Goal: Task Accomplishment & Management: Manage account settings

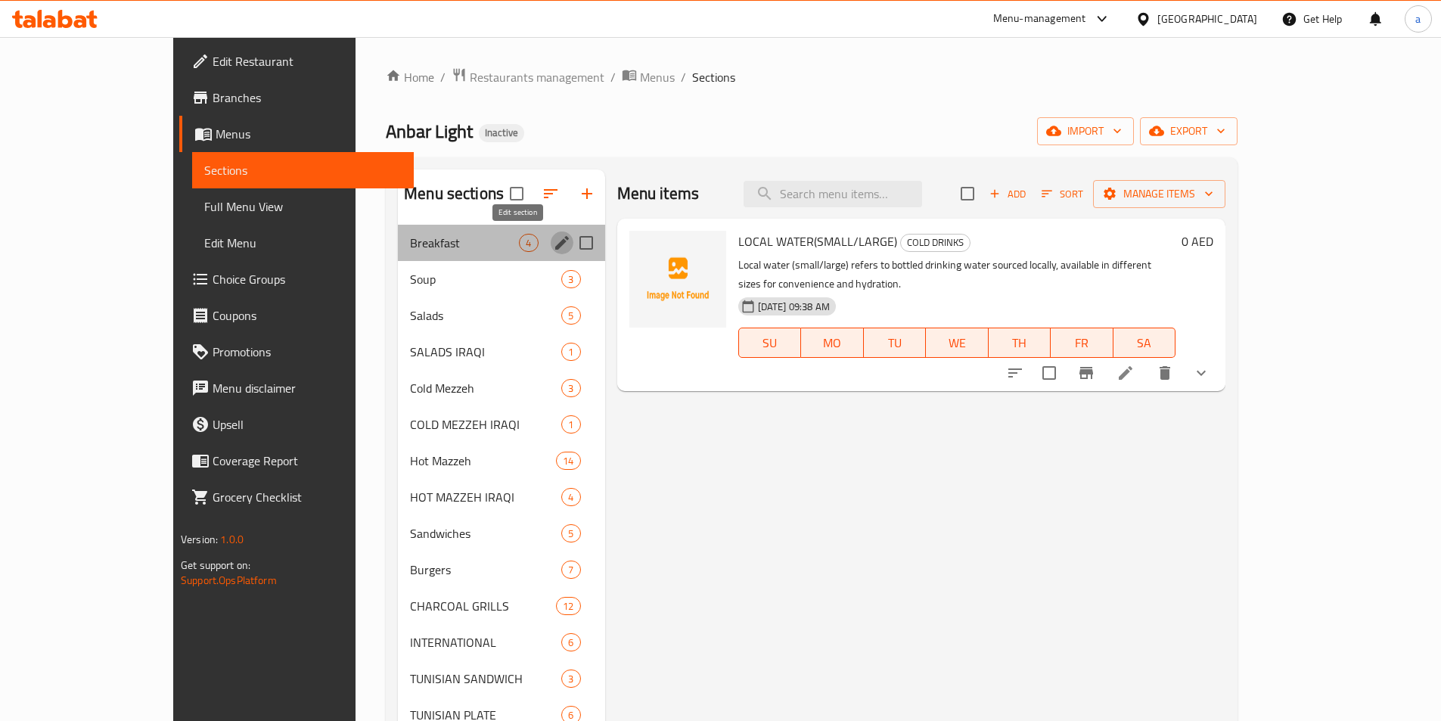
click at [555, 240] on icon "edit" at bounding box center [562, 243] width 14 height 14
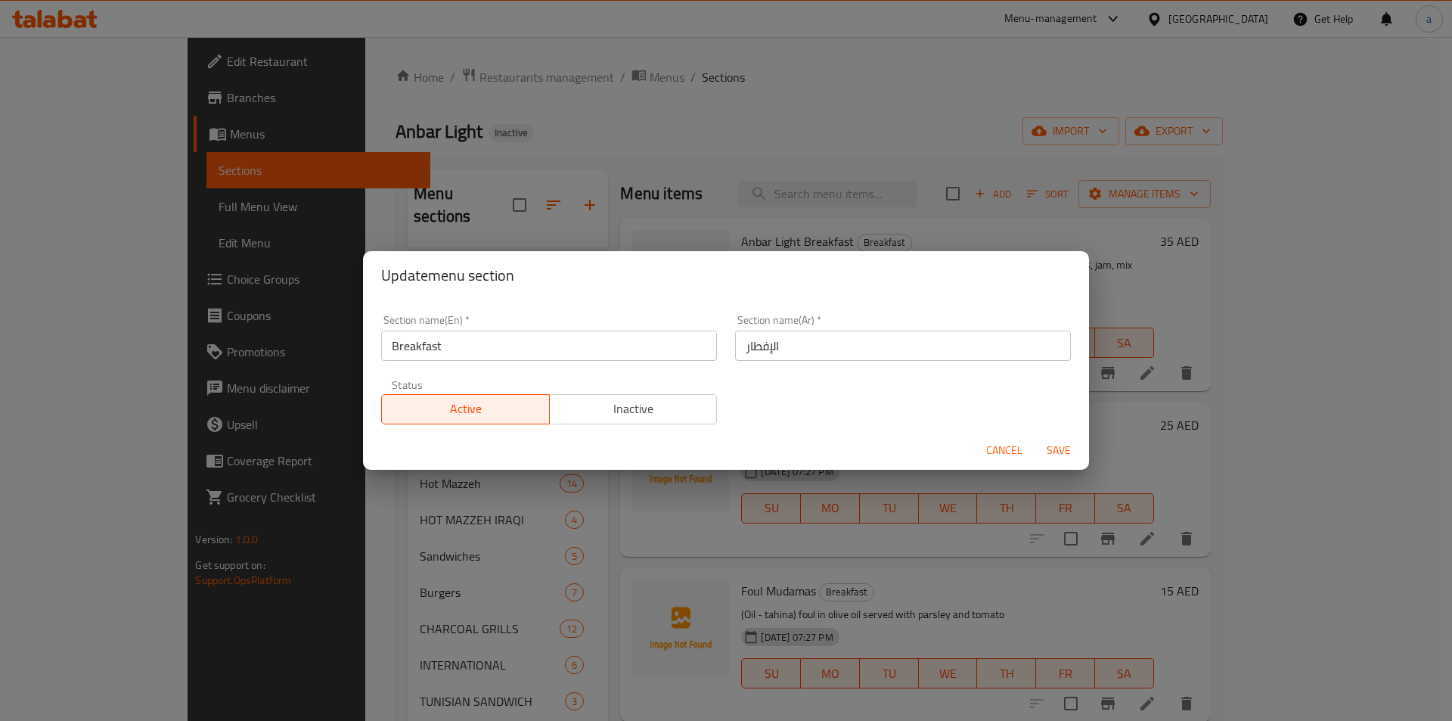
click at [579, 587] on div "Update menu section Section name(En)   * Breakfast Section name(En) * Section n…" at bounding box center [726, 360] width 1452 height 721
click at [480, 535] on div "Update menu section Section name(En)   * Breakfast Section name(En) * Section n…" at bounding box center [726, 360] width 1452 height 721
click at [1007, 445] on span "Cancel" at bounding box center [1004, 450] width 36 height 19
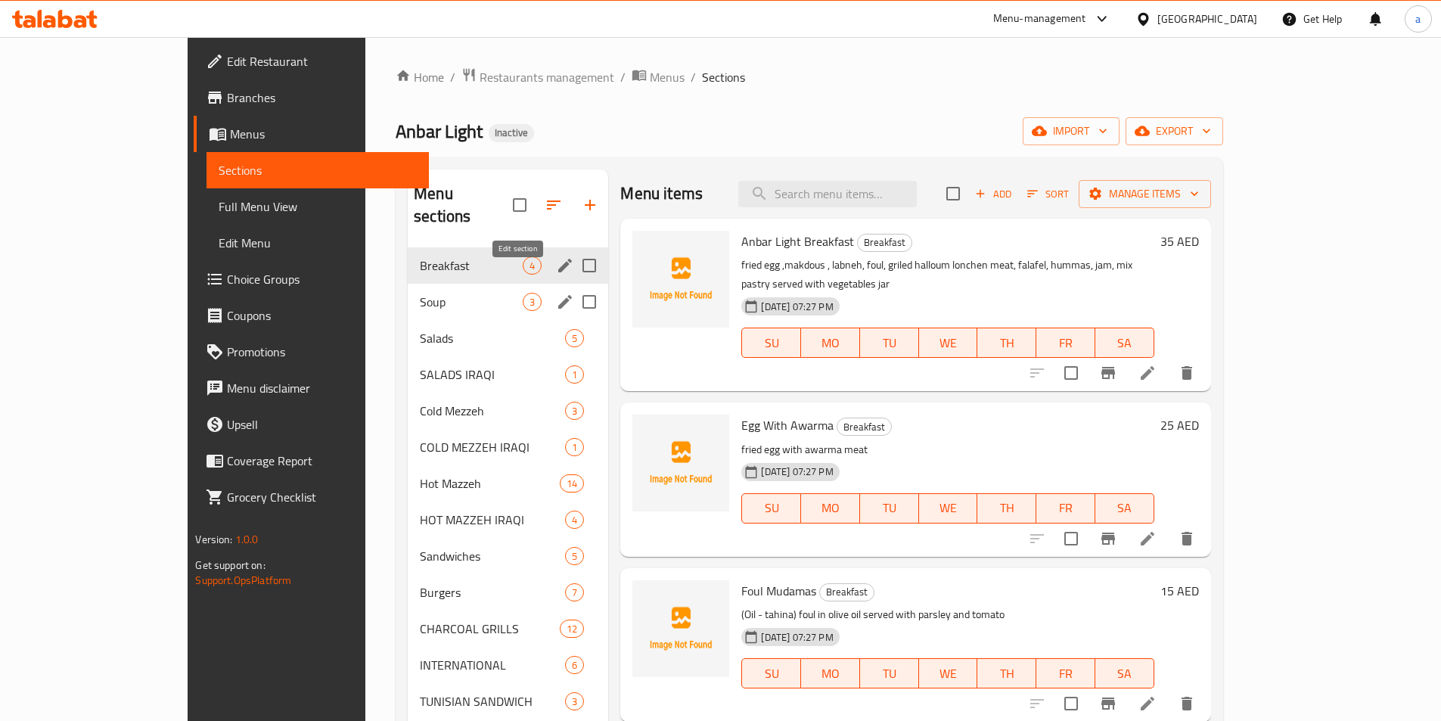
click at [554, 290] on button "edit" at bounding box center [565, 301] width 23 height 23
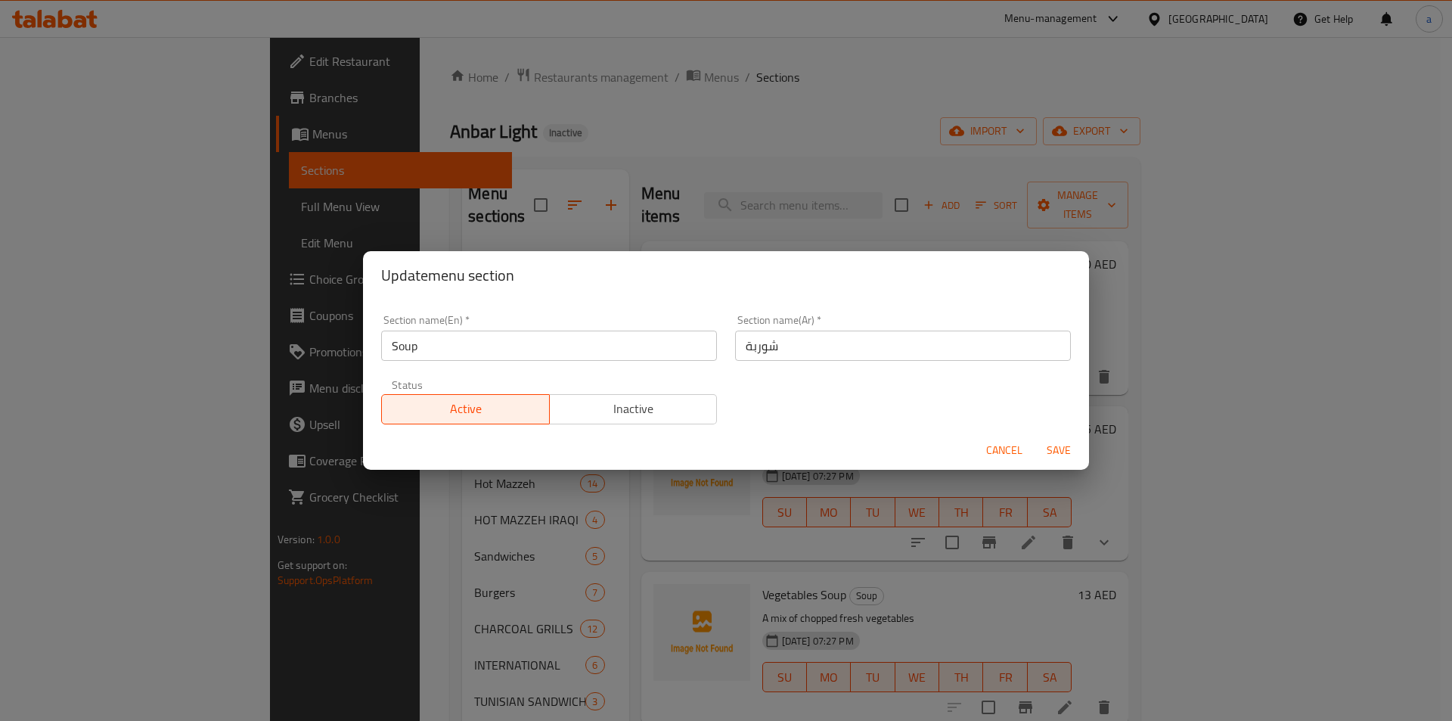
click at [424, 544] on div "Update menu section Section name(En)   * Soup Section name(En) * Section name(A…" at bounding box center [726, 360] width 1452 height 721
click at [1011, 445] on span "Cancel" at bounding box center [1004, 450] width 36 height 19
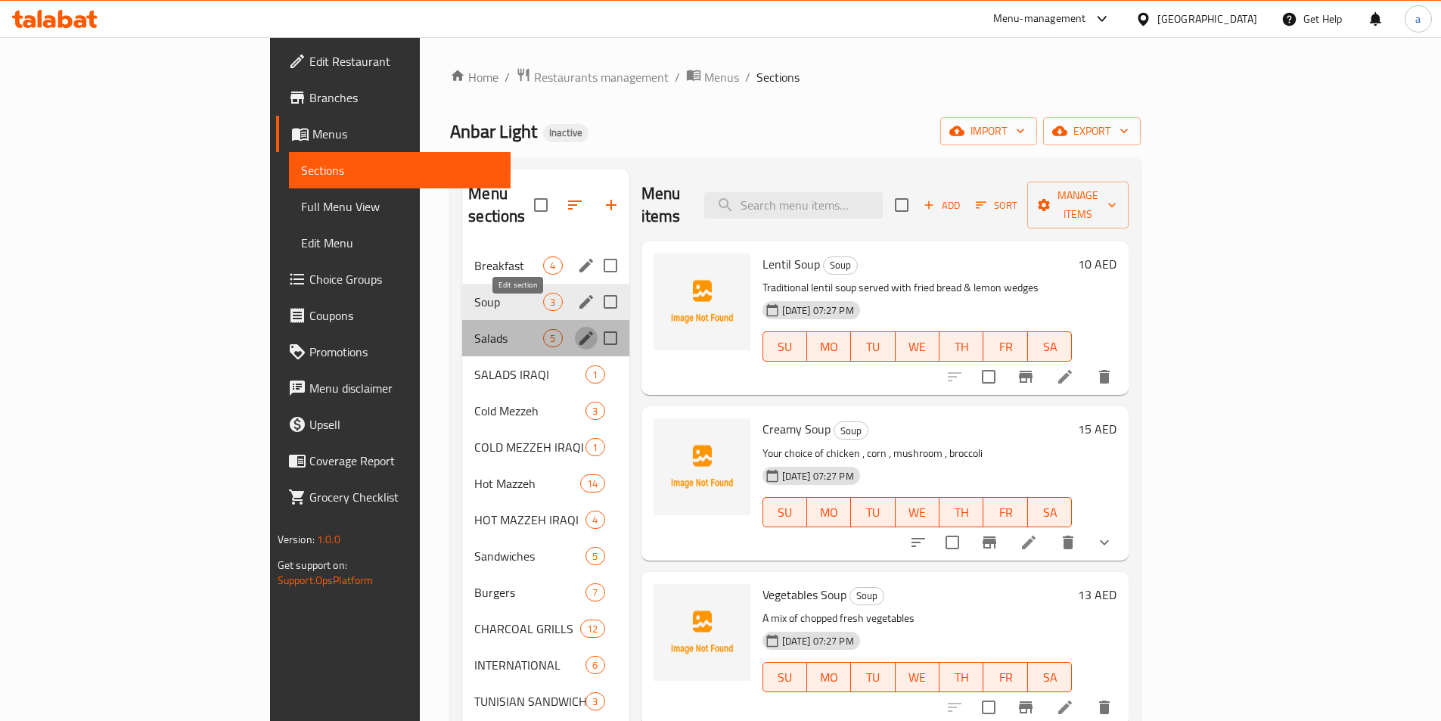
click at [579, 331] on icon "edit" at bounding box center [586, 338] width 14 height 14
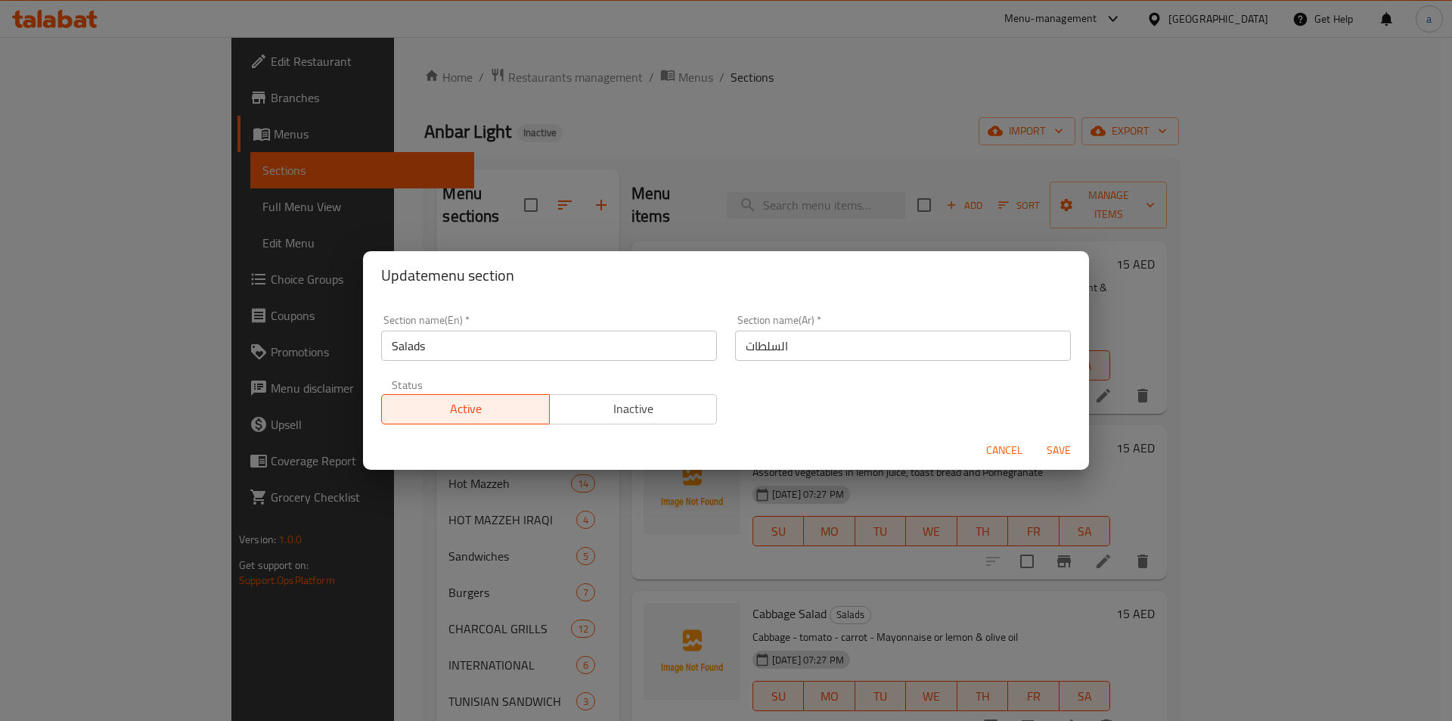
click at [458, 537] on div "Update menu section Section name(En)   * Salads Section name(En) * Section name…" at bounding box center [726, 360] width 1452 height 721
click at [1006, 449] on span "Cancel" at bounding box center [1004, 450] width 36 height 19
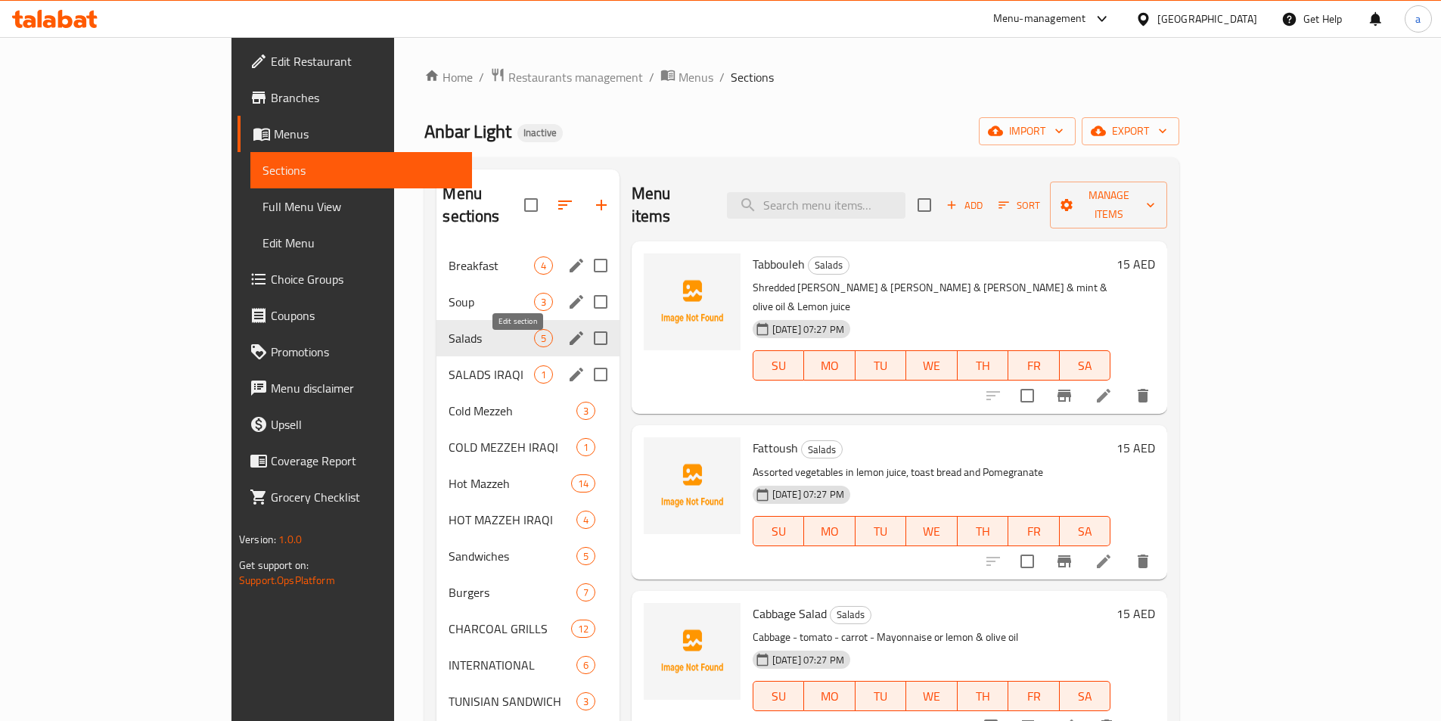
click at [569, 368] on icon "edit" at bounding box center [576, 375] width 14 height 14
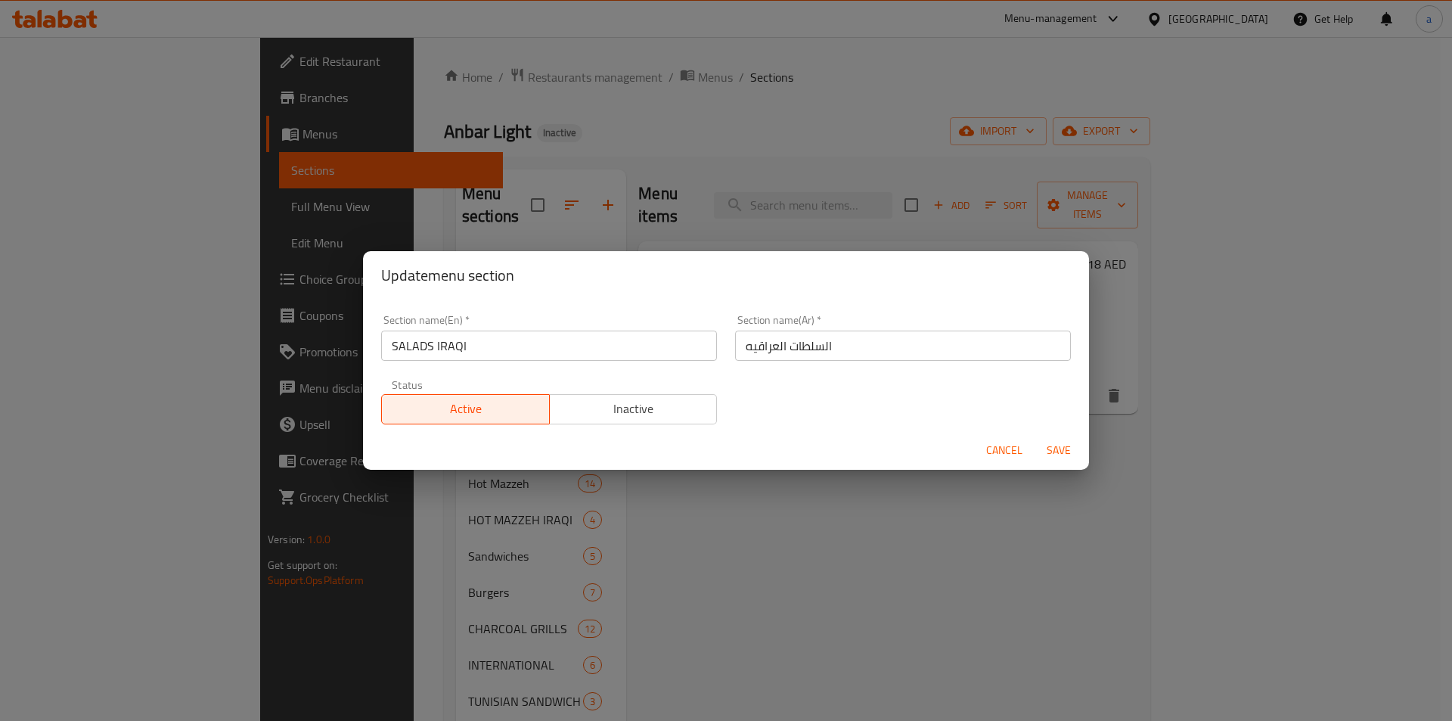
click at [1010, 451] on span "Cancel" at bounding box center [1004, 450] width 36 height 19
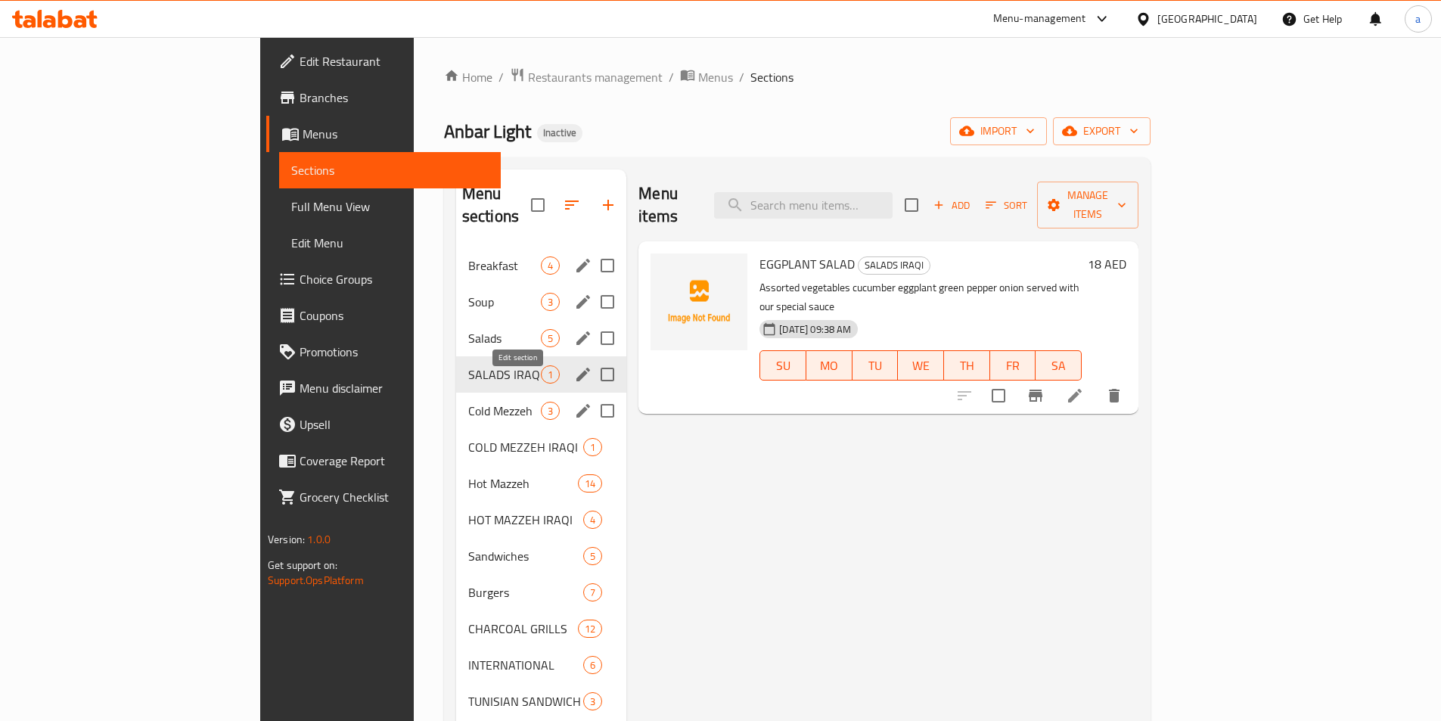
click at [574, 402] on icon "edit" at bounding box center [583, 411] width 18 height 18
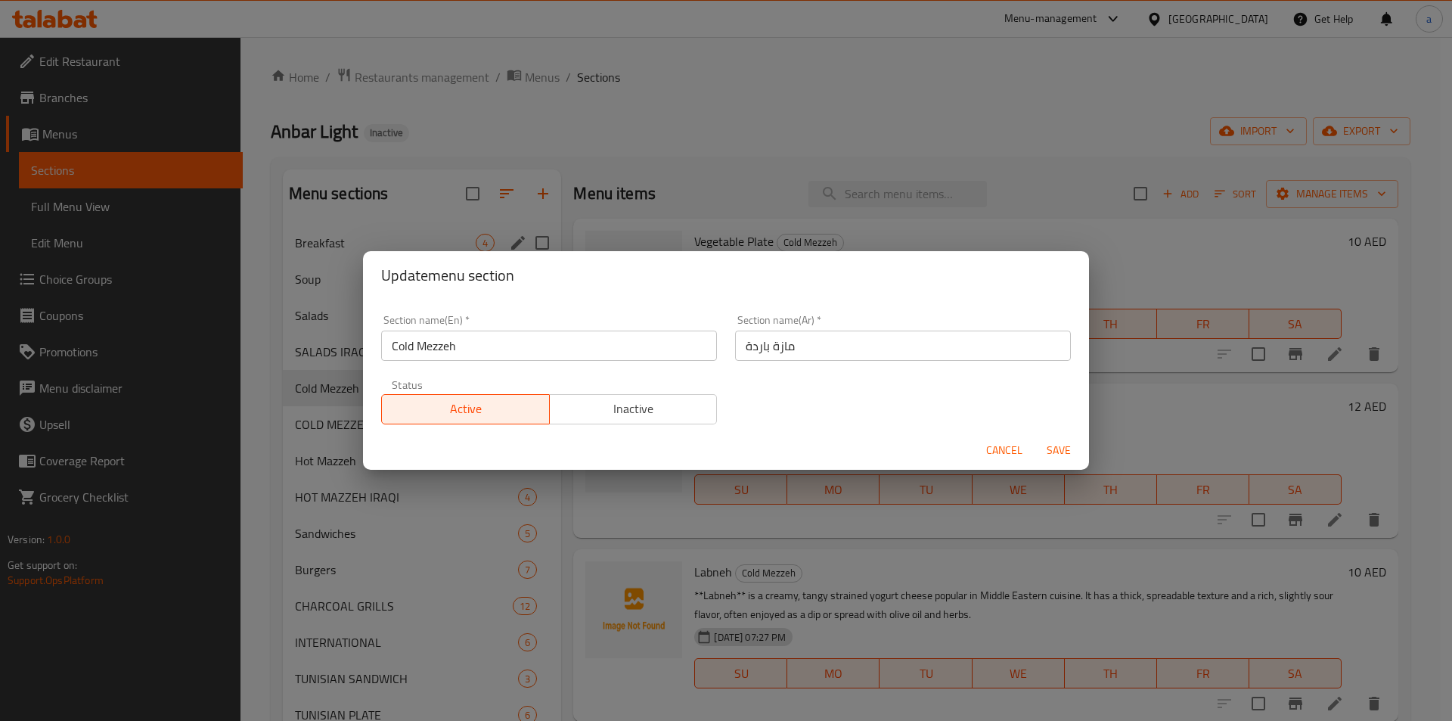
click at [452, 523] on div "Update menu section Section name(En)   * Cold Mezzeh Section name(En) * Section…" at bounding box center [726, 360] width 1452 height 721
click at [1013, 455] on span "Cancel" at bounding box center [1004, 450] width 36 height 19
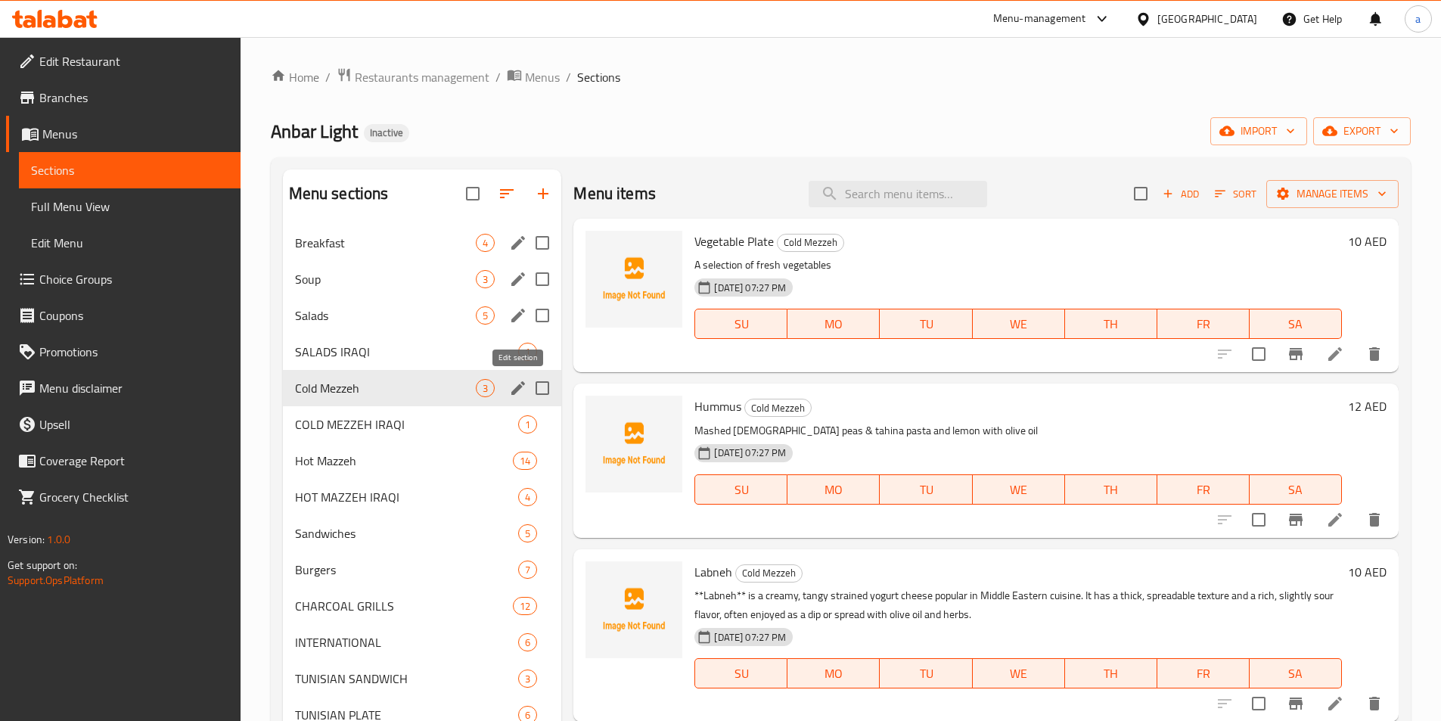
click at [511, 389] on icon "edit" at bounding box center [518, 388] width 18 height 18
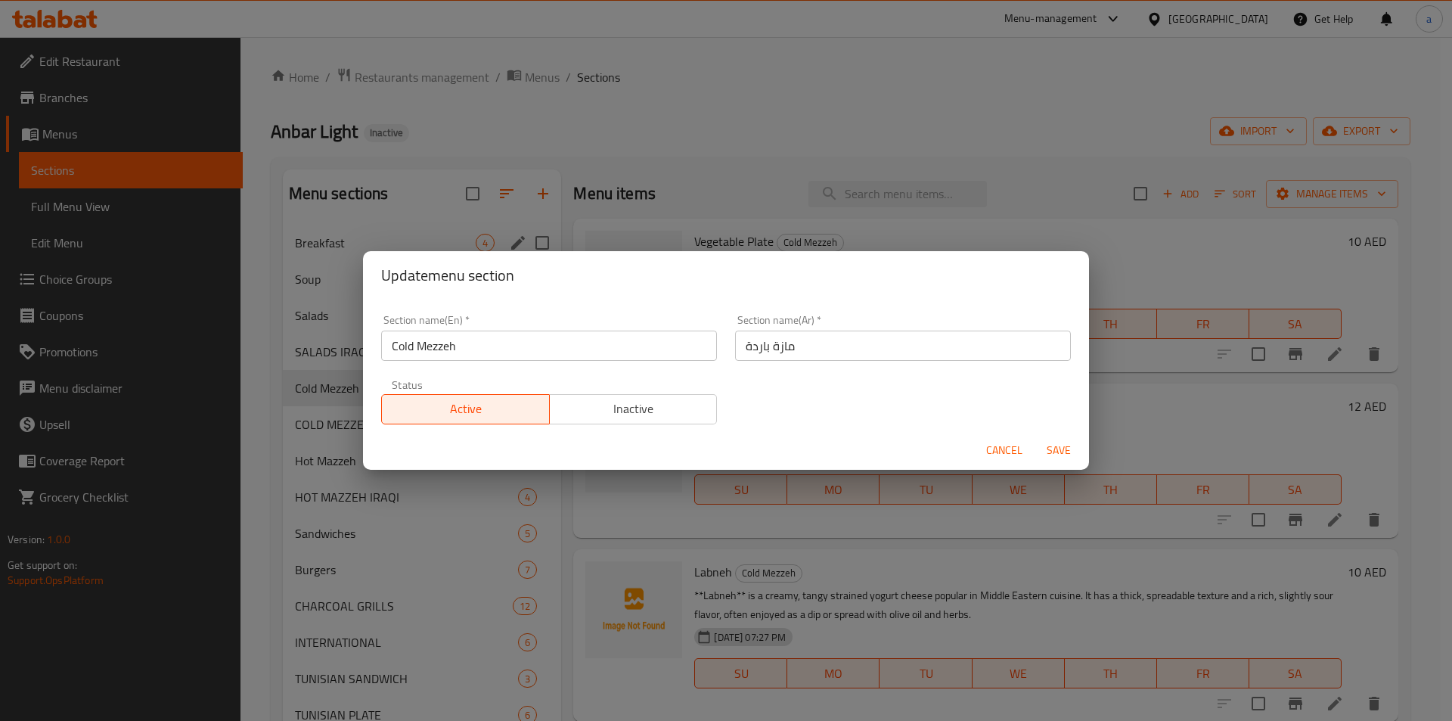
click at [471, 535] on div "Update menu section Section name(En)   * Cold Mezzeh Section name(En) * Section…" at bounding box center [726, 360] width 1452 height 721
click at [988, 448] on span "Cancel" at bounding box center [1004, 450] width 36 height 19
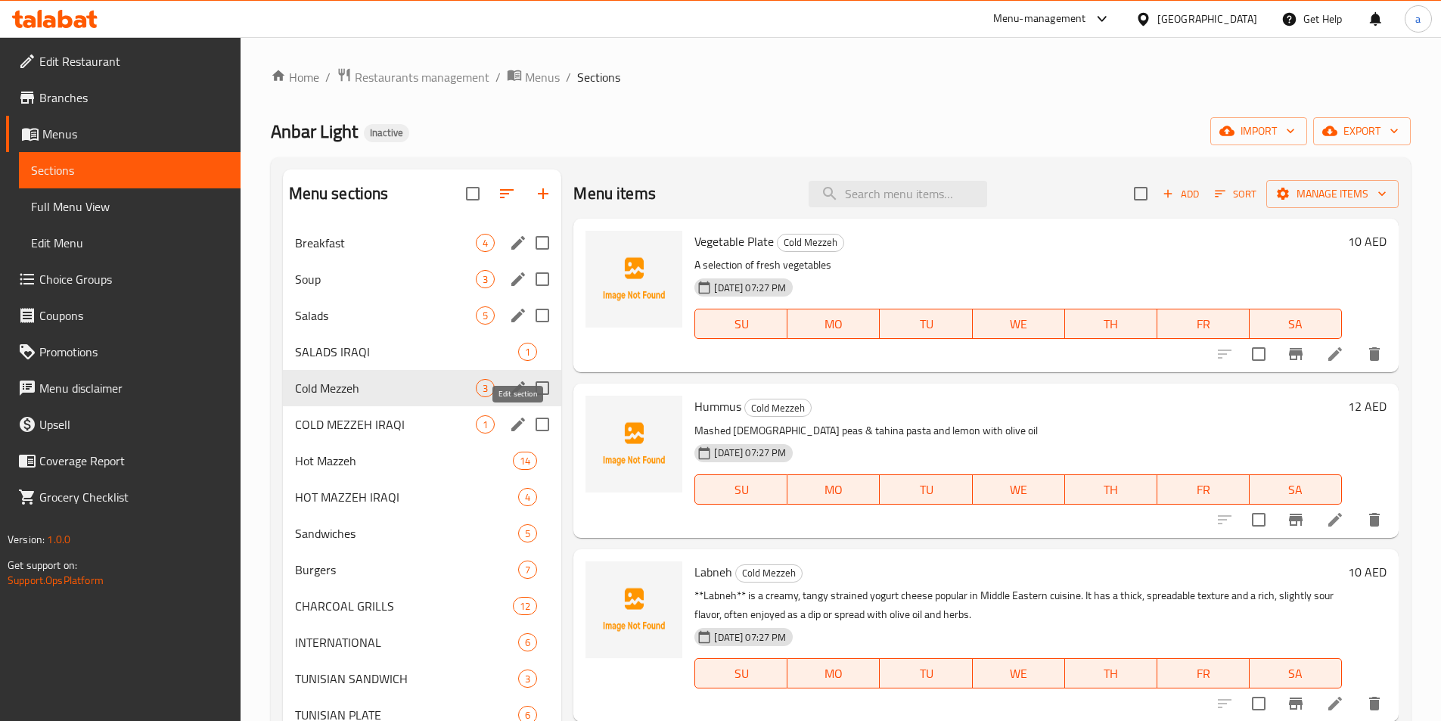
click at [510, 425] on icon "edit" at bounding box center [518, 424] width 18 height 18
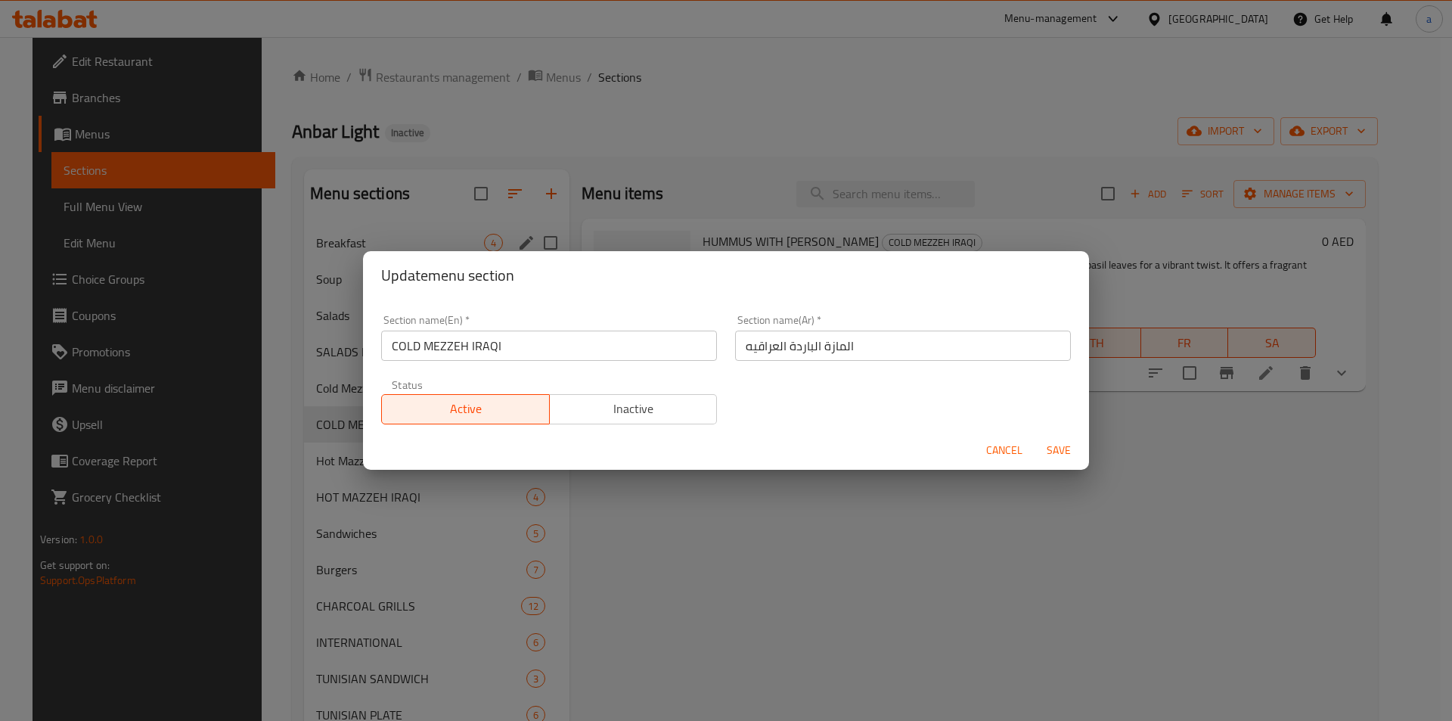
click at [476, 550] on div "Update menu section Section name(En)   * COLD MEZZEH IRAQI Section name(En) * S…" at bounding box center [726, 360] width 1452 height 721
click at [993, 453] on span "Cancel" at bounding box center [1004, 450] width 36 height 19
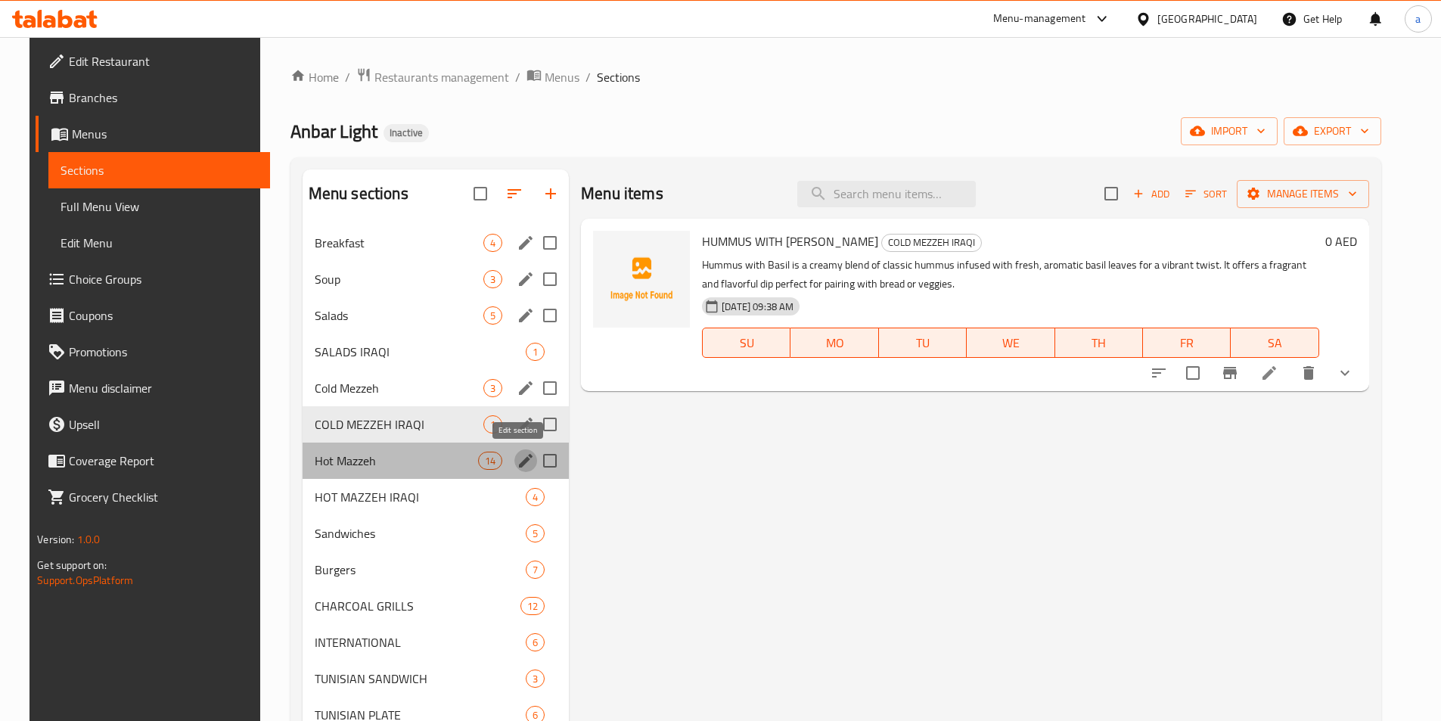
click at [521, 470] on button "edit" at bounding box center [525, 460] width 23 height 23
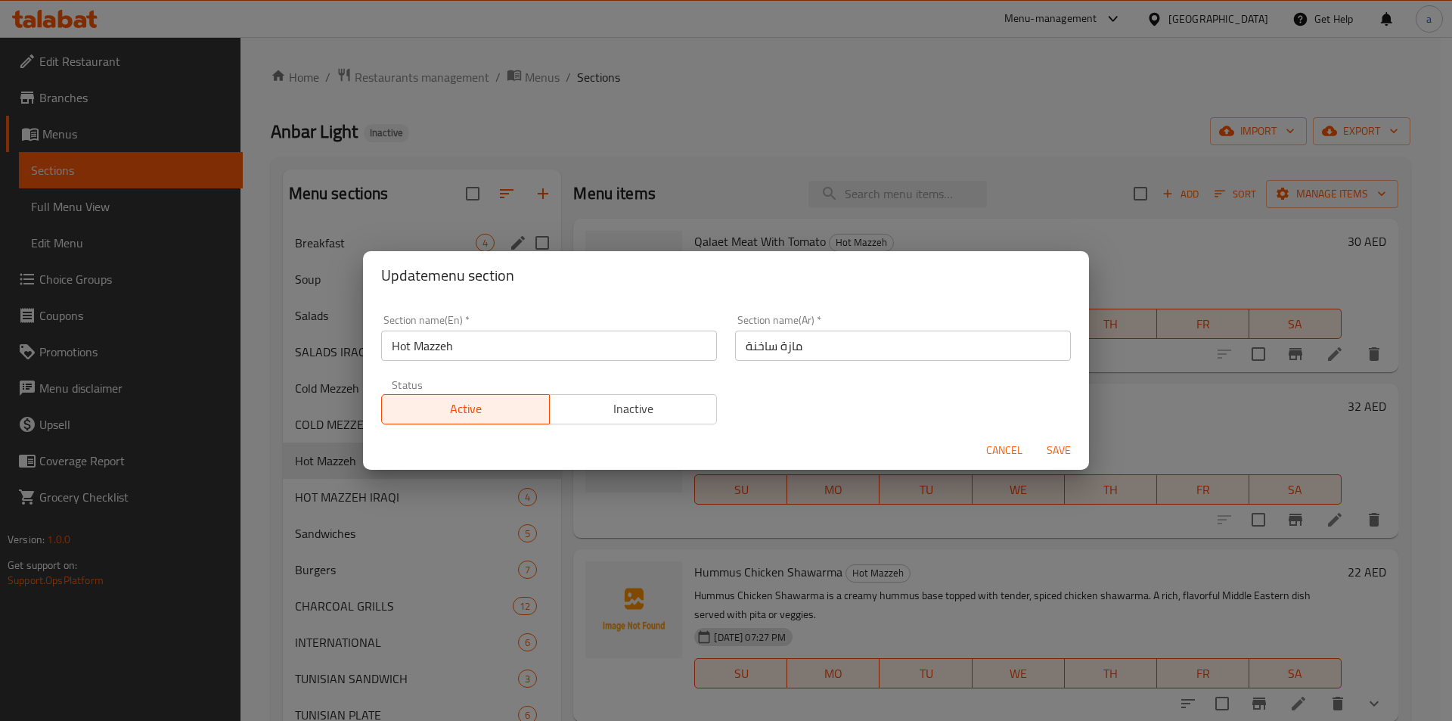
click at [471, 519] on div "Update menu section Section name(En)   * Hot Mazzeh Section name(En) * Section …" at bounding box center [726, 360] width 1452 height 721
click at [1004, 443] on span "Cancel" at bounding box center [1004, 450] width 36 height 19
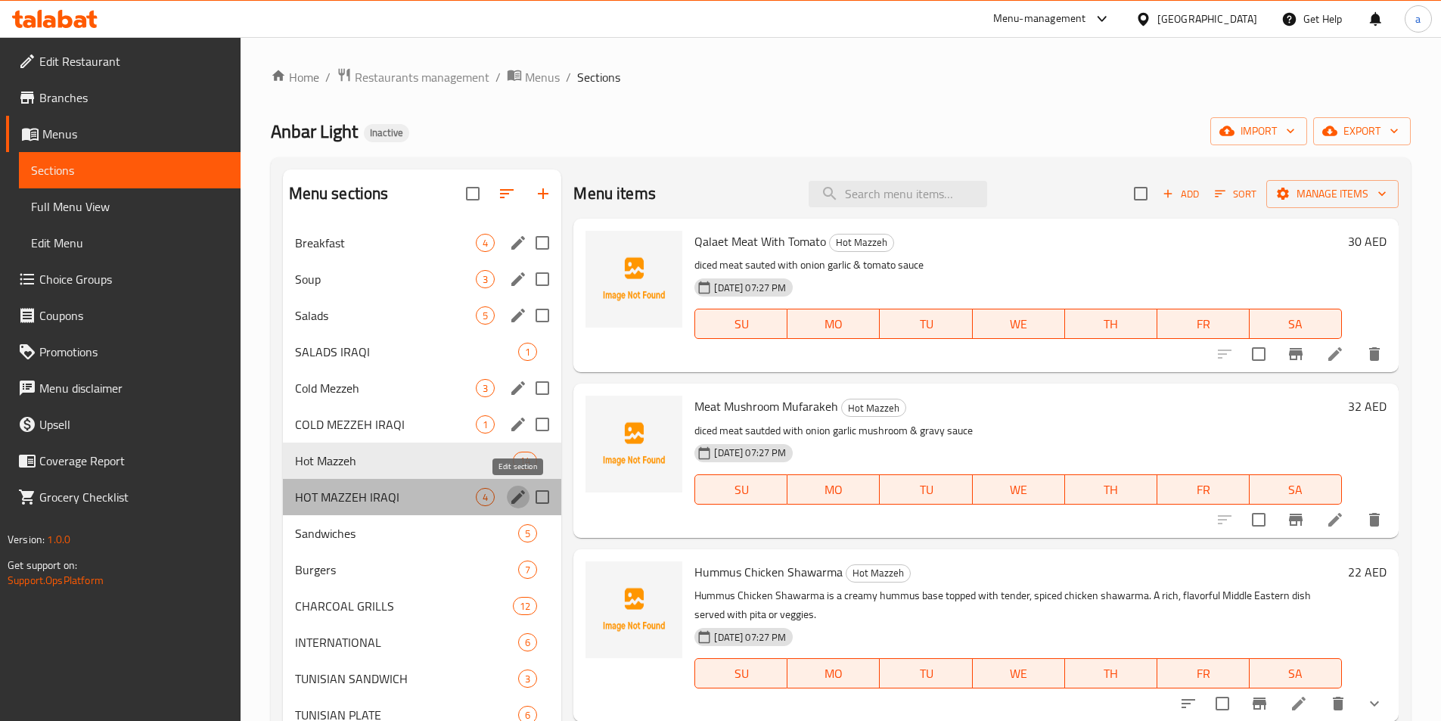
click at [518, 492] on icon "edit" at bounding box center [518, 497] width 18 height 18
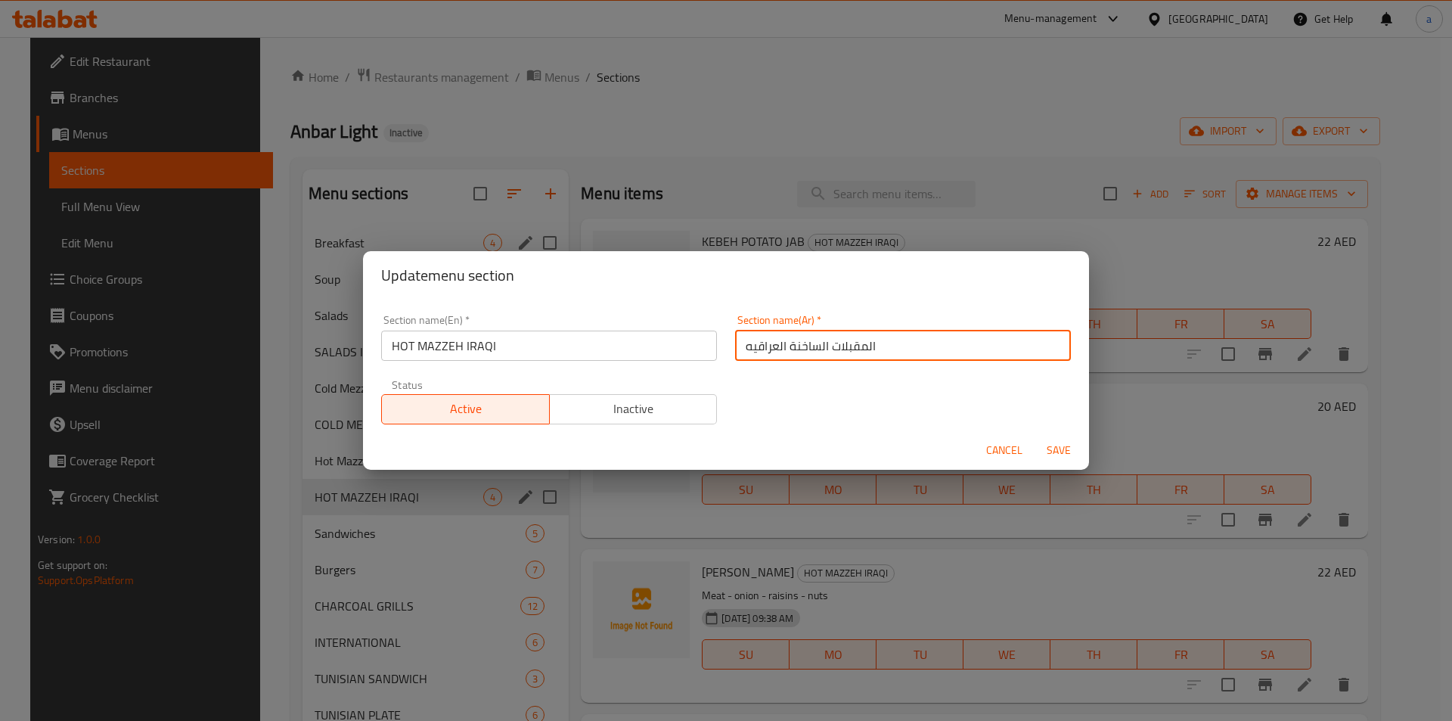
drag, startPoint x: 824, startPoint y: 346, endPoint x: 1173, endPoint y: 293, distance: 353.3
click at [1173, 293] on div "Update menu section Section name(En)   * HOT MAZZEH IRAQI Section name(En) * Se…" at bounding box center [726, 360] width 1452 height 721
type input "المازة الساخنة العراقيه"
click at [1053, 439] on button "Save" at bounding box center [1059, 450] width 48 height 28
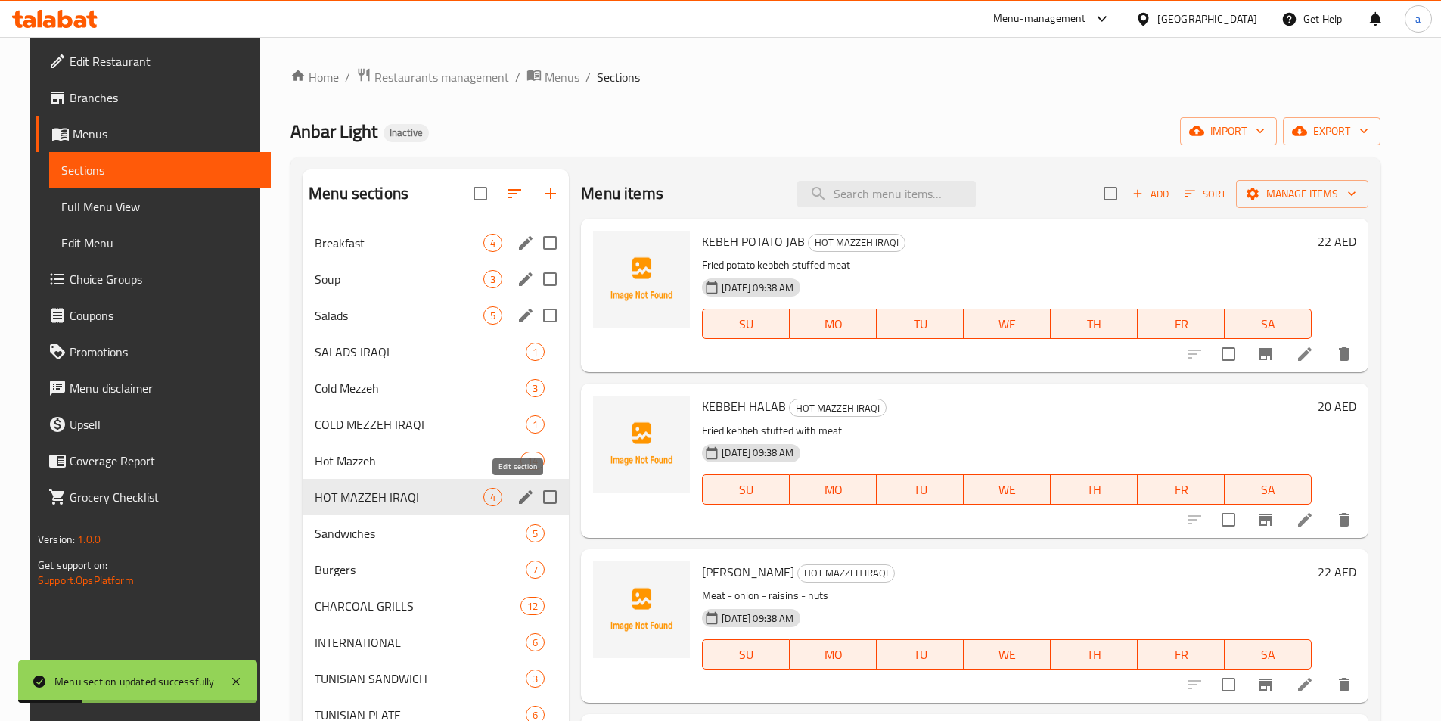
click at [514, 498] on button "edit" at bounding box center [525, 497] width 23 height 23
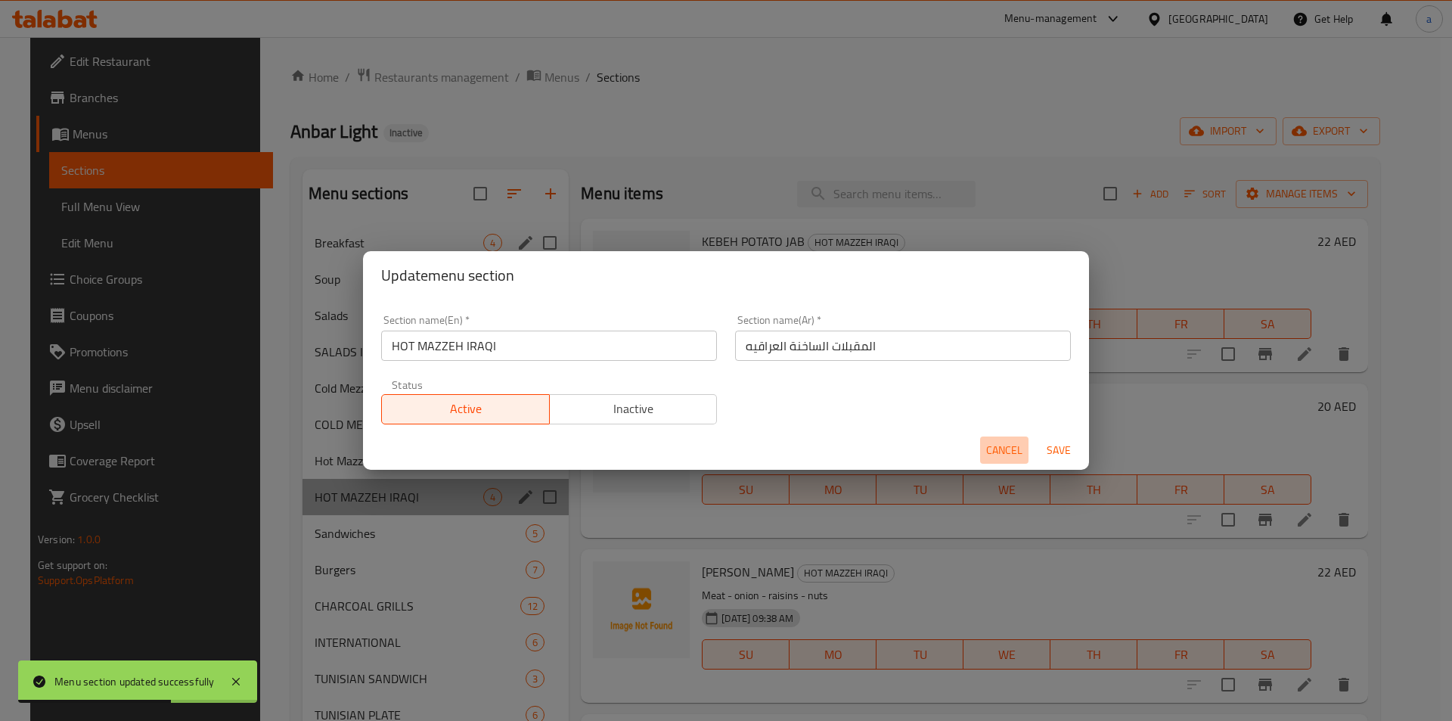
click at [1015, 448] on span "Cancel" at bounding box center [1004, 450] width 36 height 19
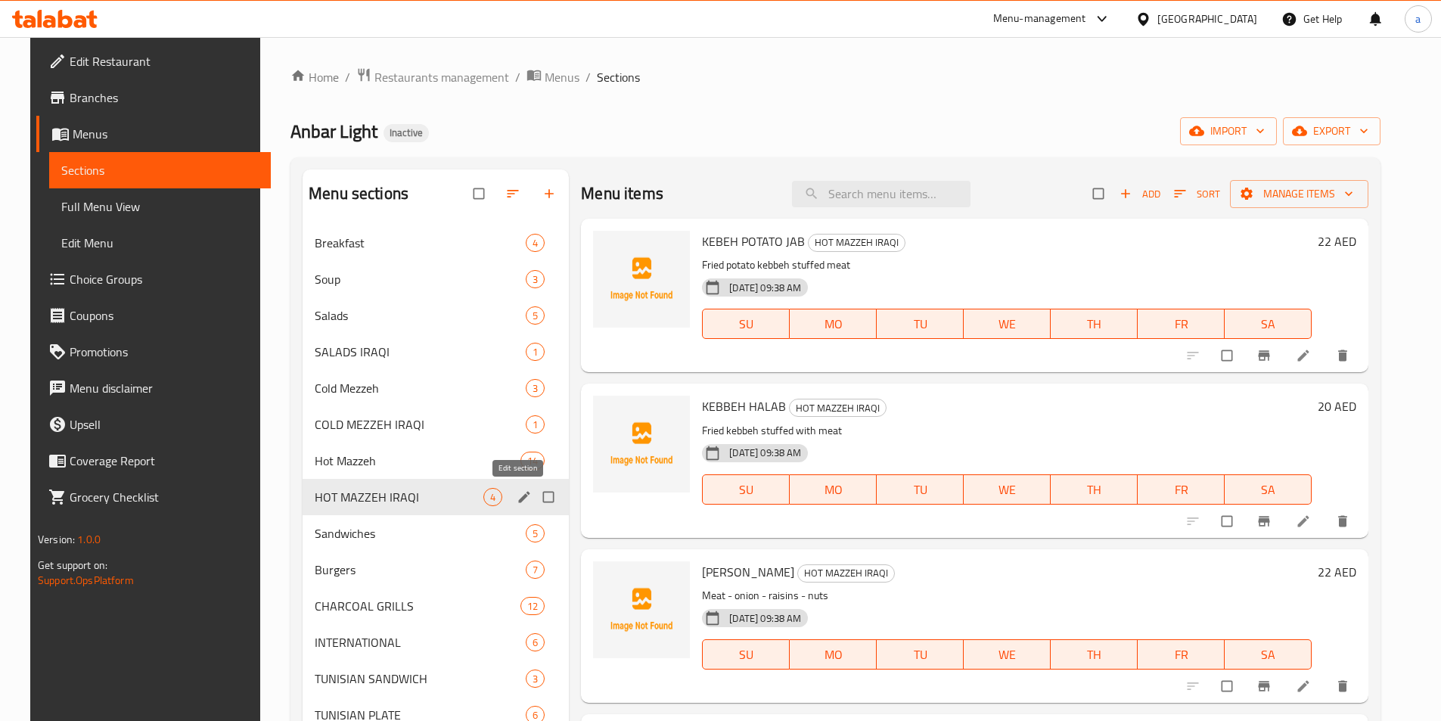
click at [517, 503] on icon "edit" at bounding box center [524, 496] width 15 height 15
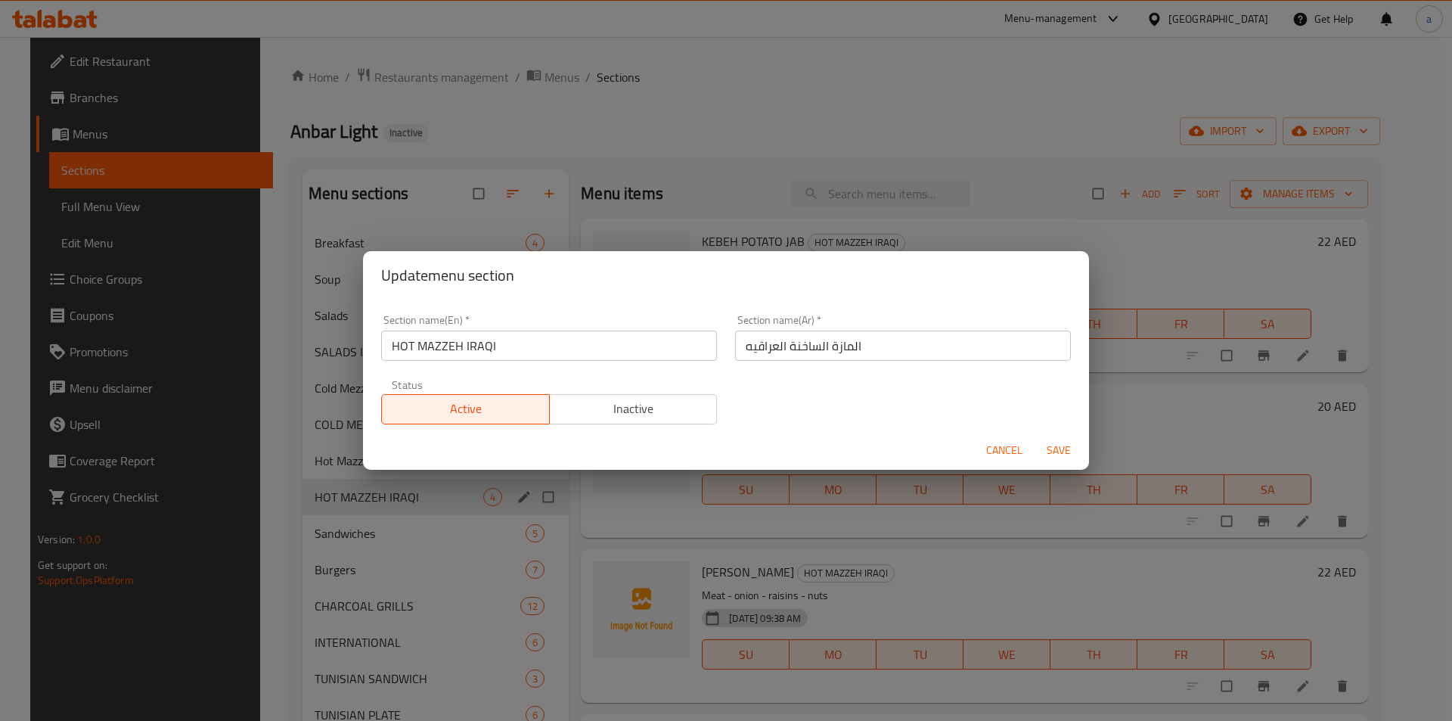
click at [461, 527] on div "Update menu section Section name(En)   * HOT MAZZEH IRAQI Section name(En) * Se…" at bounding box center [726, 360] width 1452 height 721
click at [1002, 451] on span "Cancel" at bounding box center [1004, 450] width 36 height 19
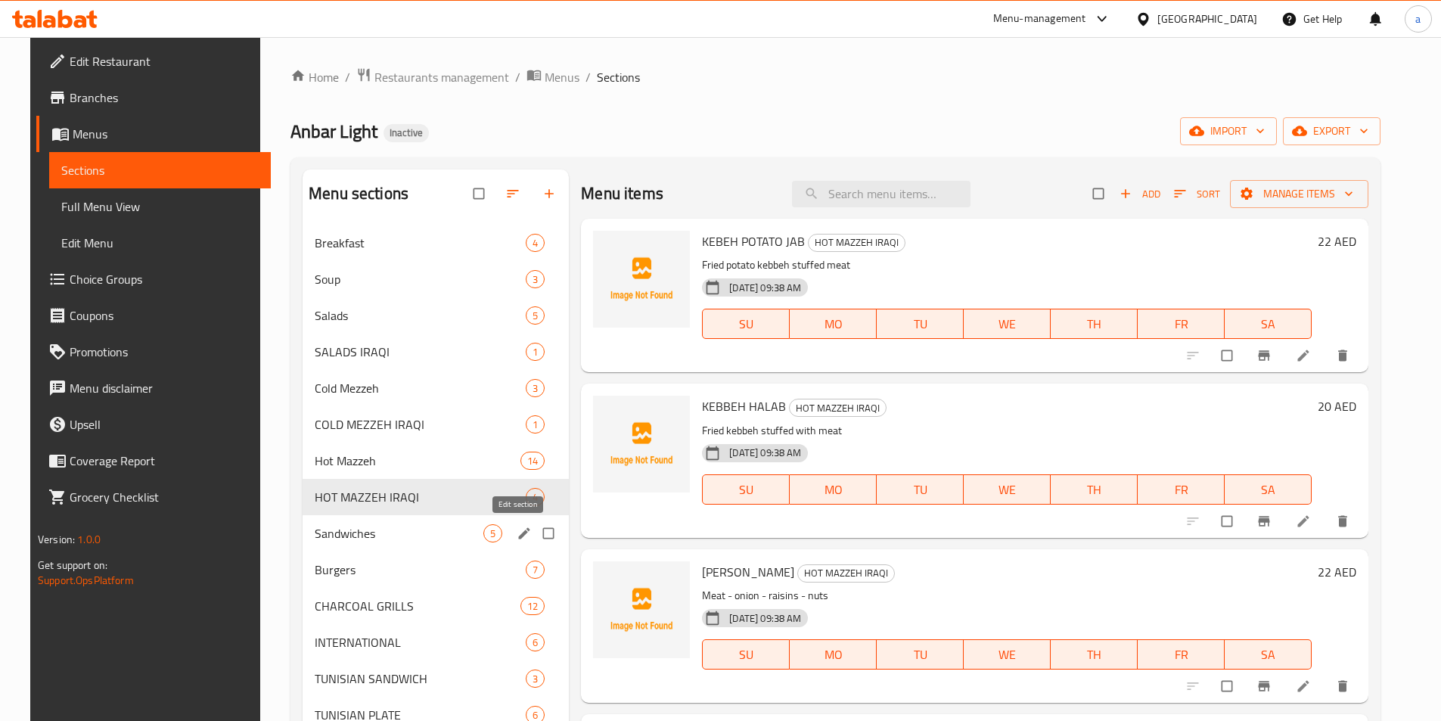
click at [517, 535] on icon "edit" at bounding box center [524, 533] width 15 height 15
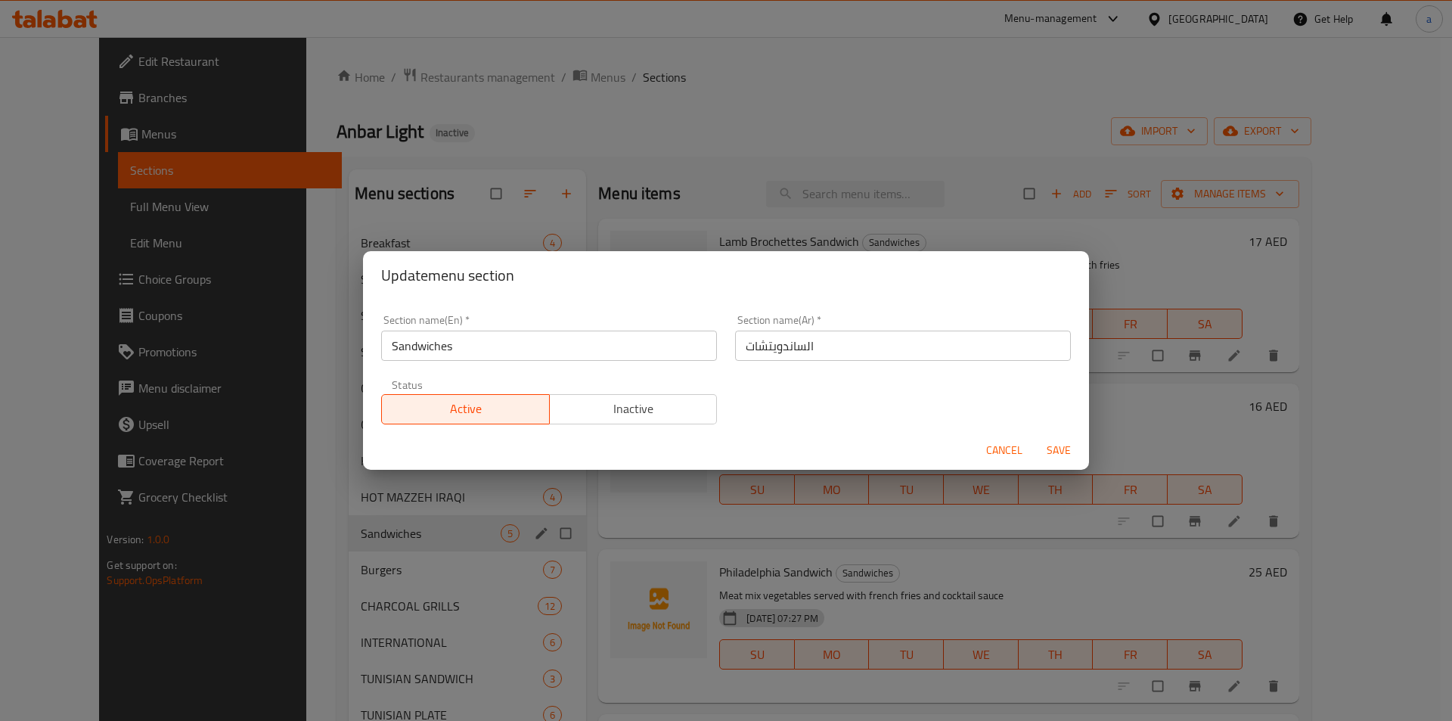
click at [440, 587] on div "Update menu section Section name(En)   * Sandwiches Section name(En) * Section …" at bounding box center [726, 360] width 1452 height 721
click at [991, 444] on span "Cancel" at bounding box center [1004, 450] width 36 height 19
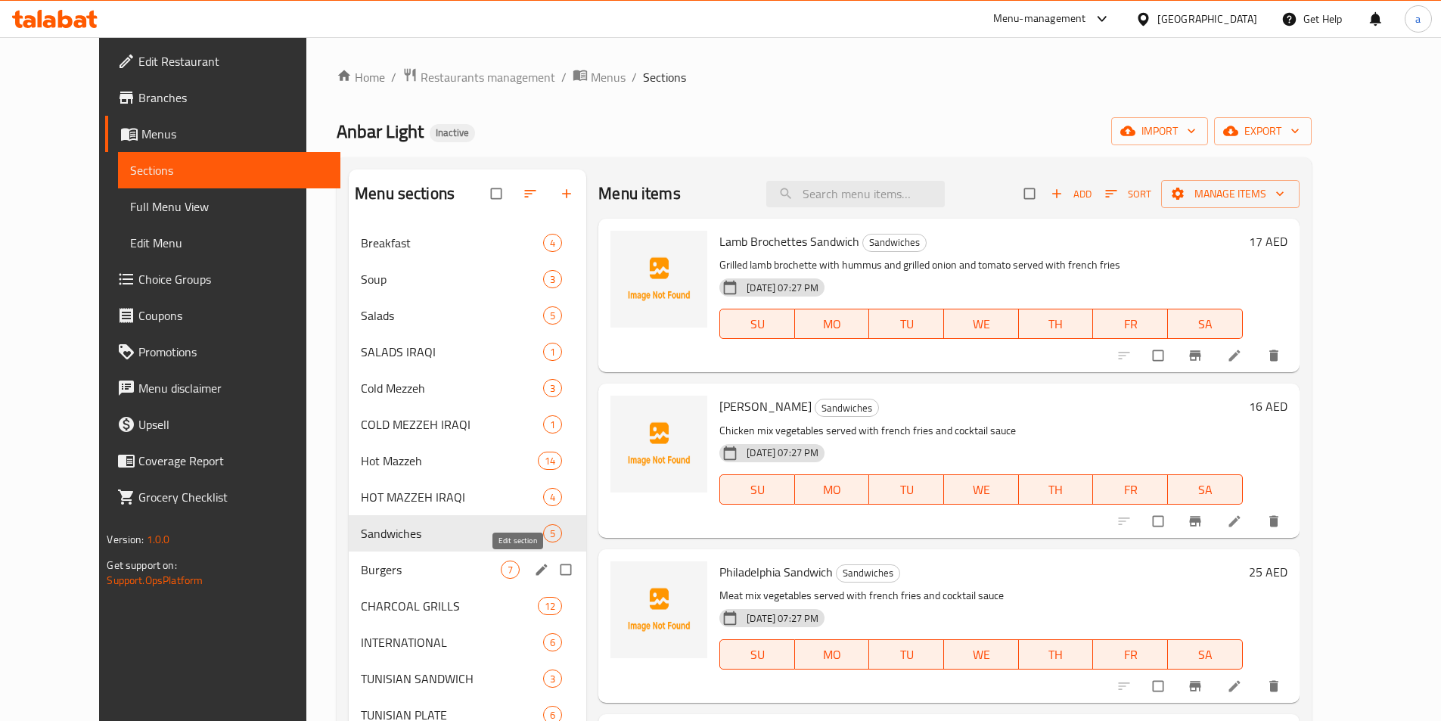
click at [536, 573] on icon "edit" at bounding box center [541, 568] width 11 height 11
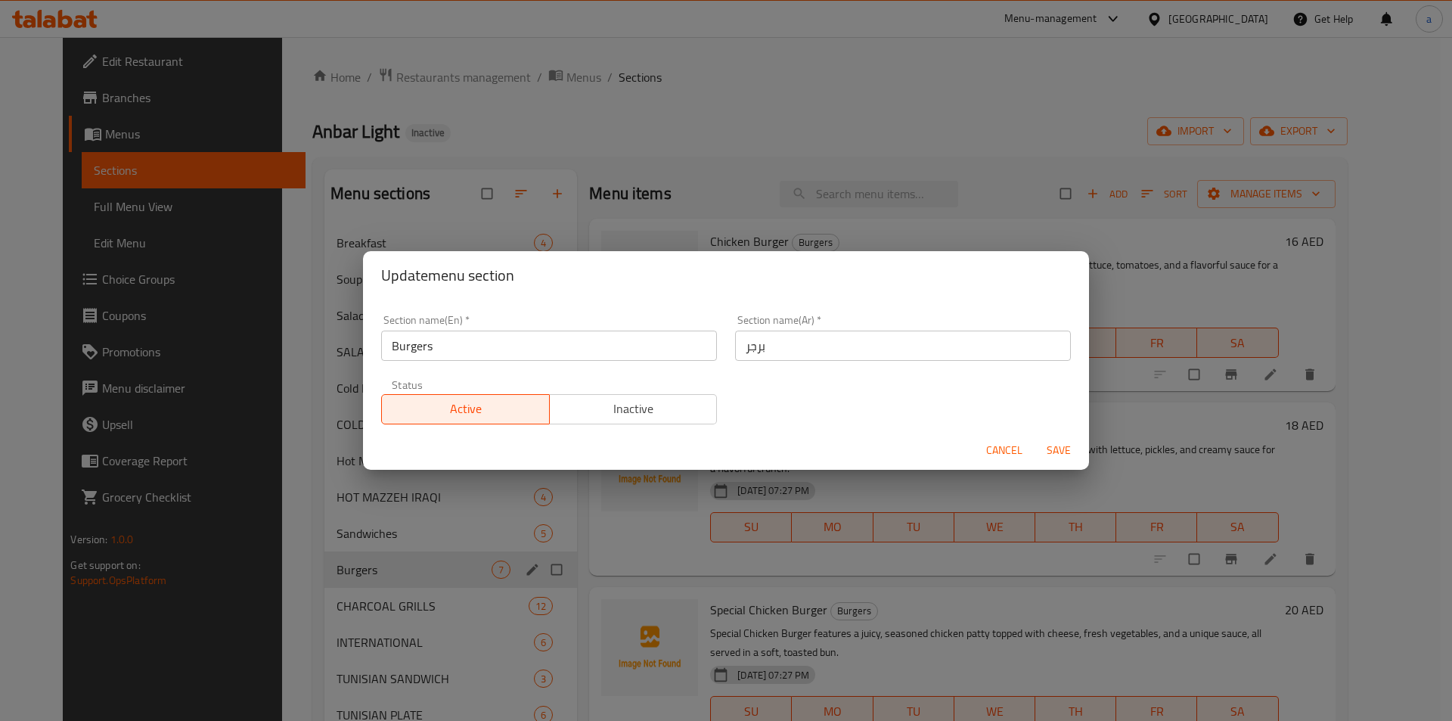
click at [399, 580] on div "Update menu section Section name(En)   * Burgers Section name(En) * Section nam…" at bounding box center [726, 360] width 1452 height 721
click at [1013, 455] on span "Cancel" at bounding box center [1004, 450] width 36 height 19
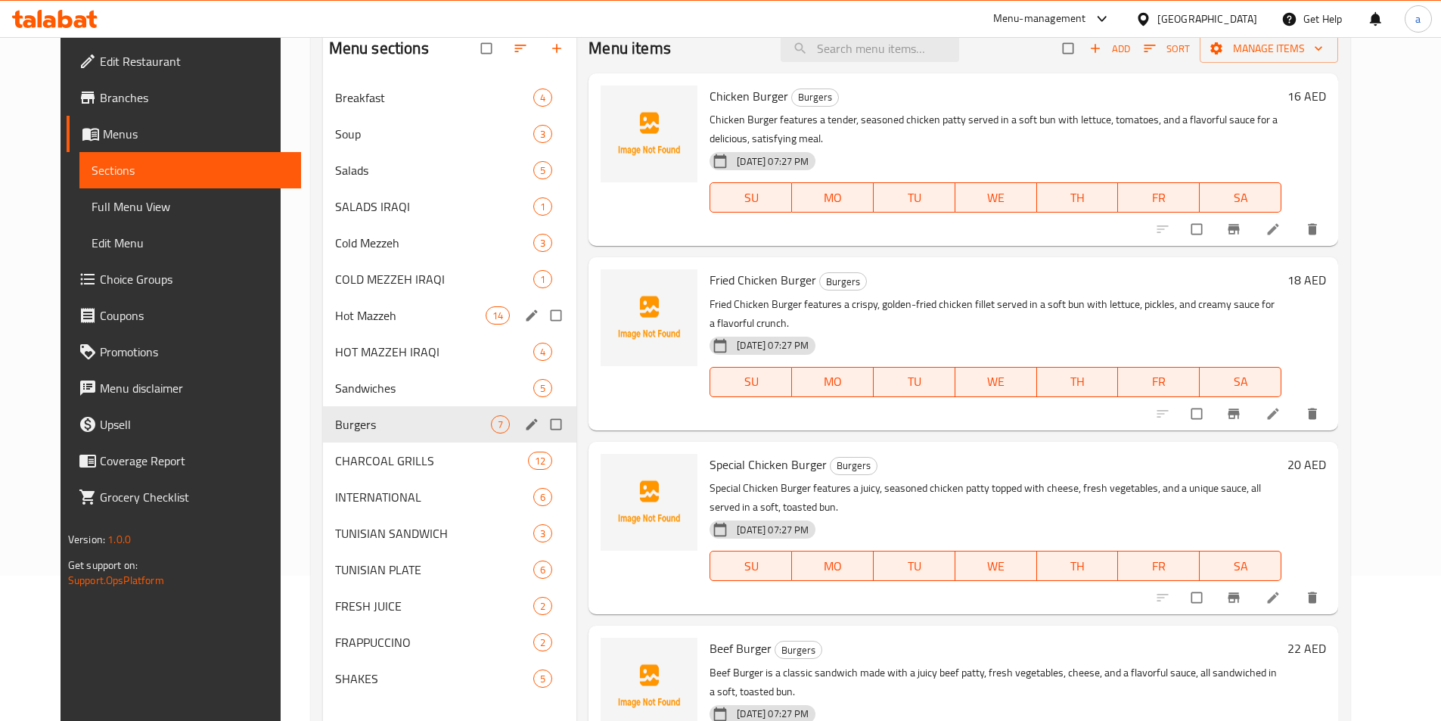
scroll to position [151, 0]
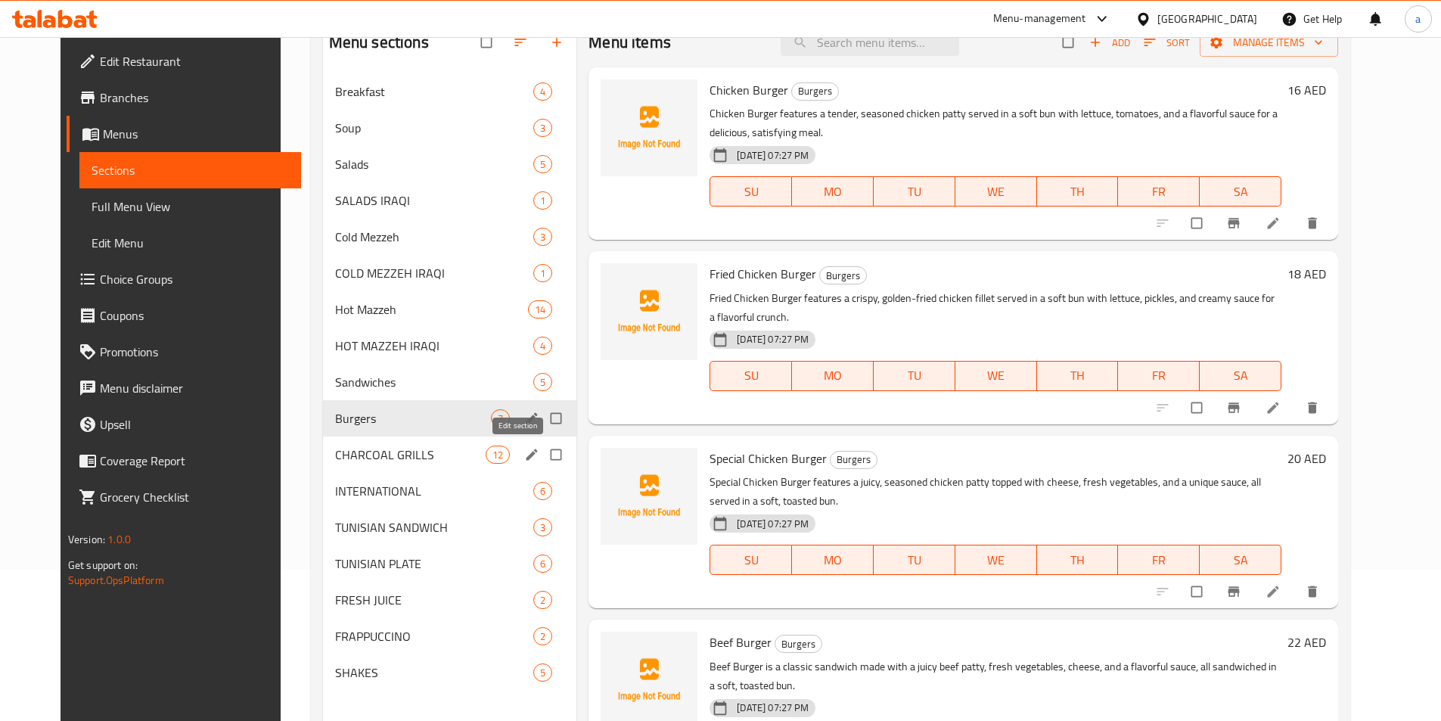
click at [524, 458] on icon "edit" at bounding box center [531, 454] width 15 height 15
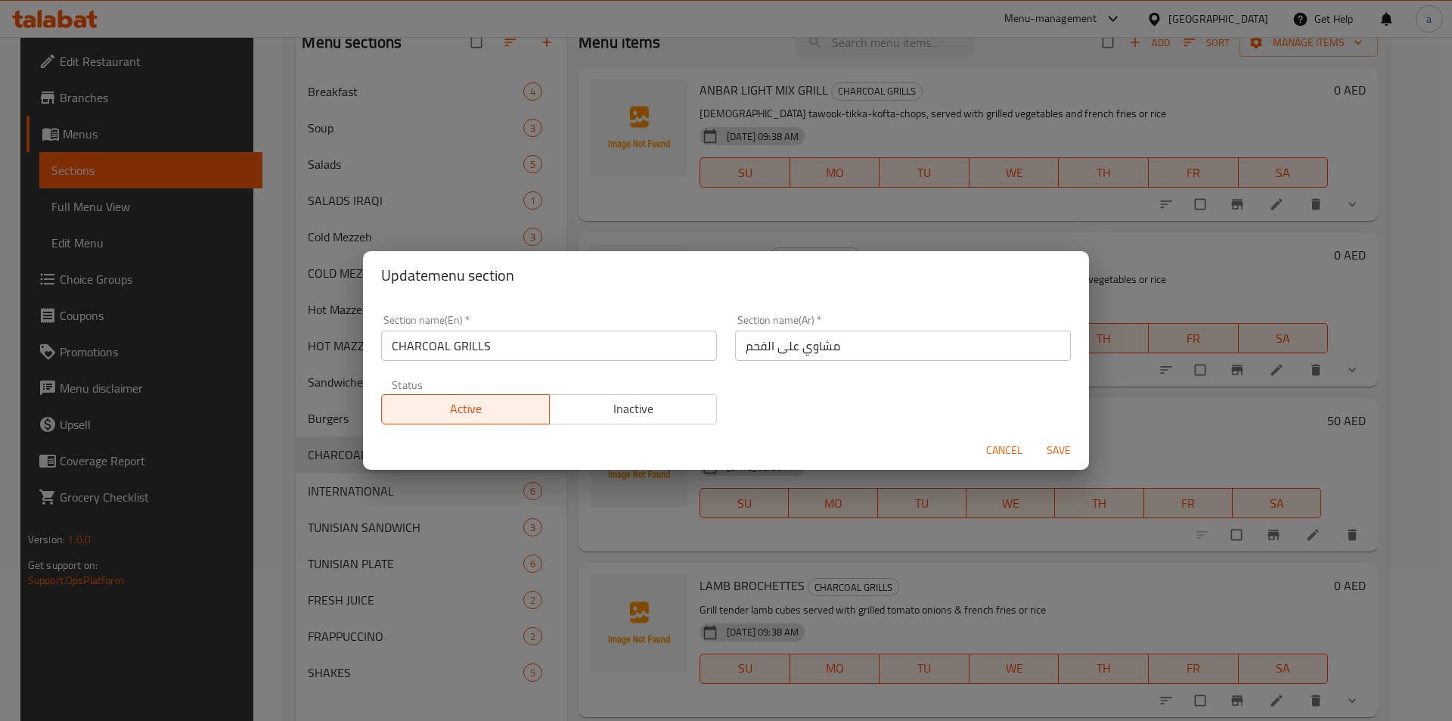
click at [426, 576] on div "Update menu section Section name(En)   * CHARCOAL GRILLS Section name(En) * Sec…" at bounding box center [726, 360] width 1452 height 721
click at [1026, 449] on button "Cancel" at bounding box center [1004, 450] width 48 height 28
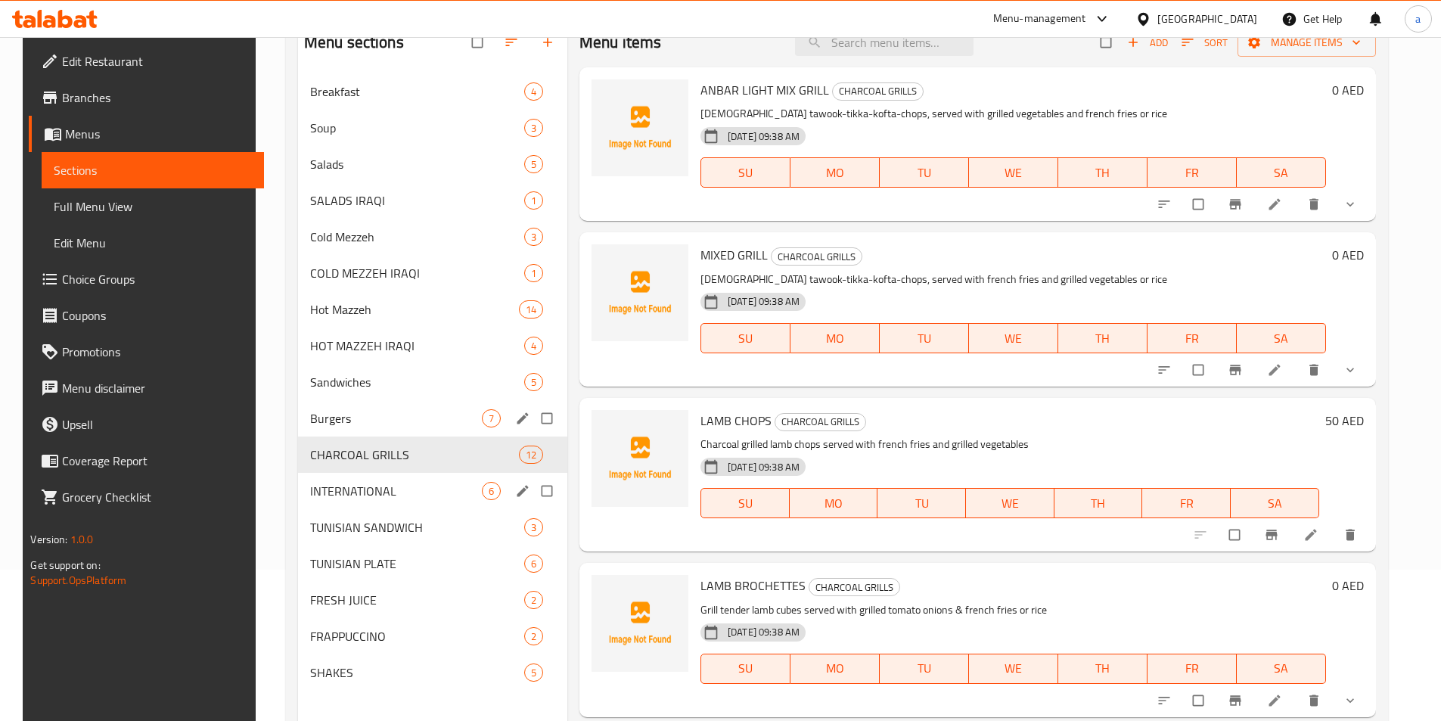
click at [517, 495] on icon "edit" at bounding box center [522, 490] width 11 height 11
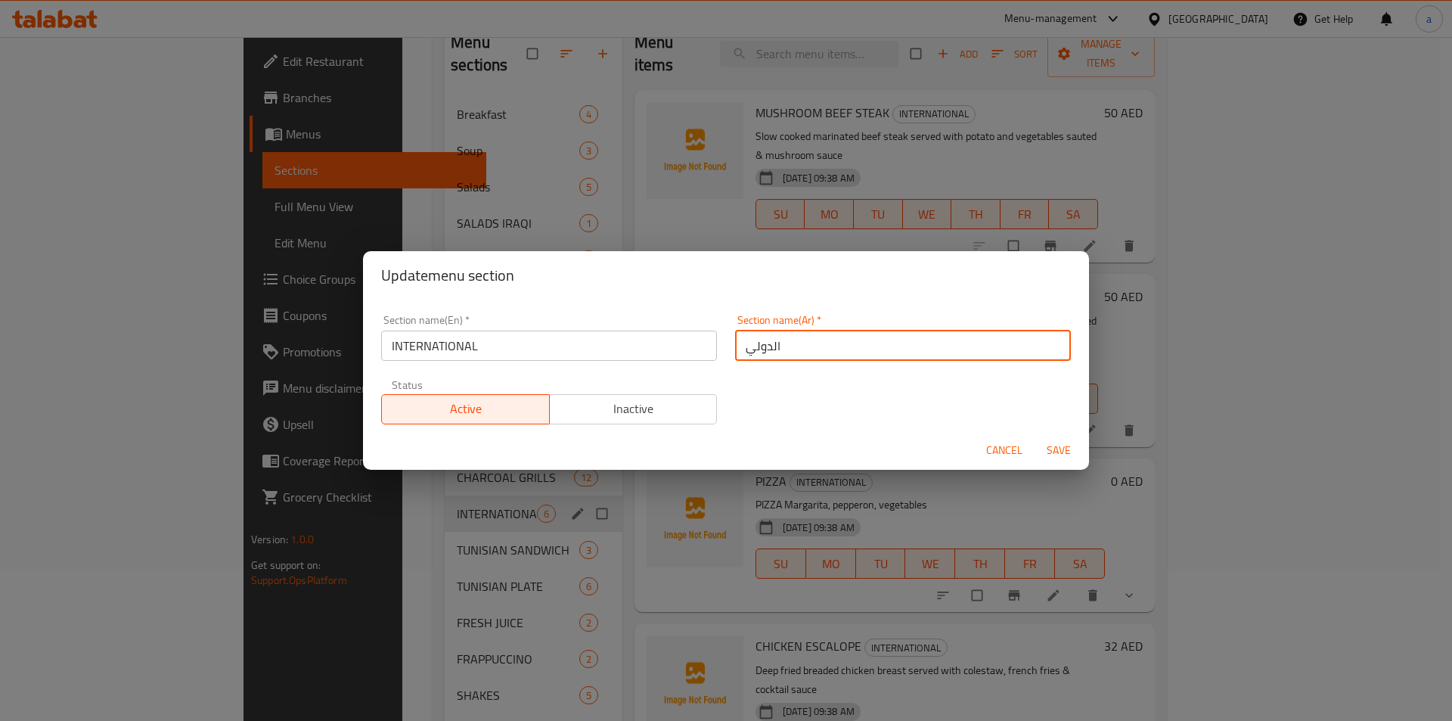
drag, startPoint x: 739, startPoint y: 348, endPoint x: 912, endPoint y: 341, distance: 173.3
click at [912, 341] on input "الدولي" at bounding box center [903, 345] width 336 height 30
type input "ل"
type input "انترناشونال"
click at [1054, 451] on span "Save" at bounding box center [1059, 450] width 36 height 19
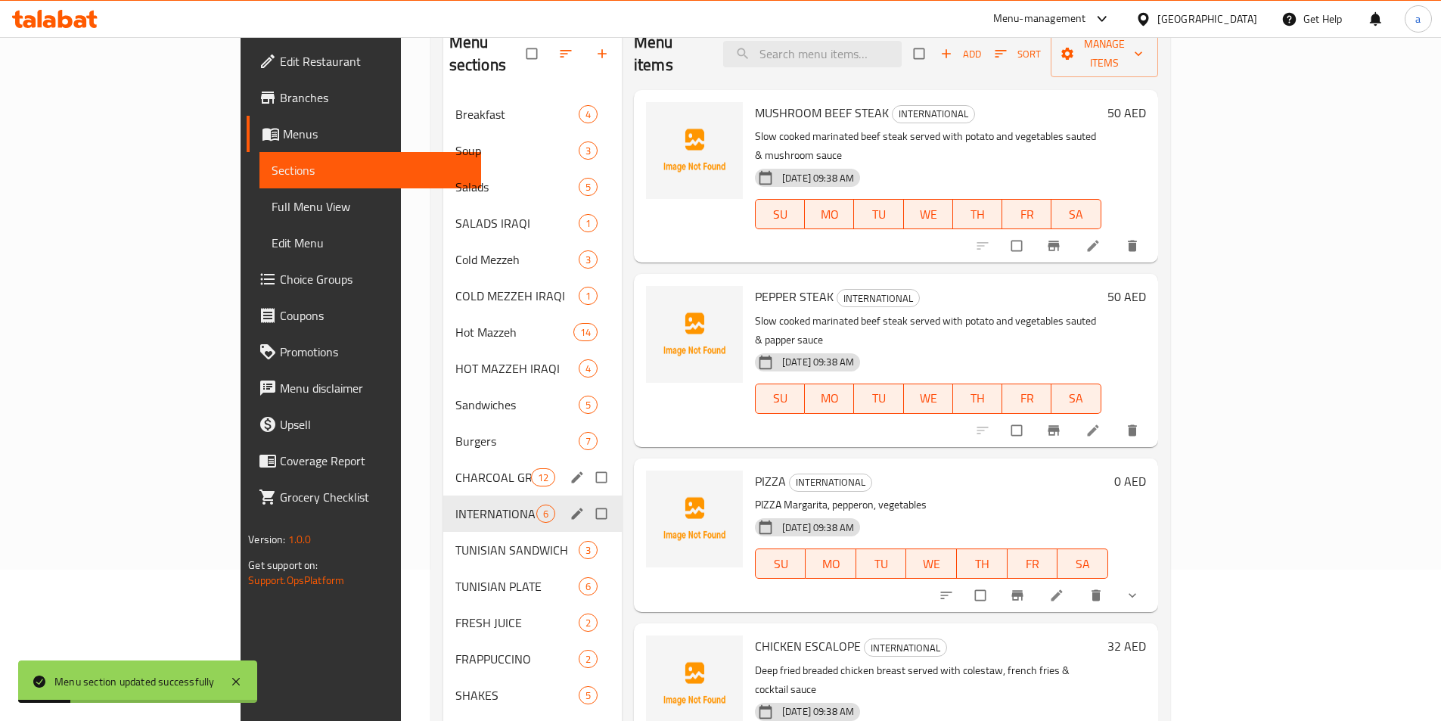
scroll to position [212, 0]
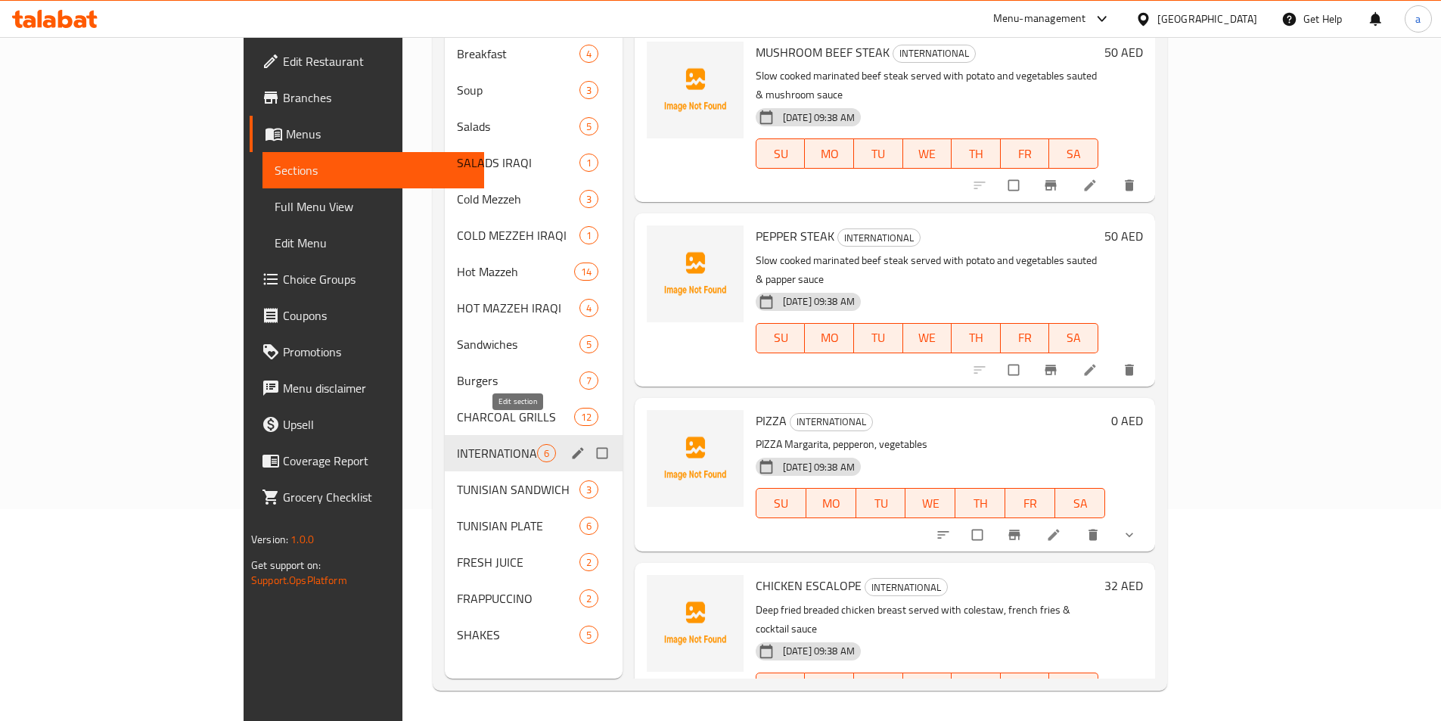
click at [568, 443] on button "edit" at bounding box center [579, 453] width 23 height 20
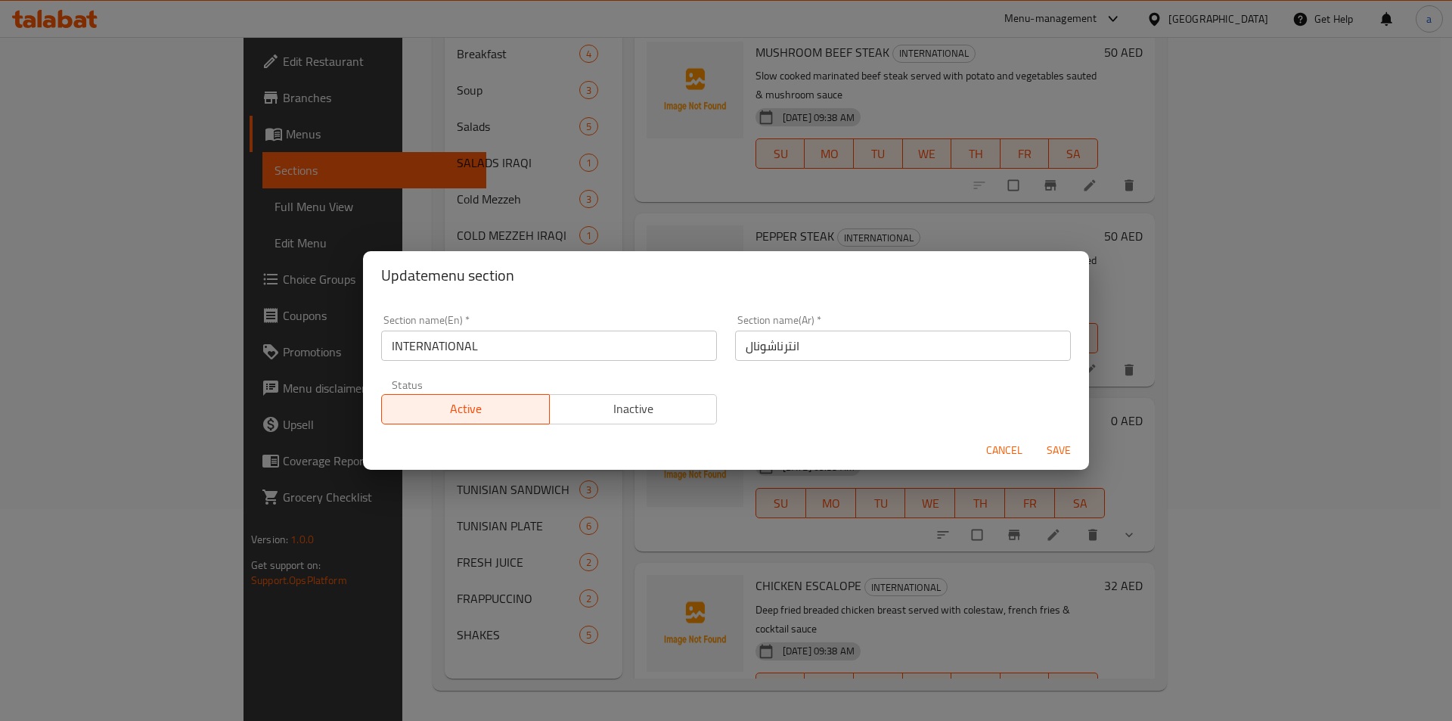
click at [476, 497] on div "Update menu section Section name(En)   * INTERNATIONAL Section name(En) * Secti…" at bounding box center [726, 360] width 1452 height 721
click at [1025, 452] on button "Cancel" at bounding box center [1004, 450] width 48 height 28
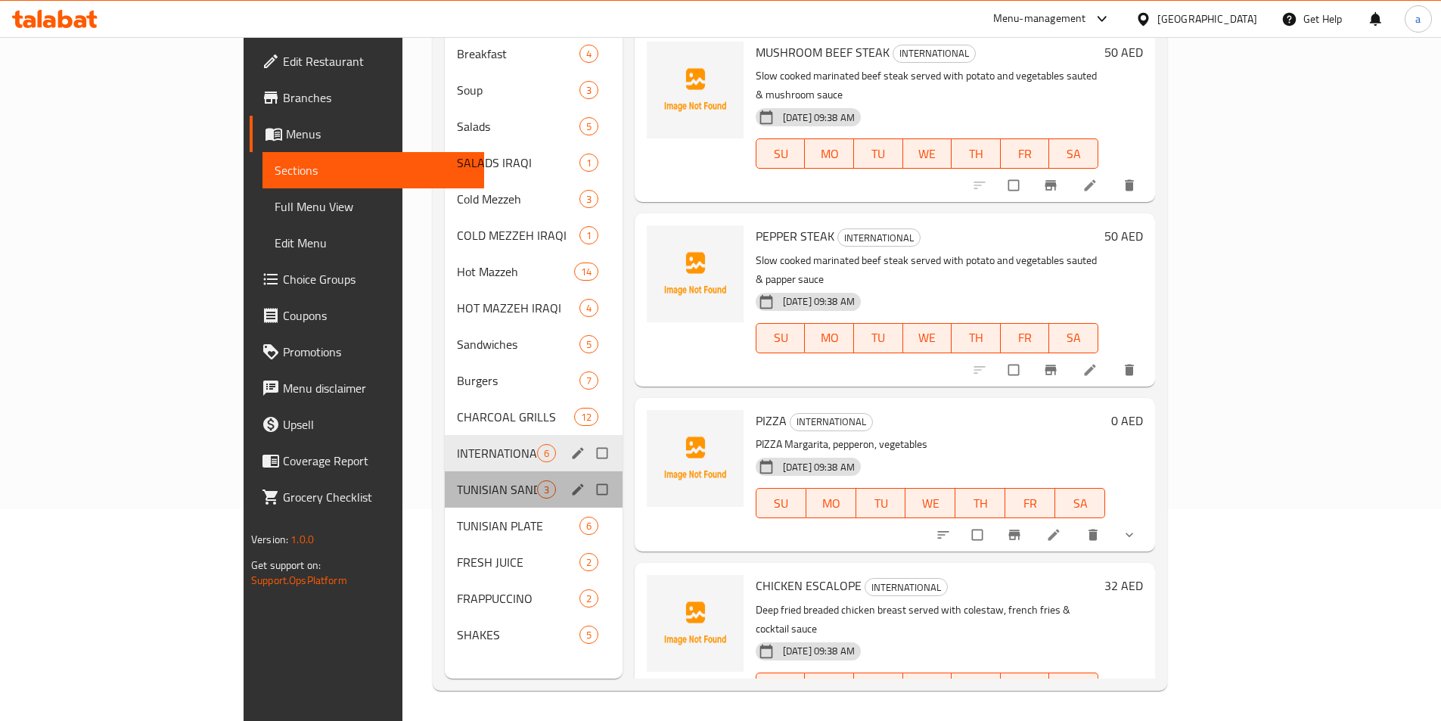
click at [519, 476] on div "TUNISIAN SANDWICH 3" at bounding box center [534, 489] width 178 height 36
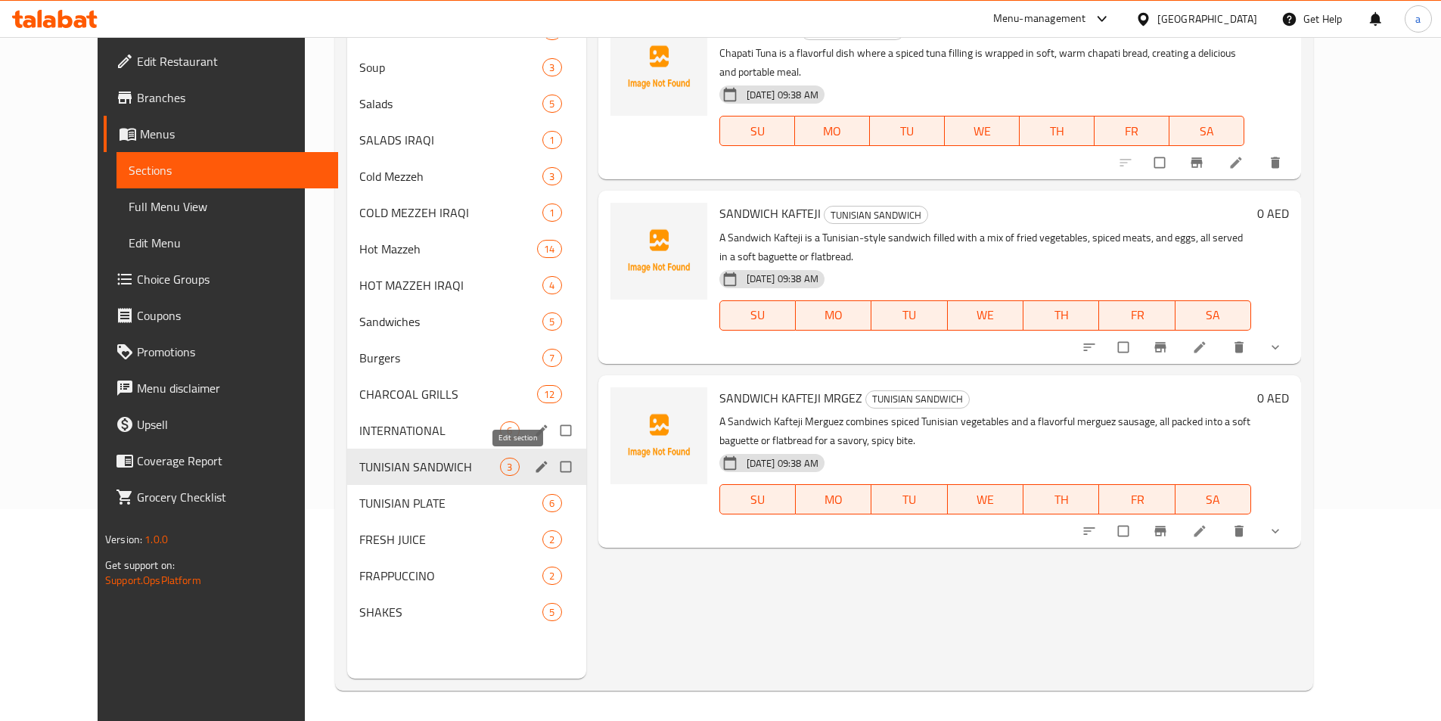
click at [535, 467] on icon "edit" at bounding box center [540, 466] width 11 height 11
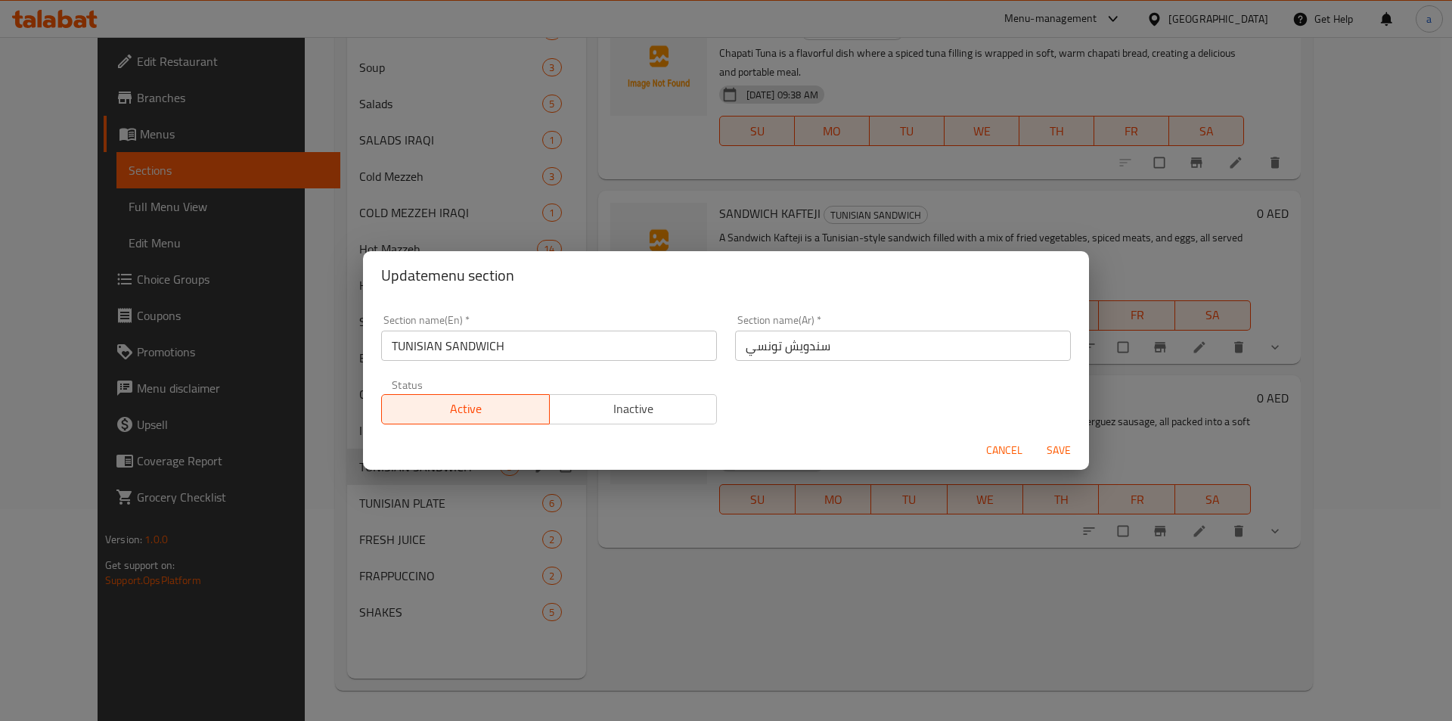
click at [813, 348] on input "سندويش تونسي" at bounding box center [903, 345] width 336 height 30
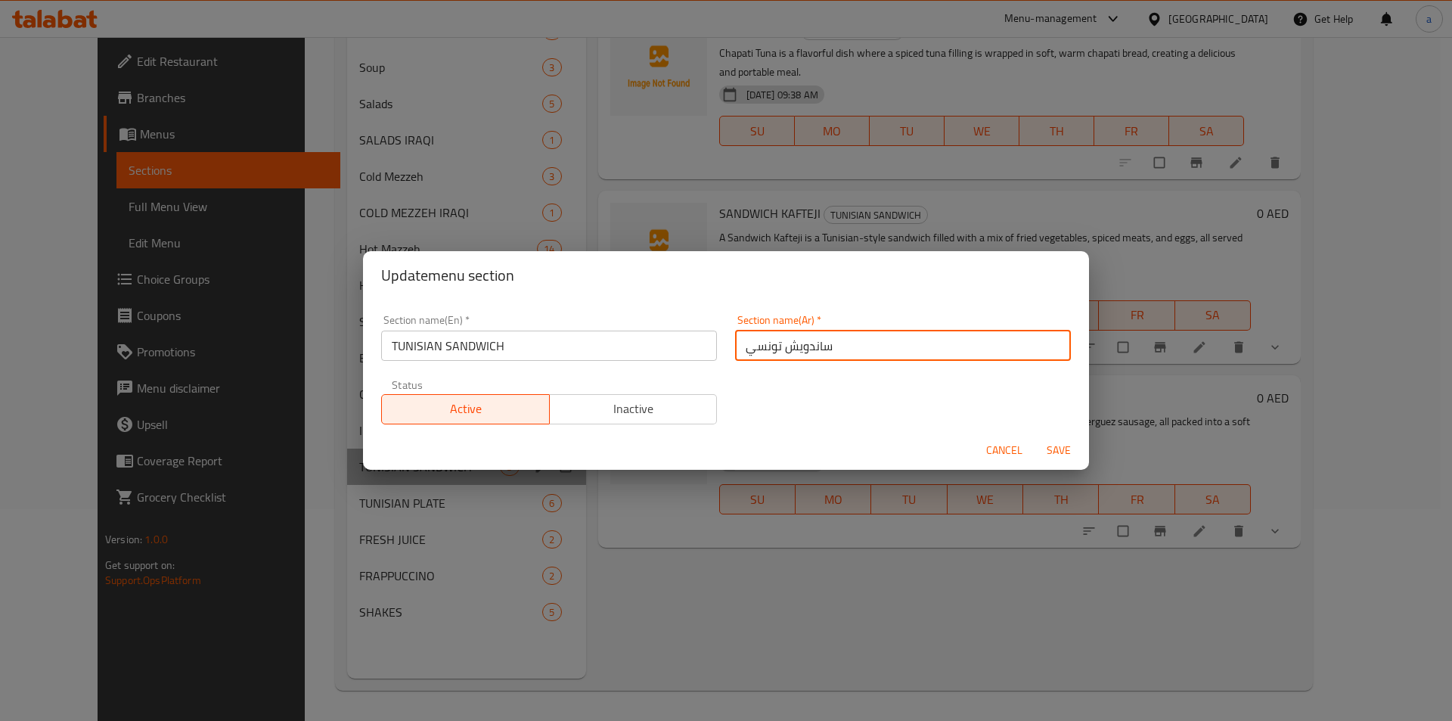
click at [791, 349] on input "ساندويش تونسي" at bounding box center [903, 345] width 336 height 30
type input "ساندوتش تونسي"
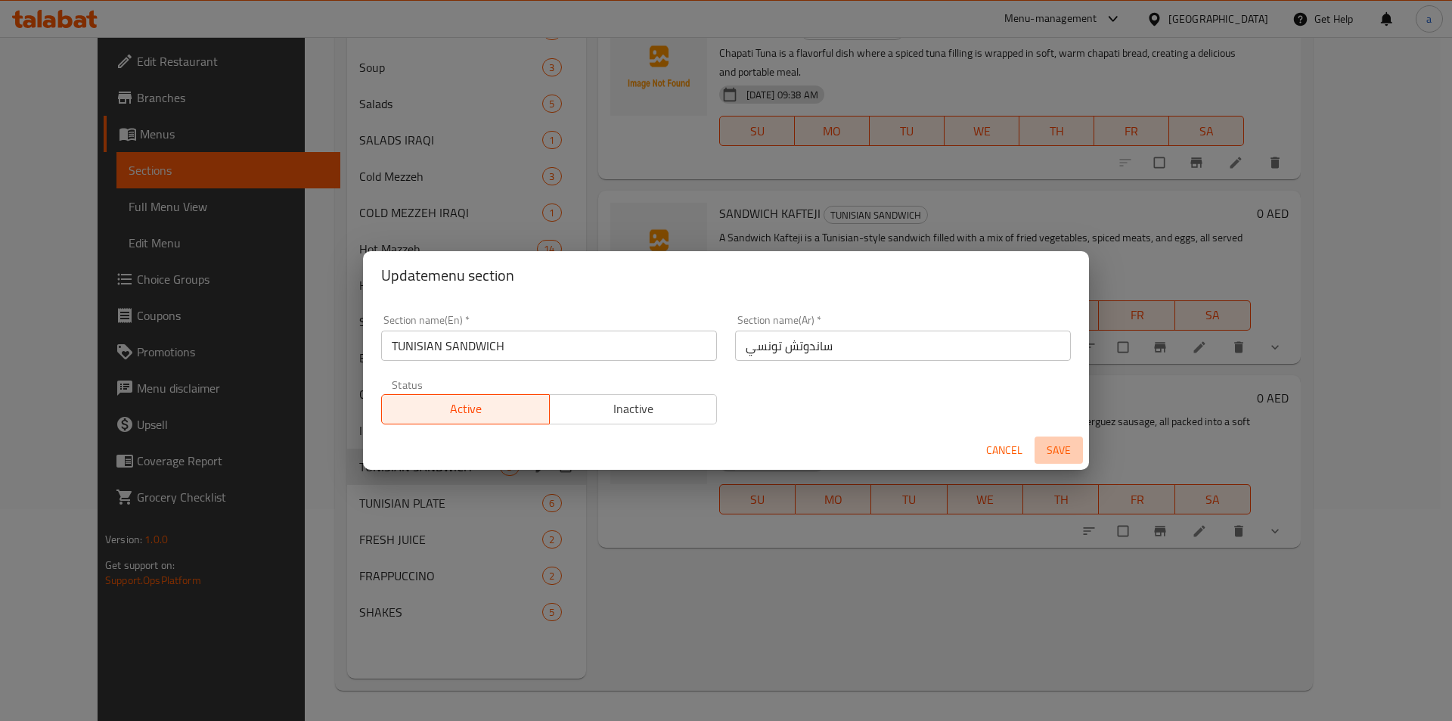
click at [1053, 453] on span "Save" at bounding box center [1059, 450] width 36 height 19
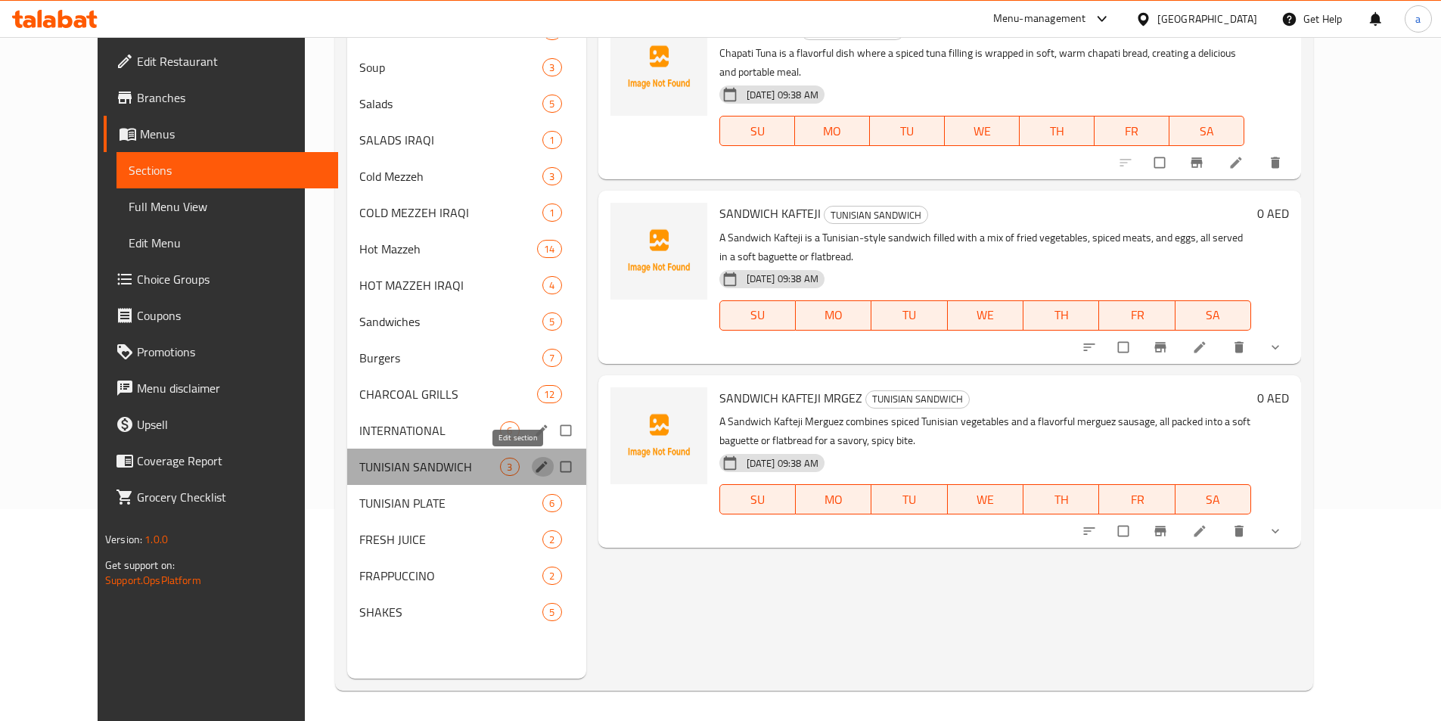
click at [534, 469] on icon "edit" at bounding box center [541, 466] width 15 height 15
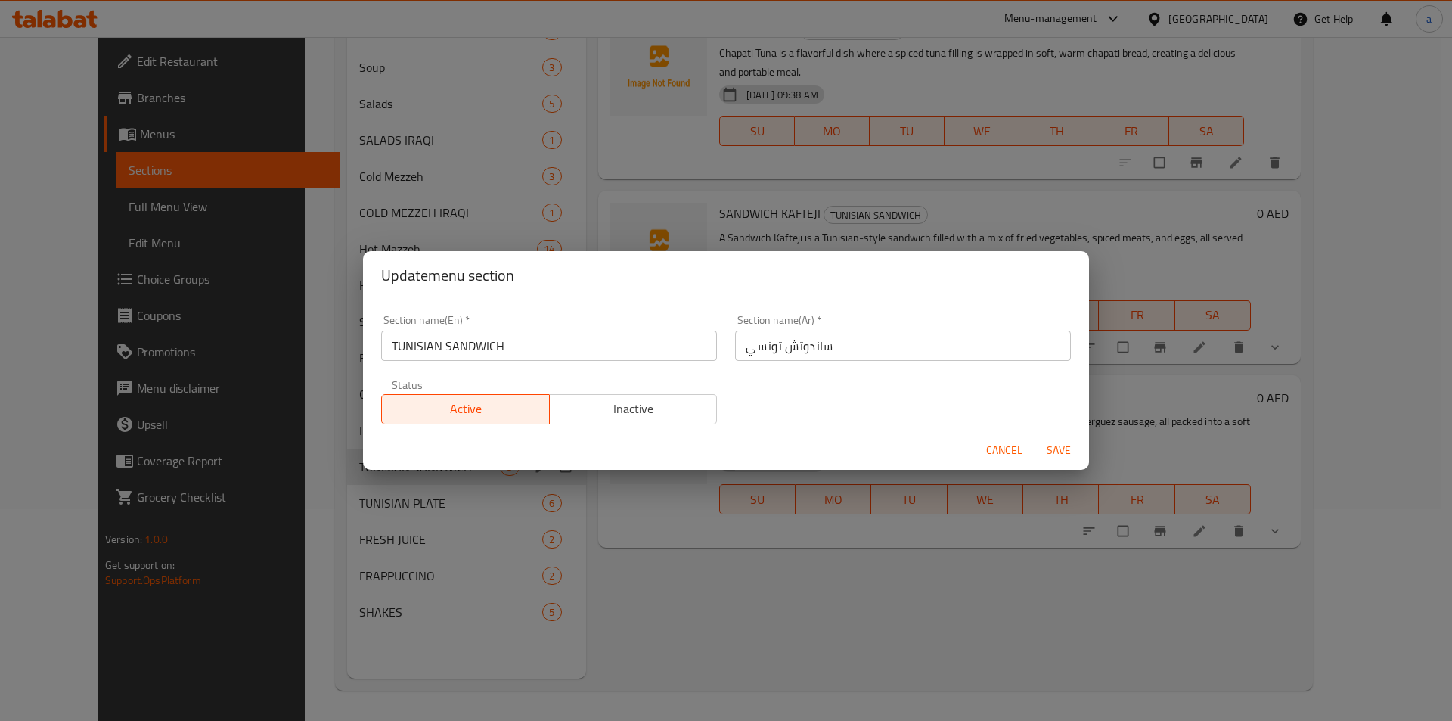
click at [808, 623] on div "Update menu section Section name(En)   * TUNISIAN SANDWICH Section name(En) * S…" at bounding box center [726, 360] width 1452 height 721
click at [997, 453] on span "Cancel" at bounding box center [1004, 450] width 36 height 19
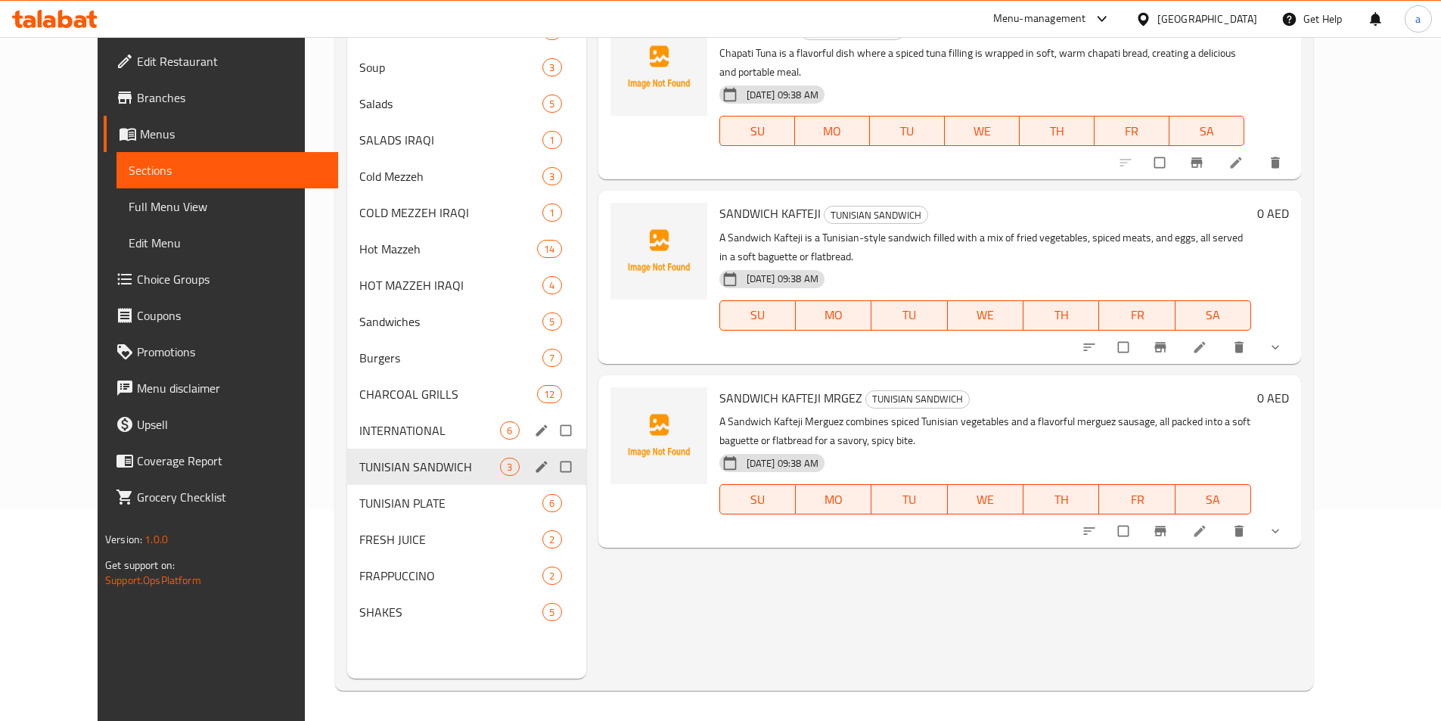
click at [535, 466] on icon "edit" at bounding box center [540, 466] width 11 height 11
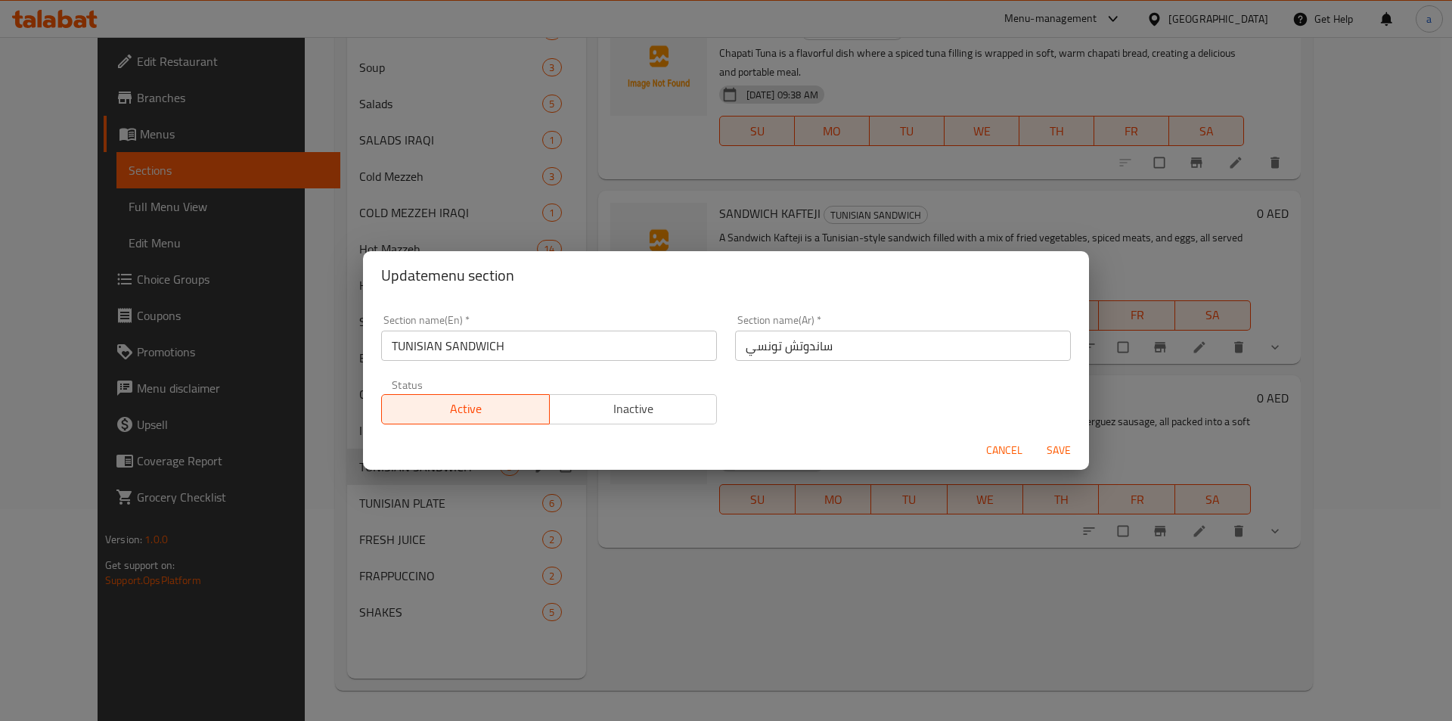
click at [992, 447] on span "Cancel" at bounding box center [1004, 450] width 36 height 19
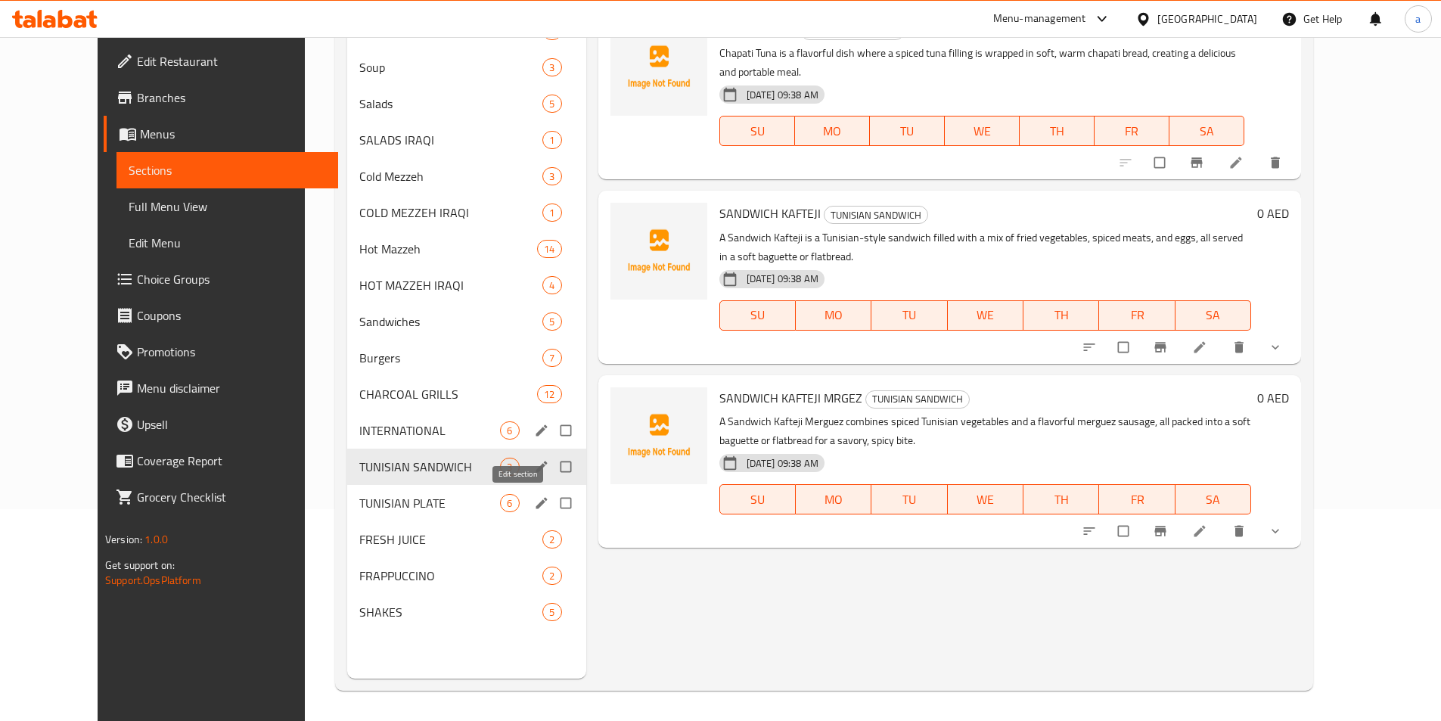
click at [534, 504] on icon "edit" at bounding box center [541, 502] width 15 height 15
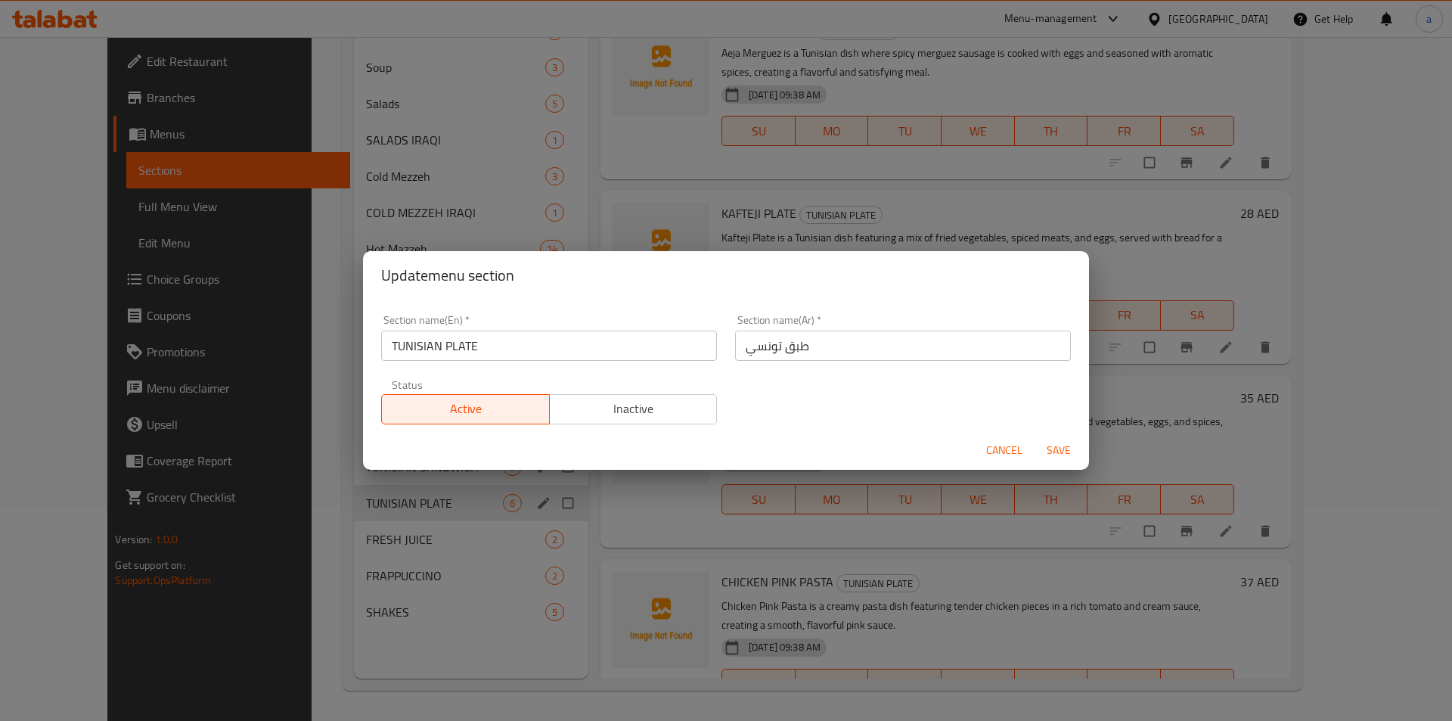
click at [1011, 459] on span "Cancel" at bounding box center [1004, 450] width 36 height 19
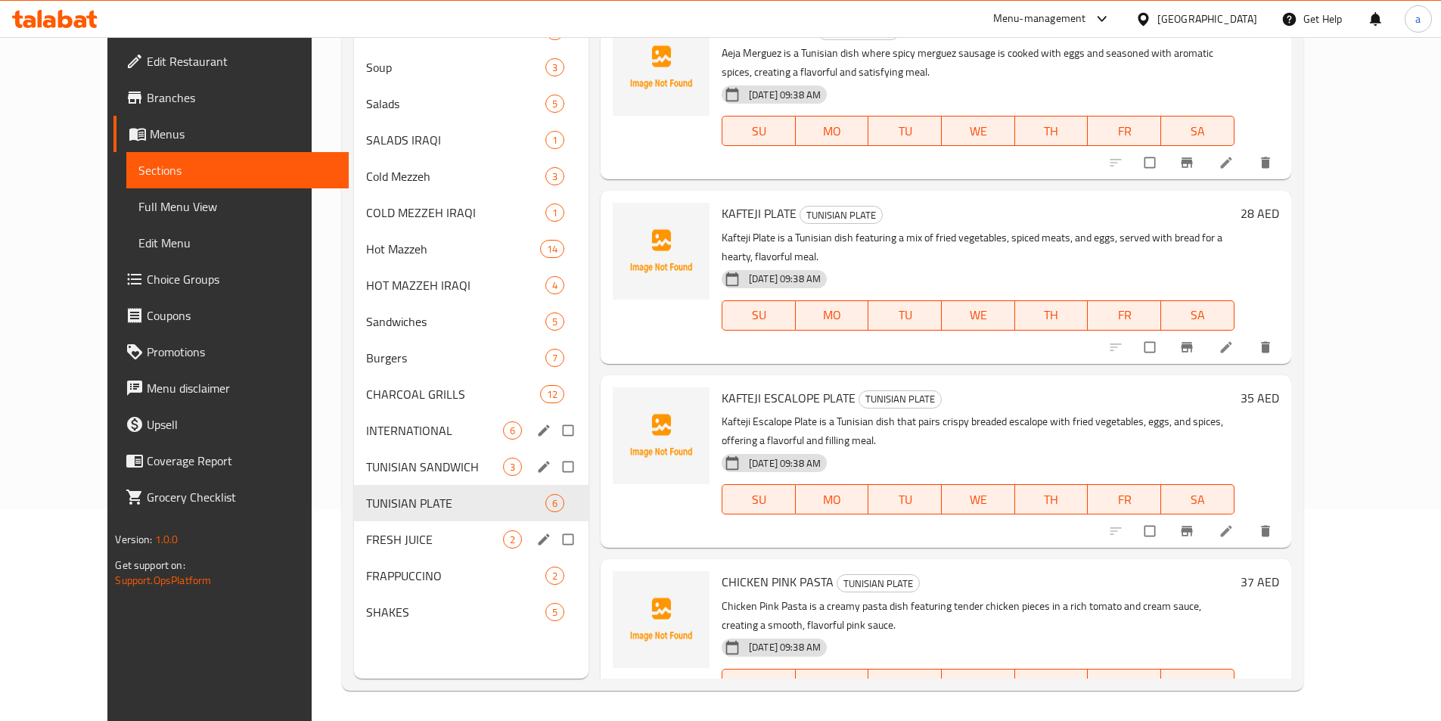
click at [534, 547] on button "edit" at bounding box center [545, 539] width 23 height 20
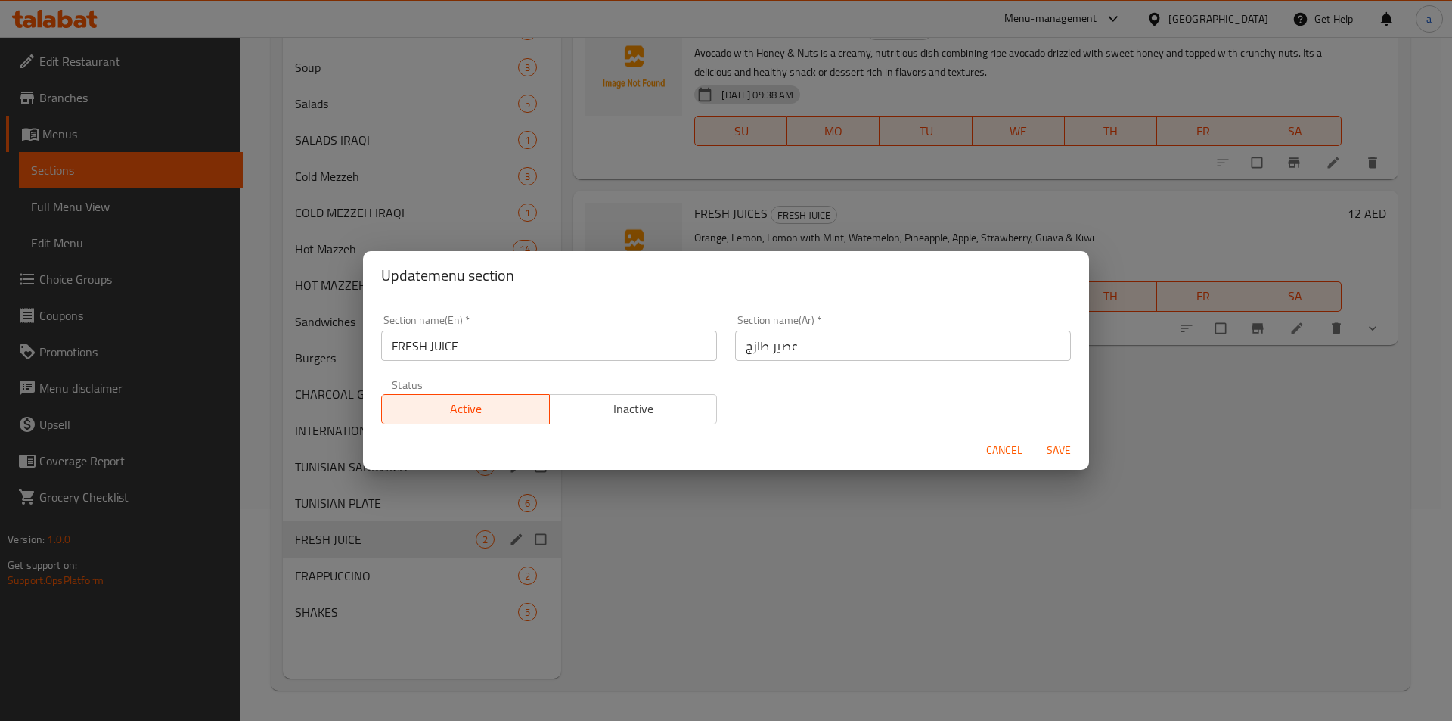
click at [771, 595] on div "Update menu section Section name(En)   * FRESH JUICE Section name(En) * Section…" at bounding box center [726, 360] width 1452 height 721
click at [1010, 448] on span "Cancel" at bounding box center [1004, 450] width 36 height 19
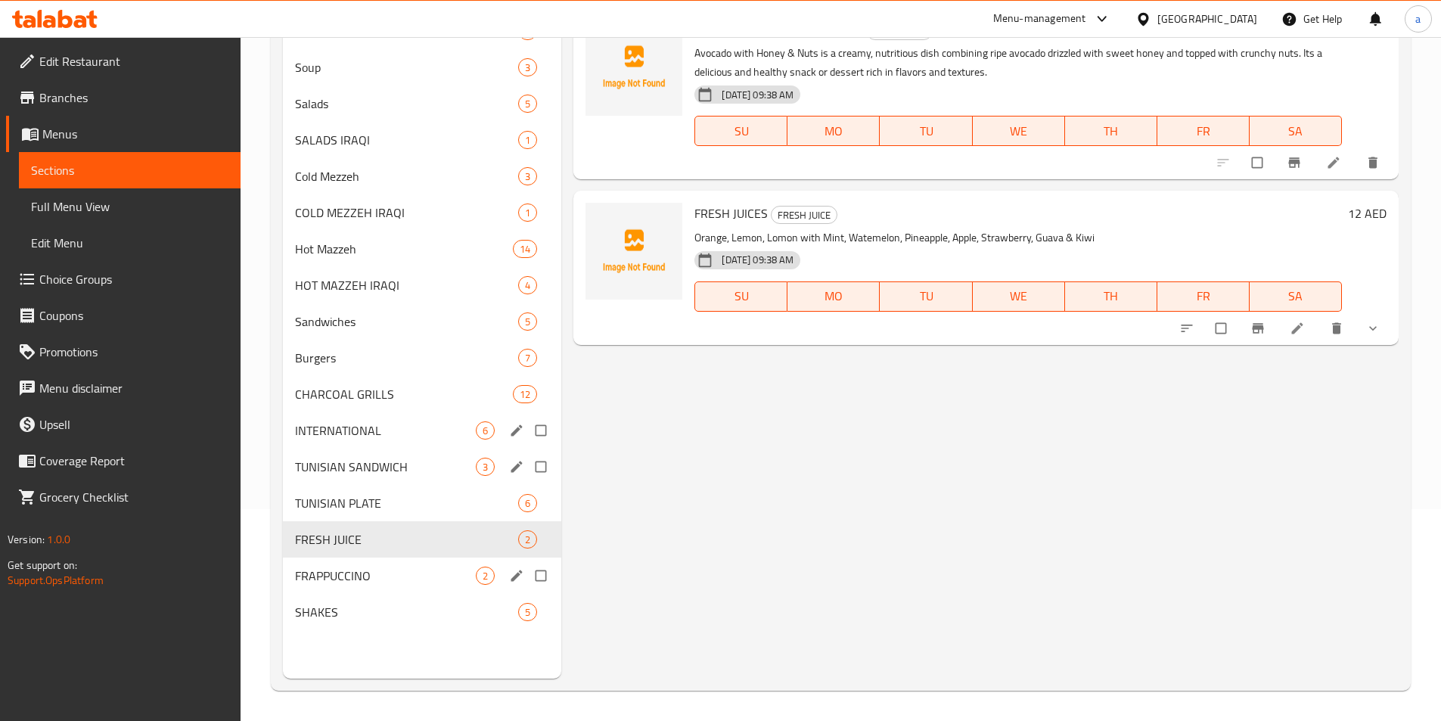
click at [513, 581] on icon "edit" at bounding box center [516, 574] width 11 height 11
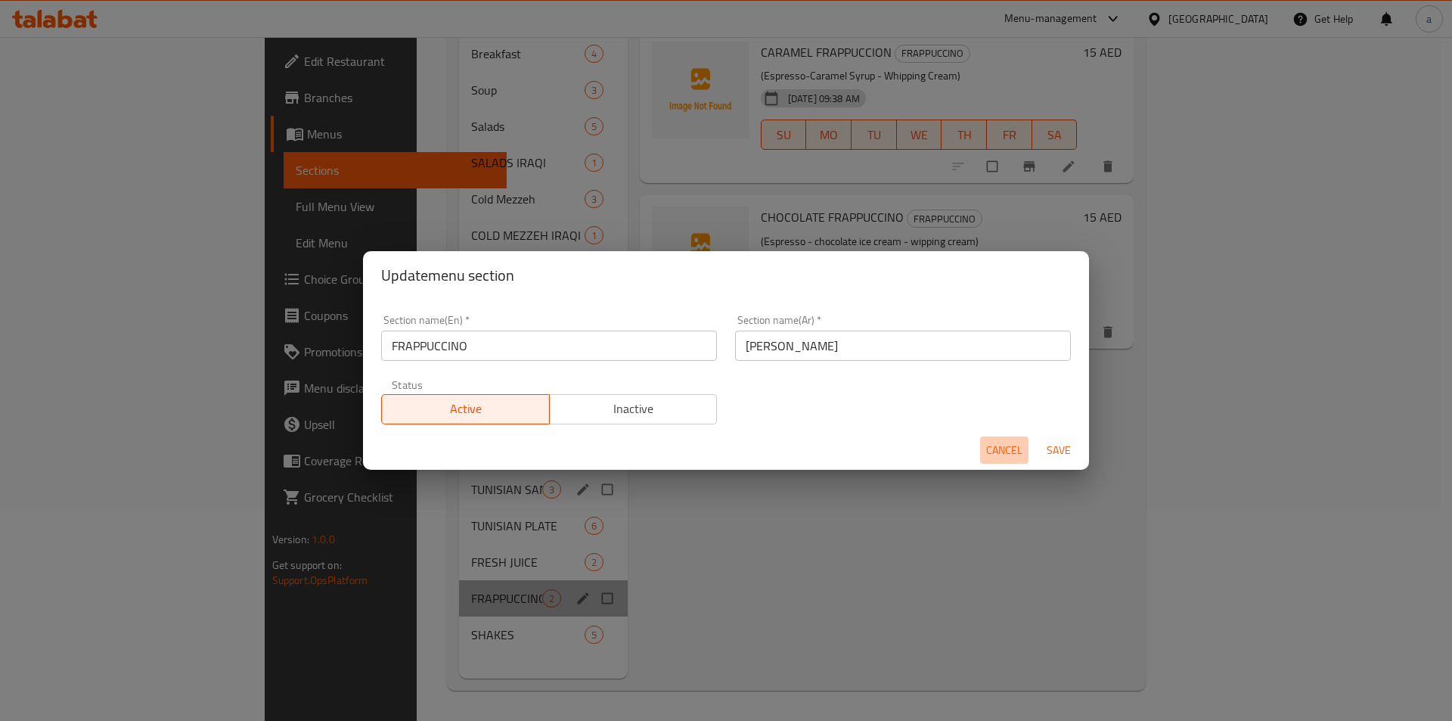
click at [999, 449] on span "Cancel" at bounding box center [1004, 450] width 36 height 19
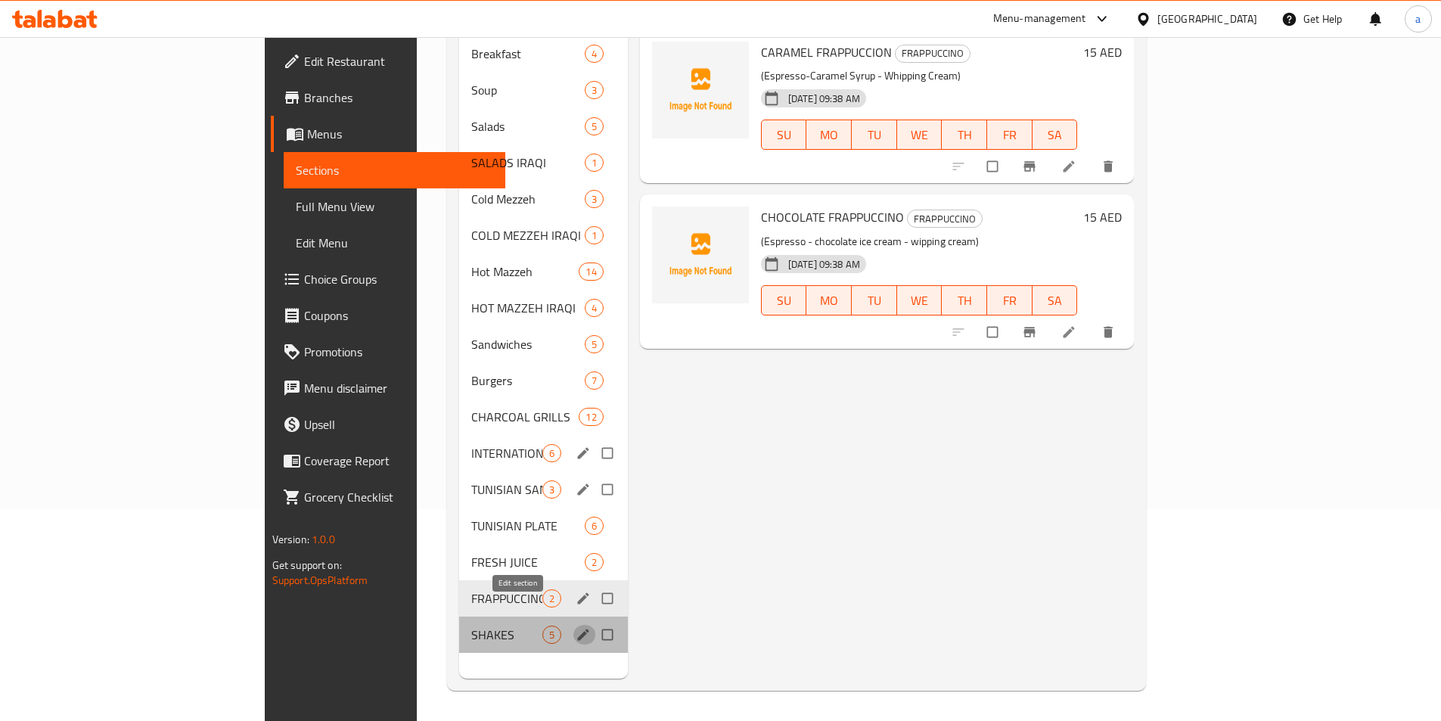
click at [573, 625] on button "edit" at bounding box center [584, 635] width 23 height 20
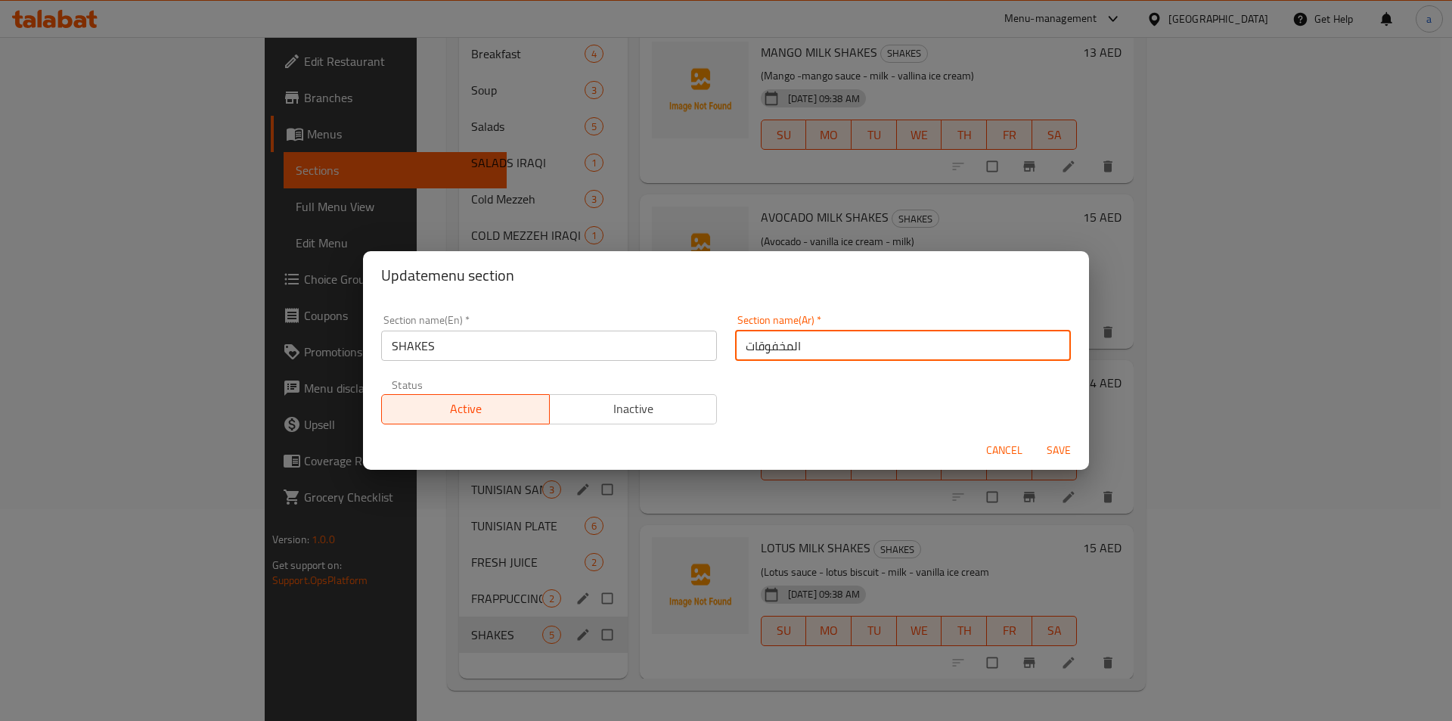
drag, startPoint x: 737, startPoint y: 345, endPoint x: 994, endPoint y: 350, distance: 257.9
click at [994, 350] on input "المخفوقات" at bounding box center [903, 345] width 336 height 30
type input "شيكس"
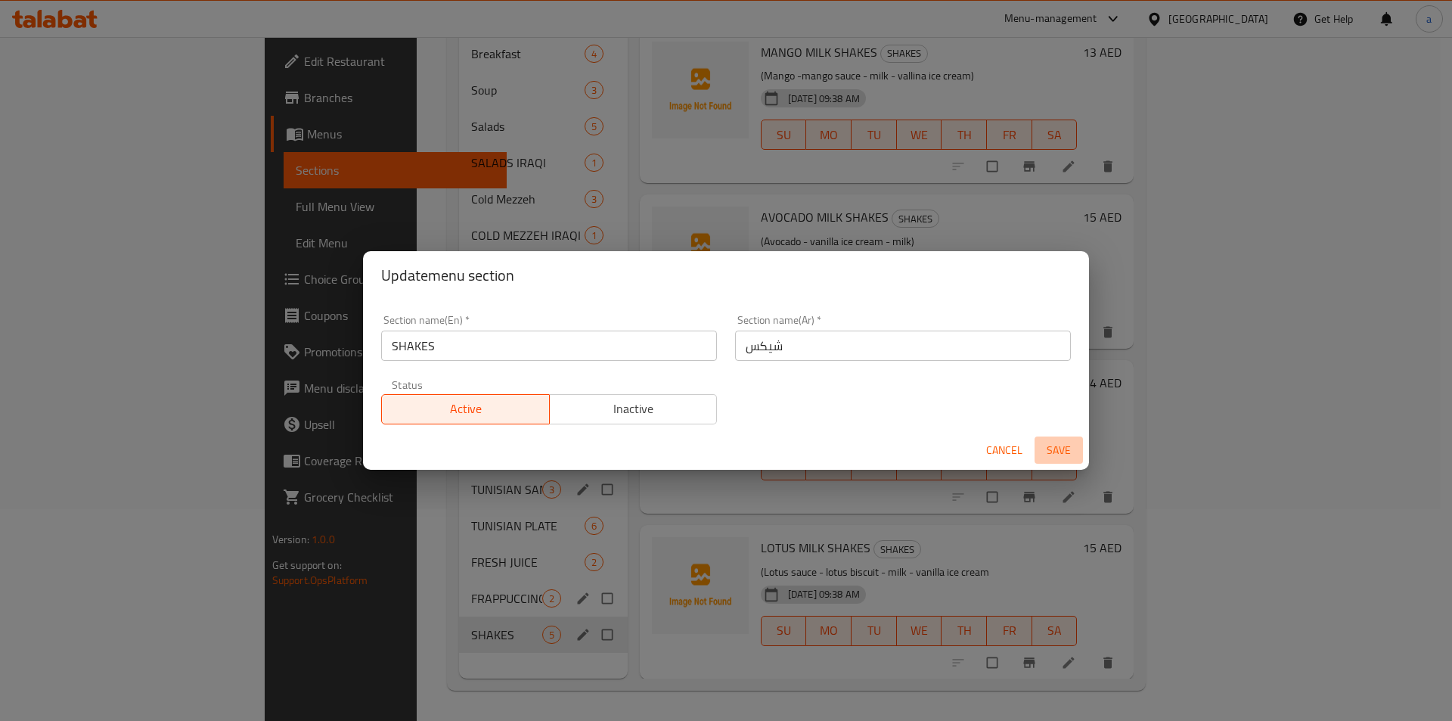
click at [1050, 454] on span "Save" at bounding box center [1059, 450] width 36 height 19
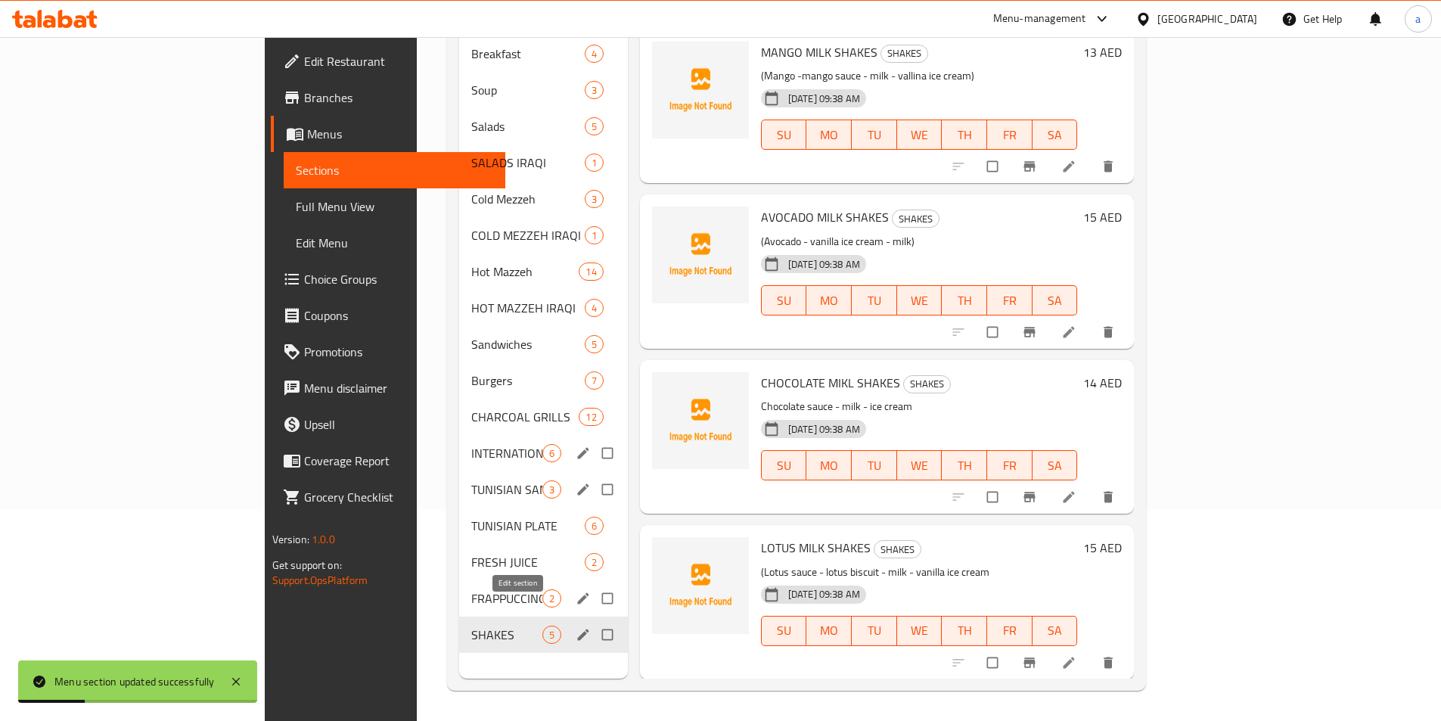
click at [575, 627] on icon "edit" at bounding box center [582, 634] width 15 height 15
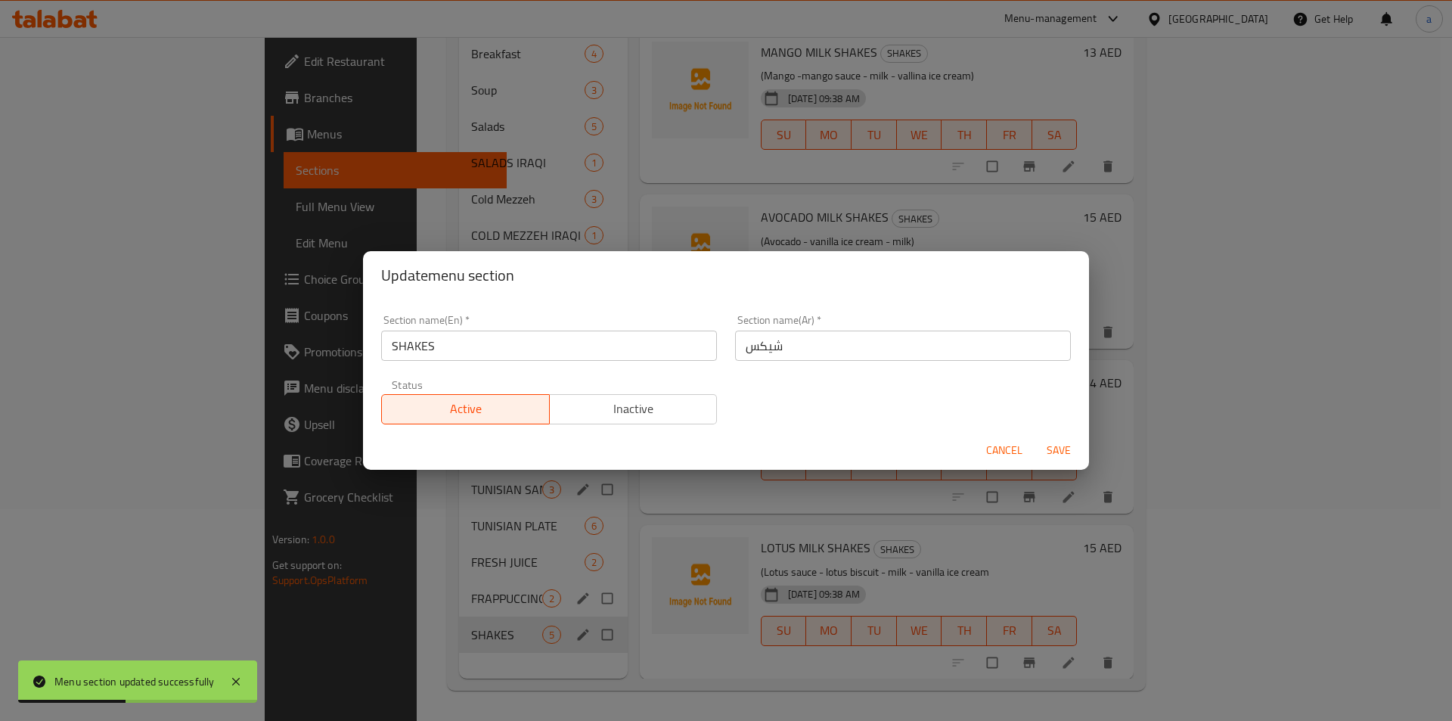
click at [507, 672] on div "Update menu section Section name(En)   * SHAKES Section name(En) * Section name…" at bounding box center [726, 360] width 1452 height 721
click at [1013, 445] on span "Cancel" at bounding box center [1004, 450] width 36 height 19
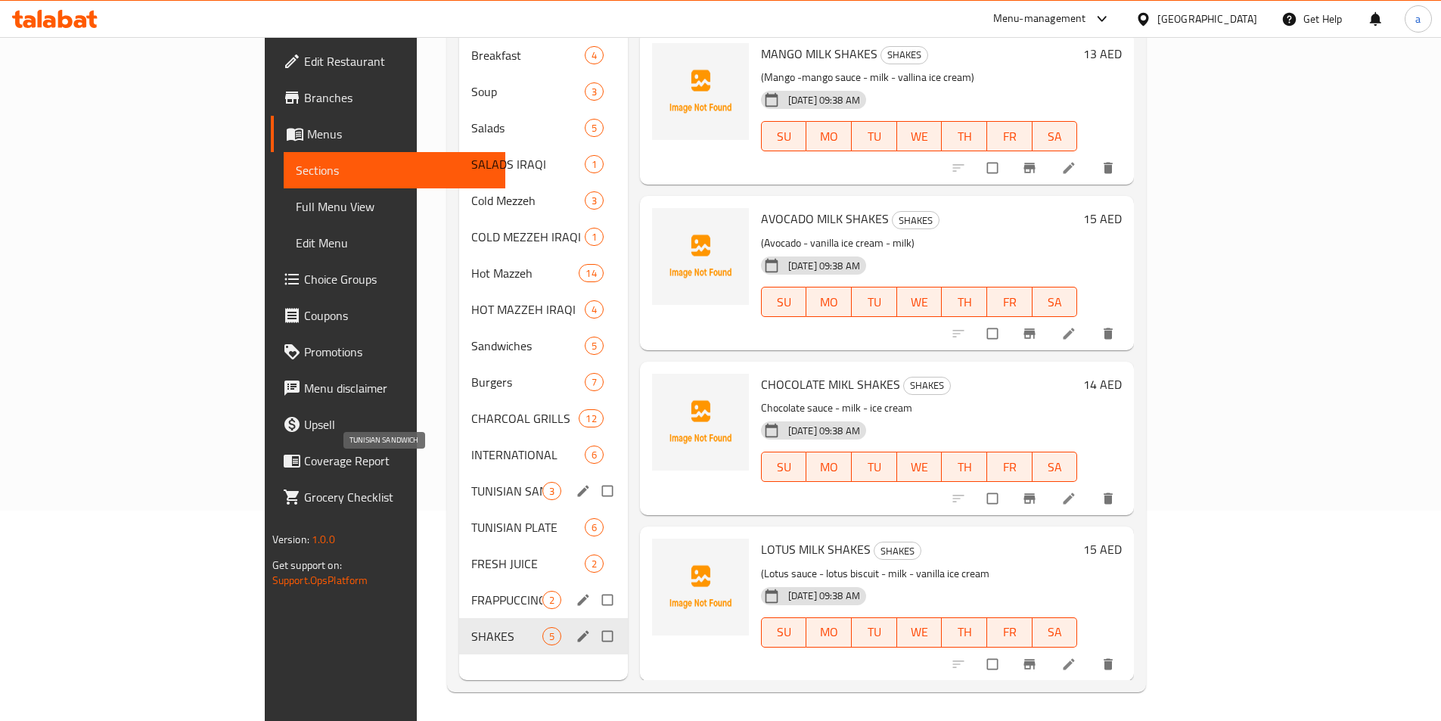
scroll to position [212, 0]
click at [575, 627] on icon "edit" at bounding box center [582, 634] width 15 height 15
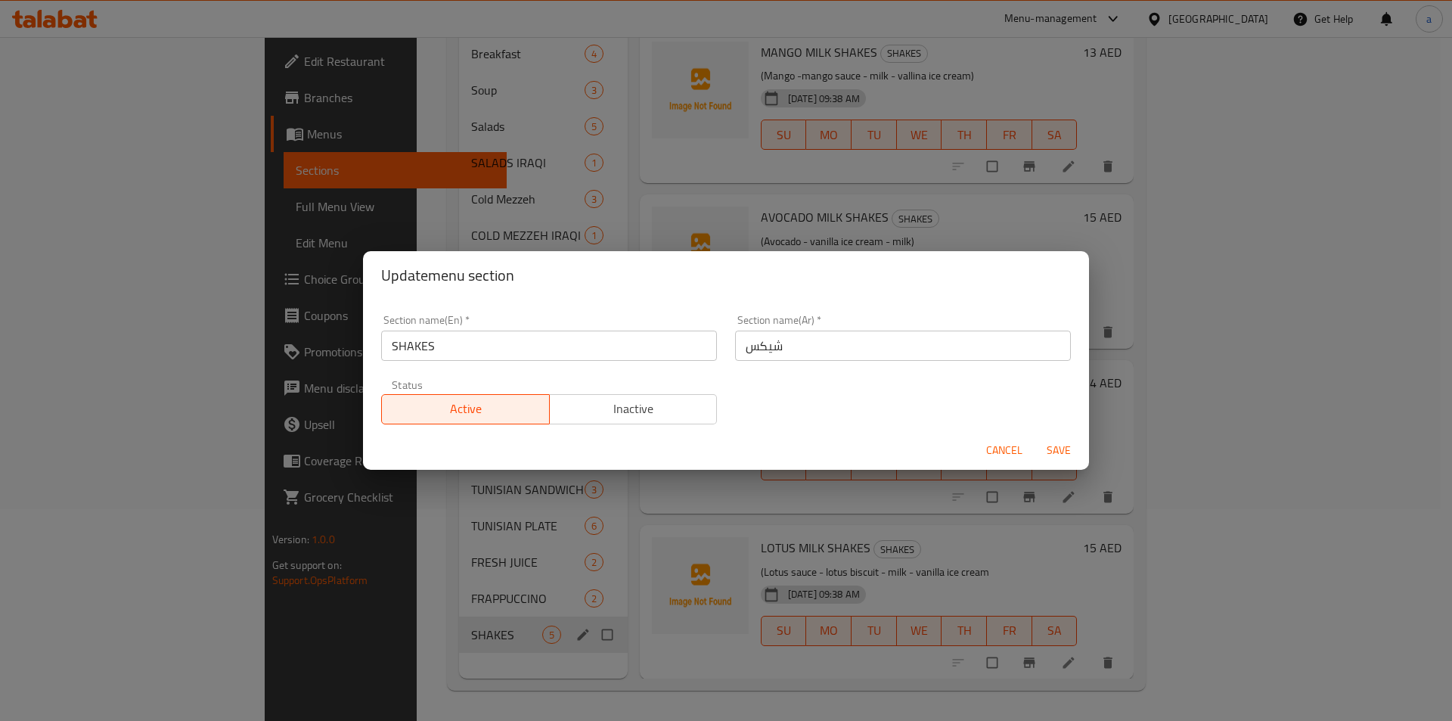
click at [543, 675] on div "Update menu section Section name(En)   * SHAKES Section name(En) * Section name…" at bounding box center [726, 360] width 1452 height 721
click at [1001, 447] on span "Cancel" at bounding box center [1004, 450] width 36 height 19
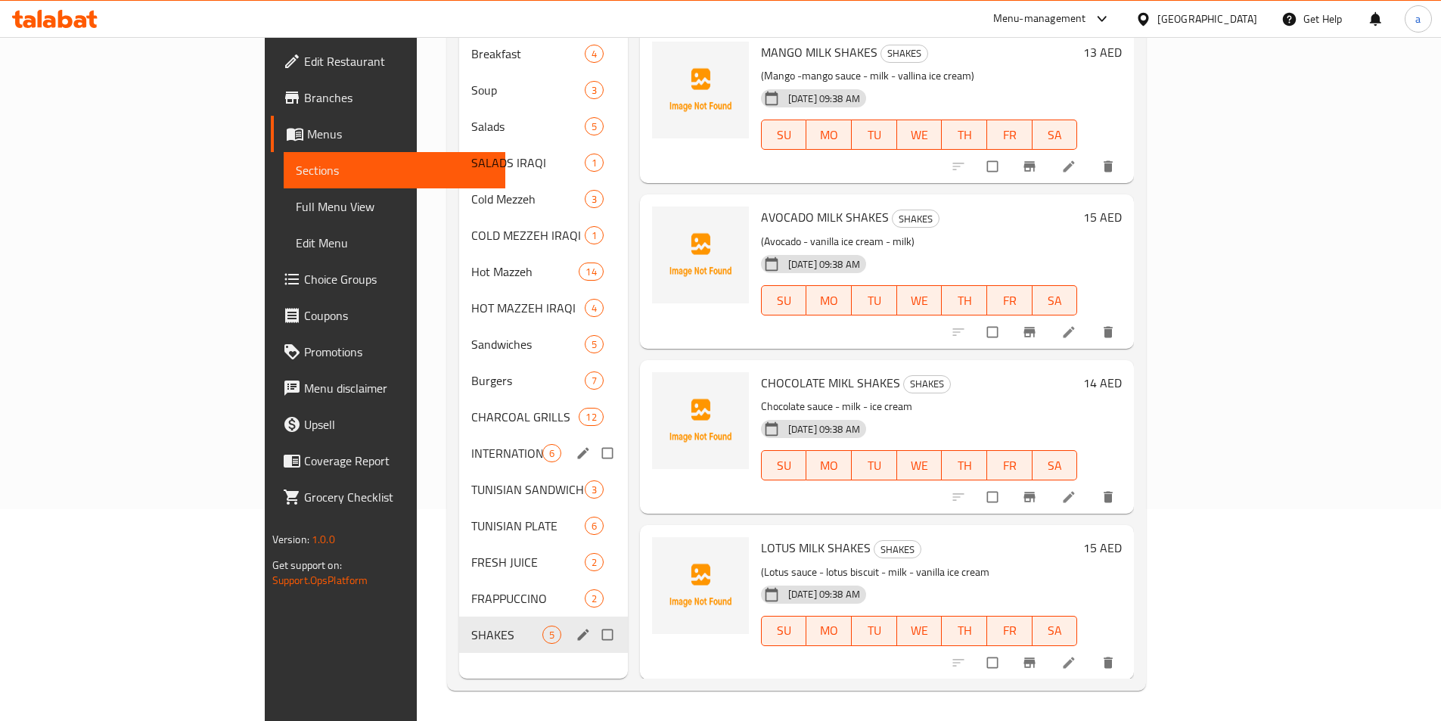
scroll to position [0, 0]
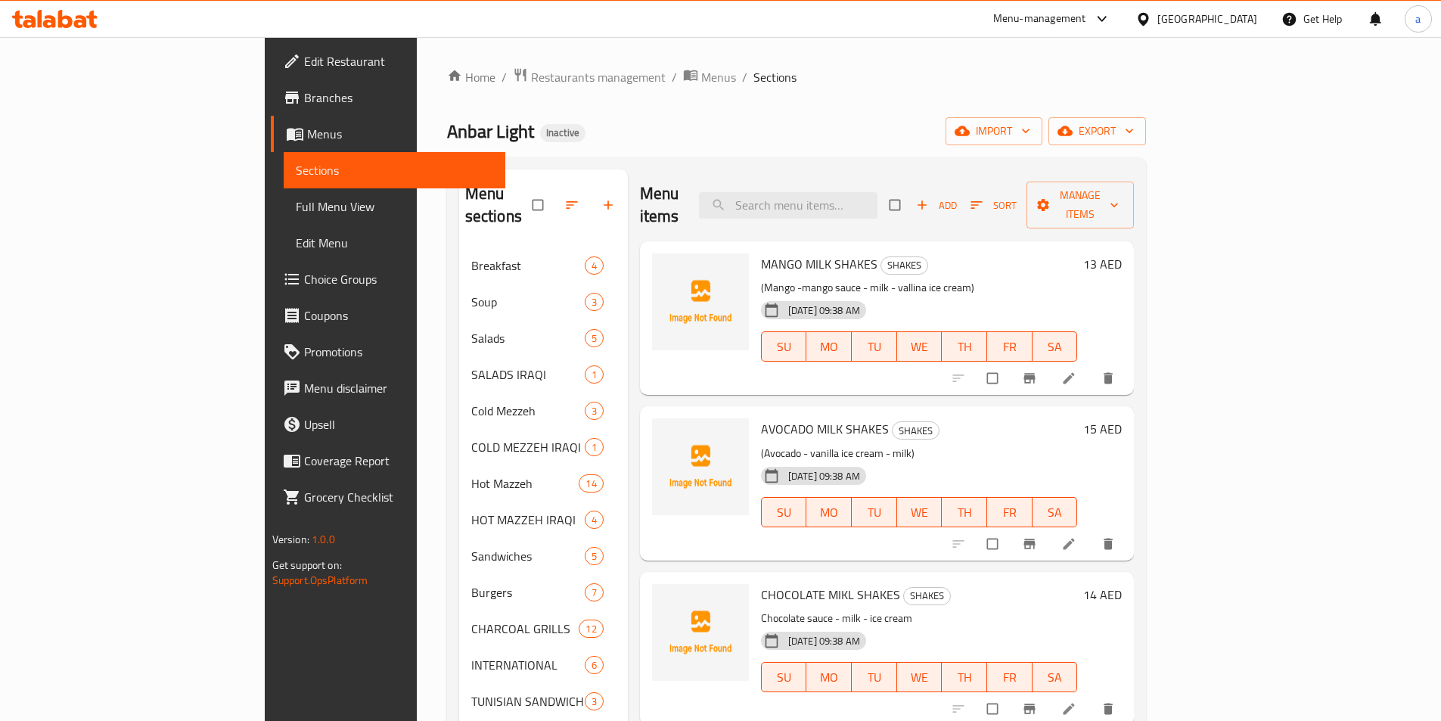
drag, startPoint x: 129, startPoint y: 200, endPoint x: 110, endPoint y: 182, distance: 26.8
click at [296, 200] on span "Full Menu View" at bounding box center [394, 206] width 197 height 18
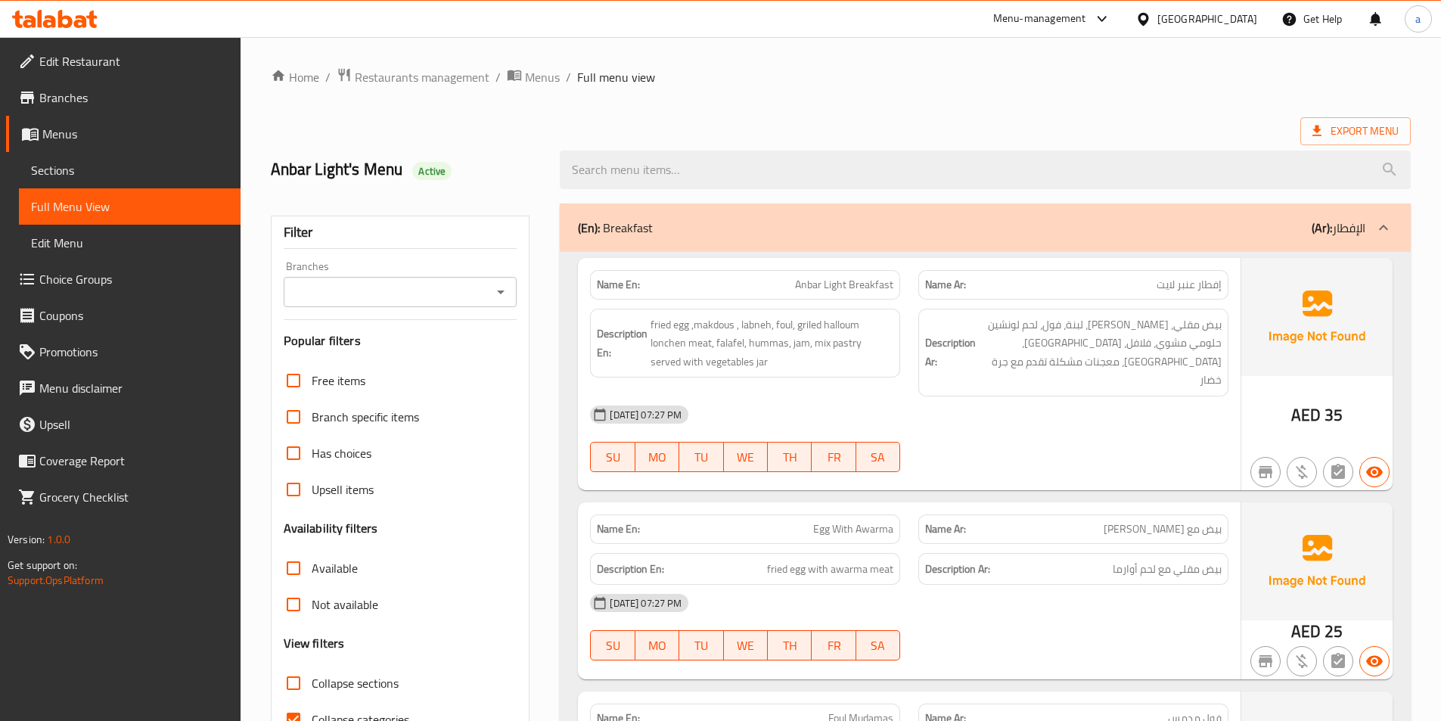
click at [104, 169] on span "Sections" at bounding box center [129, 170] width 197 height 18
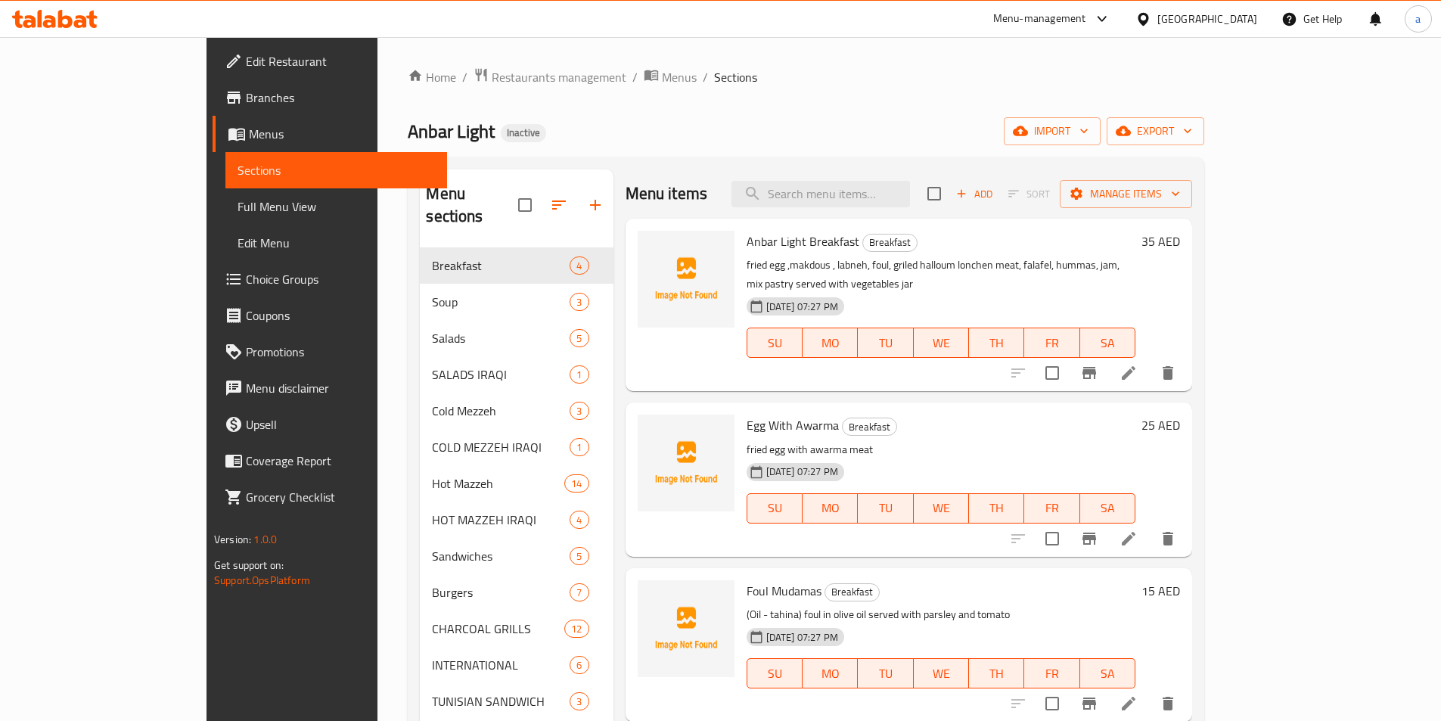
click at [782, 86] on ol "Home / Restaurants management / Menus / Sections" at bounding box center [806, 77] width 796 height 20
click at [1112, 91] on div "Home / Restaurants management / Menus / Sections Anbar Light Inactive import ex…" at bounding box center [806, 484] width 796 height 835
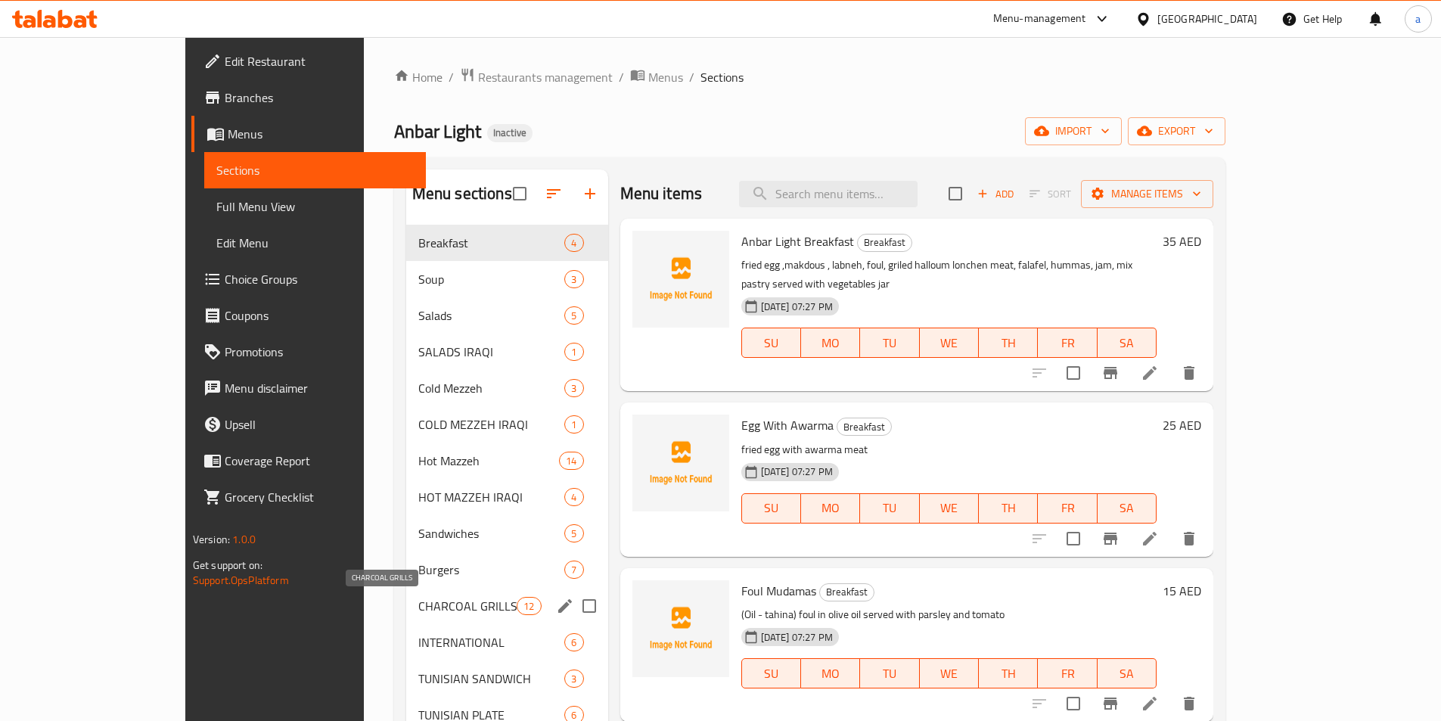
click at [418, 603] on span "CHARCOAL GRILLS" at bounding box center [467, 606] width 99 height 18
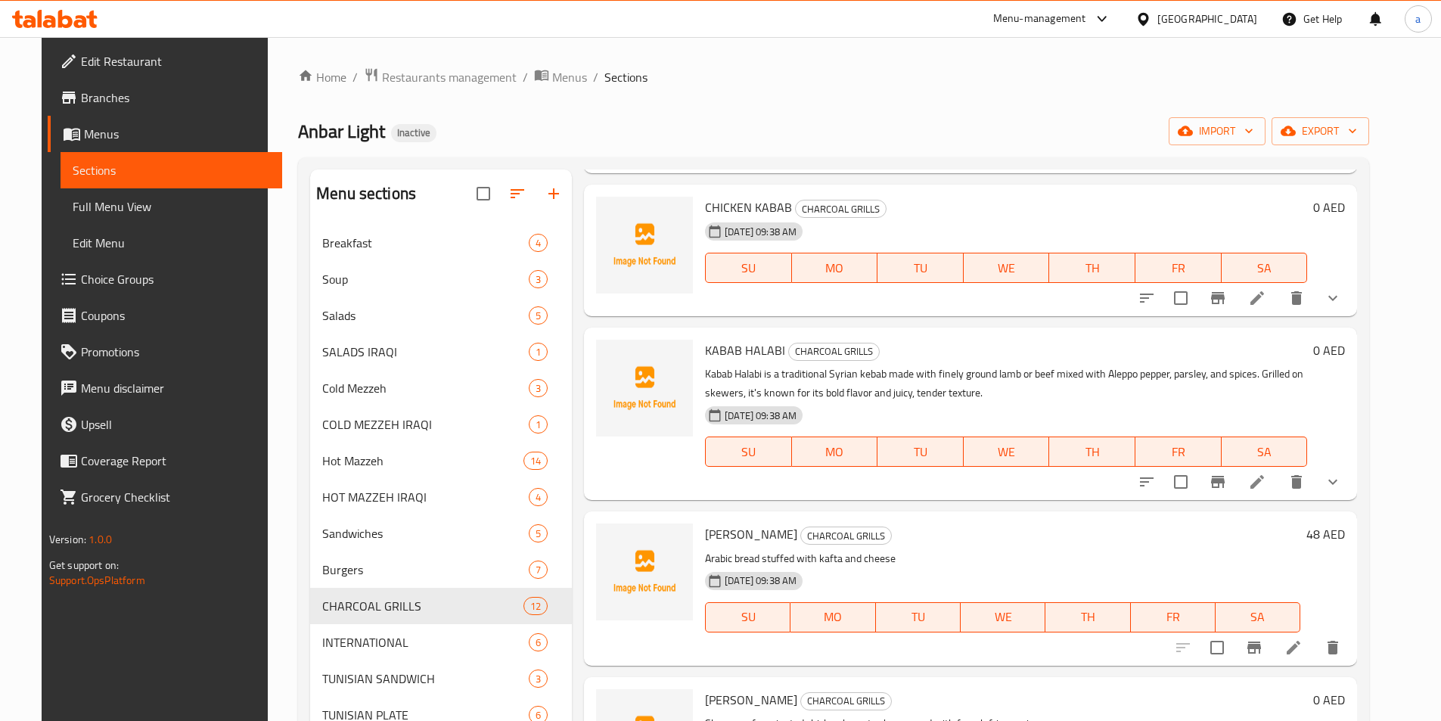
scroll to position [1210, 0]
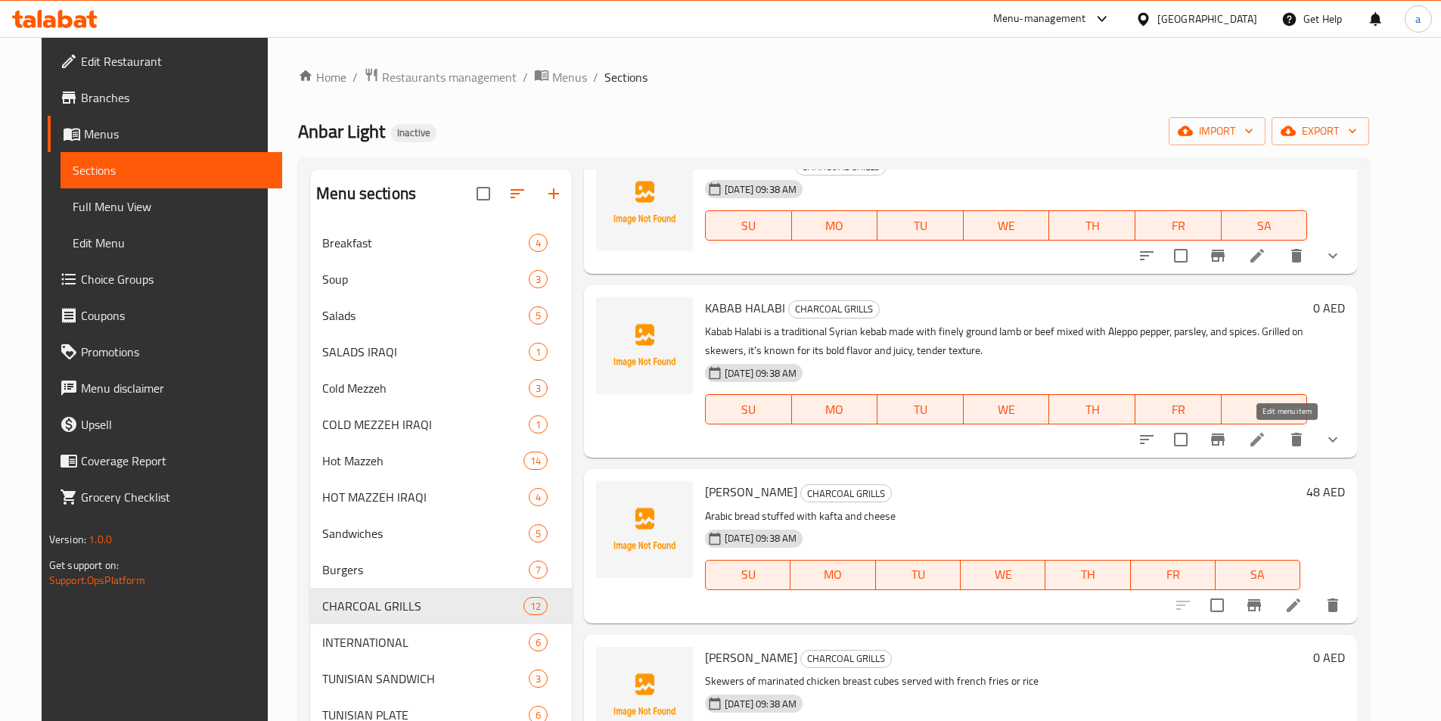
click at [1266, 442] on icon at bounding box center [1257, 439] width 18 height 18
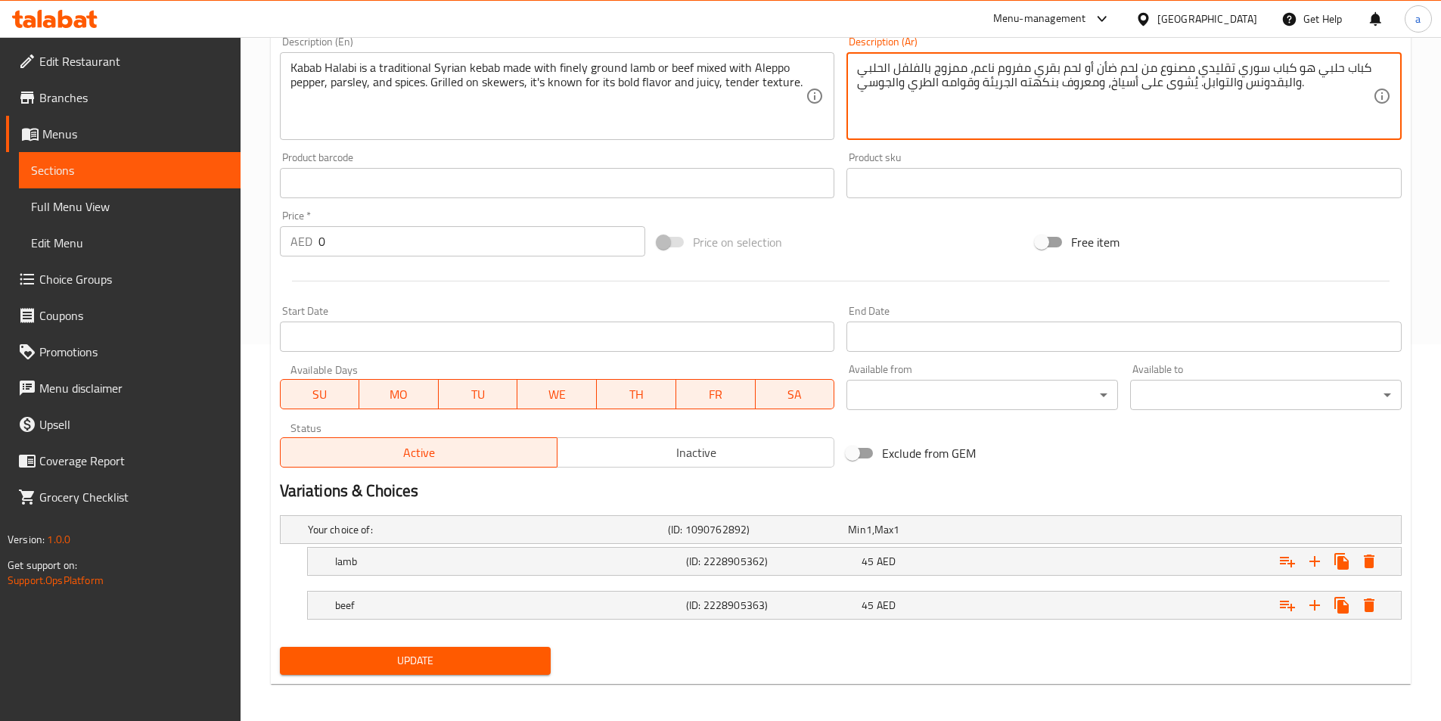
scroll to position [378, 0]
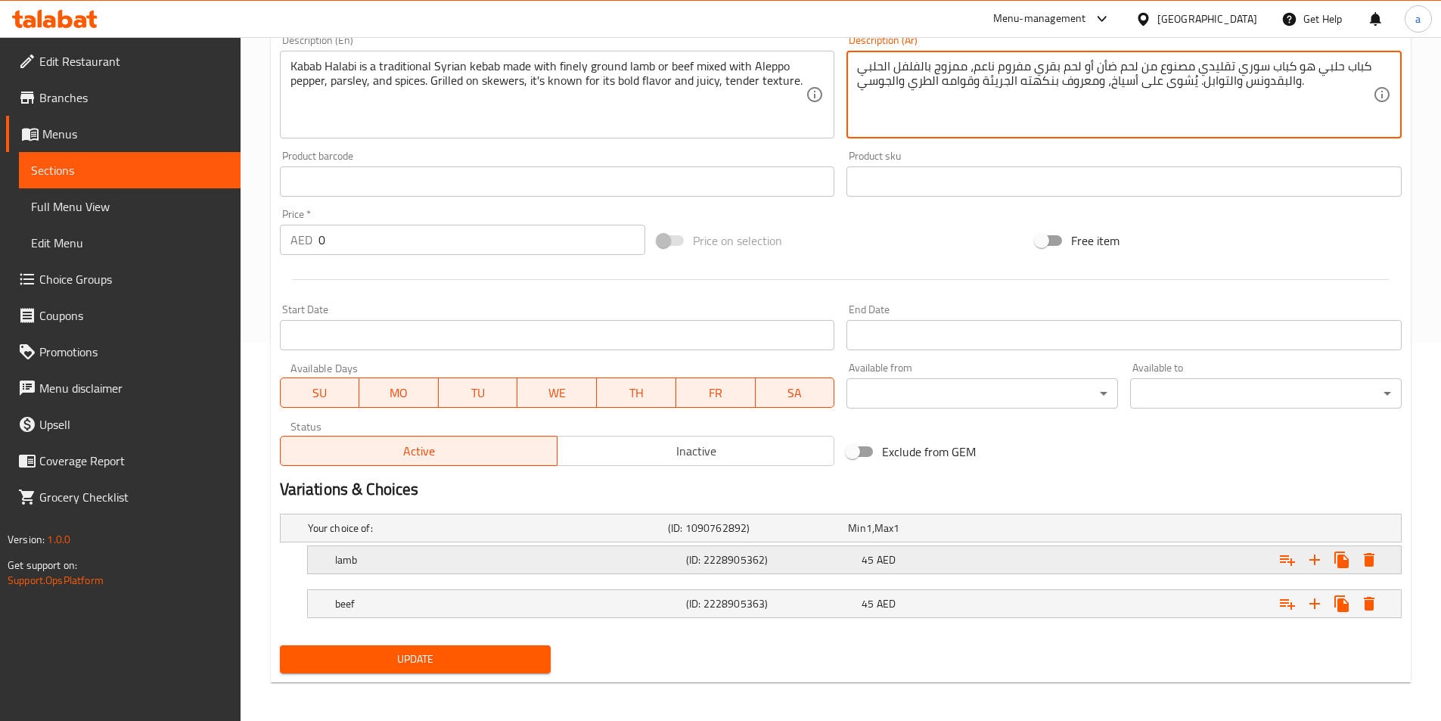
type textarea "كباب حلبي هو كباب سوري تقليدي مصنوع من لحم ضأن أو لحم بقري مفروم ناعم، ممزوج با…"
click at [727, 535] on h5 "(ID: 2228905362)" at bounding box center [755, 527] width 174 height 15
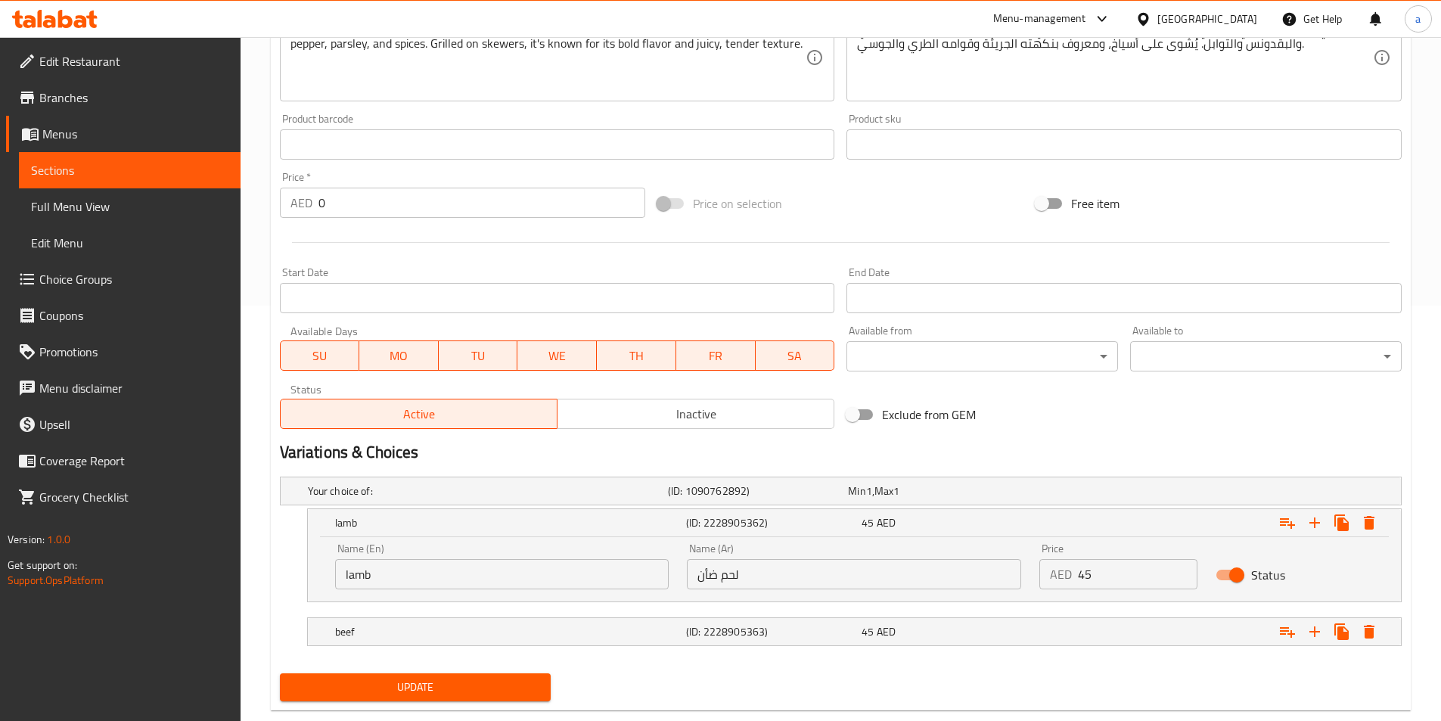
scroll to position [447, 0]
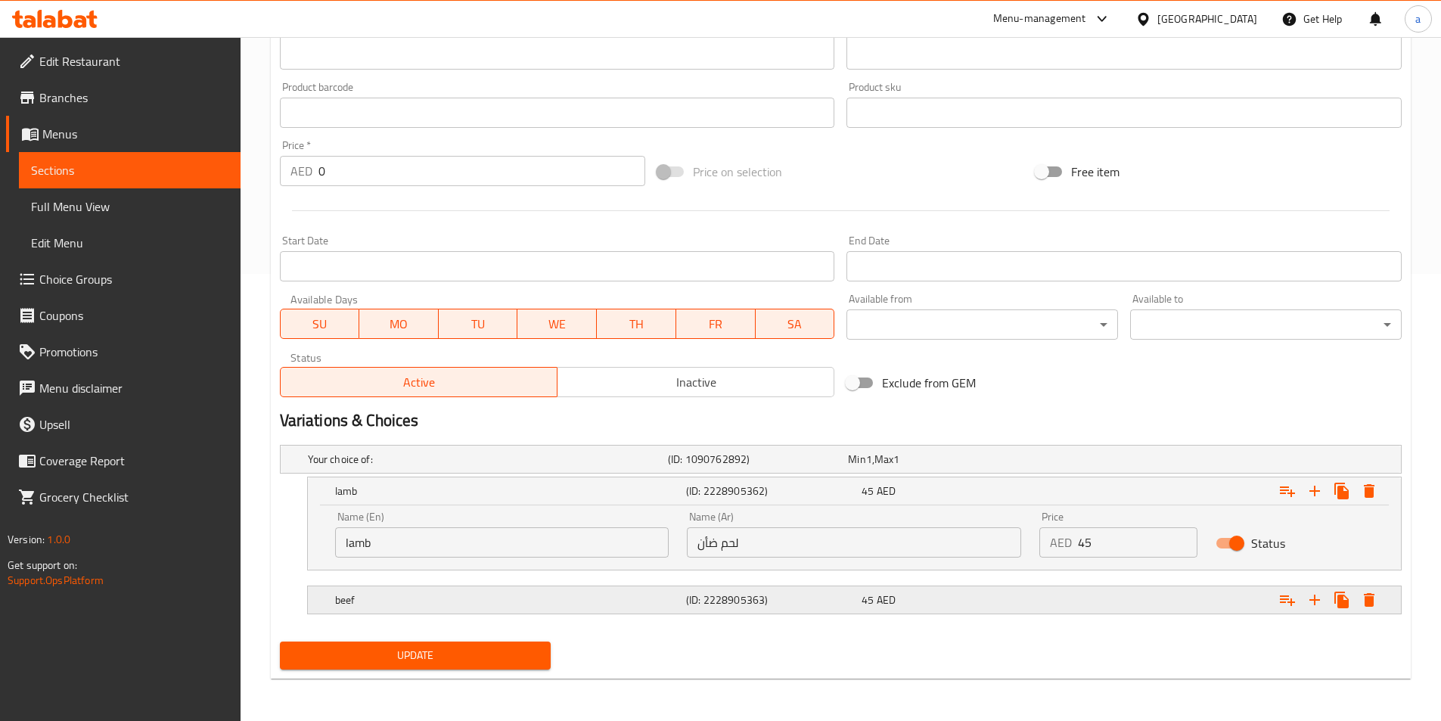
click at [715, 467] on h5 "(ID: 2228905363)" at bounding box center [755, 458] width 174 height 15
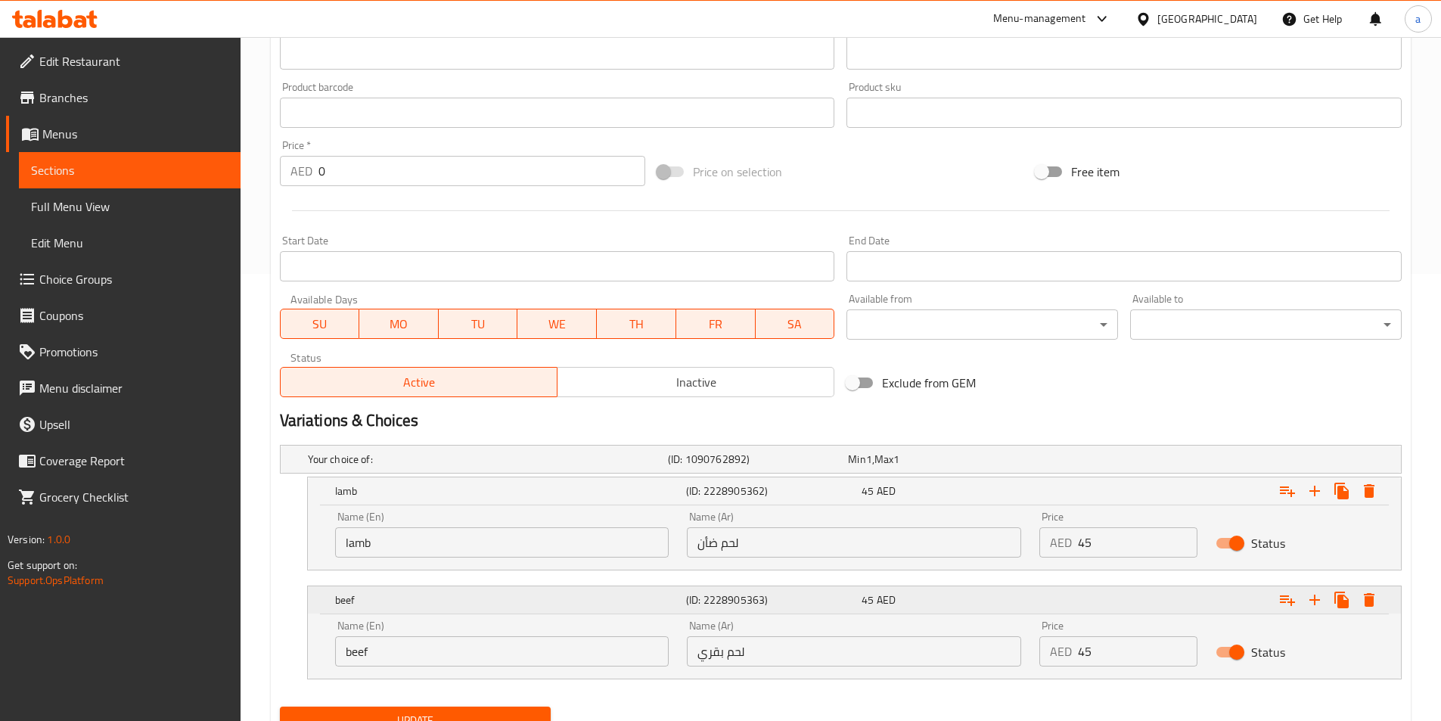
scroll to position [512, 0]
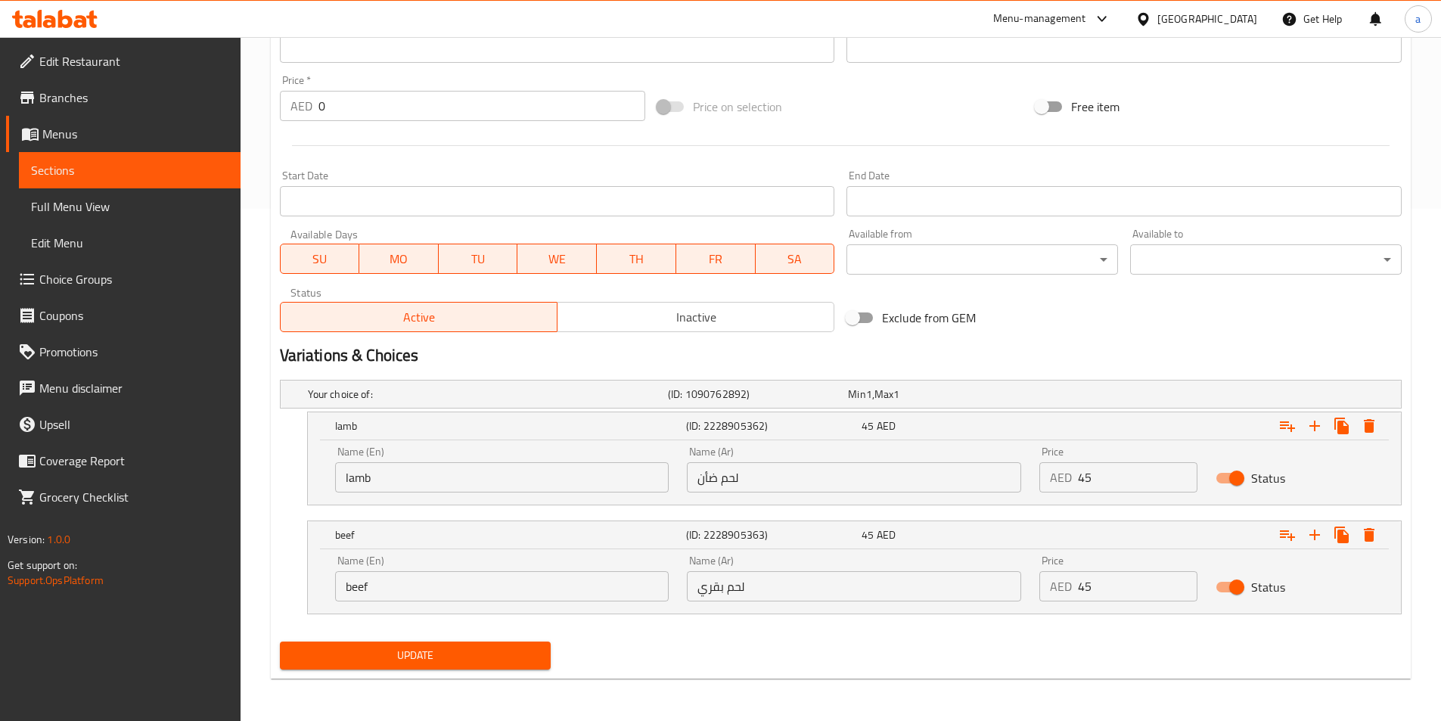
click at [452, 656] on span "Update" at bounding box center [415, 655] width 247 height 19
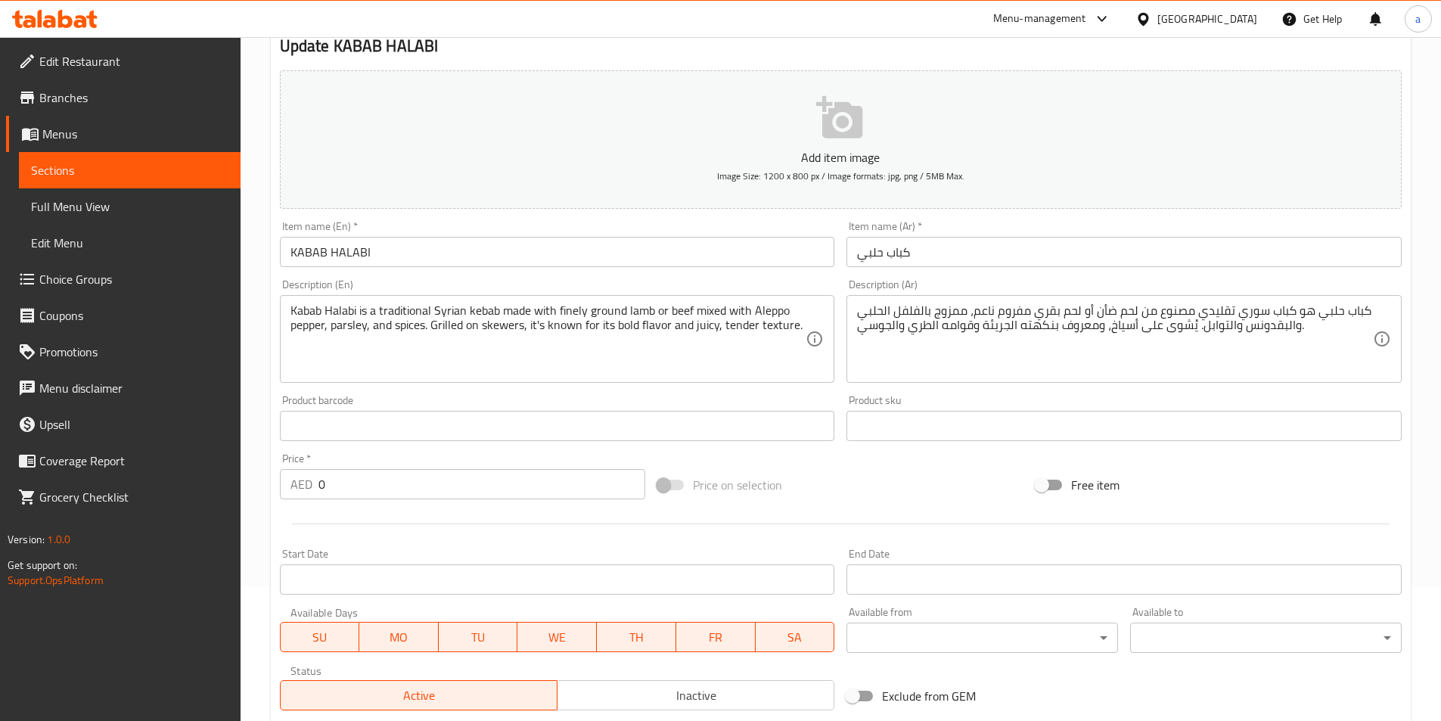
scroll to position [0, 0]
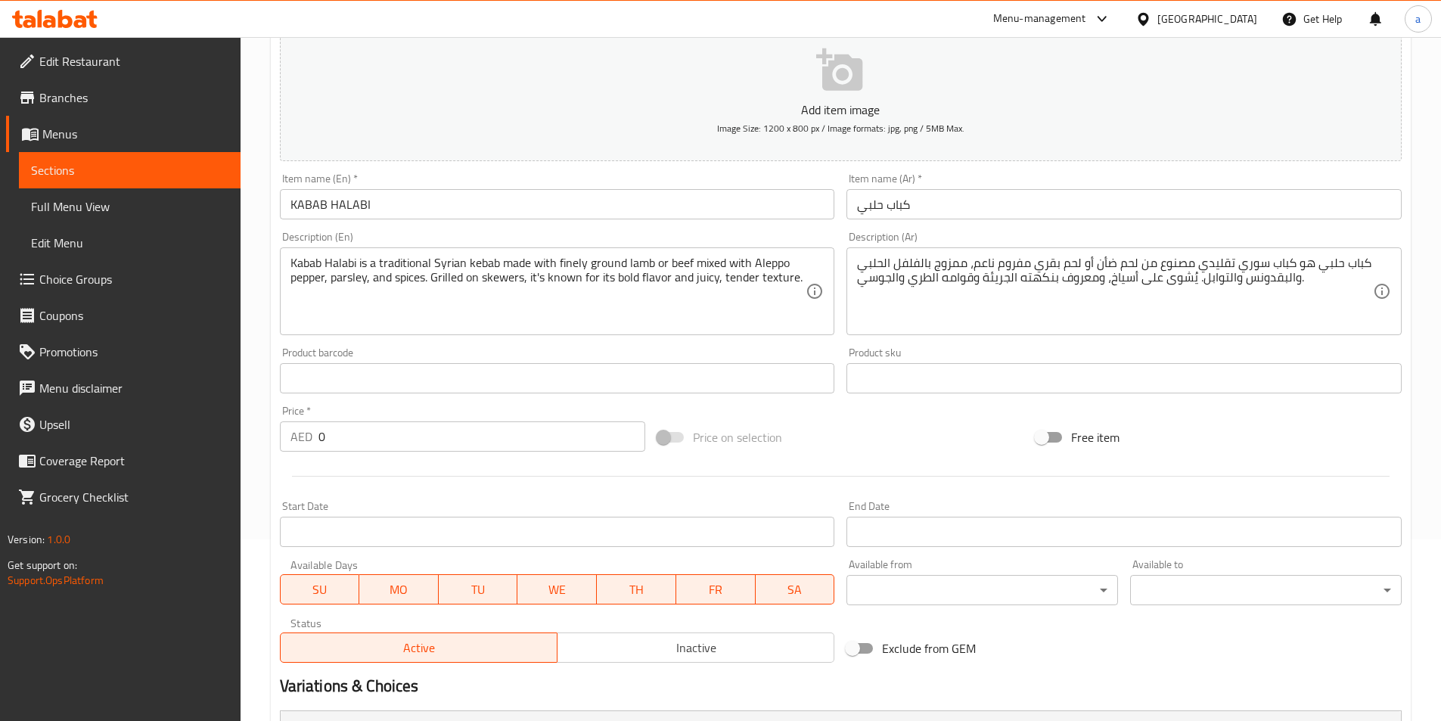
scroll to position [155, 0]
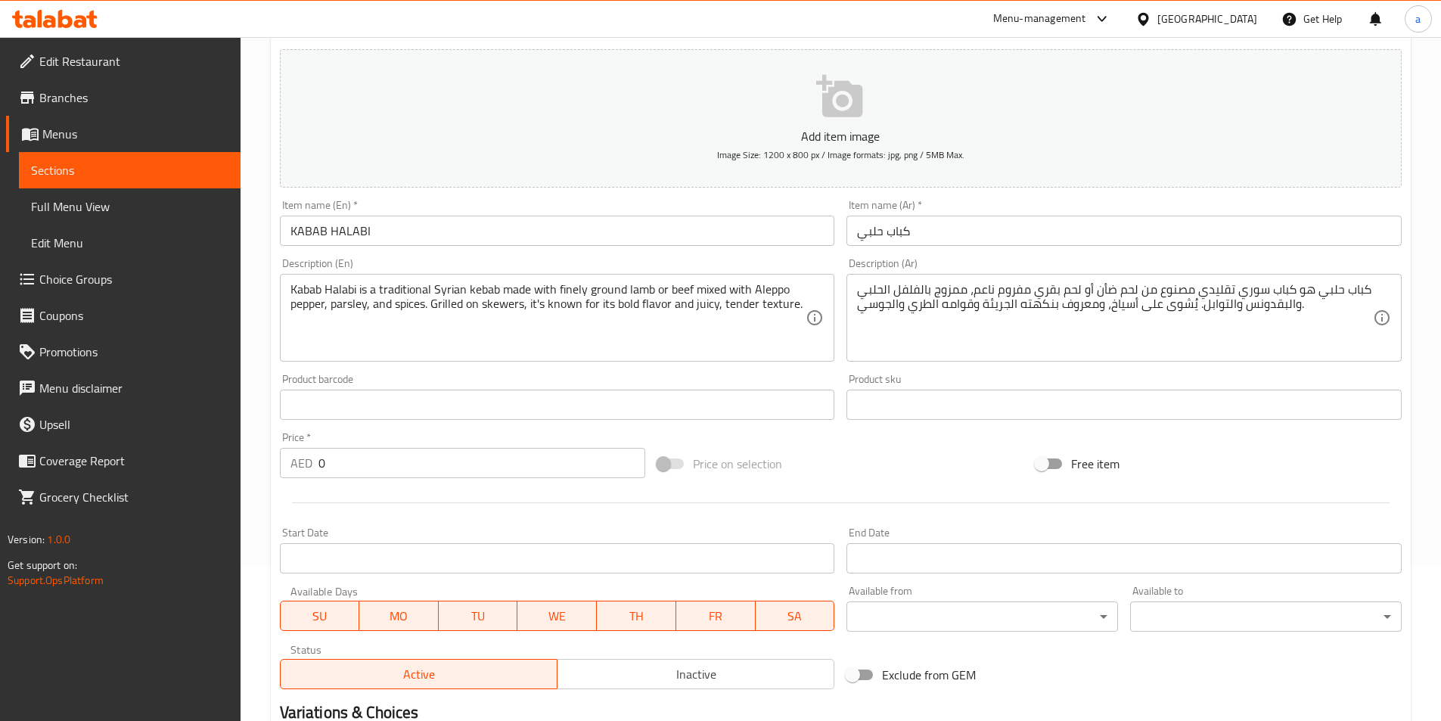
click at [29, 168] on link "Sections" at bounding box center [130, 170] width 222 height 36
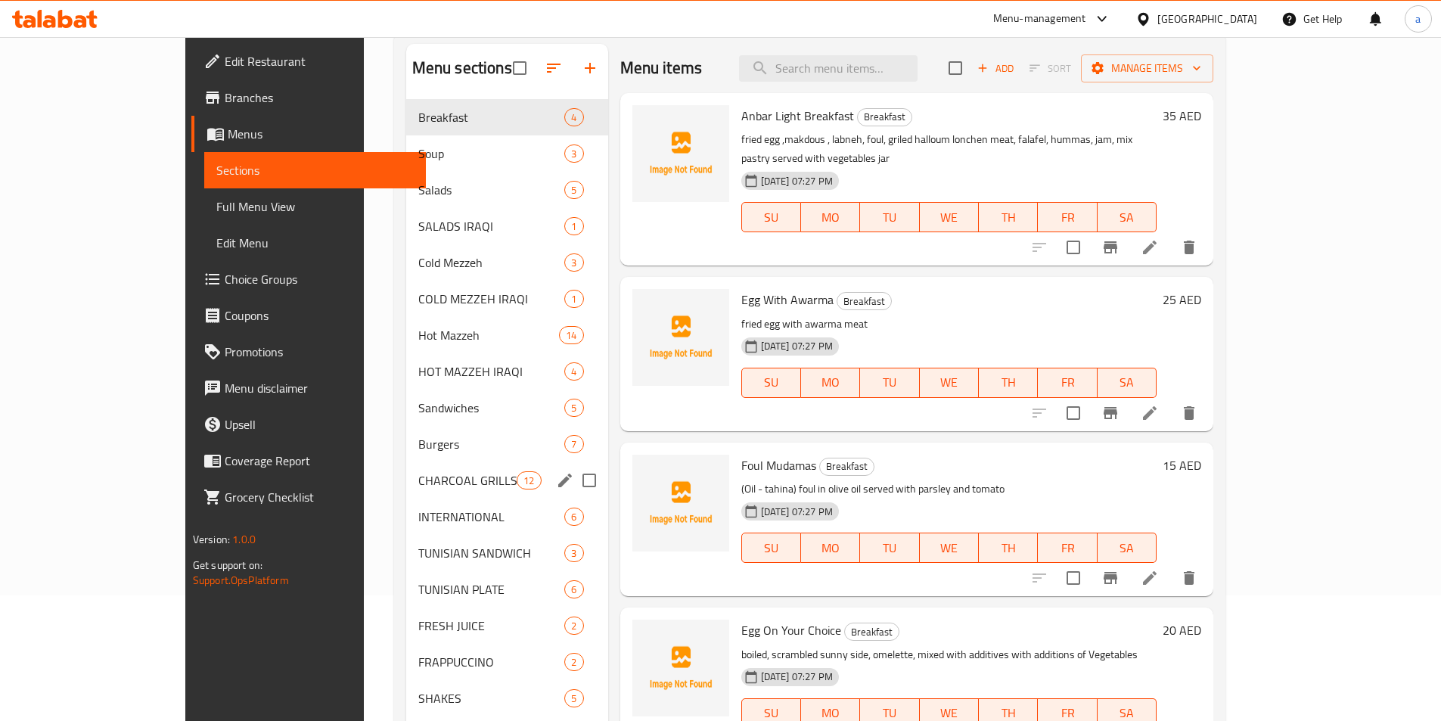
scroll to position [151, 0]
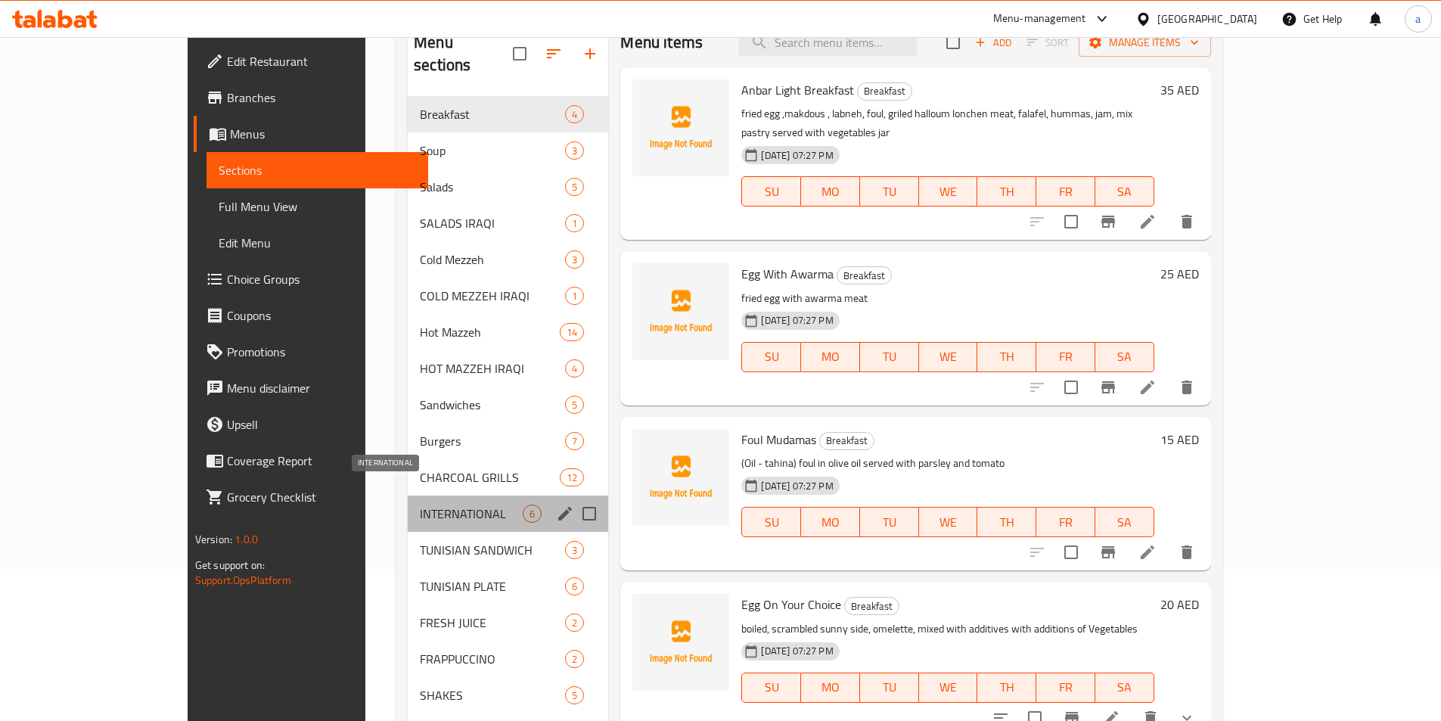
click at [420, 504] on span "INTERNATIONAL" at bounding box center [471, 513] width 103 height 18
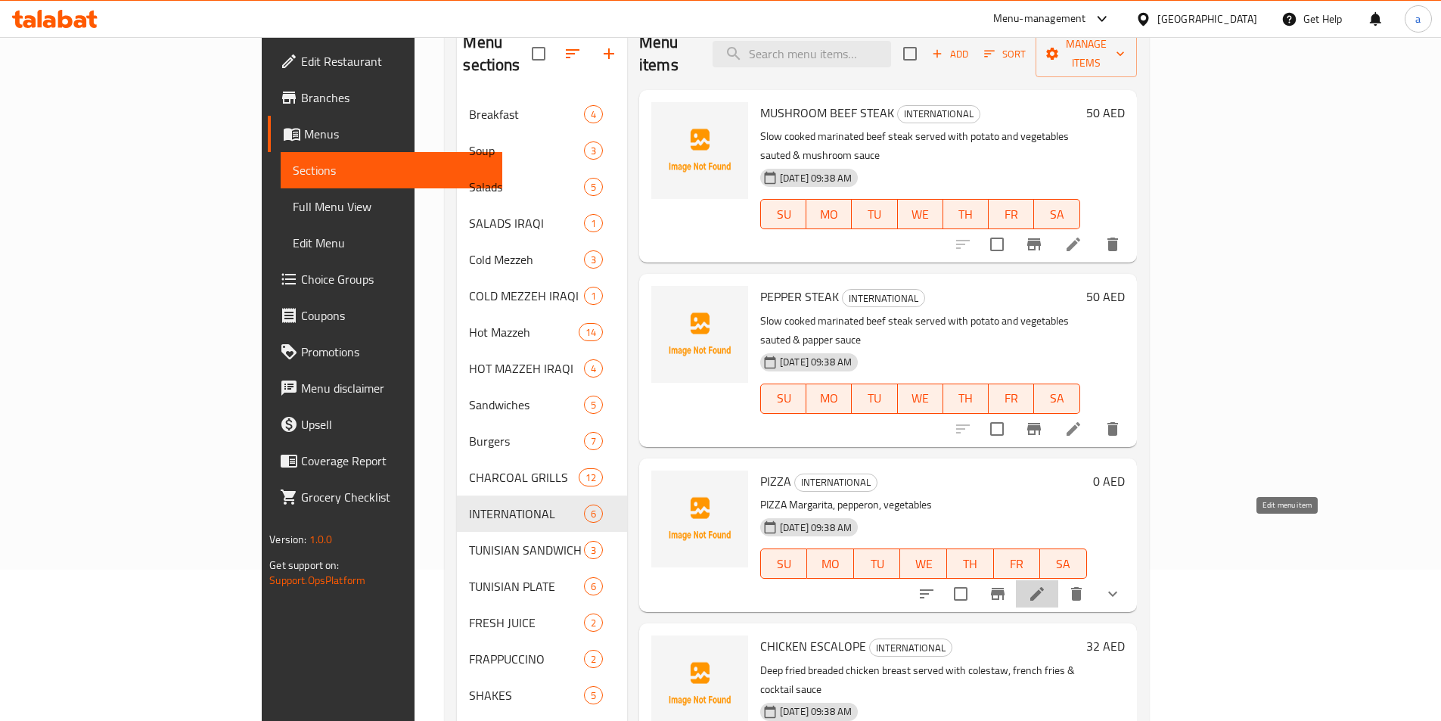
click at [1046, 585] on icon at bounding box center [1037, 594] width 18 height 18
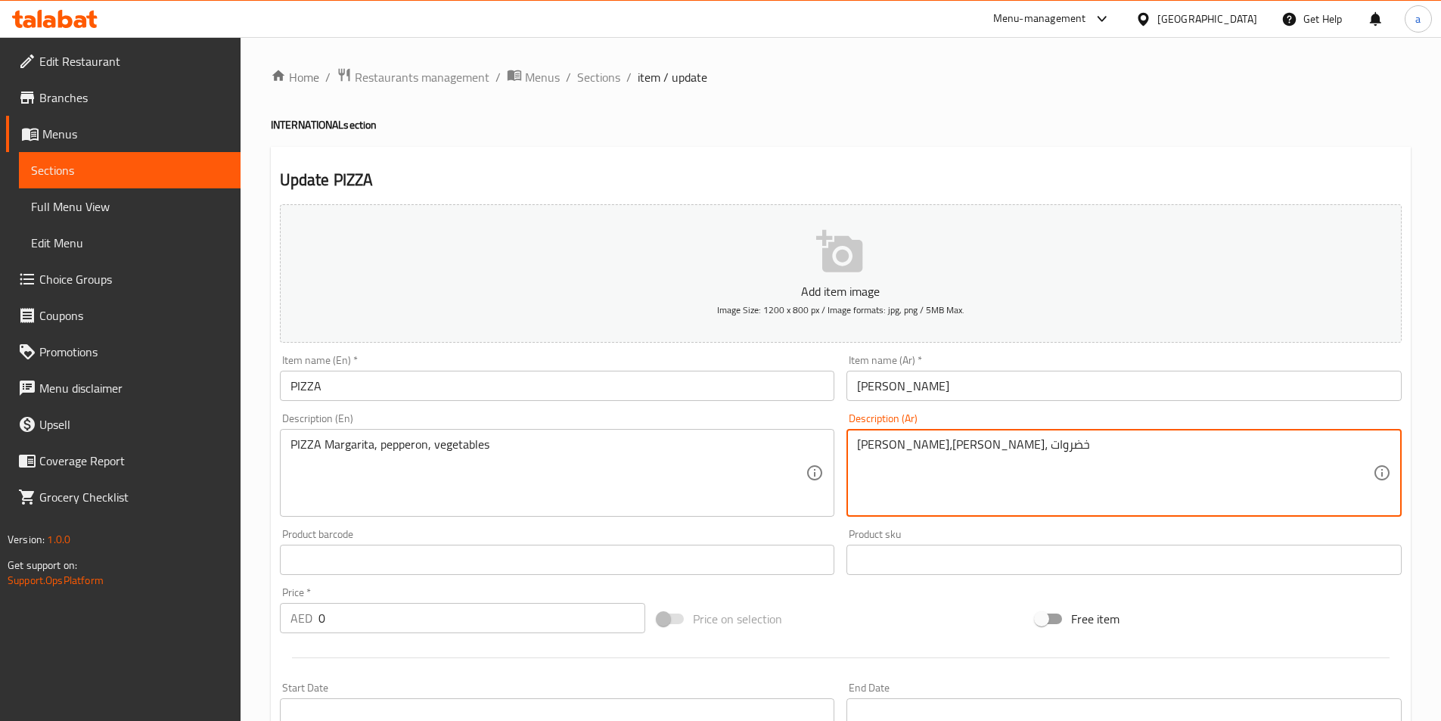
click at [896, 449] on textarea "بيتزا مارغريتا،بيتزا بيبروني، خضروات" at bounding box center [1115, 473] width 516 height 72
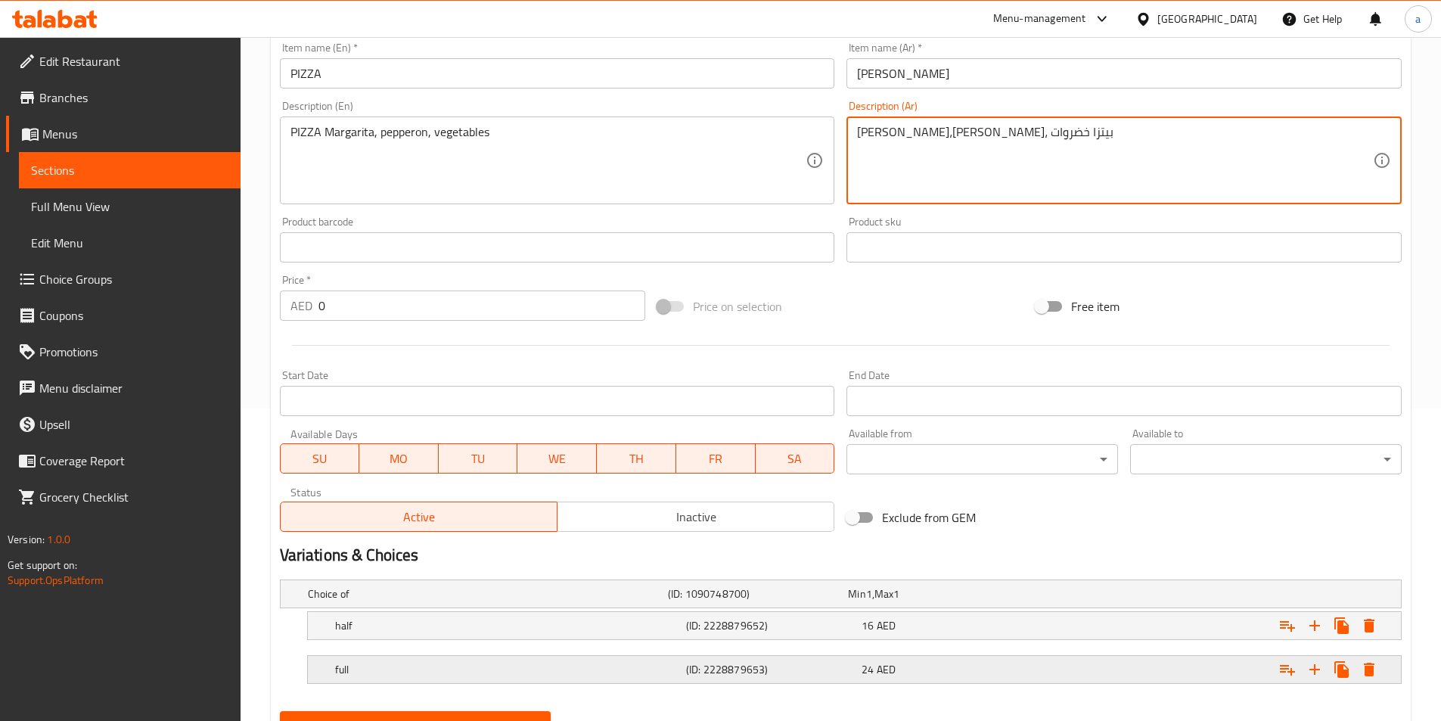
scroll to position [382, 0]
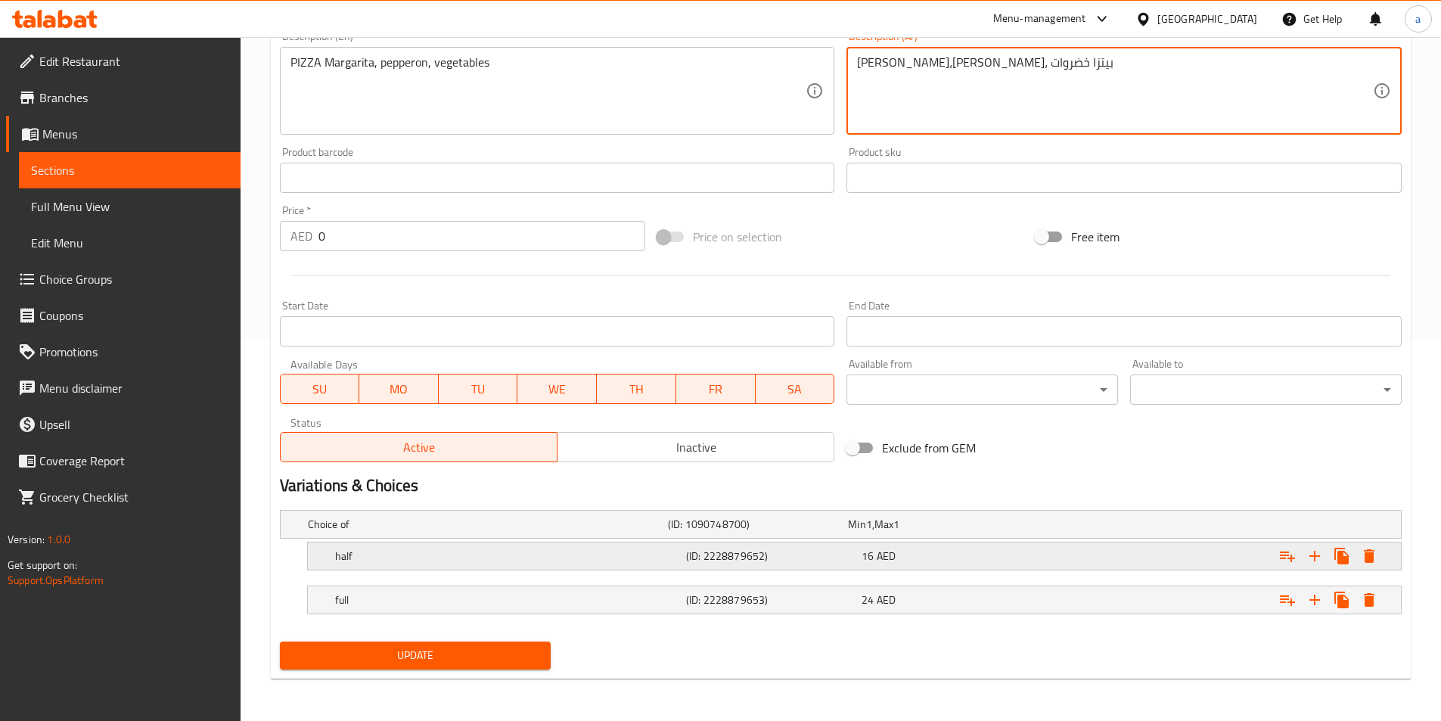
type textarea "بيتزا مارغريتا،بيتزا بيبروني، بيتزا خضروات"
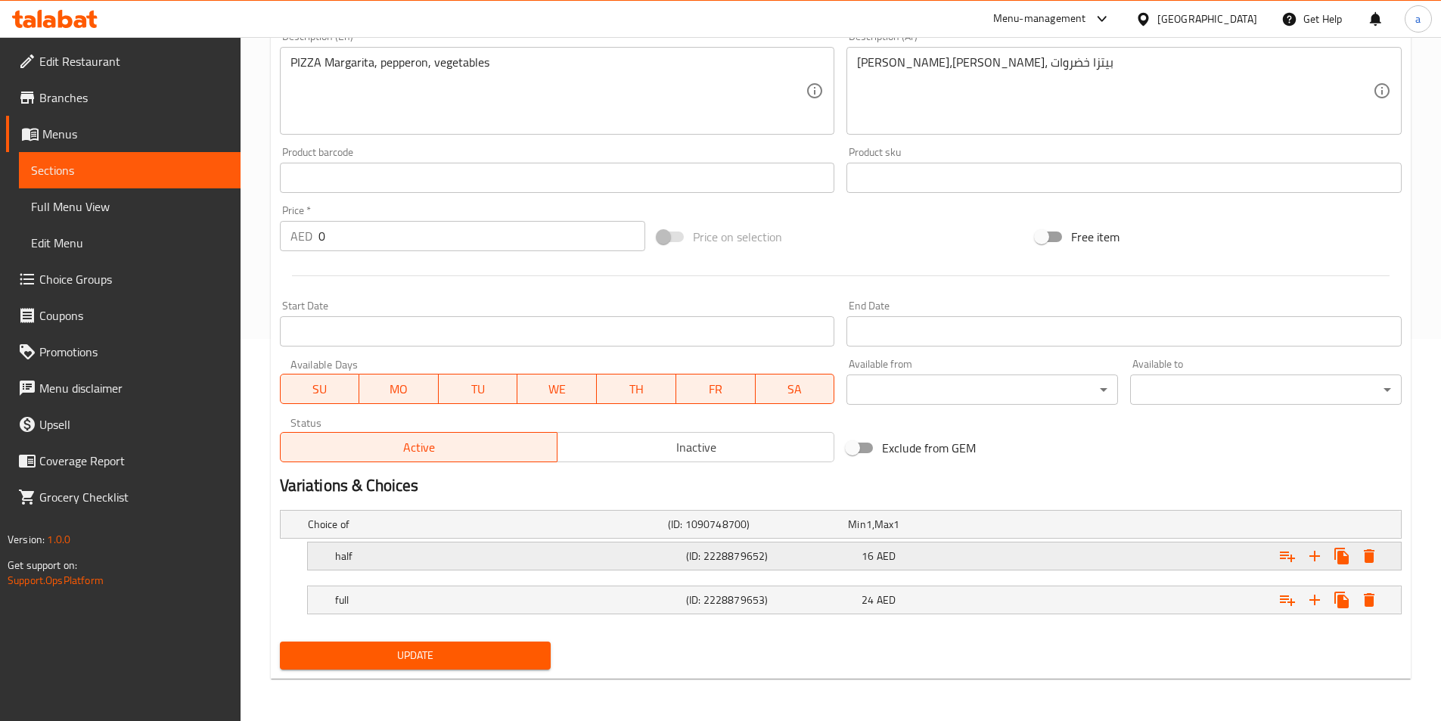
click at [734, 532] on h5 "(ID: 2228879652)" at bounding box center [755, 524] width 174 height 15
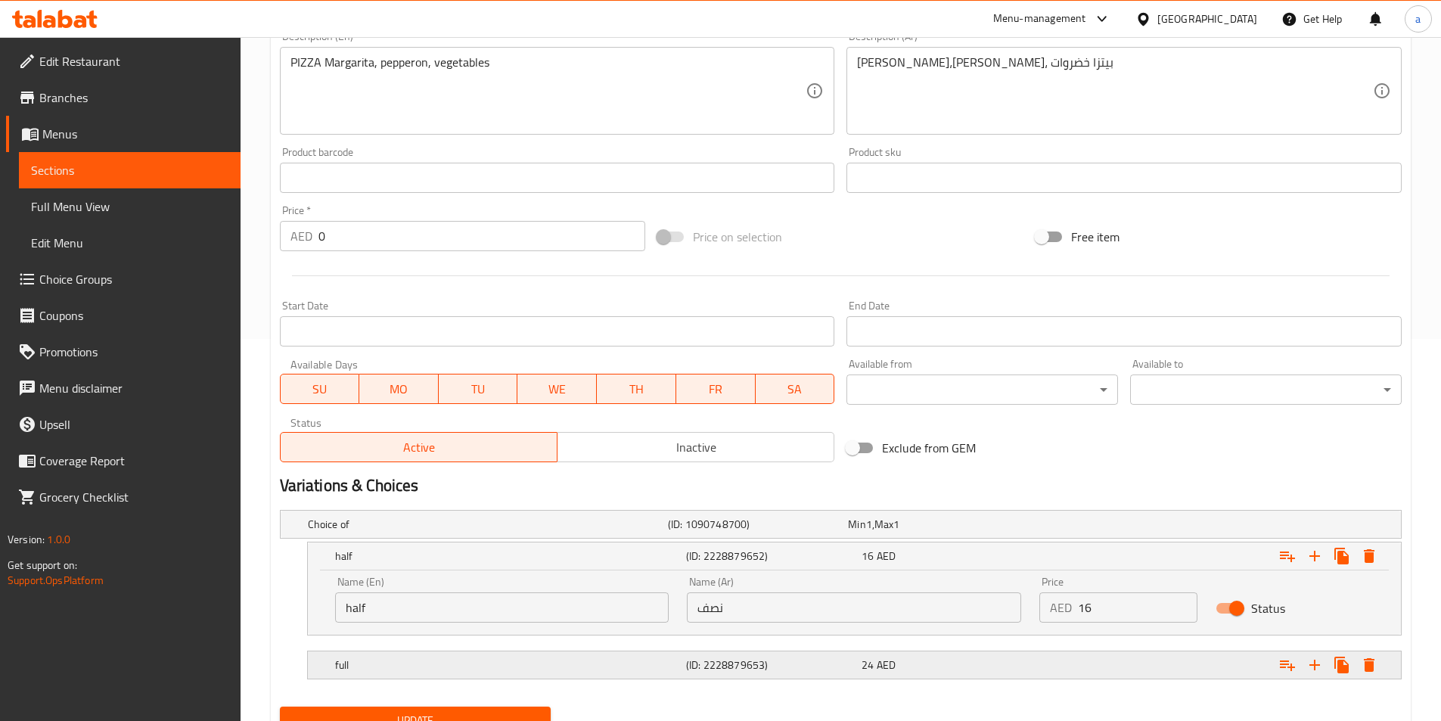
click at [738, 532] on h5 "(ID: 2228879653)" at bounding box center [755, 524] width 174 height 15
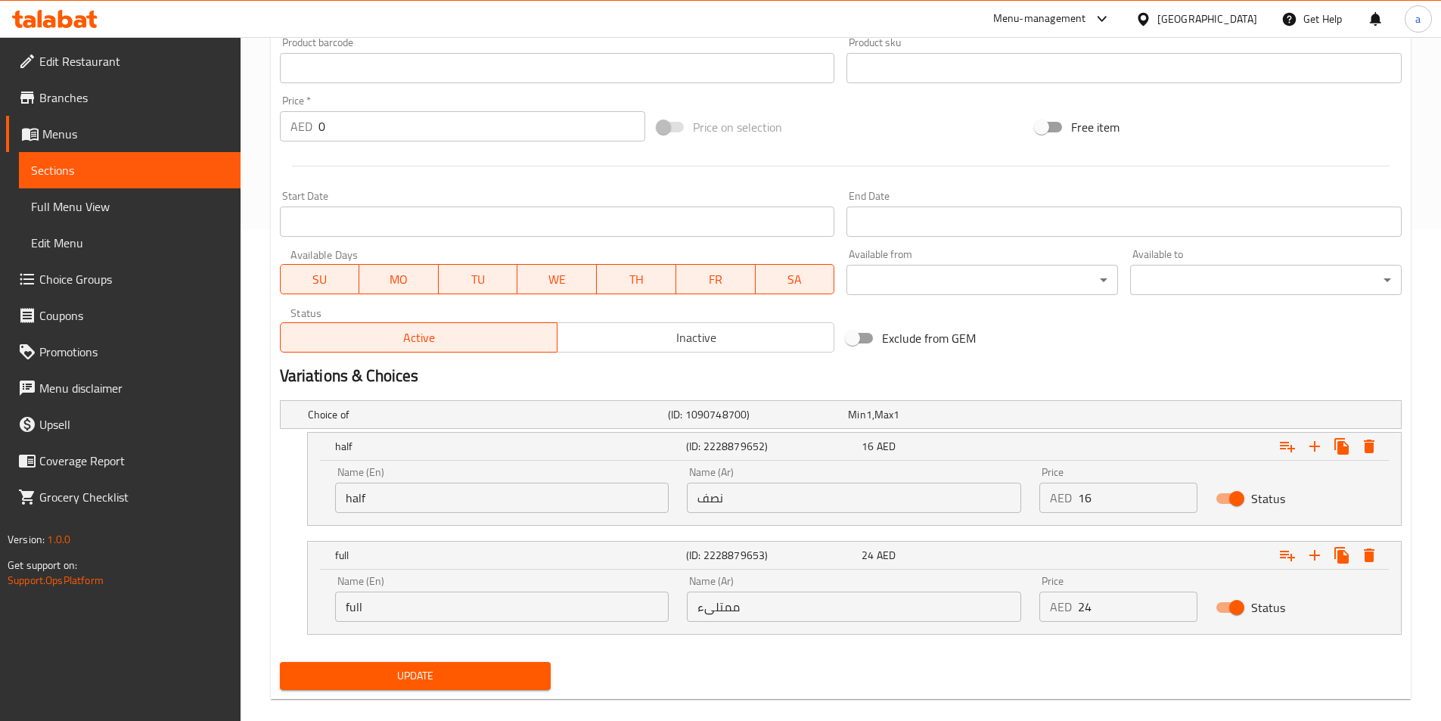
scroll to position [512, 0]
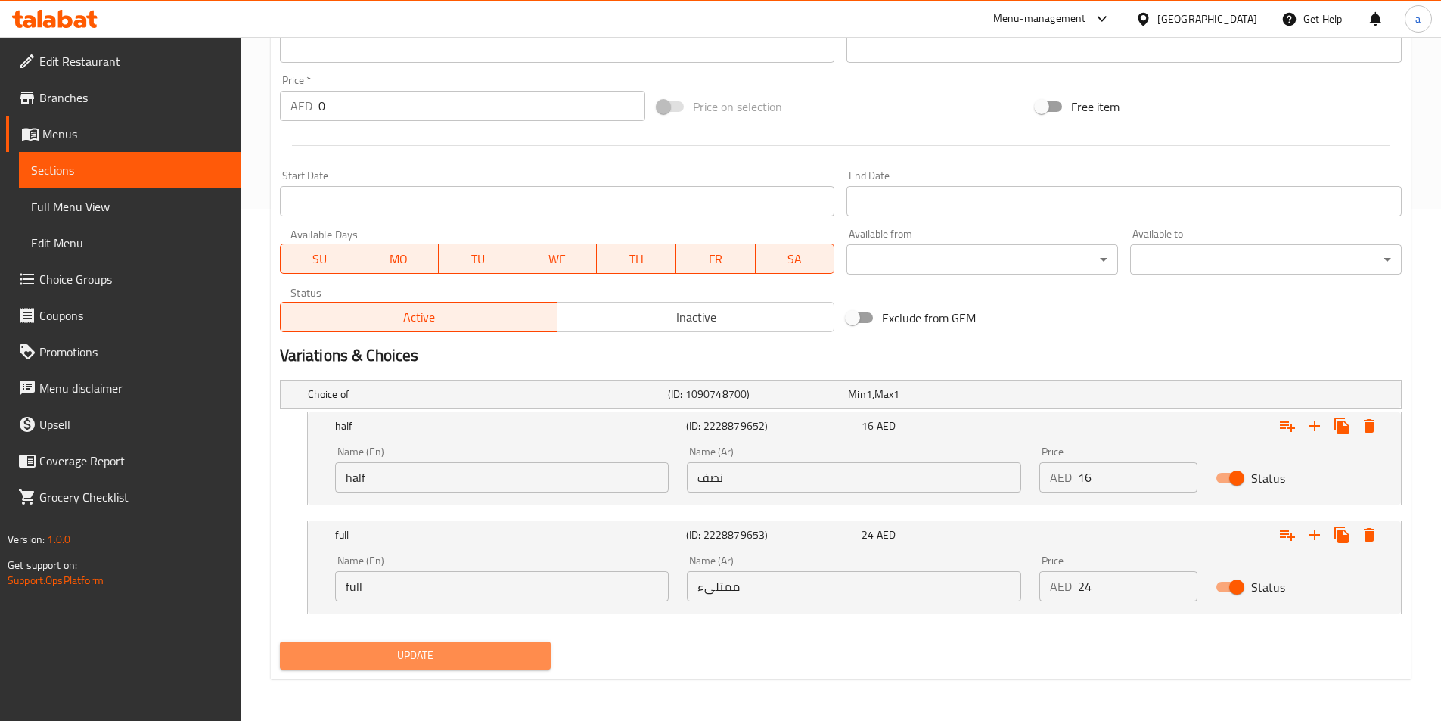
click at [500, 653] on span "Update" at bounding box center [415, 655] width 247 height 19
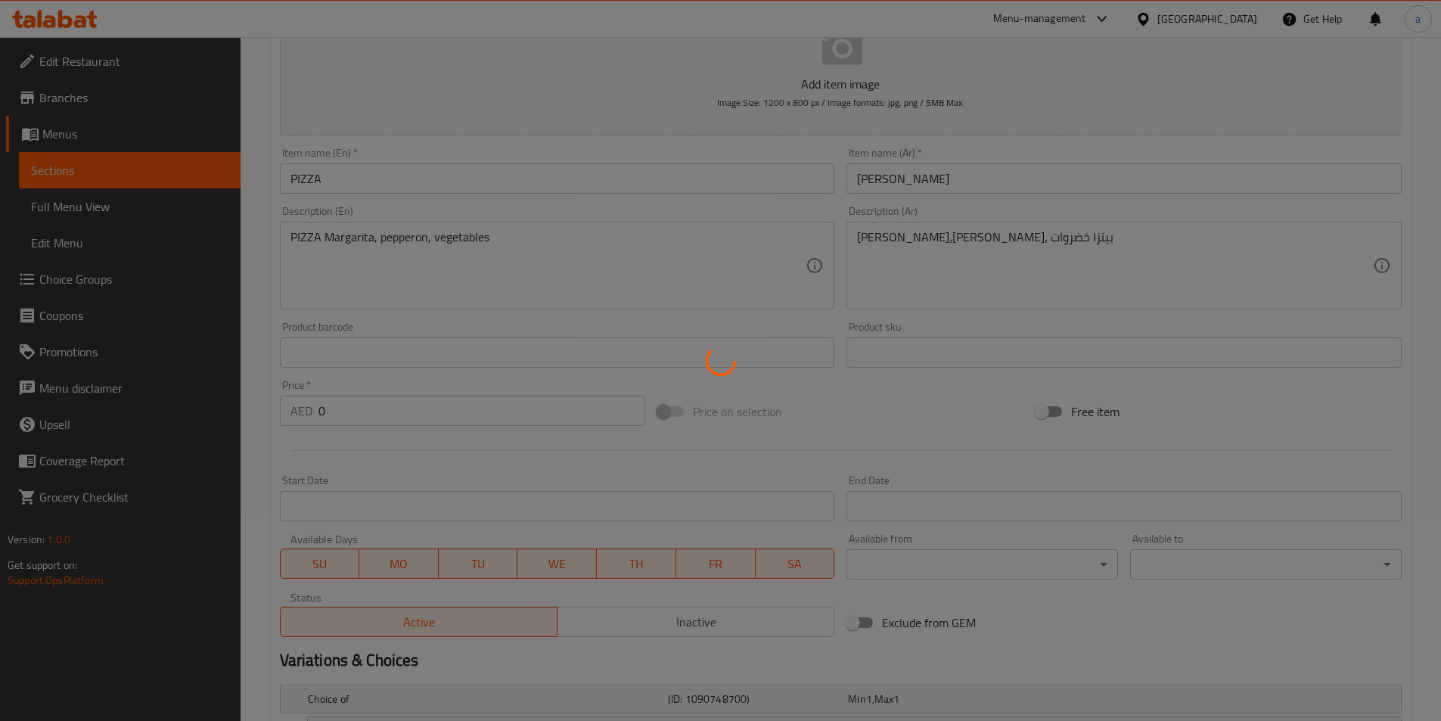
scroll to position [134, 0]
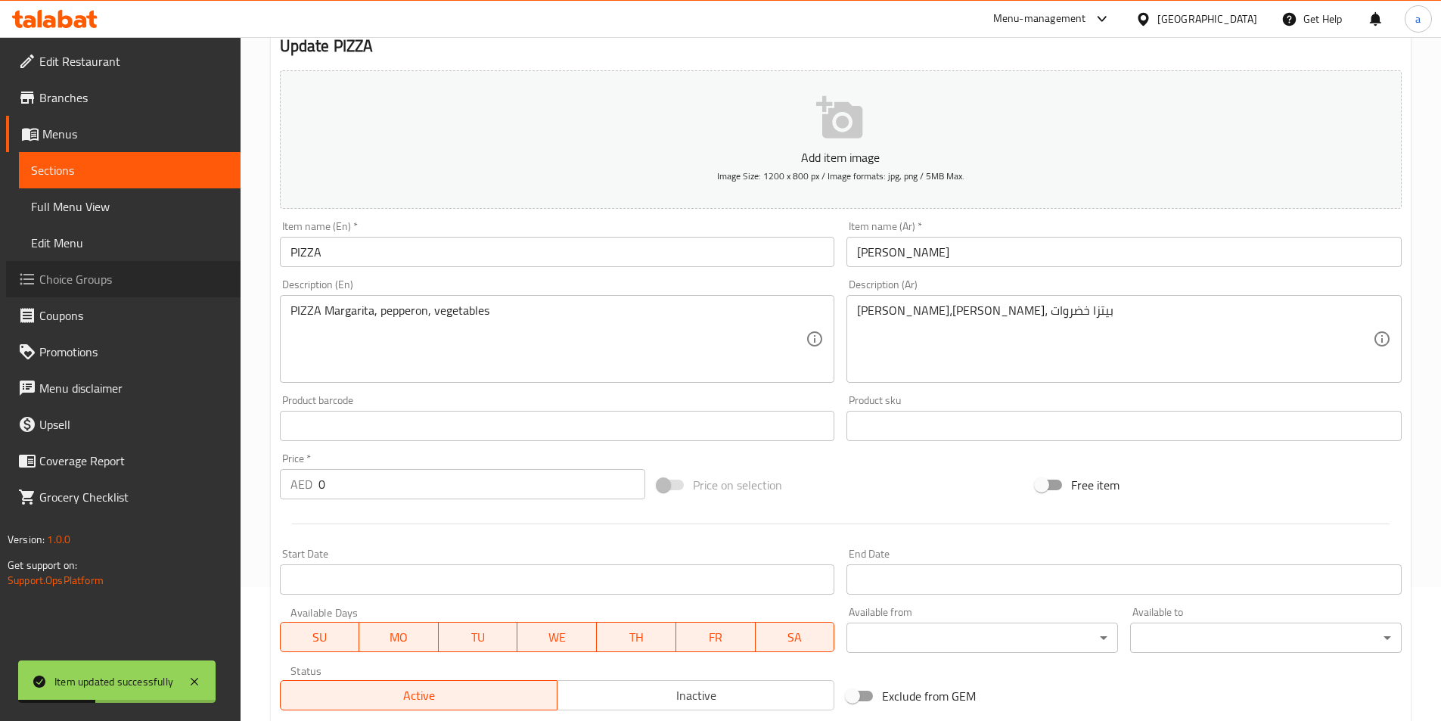
click at [75, 278] on span "Choice Groups" at bounding box center [133, 279] width 189 height 18
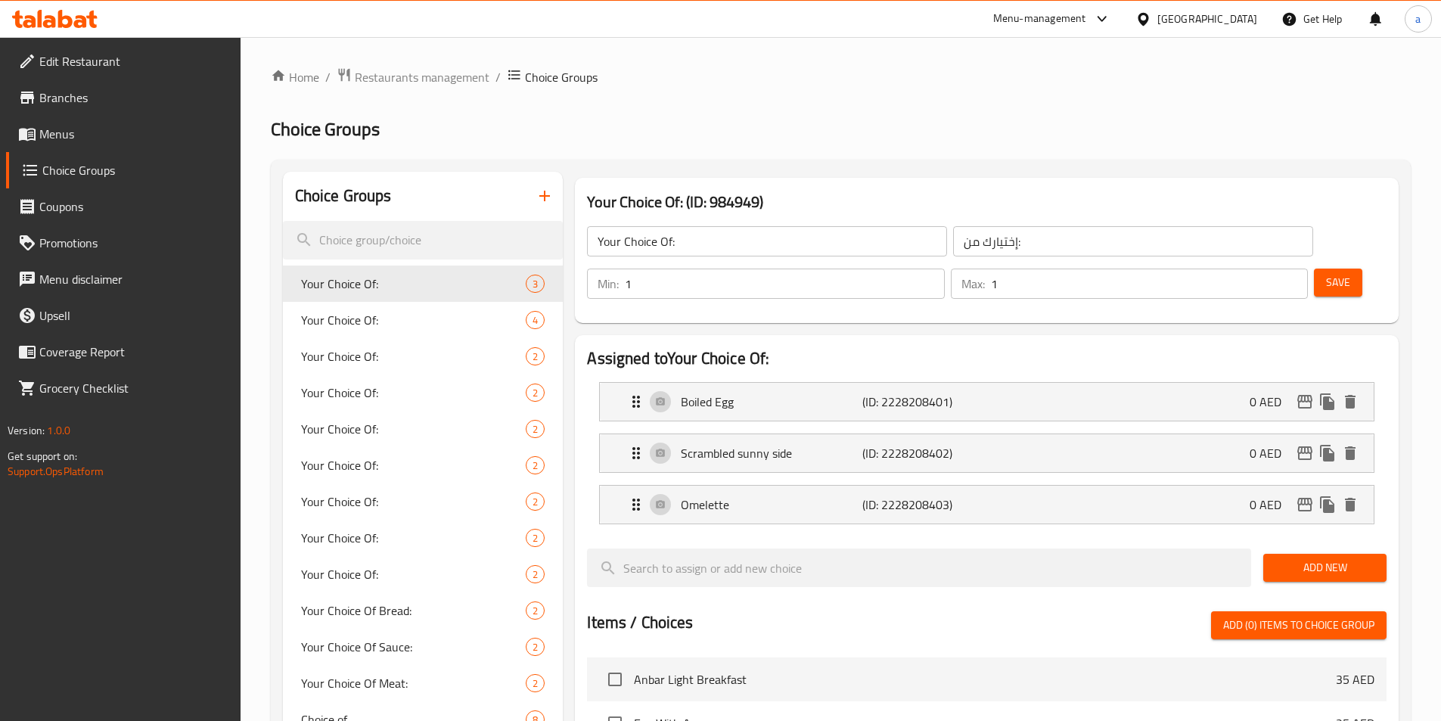
click at [553, 200] on icon "button" at bounding box center [544, 196] width 18 height 18
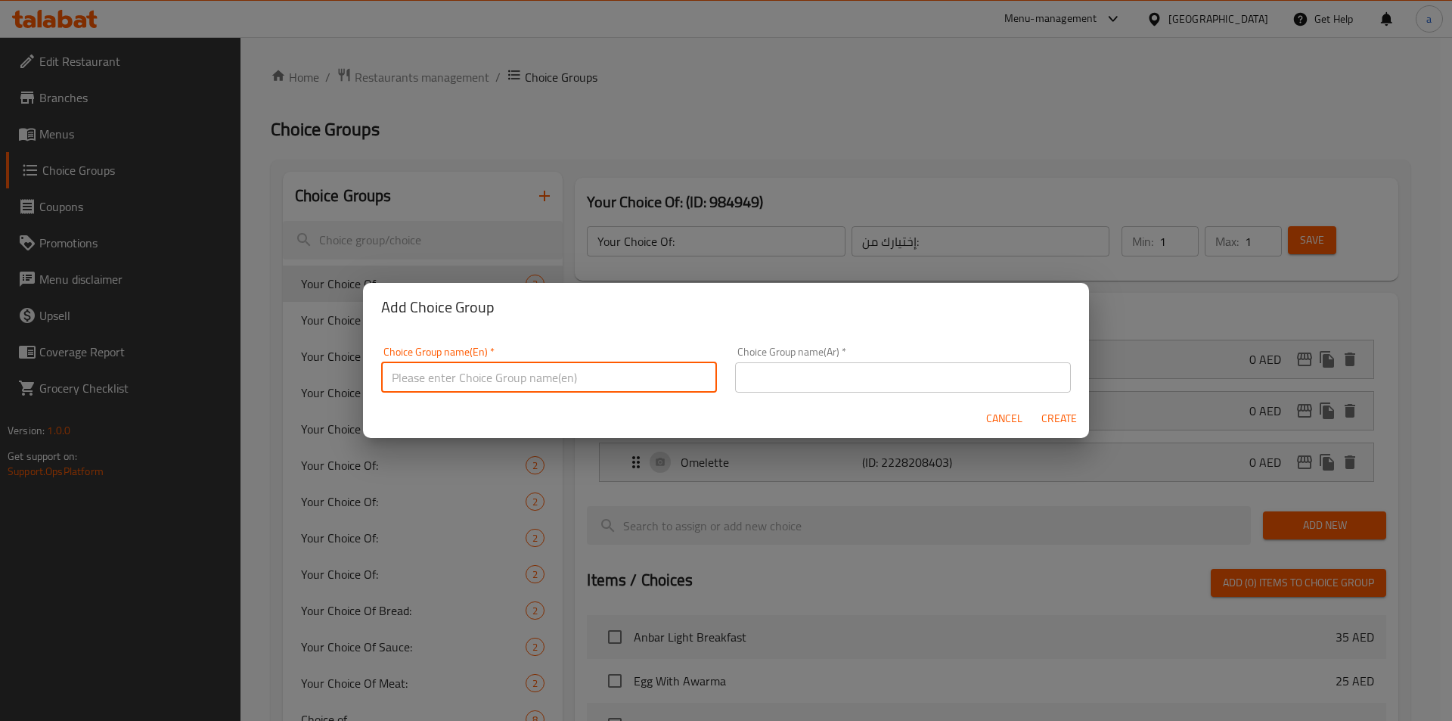
click at [528, 389] on input "text" at bounding box center [549, 377] width 336 height 30
type input "your choice OF"
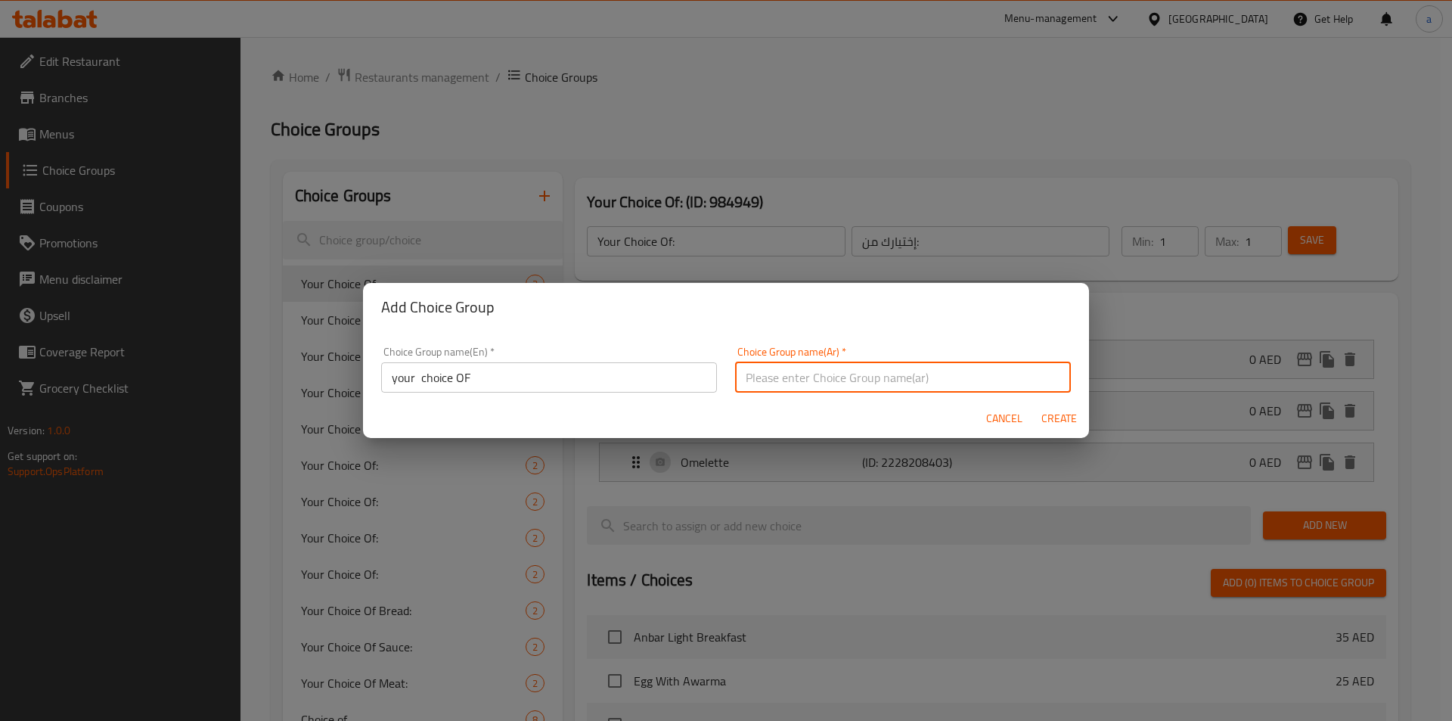
click at [800, 385] on input "text" at bounding box center [903, 377] width 336 height 30
click at [817, 376] on input "اختيارك من" at bounding box center [903, 377] width 336 height 30
type input "اختيارك من"
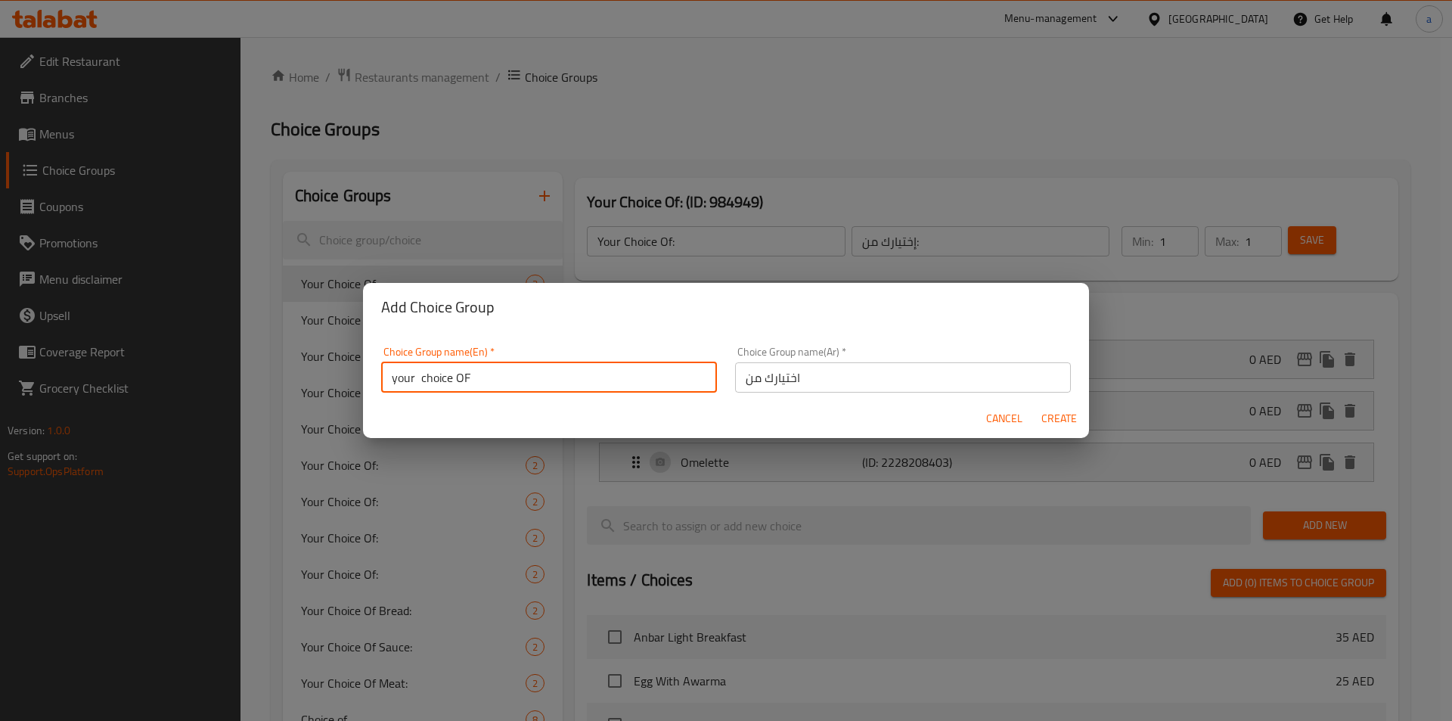
click at [643, 377] on input "your choice OF" at bounding box center [549, 377] width 336 height 30
type input "your choice OF"
click at [1039, 417] on button "Create" at bounding box center [1059, 419] width 48 height 28
type input "your choice OF"
type input "اختيارك من"
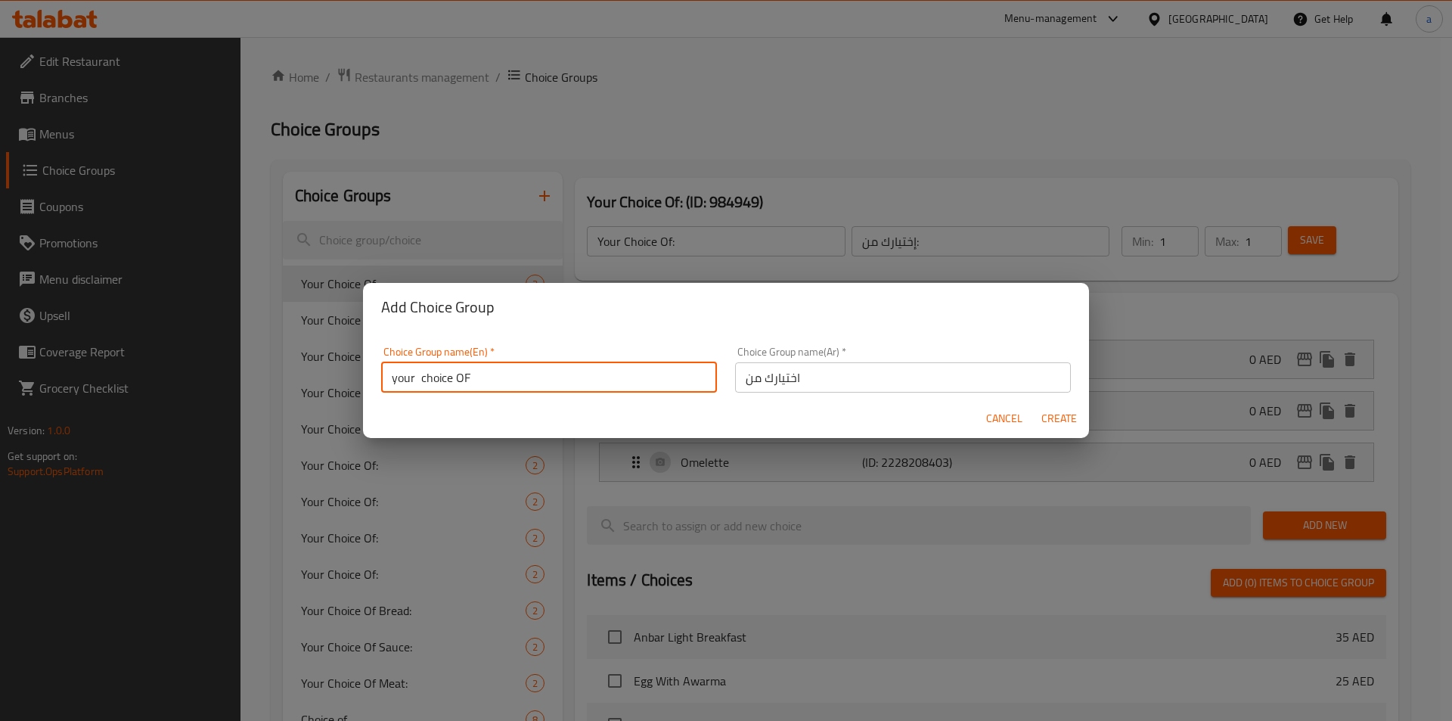
type input "0"
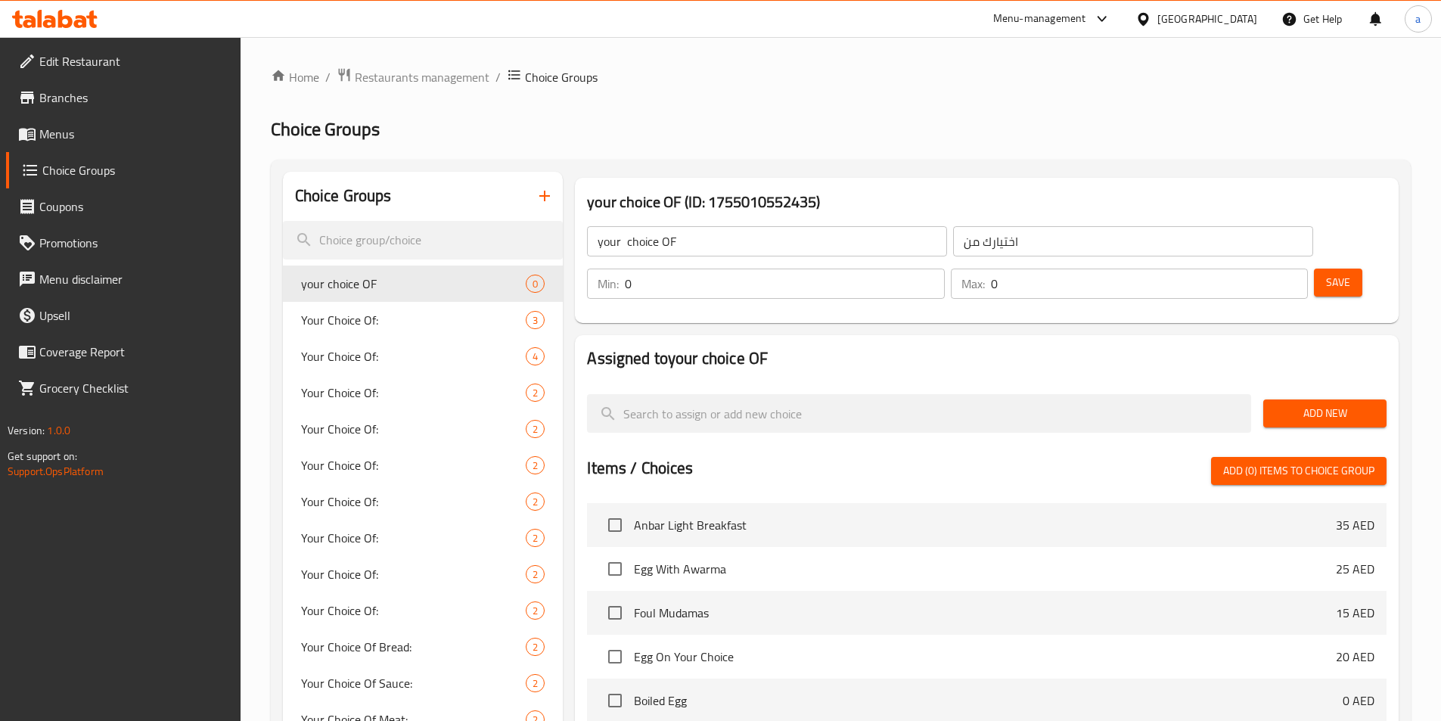
click at [944, 268] on input "0" at bounding box center [784, 283] width 319 height 30
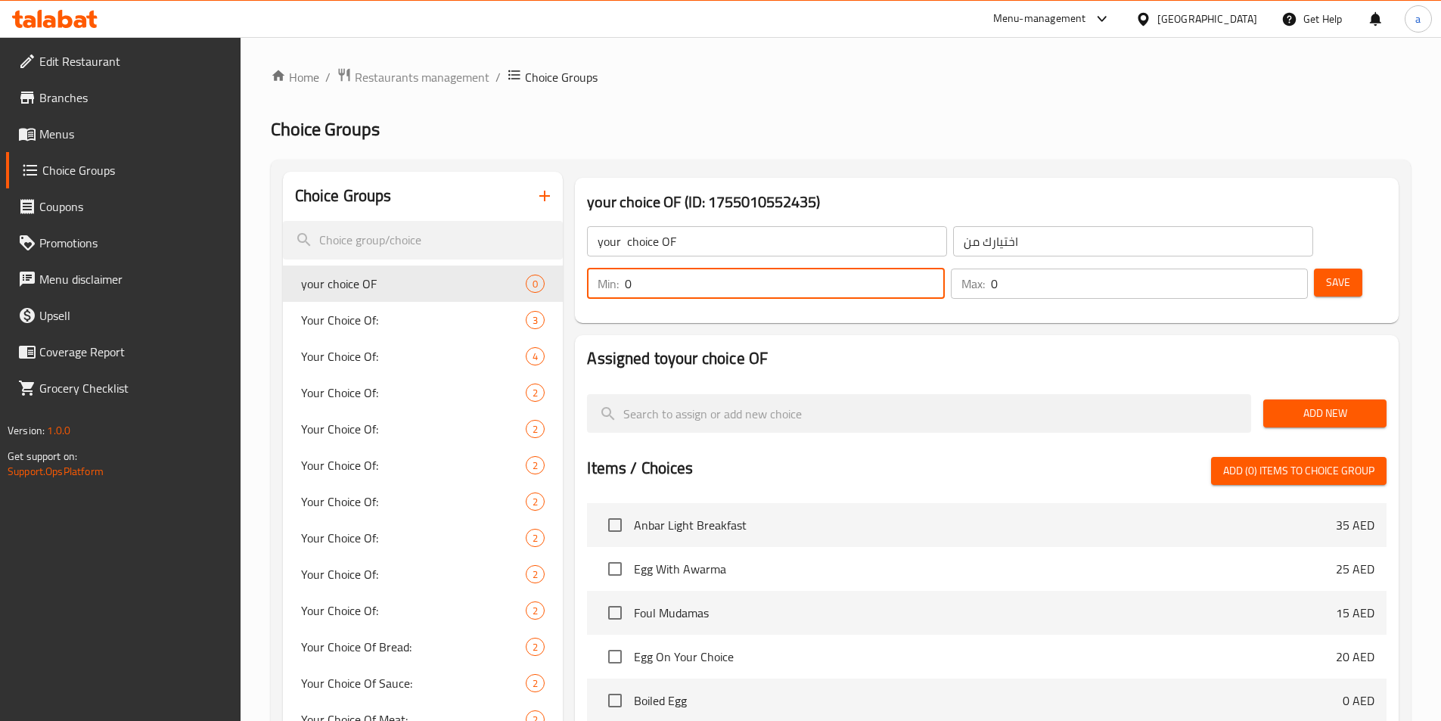
click at [944, 268] on input "0" at bounding box center [784, 283] width 319 height 30
type input "1"
click at [944, 268] on input "1" at bounding box center [784, 283] width 319 height 30
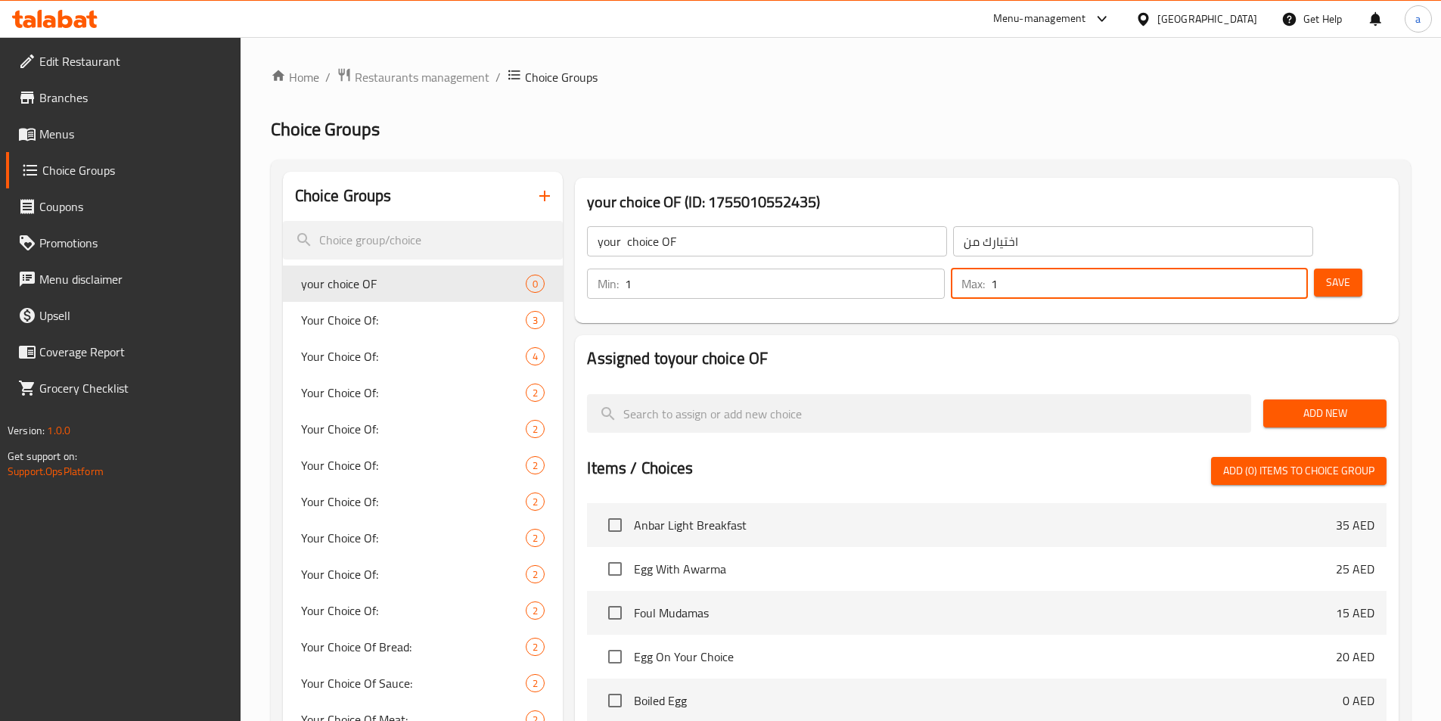
type input "1"
click at [1270, 268] on input "1" at bounding box center [1149, 283] width 317 height 30
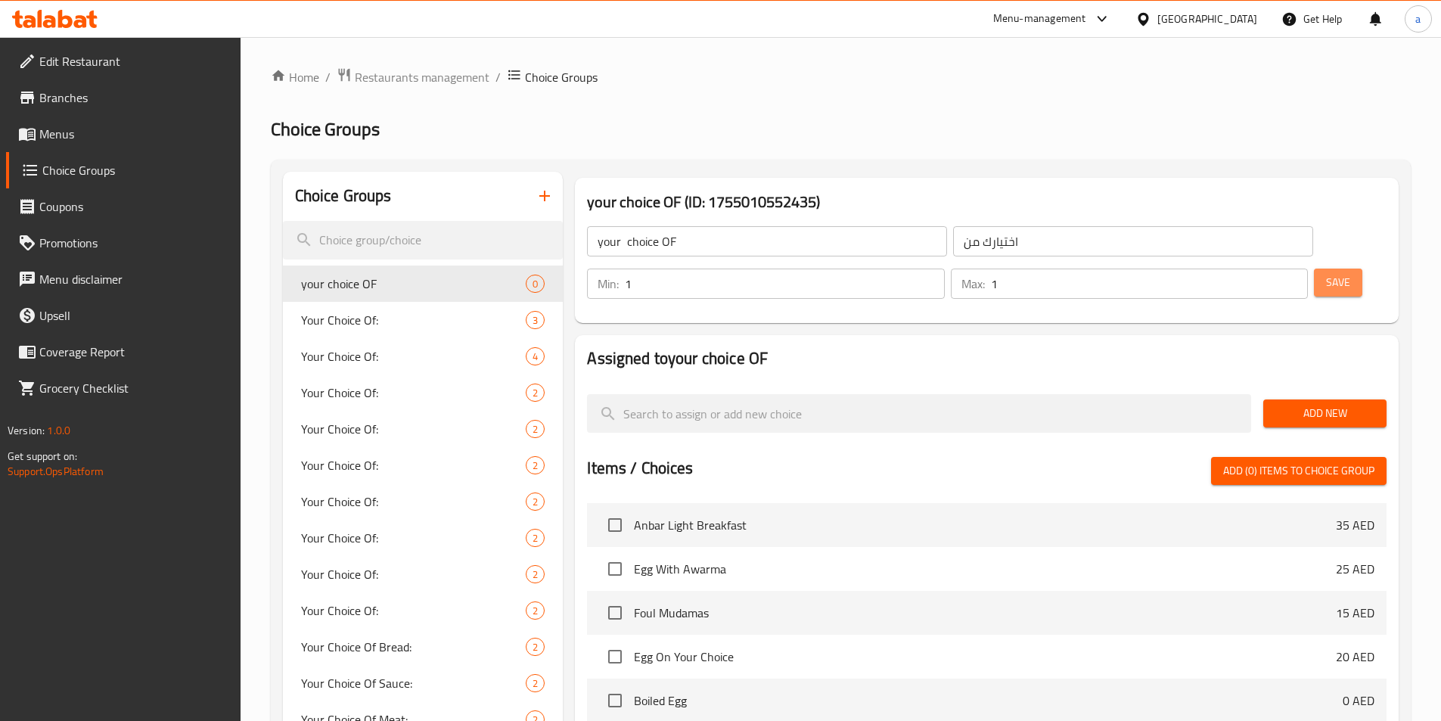
click at [1326, 273] on span "Save" at bounding box center [1338, 282] width 24 height 19
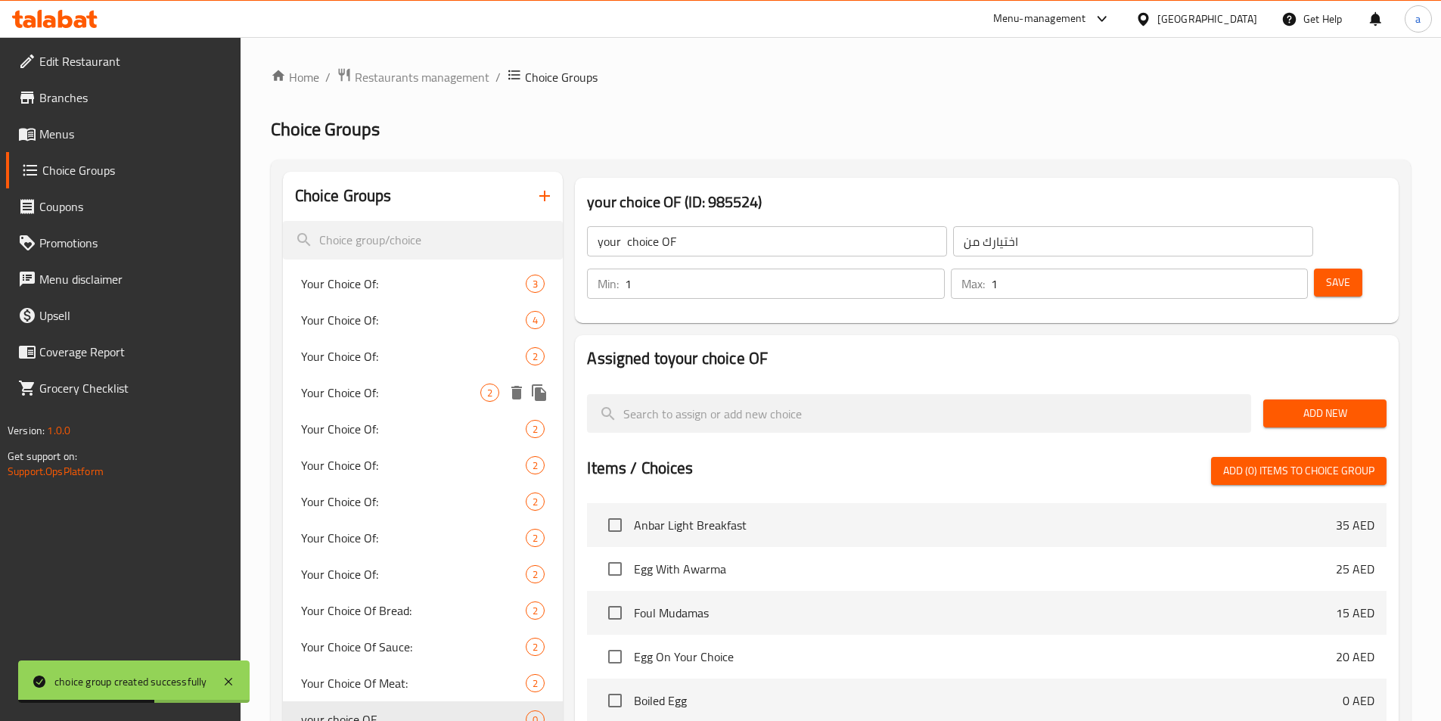
scroll to position [227, 0]
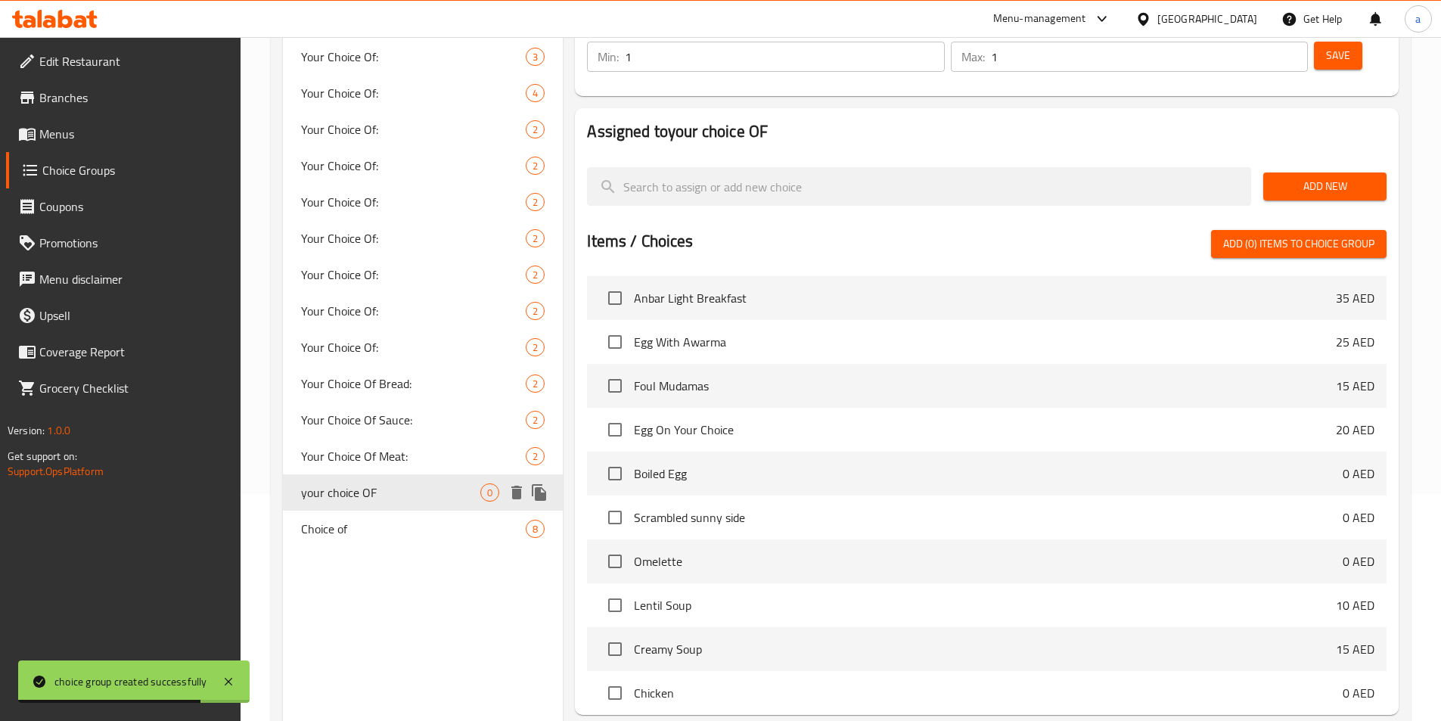
click at [411, 489] on span "your choice OF" at bounding box center [391, 492] width 180 height 18
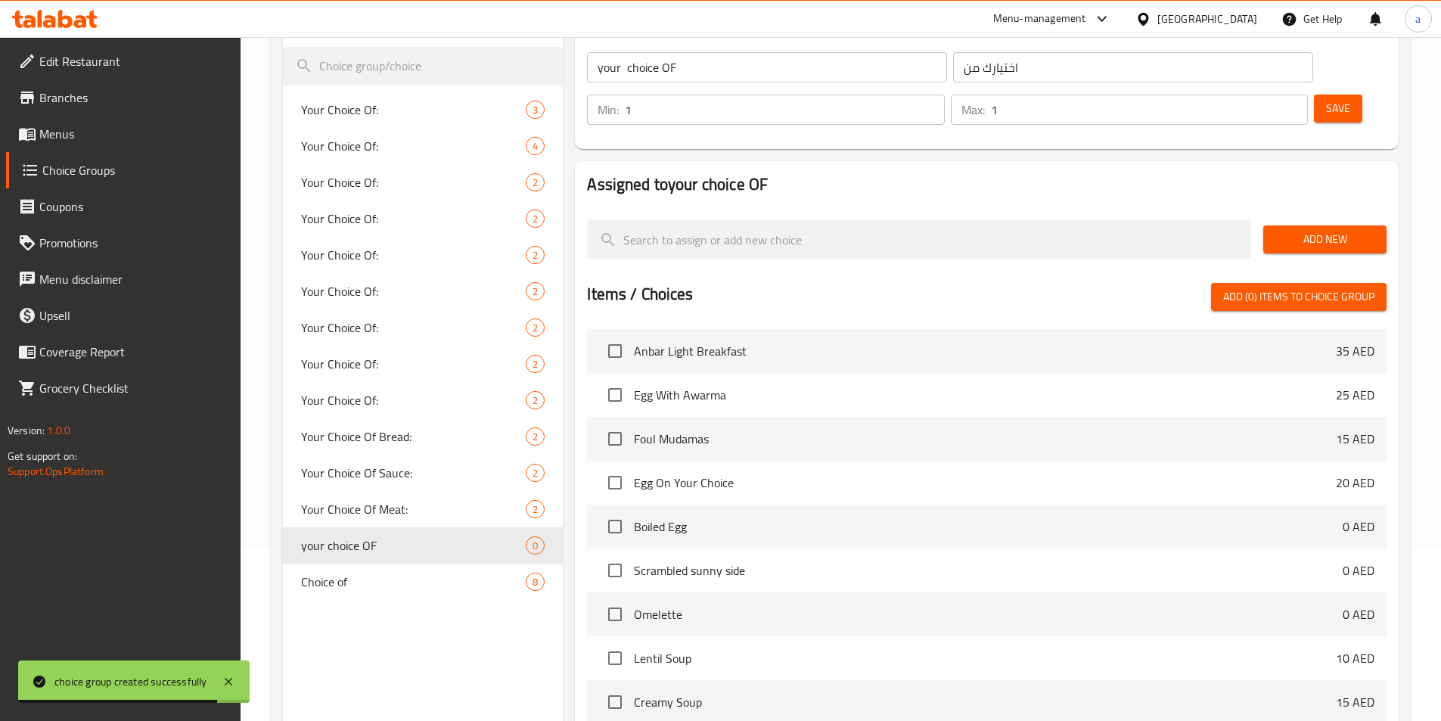
scroll to position [0, 0]
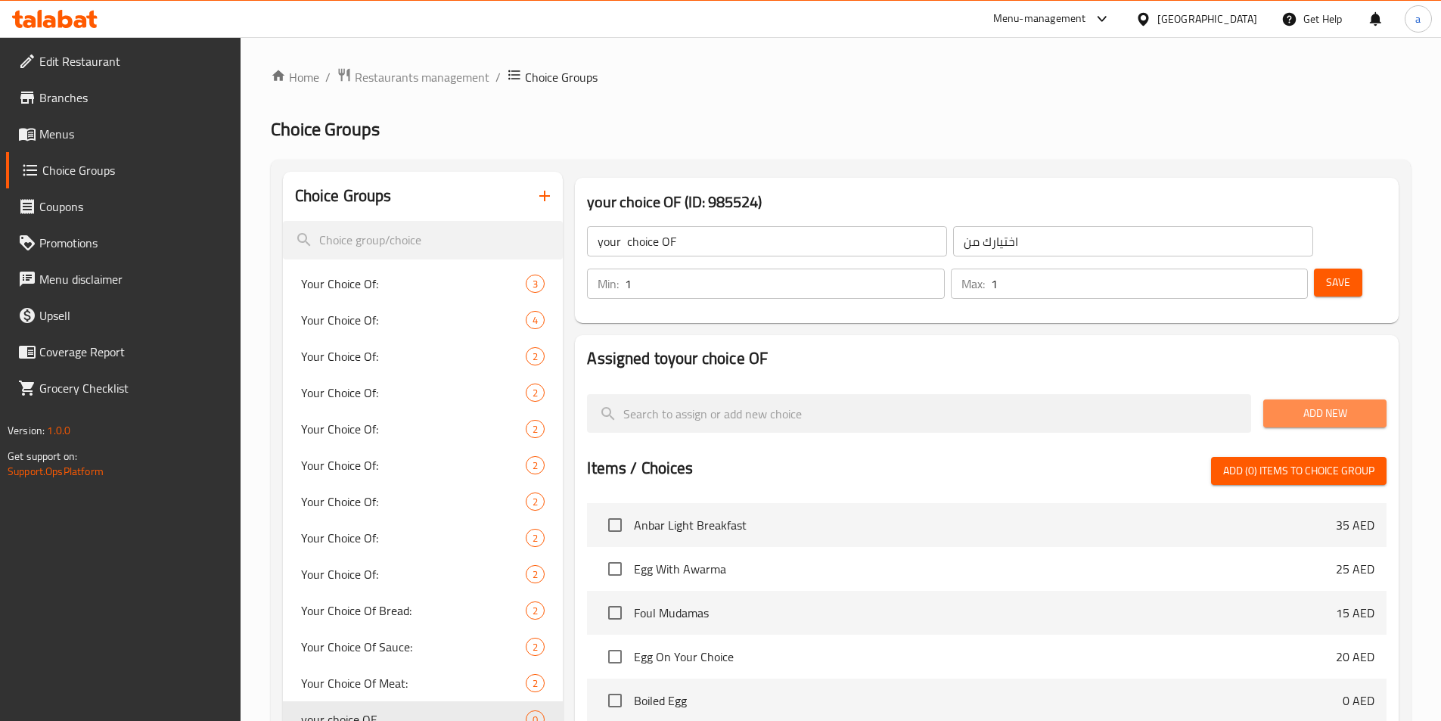
click at [1307, 404] on span "Add New" at bounding box center [1324, 413] width 99 height 19
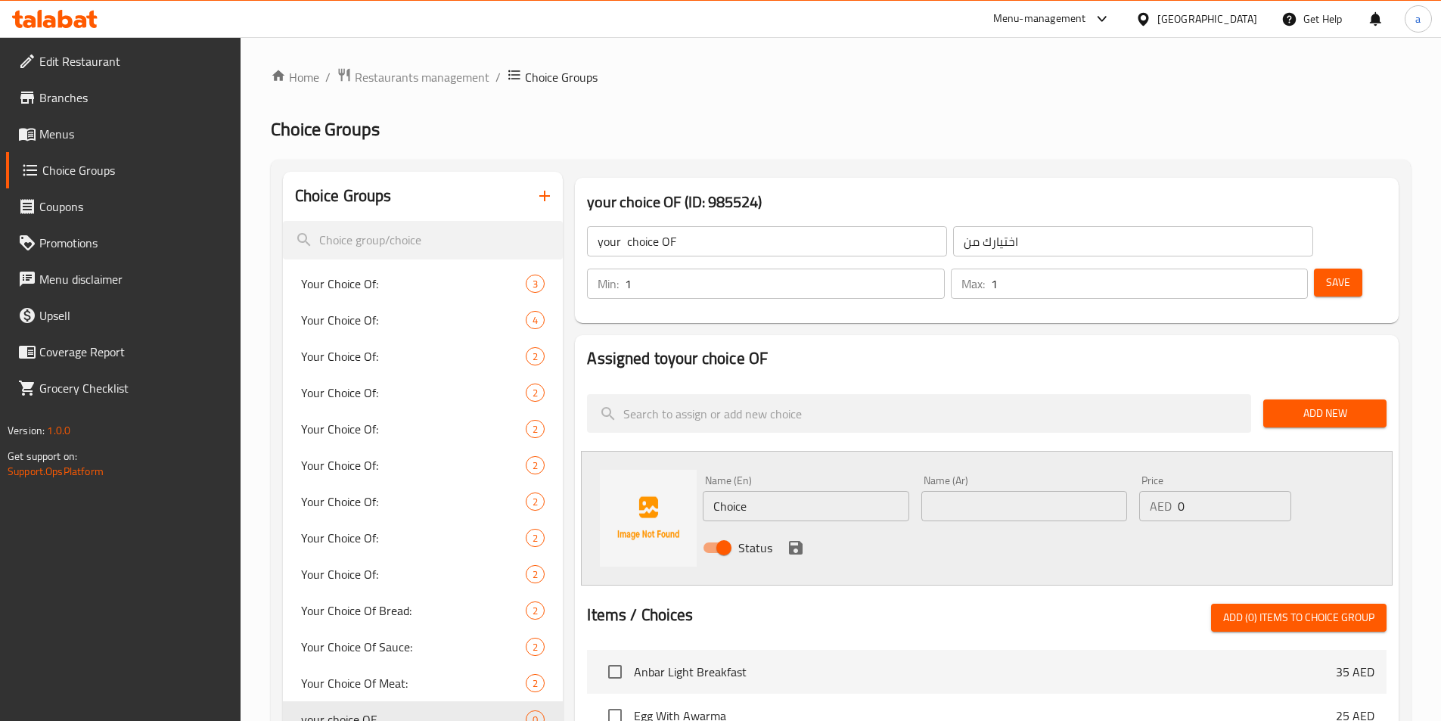
click at [774, 491] on input "Choice" at bounding box center [806, 506] width 206 height 30
click at [937, 491] on input "text" at bounding box center [1024, 506] width 206 height 30
type input "[PERSON_NAME]"
click at [883, 491] on input "text" at bounding box center [806, 506] width 206 height 30
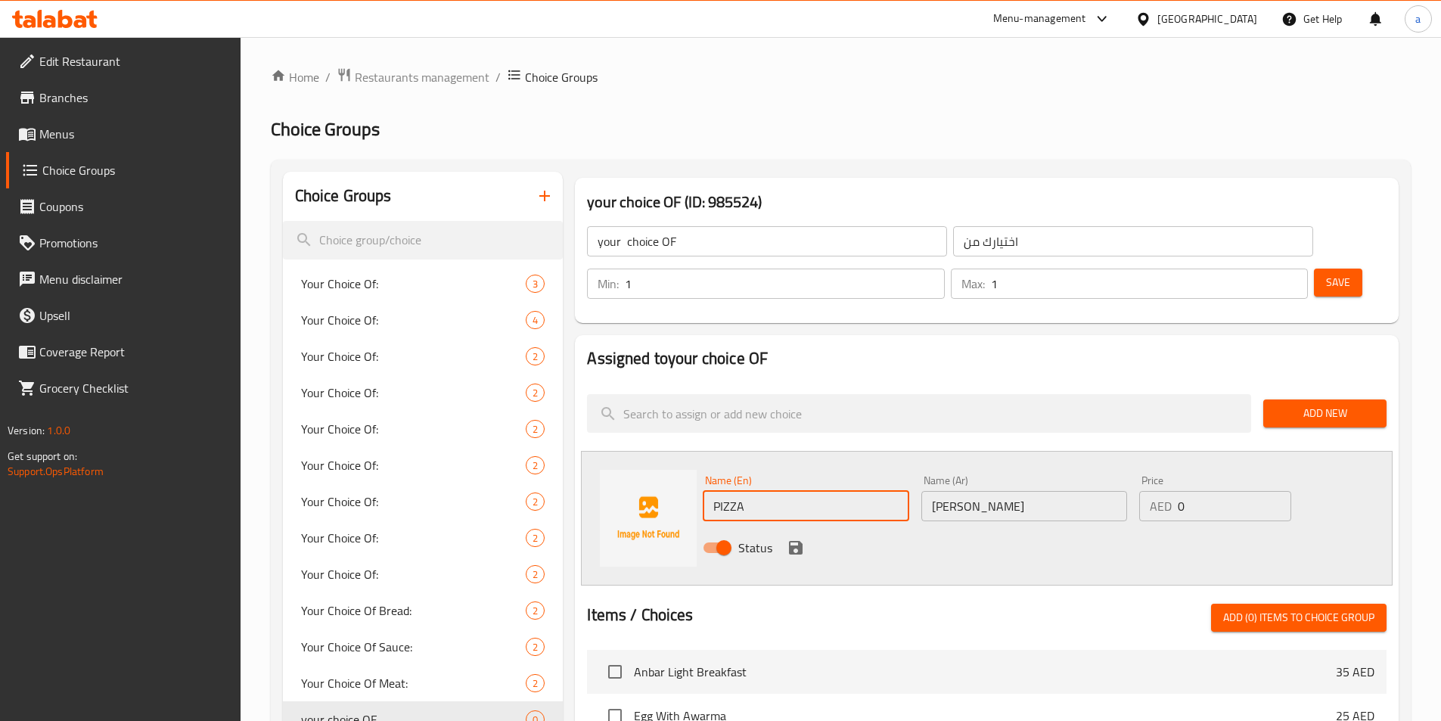
click at [800, 491] on input "PIZZA" at bounding box center [806, 506] width 206 height 30
click at [781, 491] on input "PIZZA MARGREITA" at bounding box center [806, 506] width 206 height 30
type input "PIZZA MARGHREITA"
click at [1179, 491] on input "0" at bounding box center [1233, 506] width 113 height 30
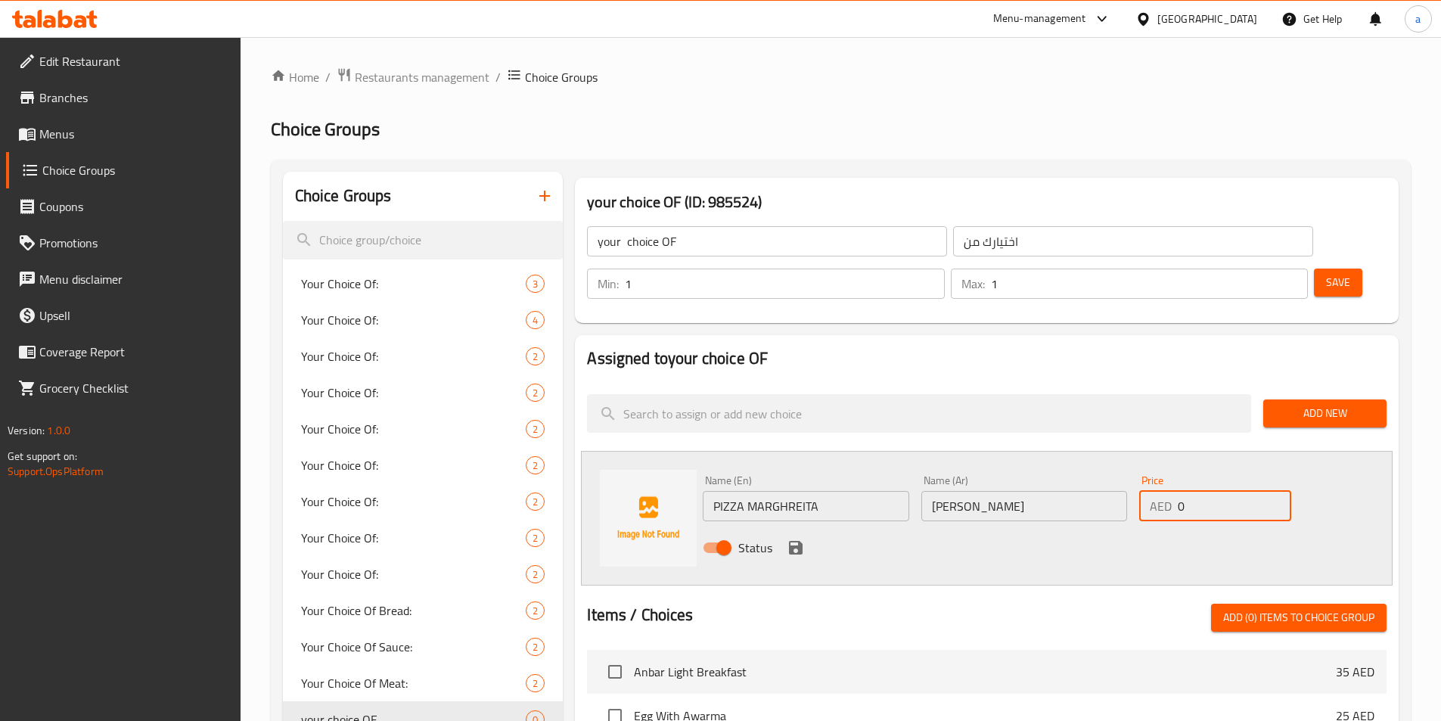
click at [1198, 491] on input "0" at bounding box center [1233, 506] width 113 height 30
click at [796, 538] on icon "save" at bounding box center [795, 547] width 18 height 18
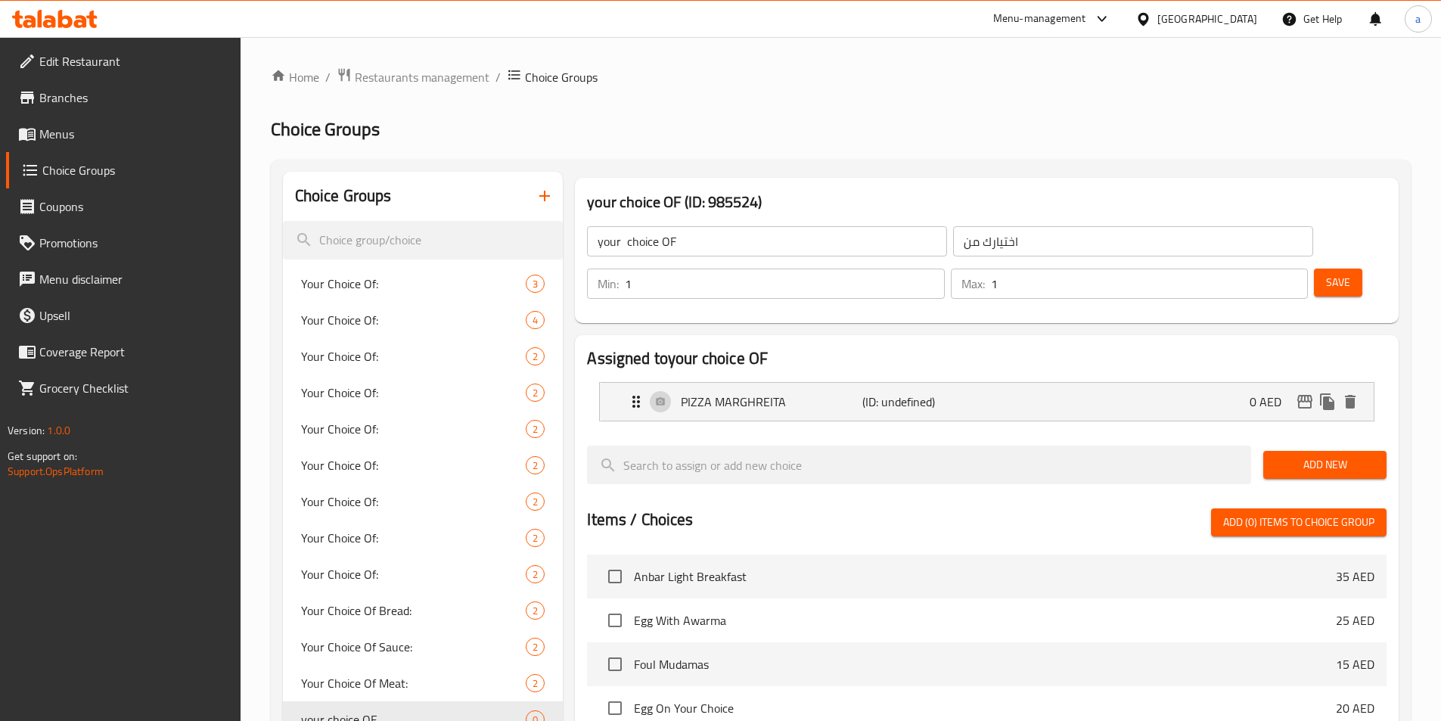
click at [1287, 455] on span "Add New" at bounding box center [1324, 464] width 99 height 19
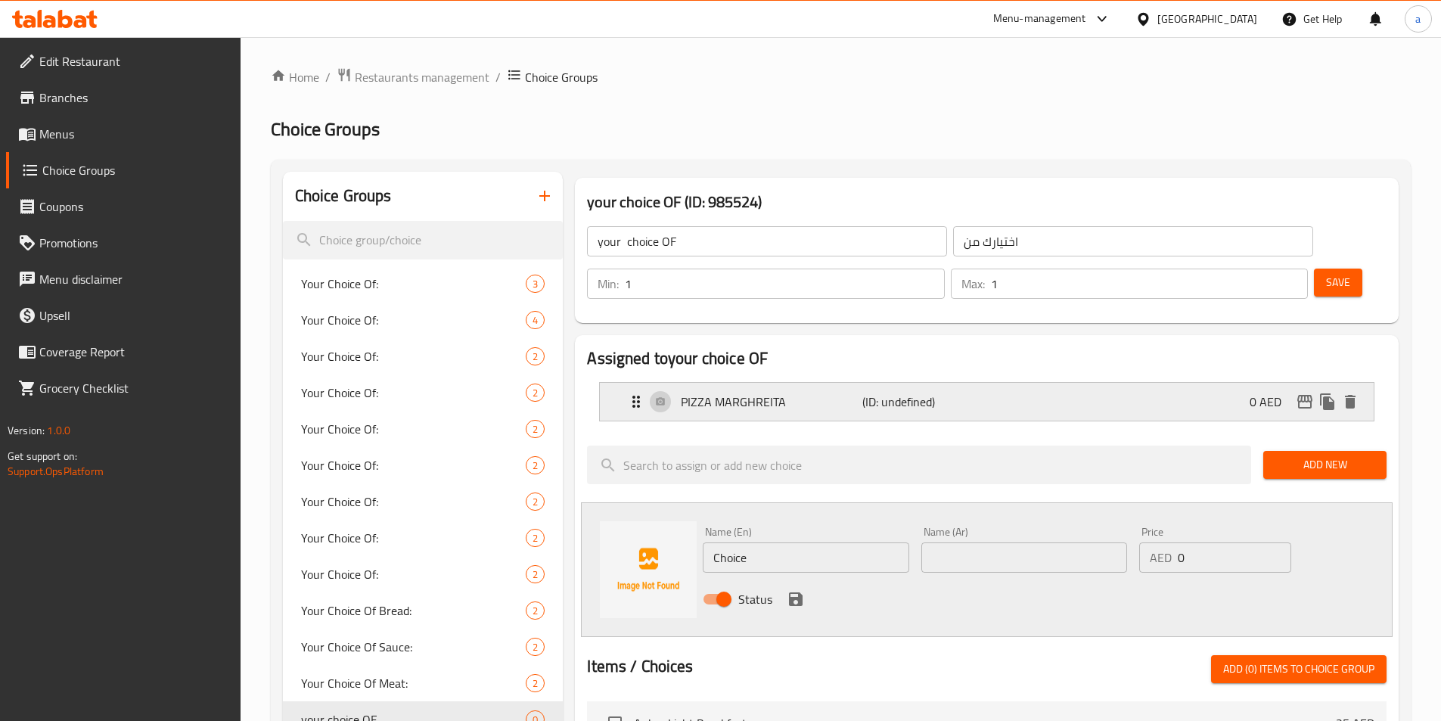
click at [950, 383] on div "PIZZA MARGHREITA (ID: undefined) 0 AED" at bounding box center [991, 402] width 728 height 38
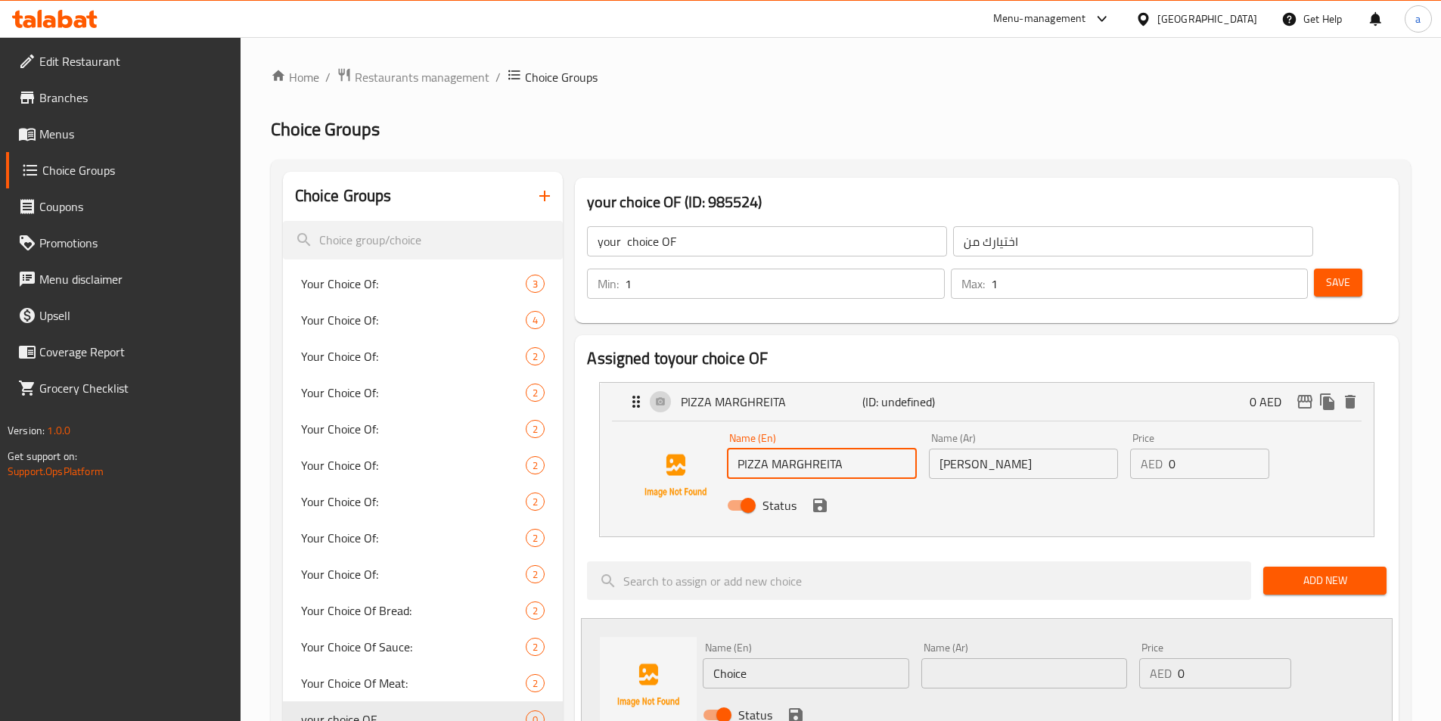
click at [808, 448] on input "PIZZA MARGHREITA" at bounding box center [821, 463] width 189 height 30
click at [824, 448] on input "PIZZA MARGAREITA" at bounding box center [821, 463] width 189 height 30
click at [818, 496] on icon "save" at bounding box center [820, 505] width 18 height 18
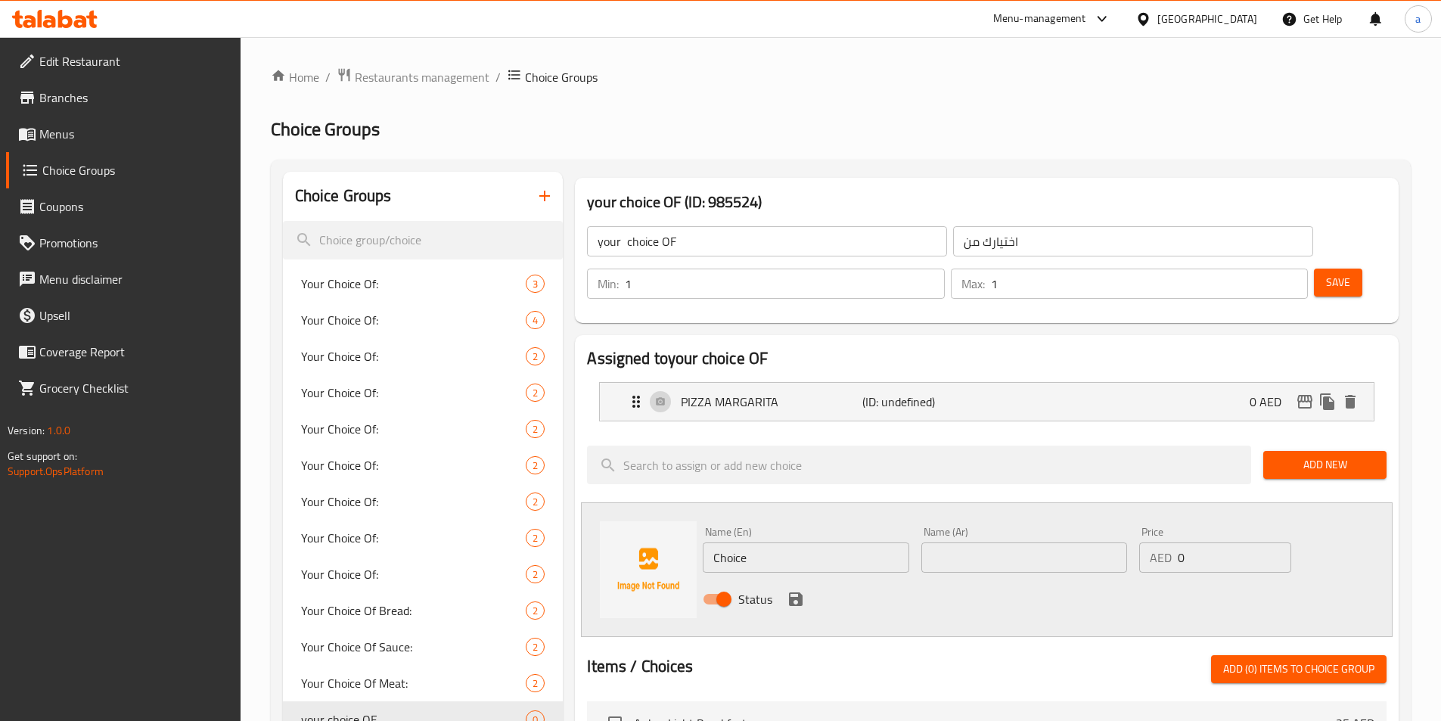
type input "PIZZA MARGARITA"
click at [800, 542] on input "Choice" at bounding box center [806, 557] width 206 height 30
click at [796, 542] on input "PIZZA" at bounding box center [806, 557] width 206 height 30
paste input "pepperon"
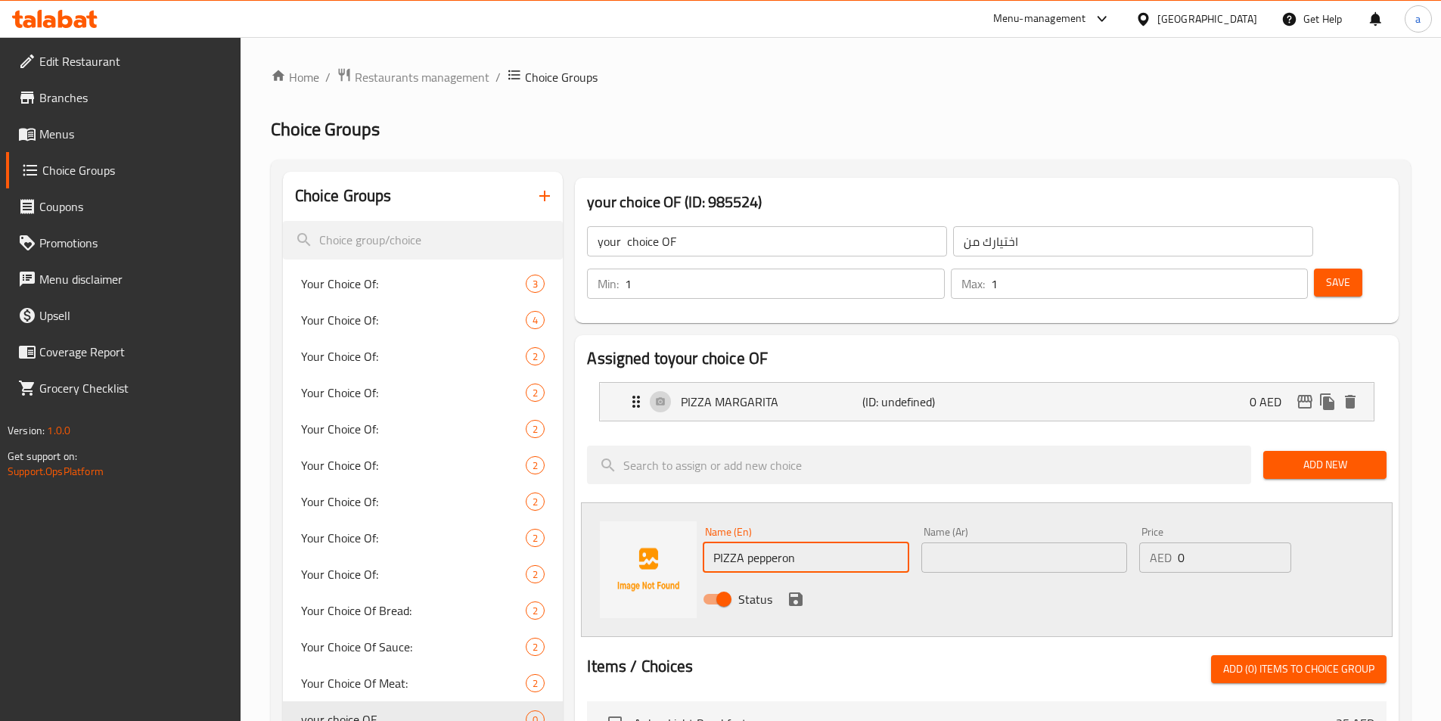
type input "PIZZA pepperon"
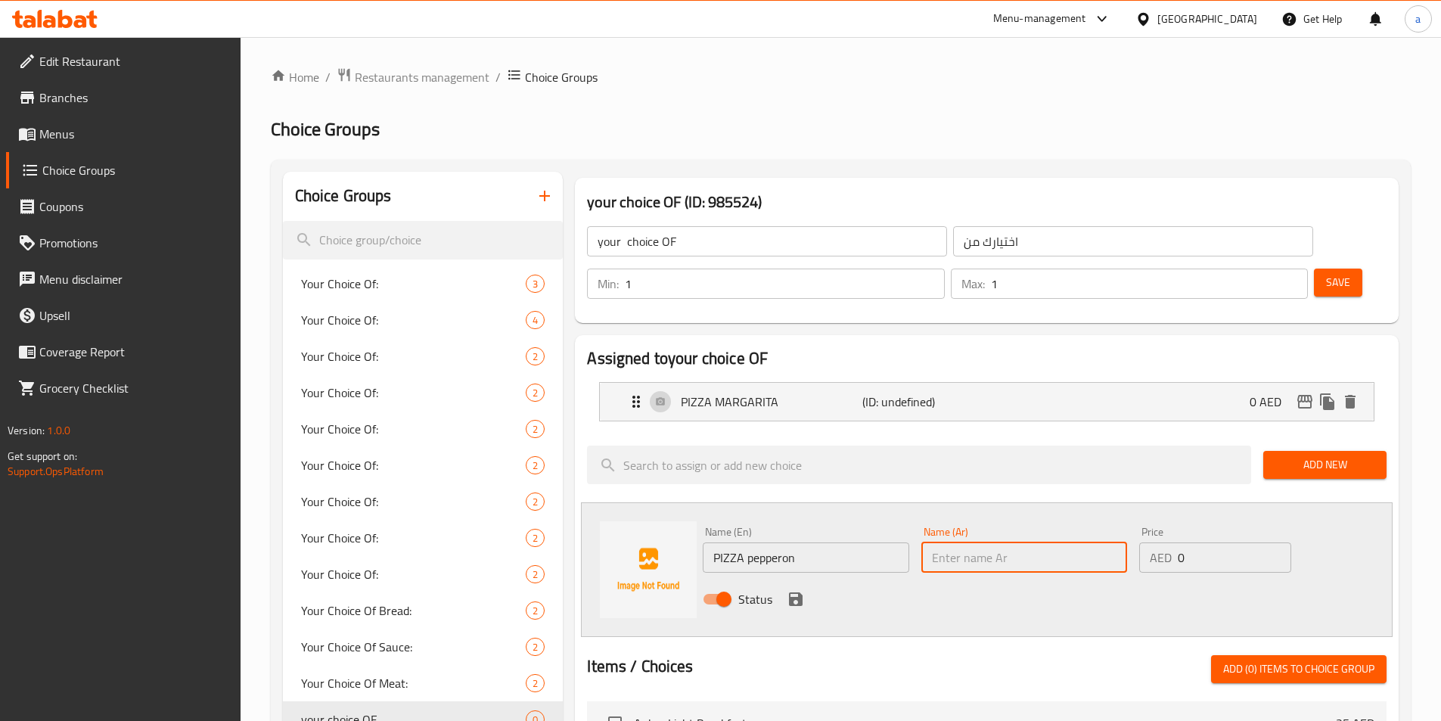
click at [934, 542] on input "text" at bounding box center [1024, 557] width 206 height 30
type input "[PERSON_NAME]نى"
click at [799, 590] on icon "save" at bounding box center [795, 599] width 18 height 18
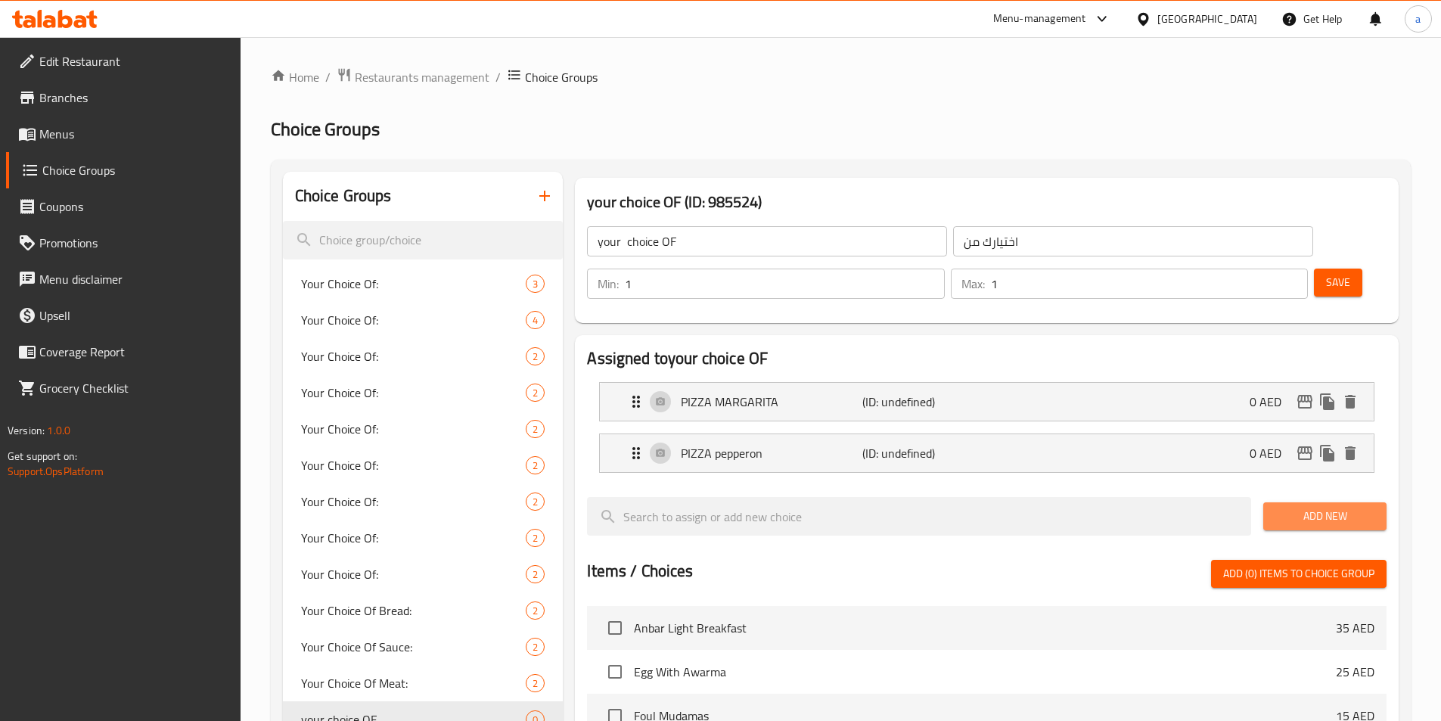
click at [1320, 507] on span "Add New" at bounding box center [1324, 516] width 99 height 19
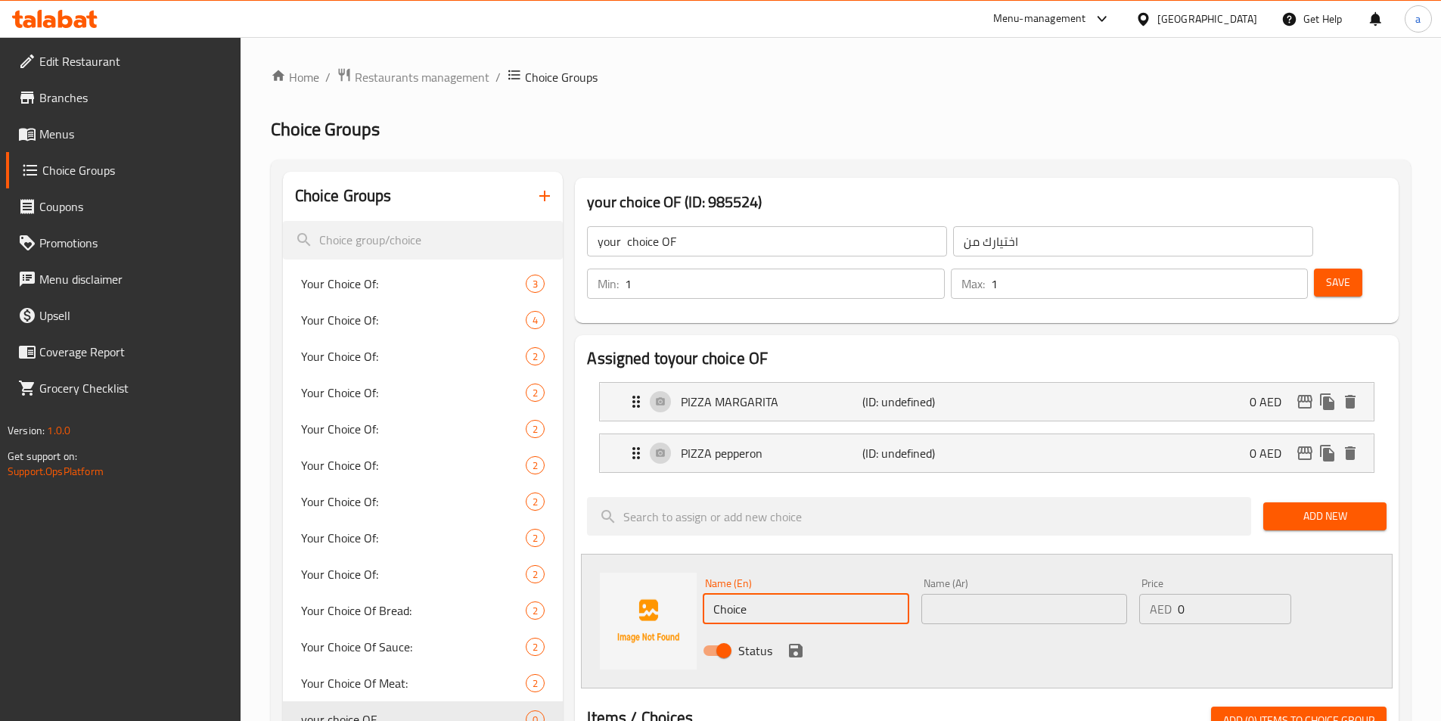
click at [826, 594] on input "Choice" at bounding box center [806, 609] width 206 height 30
paste input "vegetables"
click at [710, 594] on input "vegetables" at bounding box center [806, 609] width 206 height 30
type input "PIZZA vegetables"
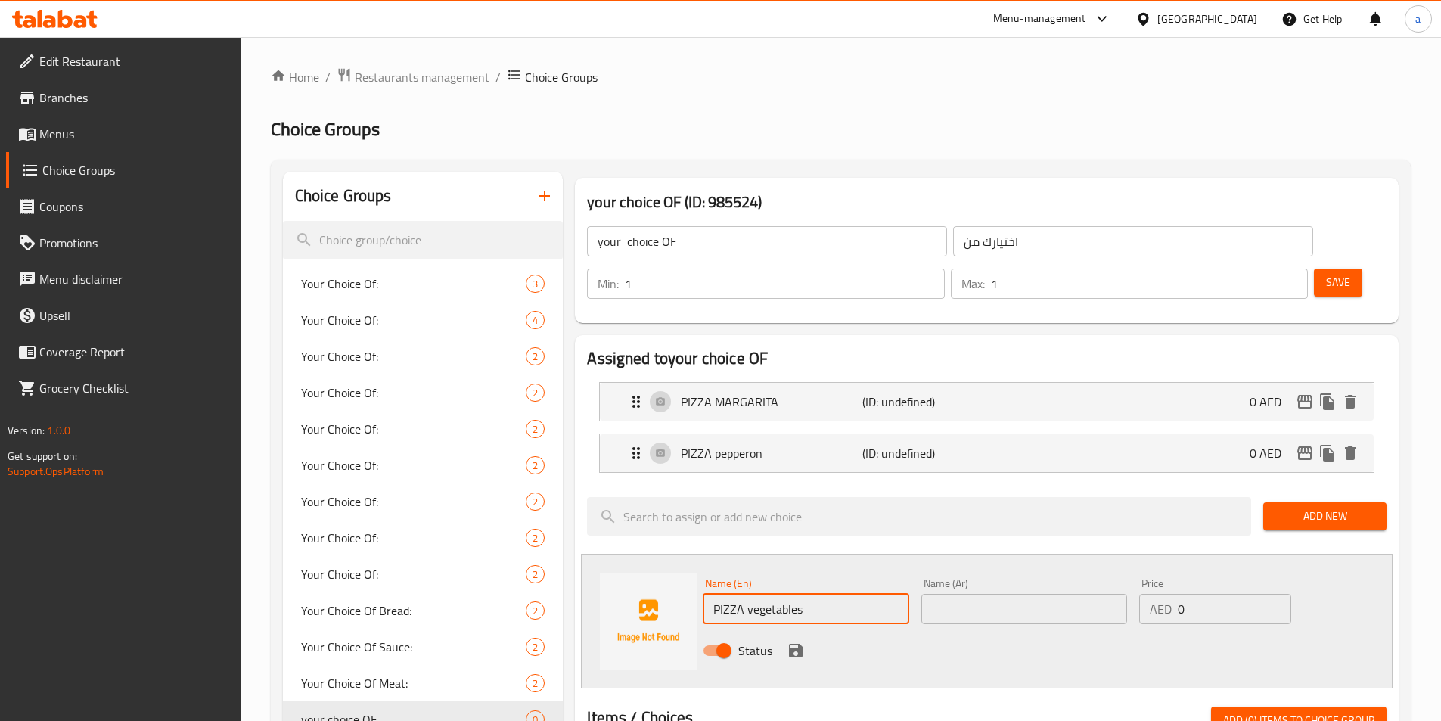
click at [974, 594] on input "text" at bounding box center [1024, 609] width 206 height 30
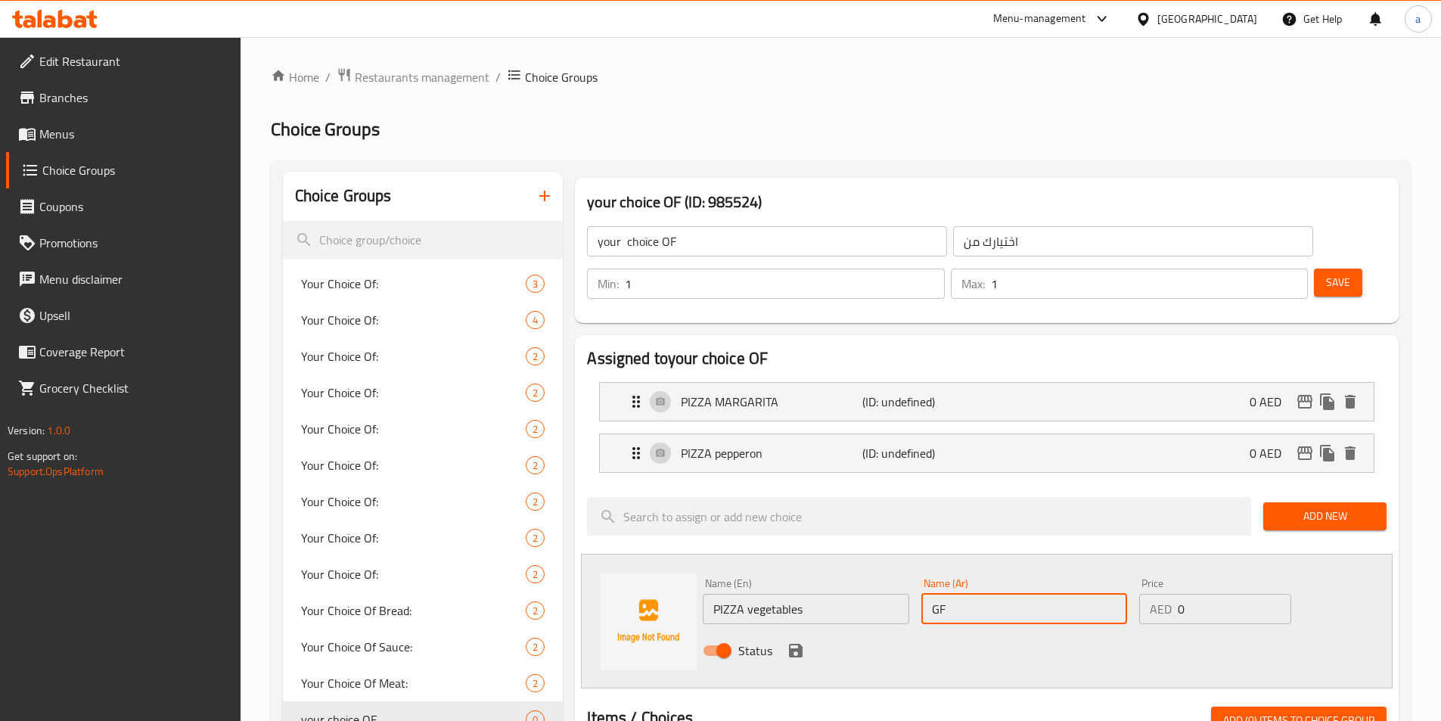
type input "G"
type input "ل"
type input "بيتزا خضروات"
click at [790, 639] on button "save" at bounding box center [795, 650] width 23 height 23
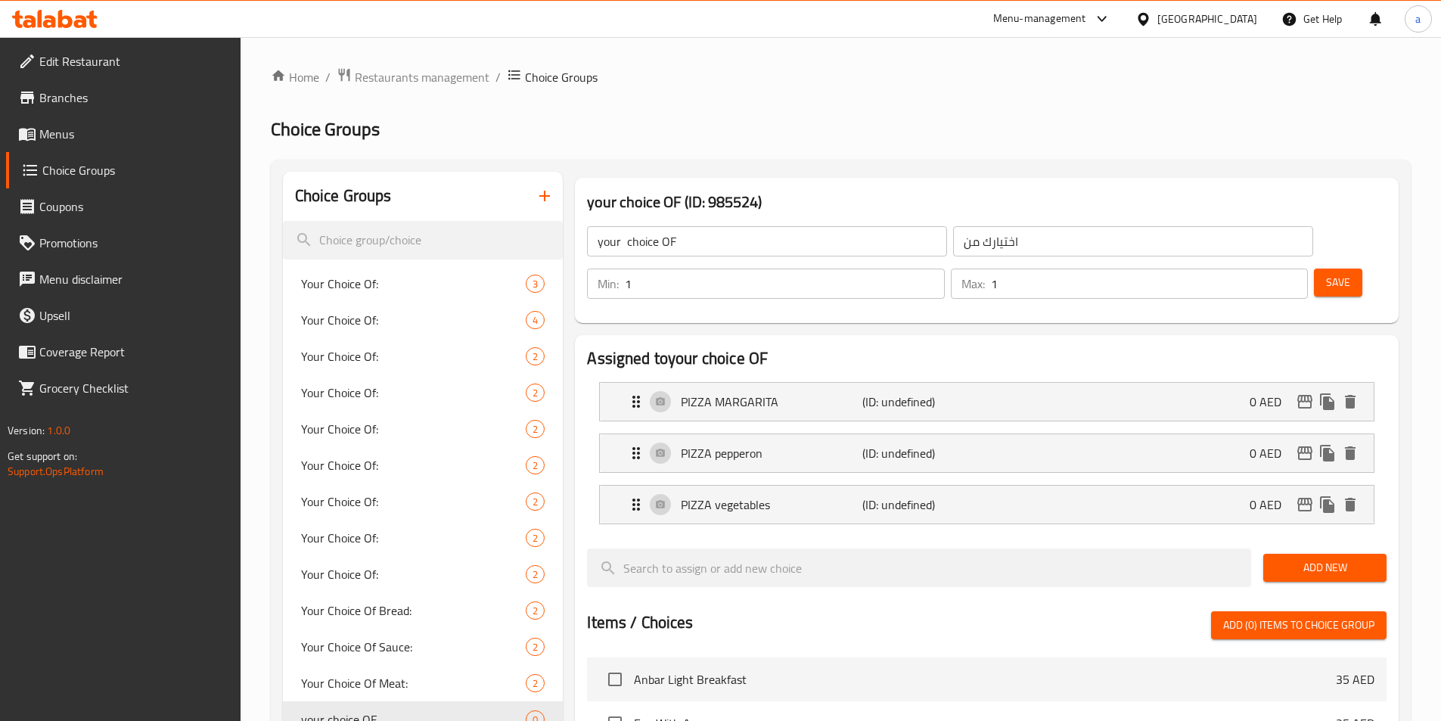
click at [1326, 273] on span "Save" at bounding box center [1338, 282] width 24 height 19
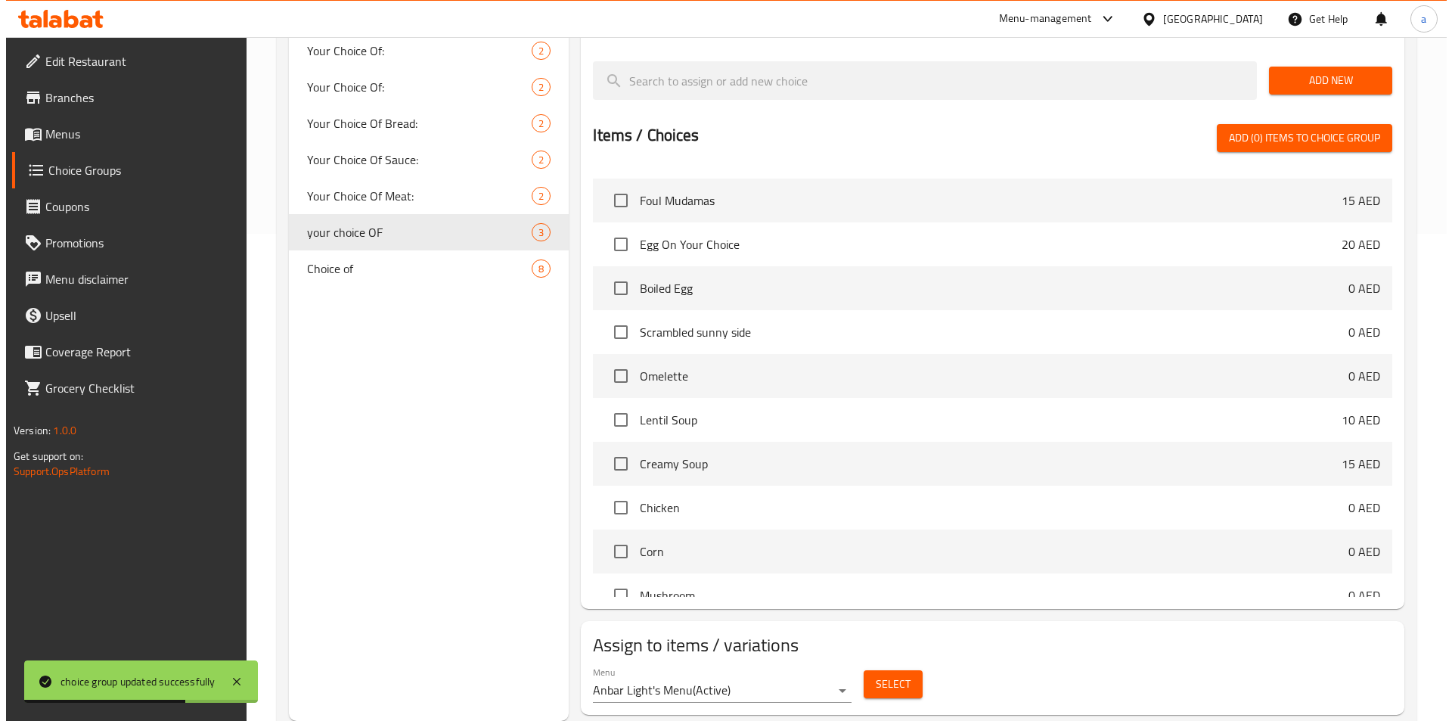
scroll to position [151, 0]
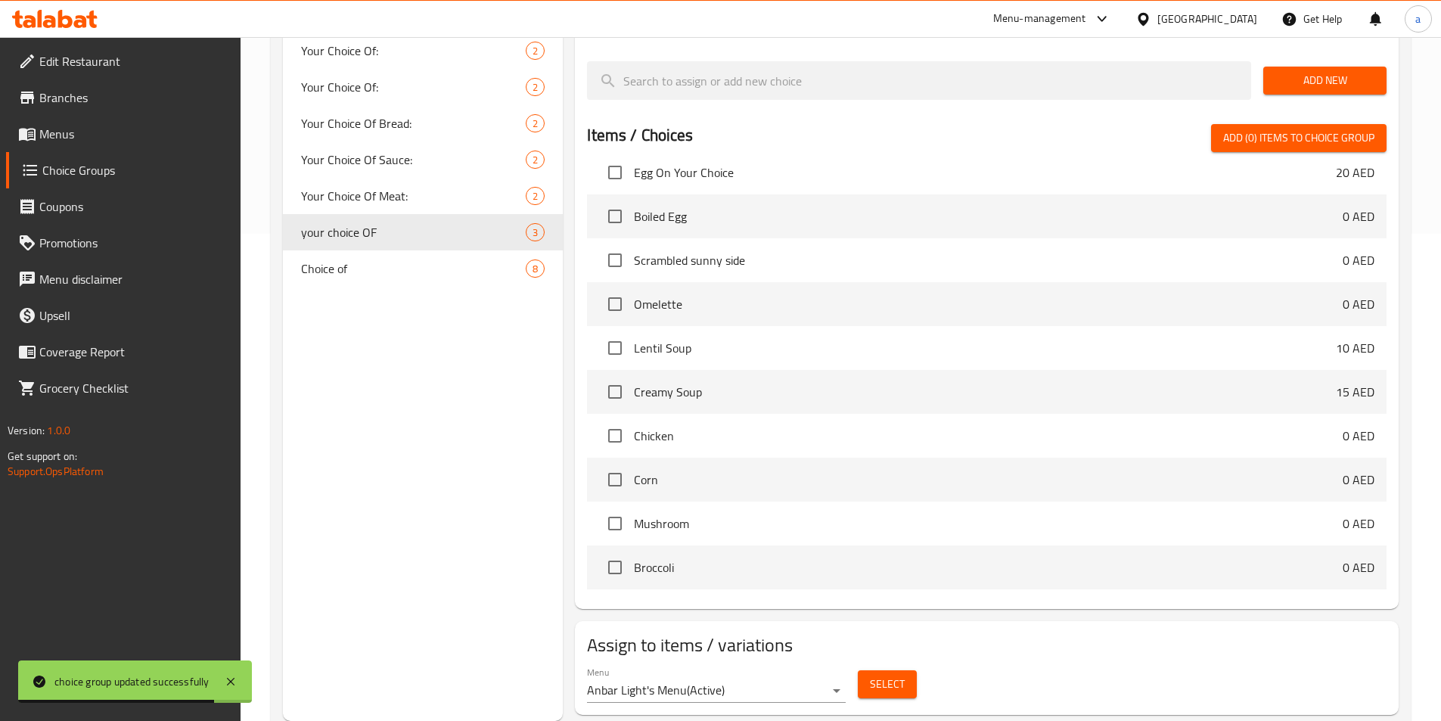
click at [865, 670] on button "Select" at bounding box center [887, 684] width 59 height 28
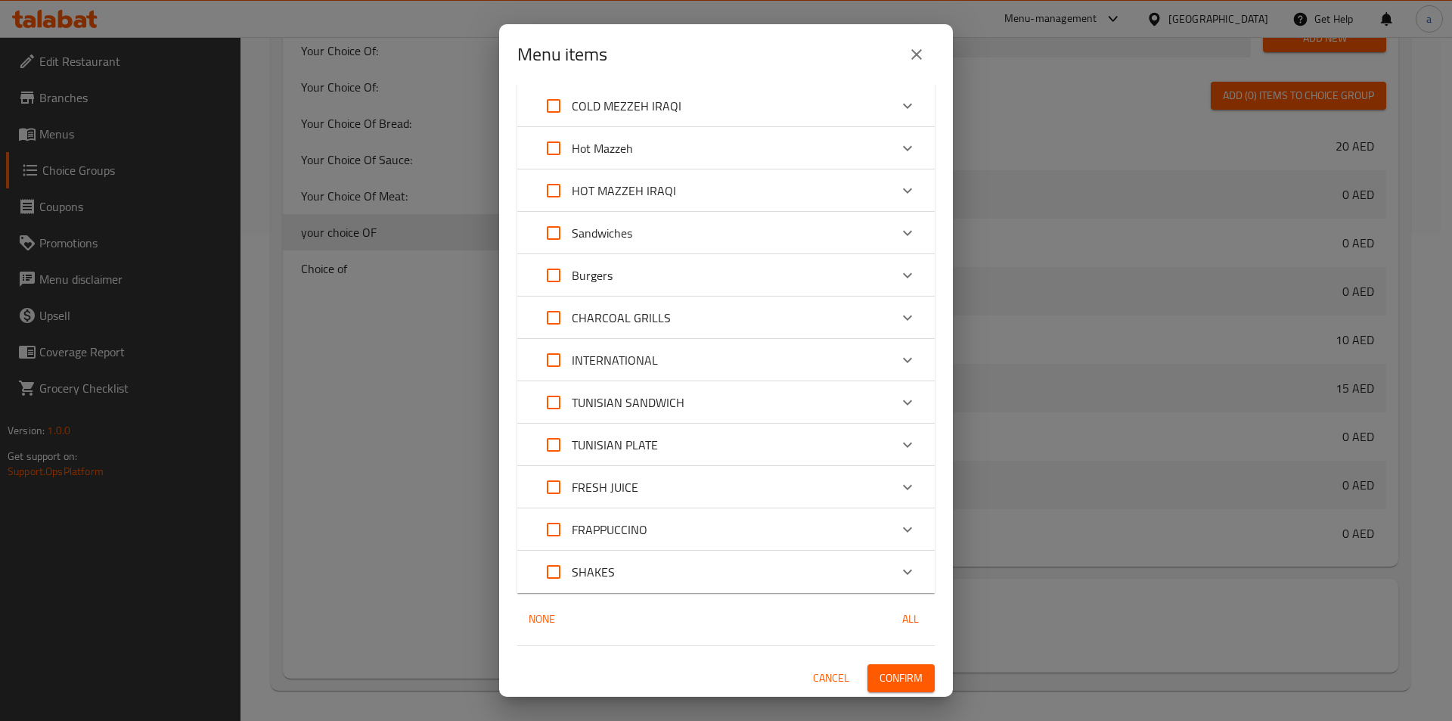
scroll to position [261, 0]
click at [898, 358] on icon "Expand" at bounding box center [907, 358] width 18 height 18
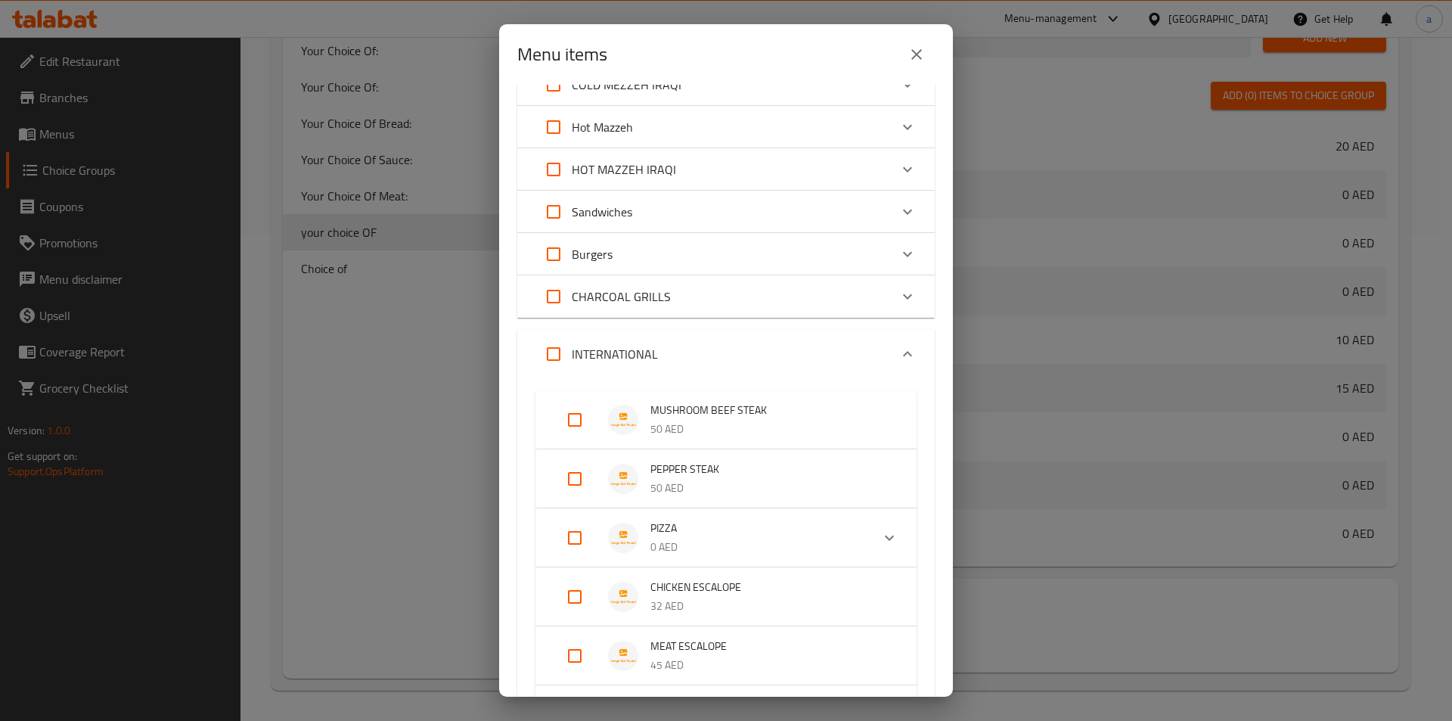
scroll to position [337, 0]
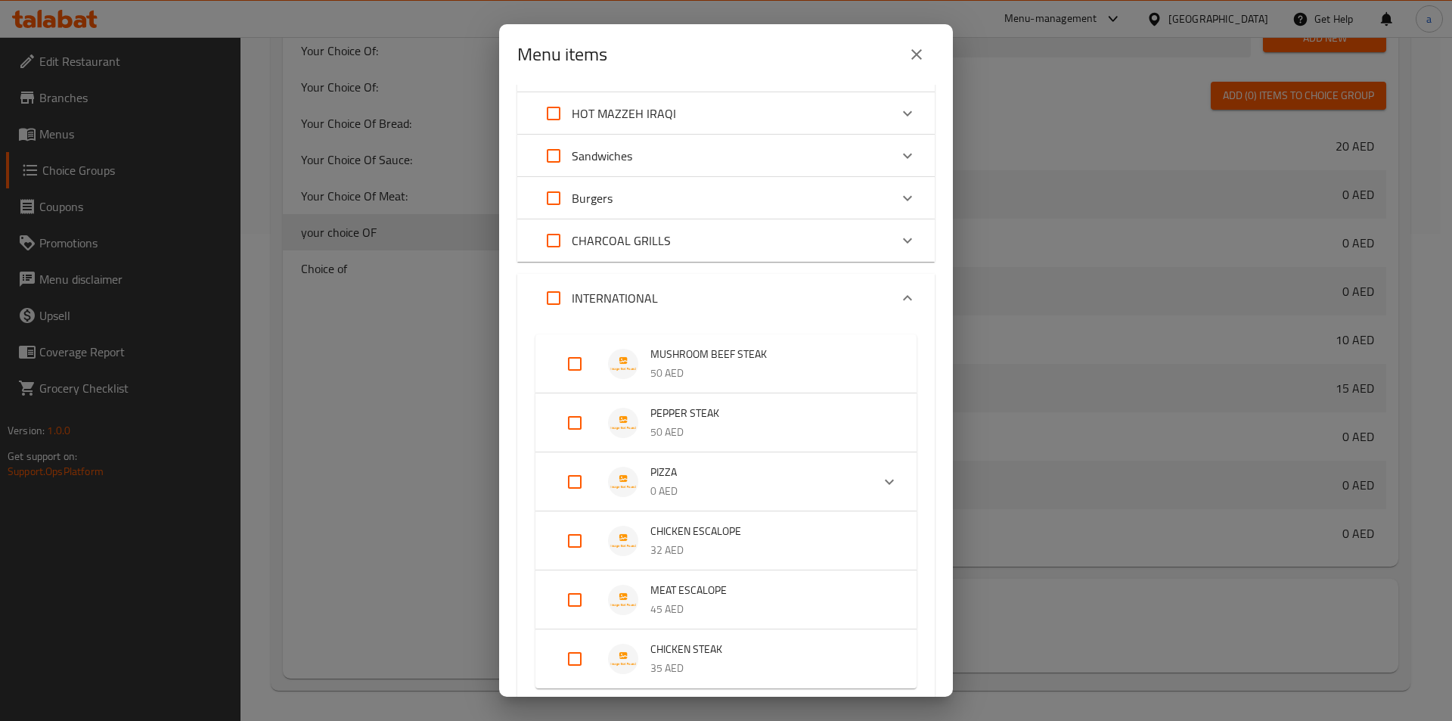
click at [568, 482] on input "Expand" at bounding box center [575, 482] width 36 height 36
checkbox input "true"
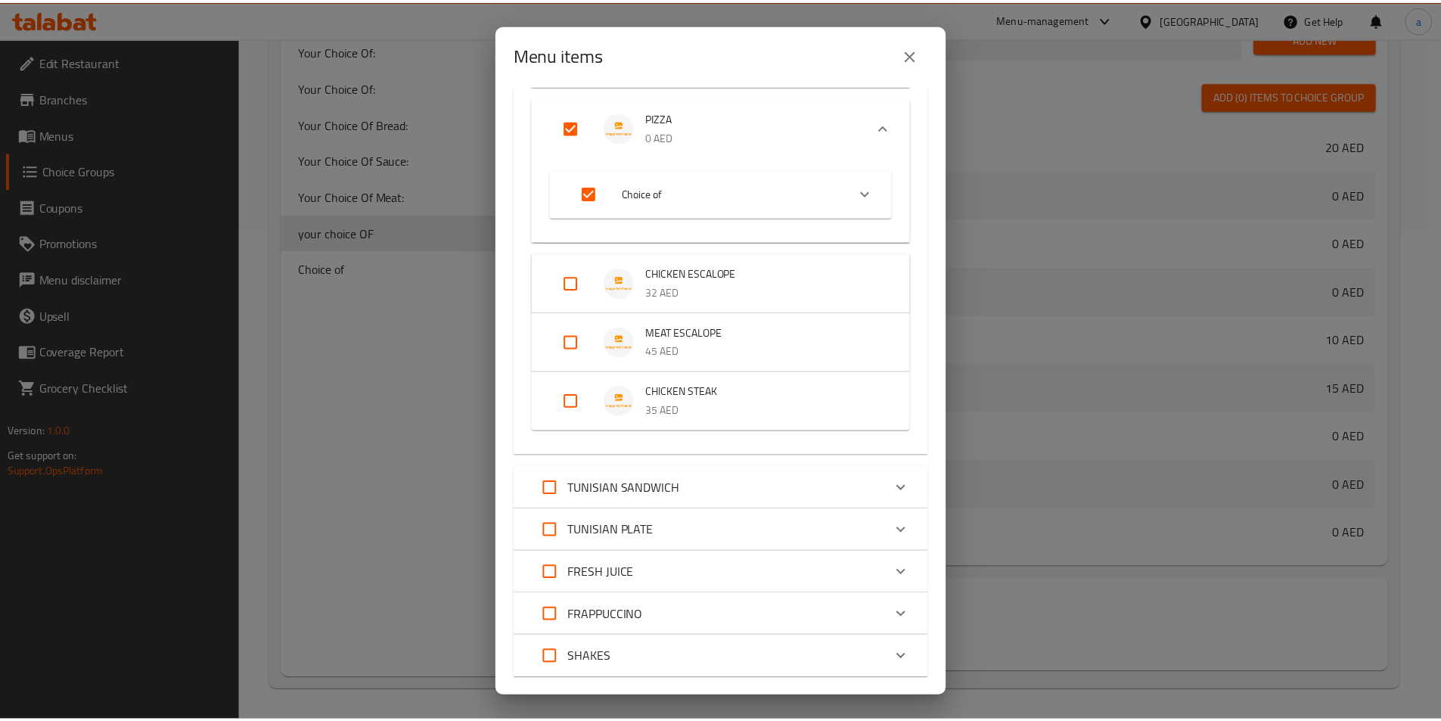
scroll to position [790, 0]
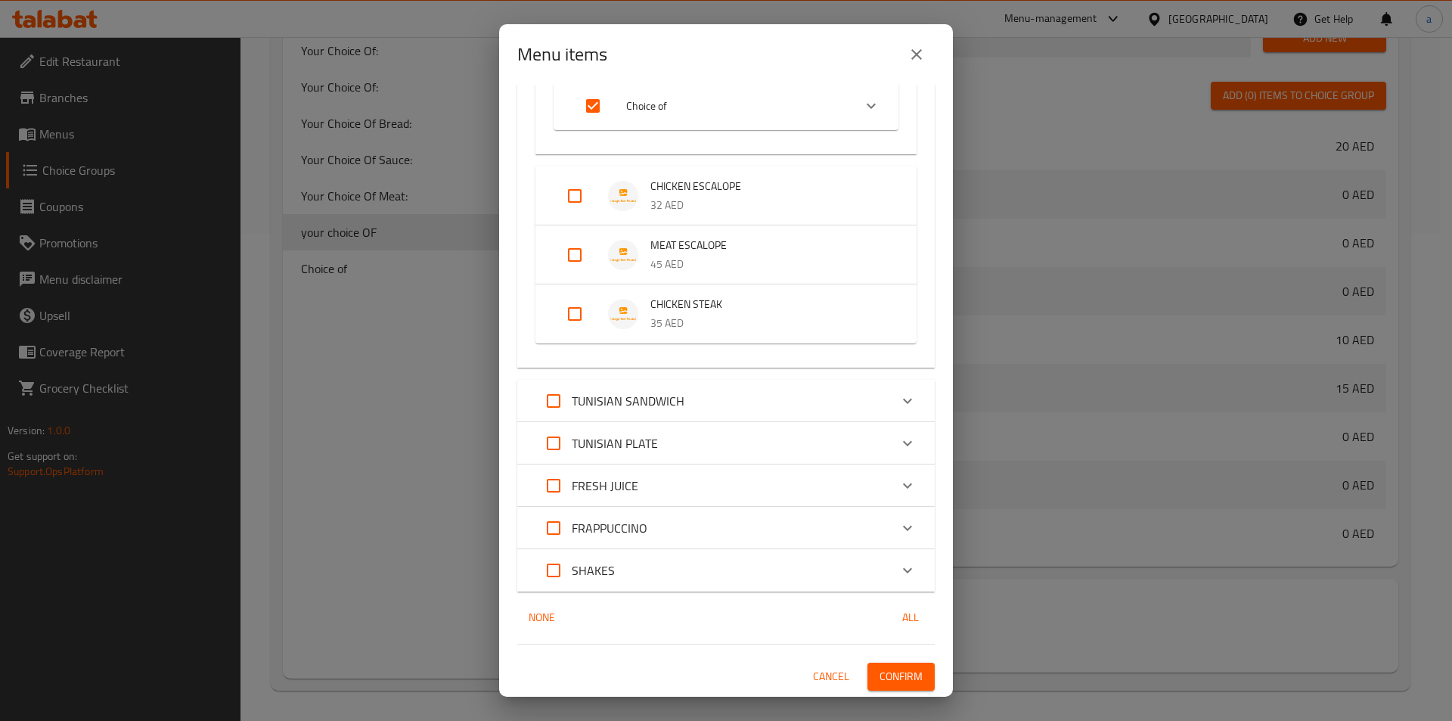
click at [885, 675] on span "Confirm" at bounding box center [901, 676] width 43 height 19
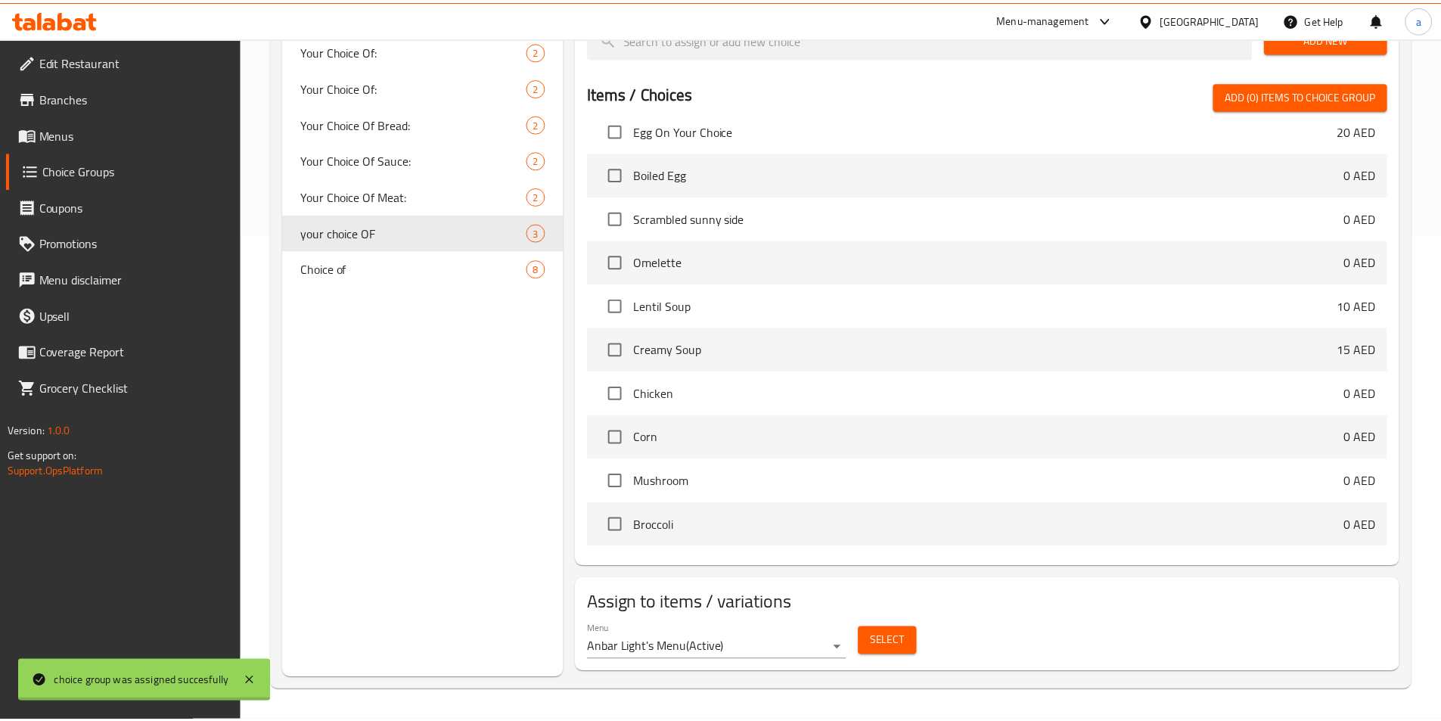
scroll to position [138, 0]
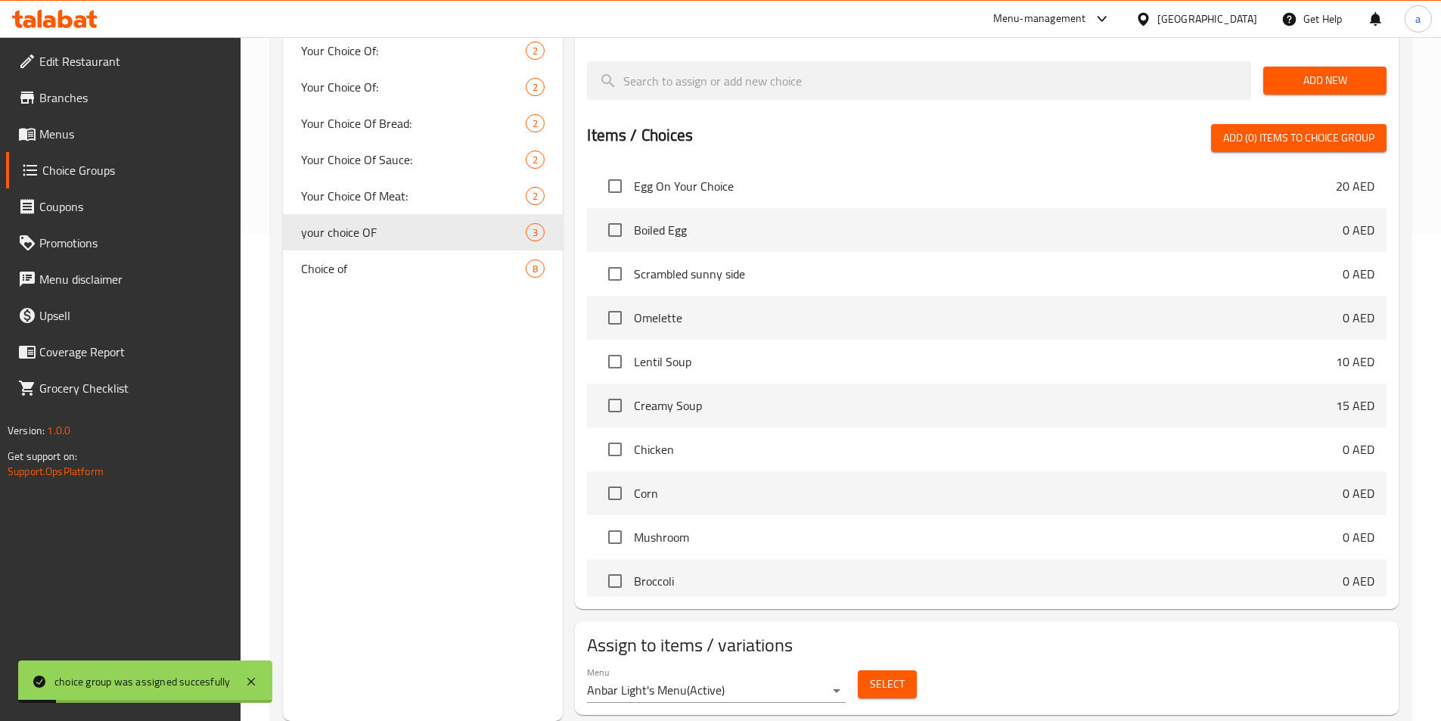
click at [67, 133] on span "Menus" at bounding box center [133, 134] width 189 height 18
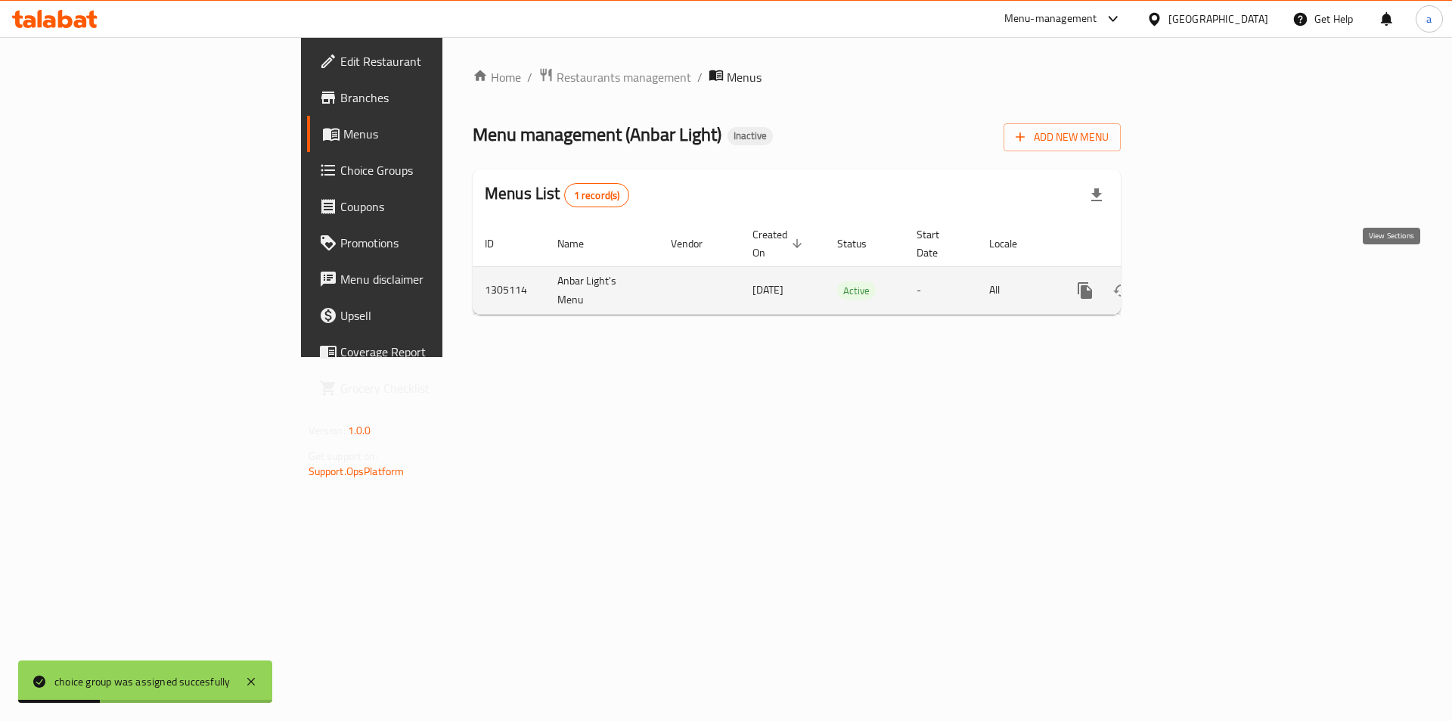
click at [1212, 272] on link "enhanced table" at bounding box center [1194, 290] width 36 height 36
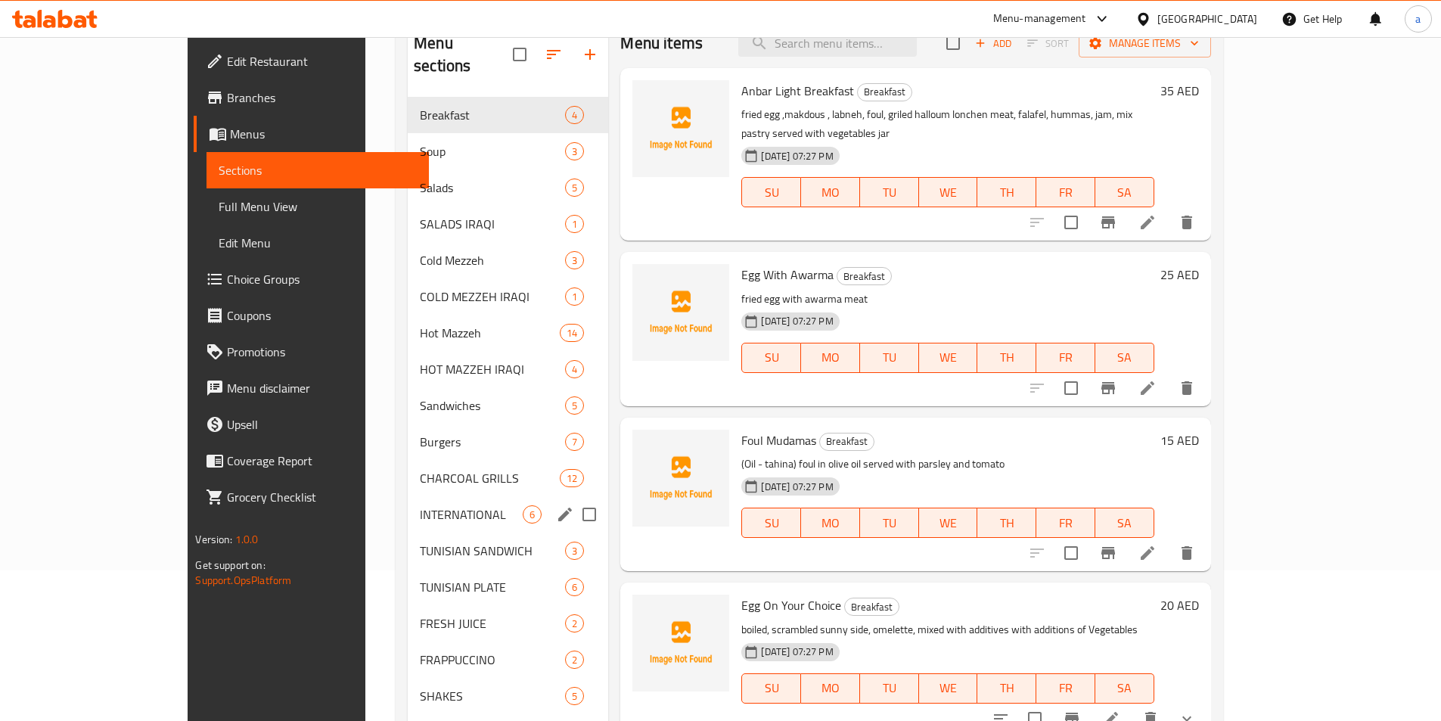
scroll to position [151, 0]
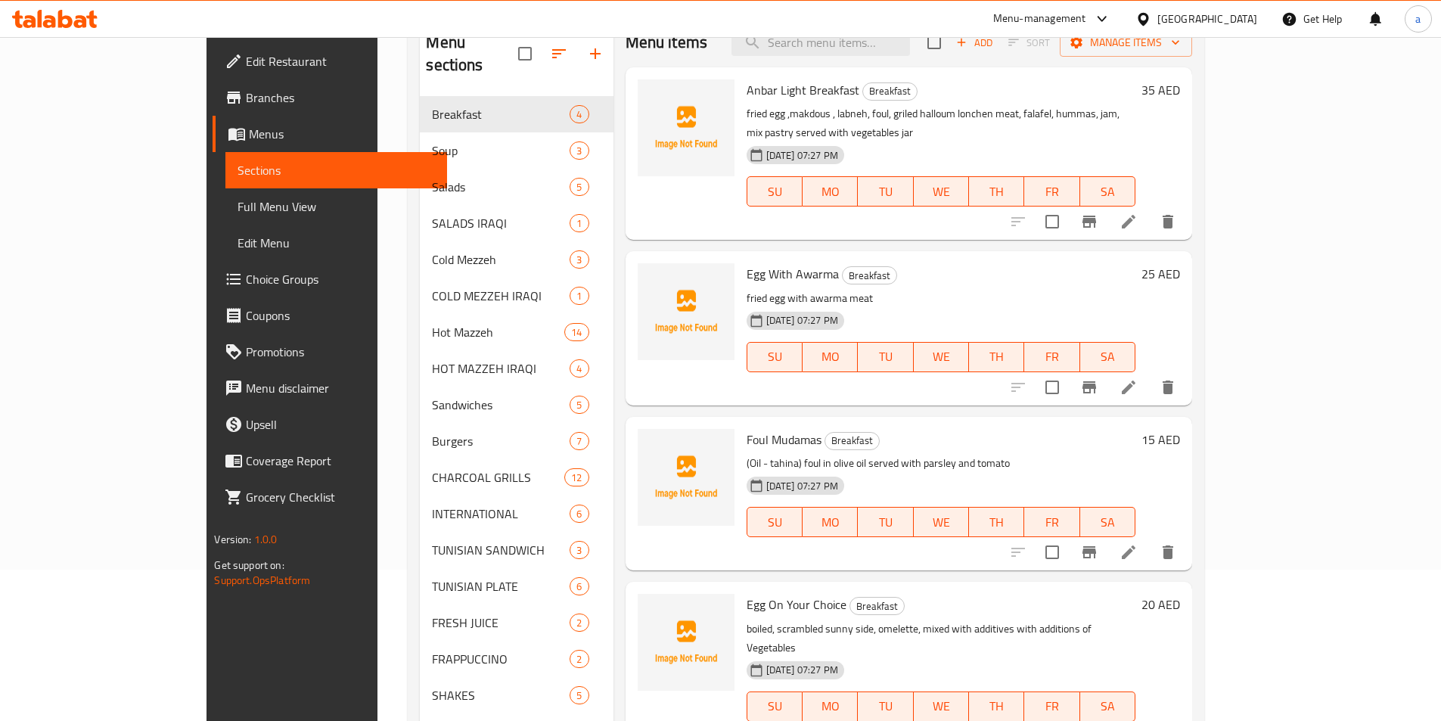
click at [237, 201] on span "Full Menu View" at bounding box center [335, 206] width 197 height 18
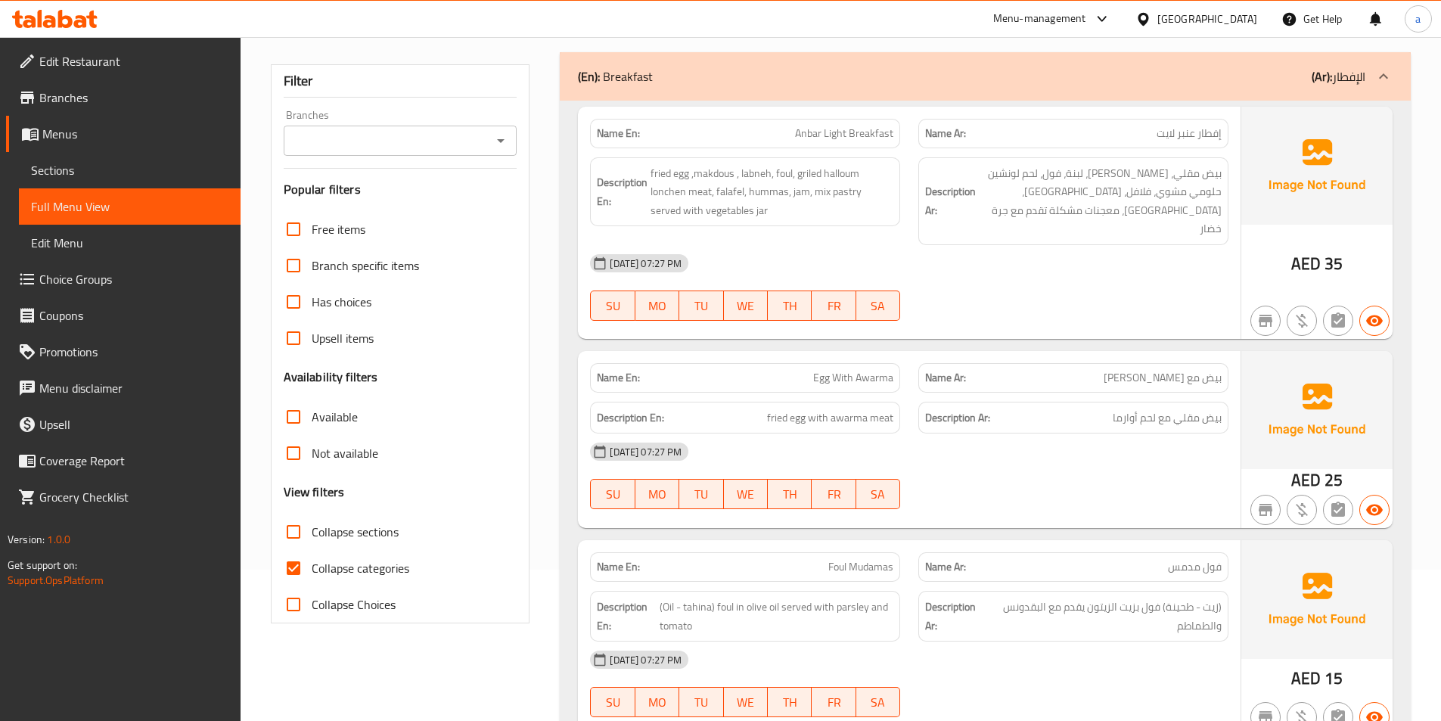
click at [288, 572] on input "Collapse categories" at bounding box center [293, 568] width 36 height 36
checkbox input "false"
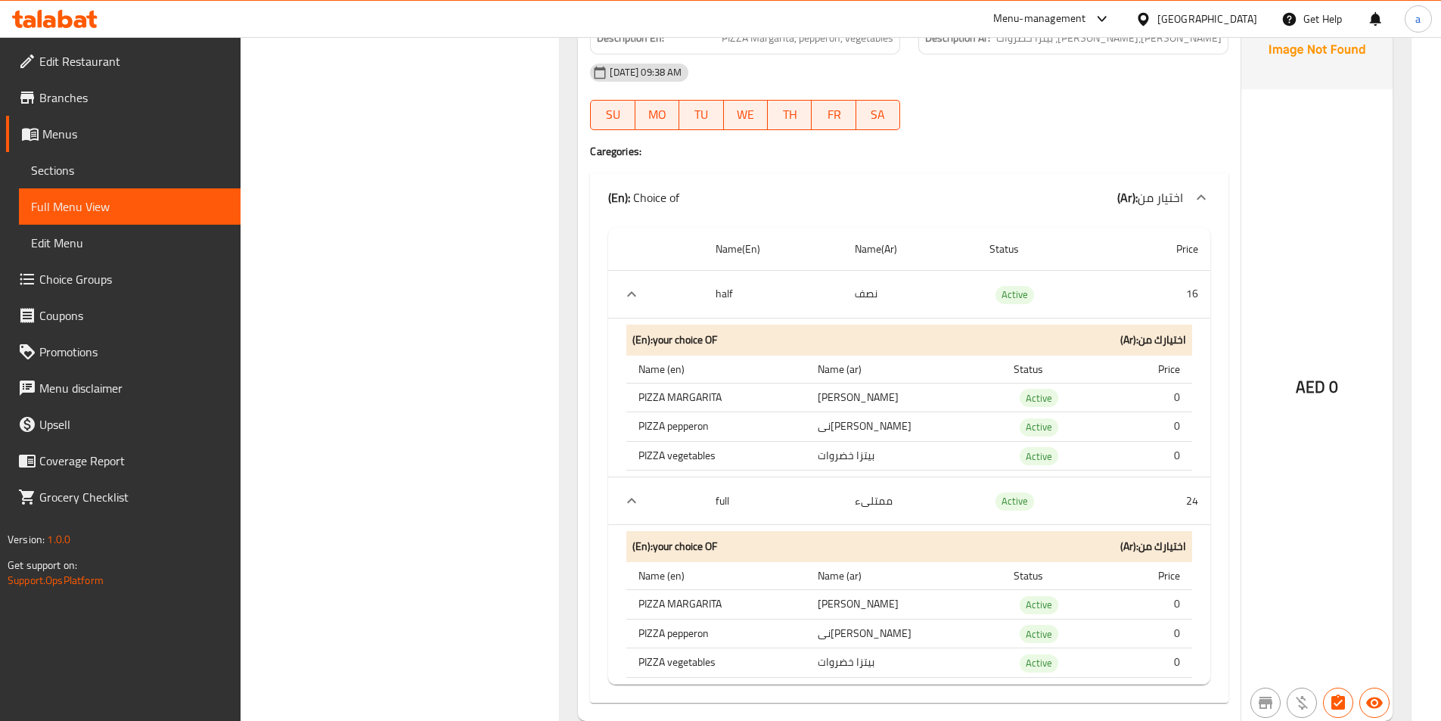
scroll to position [20040, 0]
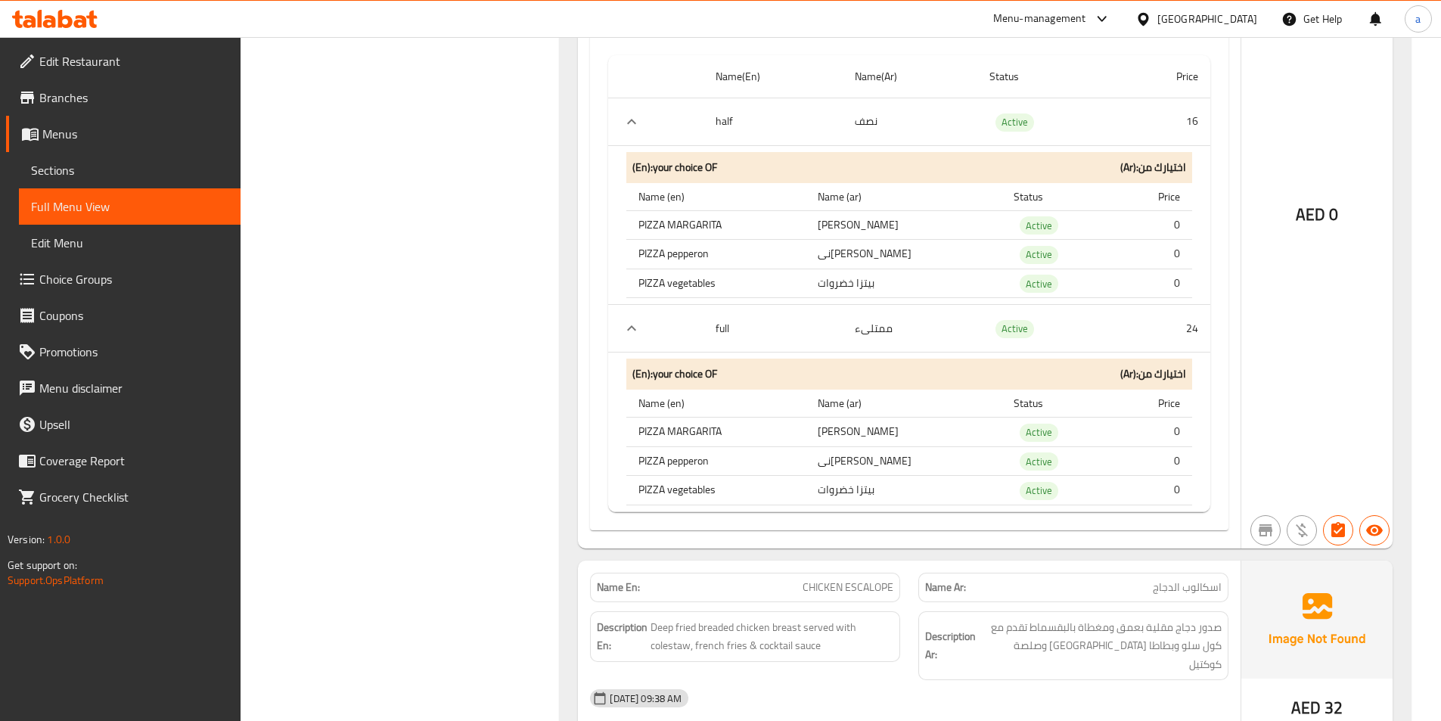
click at [948, 358] on div "(En): your choice OF (Ar): اختيارك من" at bounding box center [909, 373] width 566 height 31
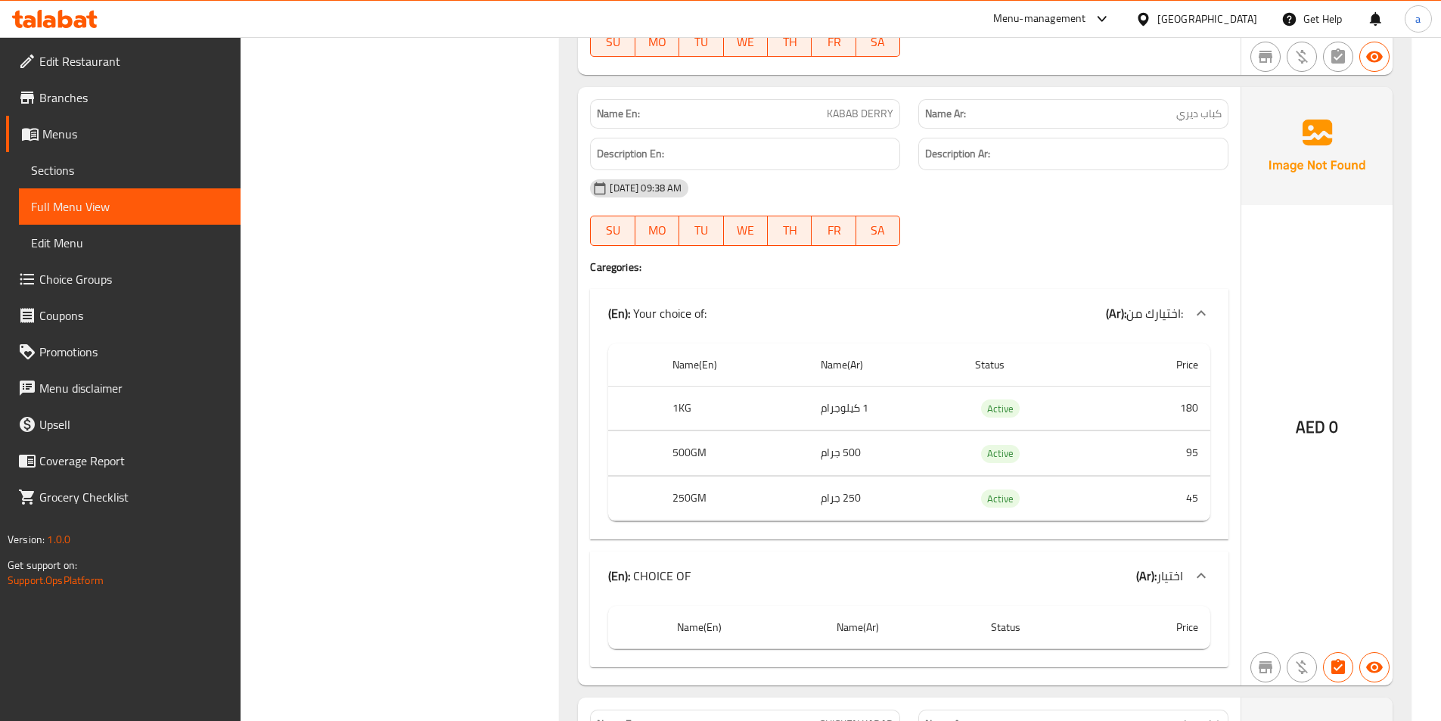
scroll to position [16562, 0]
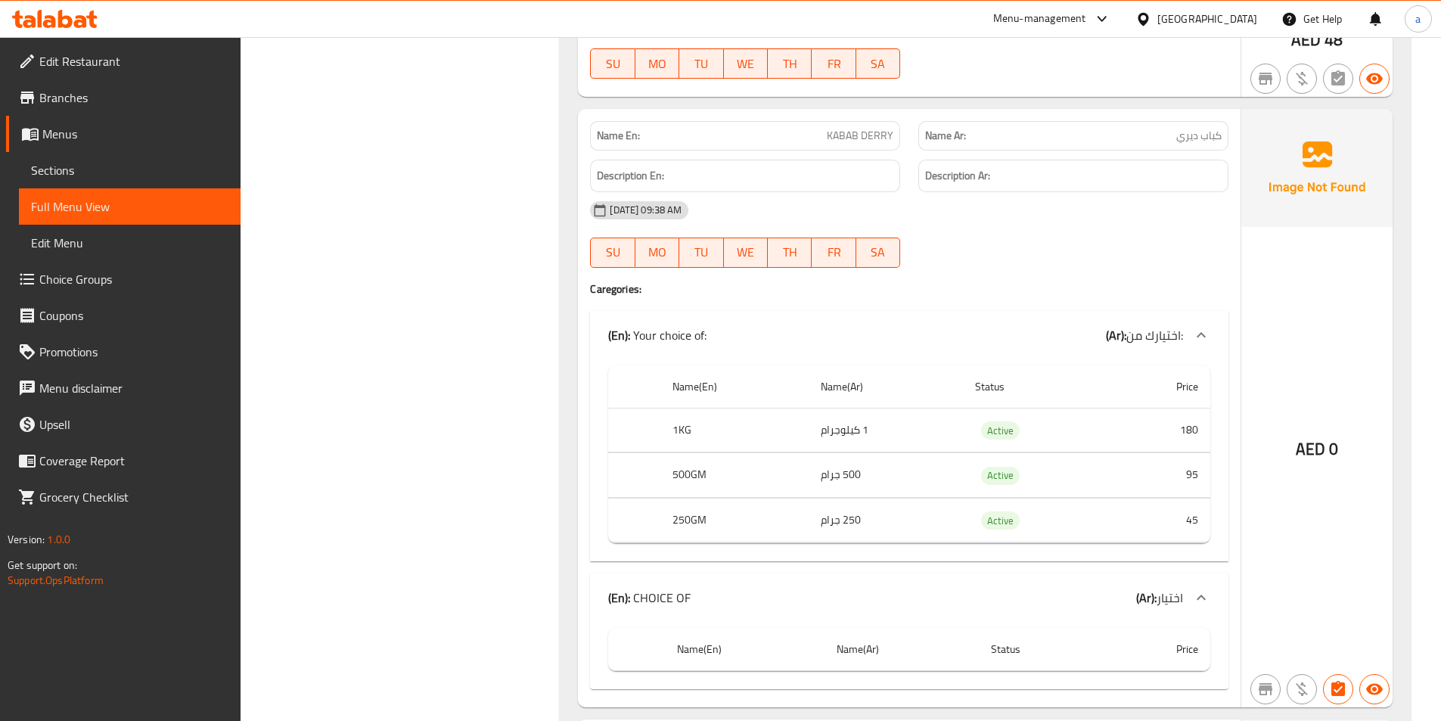
click at [123, 282] on span "Choice Groups" at bounding box center [133, 279] width 189 height 18
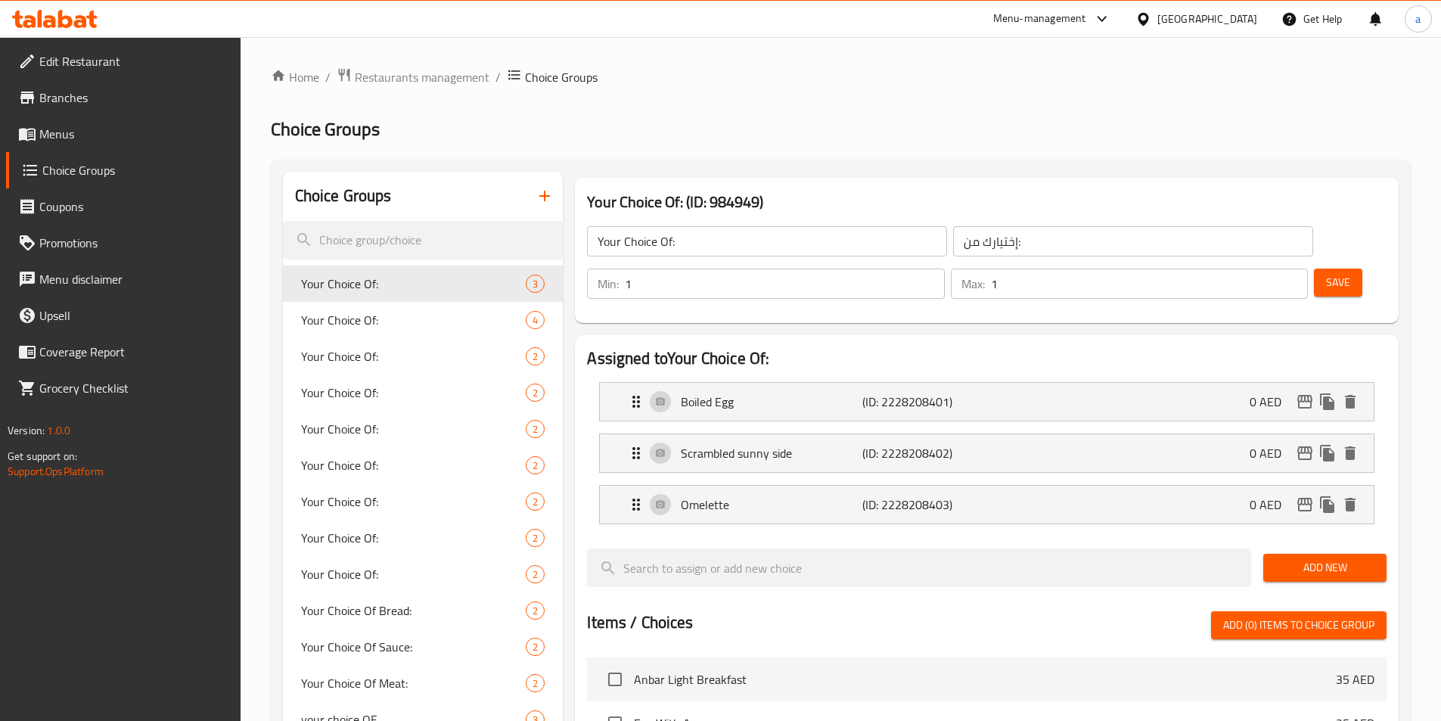
click at [55, 129] on span "Menus" at bounding box center [133, 134] width 189 height 18
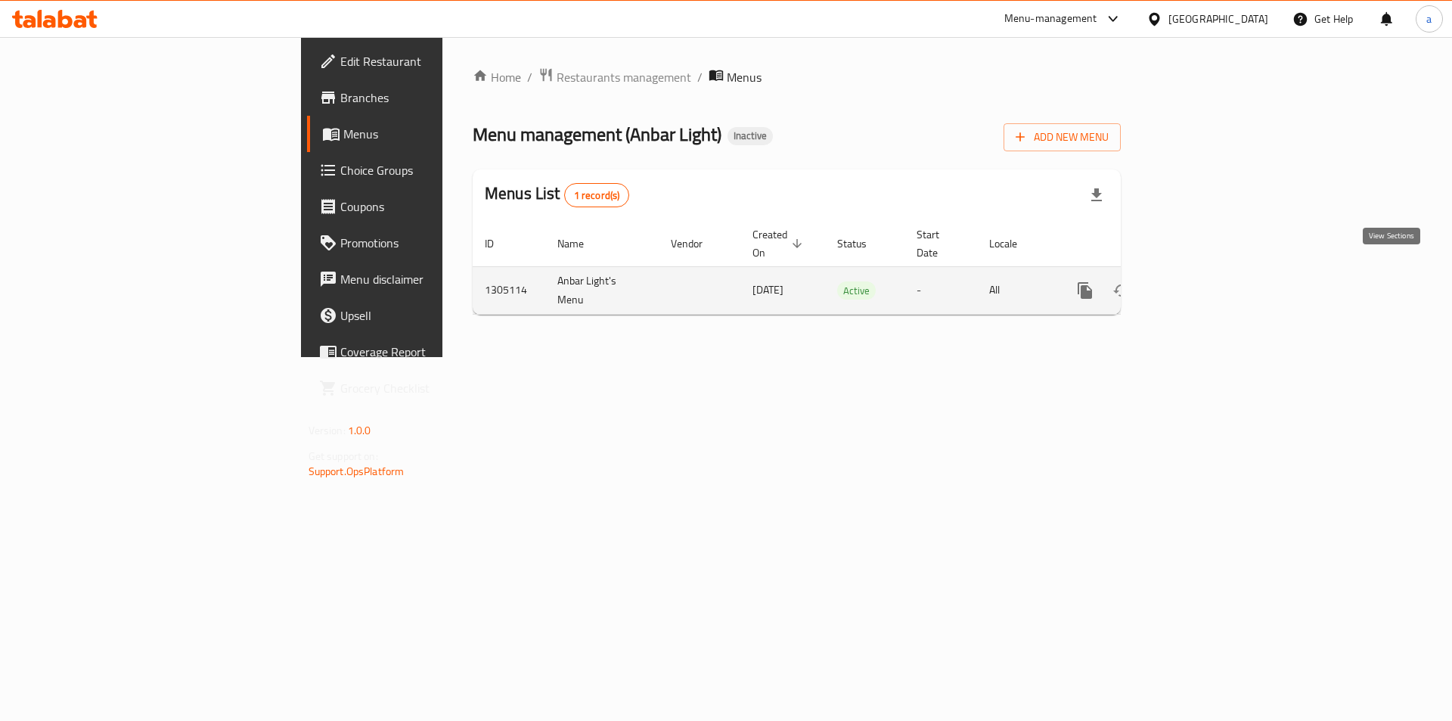
click at [1203, 281] on icon "enhanced table" at bounding box center [1194, 290] width 18 height 18
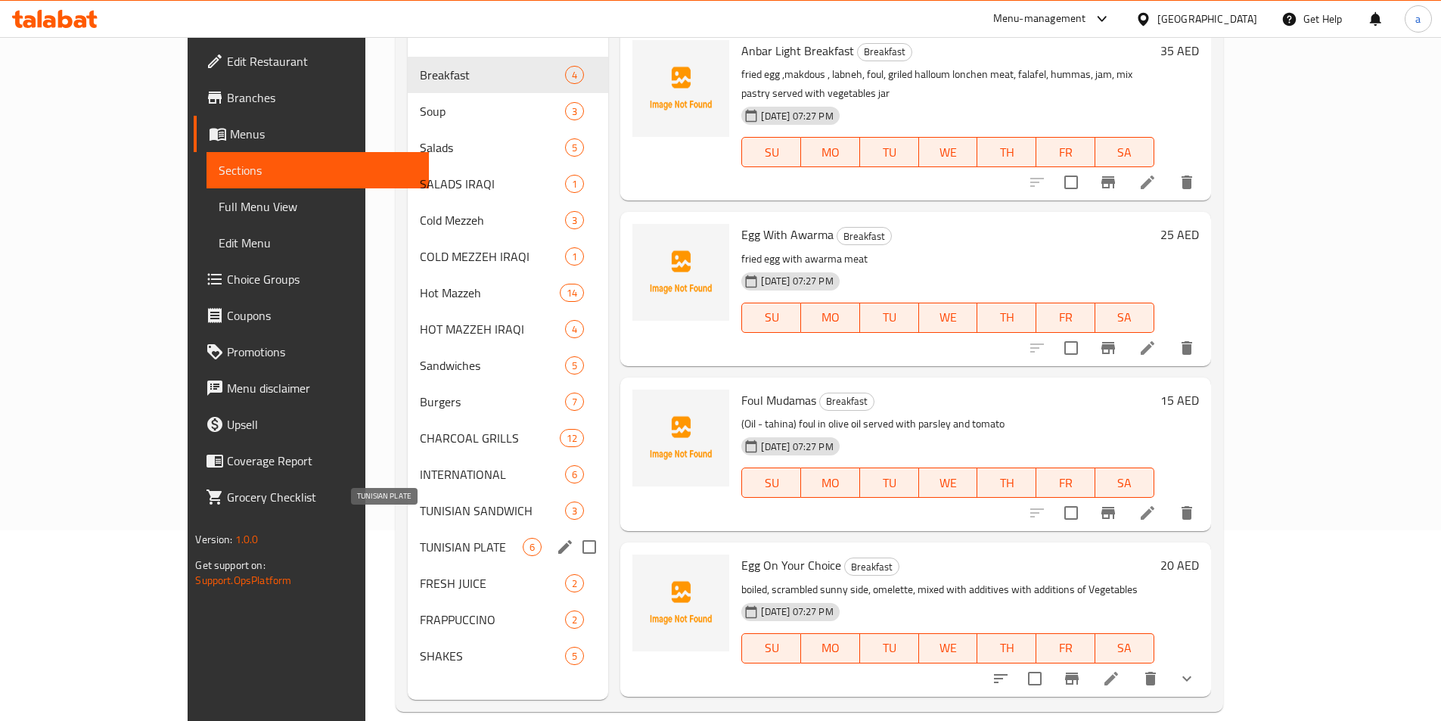
scroll to position [212, 0]
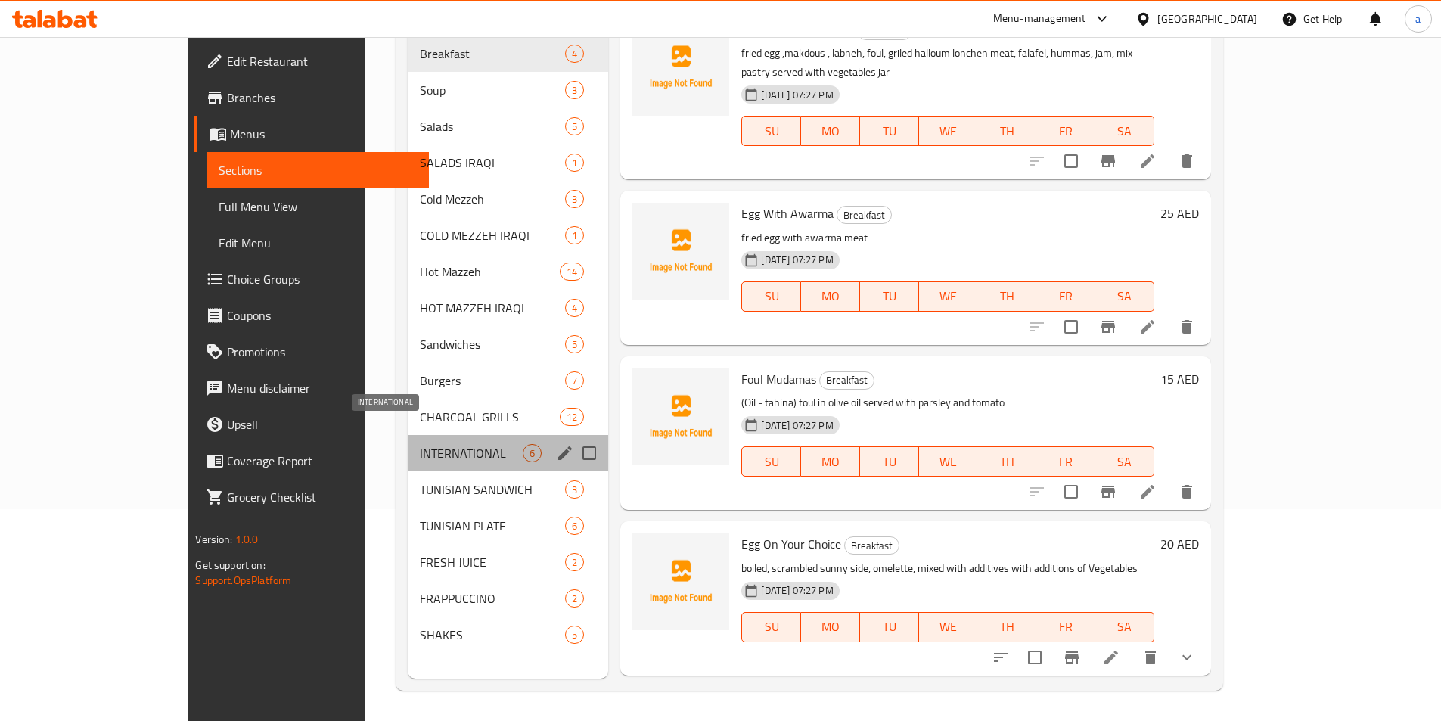
click at [420, 444] on span "INTERNATIONAL" at bounding box center [471, 453] width 103 height 18
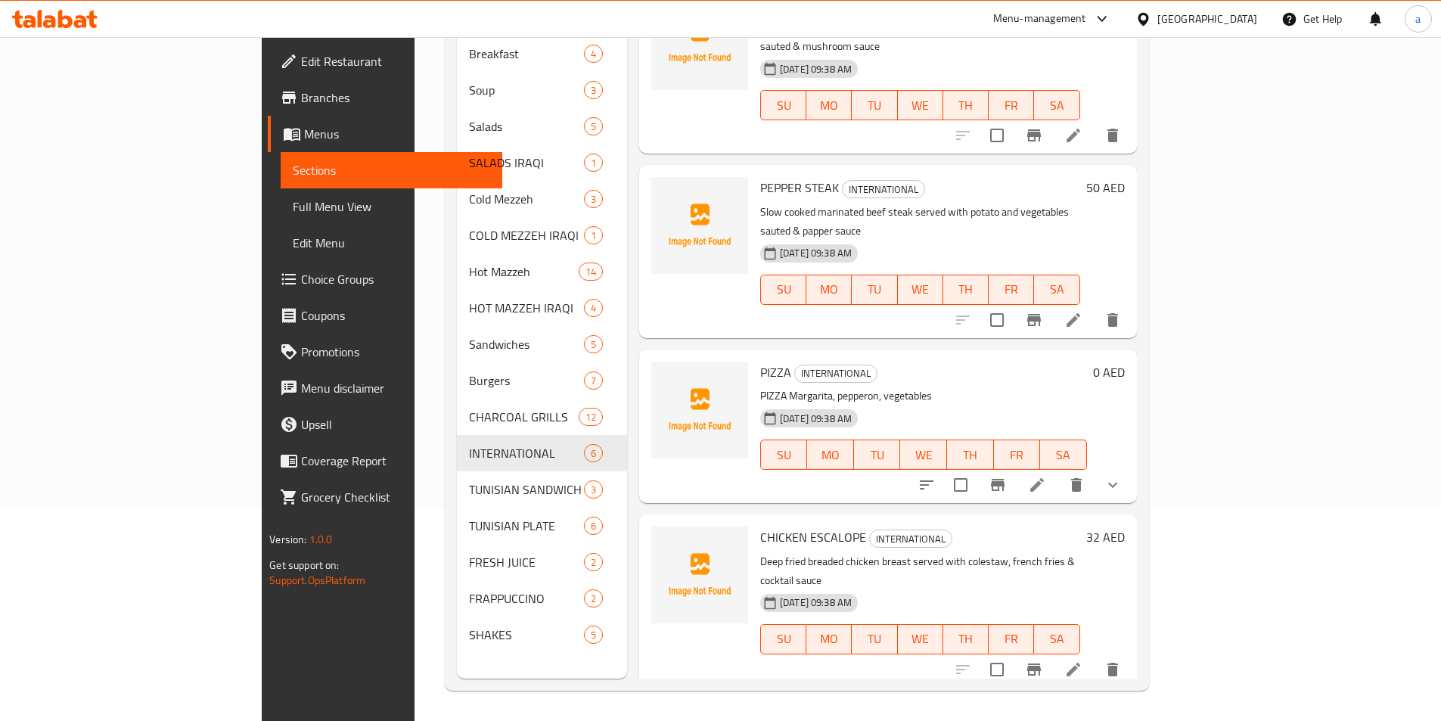
scroll to position [76, 0]
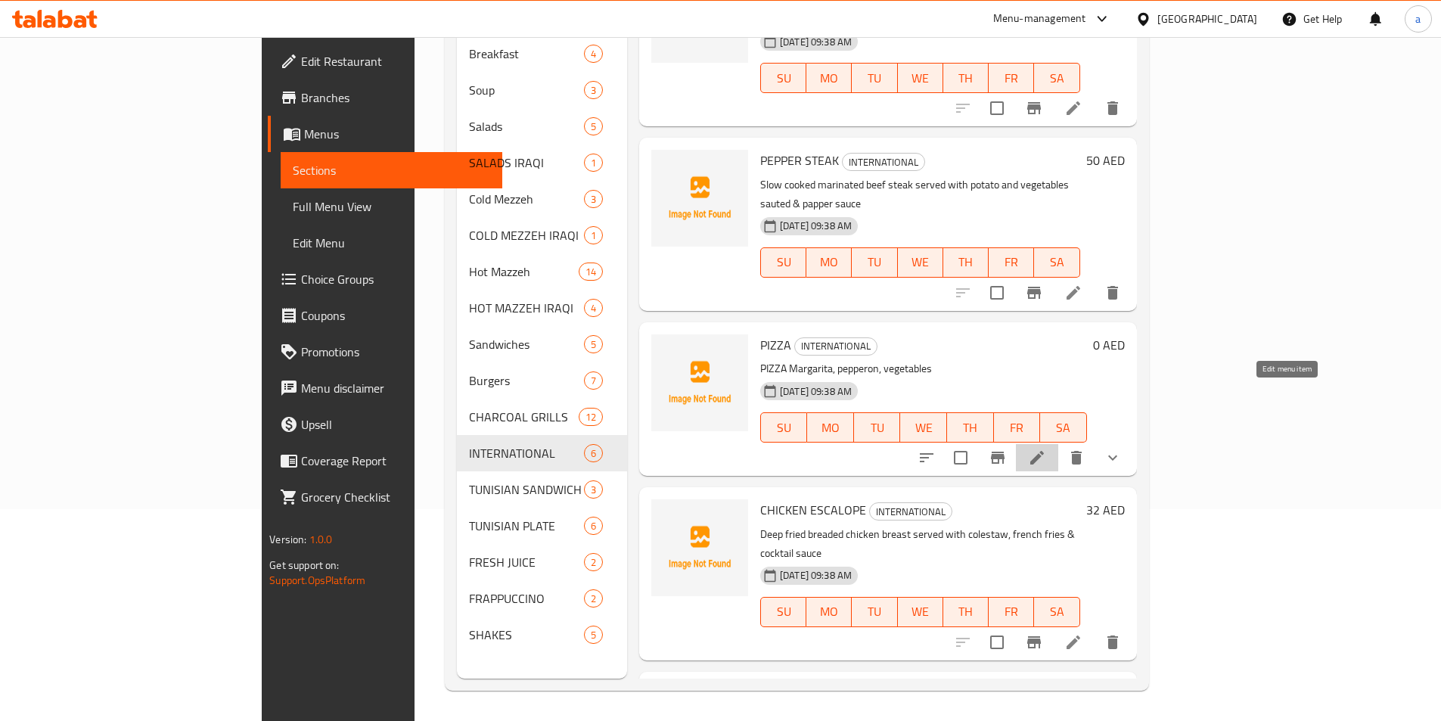
click at [1044, 451] on icon at bounding box center [1037, 458] width 14 height 14
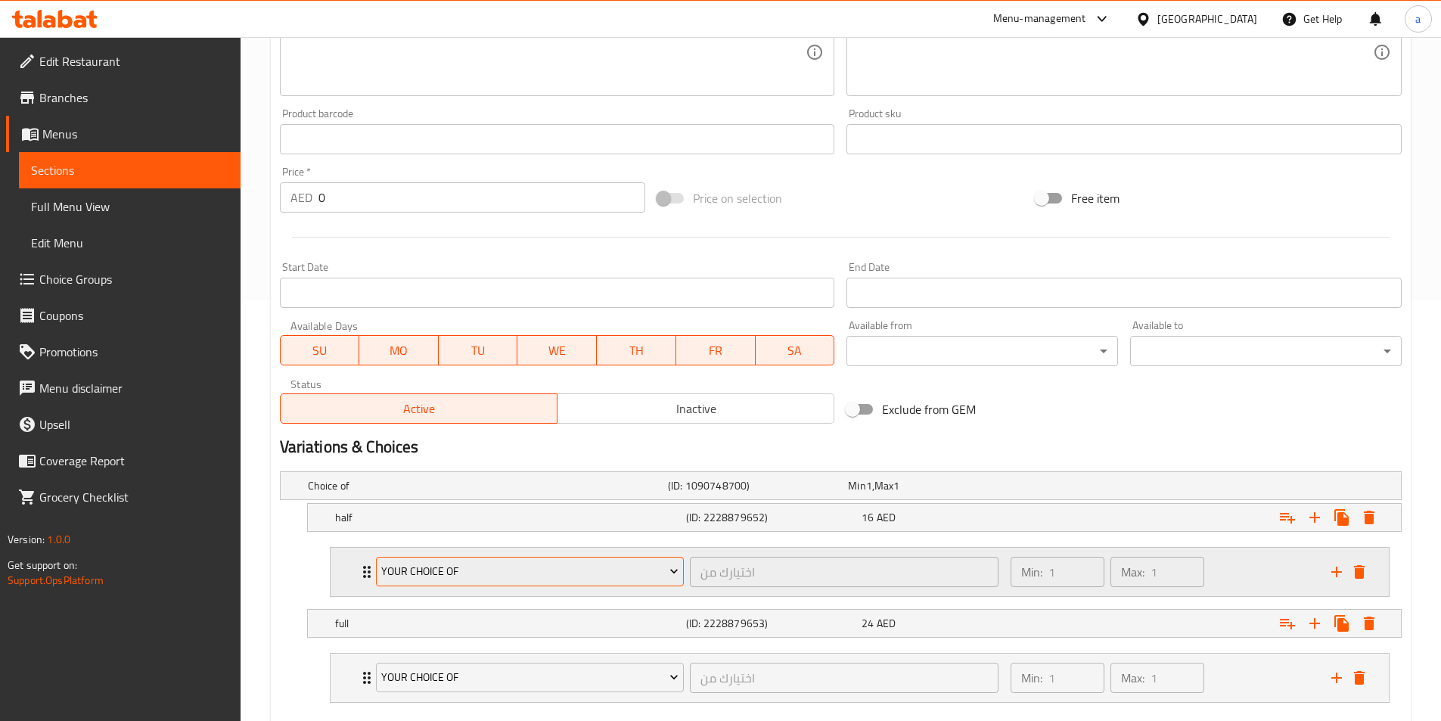
scroll to position [506, 0]
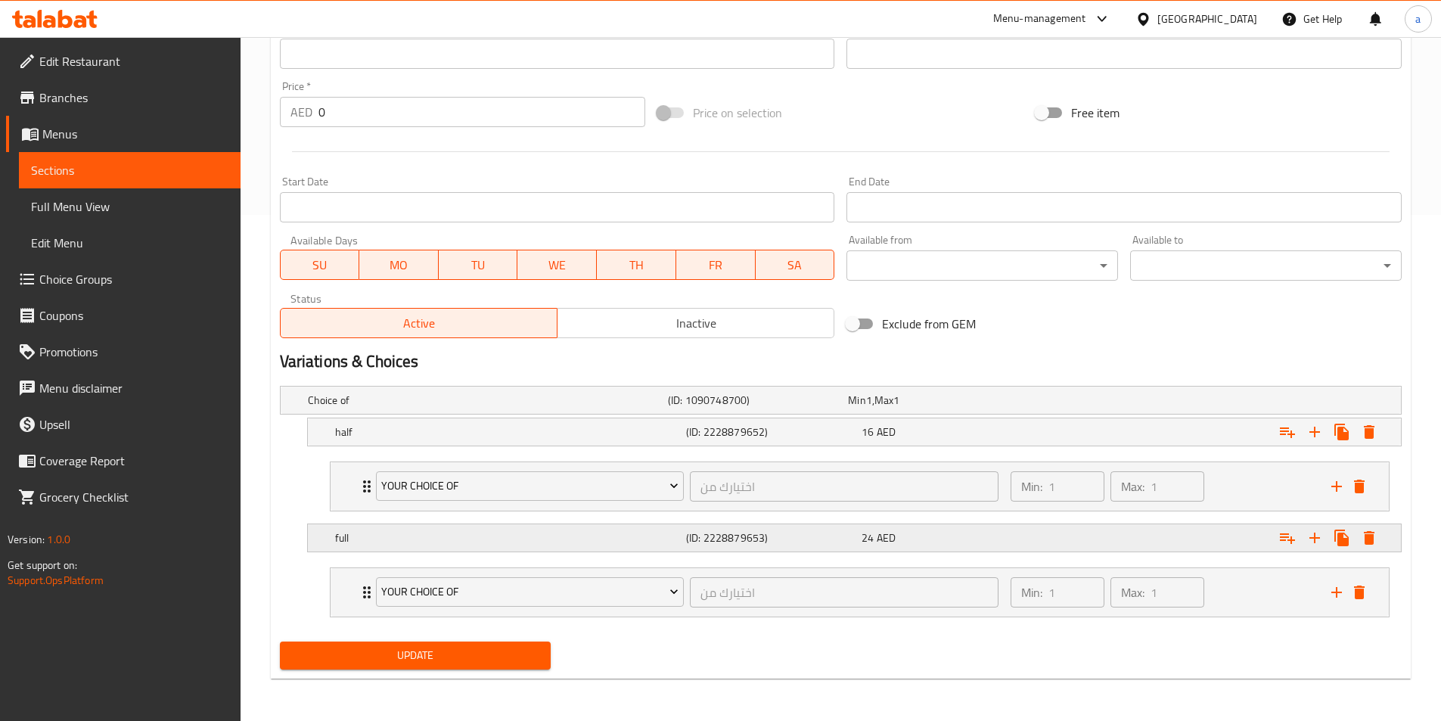
click at [591, 408] on h5 "full" at bounding box center [485, 399] width 354 height 15
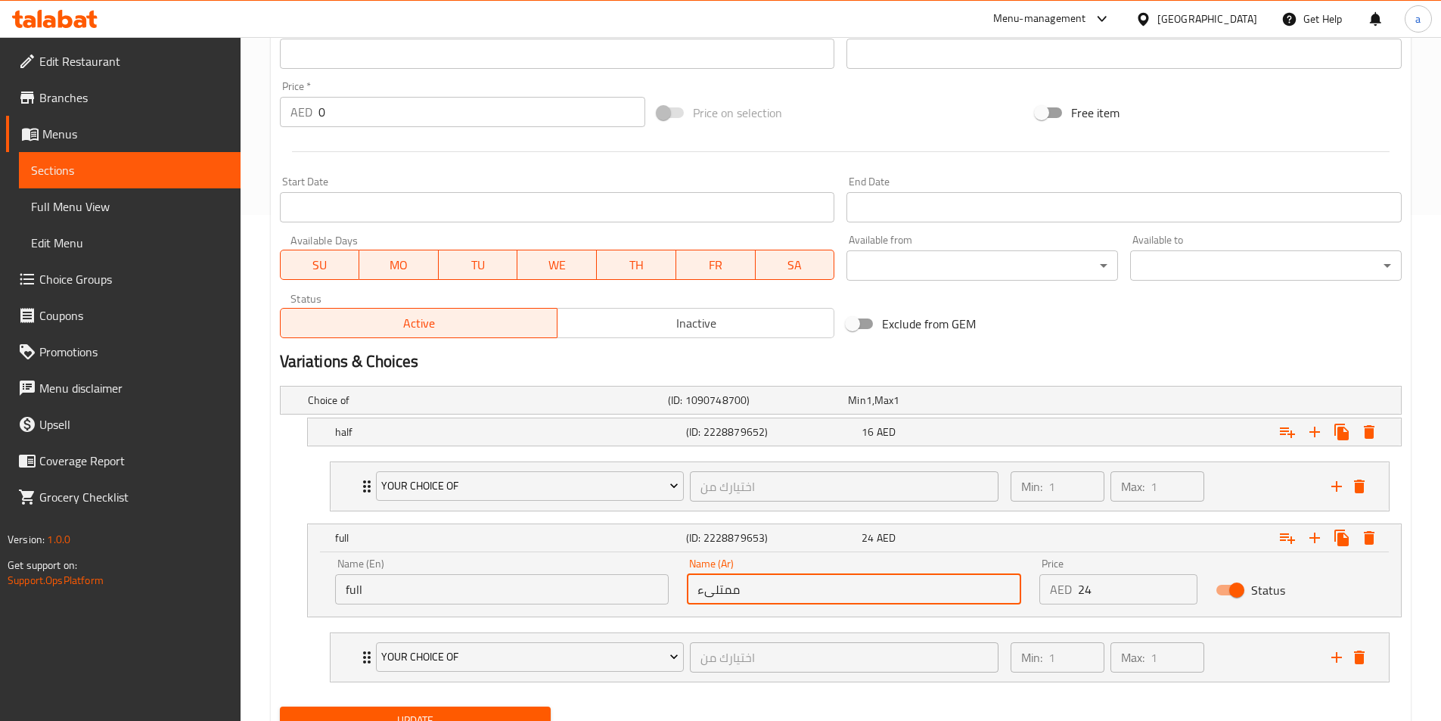
drag, startPoint x: 696, startPoint y: 591, endPoint x: 948, endPoint y: 570, distance: 252.7
click at [948, 569] on div "Name (Ar) ممتلىء Name (Ar)" at bounding box center [854, 581] width 334 height 46
type input "كامل"
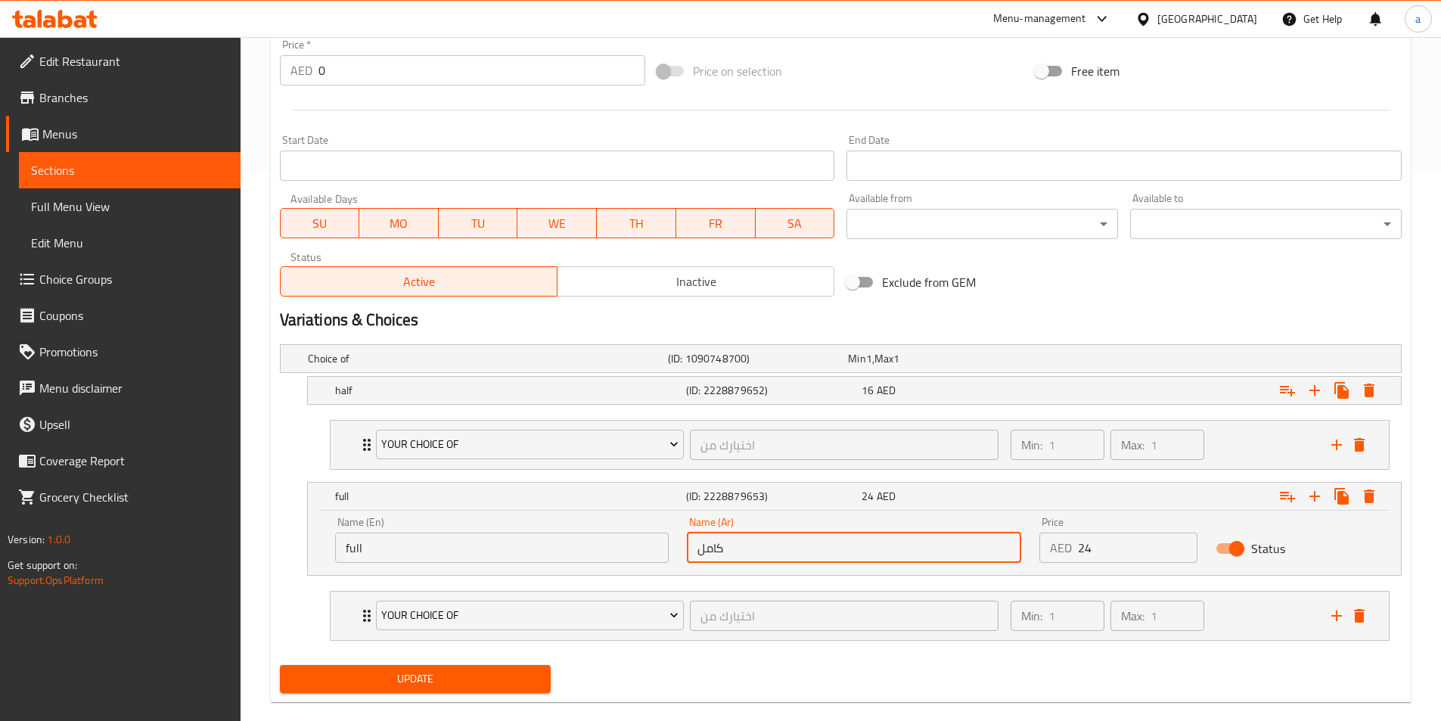
scroll to position [571, 0]
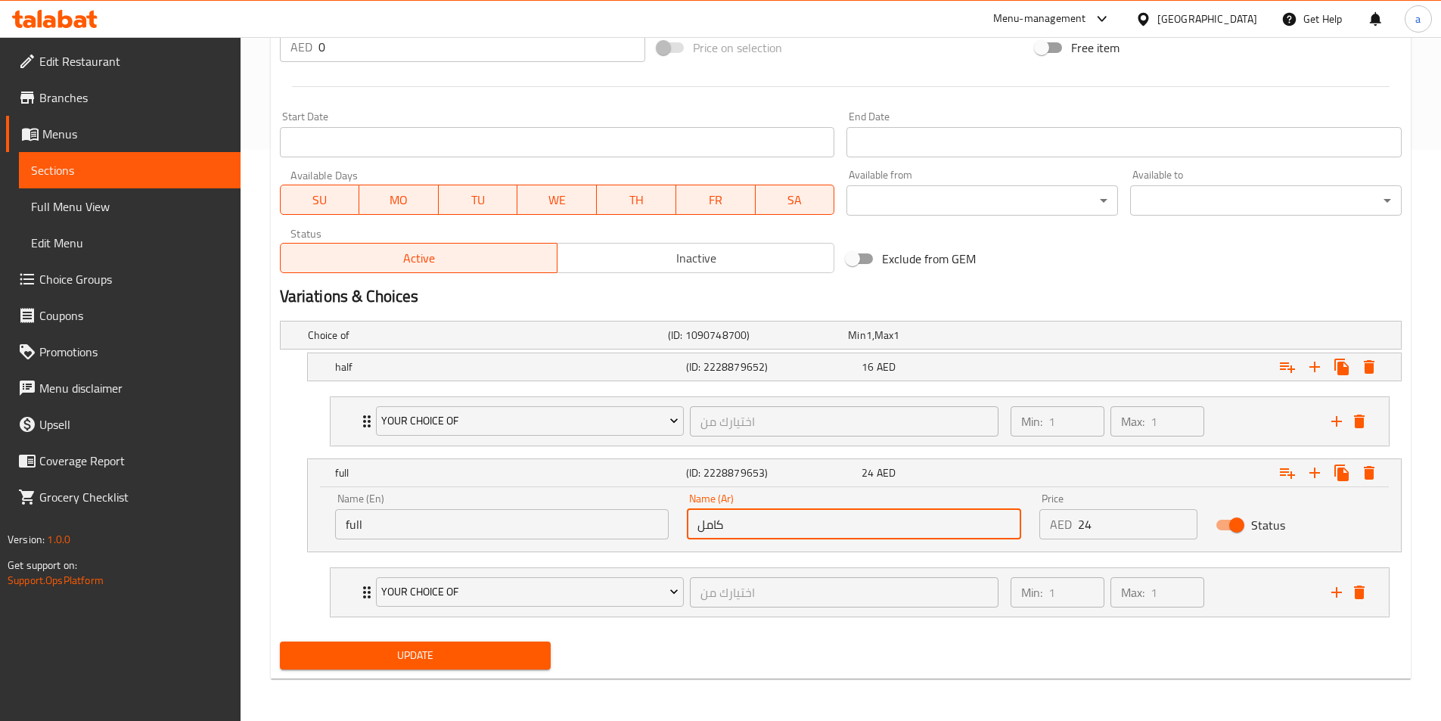
click at [520, 644] on button "Update" at bounding box center [415, 655] width 271 height 28
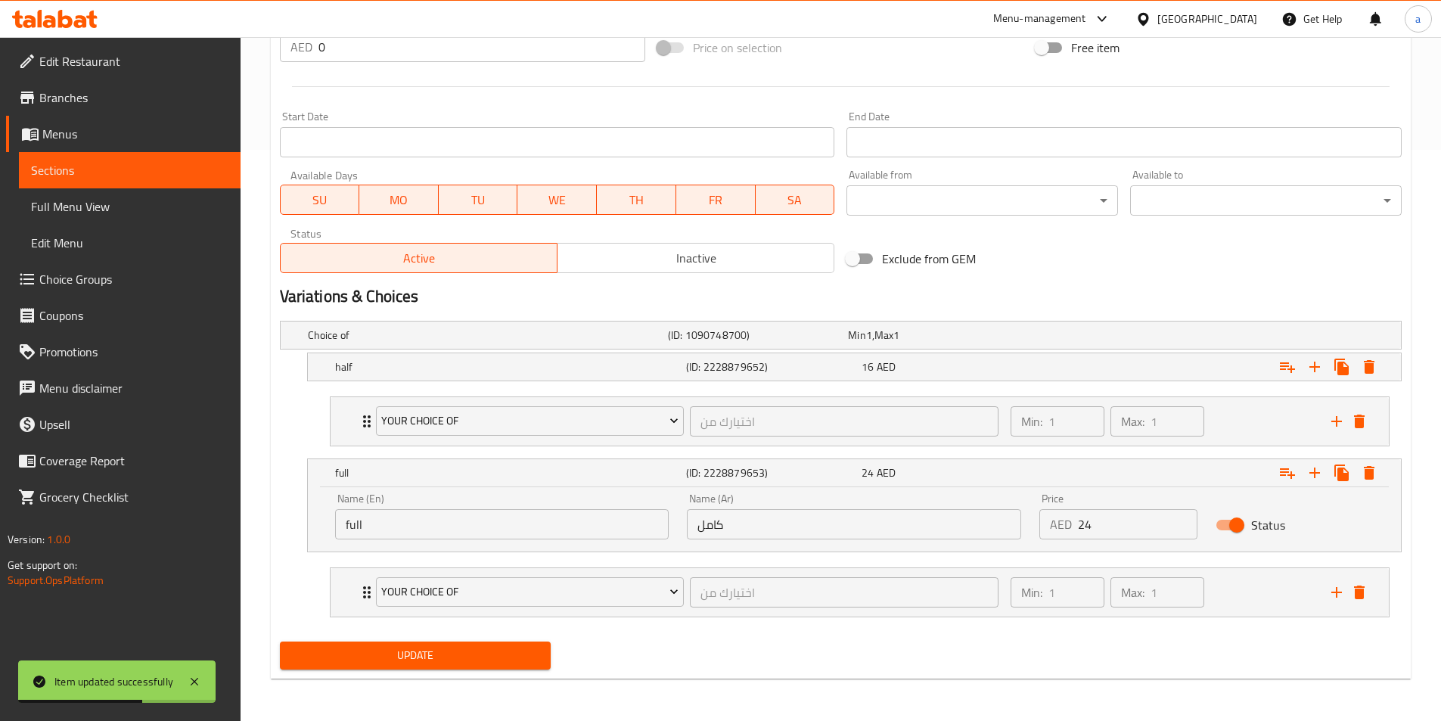
click at [100, 171] on span "Sections" at bounding box center [129, 170] width 197 height 18
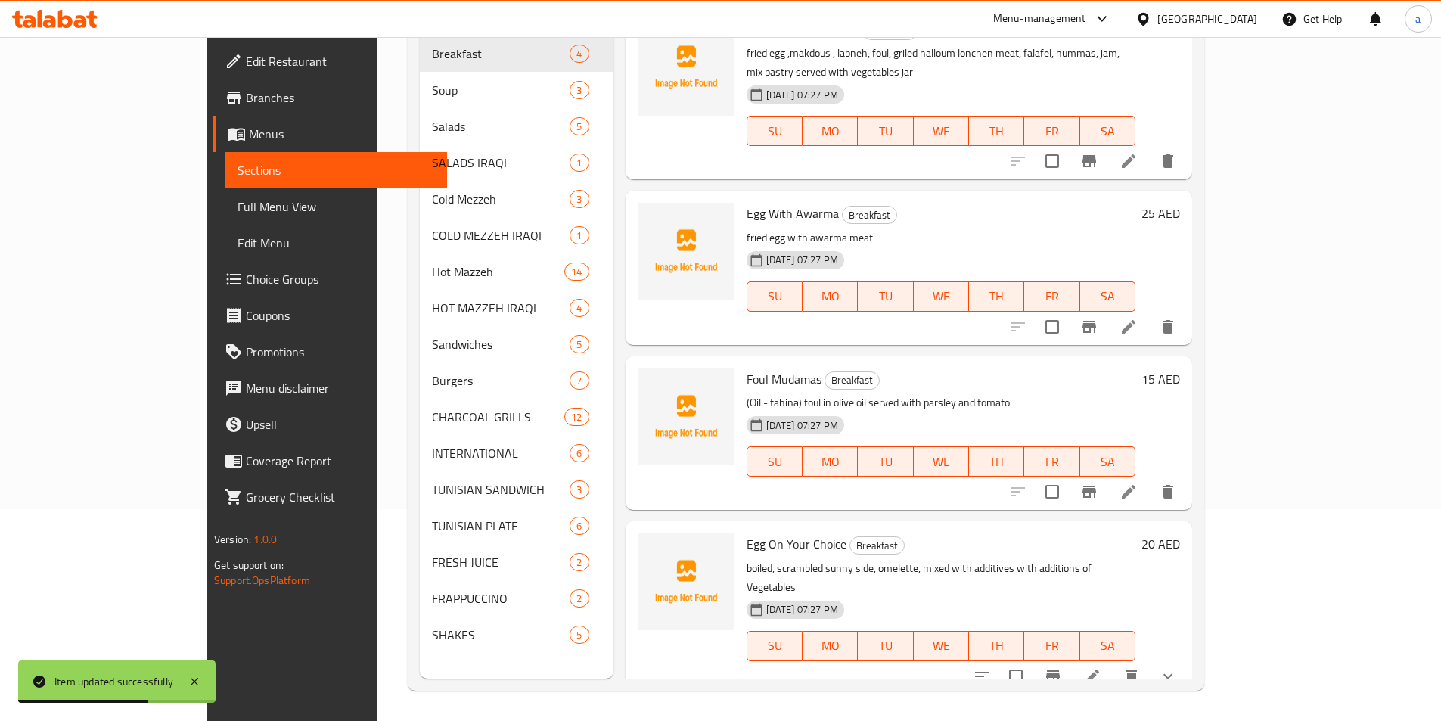
scroll to position [212, 0]
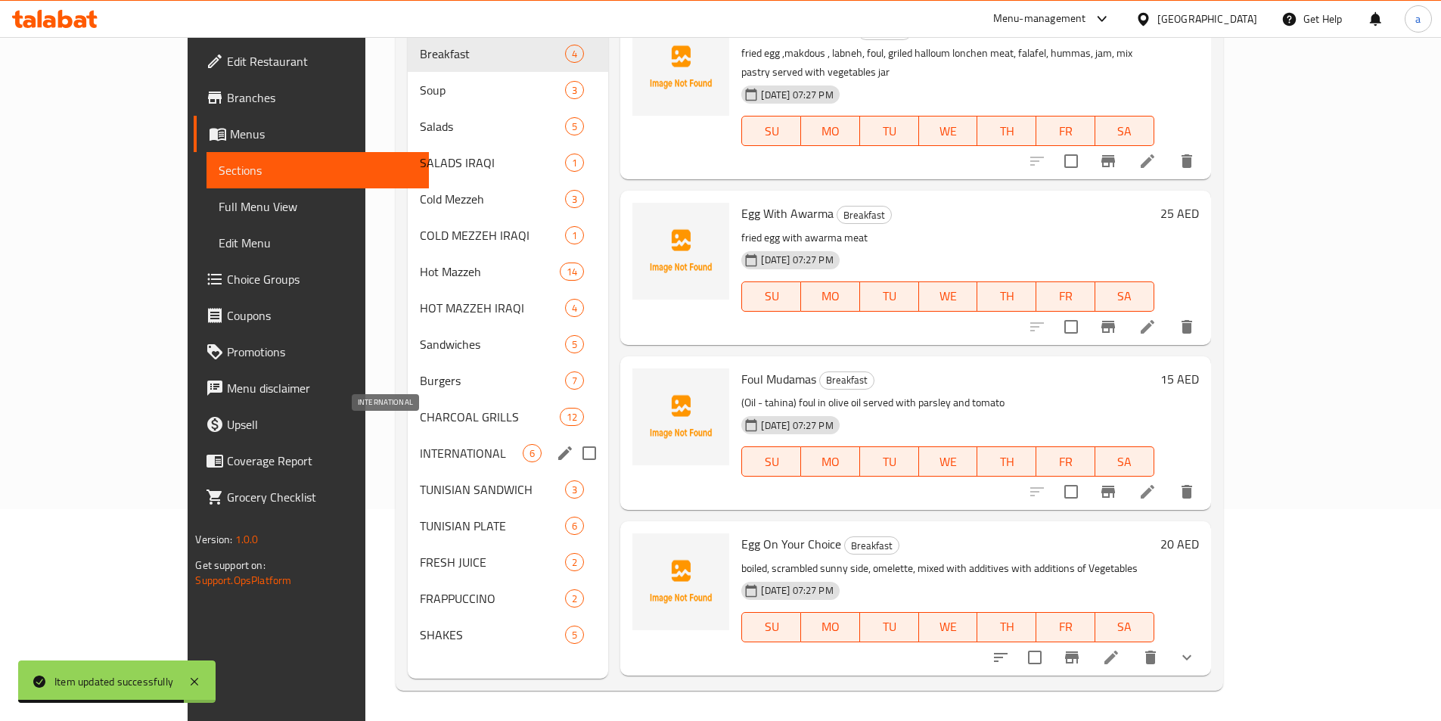
click at [420, 444] on span "INTERNATIONAL" at bounding box center [471, 453] width 103 height 18
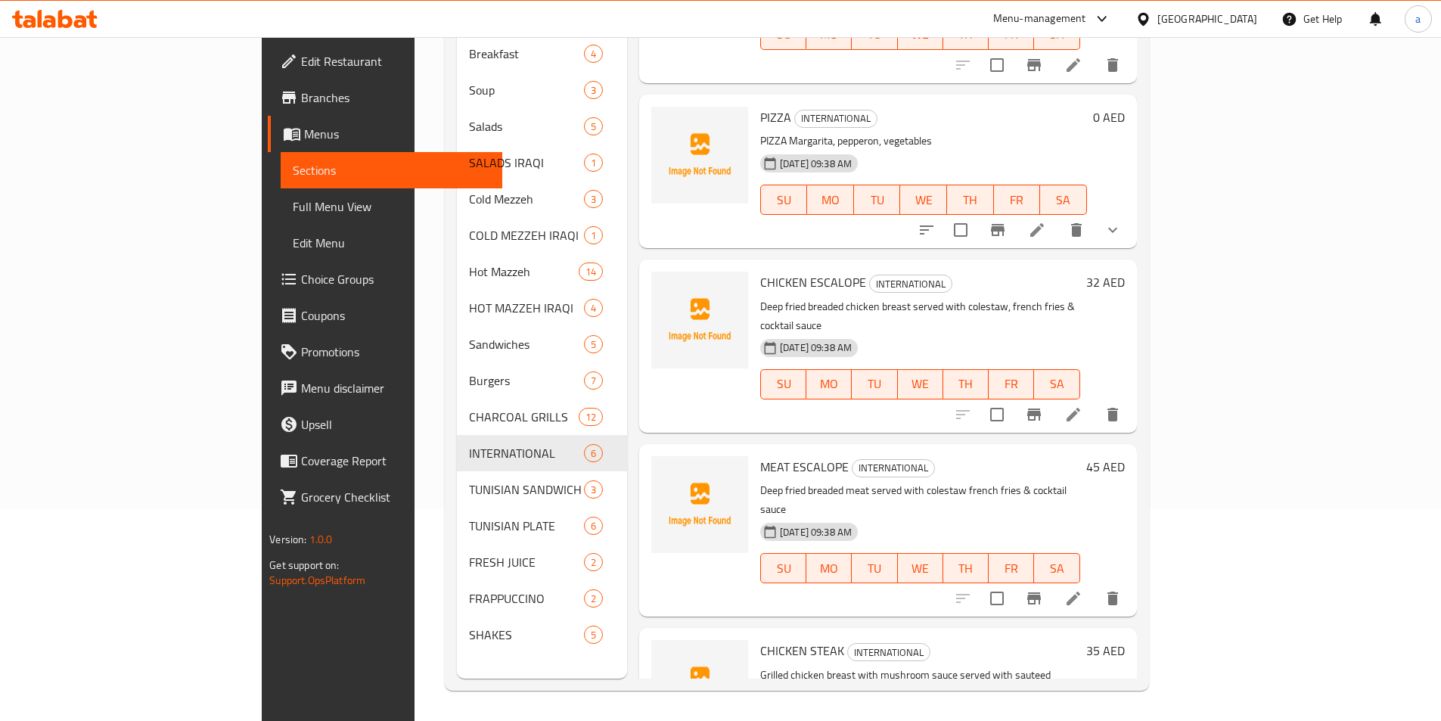
scroll to position [309, 0]
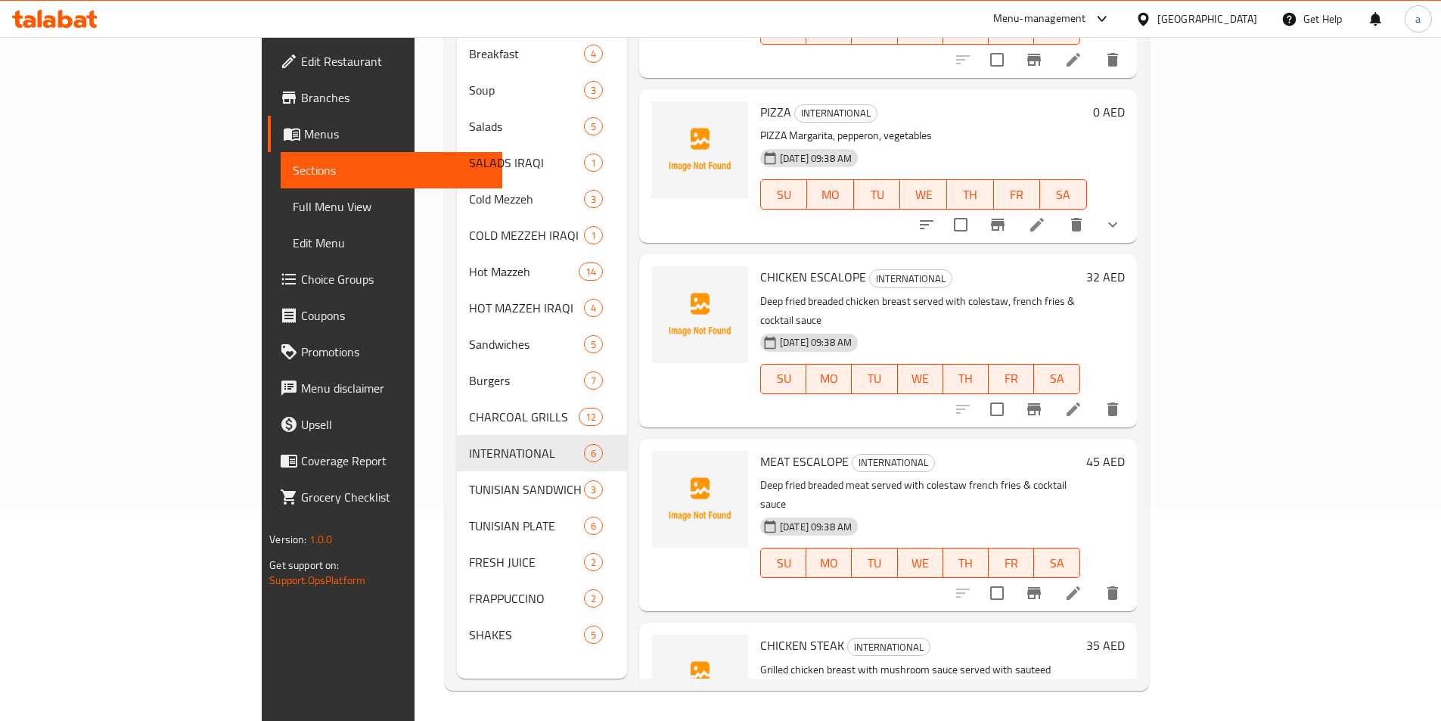
click at [1080, 586] on icon at bounding box center [1073, 593] width 14 height 14
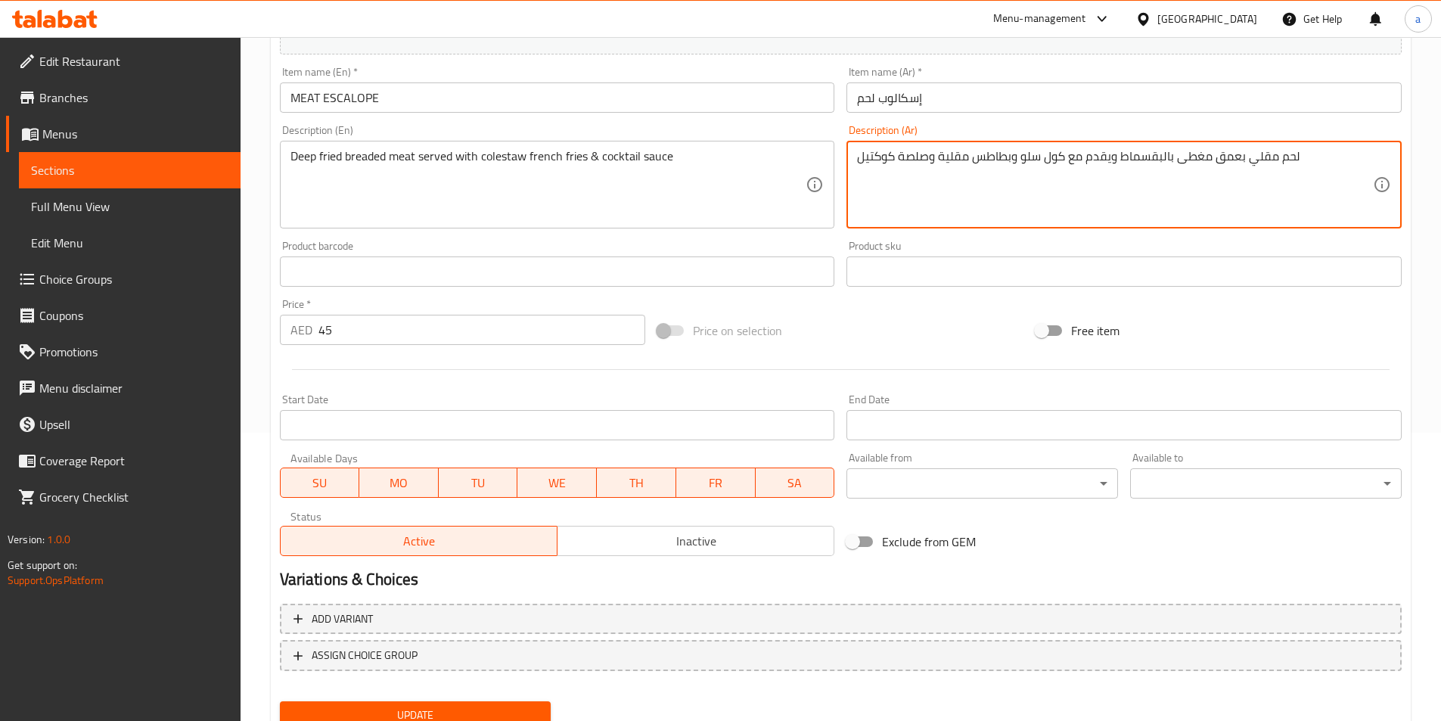
scroll to position [348, 0]
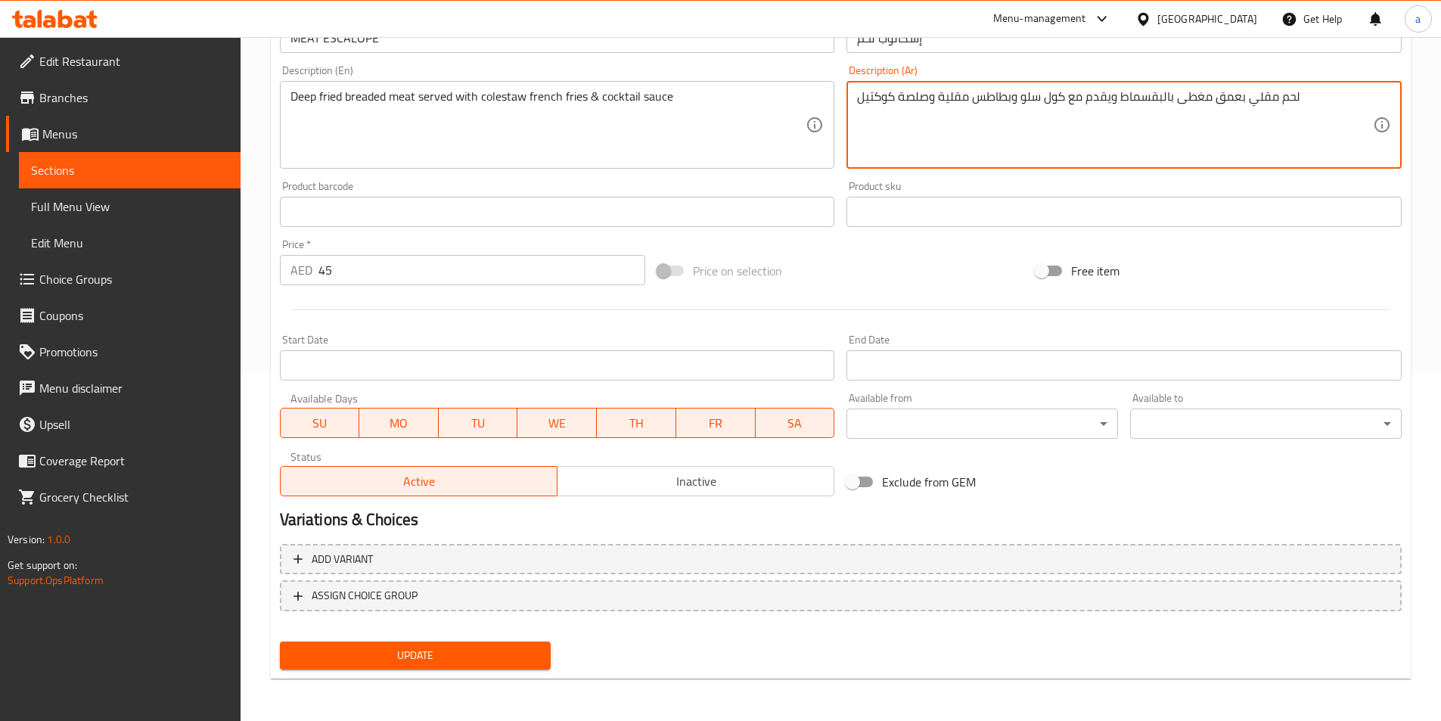
type textarea "لحم مقلي بعمق مغطى بالبقسماط ويقدم مع كول سلو وبطاطس مقلية وصلصة كوكتيل"
click at [482, 650] on span "Update" at bounding box center [415, 655] width 247 height 19
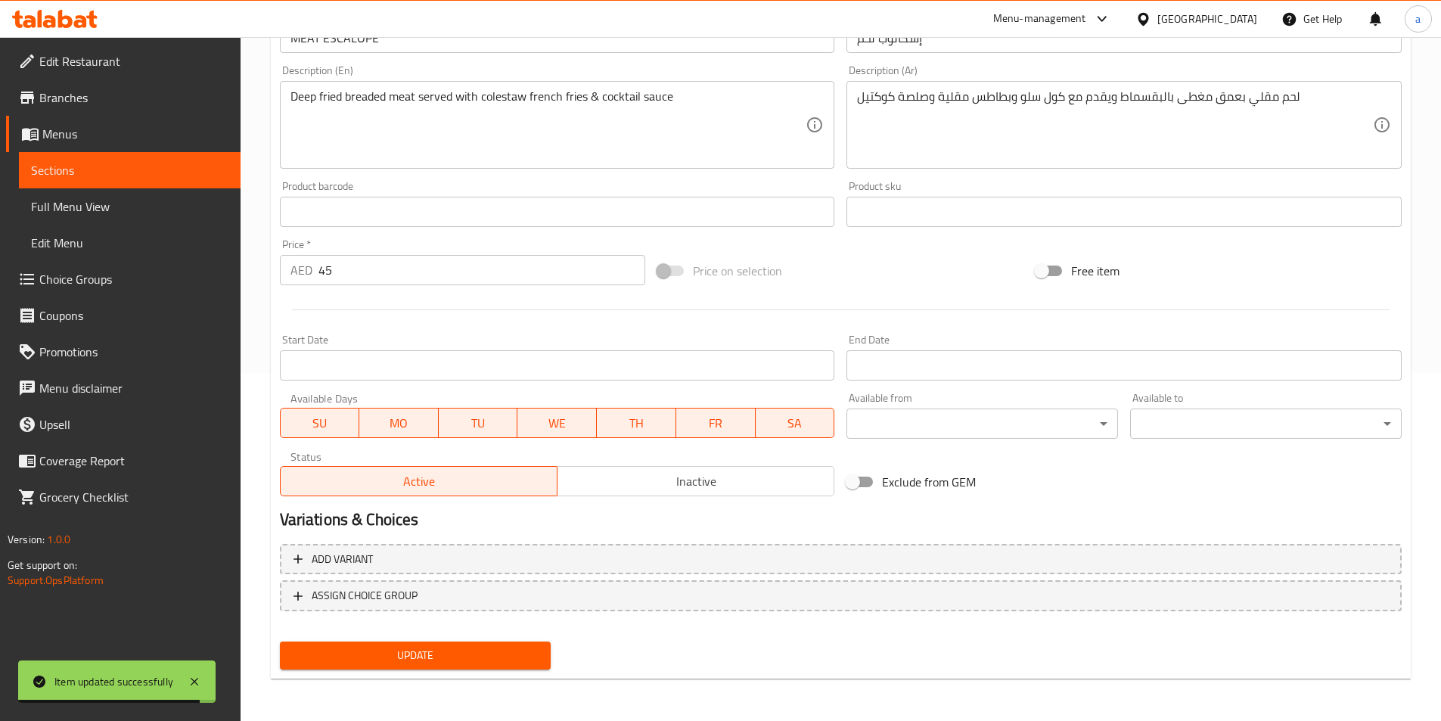
click at [78, 181] on link "Sections" at bounding box center [130, 170] width 222 height 36
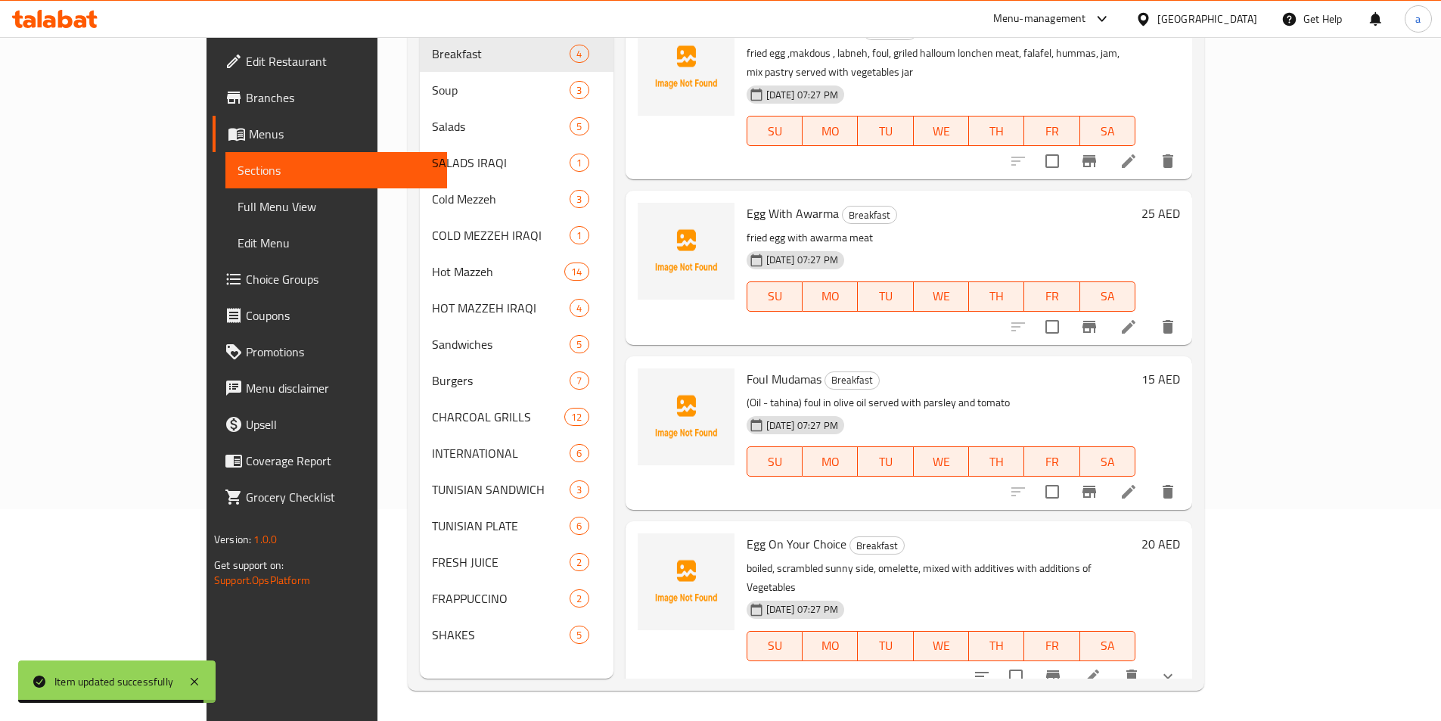
scroll to position [212, 0]
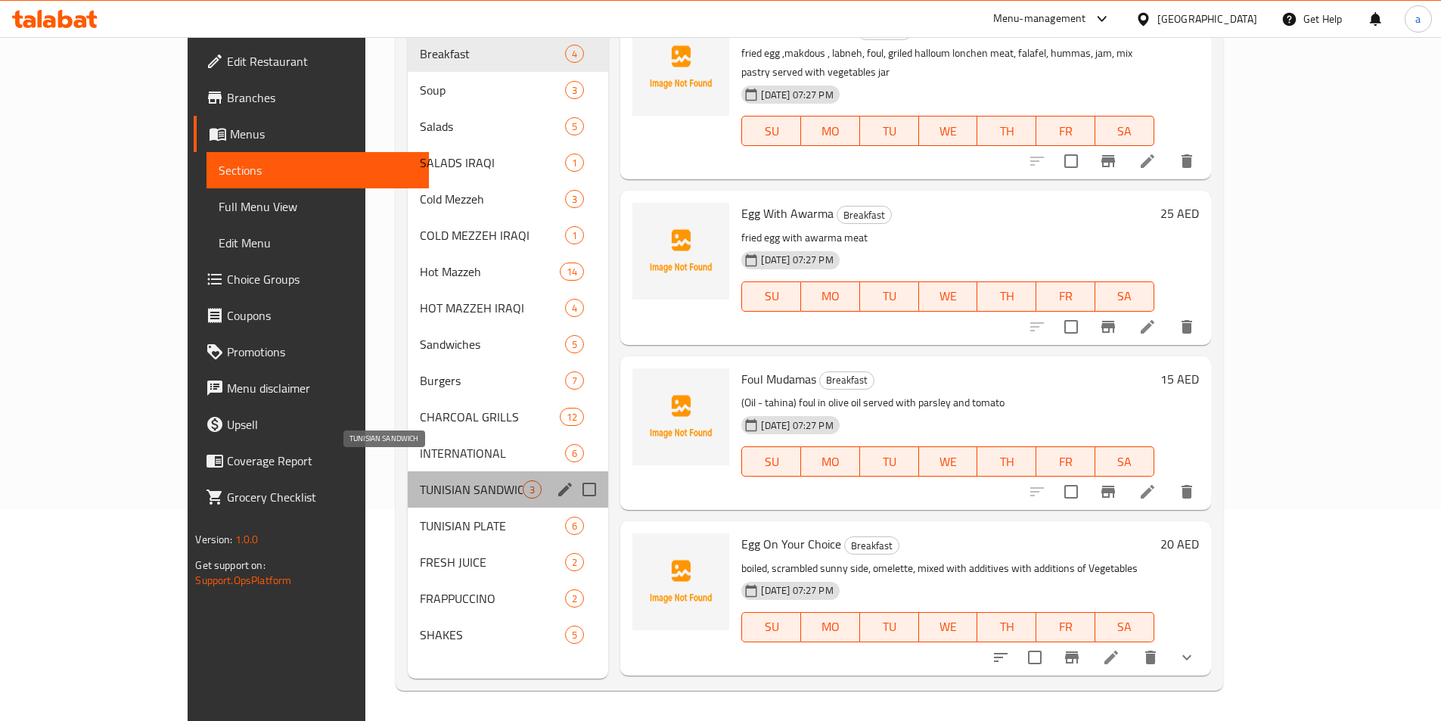
click at [420, 480] on span "TUNISIAN SANDWICH" at bounding box center [471, 489] width 103 height 18
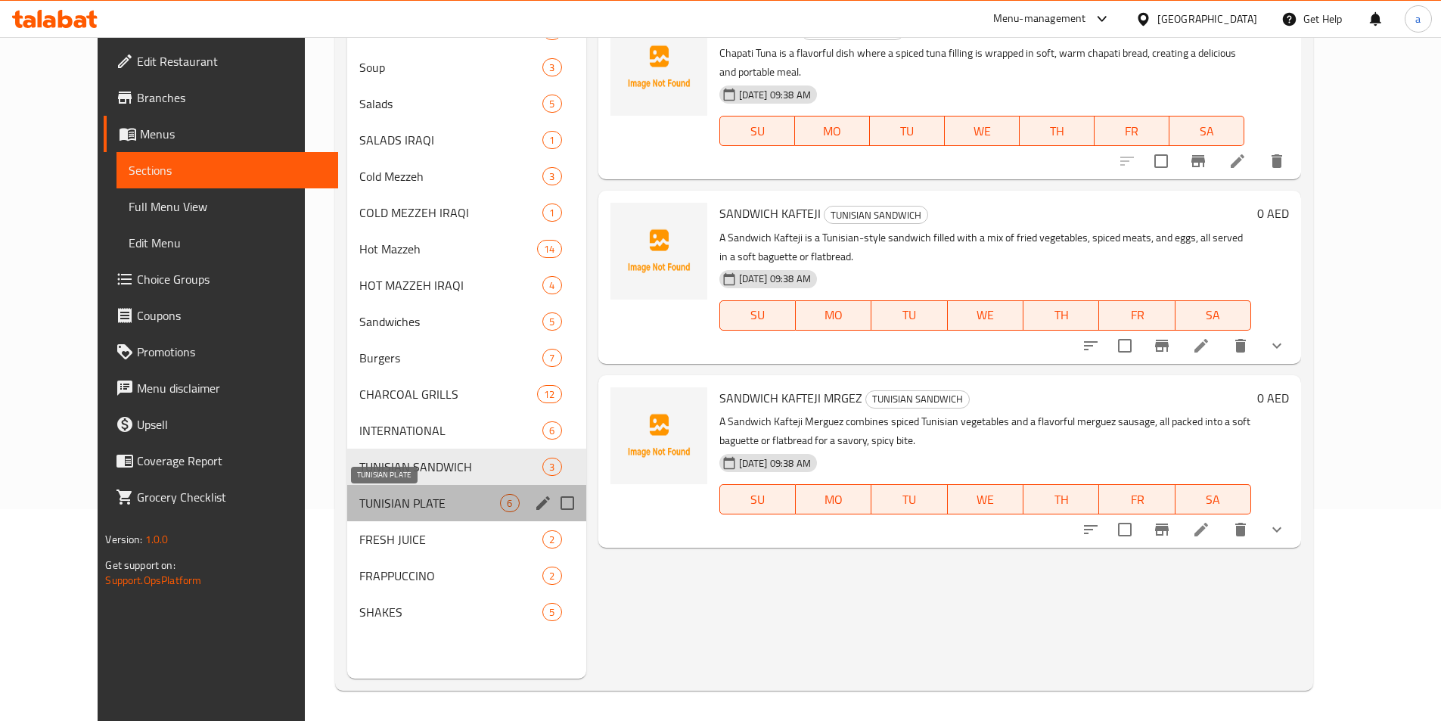
click at [380, 496] on span "TUNISIAN PLATE" at bounding box center [429, 503] width 141 height 18
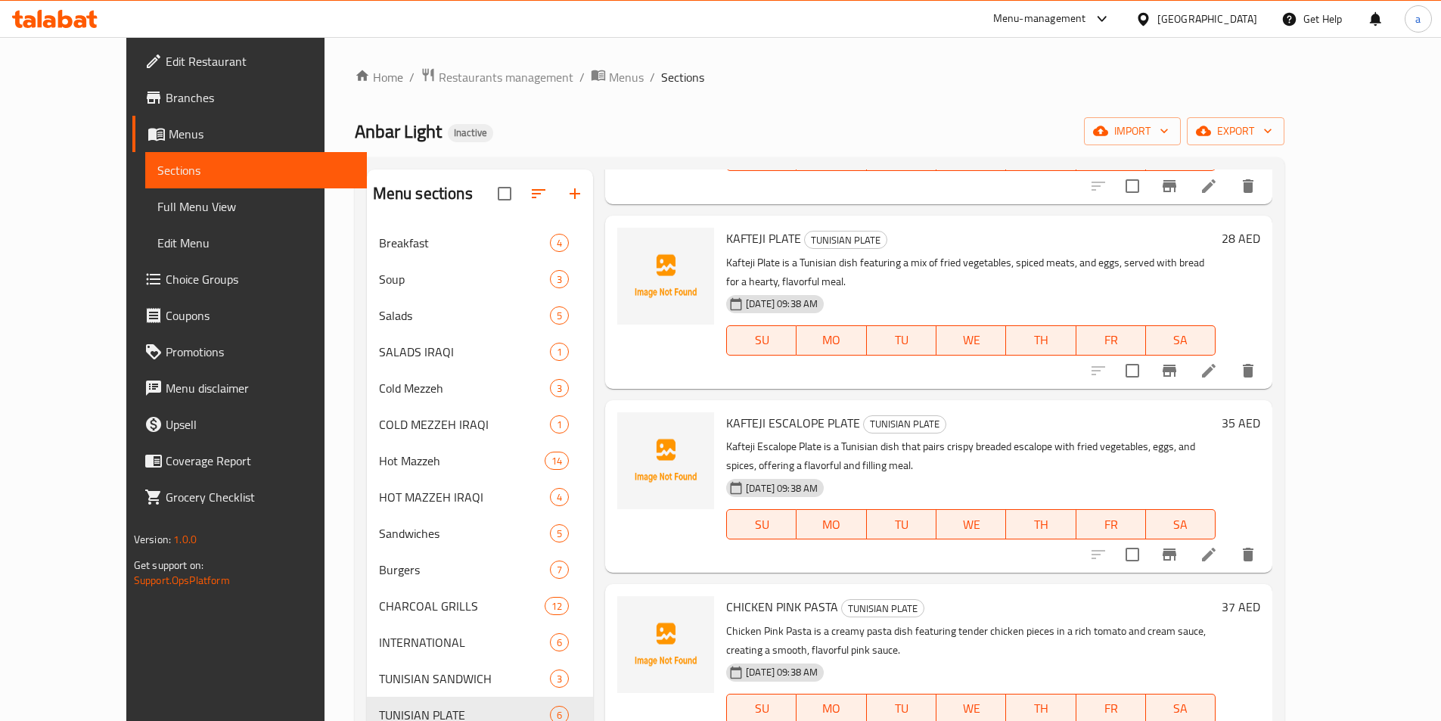
scroll to position [302, 0]
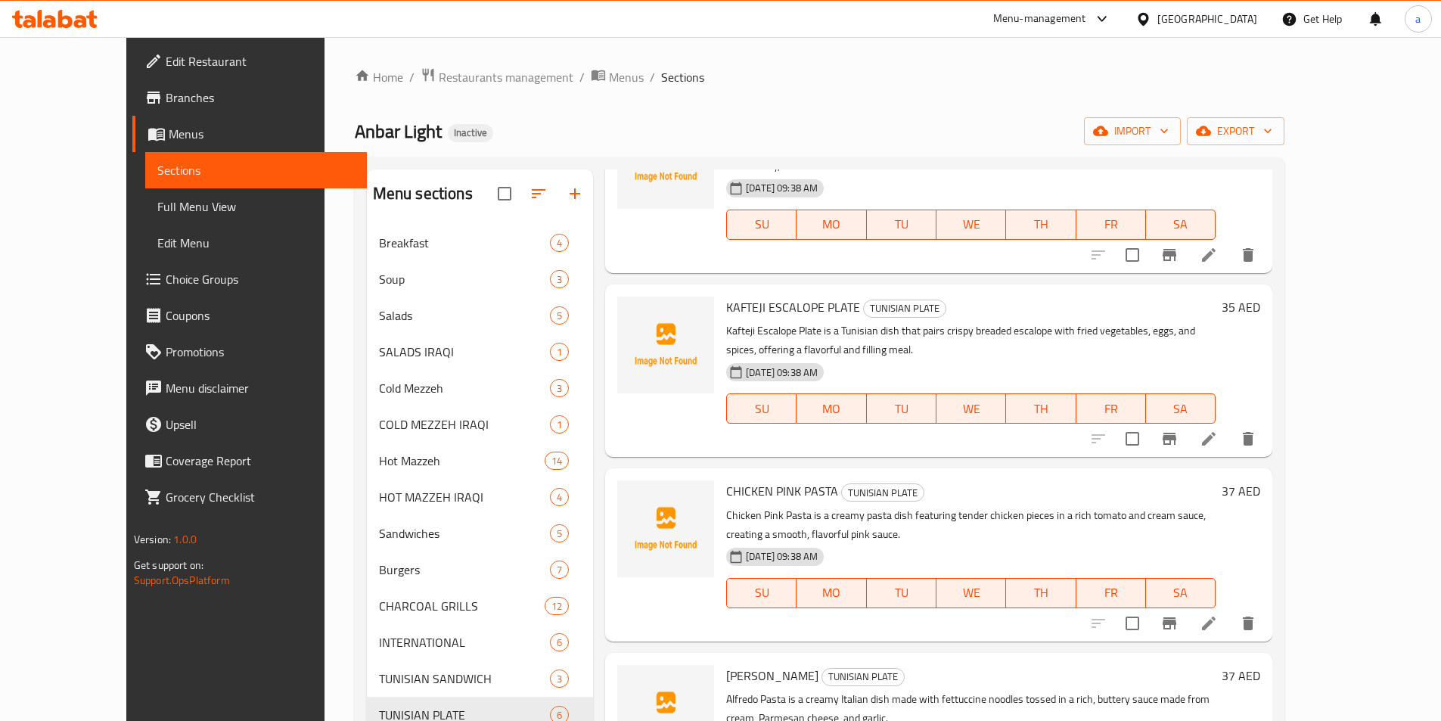
click at [1218, 430] on icon at bounding box center [1208, 439] width 18 height 18
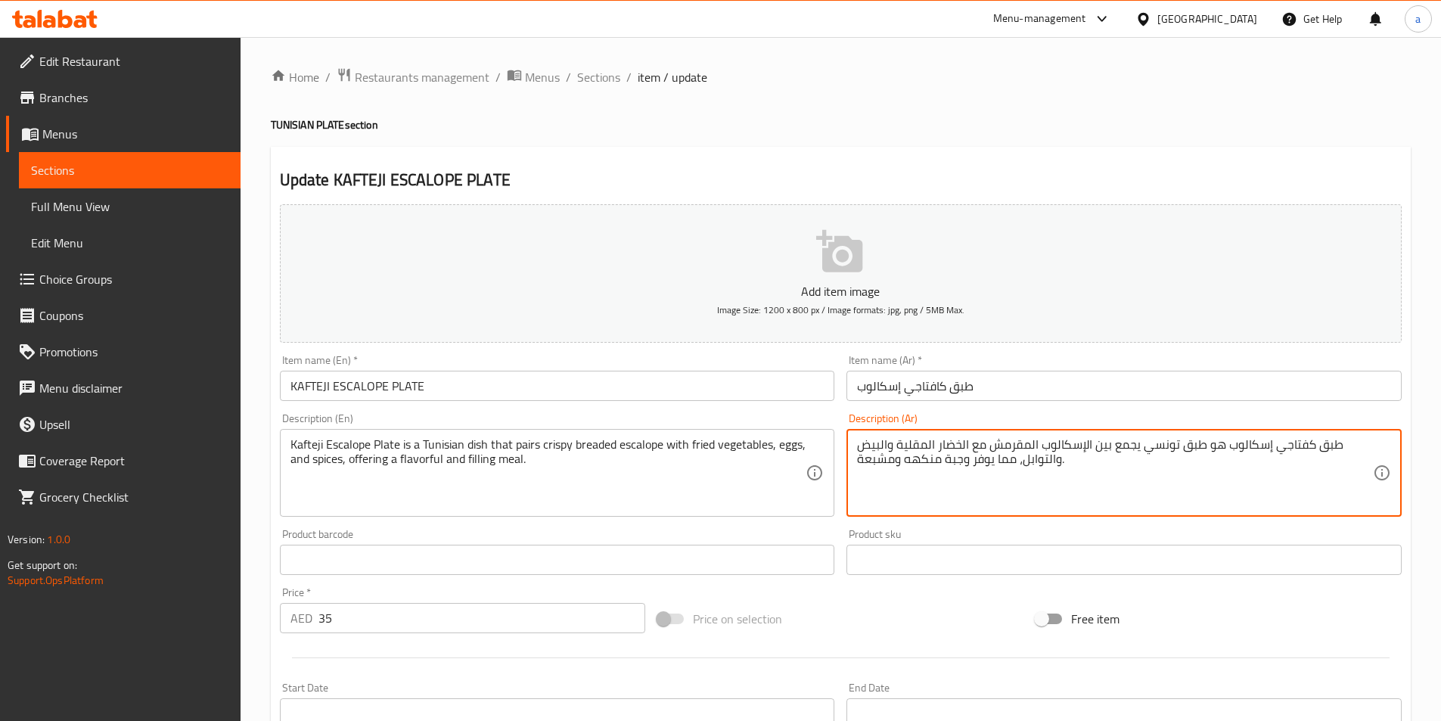
drag, startPoint x: 1109, startPoint y: 451, endPoint x: 1133, endPoint y: 452, distance: 24.2
drag, startPoint x: 1094, startPoint y: 451, endPoint x: 1106, endPoint y: 452, distance: 11.4
click at [1106, 452] on textarea "طبق كفتاجي إسكالوب هو طبق تونسي يقترن بين الإسكالوب المقرمش مع الخضار المقلية و…" at bounding box center [1115, 473] width 516 height 72
drag, startPoint x: 1084, startPoint y: 449, endPoint x: 1095, endPoint y: 449, distance: 10.6
click at [1095, 449] on textarea "طبق كفتاجي إسكالوب هو طبق تونسي يقترن ب الإسكالوب المقرمش مع الخضار المقلية وال…" at bounding box center [1115, 473] width 516 height 72
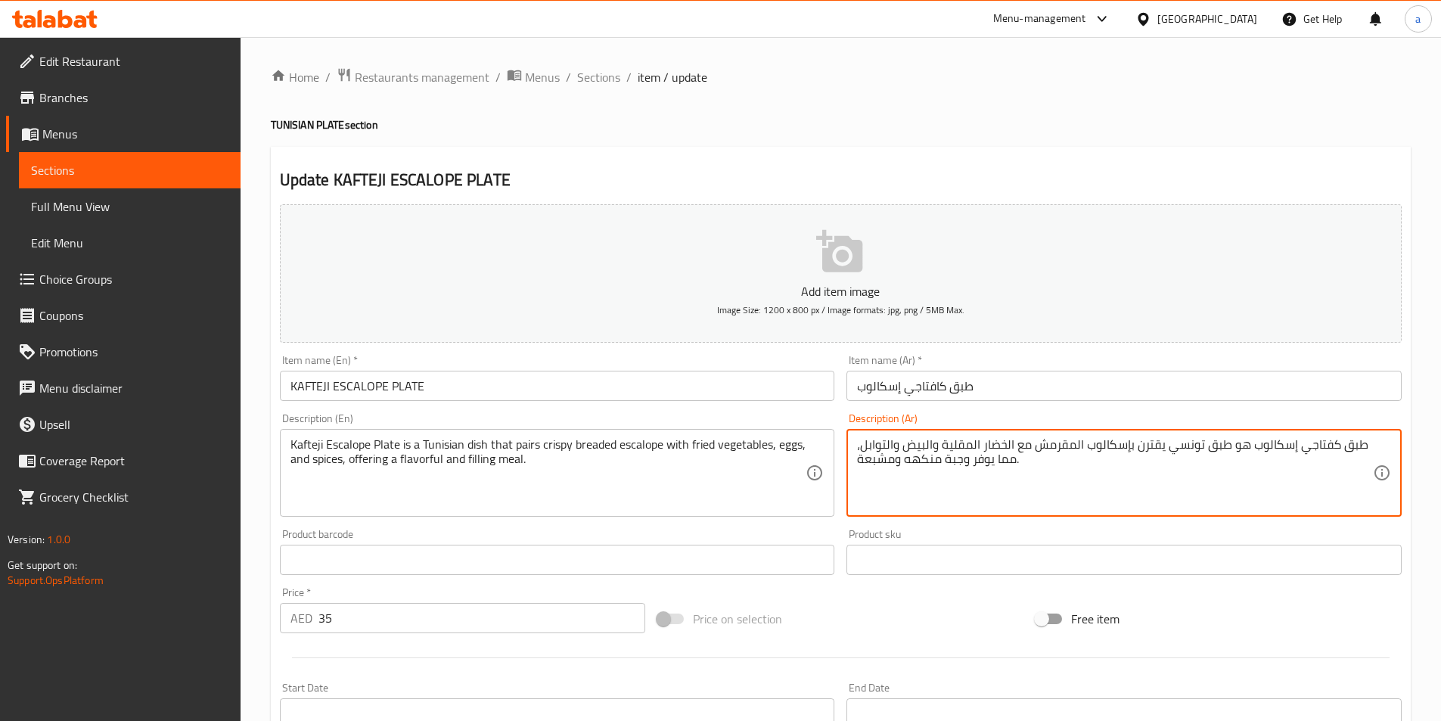
click at [1081, 448] on textarea "طبق كفتاجي إسكالوب هو طبق تونسي يقترن بإسكالوب المقرمش مع الخضار المقلية والبيض…" at bounding box center [1115, 473] width 516 height 72
type textarea "طبق كفتاجي إسكالوب هو طبق تونسي يقترن بإسكالوب مقرمش مع الخضار المقلية والبيض و…"
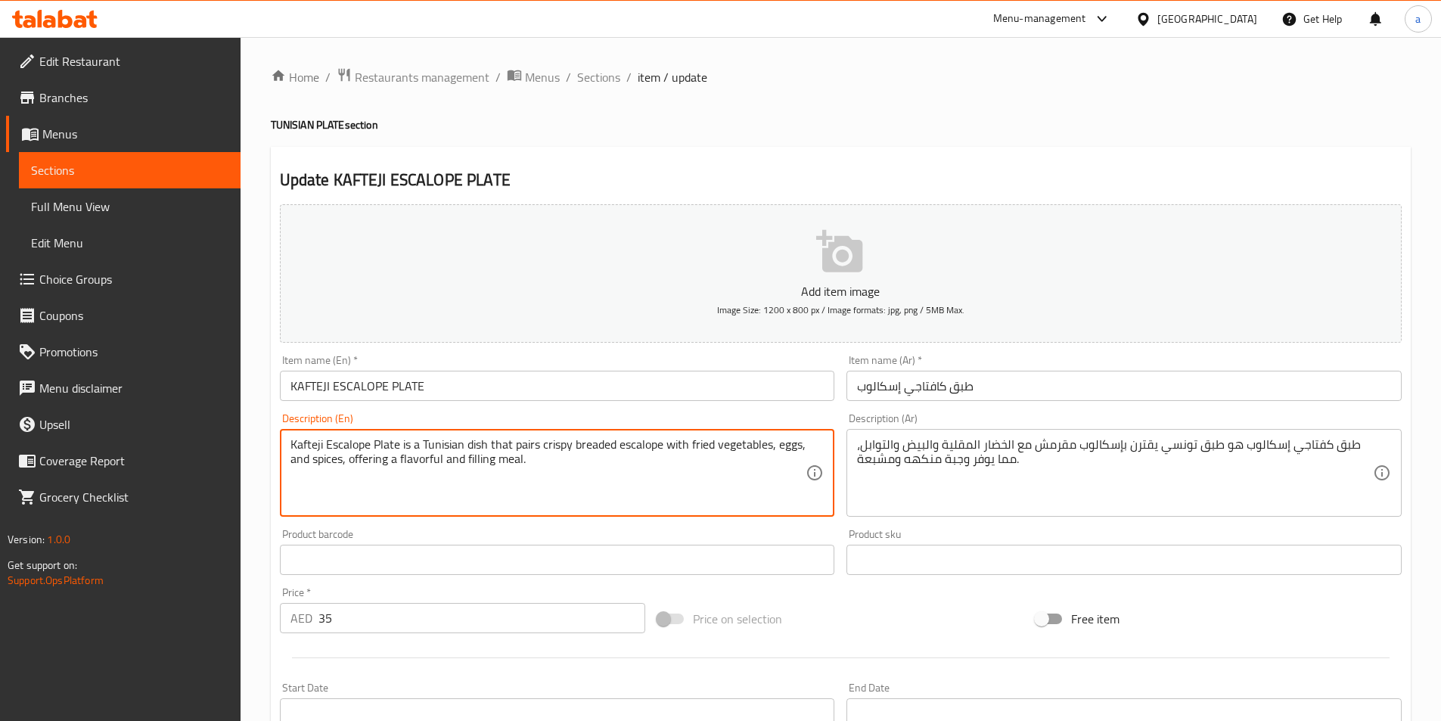
click at [525, 446] on textarea "Kafteji Escalope Plate is a Tunisian dish that pairs crispy breaded escalope wi…" at bounding box center [548, 473] width 516 height 72
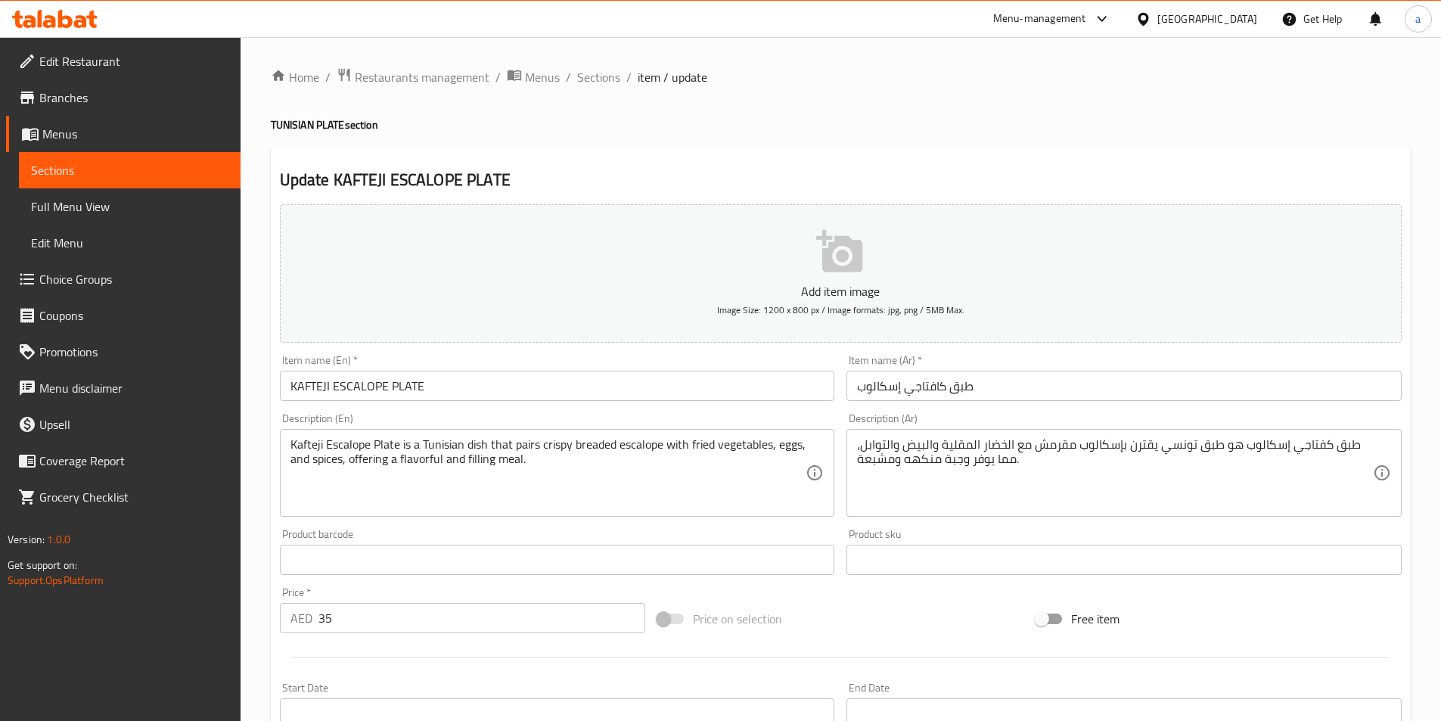
click at [375, 458] on textarea "Kafteji Escalope Plate is a Tunisian dish that pairs crispy breaded escalope wi…" at bounding box center [548, 473] width 516 height 72
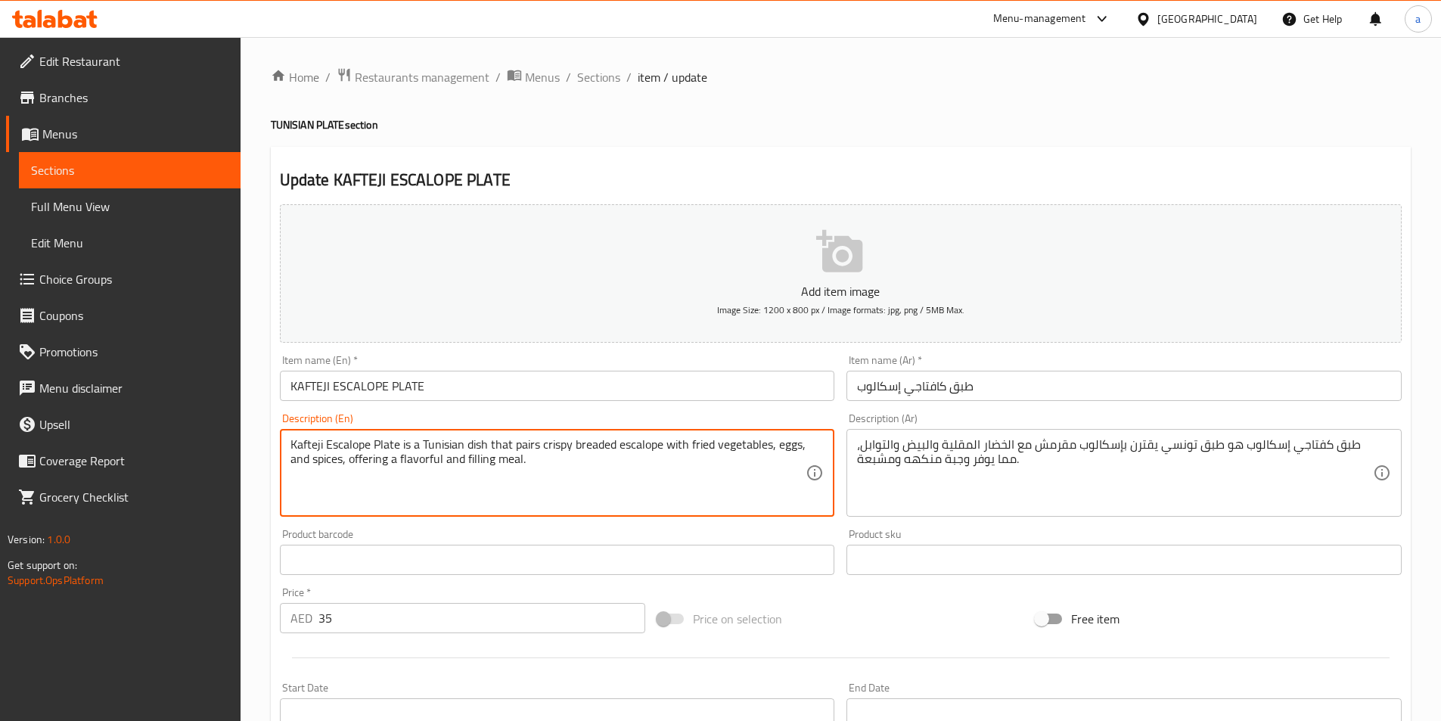
click at [375, 458] on textarea "Kafteji Escalope Plate is a Tunisian dish that pairs crispy breaded escalope wi…" at bounding box center [548, 473] width 516 height 72
type textarea "Kafteji Escalope Plate is a Tunisian dish that pairs crispy breaded escalope wi…"
click at [377, 496] on textarea "Kafteji Escalope Plate is a Tunisian dish that pairs crispy breaded escalope wi…" at bounding box center [548, 473] width 516 height 72
drag, startPoint x: 349, startPoint y: 461, endPoint x: 524, endPoint y: 477, distance: 176.2
click at [524, 477] on textarea "Kafteji Escalope Plate is a Tunisian dish that pairs crispy breaded escalope wi…" at bounding box center [548, 473] width 516 height 72
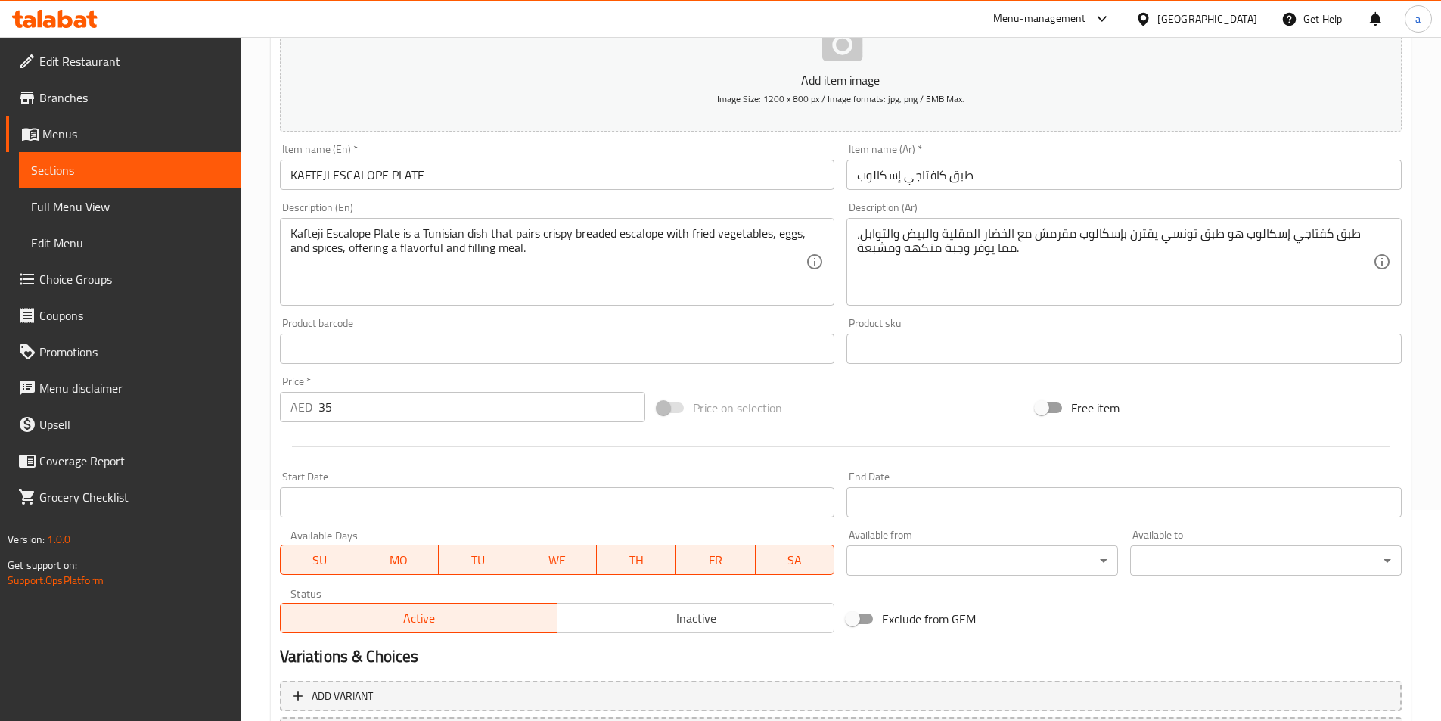
scroll to position [45, 0]
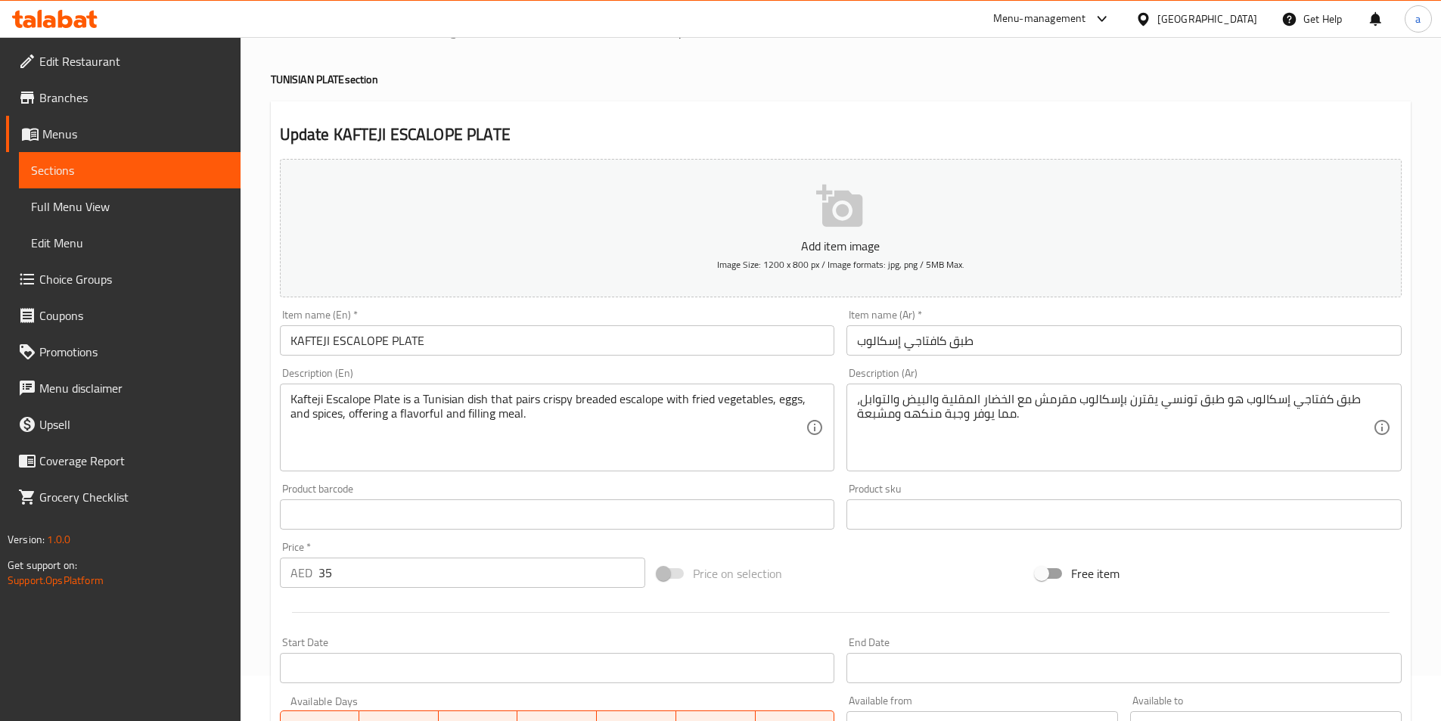
click at [1075, 401] on textarea "طبق كفتاجي إسكالوب هو طبق تونسي يقترن بإسكالوب مقرمش مع الخضار المقلية والبيض و…" at bounding box center [1115, 428] width 516 height 72
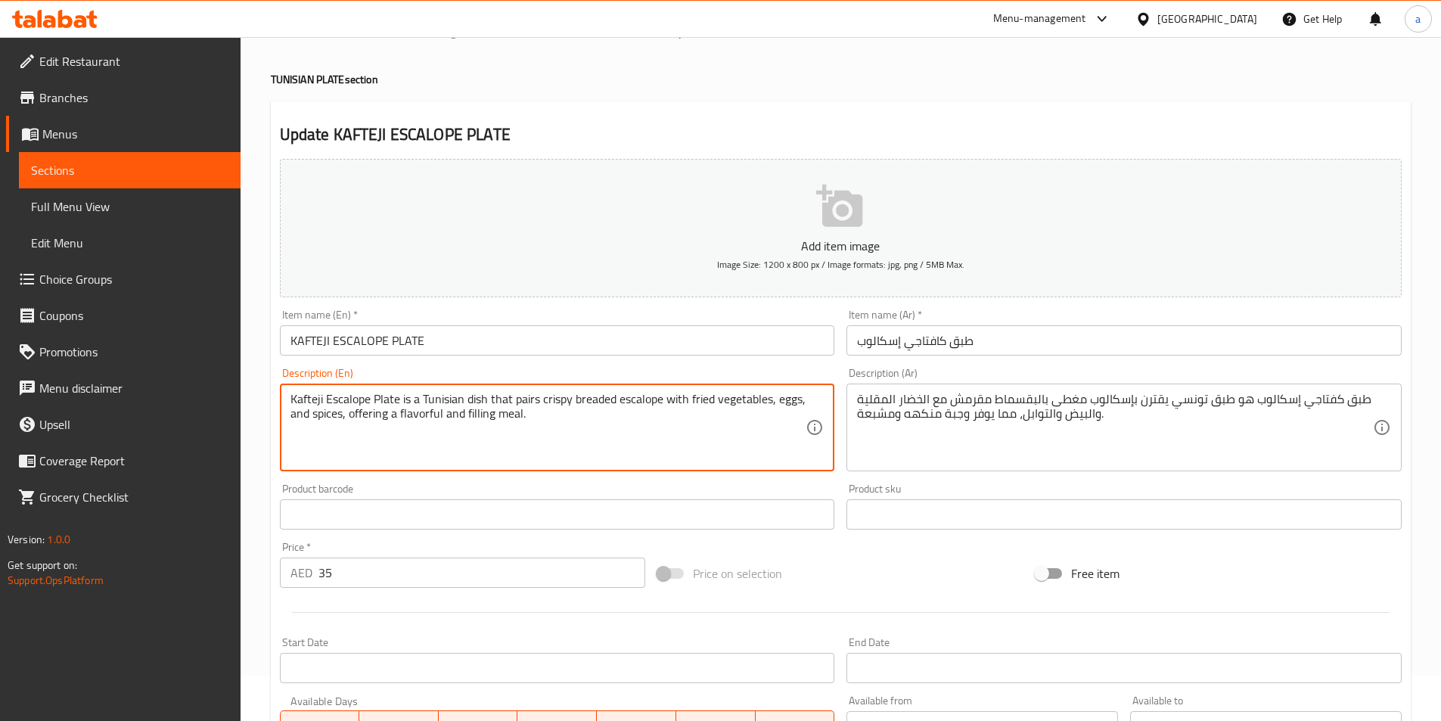
click at [580, 403] on textarea "Kafteji Escalope Plate is a Tunisian dish that pairs crispy breaded escalope wi…" at bounding box center [548, 428] width 516 height 72
click at [600, 401] on textarea "Kafteji Escalope Plate is a Tunisian dish that pairs crispy breaded escalope wi…" at bounding box center [548, 428] width 516 height 72
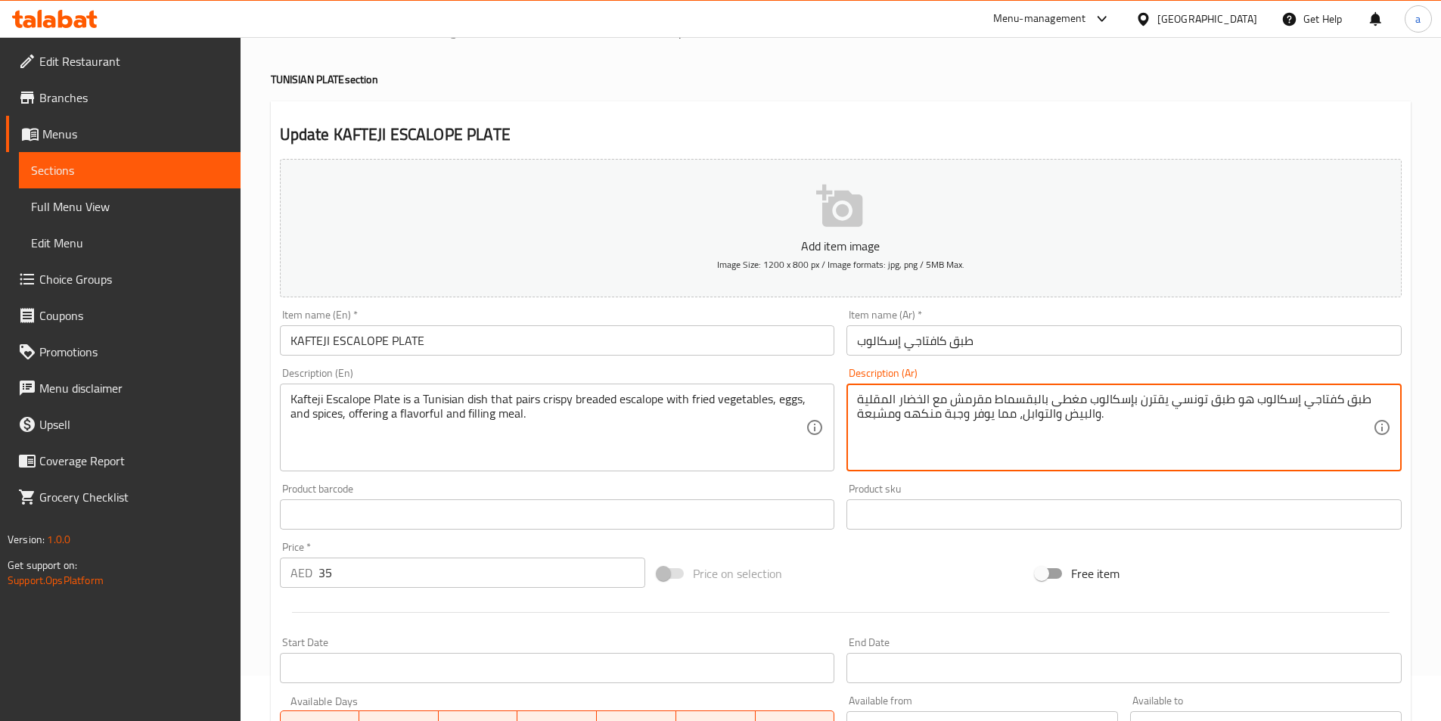
drag, startPoint x: 1048, startPoint y: 406, endPoint x: 1084, endPoint y: 396, distance: 37.6
click at [1030, 400] on textarea "طبق كفتاجي إسكالوب هو طبق تونسي يقترن بإسكالوب بالبقسماط مقرمش مع الخضار المقلي…" at bounding box center [1115, 428] width 516 height 72
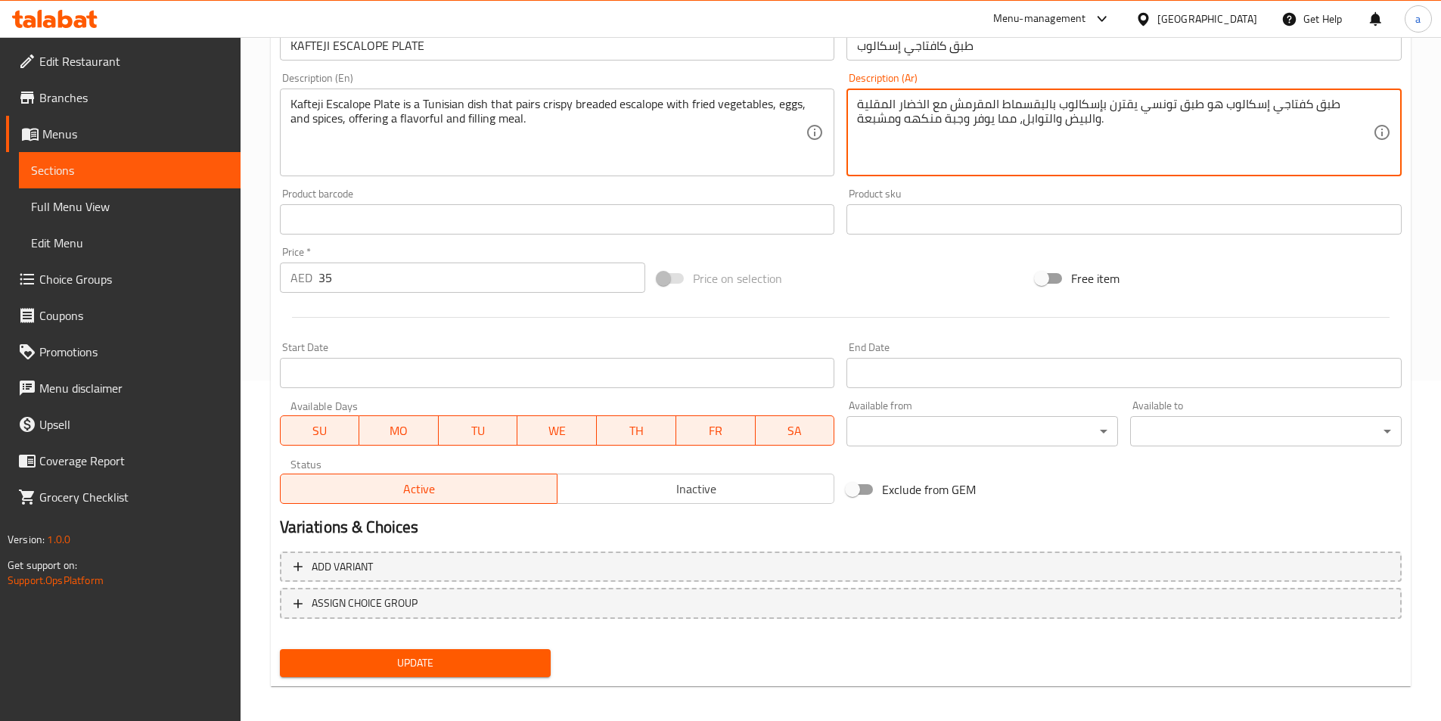
scroll to position [348, 0]
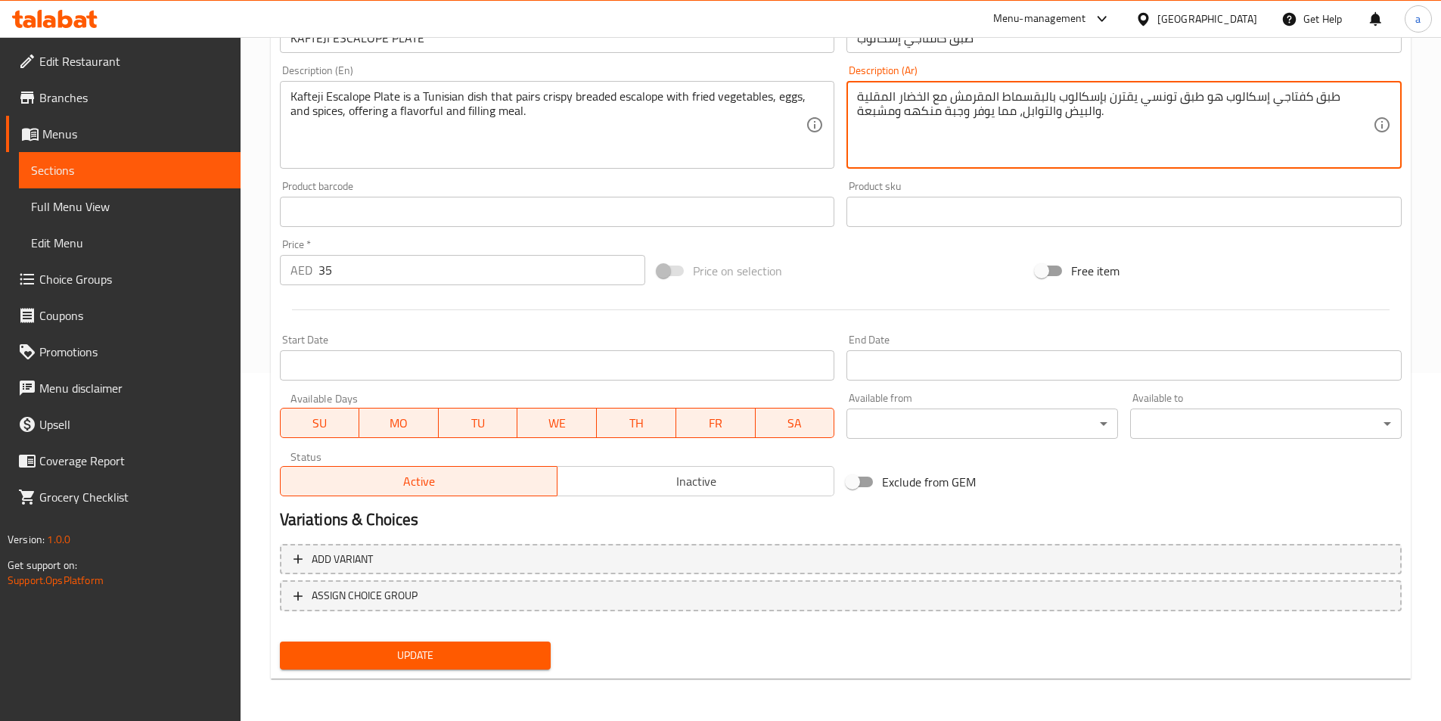
type textarea "طبق كفتاجي إسكالوب هو طبق تونسي يقترن بإسكالوب بالبقسماط المقرمش مع الخضار المق…"
click at [493, 657] on span "Update" at bounding box center [415, 655] width 247 height 19
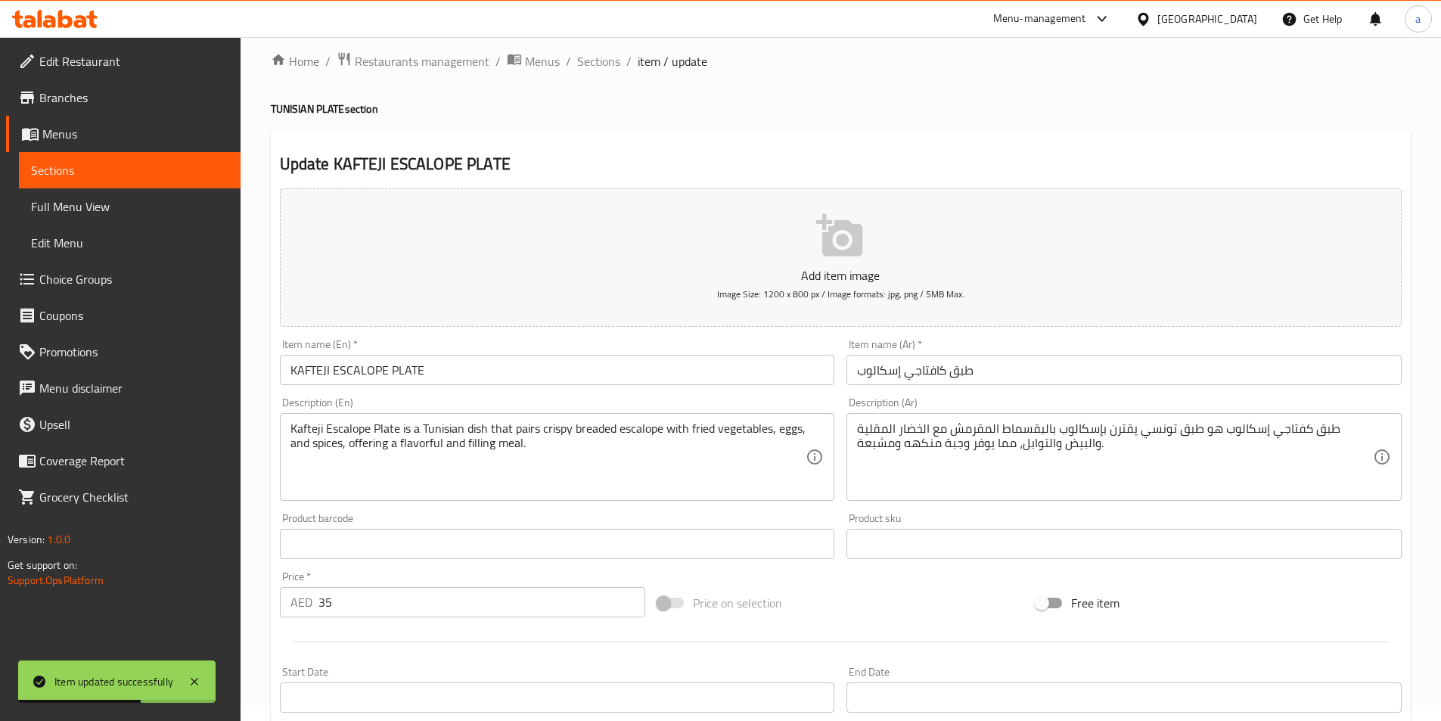
scroll to position [0, 0]
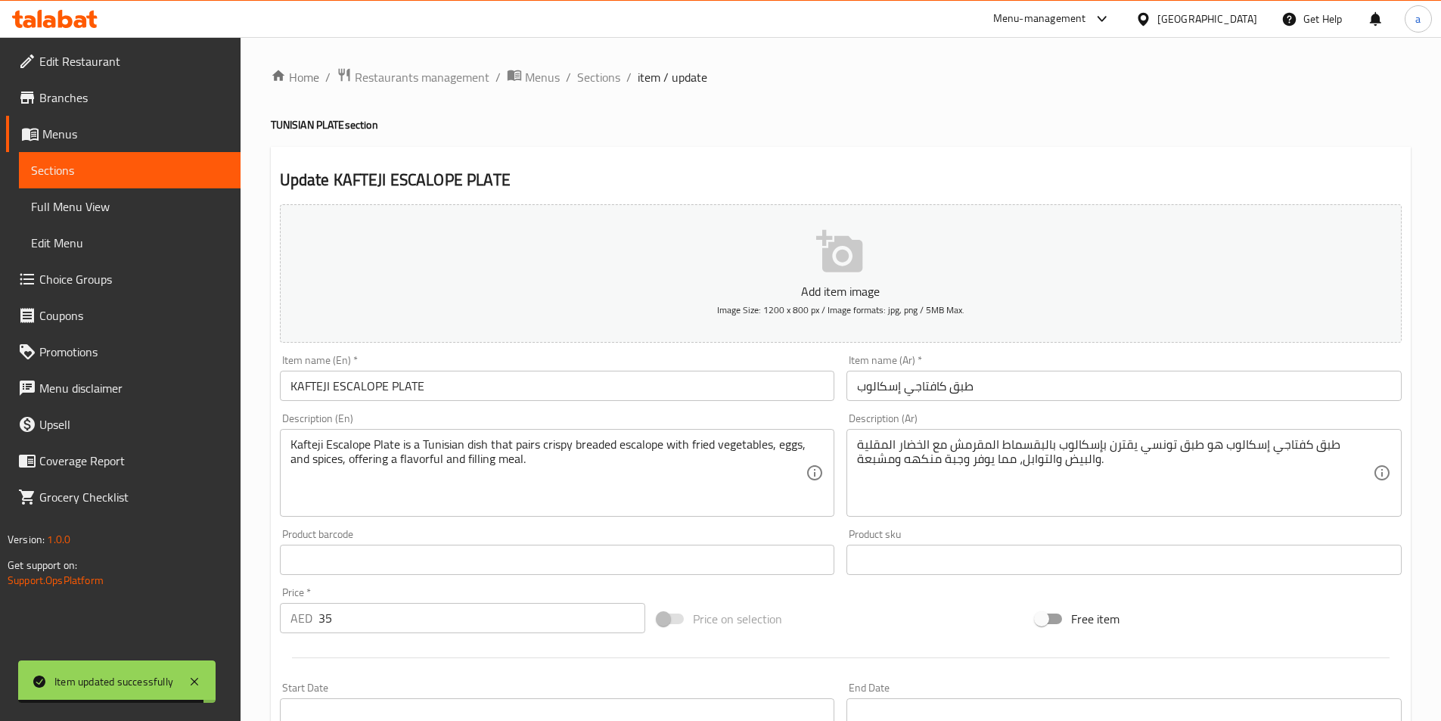
click at [82, 175] on span "Sections" at bounding box center [129, 170] width 197 height 18
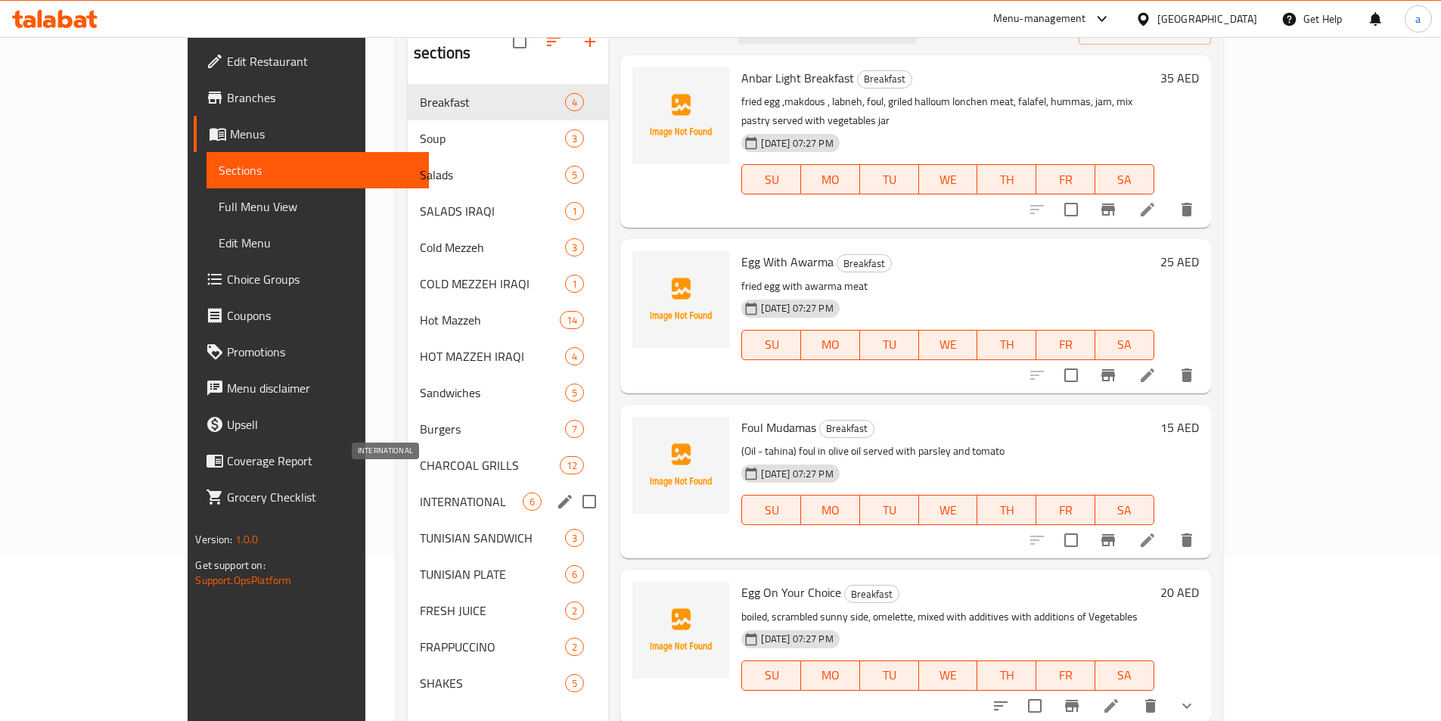
scroll to position [212, 0]
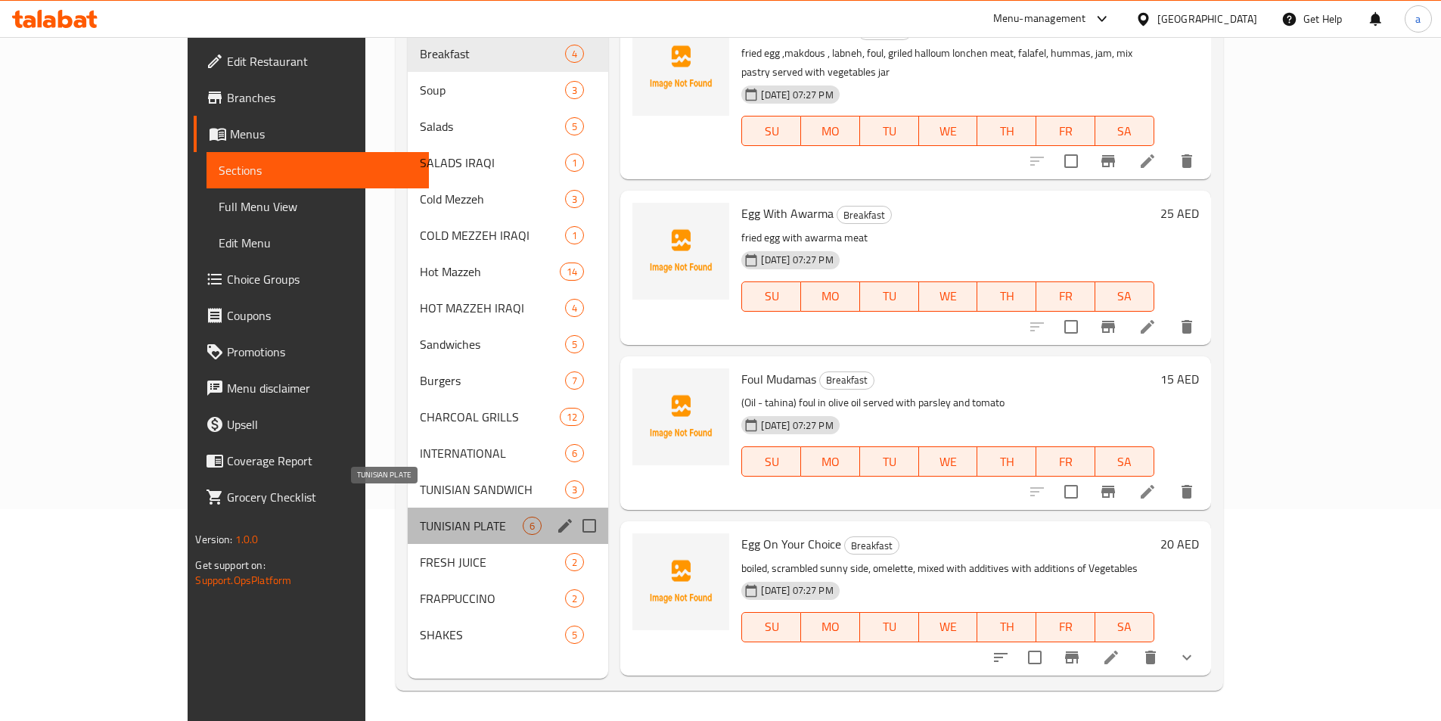
click at [420, 517] on span "TUNISIAN PLATE" at bounding box center [471, 526] width 103 height 18
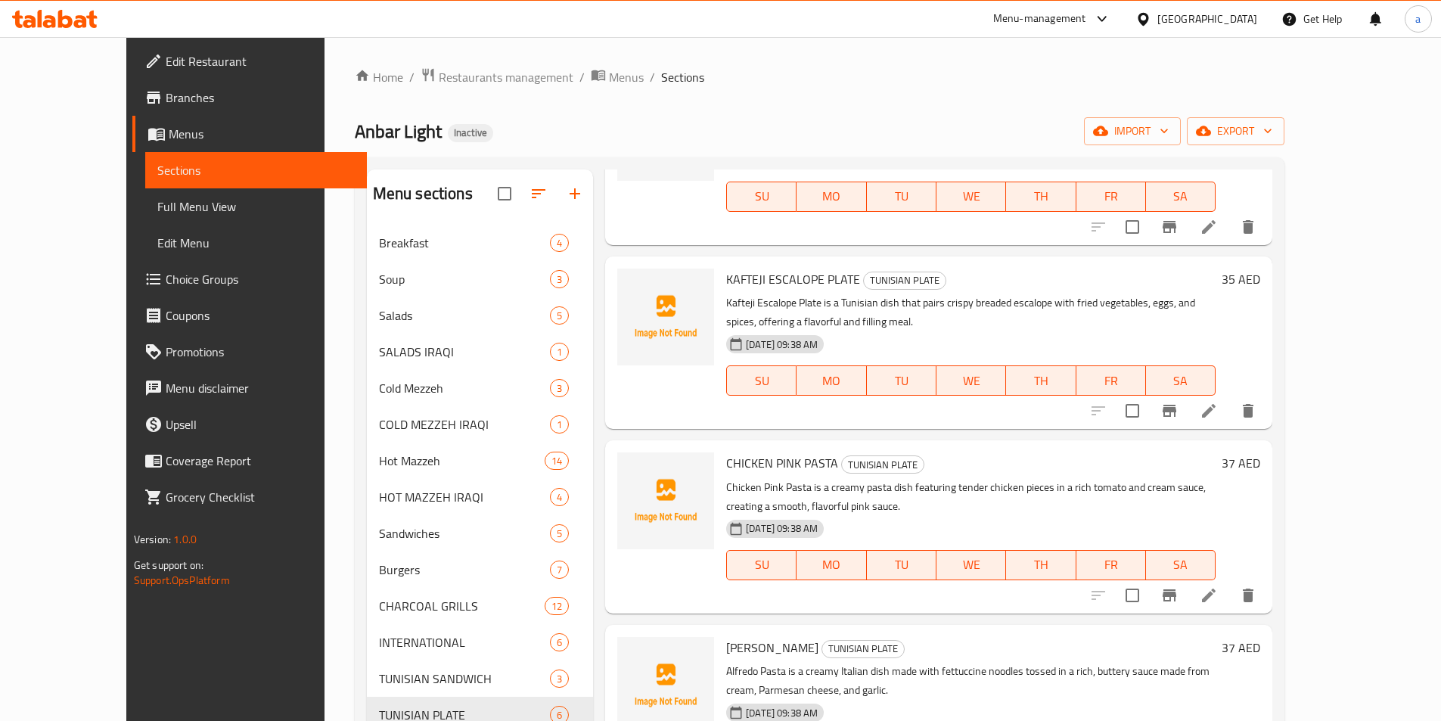
scroll to position [384, 0]
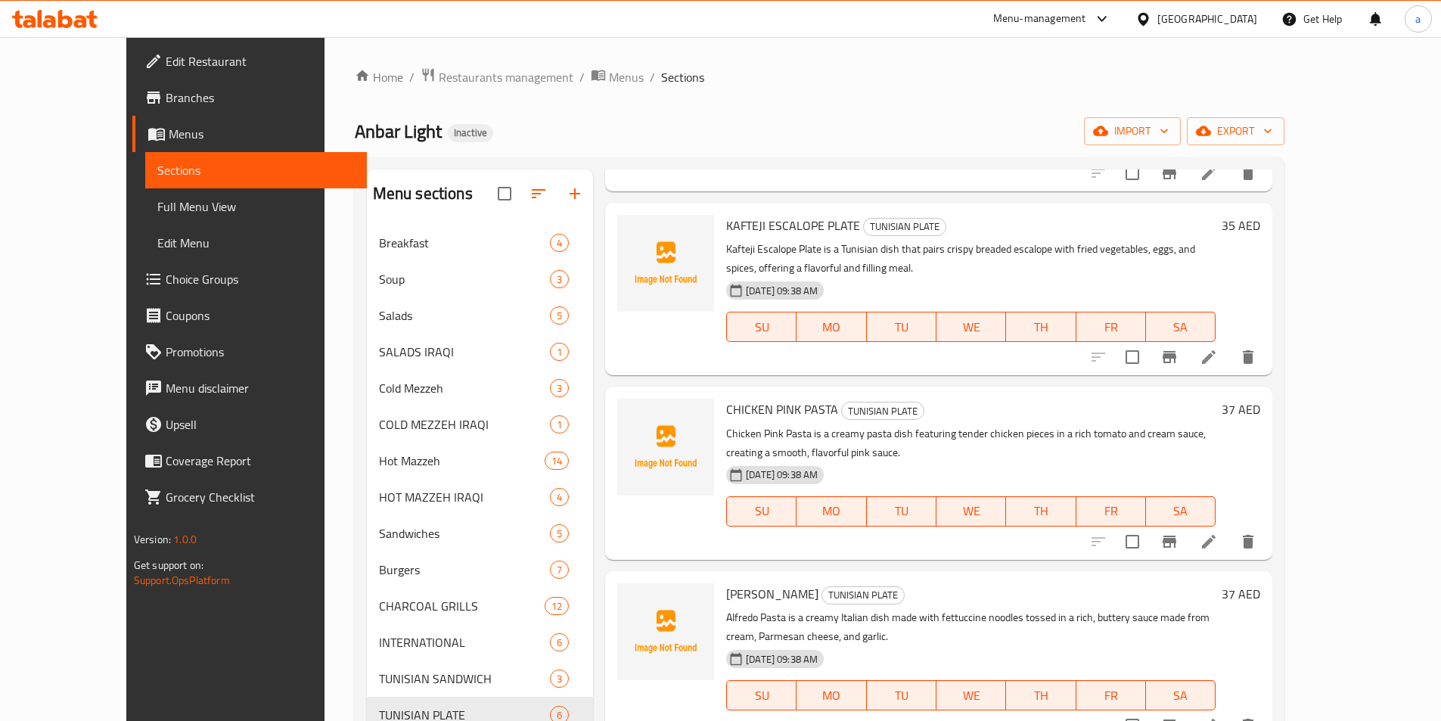
click at [1218, 716] on icon at bounding box center [1208, 725] width 18 height 18
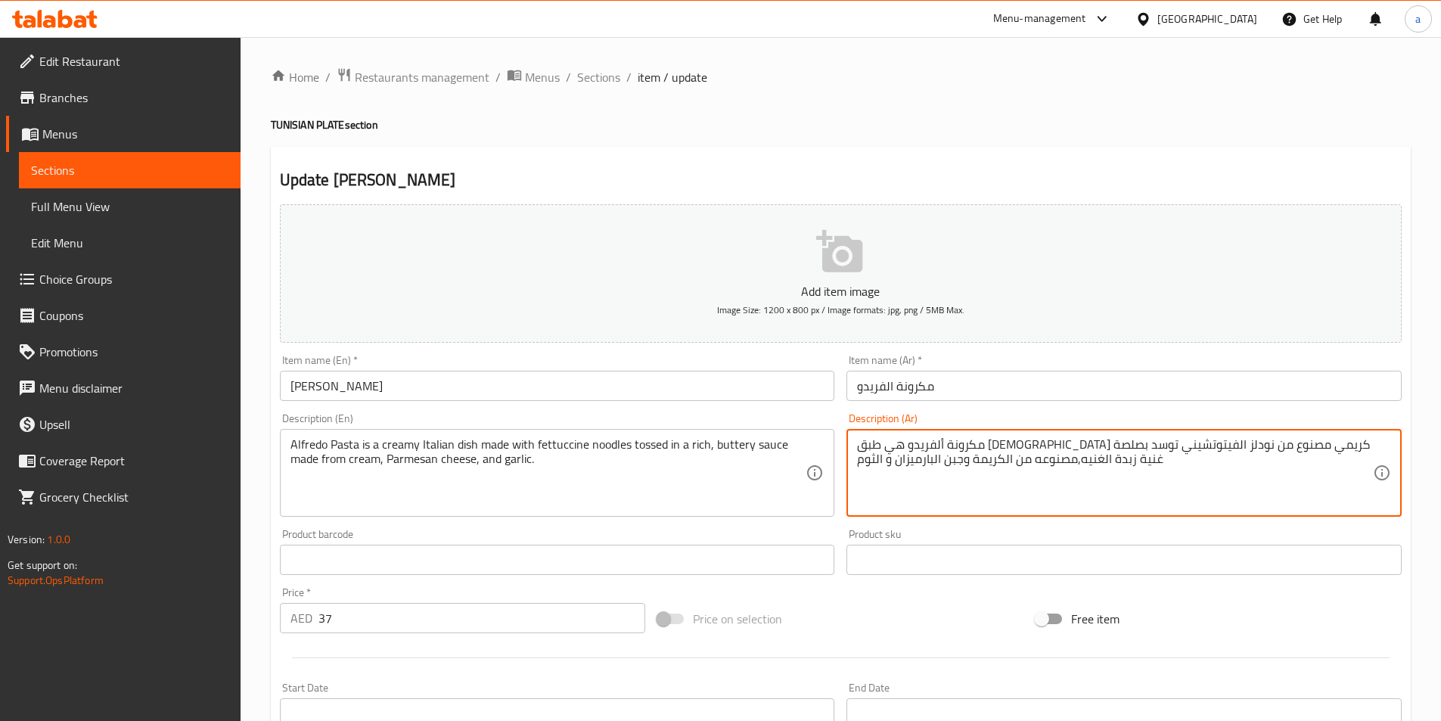
drag, startPoint x: 857, startPoint y: 445, endPoint x: 876, endPoint y: 447, distance: 19.8
click at [876, 447] on textarea "مكرونة ألفريدو هي طبق إيطالي كريمي مصنوع من نودلز الفيتوتشيني توسد بصلصة غنية ز…" at bounding box center [1115, 473] width 516 height 72
click at [882, 446] on textarea "مكرونة ألفريدو هي طبق إيطالي كريمي مصنوع من نودلز الفيتوتشيني توسد بصلصة غنية ا…" at bounding box center [1115, 473] width 516 height 72
drag, startPoint x: 1078, startPoint y: 463, endPoint x: 1109, endPoint y: 463, distance: 31.0
click at [1109, 463] on textarea "مكرونة ألفريدو هي طبق إيطالي كريمي مصنوع من نودلز الفيتوتشيني توسد بصلصة زبده غ…" at bounding box center [1115, 473] width 516 height 72
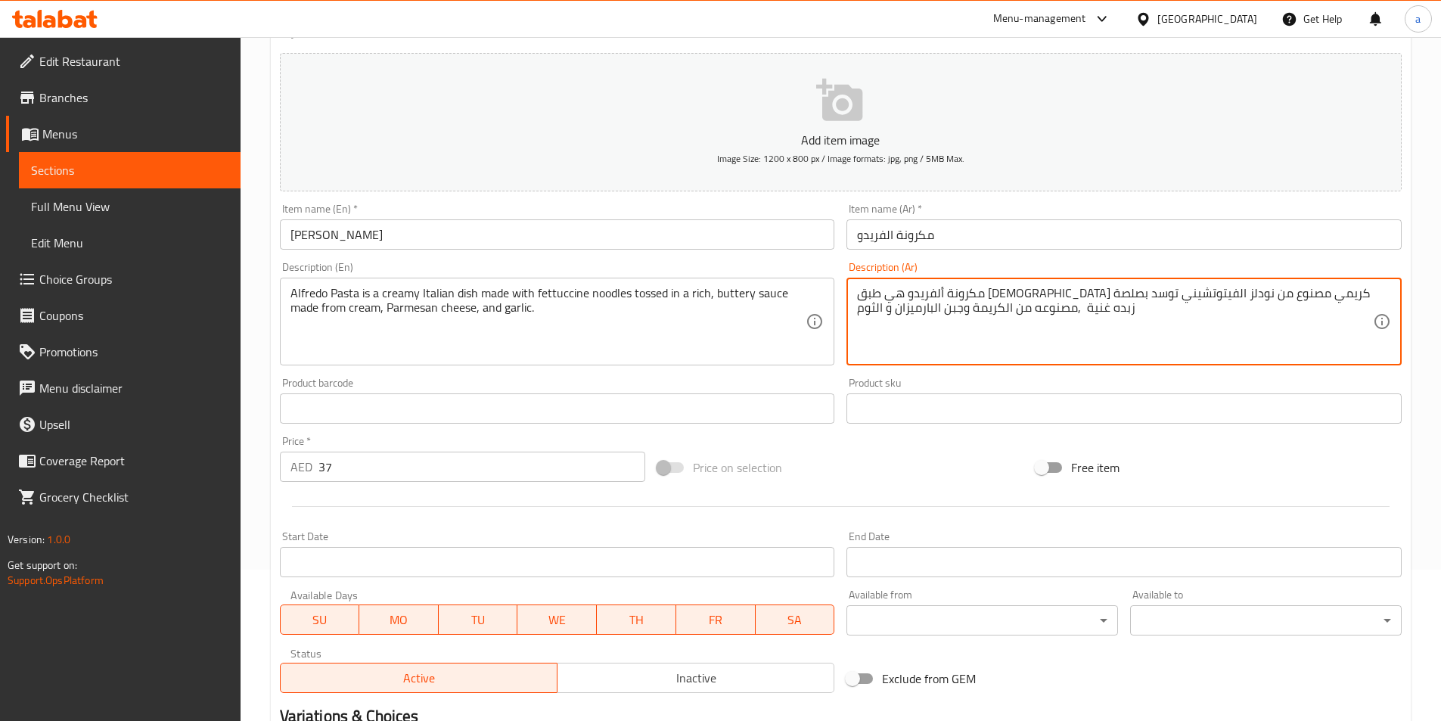
scroll to position [348, 0]
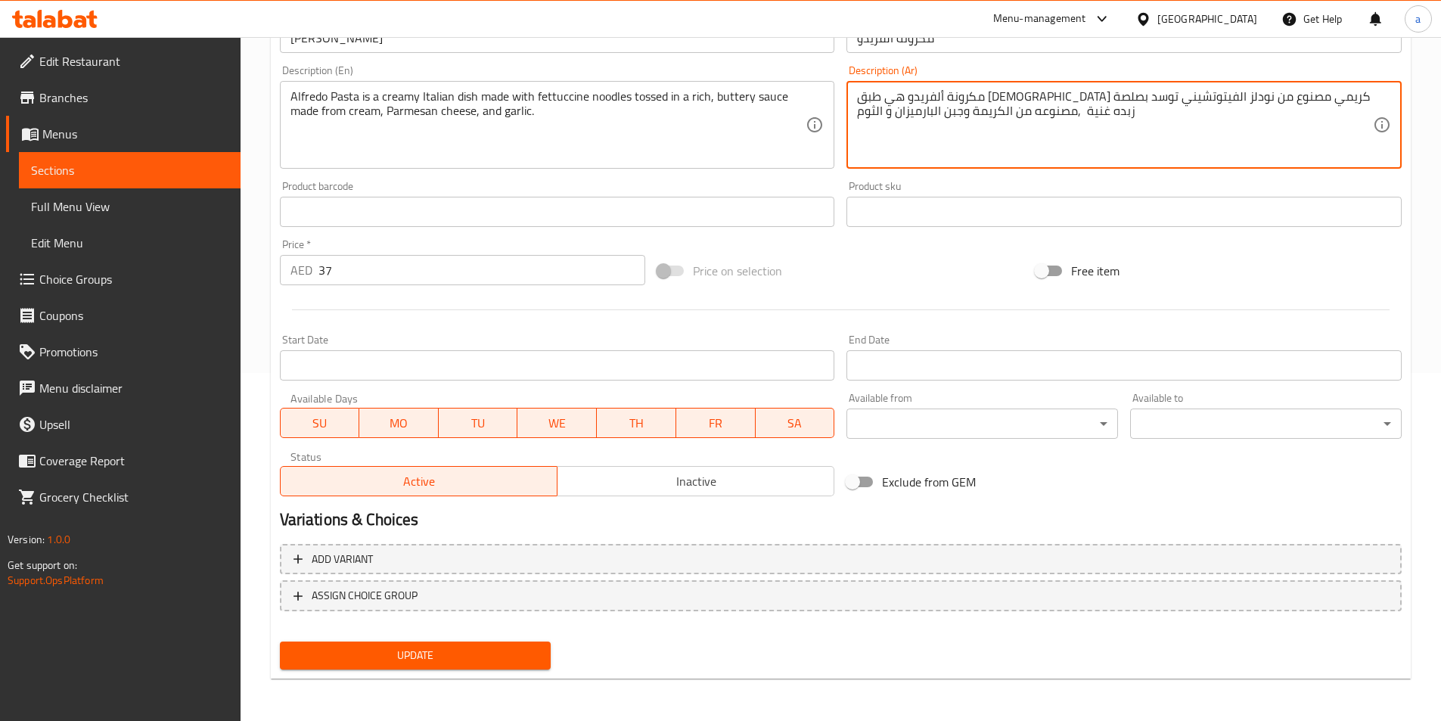
type textarea "مكرونة ألفريدو هي طبق [DEMOGRAPHIC_DATA] كريمي مصنوع من نودلز الفيتوتشيني توسد …"
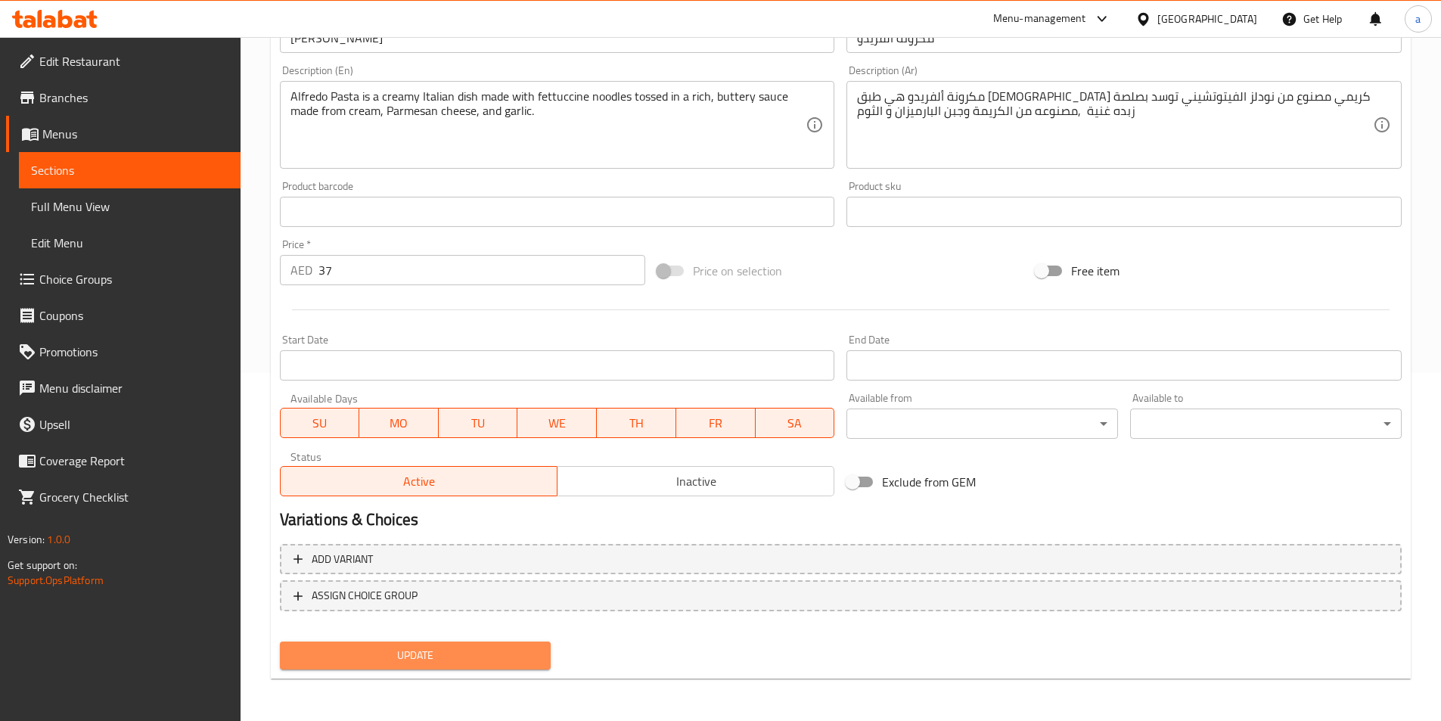
click at [442, 643] on button "Update" at bounding box center [415, 655] width 271 height 28
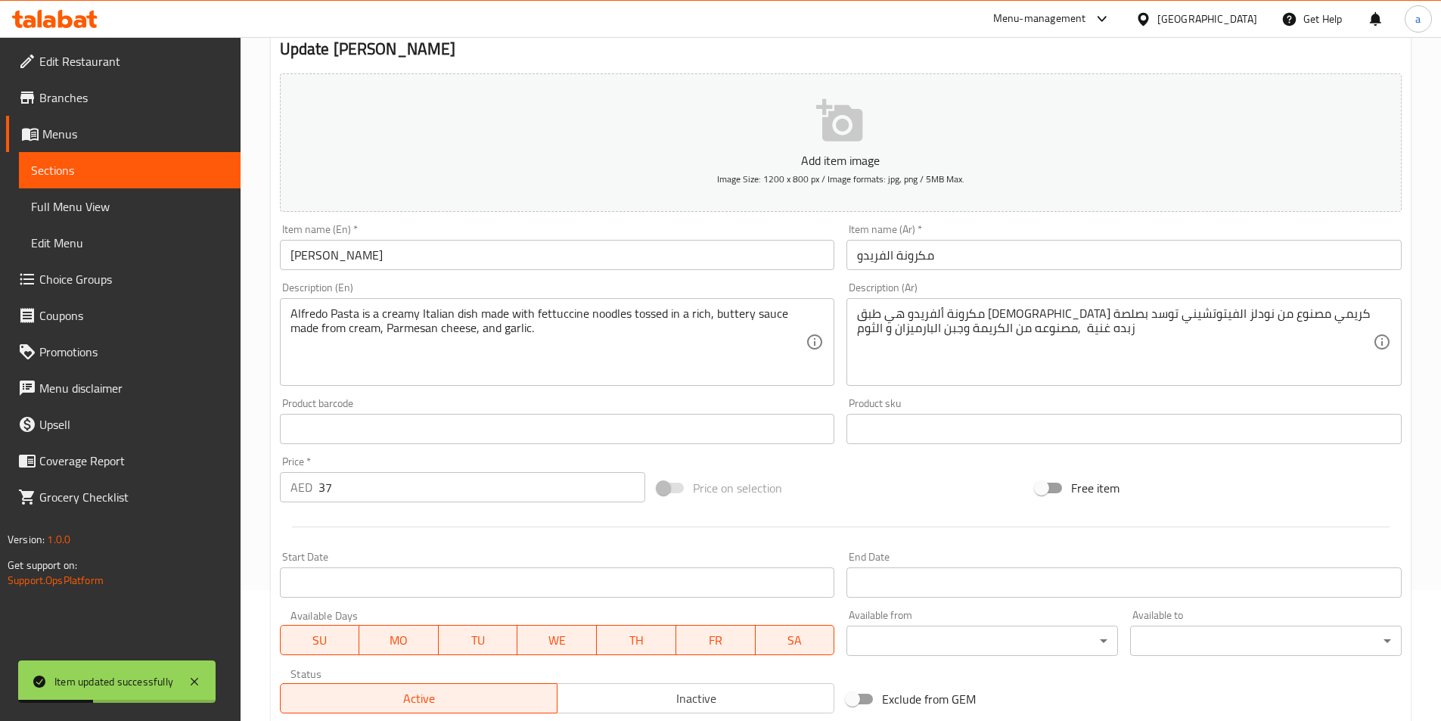
scroll to position [0, 0]
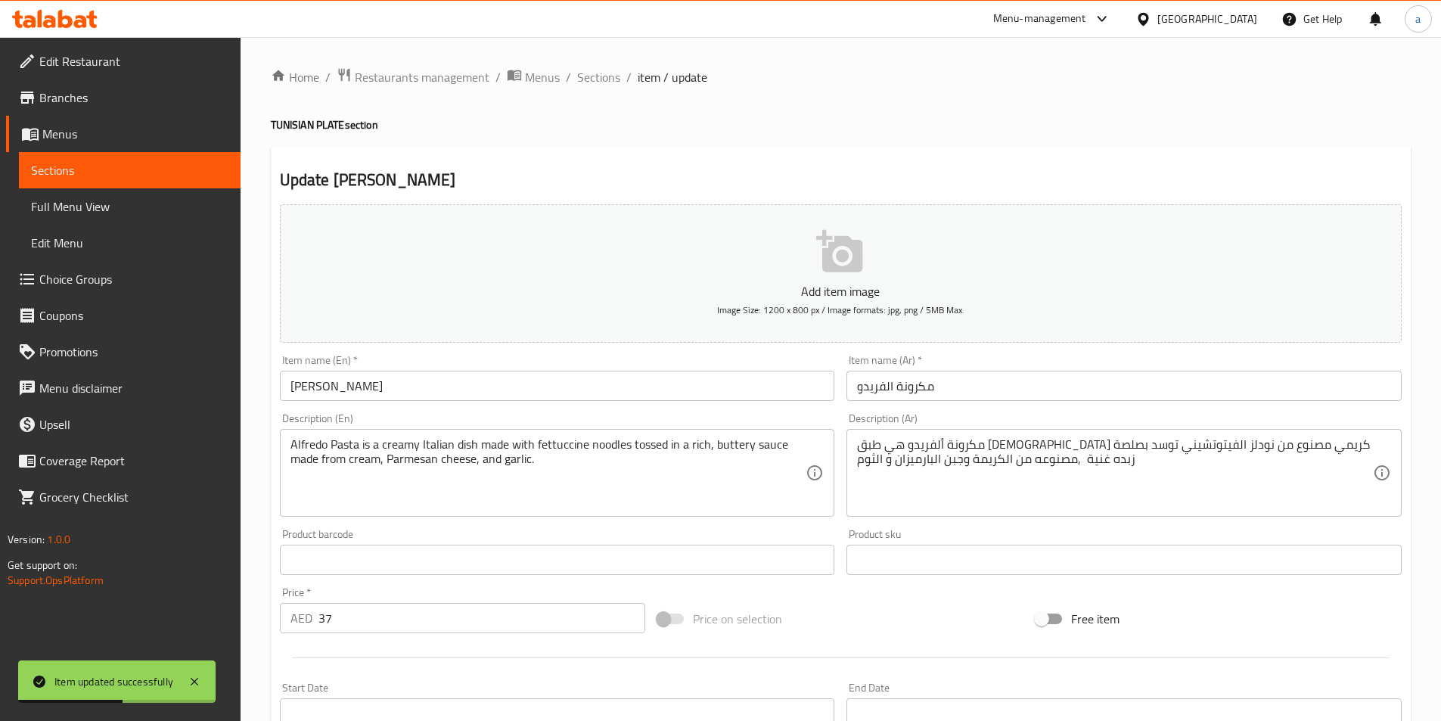
click at [67, 167] on span "Sections" at bounding box center [129, 170] width 197 height 18
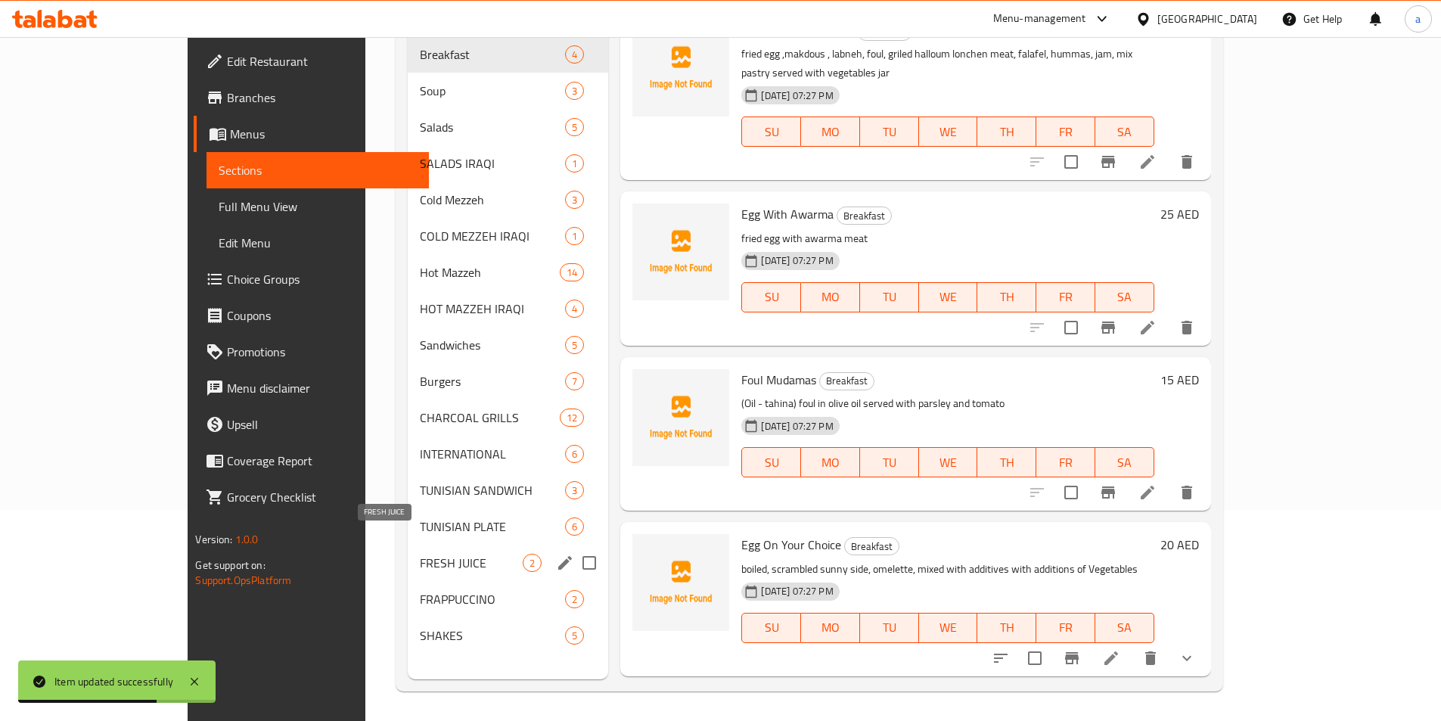
scroll to position [212, 0]
click at [420, 553] on span "FRESH JUICE" at bounding box center [471, 562] width 103 height 18
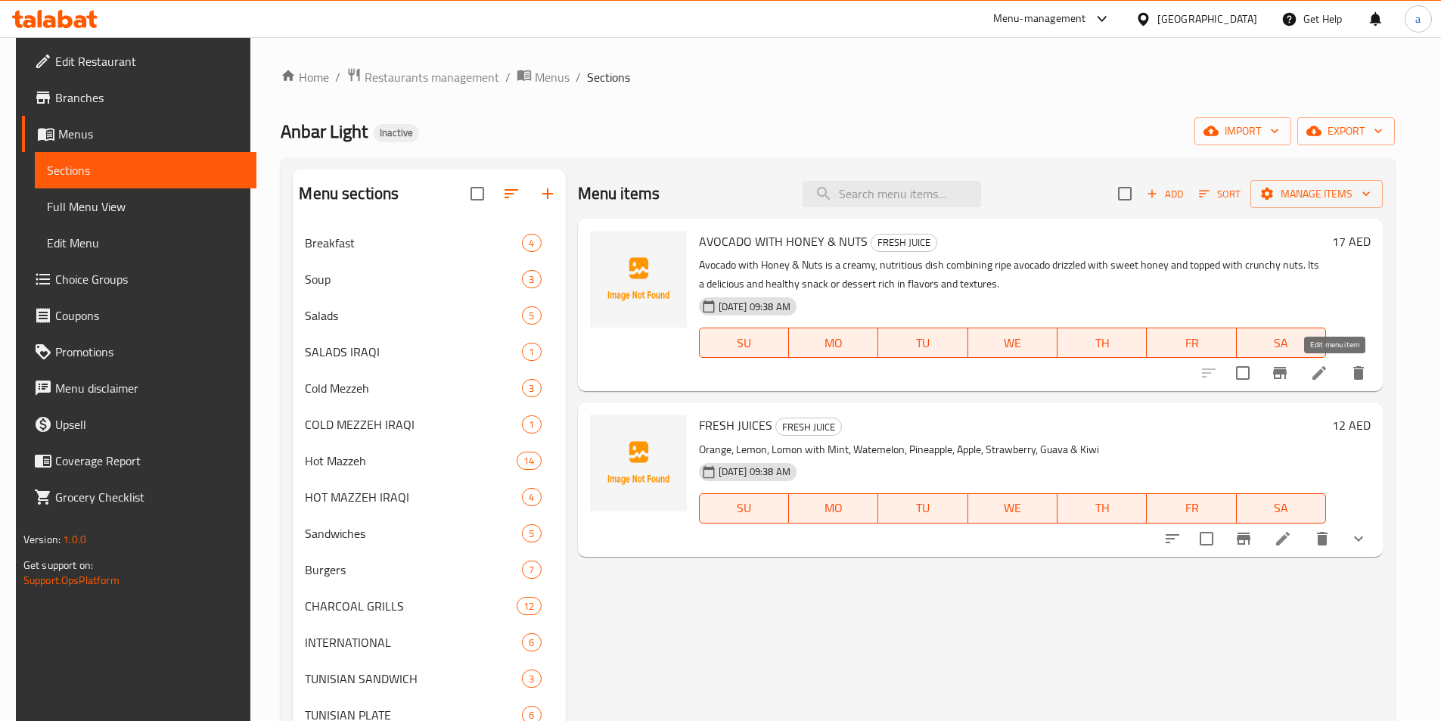
click at [1328, 368] on icon at bounding box center [1319, 373] width 18 height 18
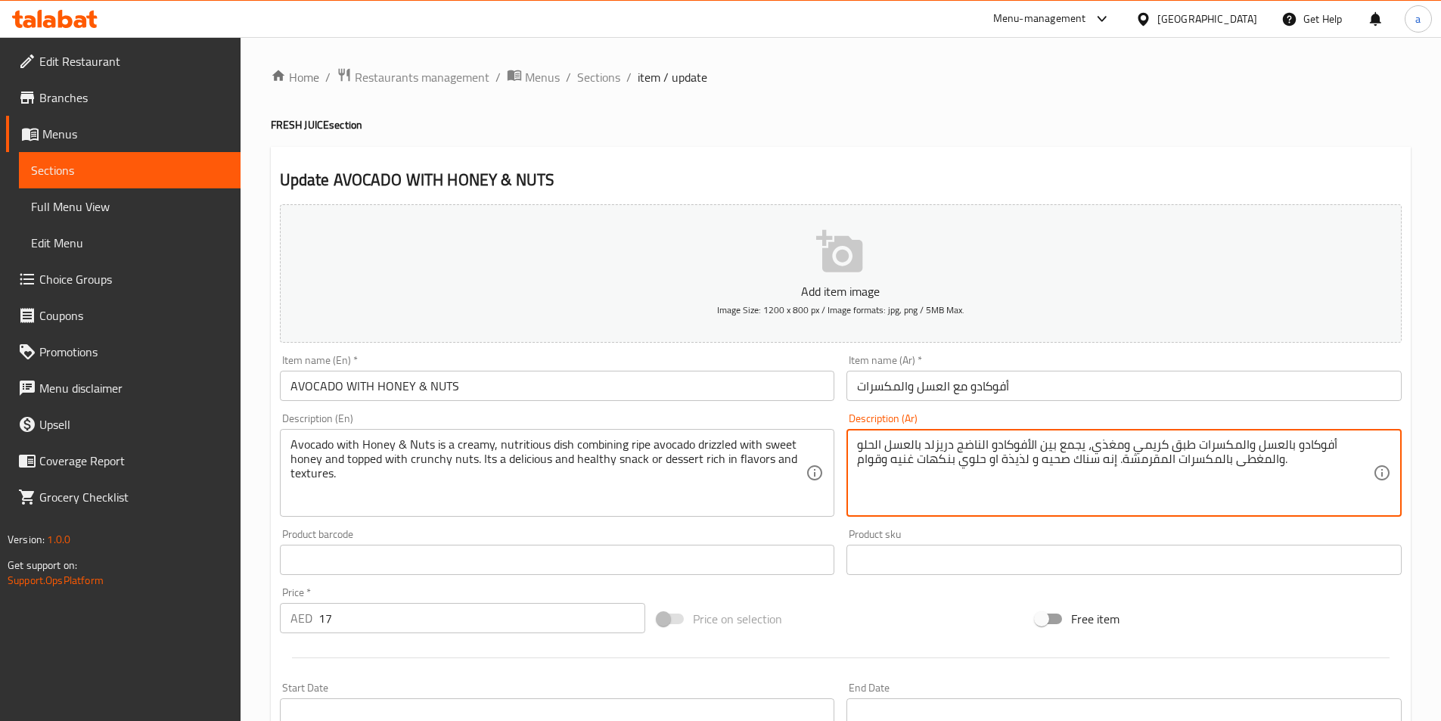
drag, startPoint x: 1035, startPoint y: 446, endPoint x: 1053, endPoint y: 444, distance: 18.3
click at [974, 445] on textarea "أفوكادو بالعسل والمكسرات طبق كريمي ومغذي، يجمع الأفوكادو الناضج دريزلد بالعسل ا…" at bounding box center [1115, 473] width 516 height 72
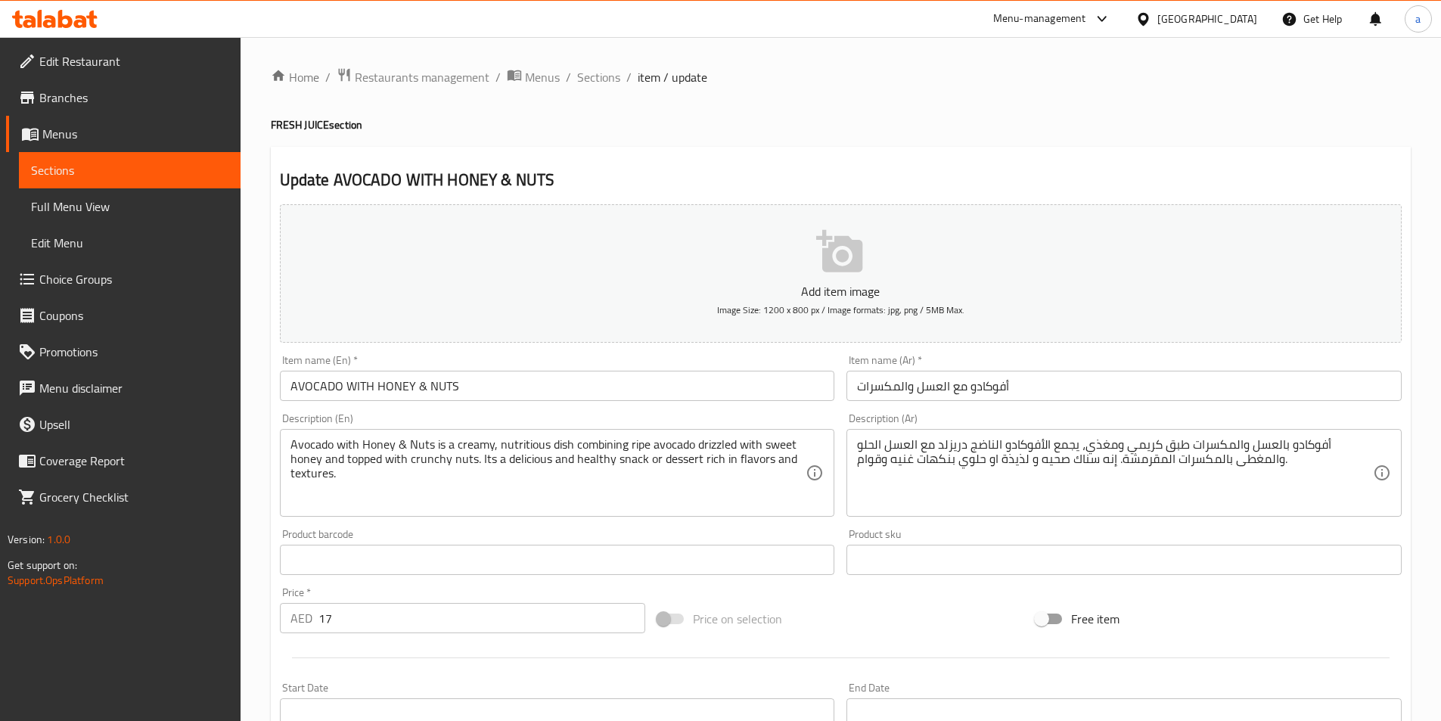
drag, startPoint x: 853, startPoint y: 465, endPoint x: 883, endPoint y: 466, distance: 30.3
click at [883, 466] on div "أفوكادو بالعسل والمكسرات طبق كريمي ومغذي، يجمع الأفوكادو الناضج دريزلد مع العسل…" at bounding box center [1123, 473] width 555 height 88
drag, startPoint x: 856, startPoint y: 463, endPoint x: 938, endPoint y: 462, distance: 81.7
click at [938, 462] on div "أفوكادو بالعسل والمكسرات طبق كريمي ومغذي، يجمع الأفوكادو الناضج دريزلد مع العسل…" at bounding box center [1123, 473] width 555 height 88
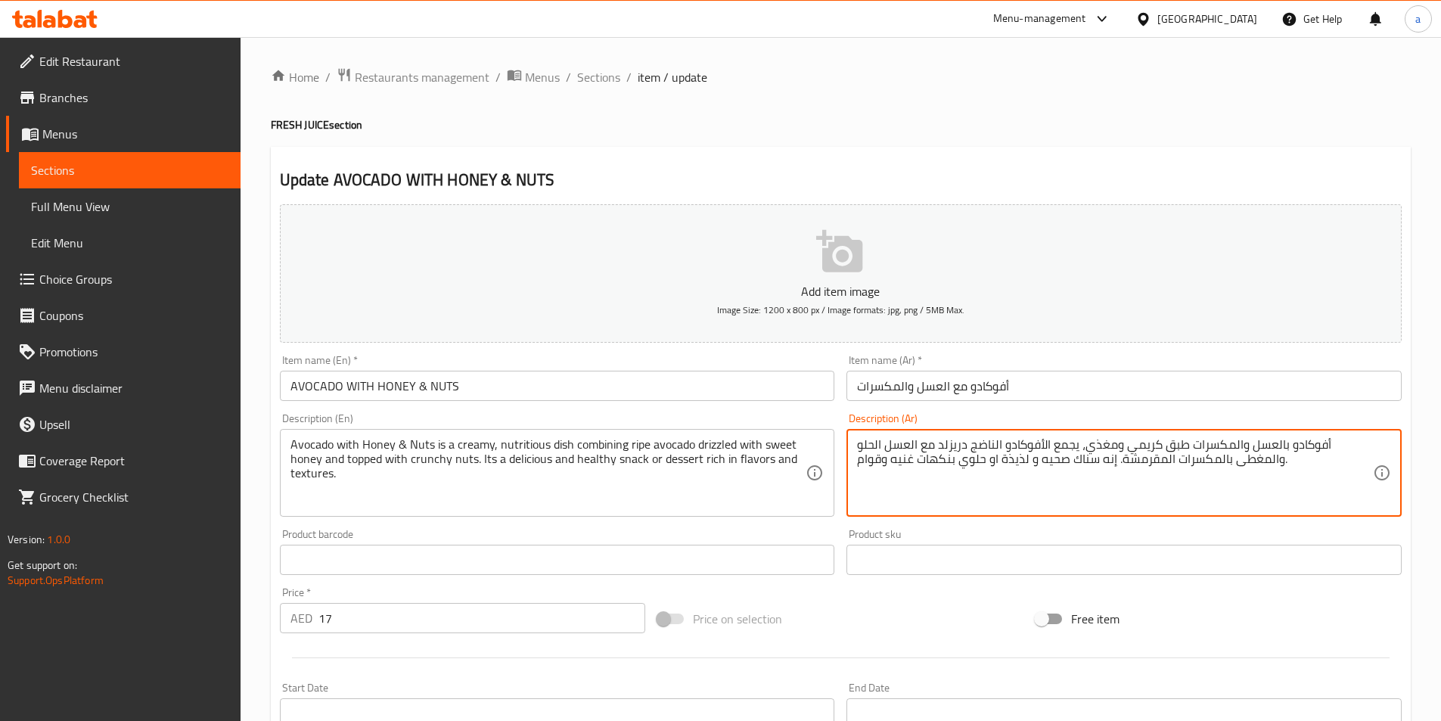
drag, startPoint x: 950, startPoint y: 461, endPoint x: 855, endPoint y: 473, distance: 95.3
click at [855, 473] on div "أفوكادو بالعسل والمكسرات طبق كريمي ومغذي، يجمع الأفوكادو الناضج دريزلد مع العسل…" at bounding box center [1123, 473] width 555 height 88
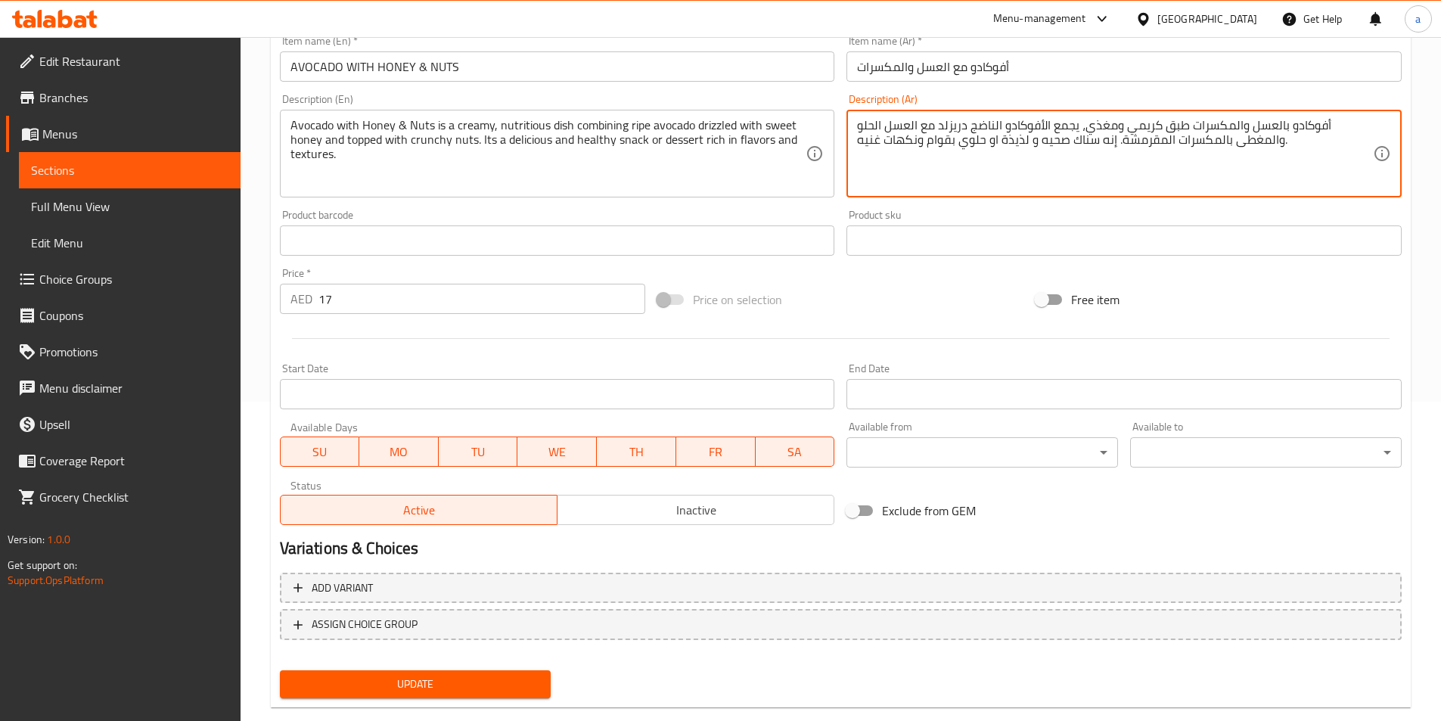
scroll to position [348, 0]
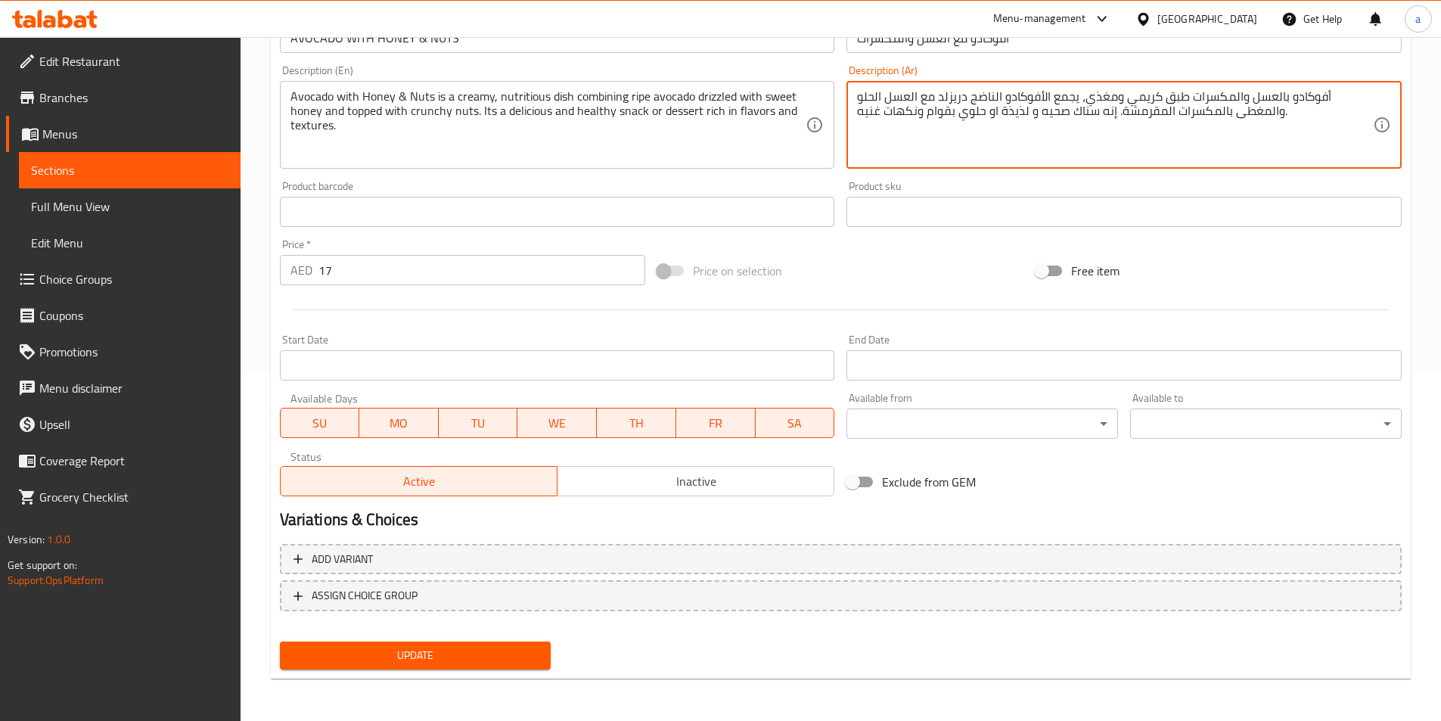
type textarea "أفوكادو بالعسل والمكسرات طبق كريمي ومغذي، يجمع الأفوكادو الناضج دريزلد مع العسل…"
click at [485, 667] on button "Update" at bounding box center [415, 655] width 271 height 28
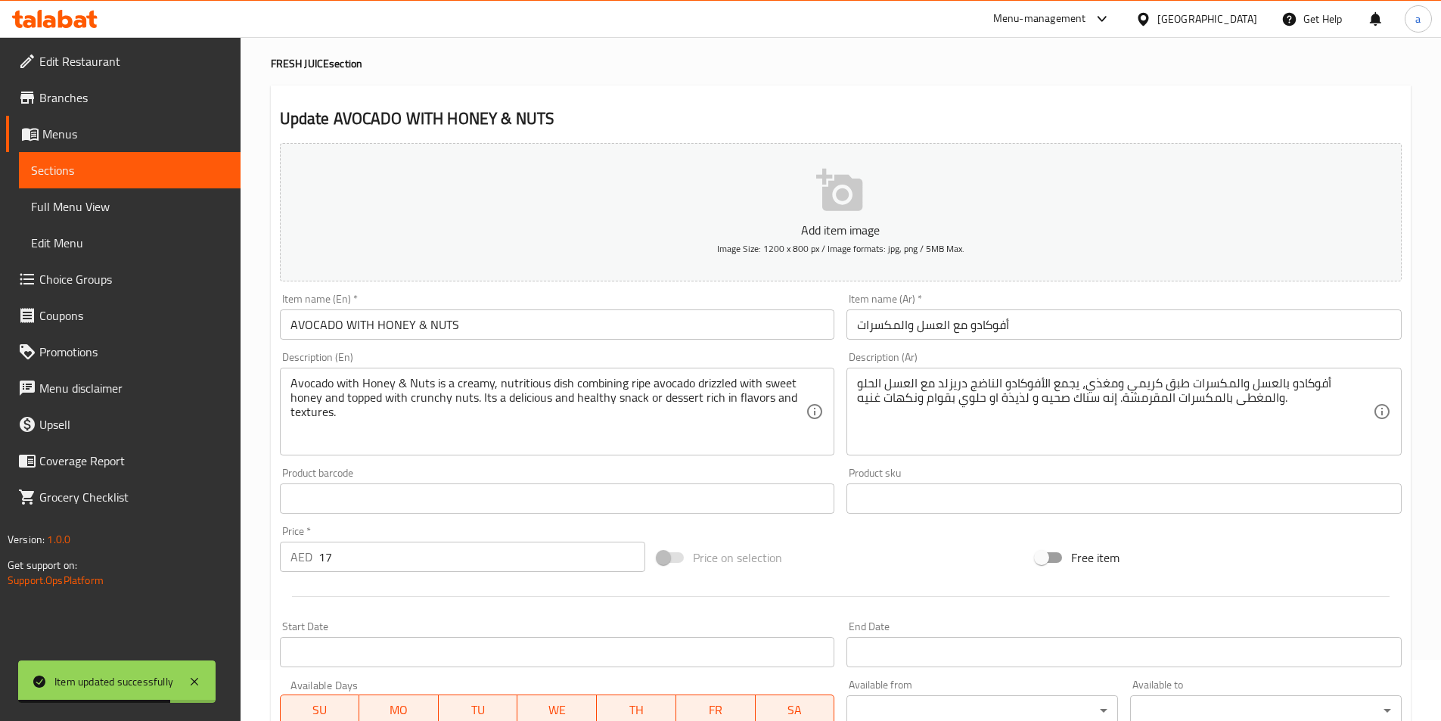
scroll to position [0, 0]
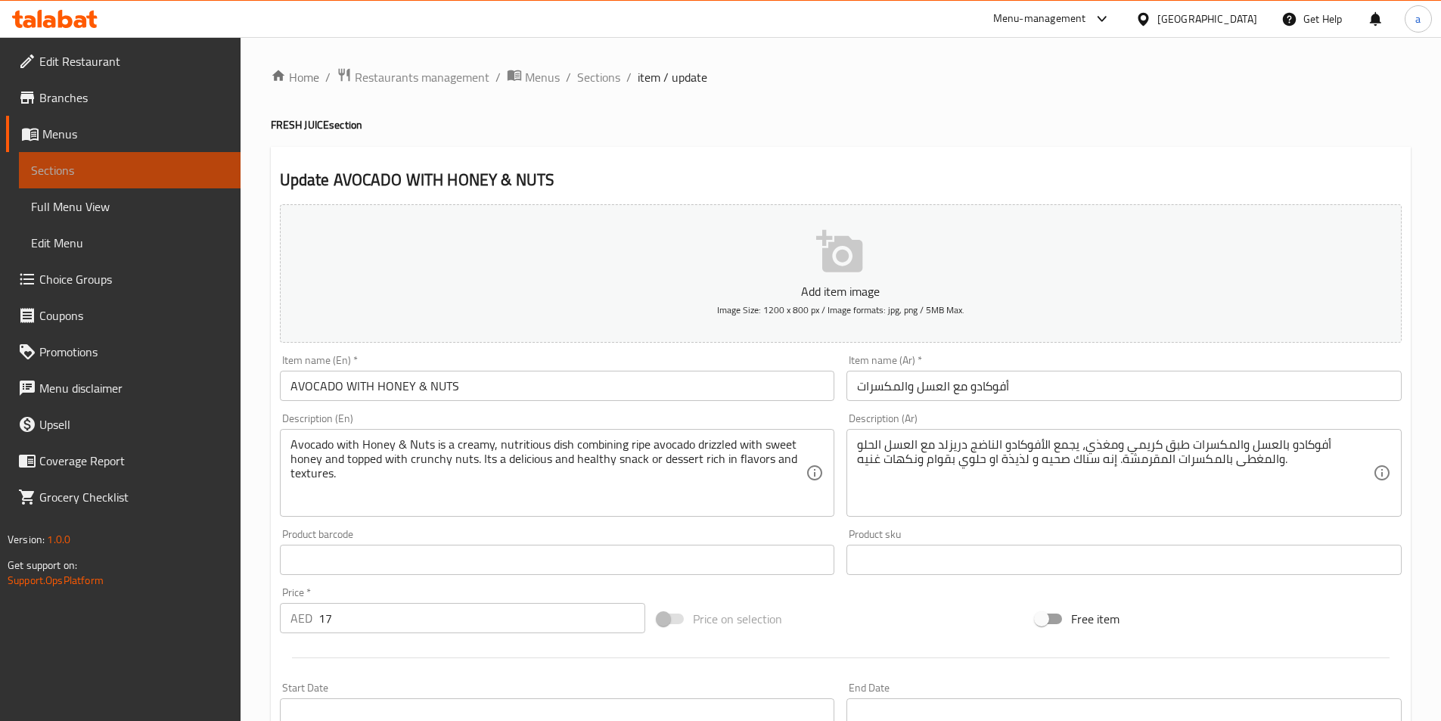
click at [55, 161] on span "Sections" at bounding box center [129, 170] width 197 height 18
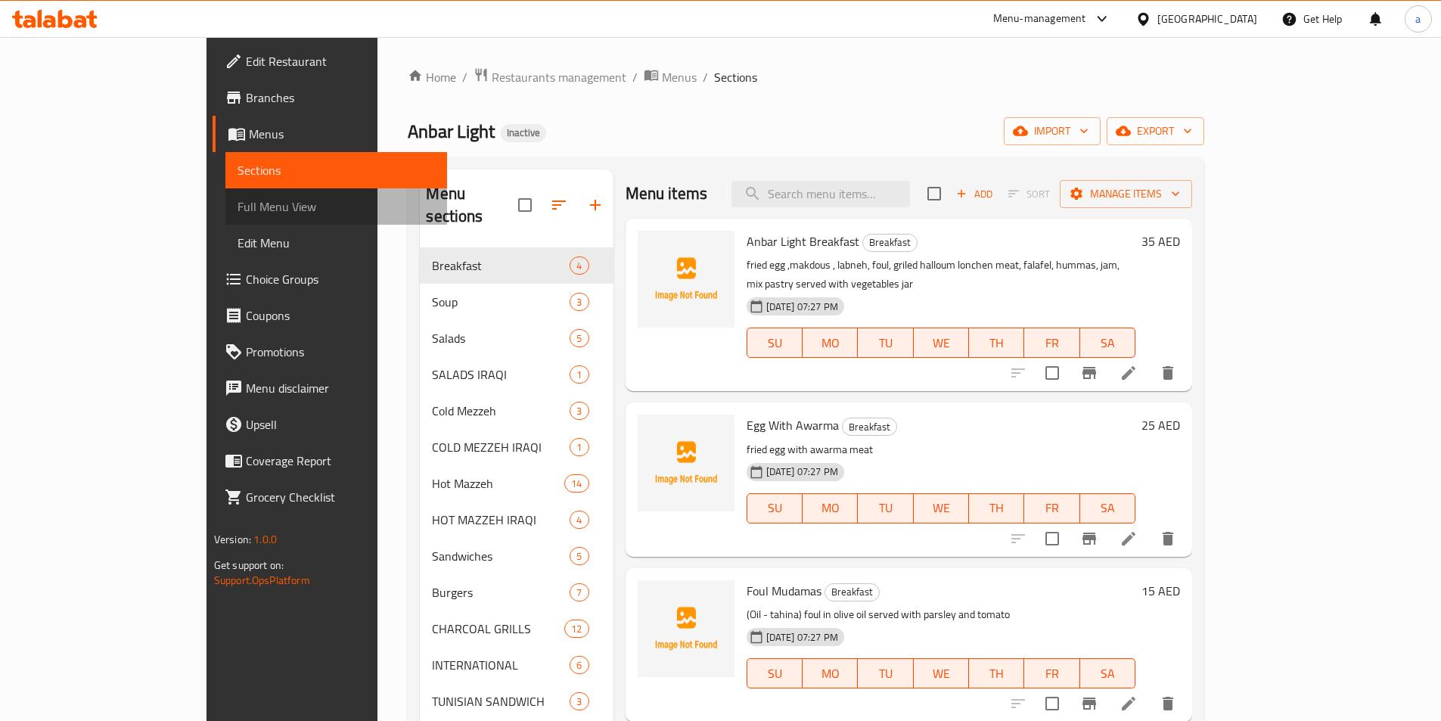
click at [237, 206] on span "Full Menu View" at bounding box center [335, 206] width 197 height 18
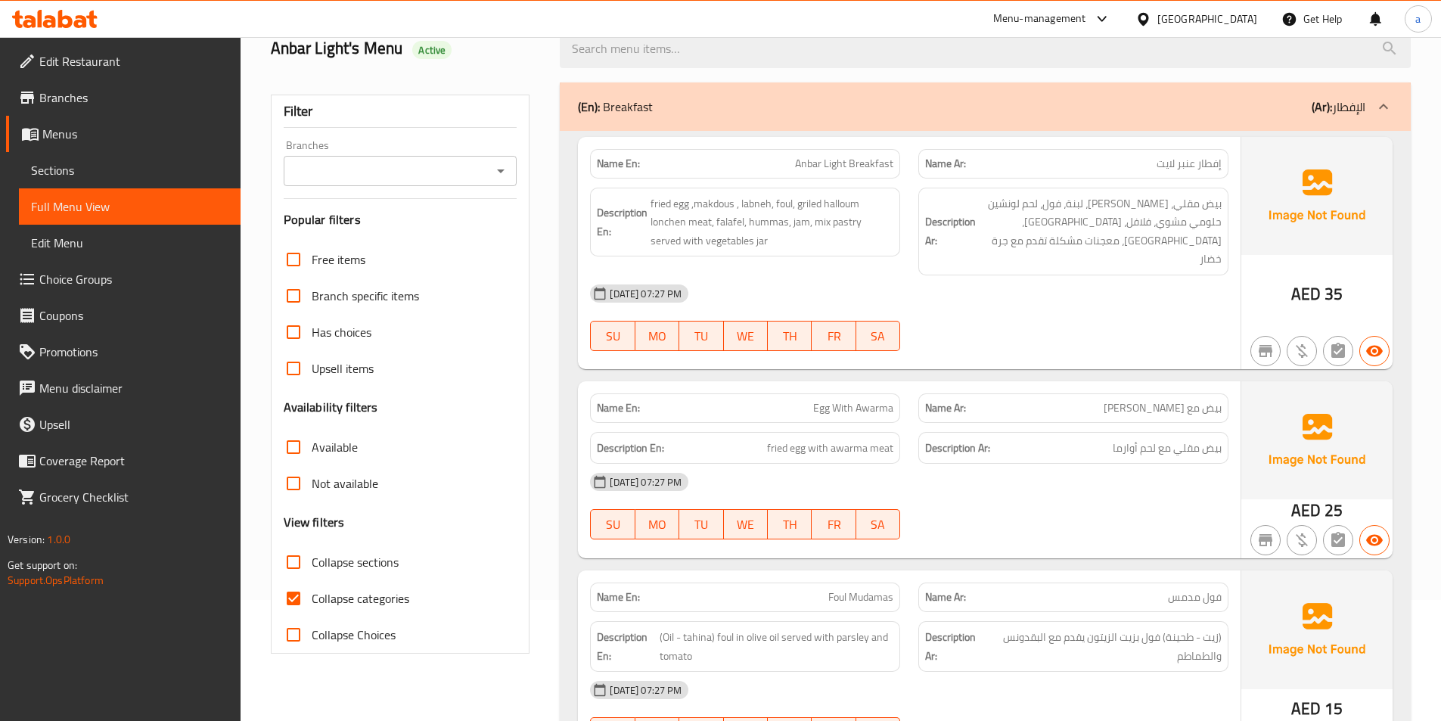
scroll to position [151, 0]
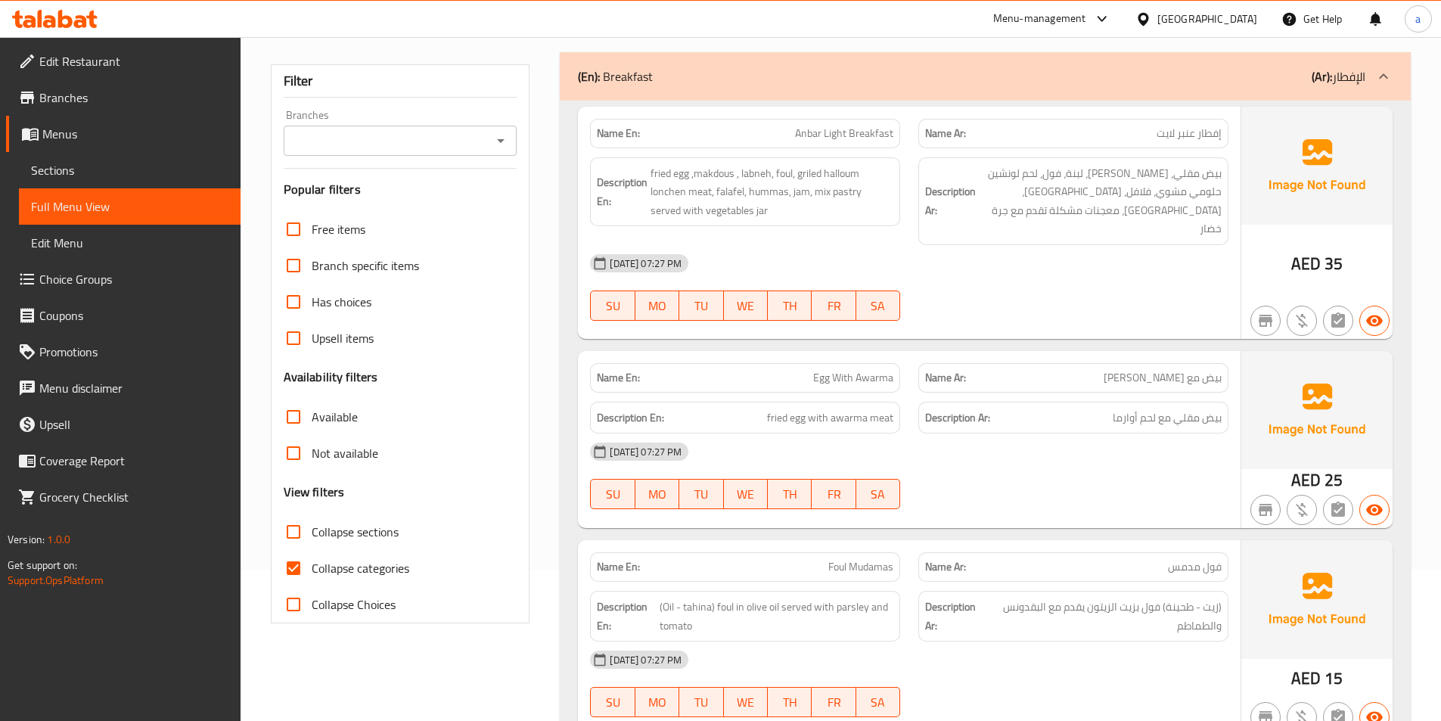
click at [289, 565] on input "Collapse categories" at bounding box center [293, 568] width 36 height 36
checkbox input "false"
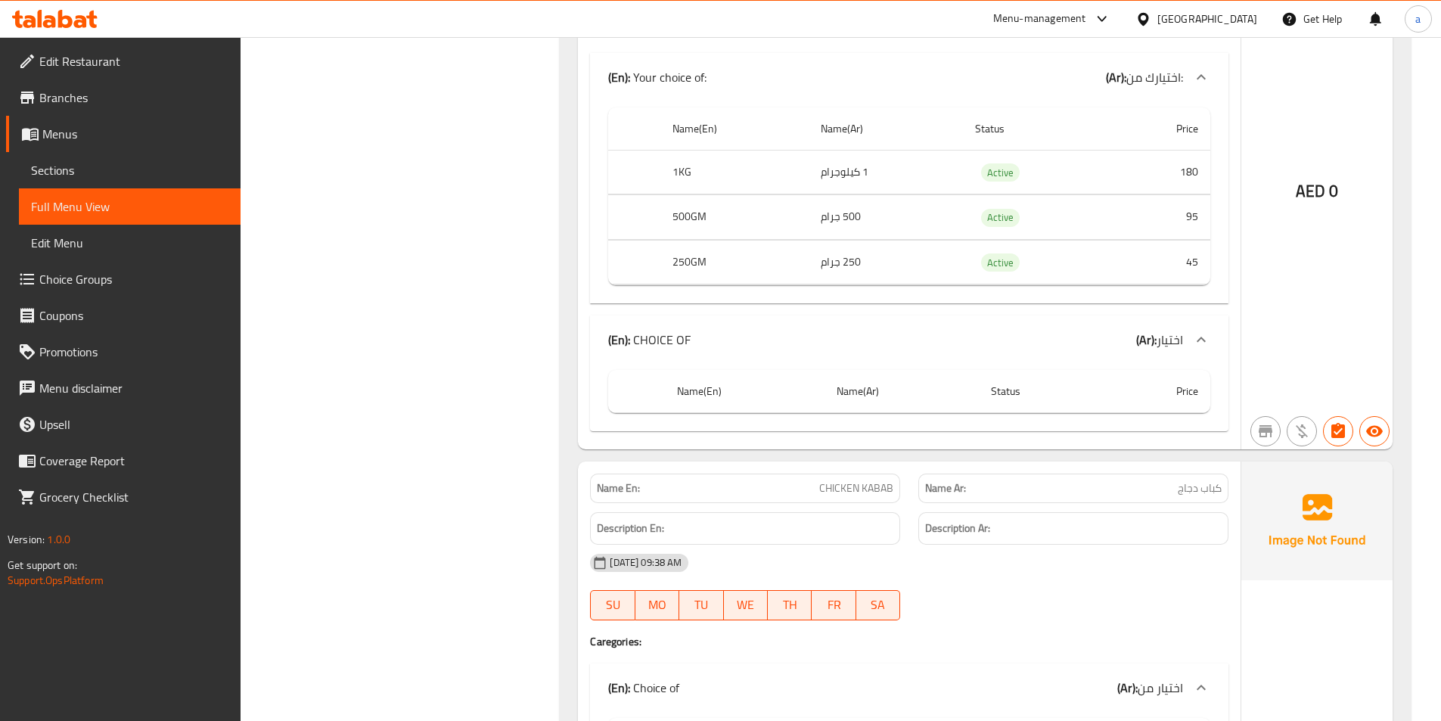
scroll to position [16940, 0]
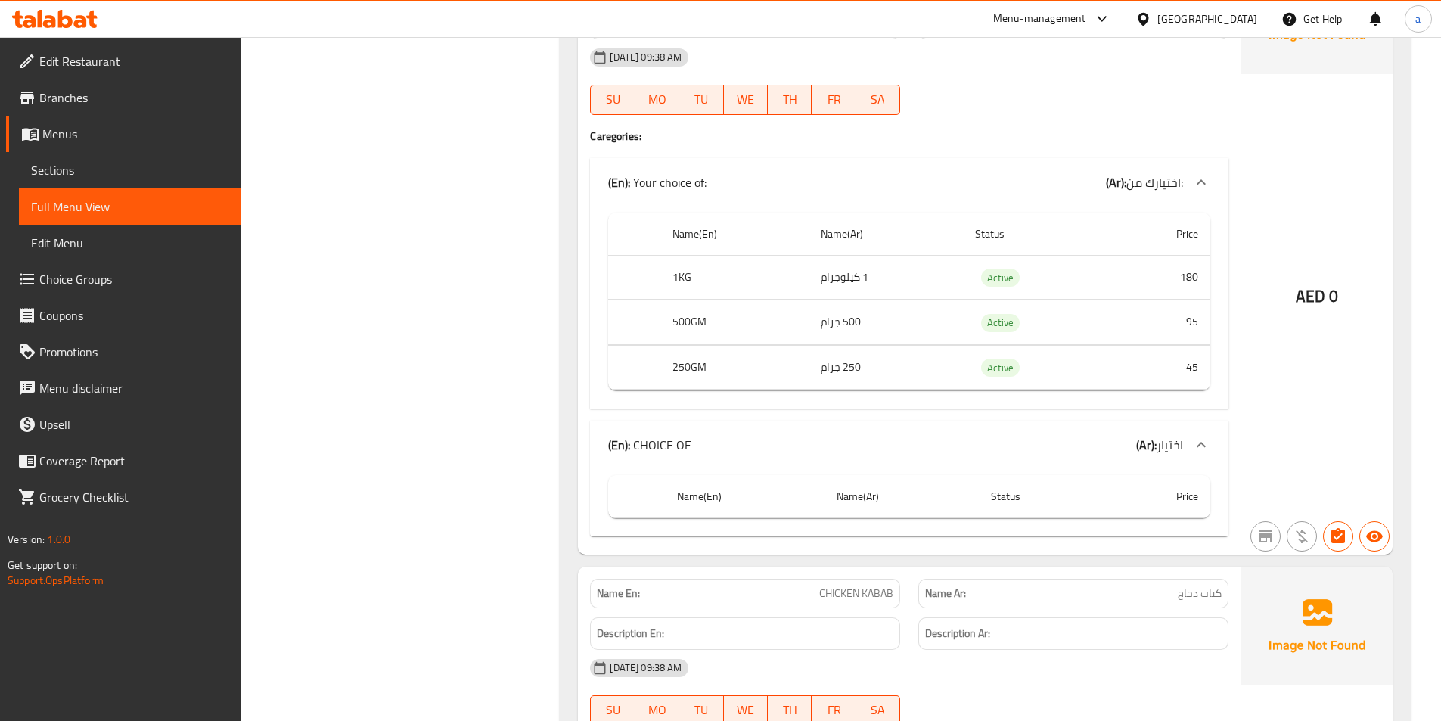
scroll to position [16713, 0]
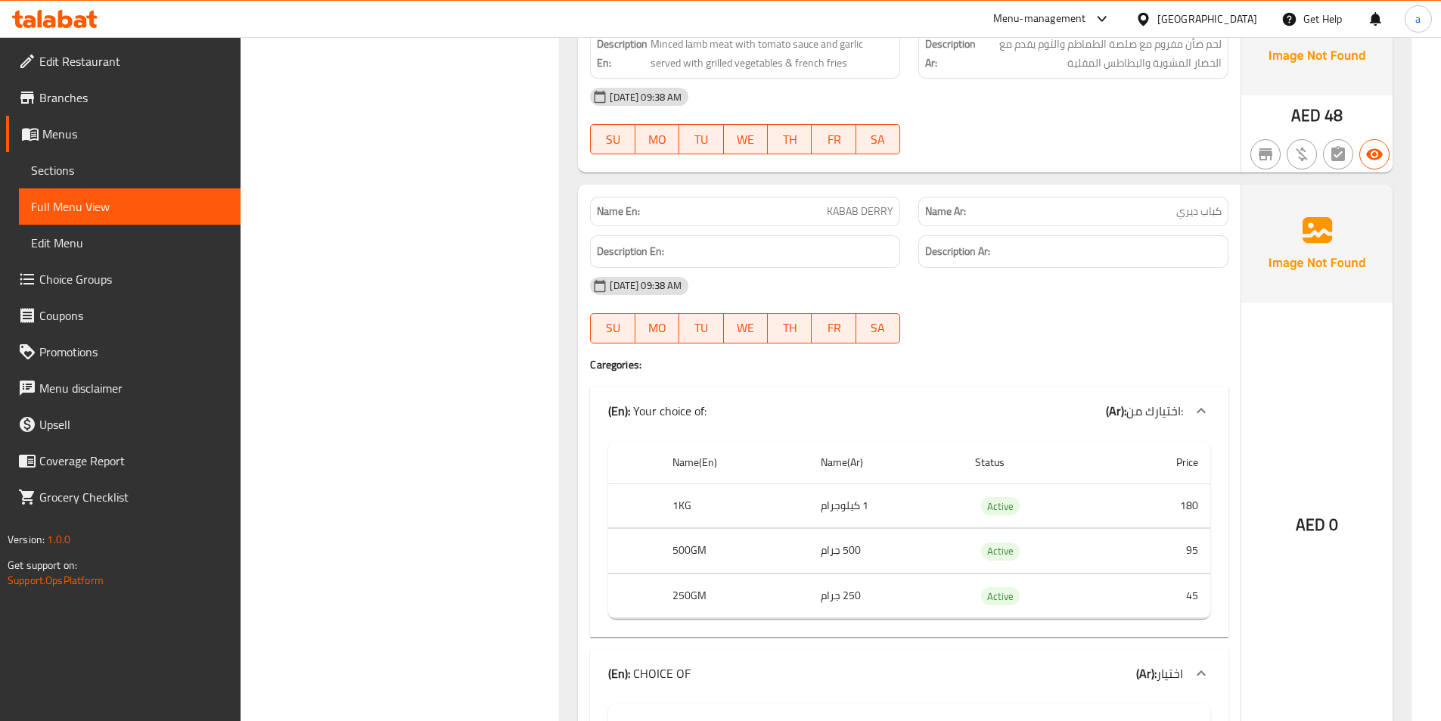
scroll to position [16562, 0]
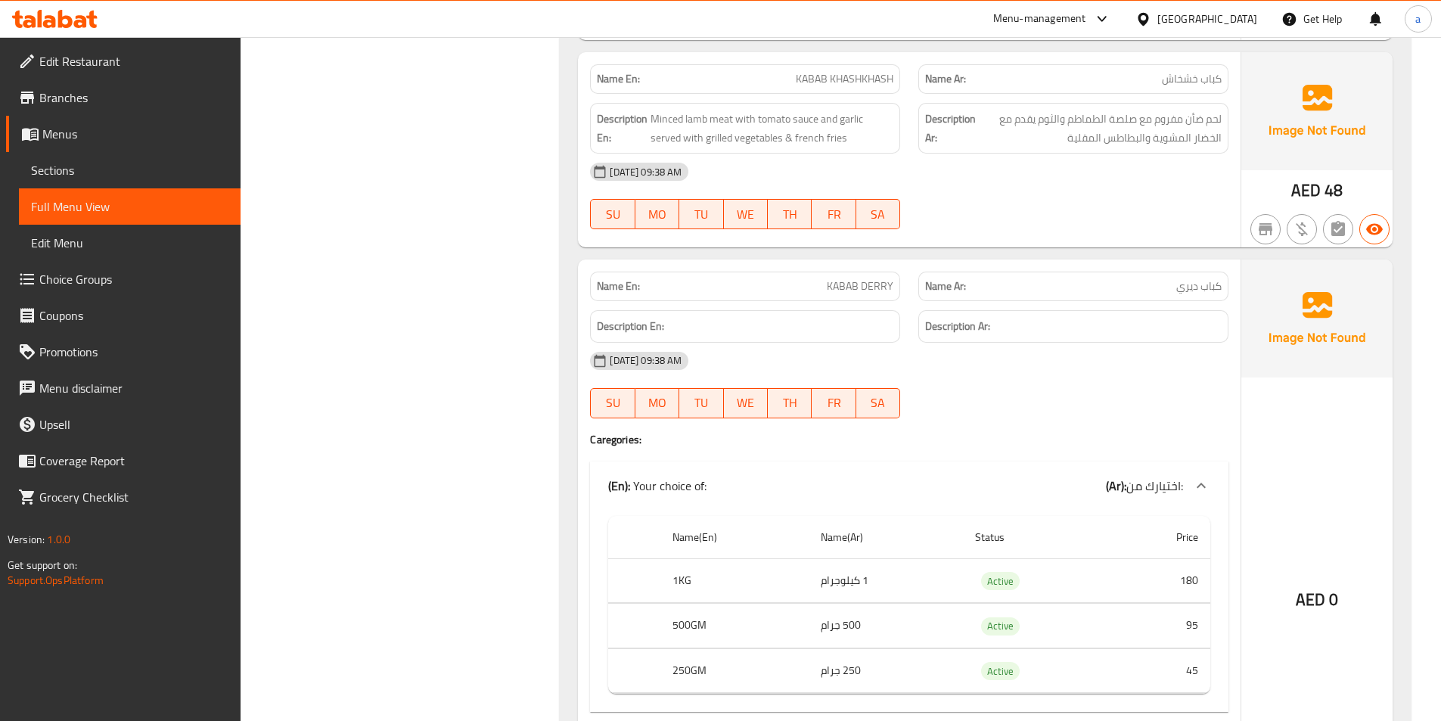
scroll to position [16410, 0]
click at [62, 175] on span "Sections" at bounding box center [129, 170] width 197 height 18
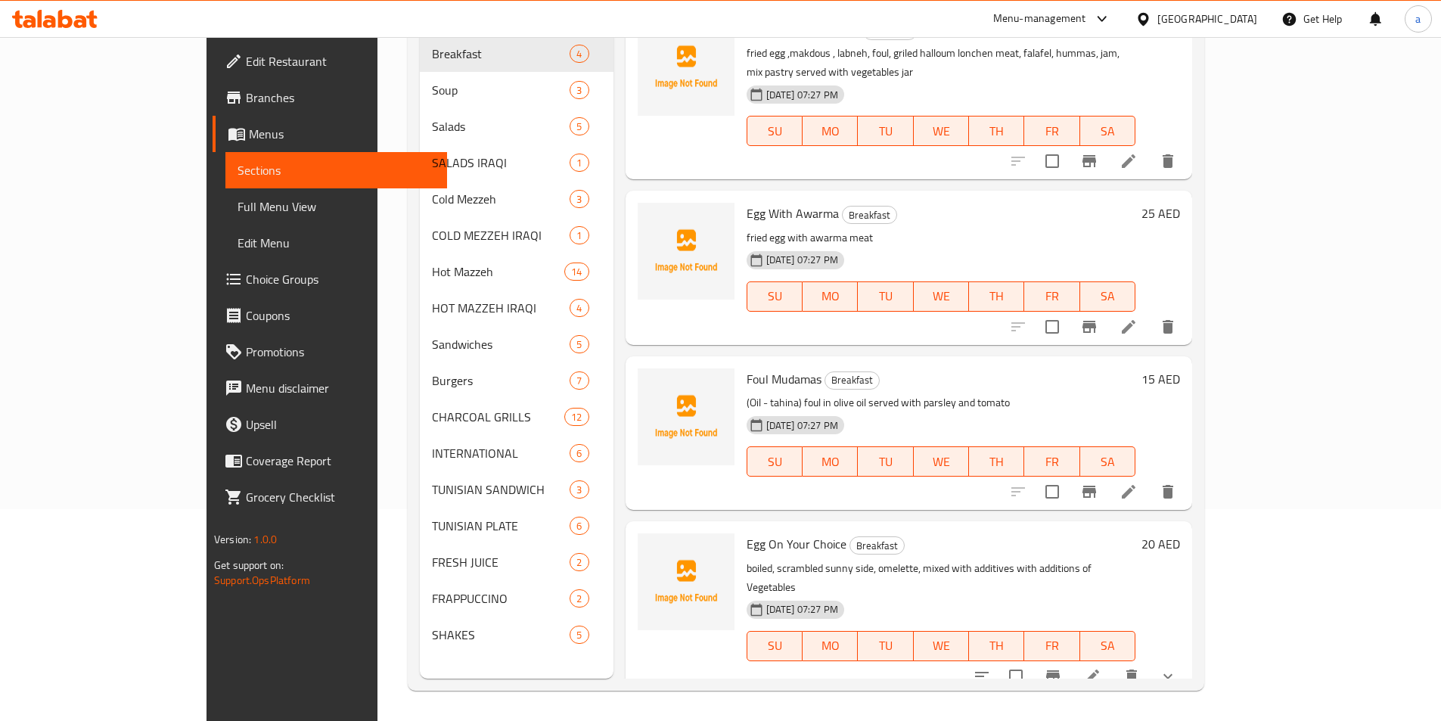
scroll to position [212, 0]
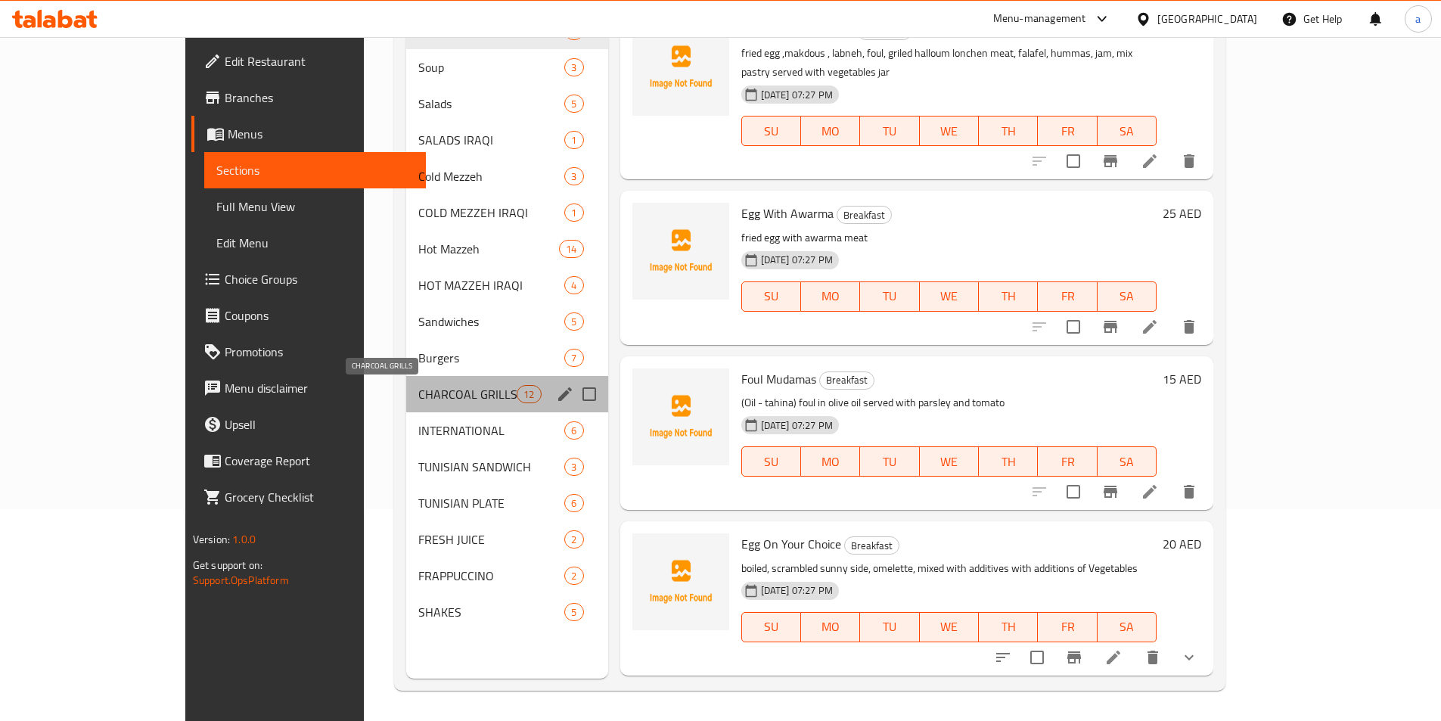
click at [418, 400] on span "CHARCOAL GRILLS" at bounding box center [467, 394] width 99 height 18
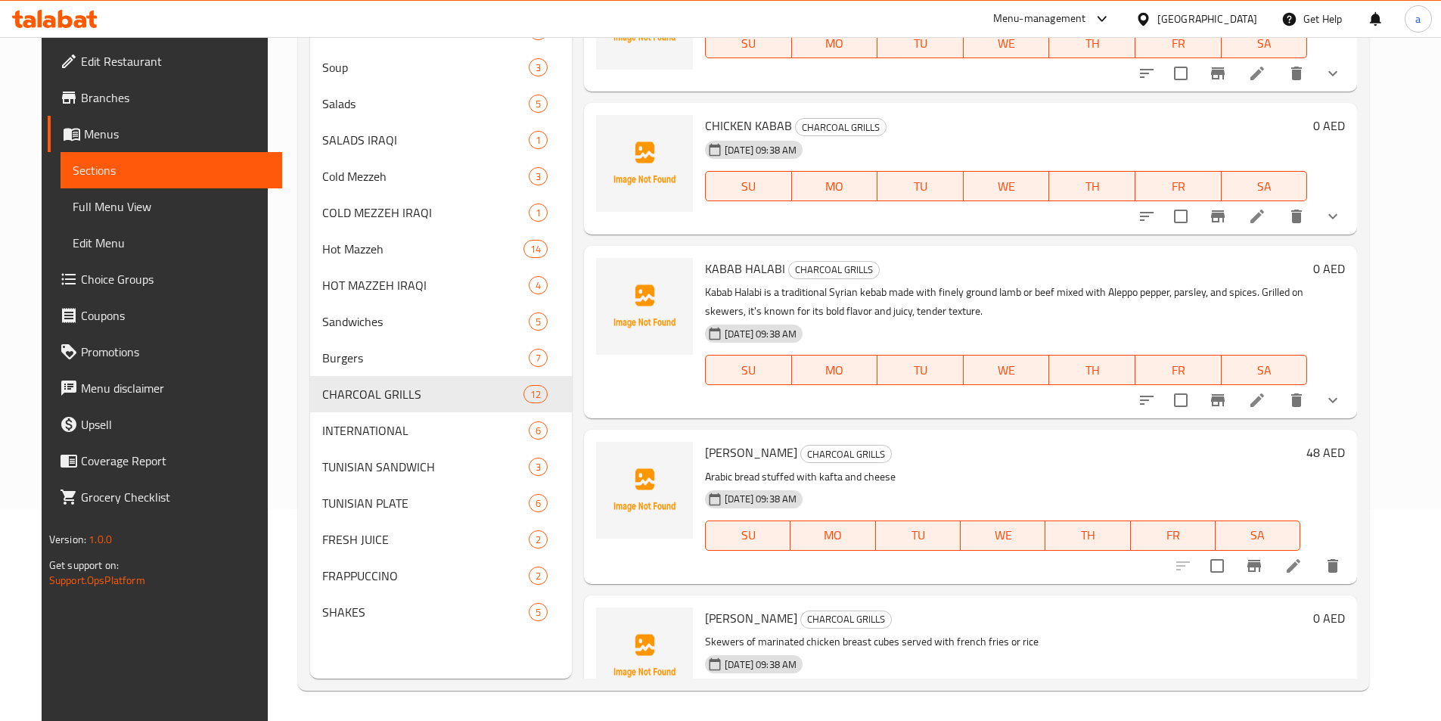
scroll to position [1274, 0]
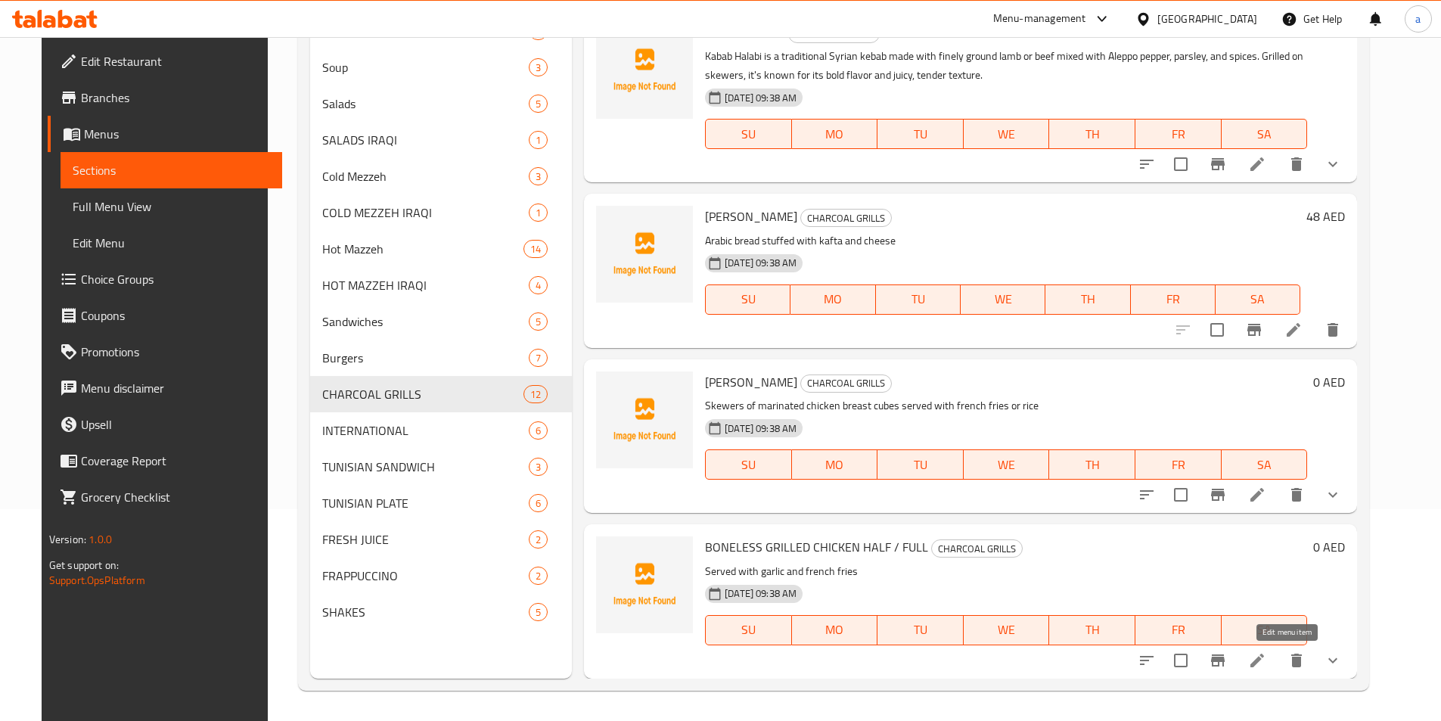
click at [1266, 659] on icon at bounding box center [1257, 660] width 18 height 18
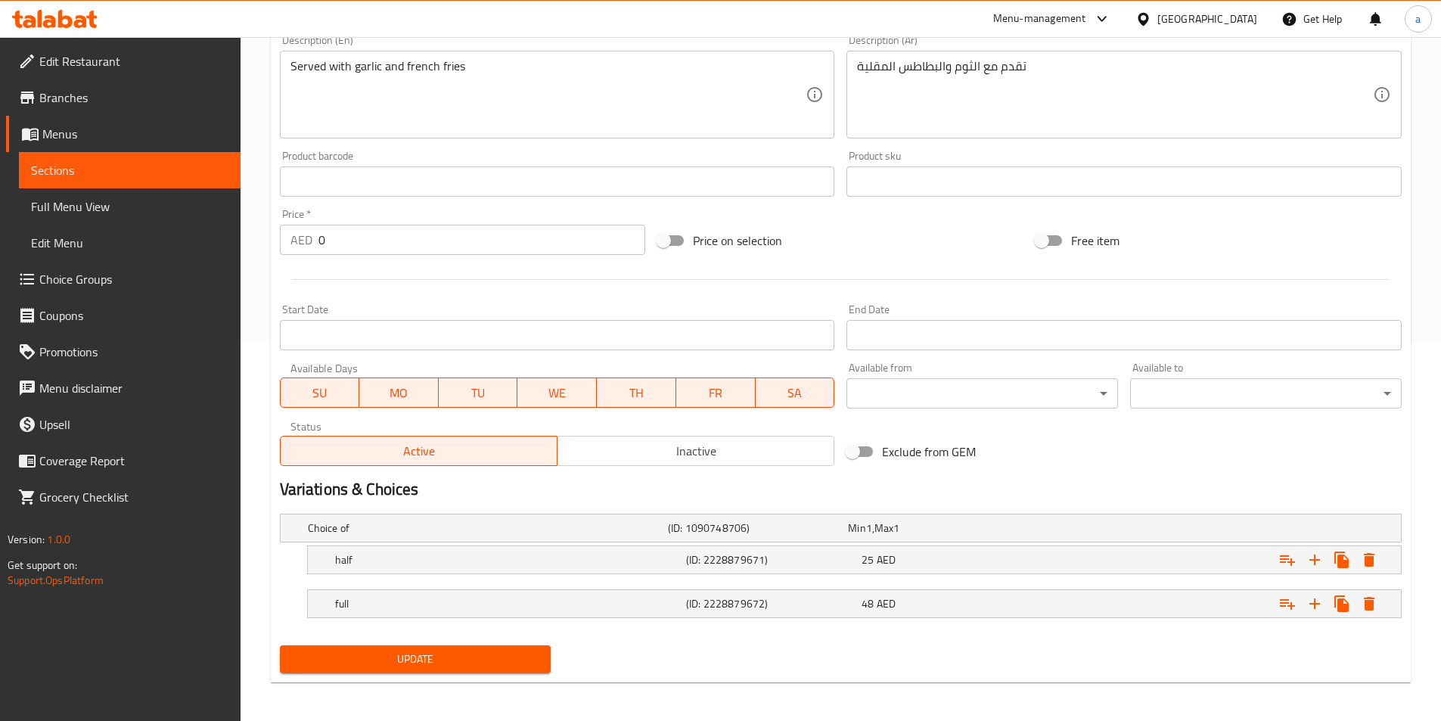
scroll to position [382, 0]
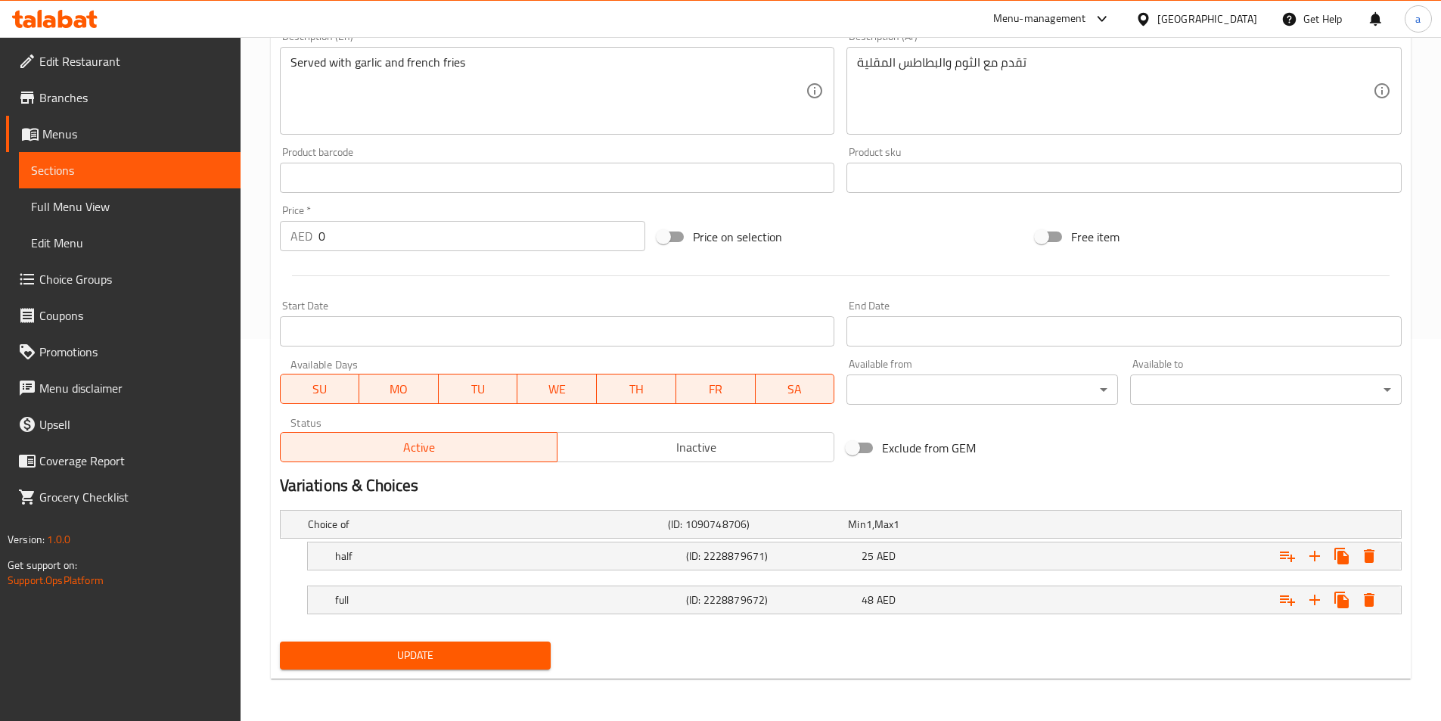
click at [100, 163] on span "Sections" at bounding box center [129, 170] width 197 height 18
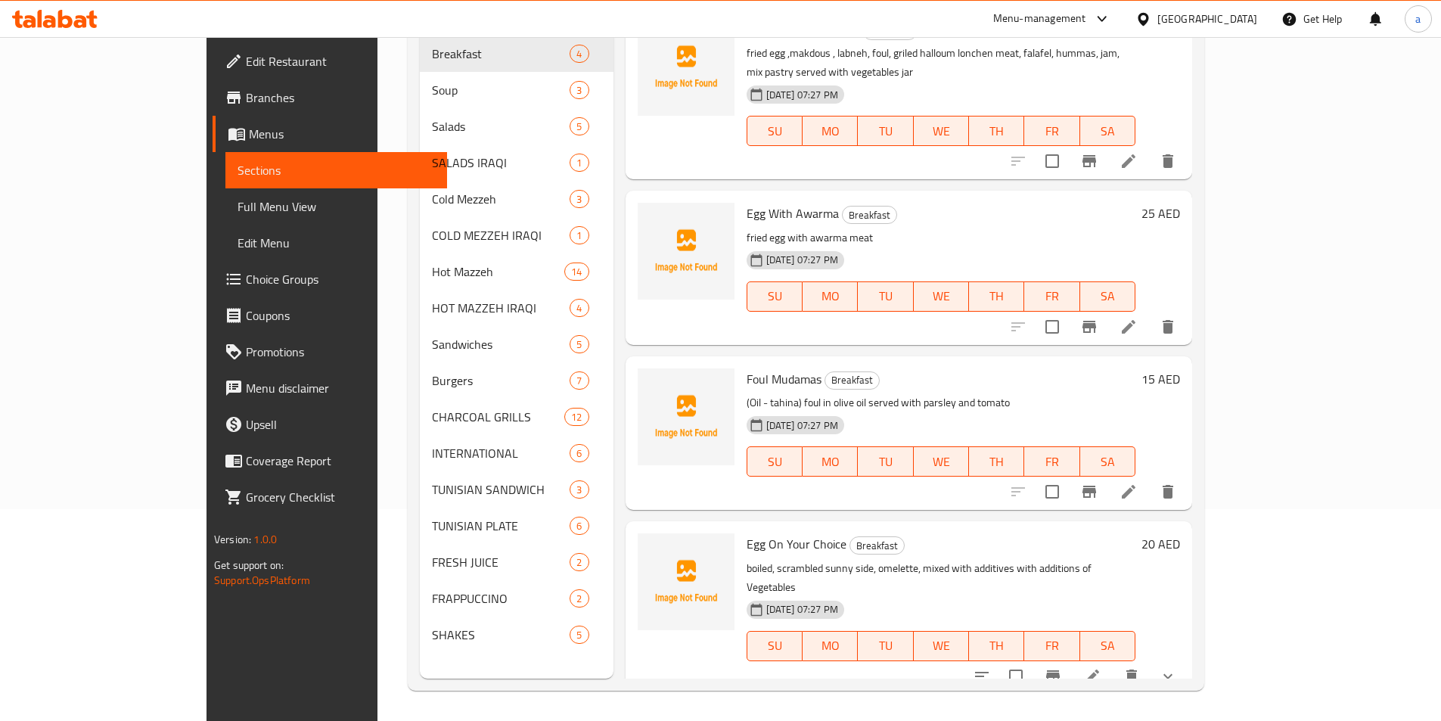
scroll to position [212, 0]
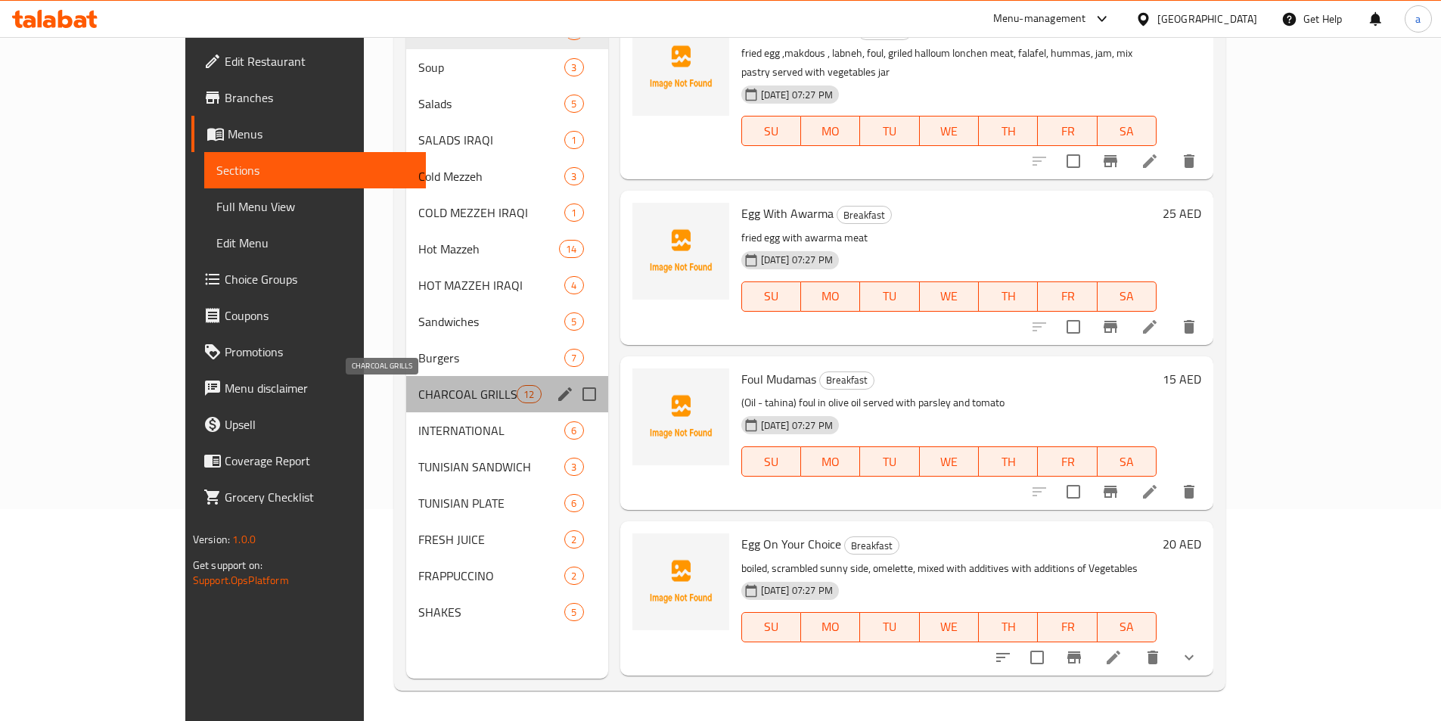
click at [418, 393] on span "CHARCOAL GRILLS" at bounding box center [467, 394] width 99 height 18
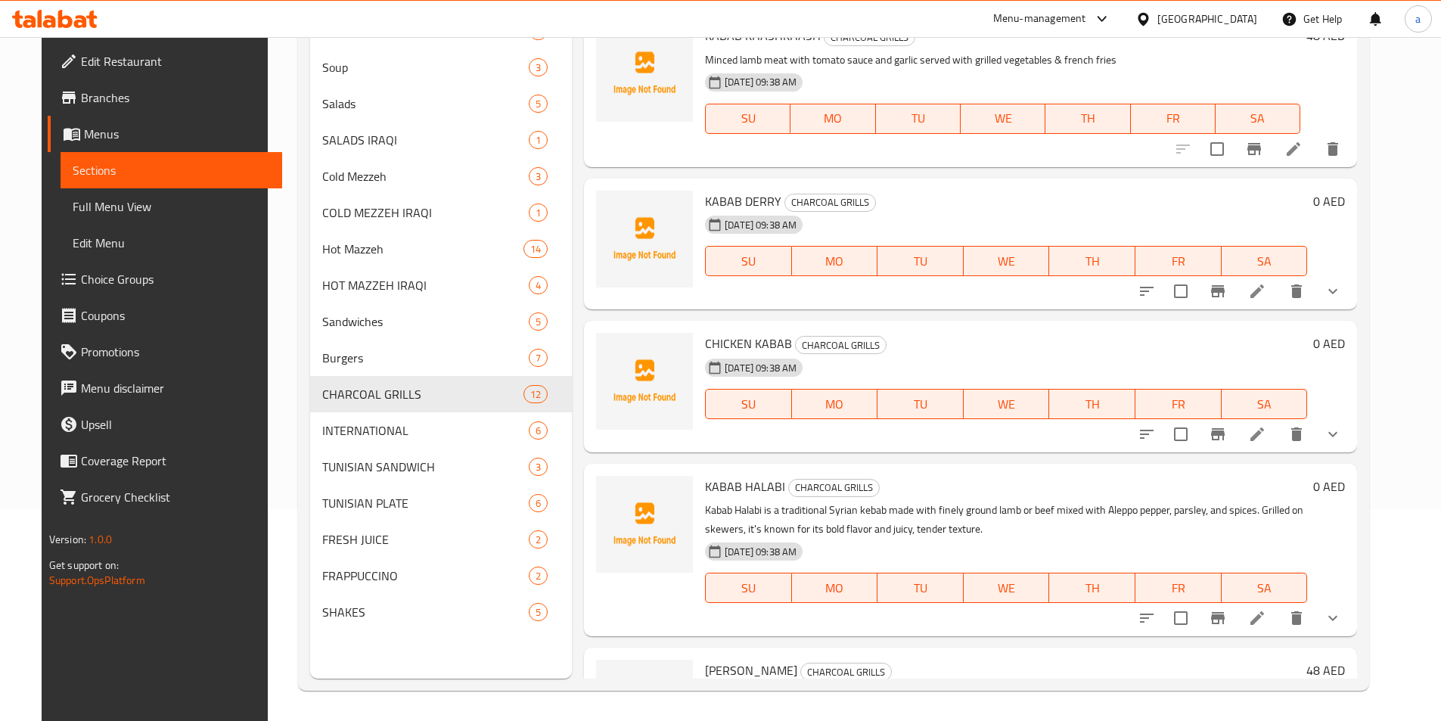
scroll to position [744, 0]
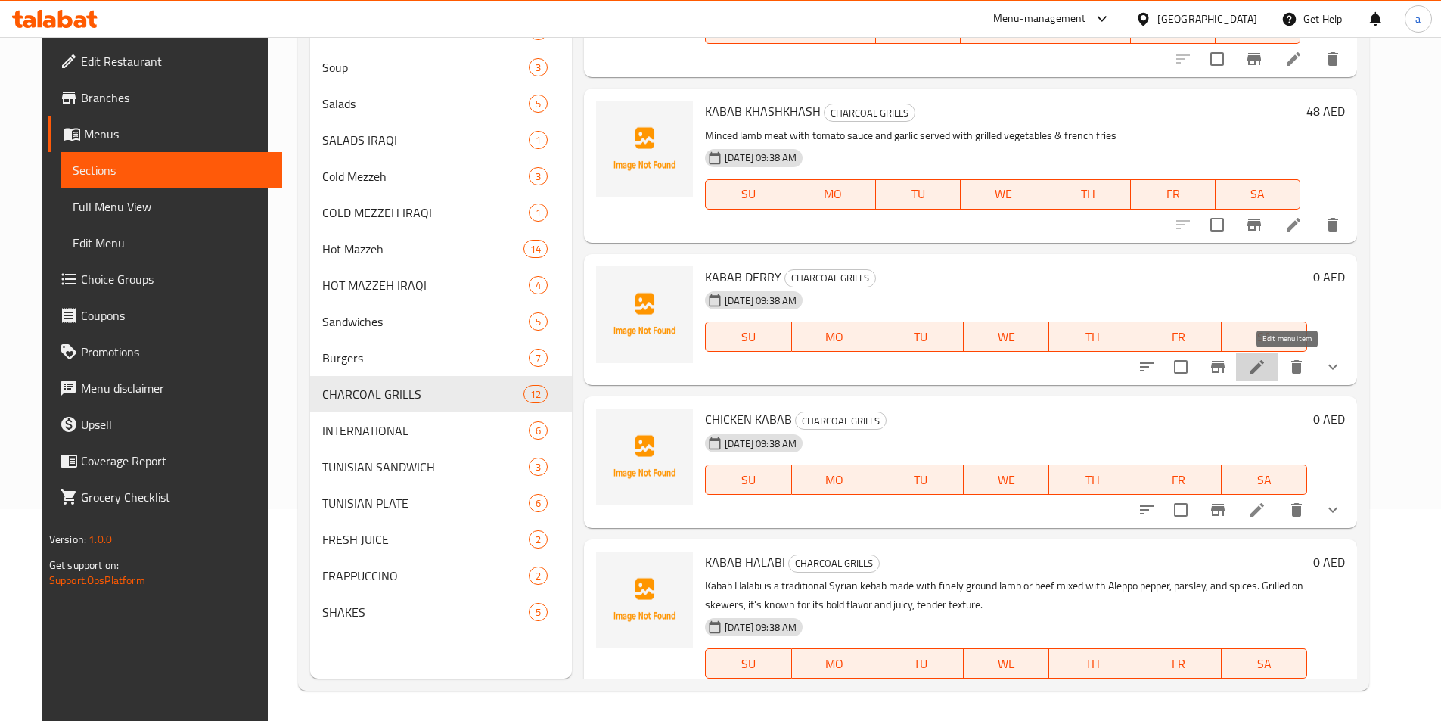
click at [1266, 371] on icon at bounding box center [1257, 367] width 18 height 18
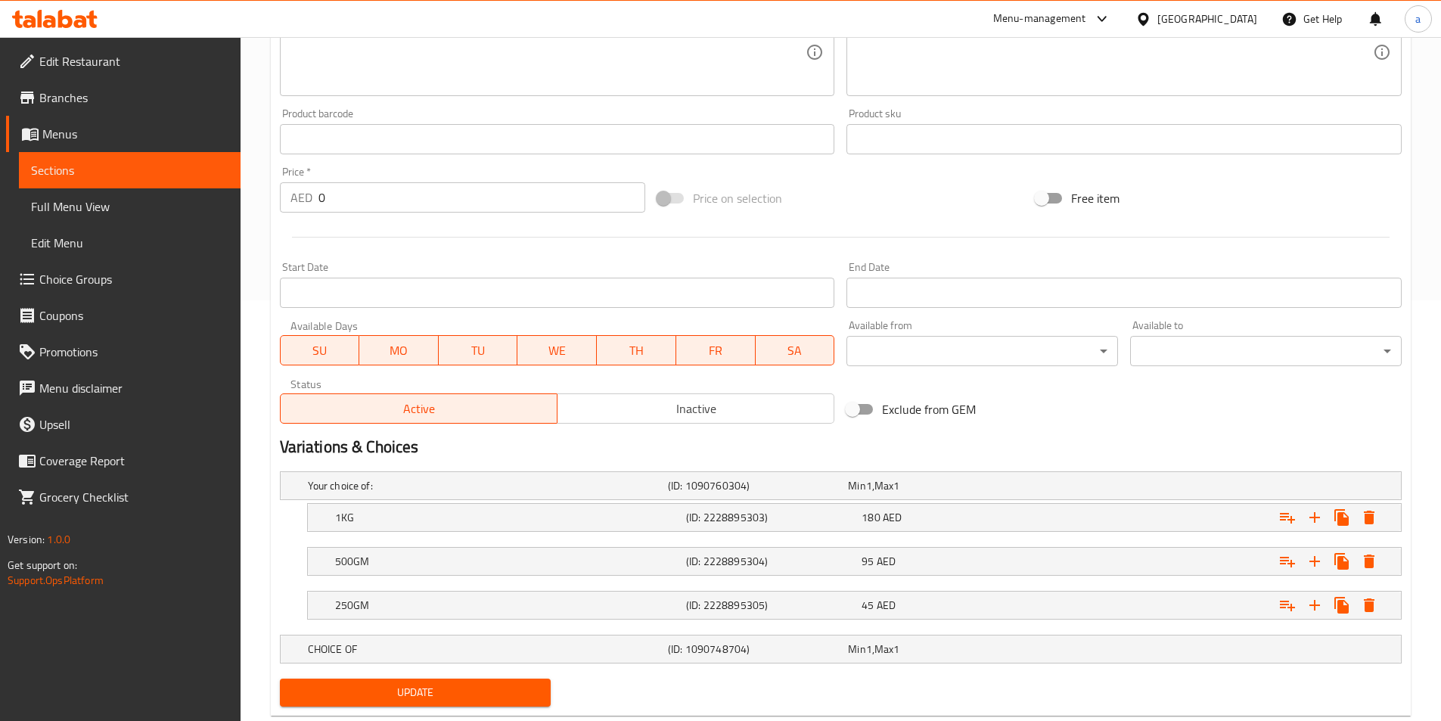
scroll to position [458, 0]
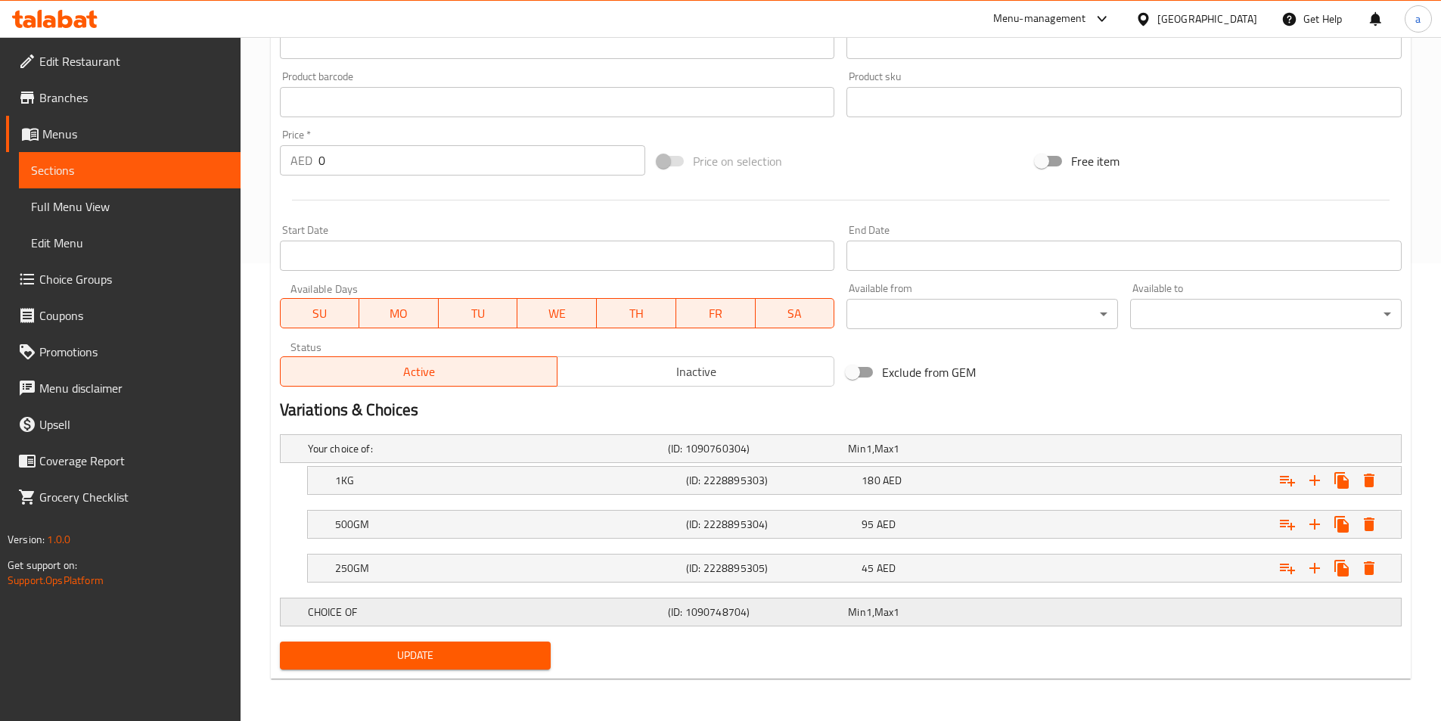
click at [962, 456] on div "Min 1 , Max 1" at bounding box center [935, 448] width 174 height 15
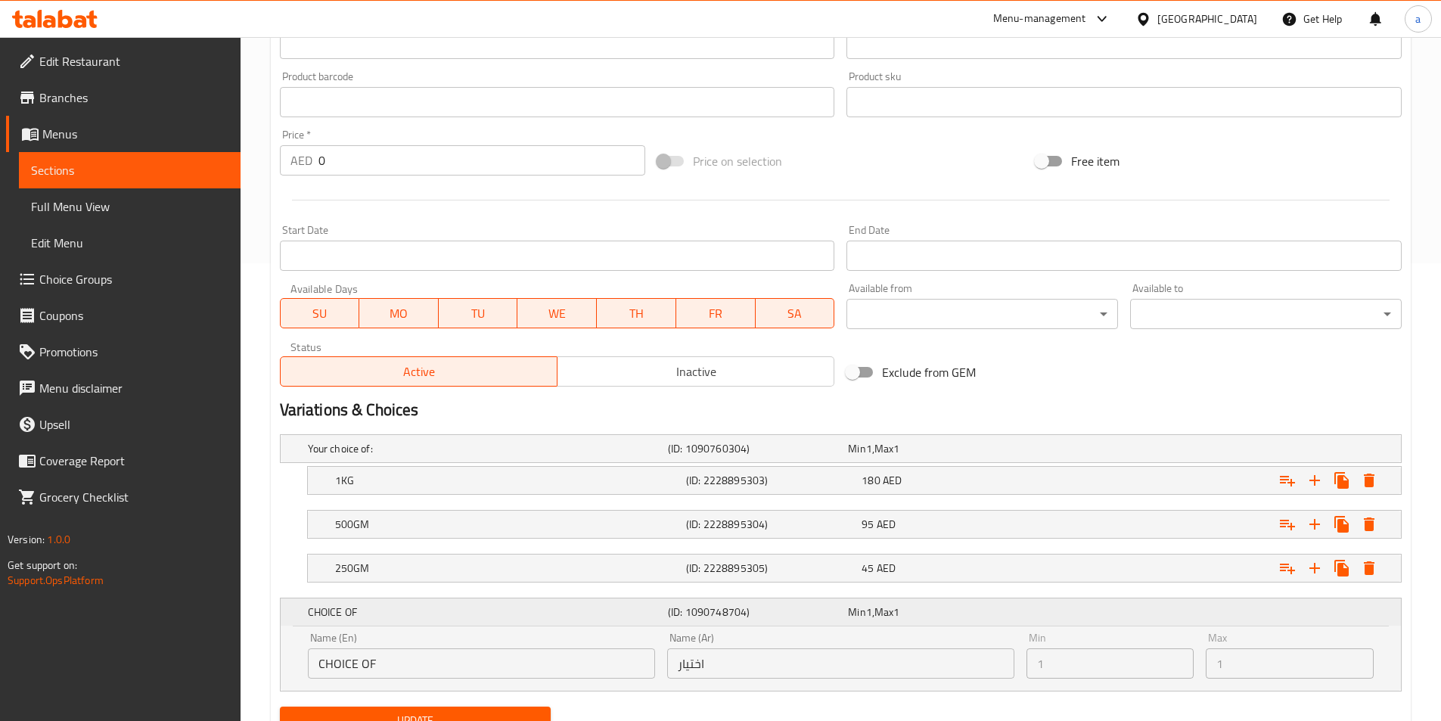
click at [1062, 616] on div "CHOICE OF (ID: 1090748704) Min 1 , Max 1" at bounding box center [845, 611] width 1081 height 33
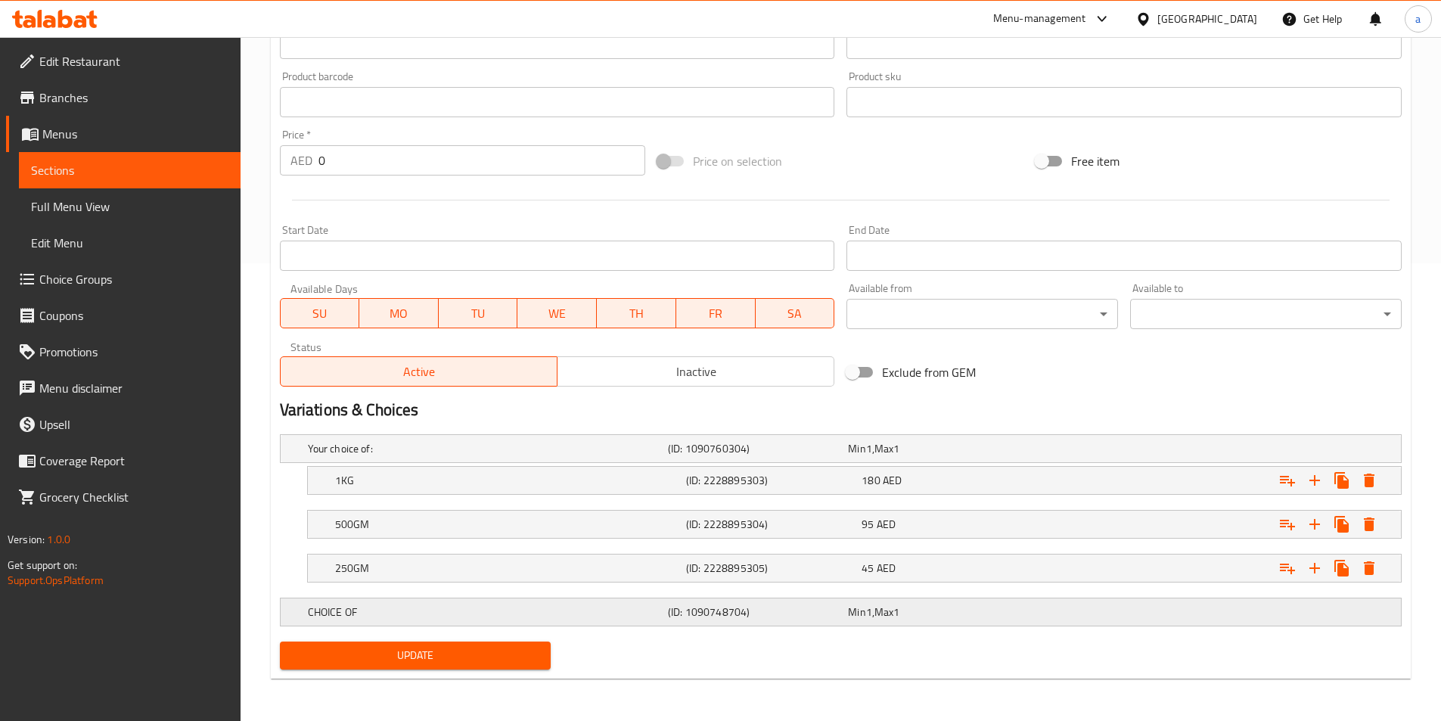
drag, startPoint x: 934, startPoint y: 612, endPoint x: 1273, endPoint y: 619, distance: 338.9
click at [1273, 465] on div "CHOICE OF (ID: 1090748704) Min 1 , Max 1" at bounding box center [845, 448] width 1081 height 33
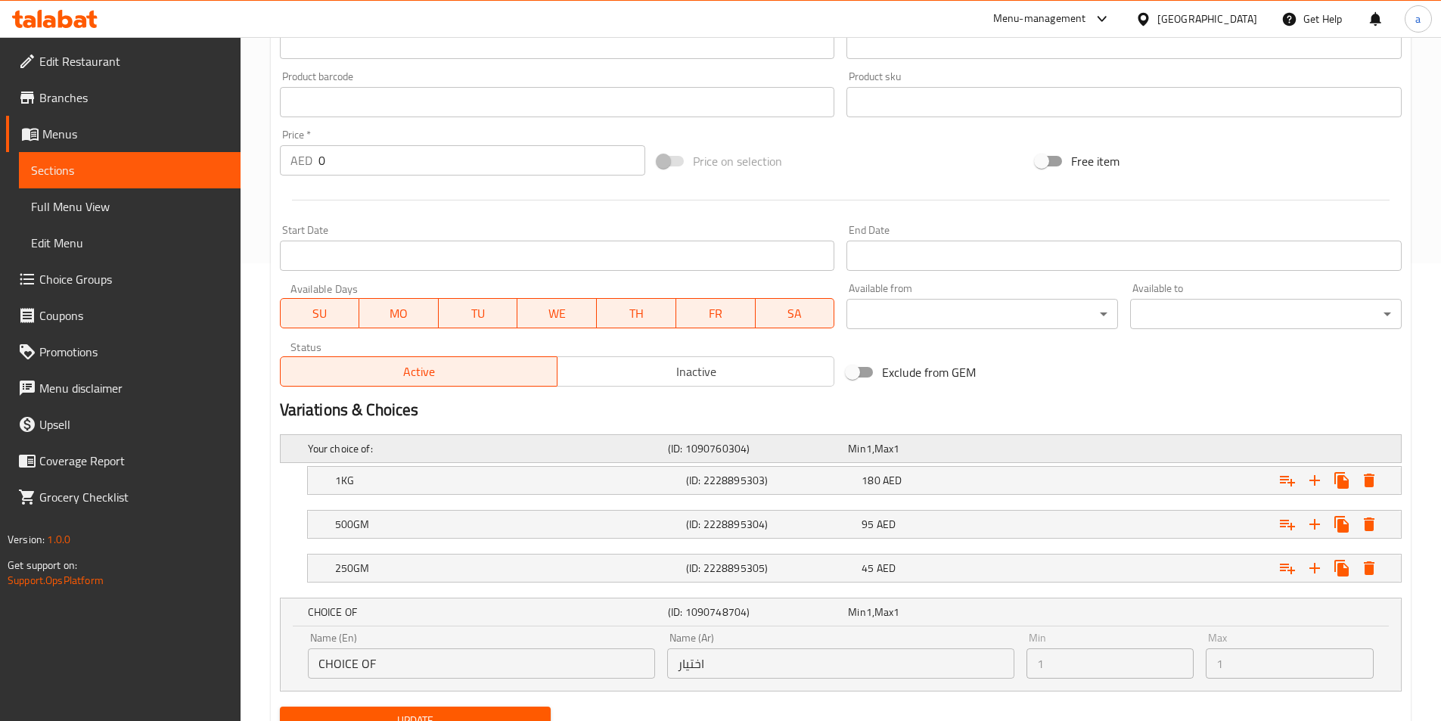
click at [1139, 454] on div "Your choice of: (ID: 1090760304) Min 1 , Max 1" at bounding box center [845, 448] width 1081 height 33
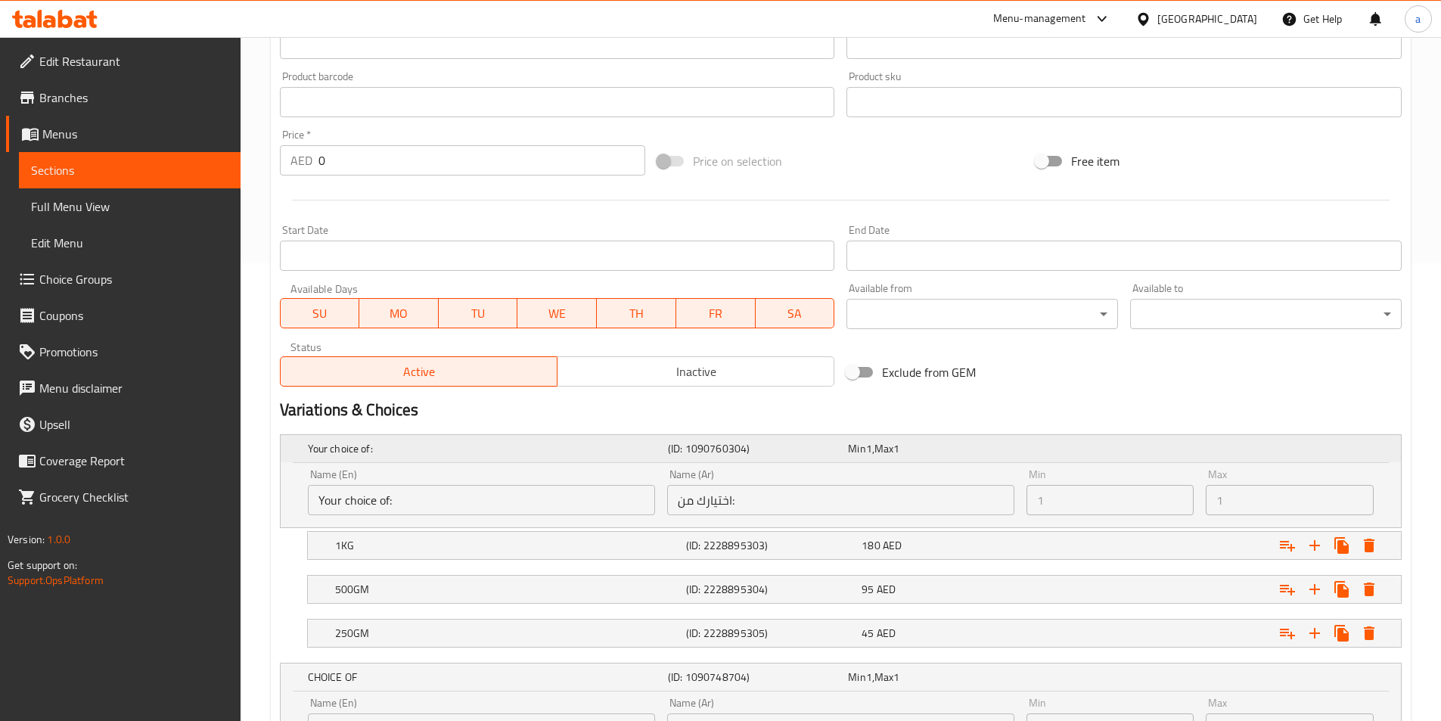
click at [1139, 454] on div "Your choice of: (ID: 1090760304) Min 1 , Max 1" at bounding box center [845, 448] width 1081 height 33
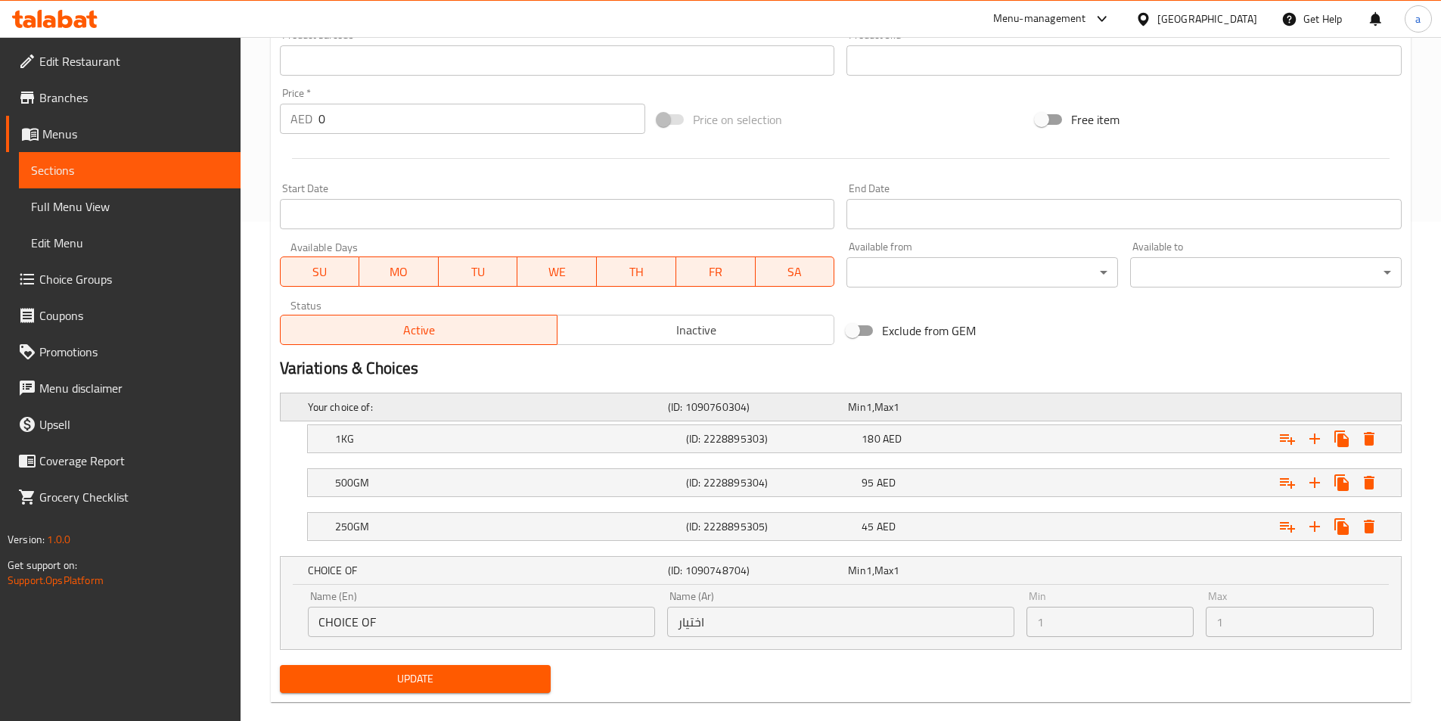
scroll to position [523, 0]
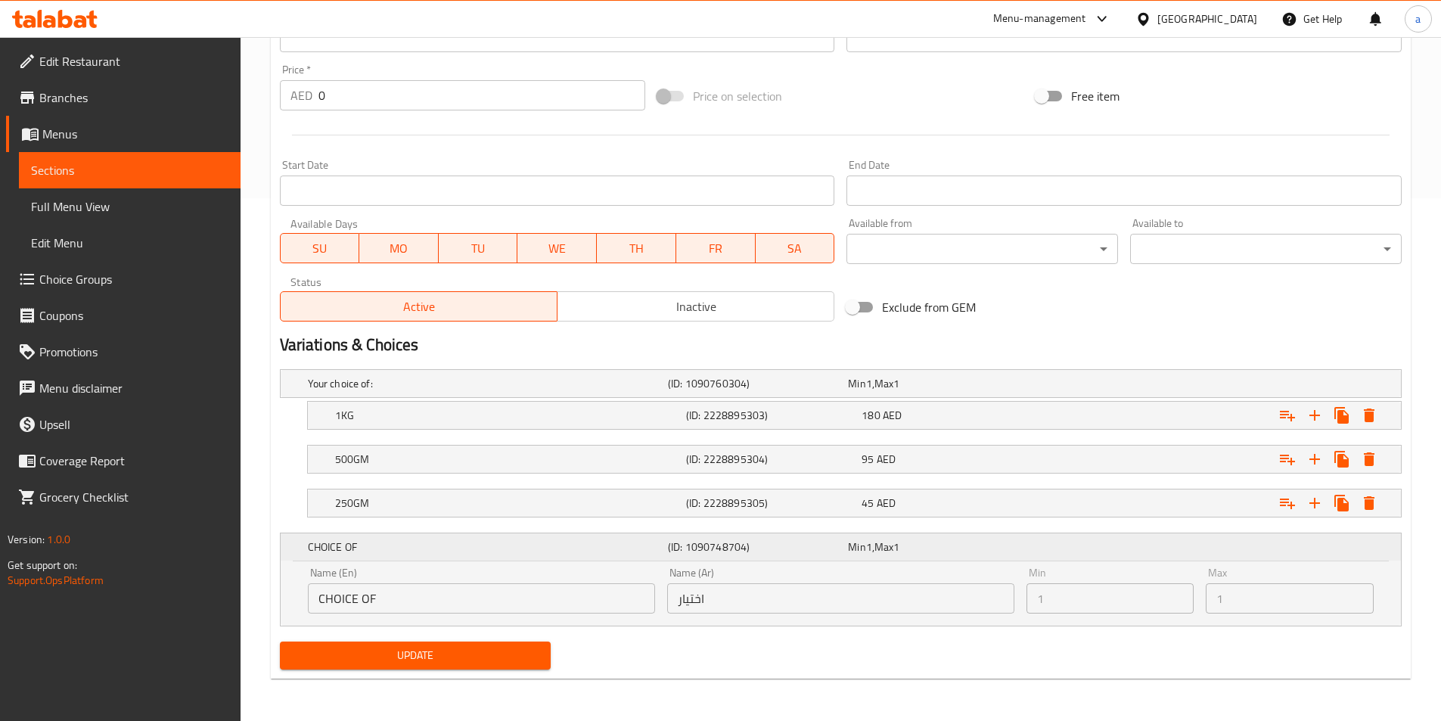
click at [889, 542] on span "Max" at bounding box center [883, 547] width 19 height 20
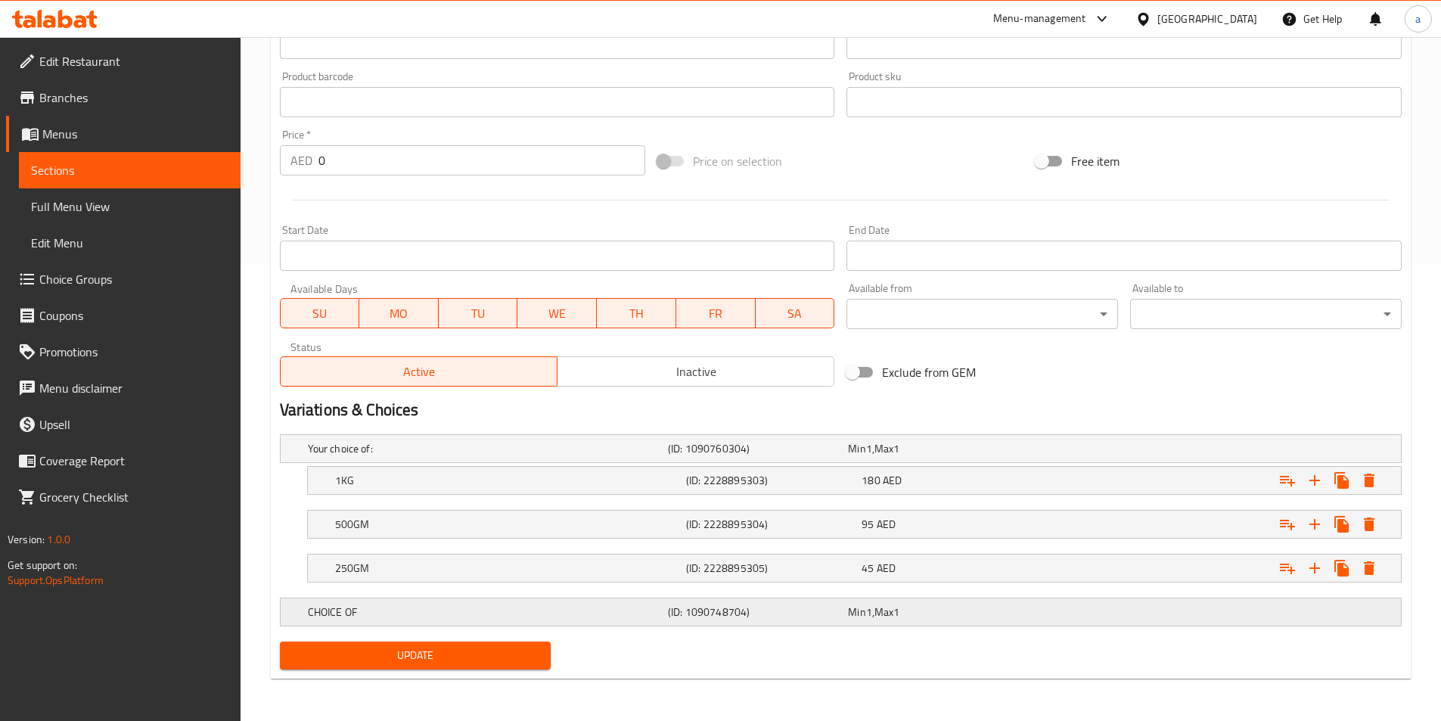
click at [884, 458] on span "Max" at bounding box center [883, 449] width 19 height 20
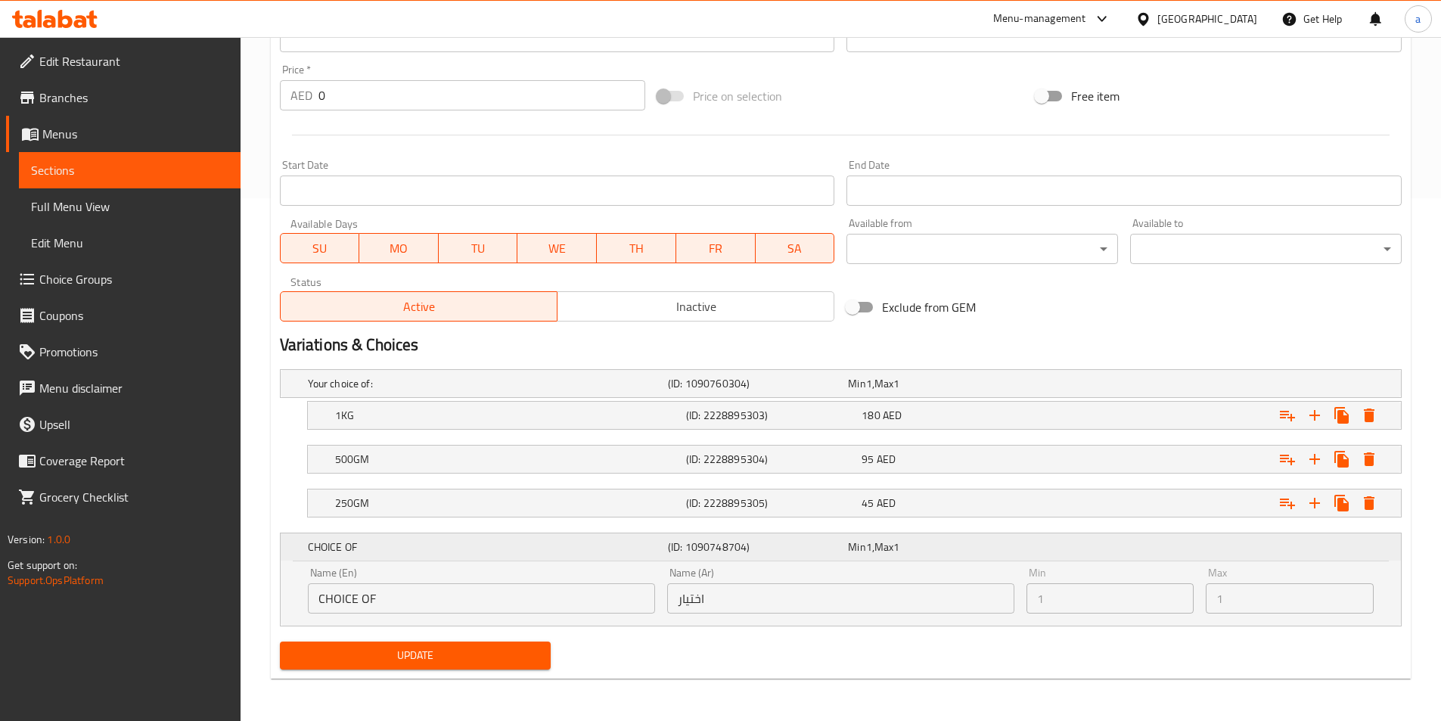
click at [872, 550] on div "Min 1 , Max 1" at bounding box center [935, 546] width 174 height 15
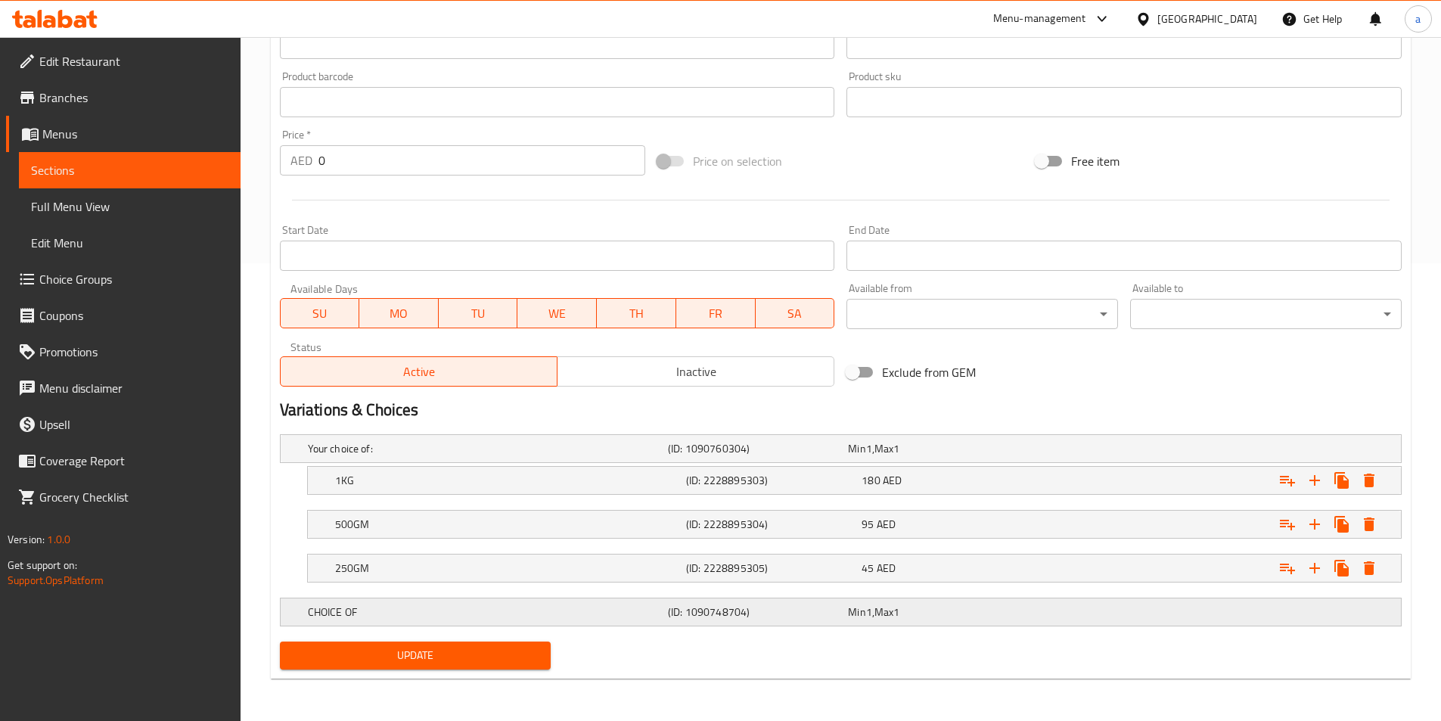
scroll to position [458, 0]
click at [796, 456] on h5 "(ID: 1090748704)" at bounding box center [755, 448] width 174 height 15
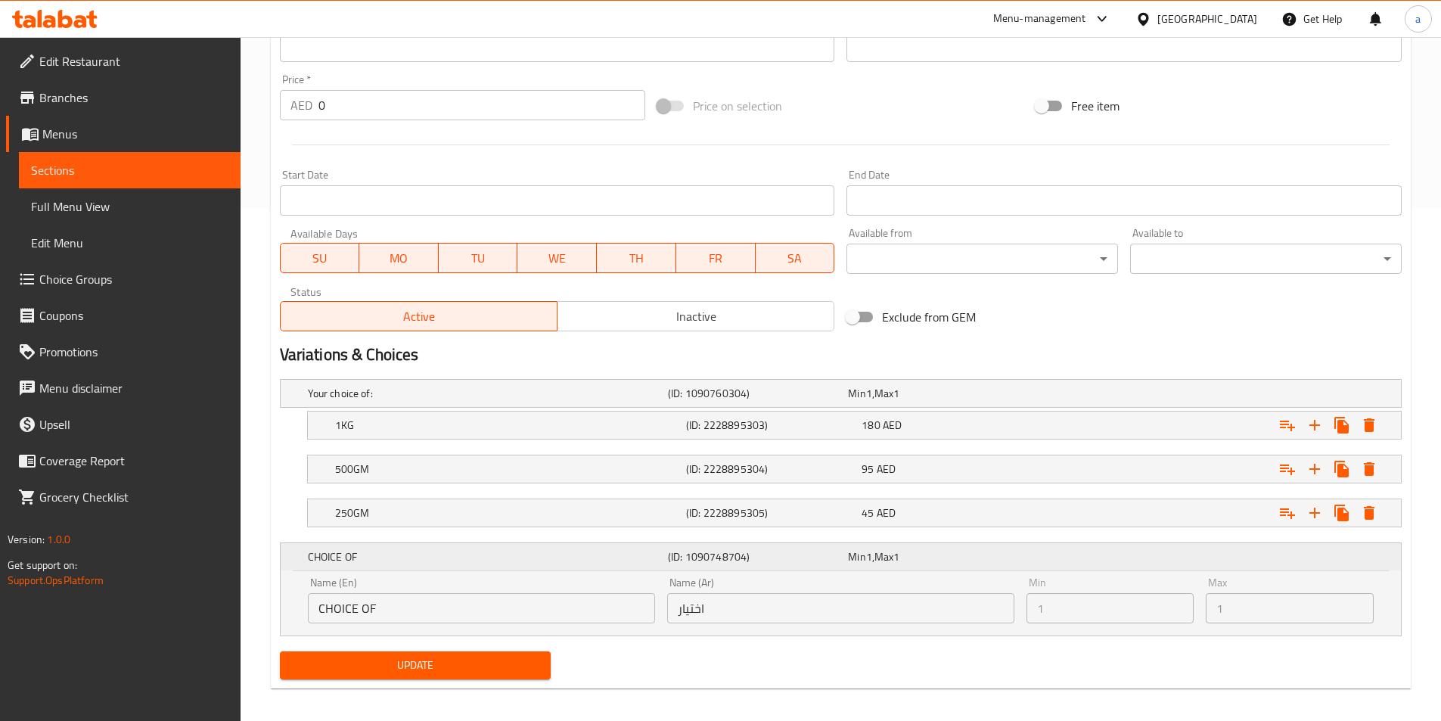
scroll to position [523, 0]
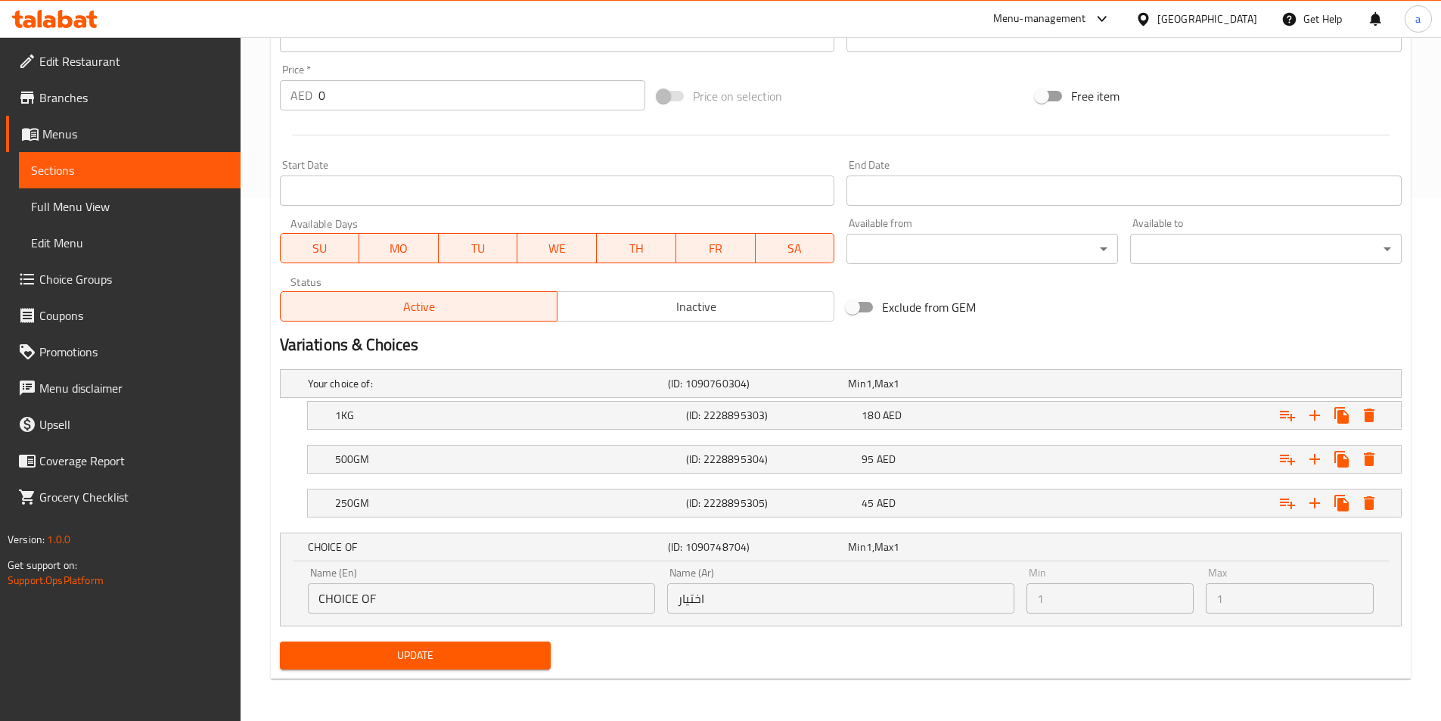
click at [62, 277] on span "Choice Groups" at bounding box center [133, 279] width 189 height 18
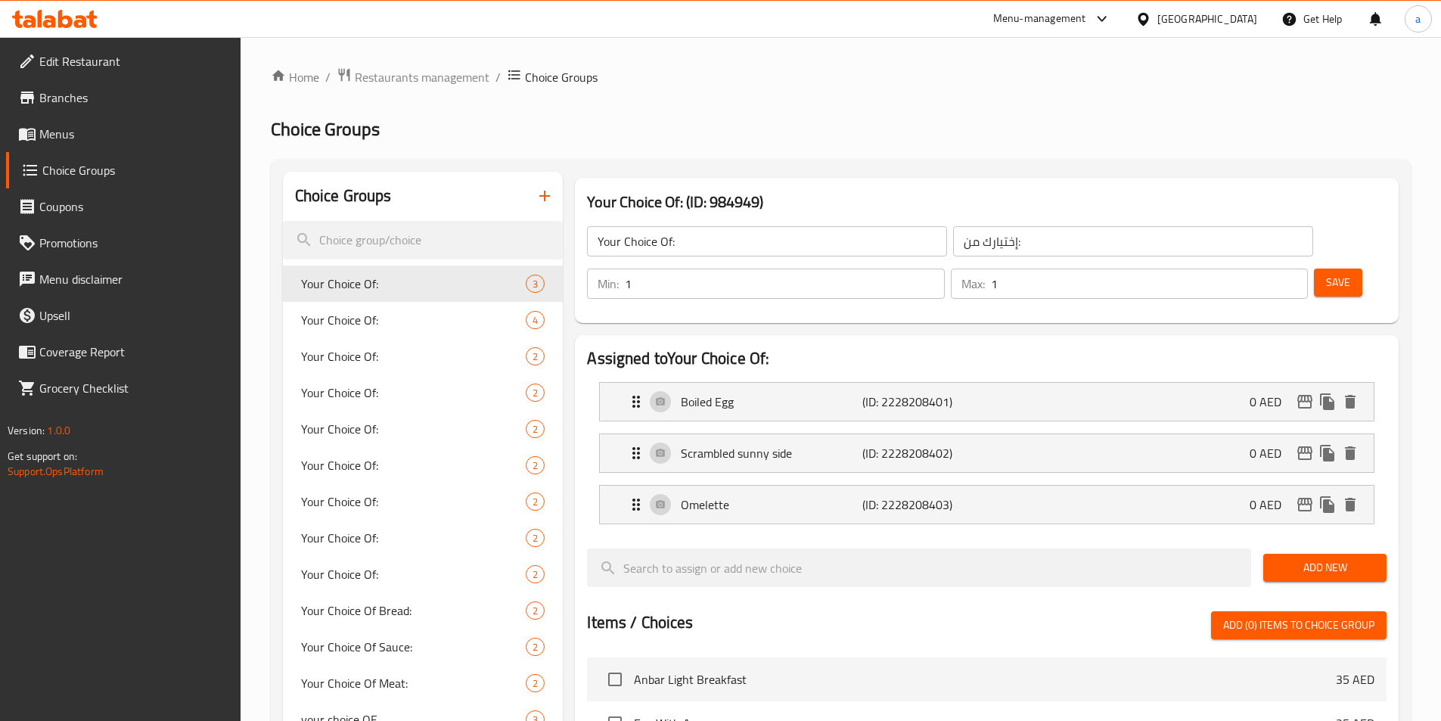
click at [67, 138] on span "Menus" at bounding box center [133, 134] width 189 height 18
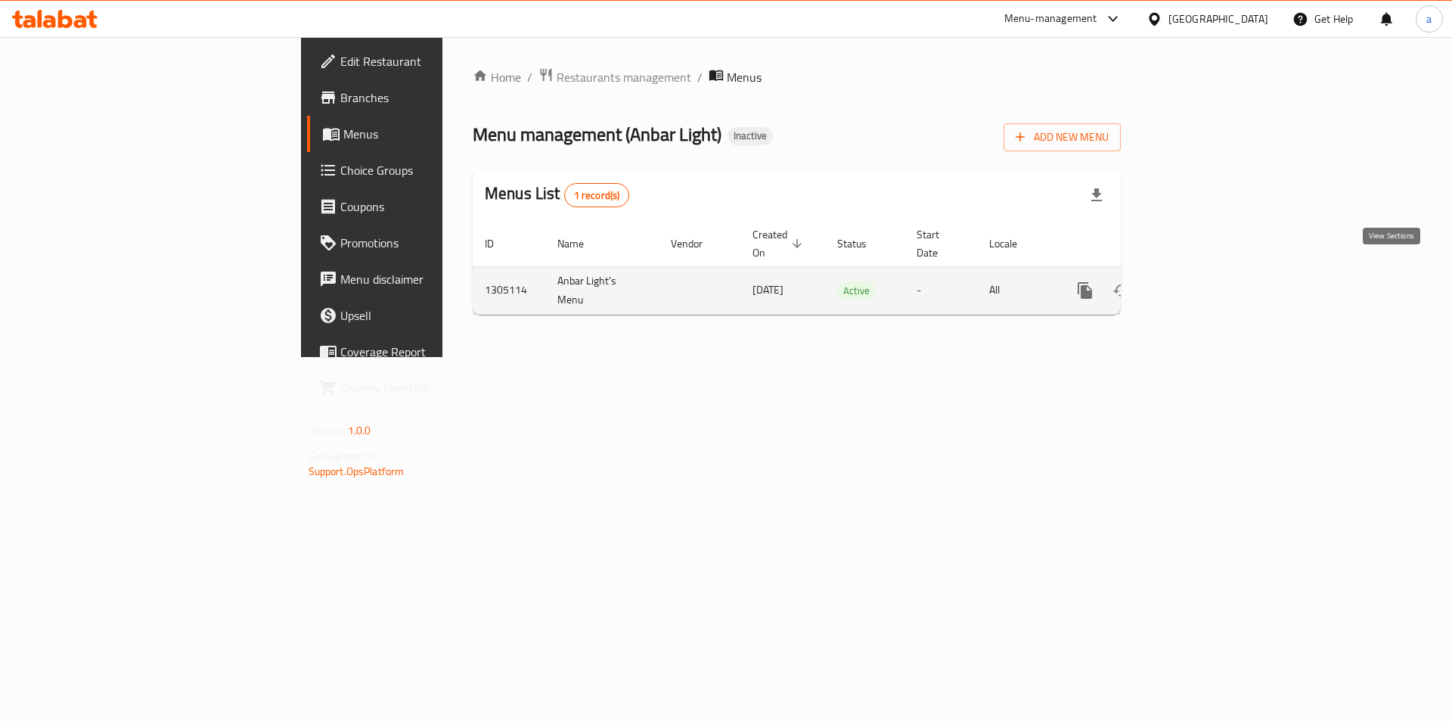
click at [1203, 281] on icon "enhanced table" at bounding box center [1194, 290] width 18 height 18
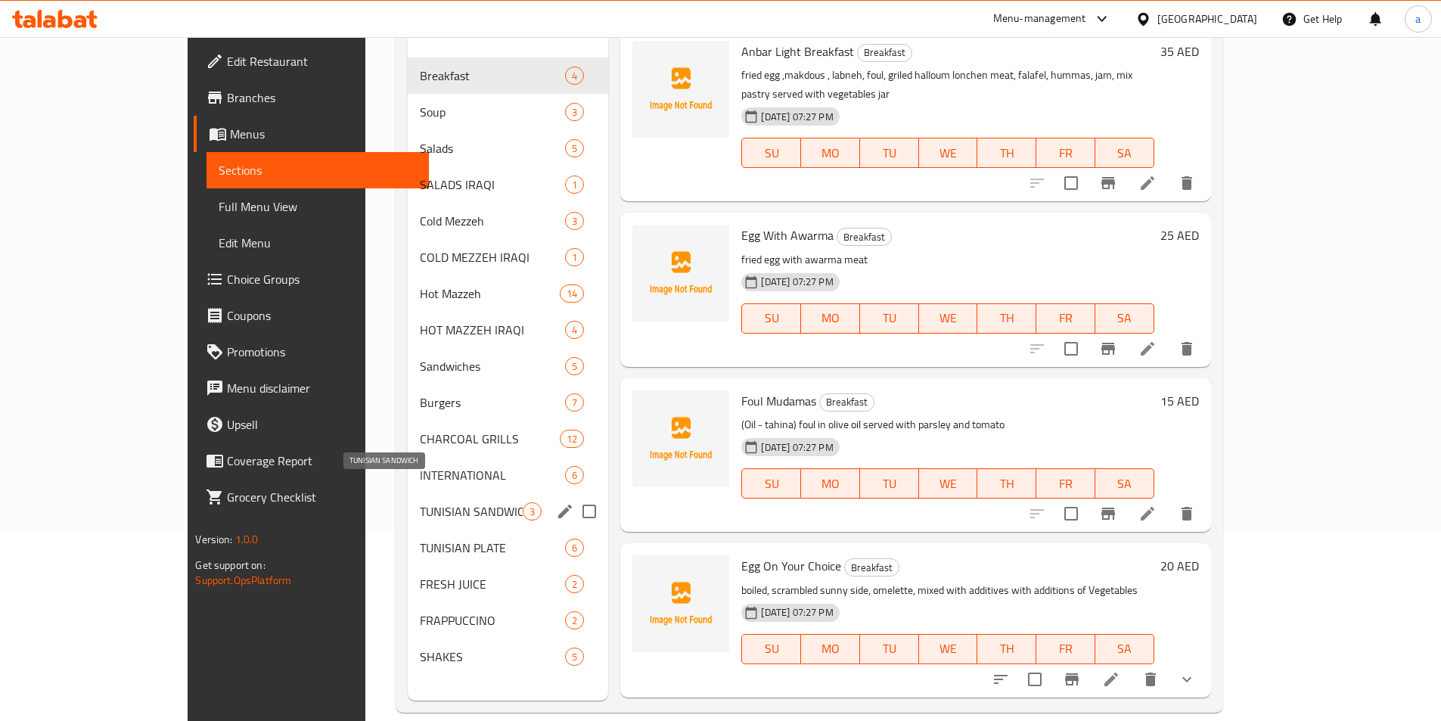
scroll to position [212, 0]
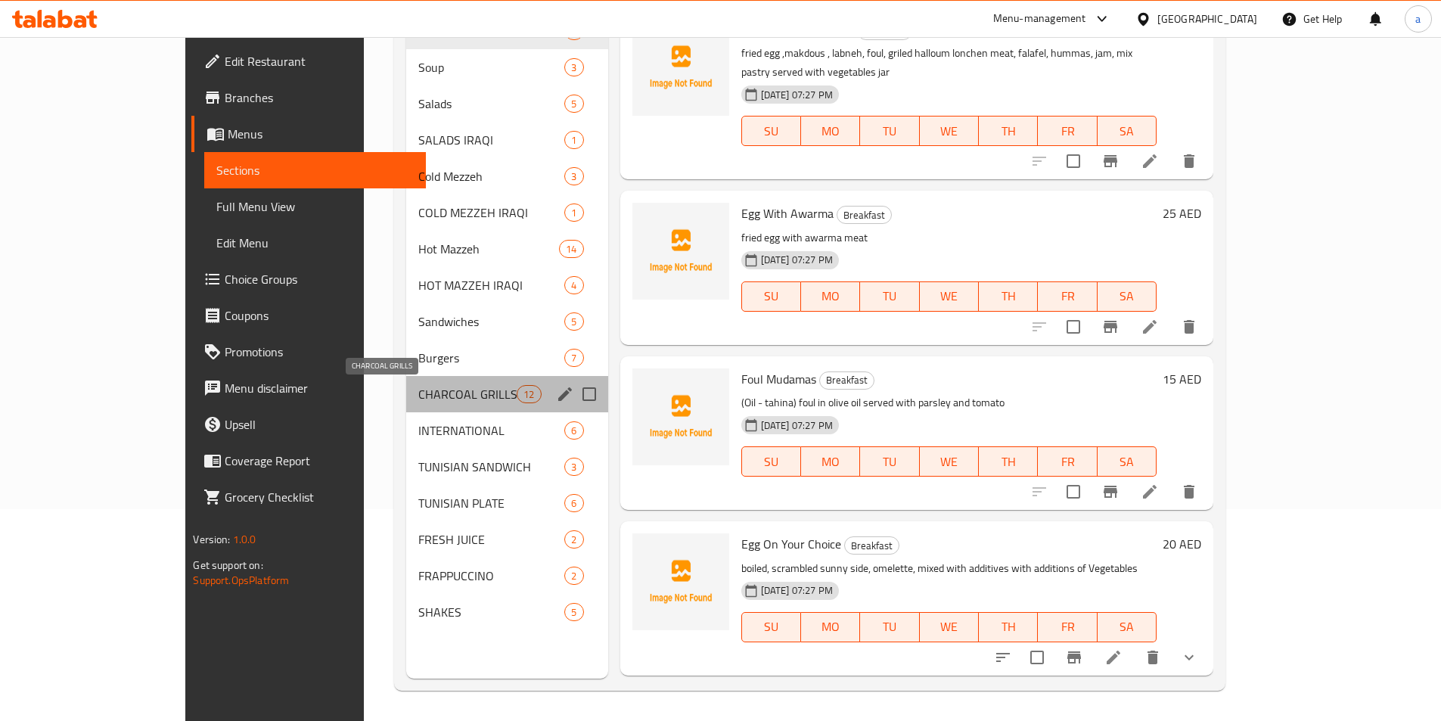
click at [418, 387] on span "CHARCOAL GRILLS" at bounding box center [467, 394] width 99 height 18
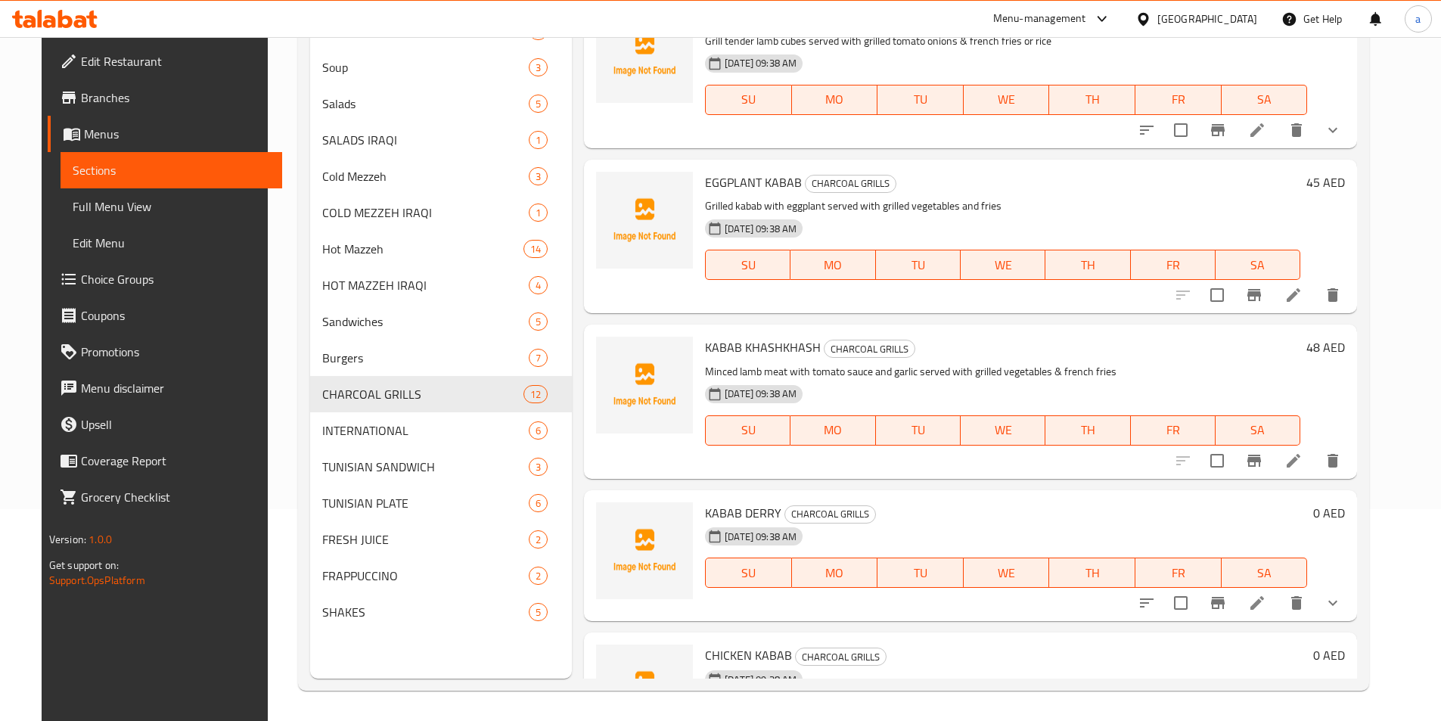
scroll to position [681, 0]
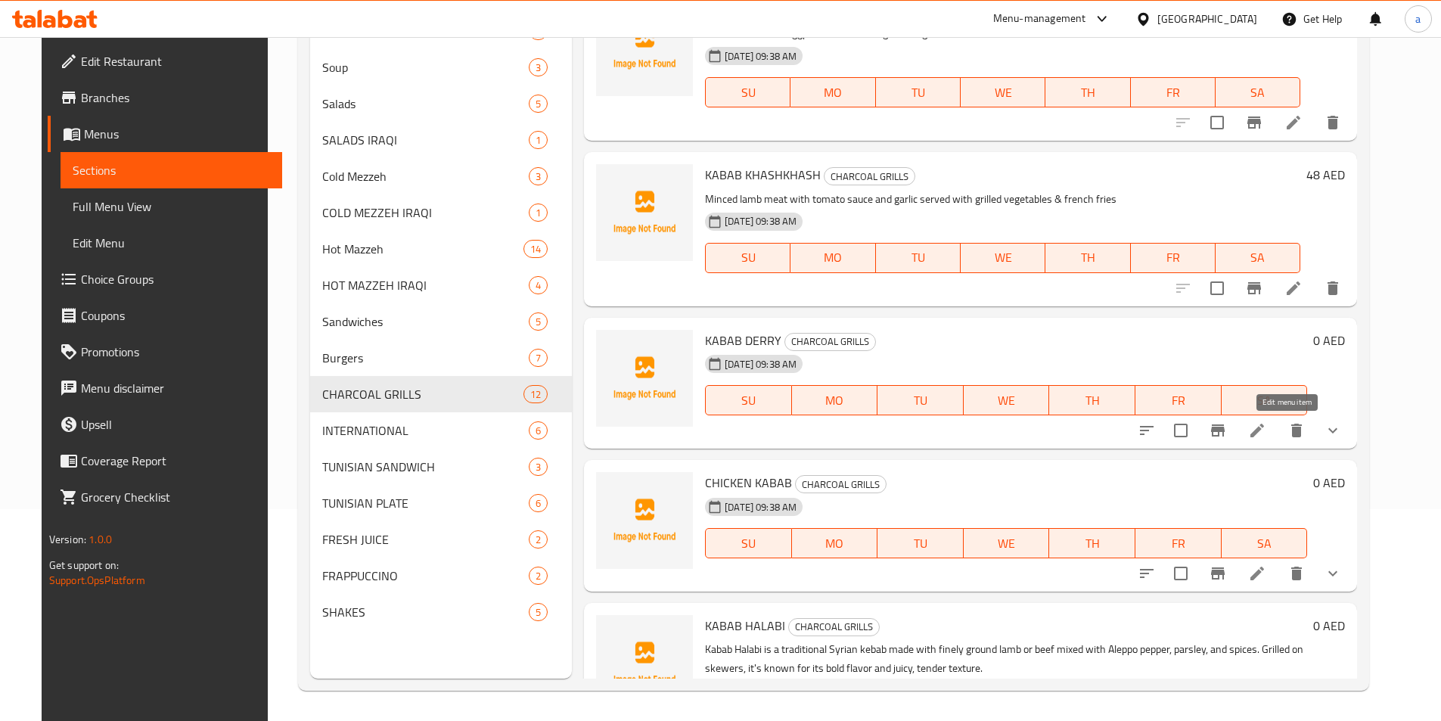
click at [1264, 437] on icon at bounding box center [1257, 430] width 14 height 14
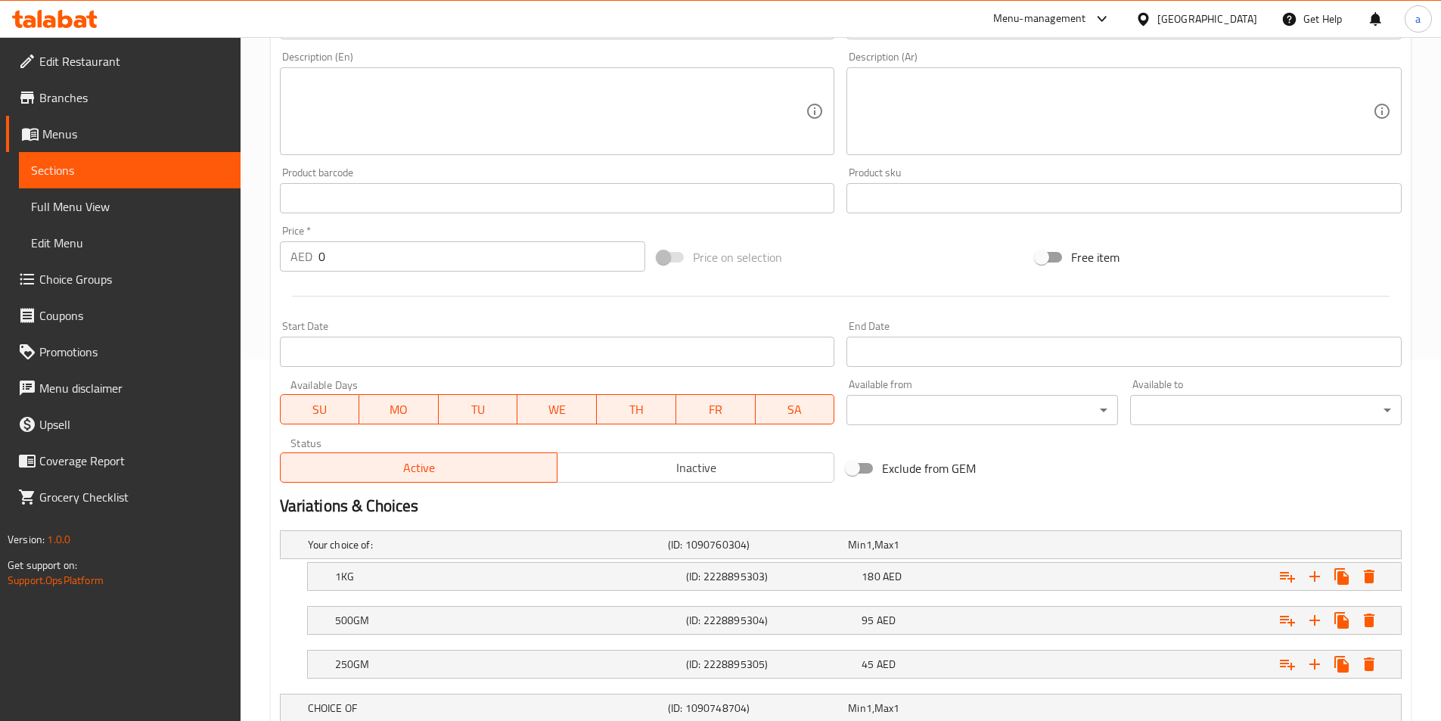
scroll to position [458, 0]
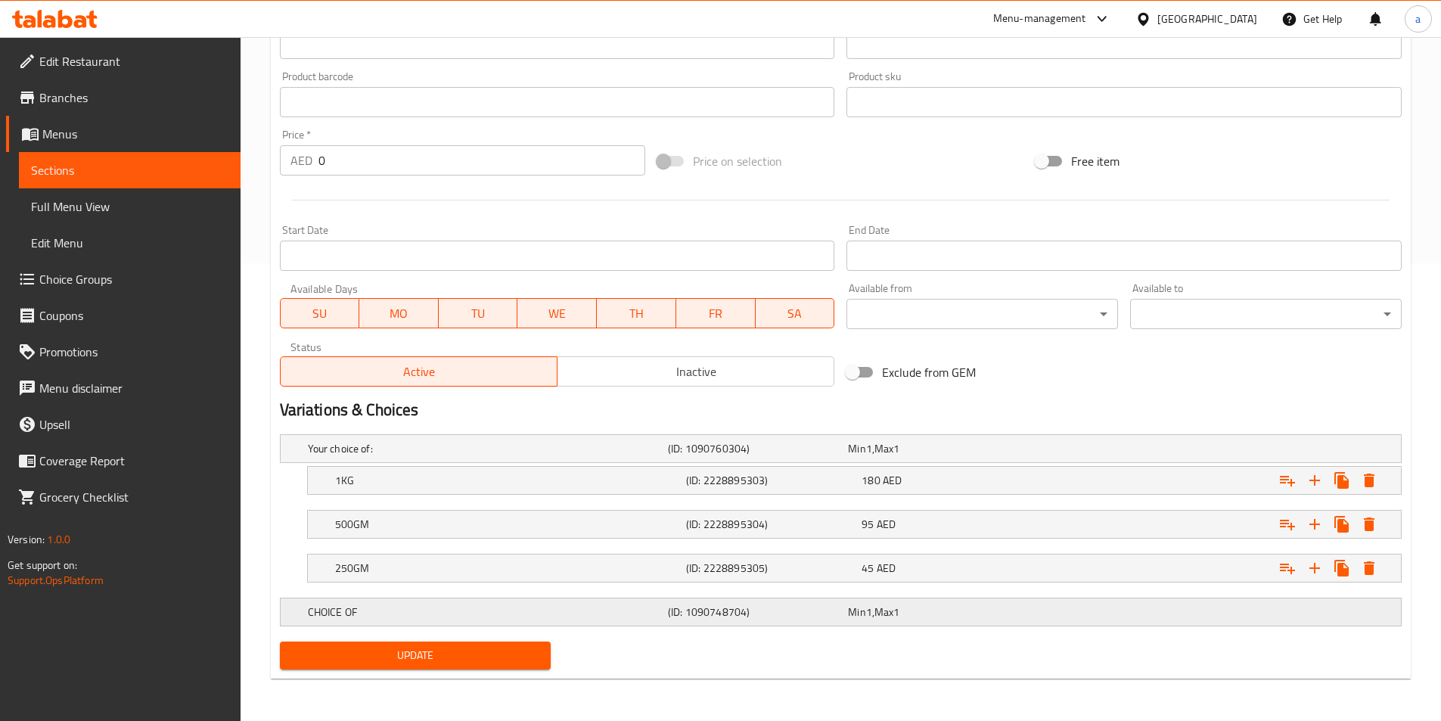
click at [832, 456] on h5 "(ID: 1090748704)" at bounding box center [755, 448] width 174 height 15
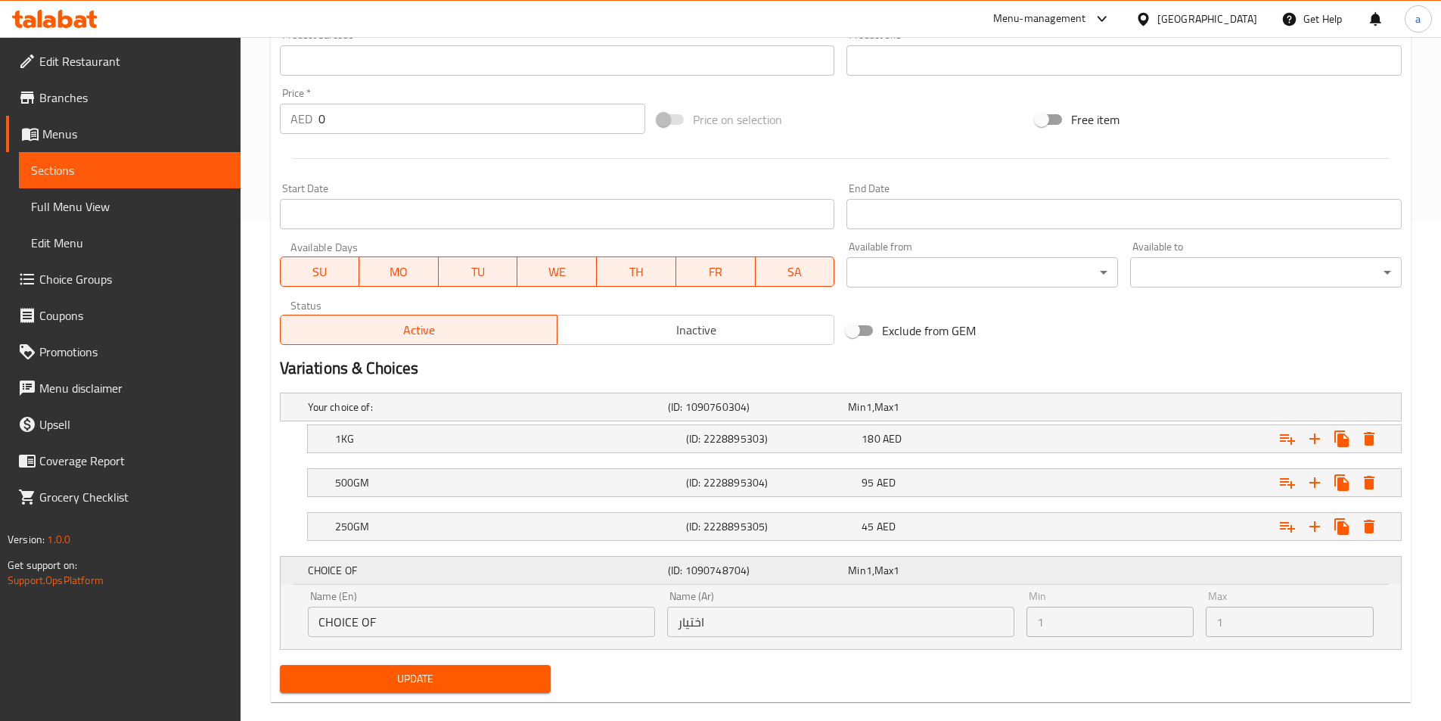
scroll to position [523, 0]
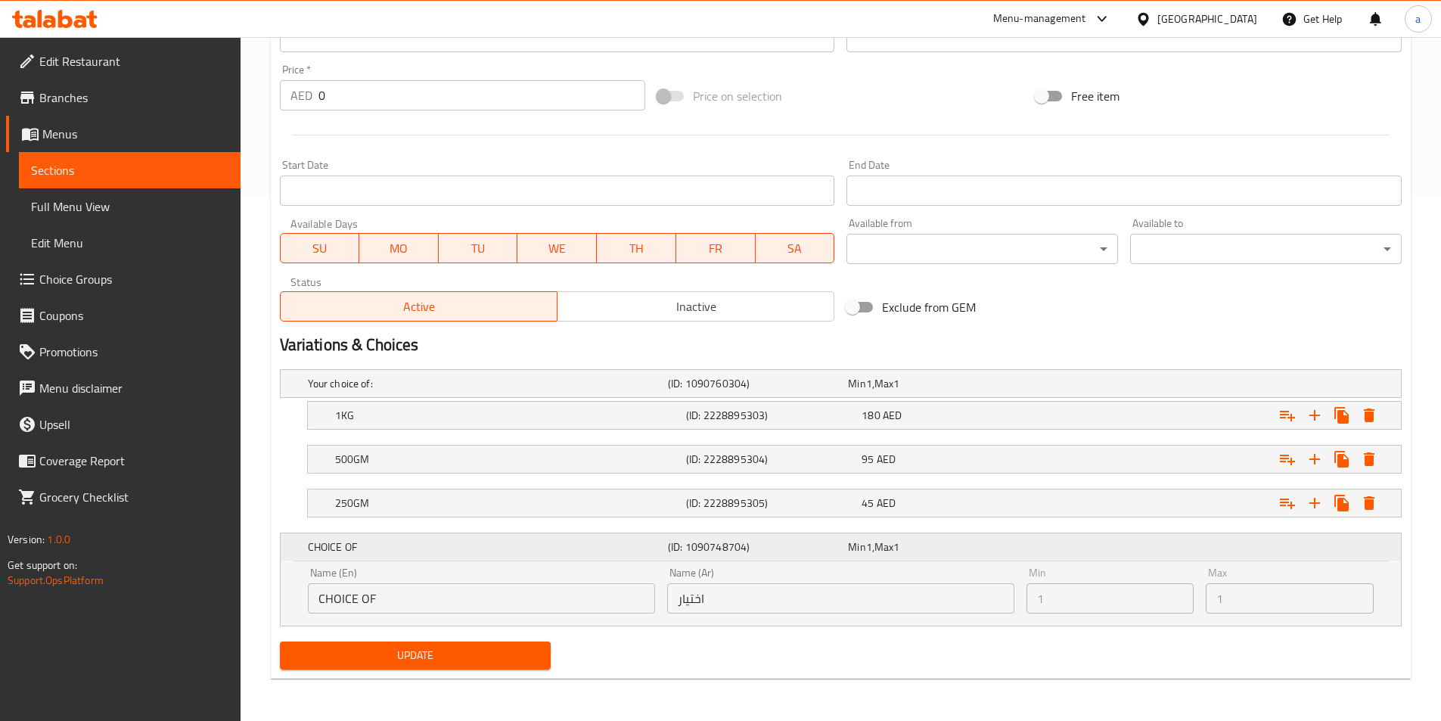
click at [762, 544] on h5 "(ID: 1090748704)" at bounding box center [755, 546] width 174 height 15
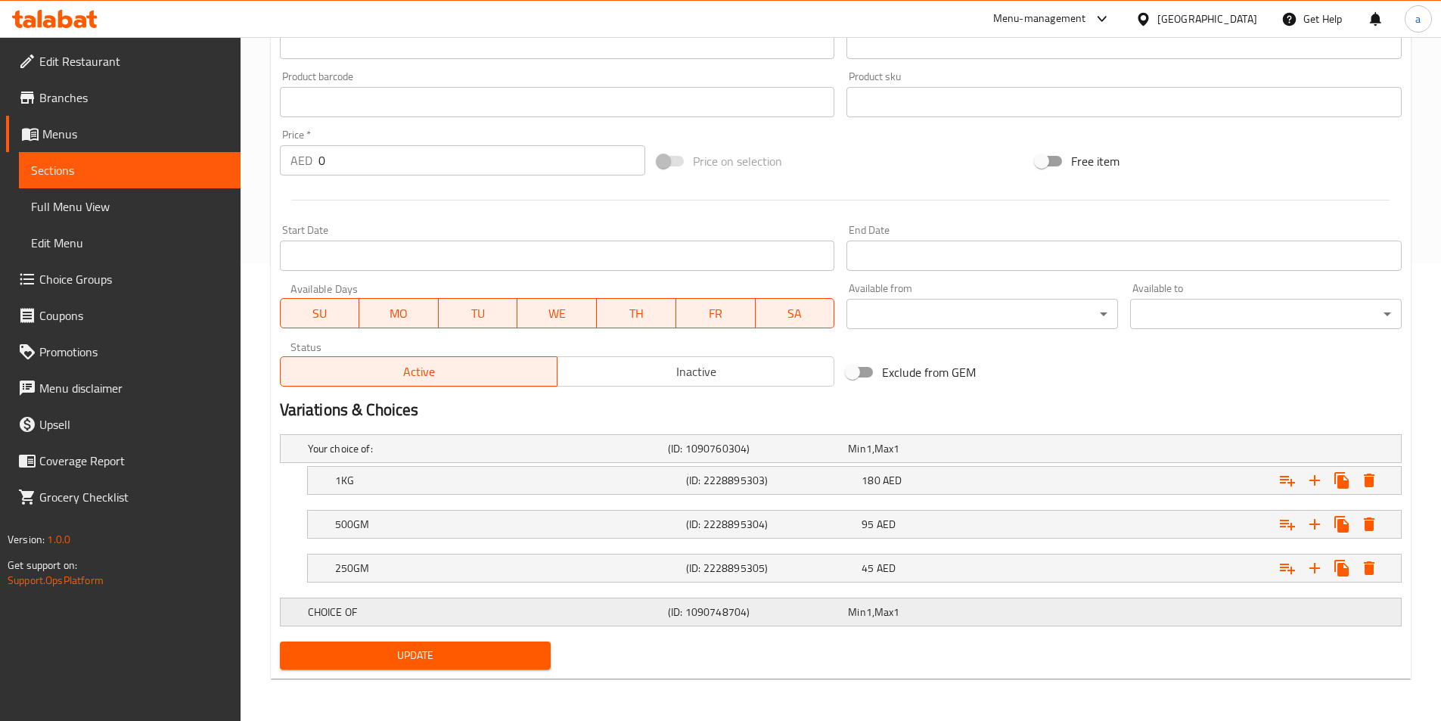
scroll to position [458, 0]
click at [755, 456] on h5 "(ID: 1090748704)" at bounding box center [755, 448] width 174 height 15
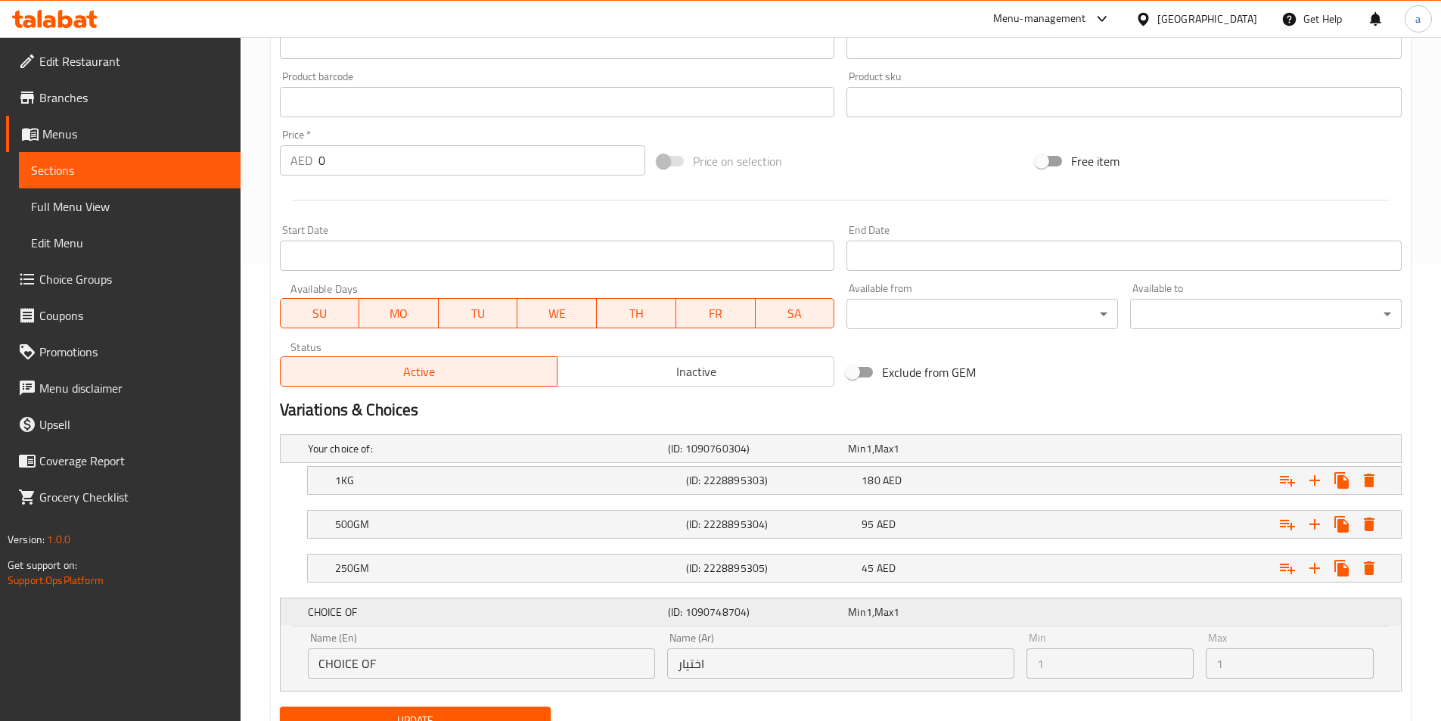
scroll to position [523, 0]
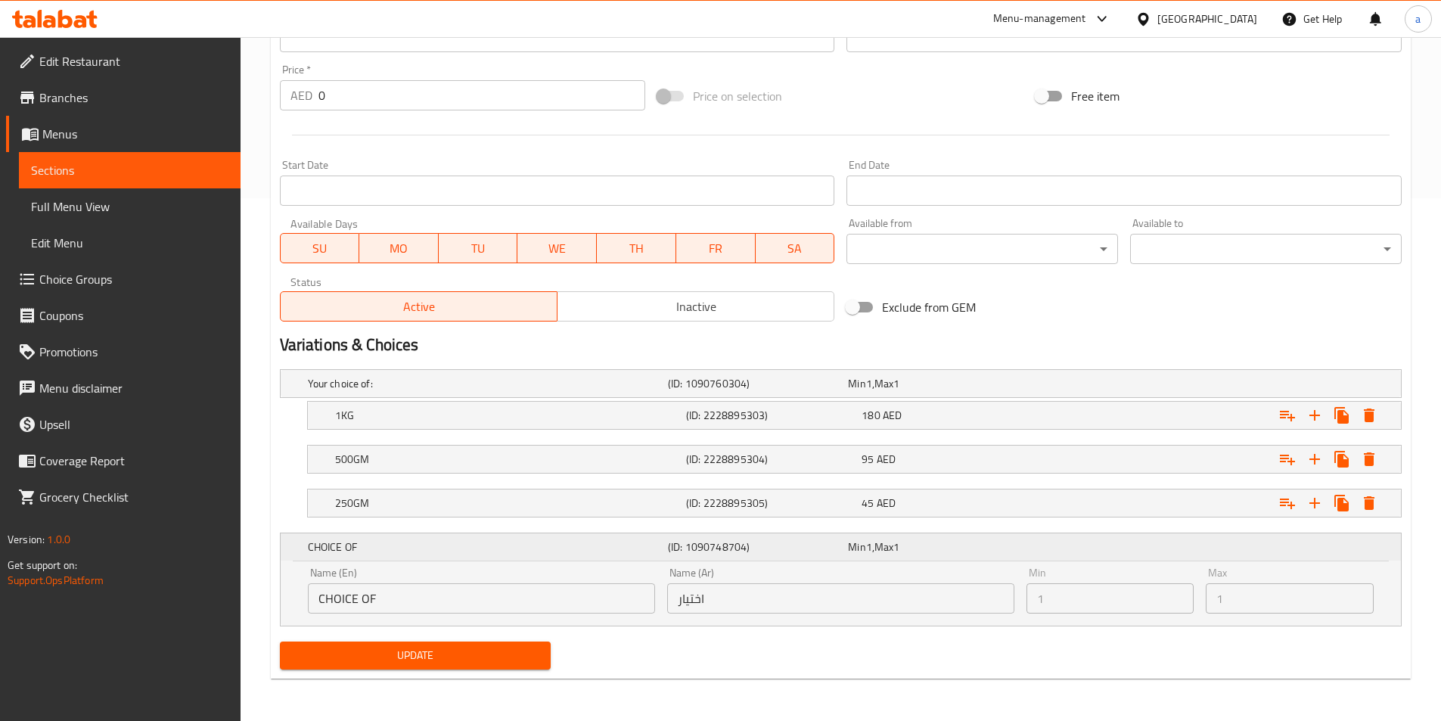
click at [792, 557] on div "CHOICE OF (ID: 1090748704) Min 1 , Max 1" at bounding box center [845, 546] width 1081 height 33
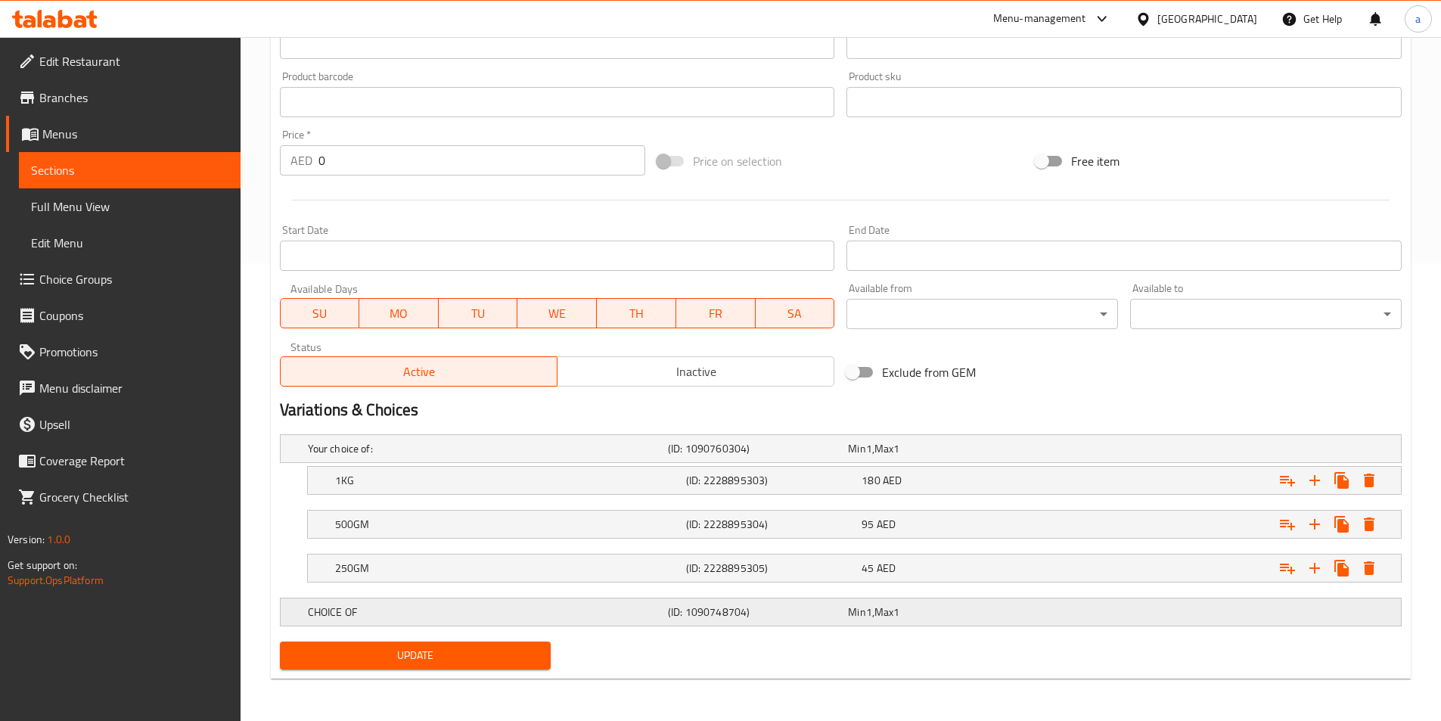
scroll to position [458, 0]
click at [91, 270] on span "Choice Groups" at bounding box center [133, 279] width 189 height 18
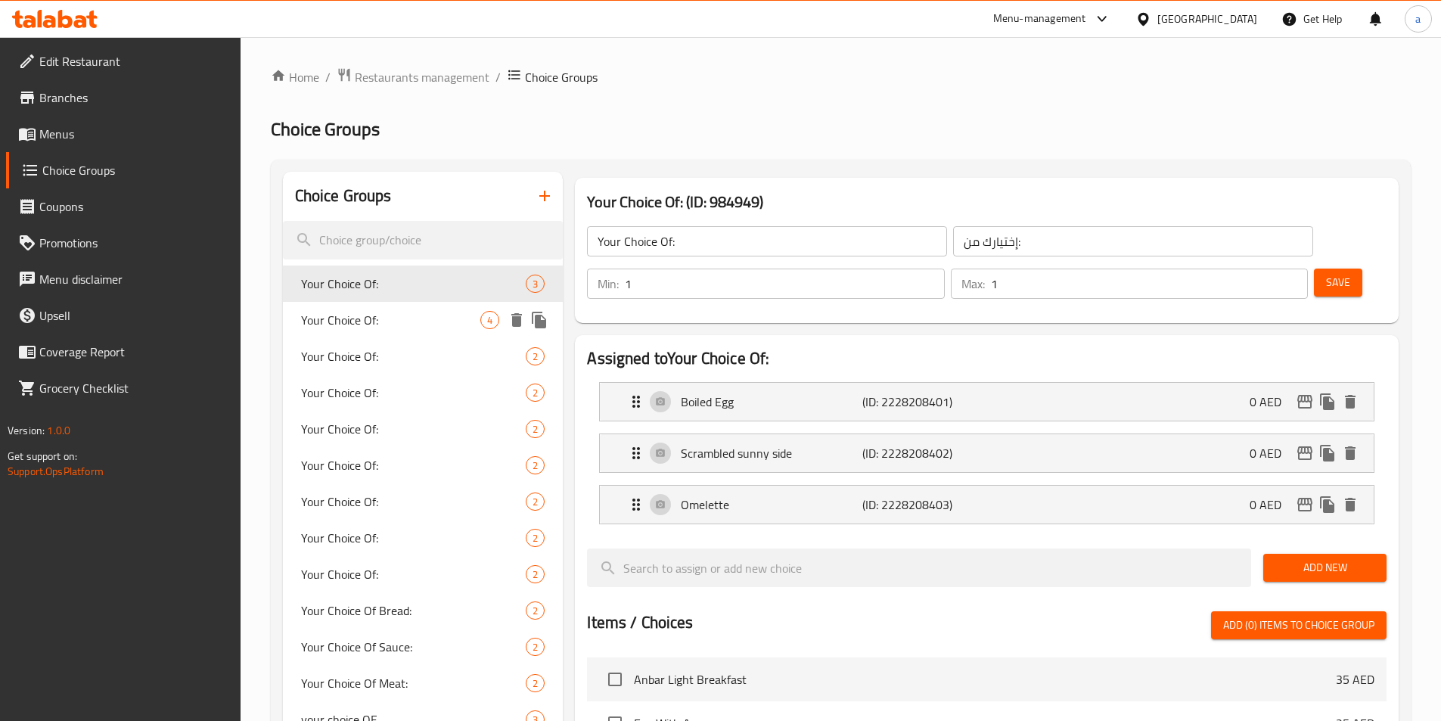
click at [337, 311] on span "Your Choice Of:" at bounding box center [391, 320] width 180 height 18
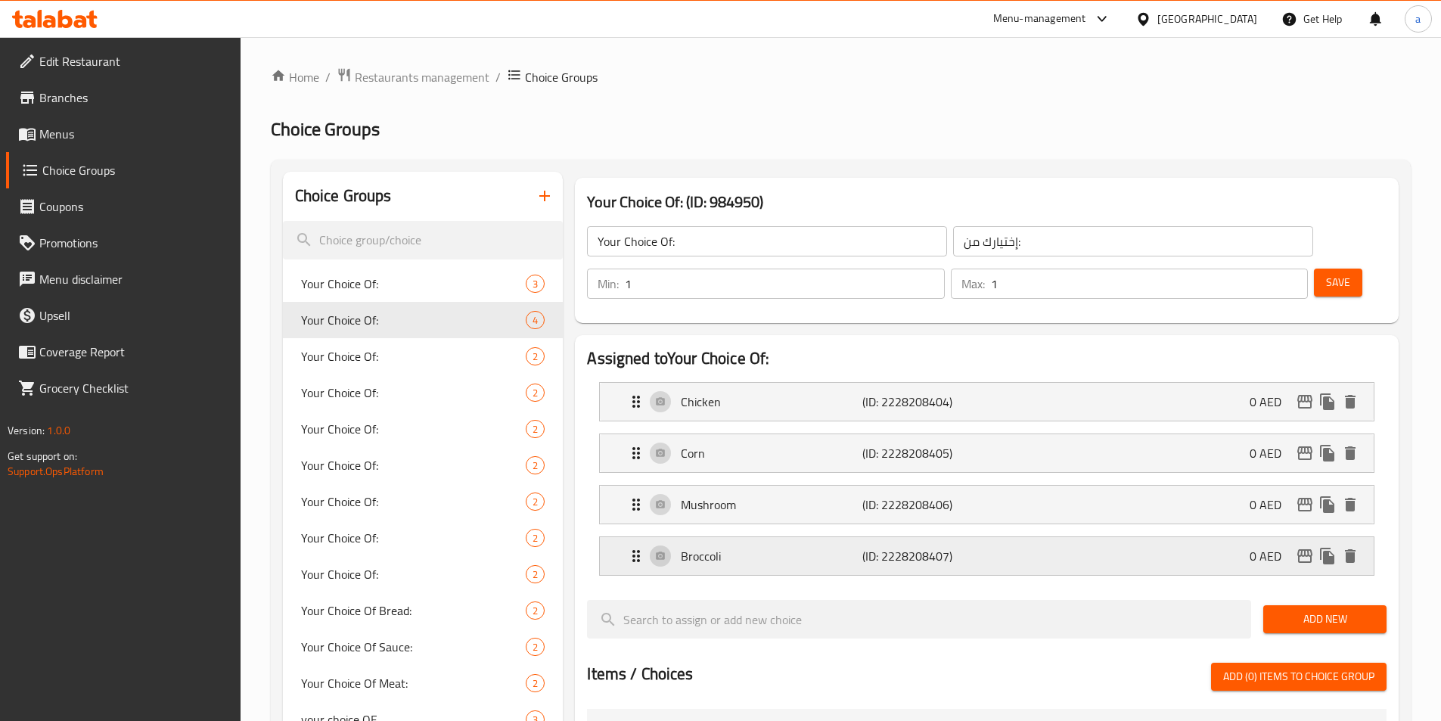
click at [744, 537] on div "Broccoli (ID: 2228208407) 0 AED" at bounding box center [991, 556] width 728 height 38
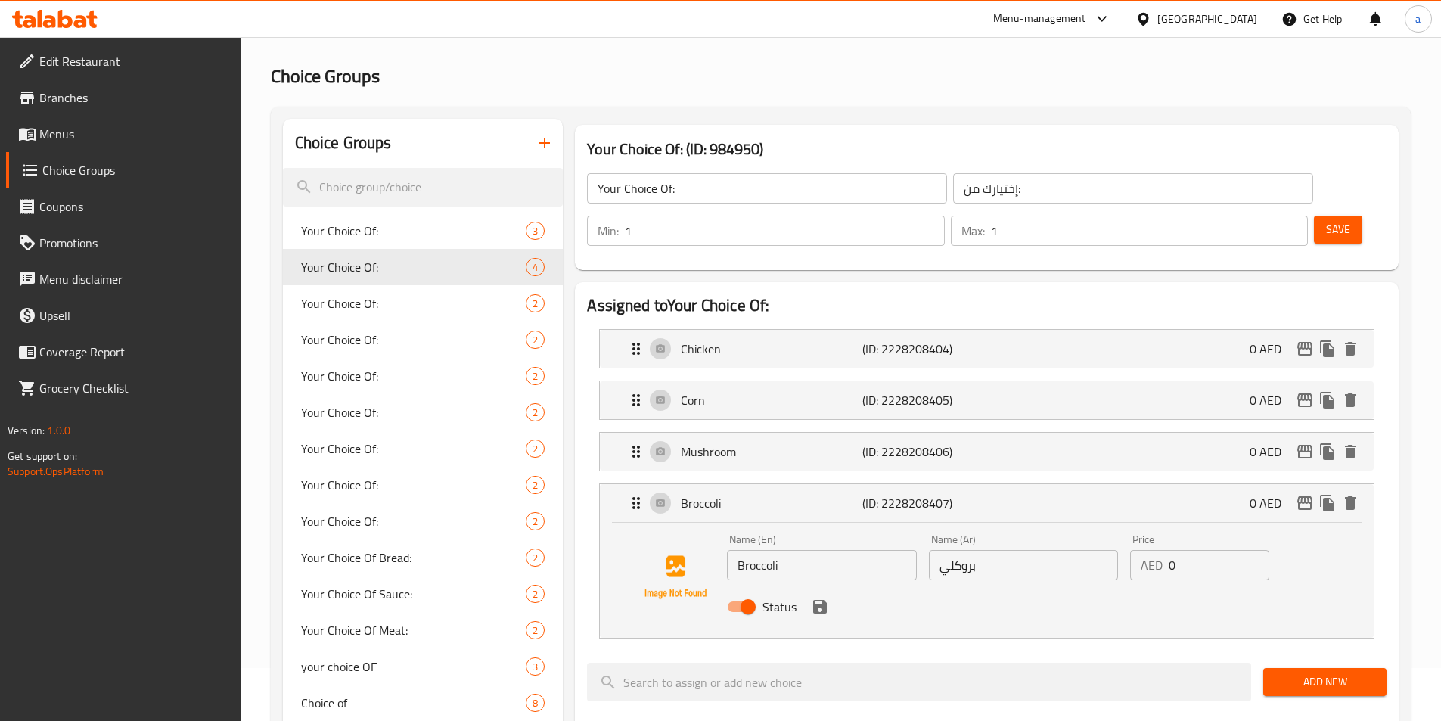
scroll to position [76, 0]
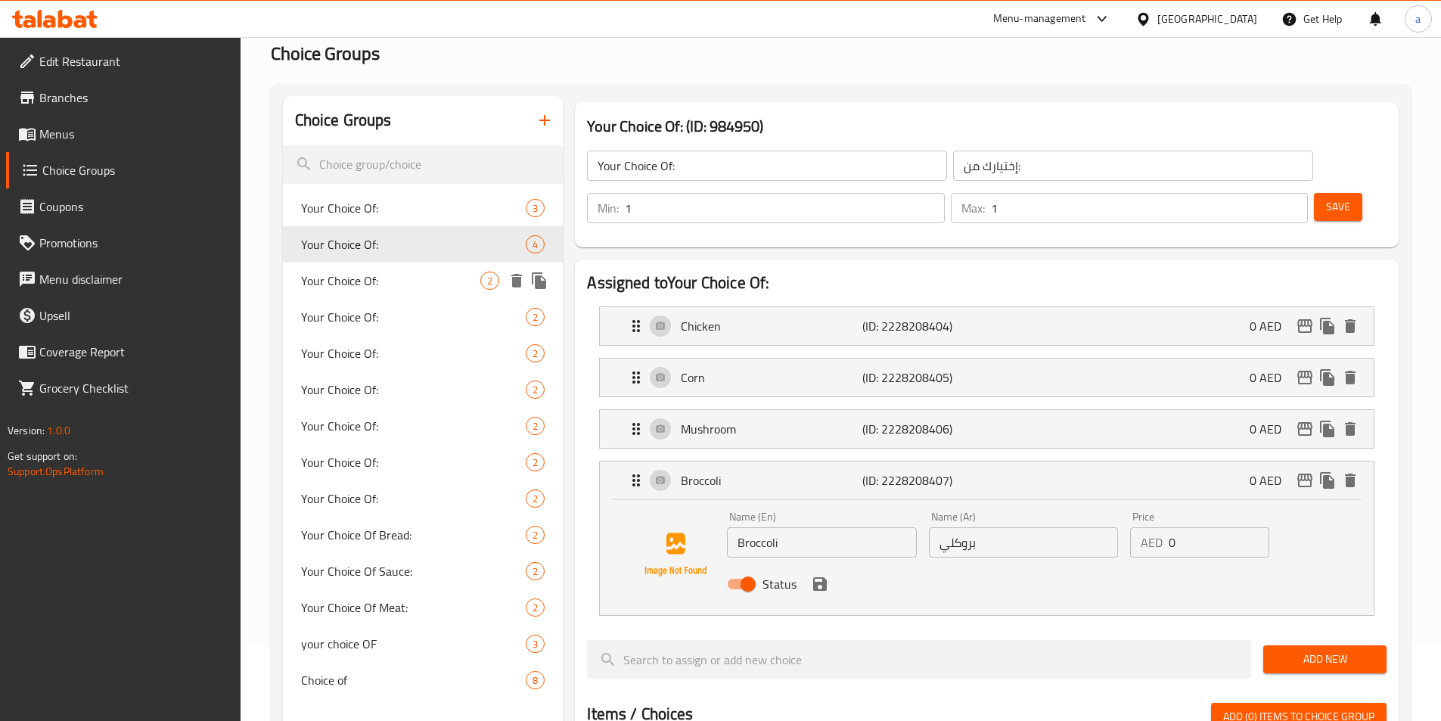
click at [387, 267] on div "Your Choice Of: 2" at bounding box center [423, 280] width 281 height 36
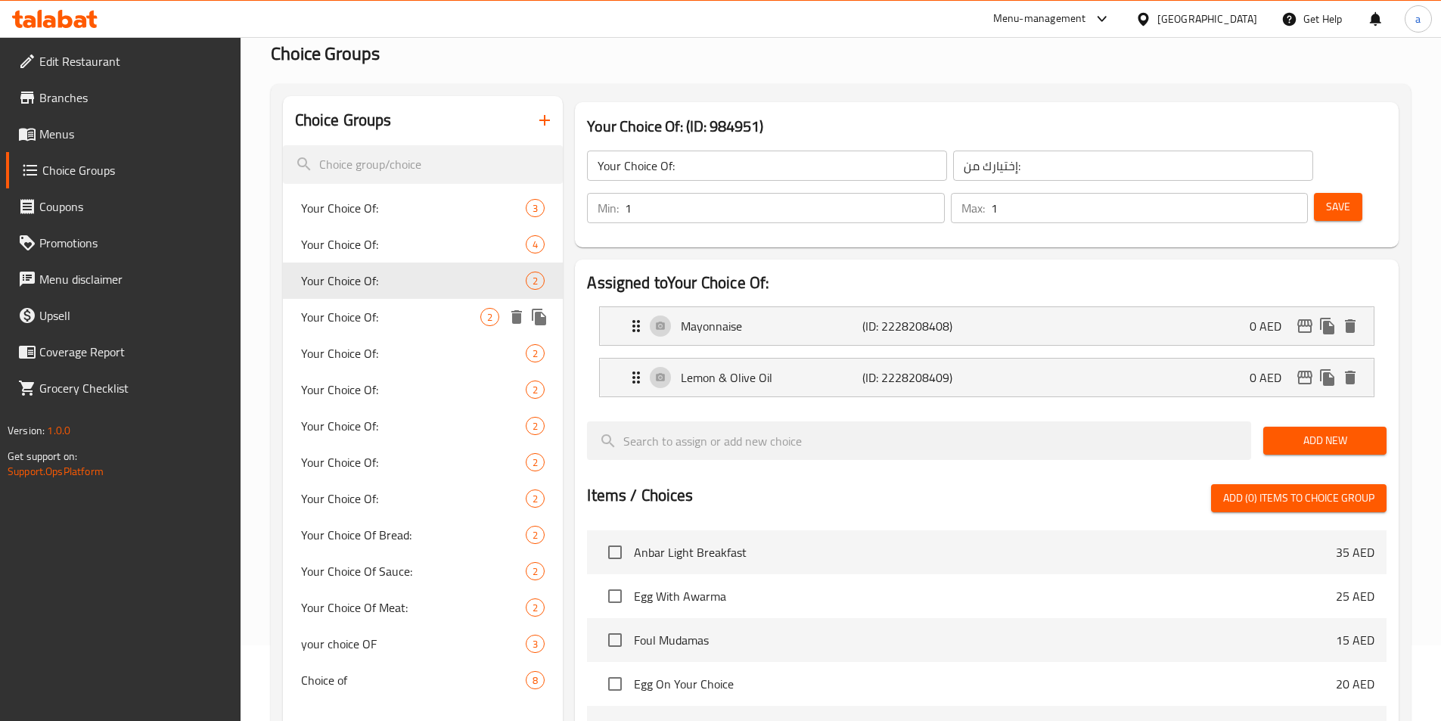
click at [387, 320] on span "Your Choice Of:" at bounding box center [391, 317] width 180 height 18
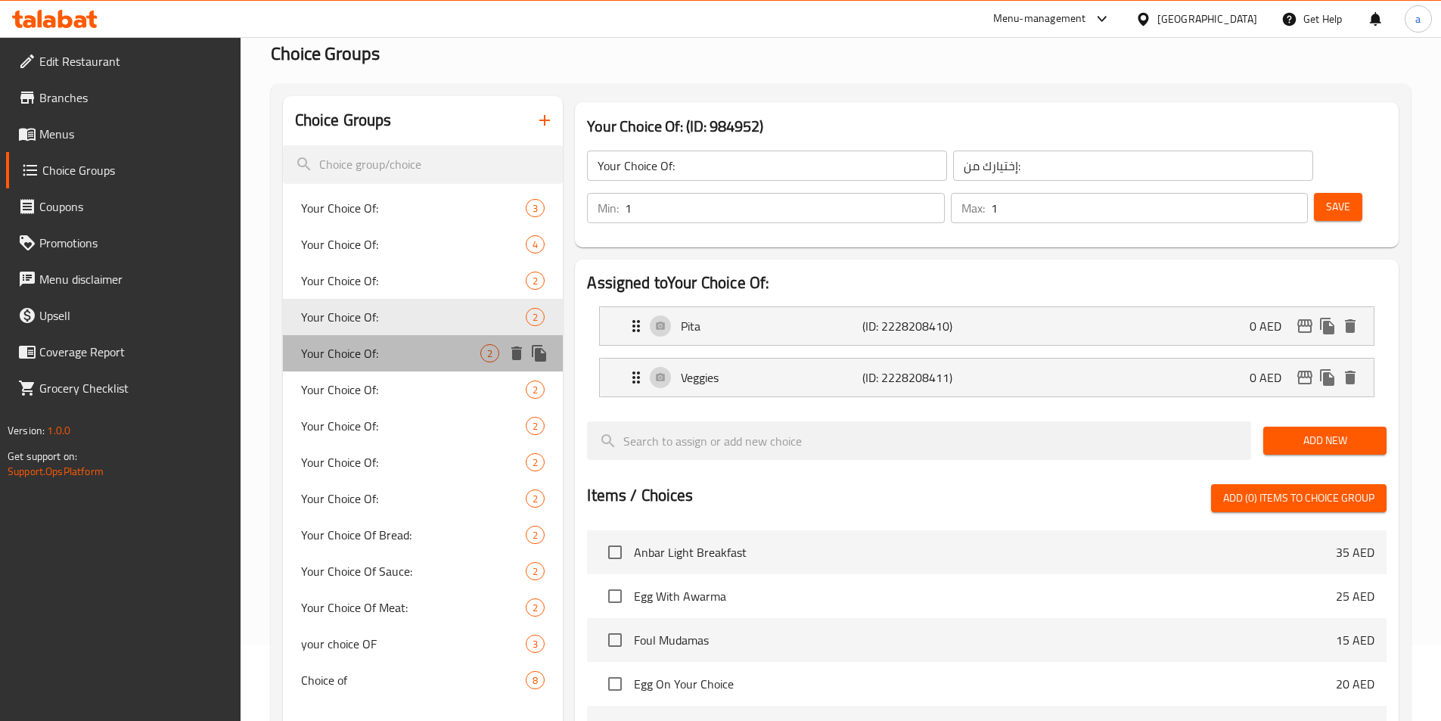
click at [390, 349] on span "Your Choice Of:" at bounding box center [391, 353] width 180 height 18
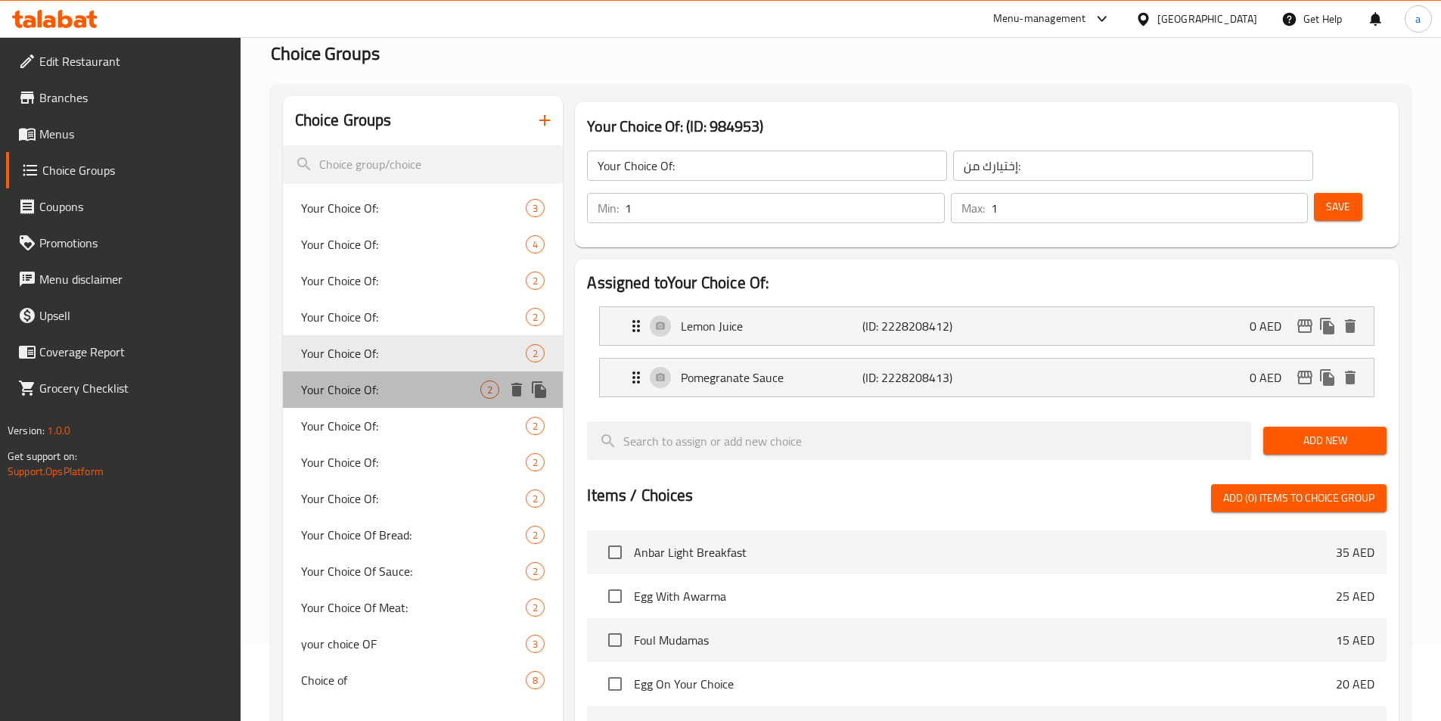
click at [390, 380] on span "Your Choice Of:" at bounding box center [391, 389] width 180 height 18
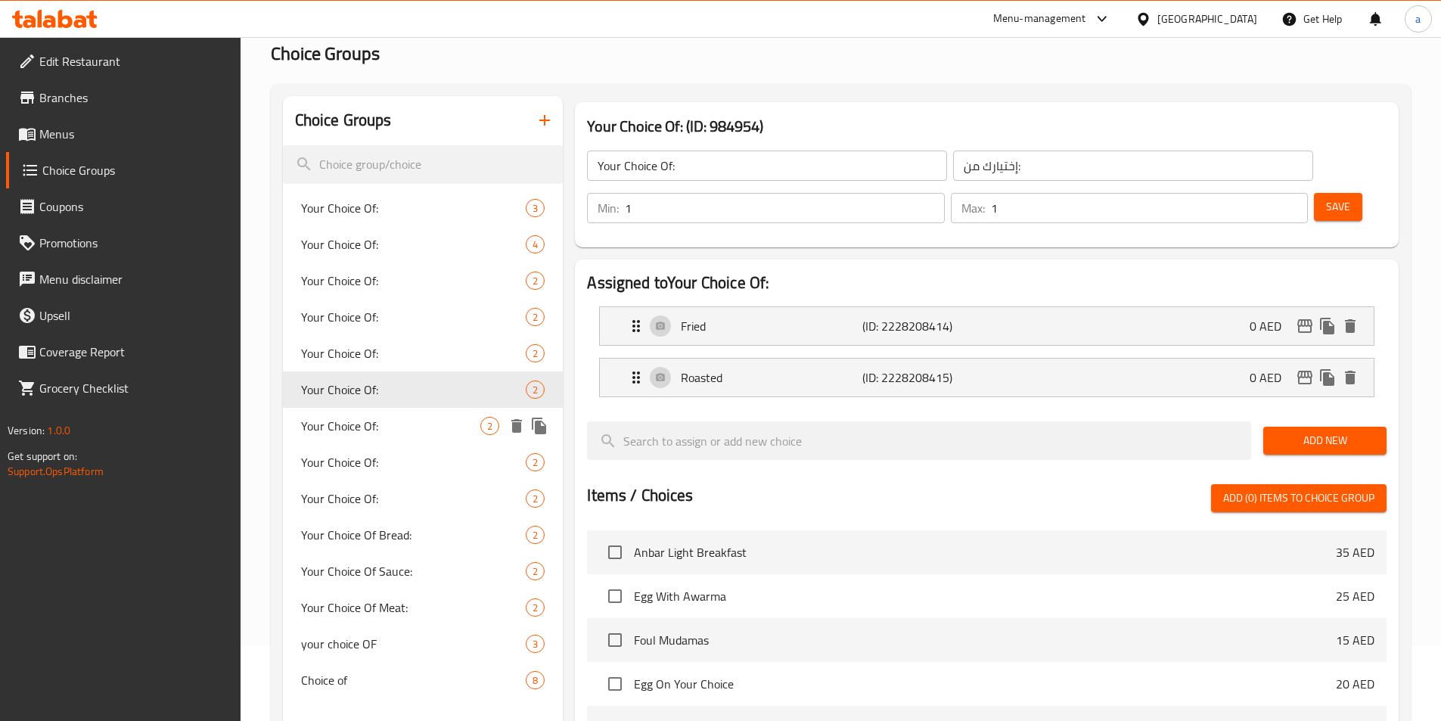
click at [393, 420] on span "Your Choice Of:" at bounding box center [391, 426] width 180 height 18
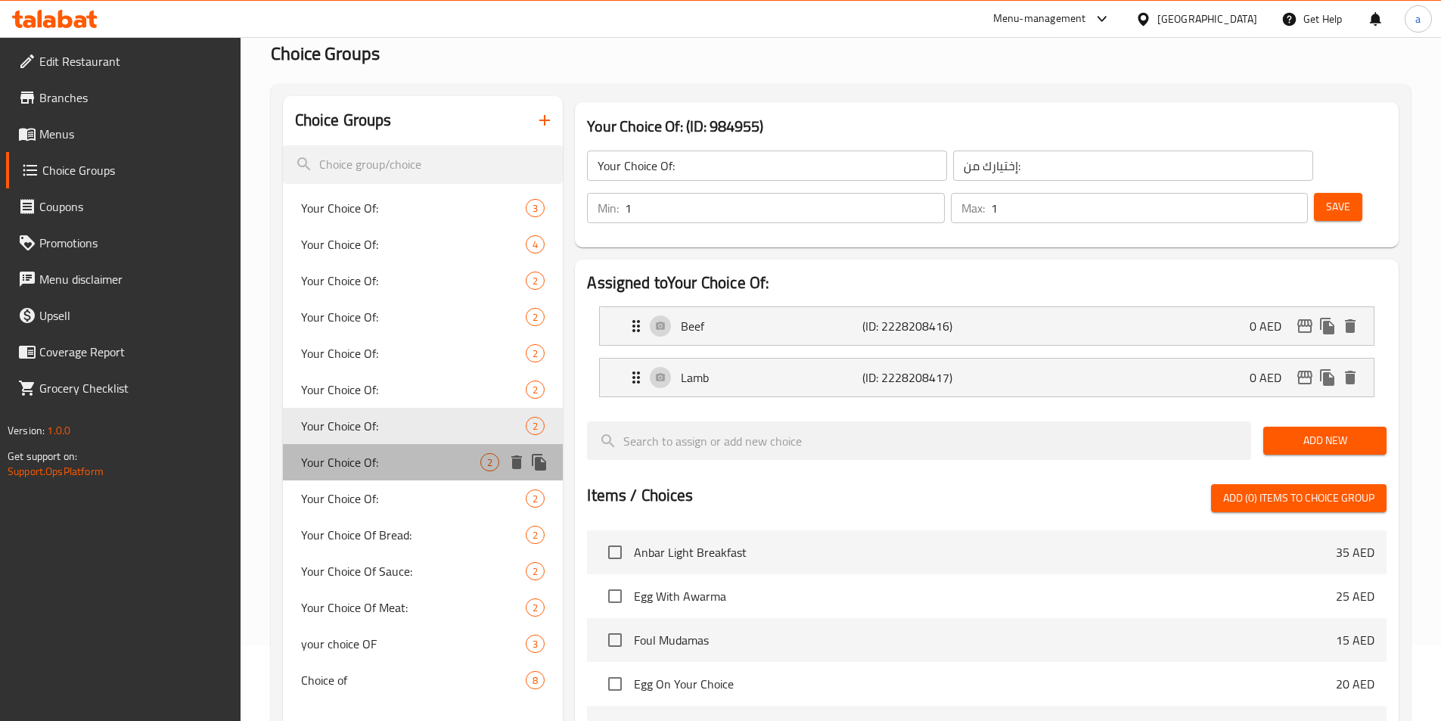
click at [396, 461] on span "Your Choice Of:" at bounding box center [391, 462] width 180 height 18
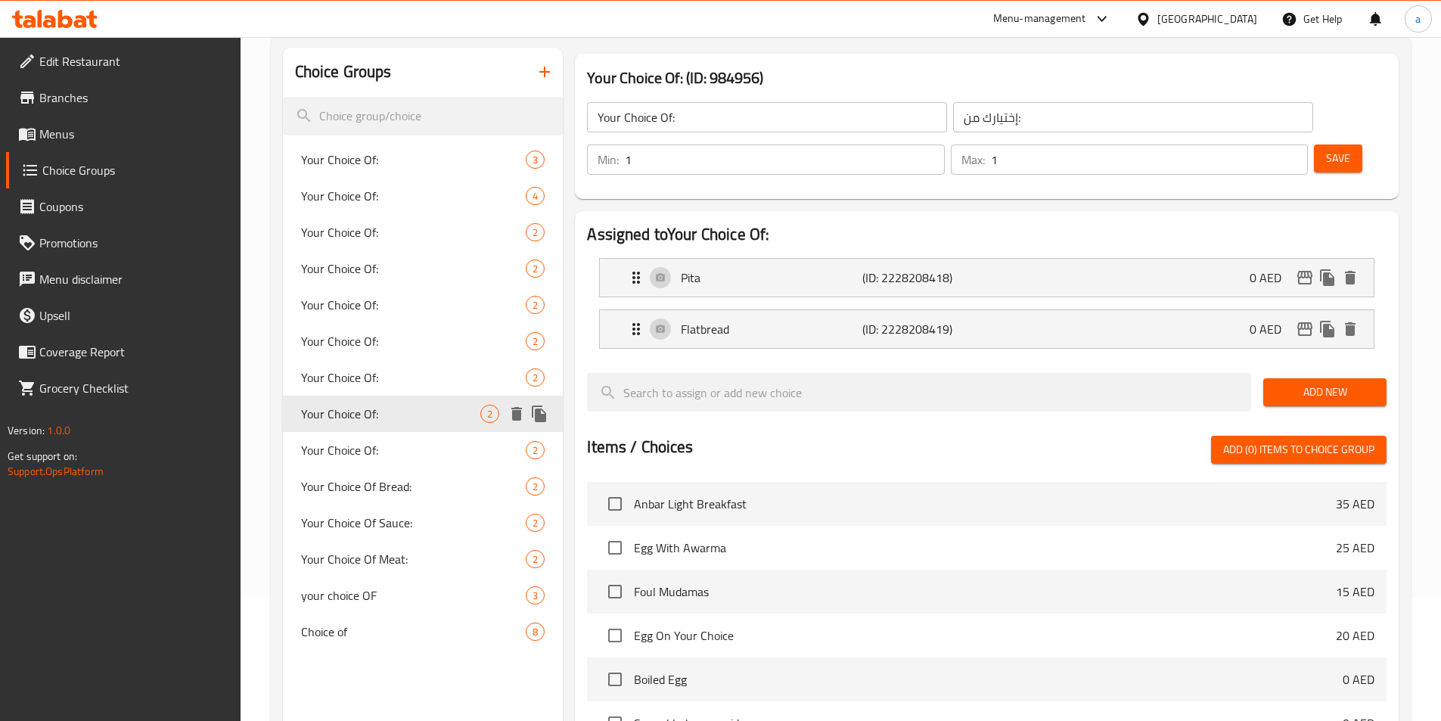
scroll to position [151, 0]
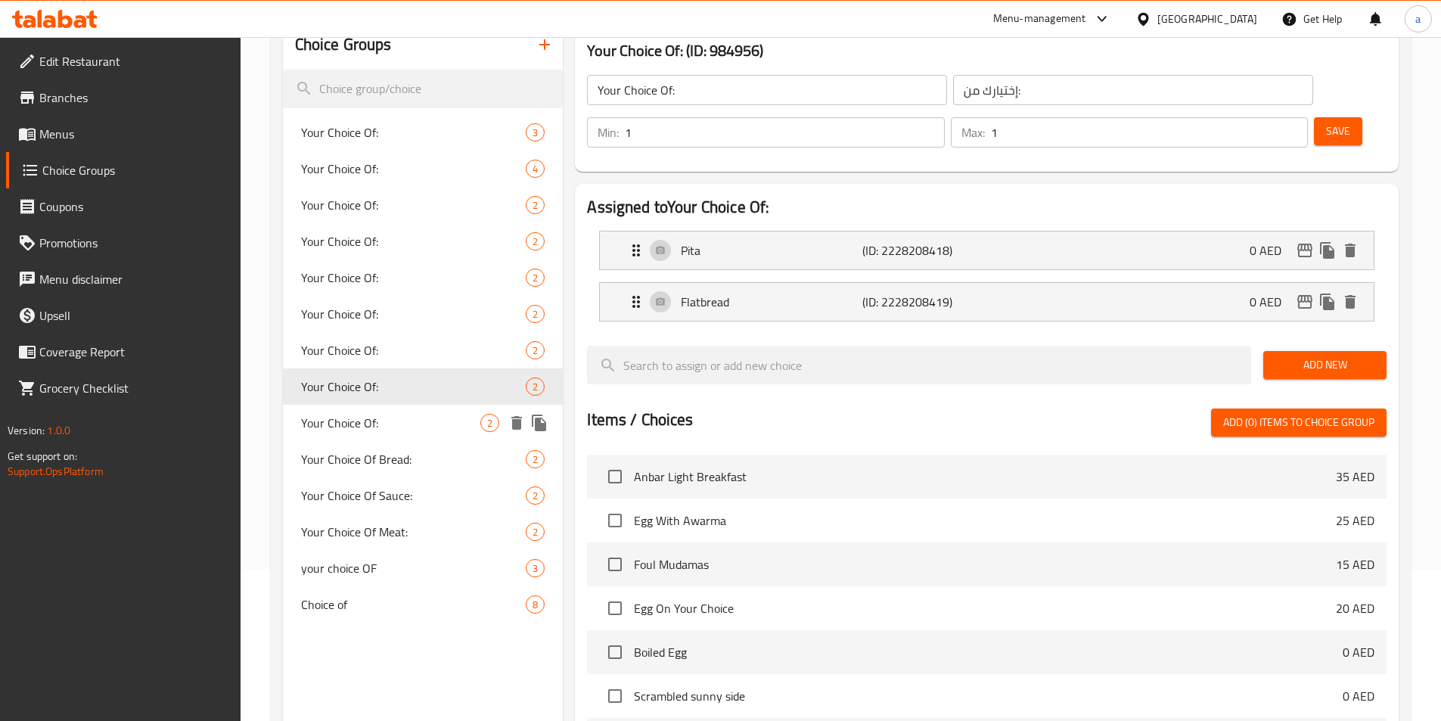
click at [387, 430] on span "Your Choice Of:" at bounding box center [391, 423] width 180 height 18
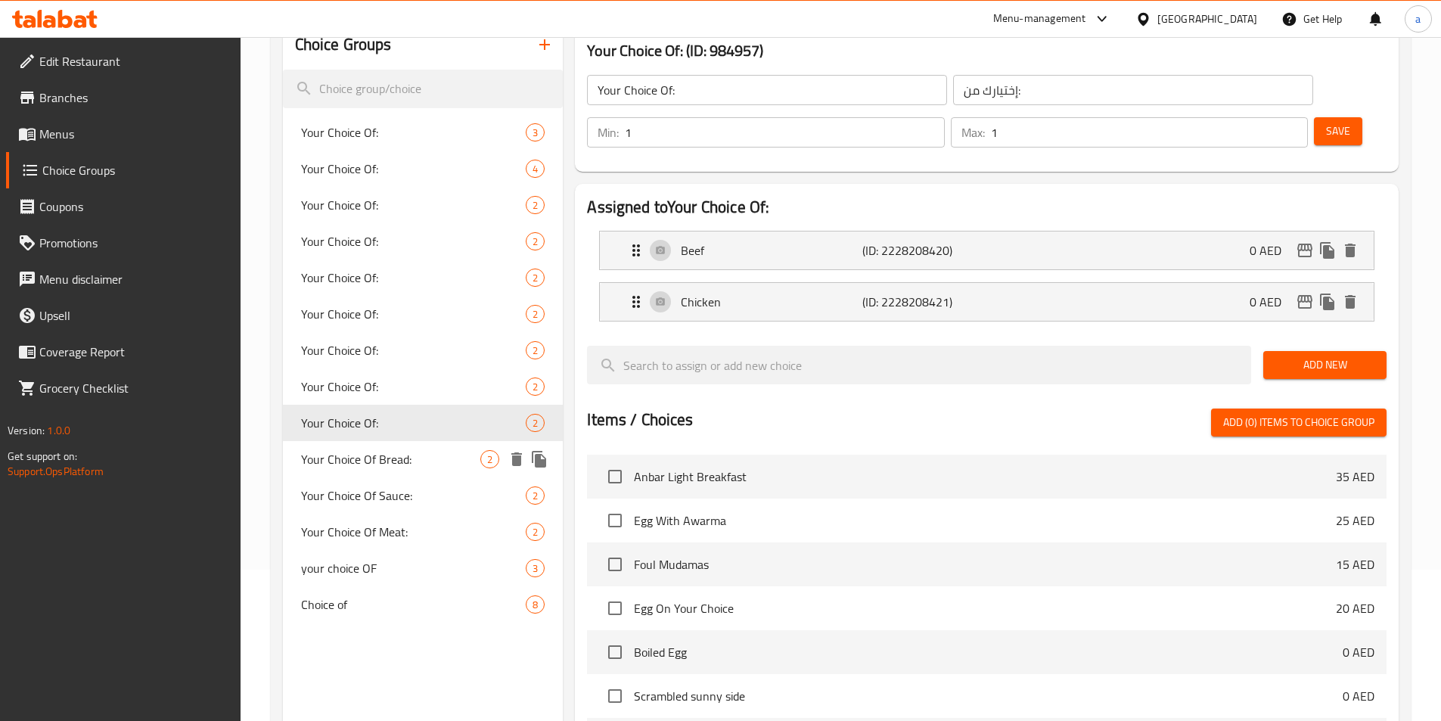
click at [386, 461] on span "Your Choice Of Bread:" at bounding box center [391, 459] width 180 height 18
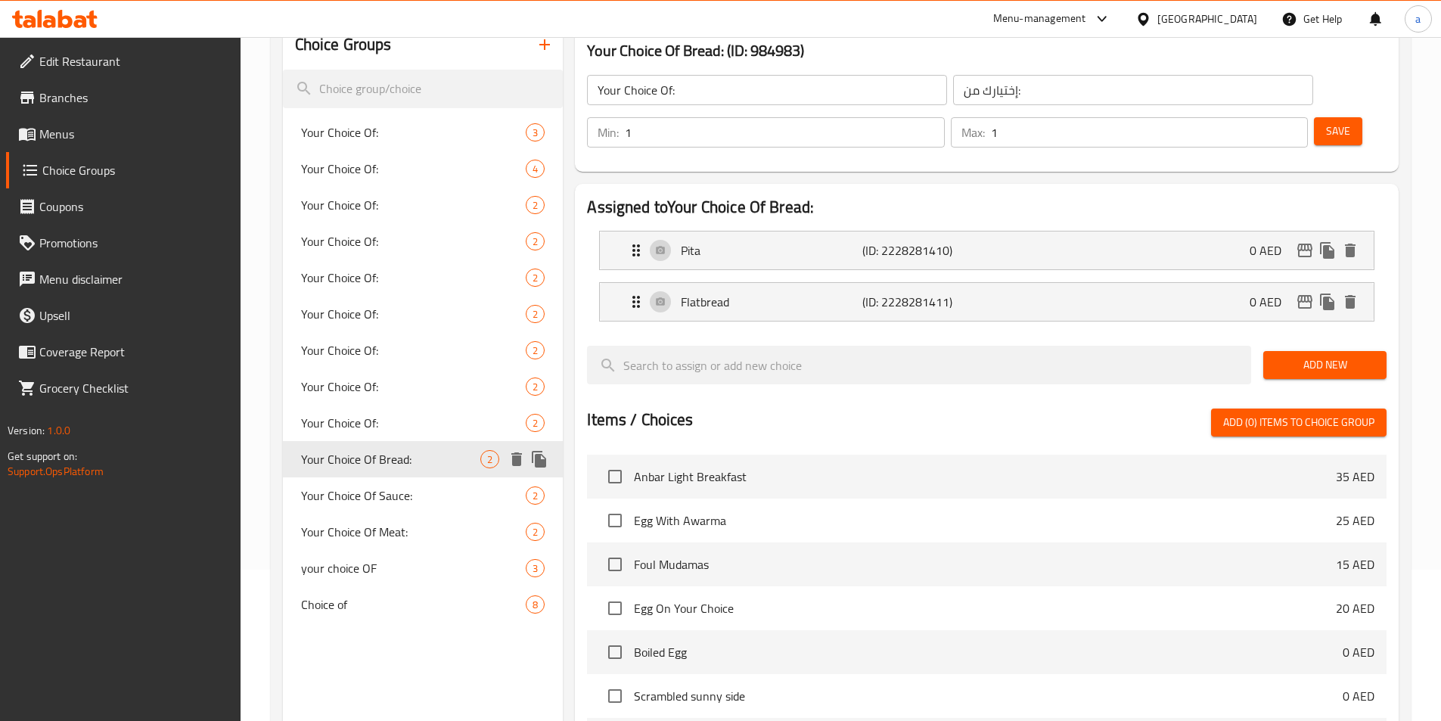
type input "Your Choice Of Bread:"
type input "إختيارك من الخبز:"
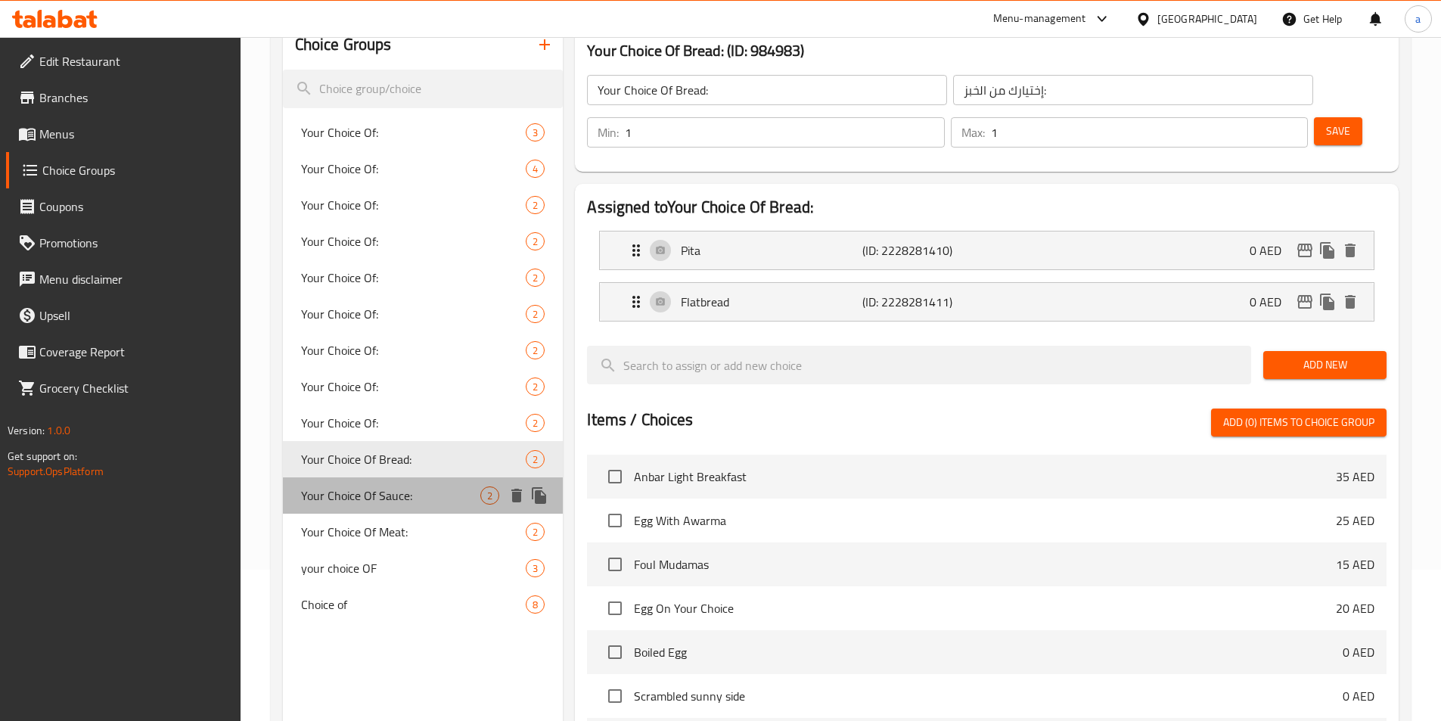
click at [387, 495] on span "Your Choice Of Sauce:" at bounding box center [391, 495] width 180 height 18
type input "Your Choice Of Sauce:"
type input "إختيارك من الصوص:"
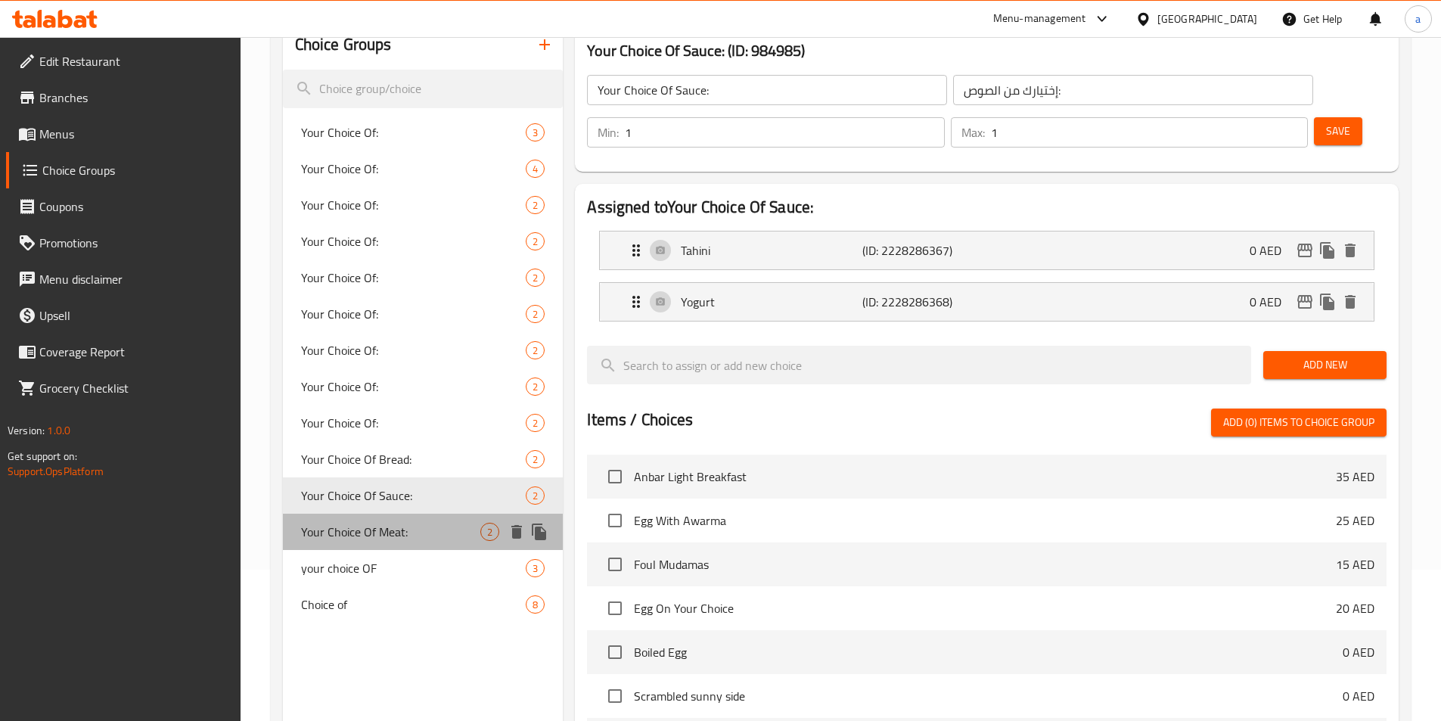
click at [390, 535] on span "Your Choice Of Meat:" at bounding box center [391, 532] width 180 height 18
type input "Your Choice Of Meat:"
type input "إختيارك من اللحم:"
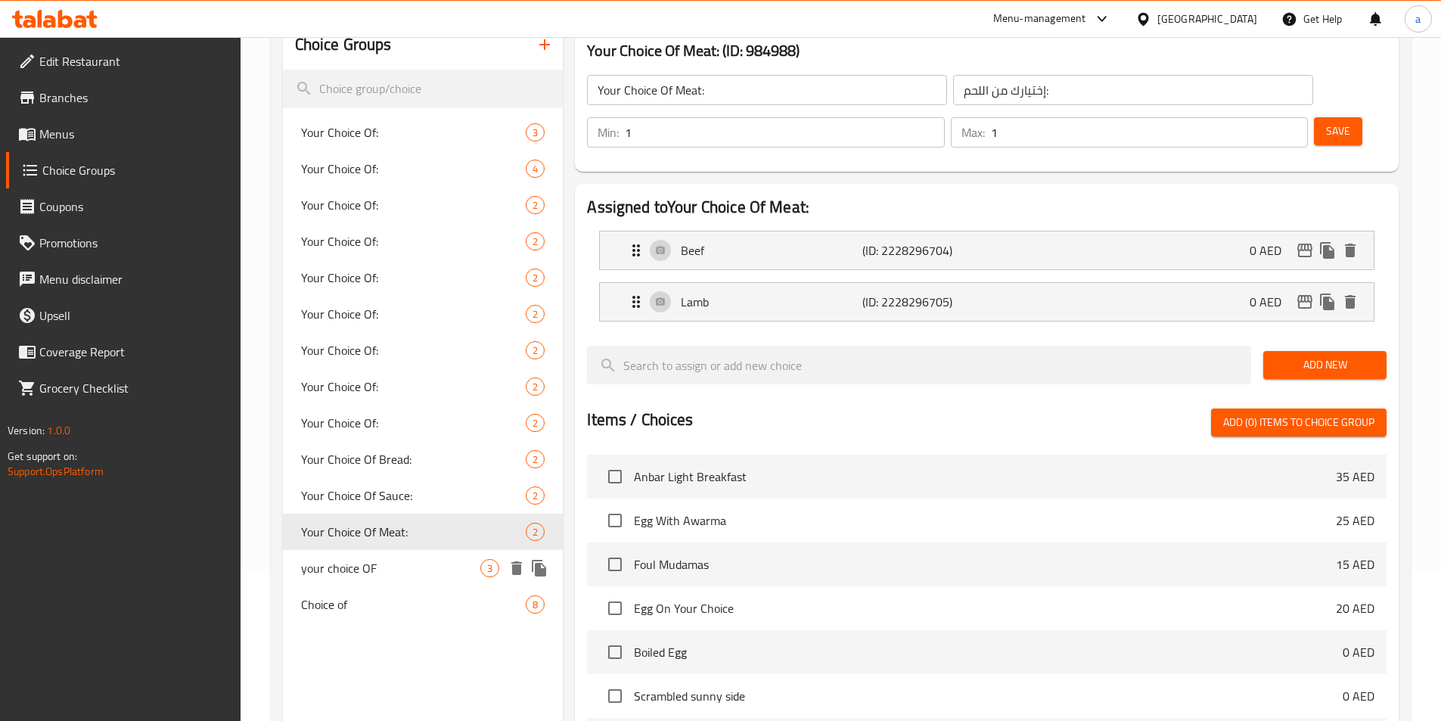
click at [368, 559] on span "your choice OF" at bounding box center [391, 568] width 180 height 18
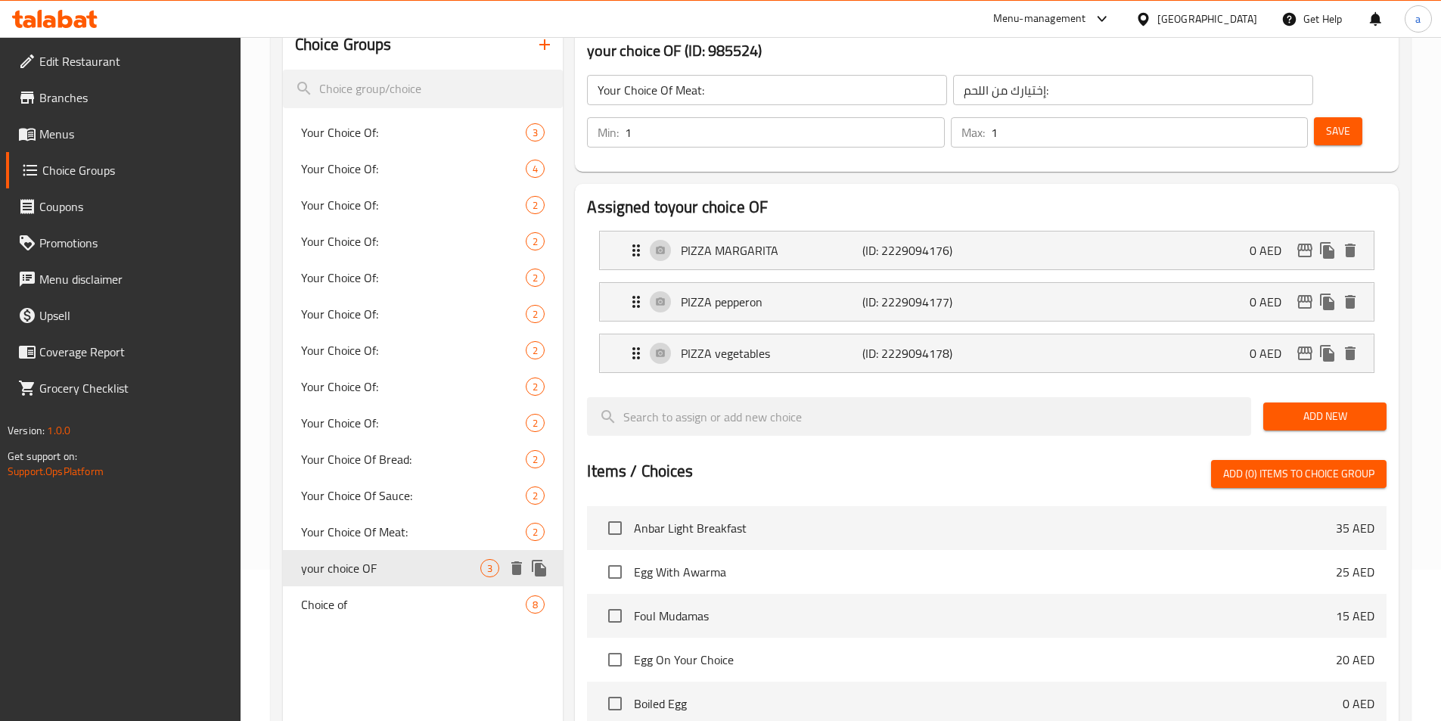
type input "your choice OF"
type input "اختيارك من"
click at [346, 595] on span "Choice of" at bounding box center [391, 604] width 180 height 18
type input "Choice of"
type input "اختيار من"
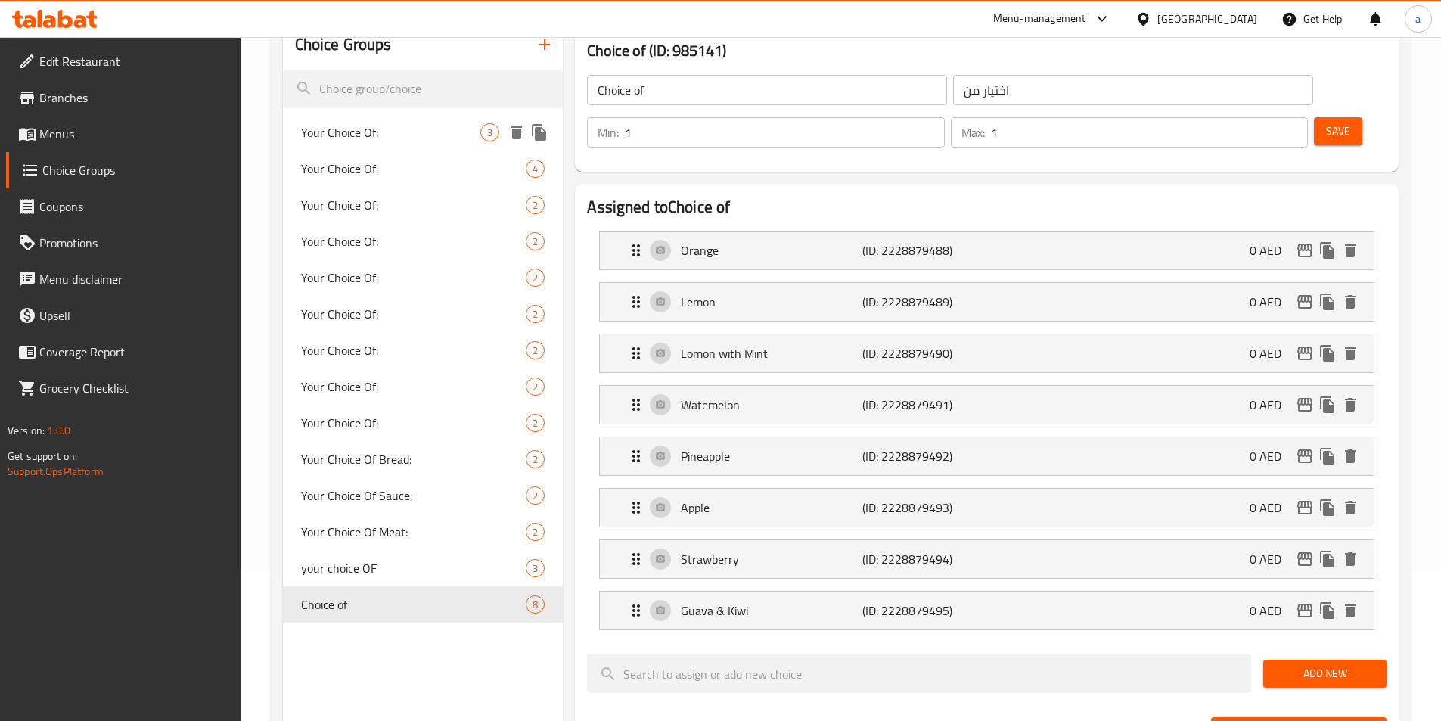
click at [393, 132] on span "Your Choice Of:" at bounding box center [391, 132] width 180 height 18
type input "Your Choice Of:"
type input "إختيارك من:"
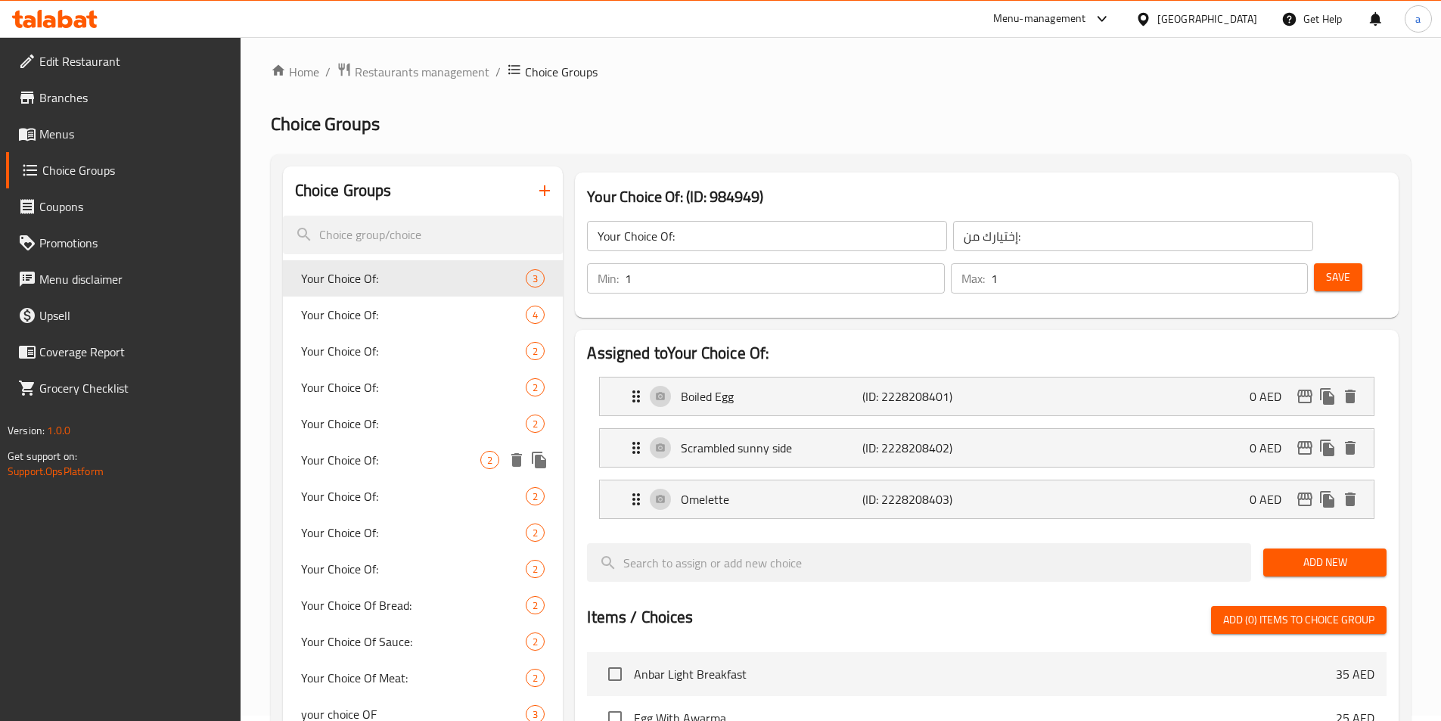
scroll to position [0, 0]
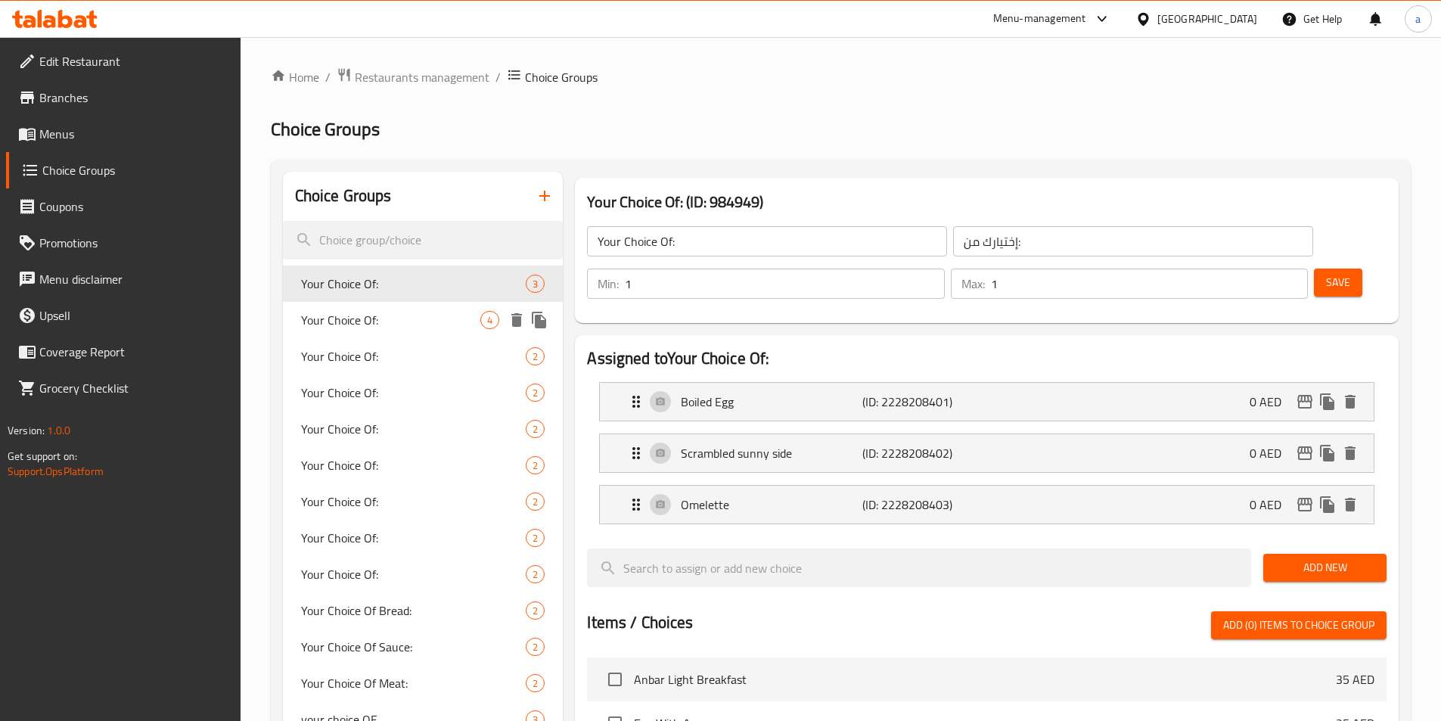
click at [417, 314] on span "Your Choice Of:" at bounding box center [391, 320] width 180 height 18
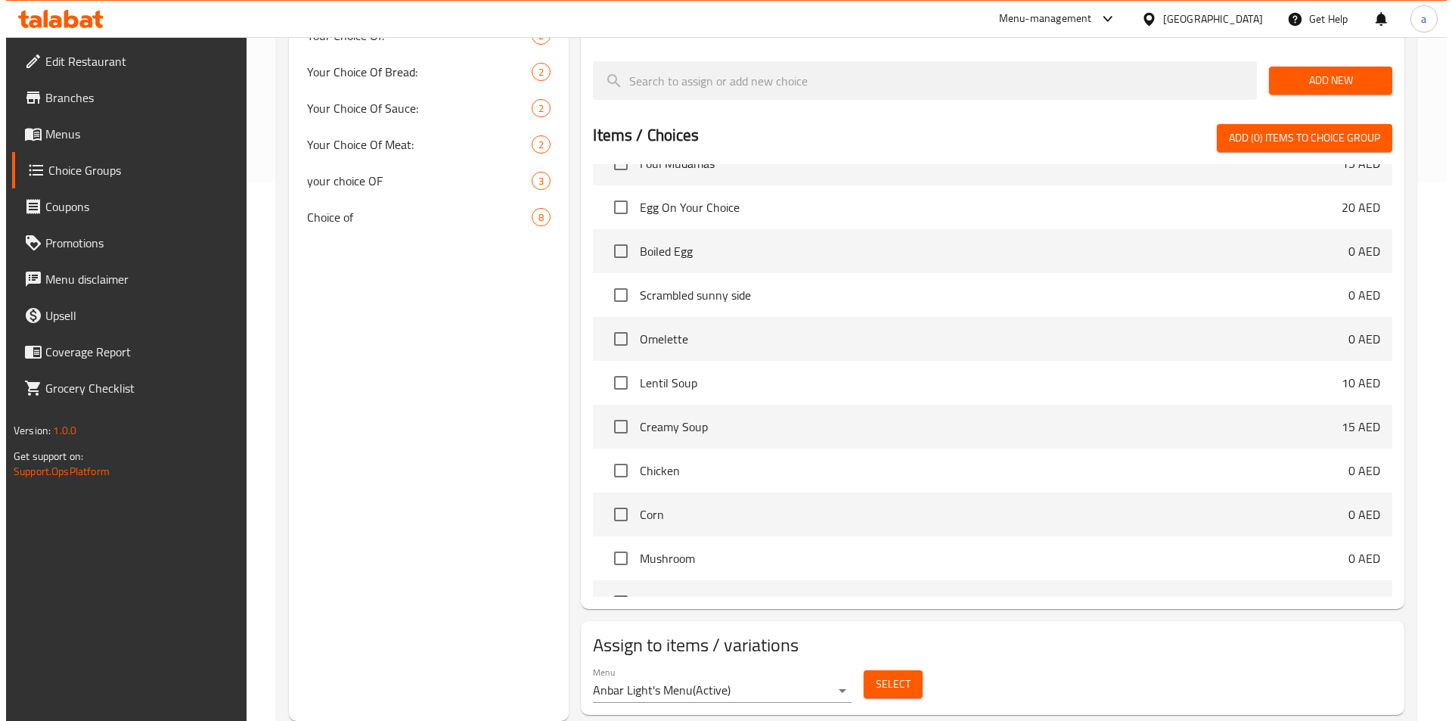
scroll to position [227, 0]
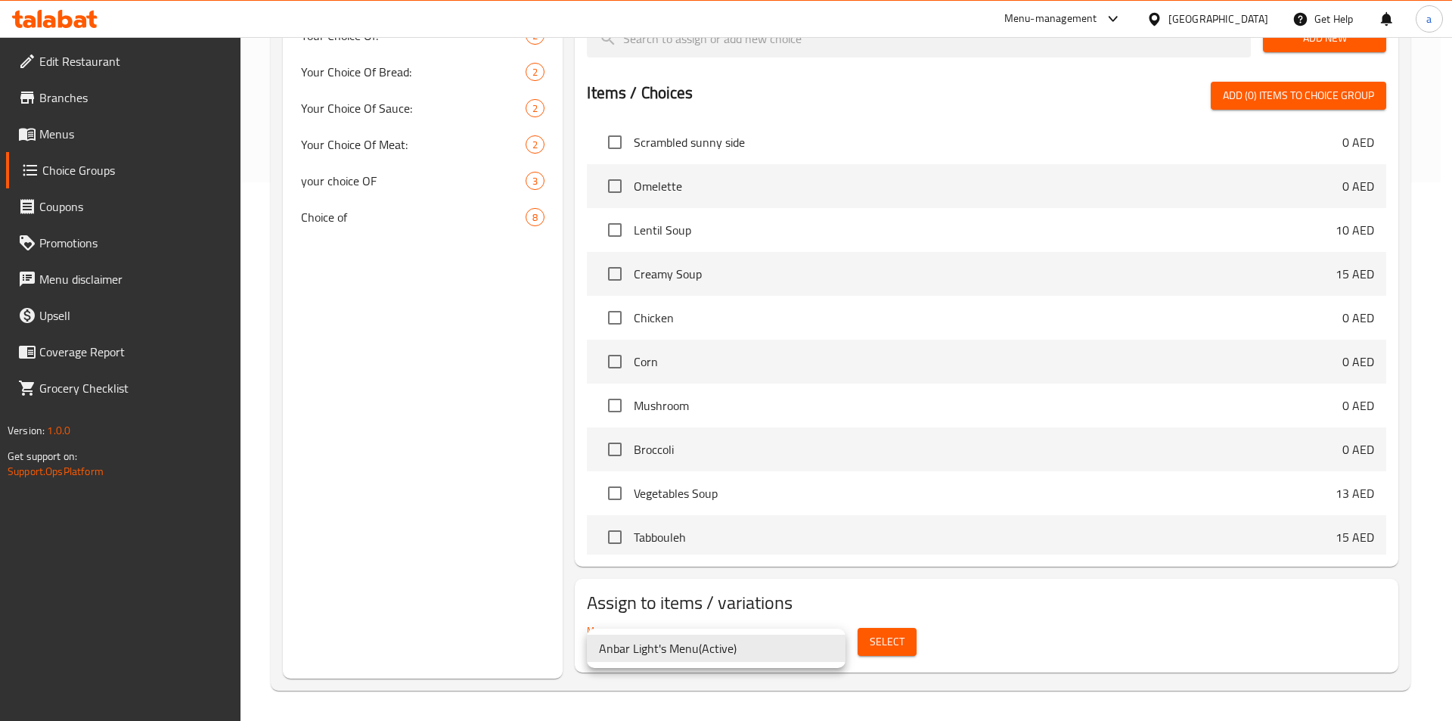
click at [830, 610] on div at bounding box center [726, 360] width 1452 height 721
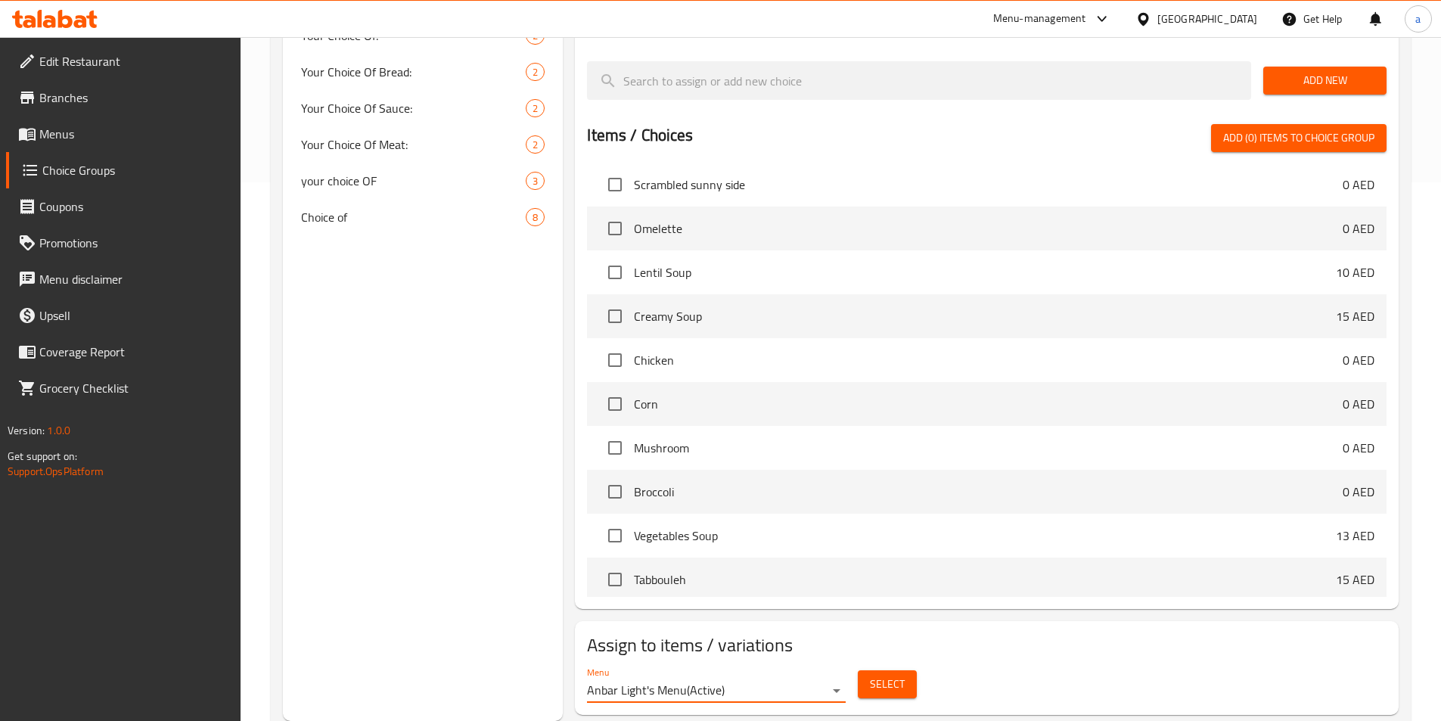
click at [863, 670] on button "Select" at bounding box center [887, 684] width 59 height 28
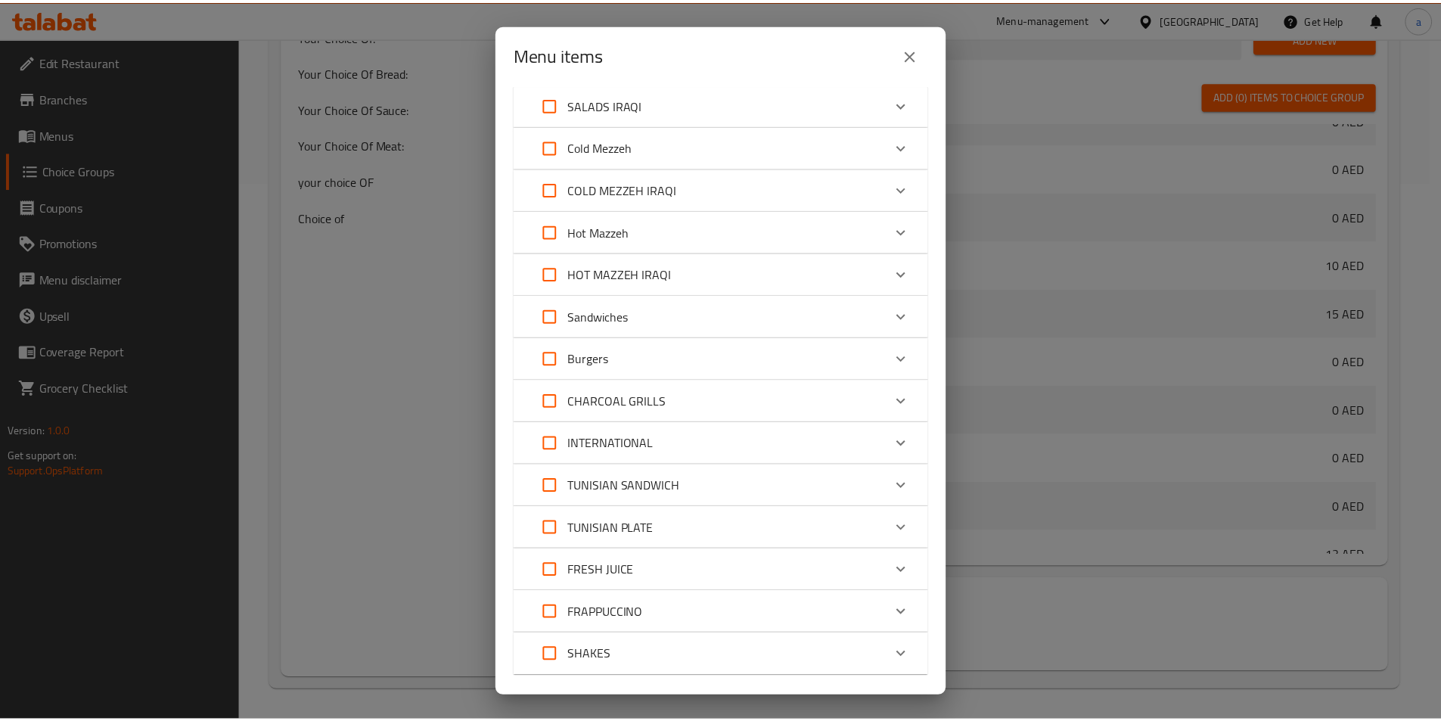
scroll to position [529, 0]
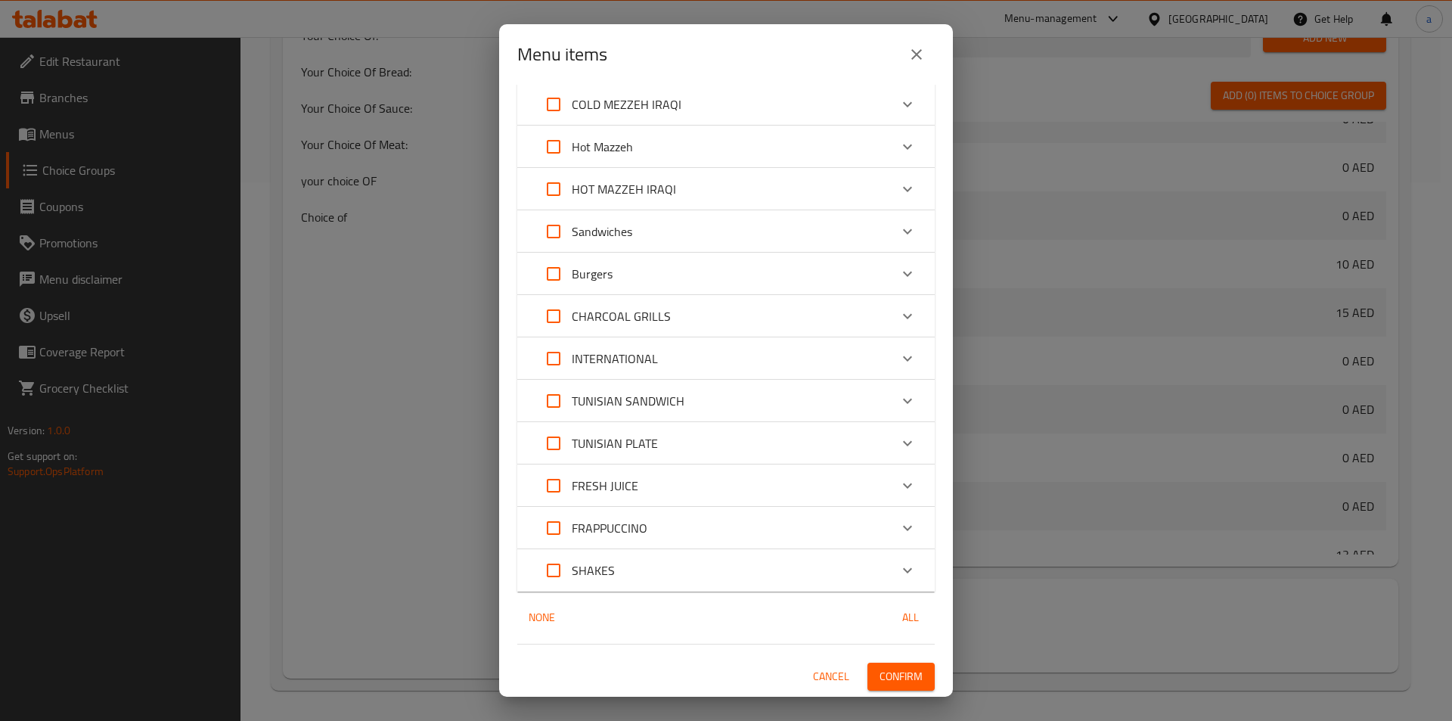
click at [894, 630] on button "All" at bounding box center [910, 617] width 48 height 28
checkbox input "true"
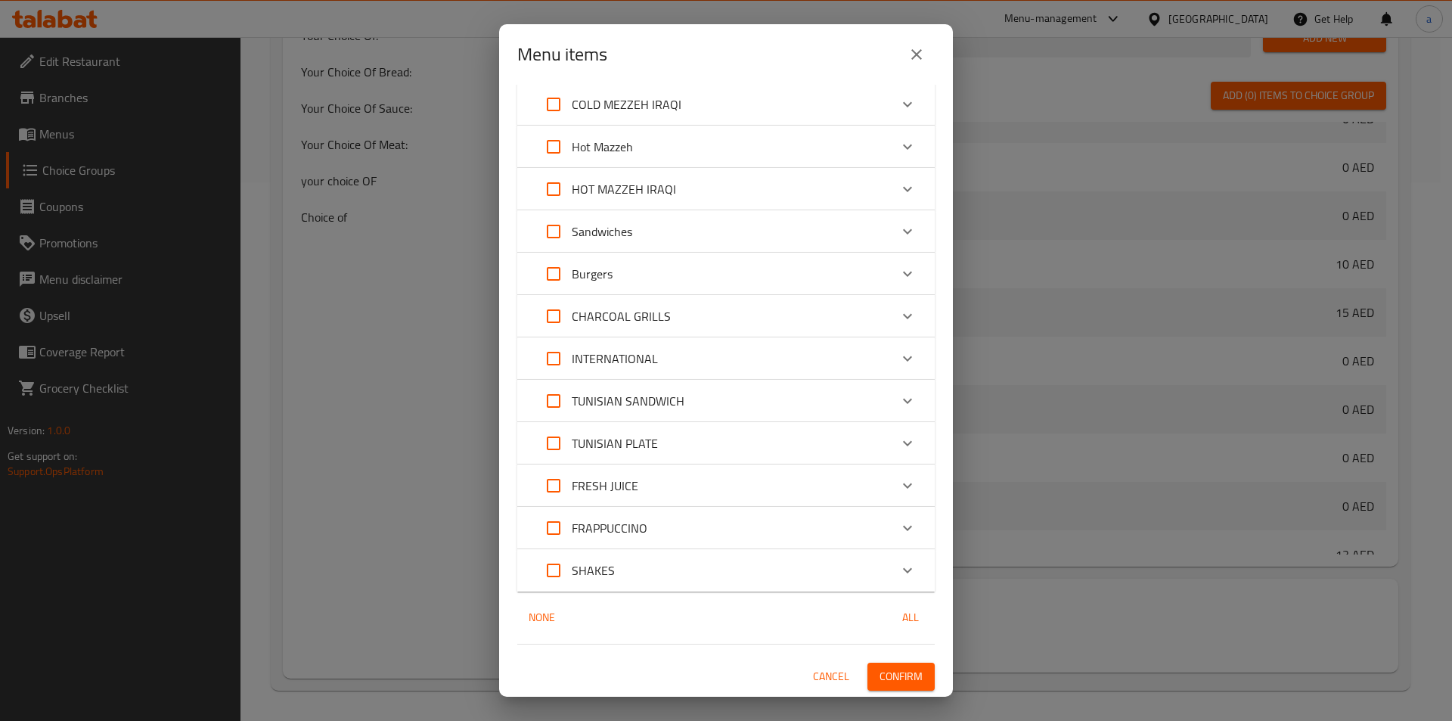
checkbox input "true"
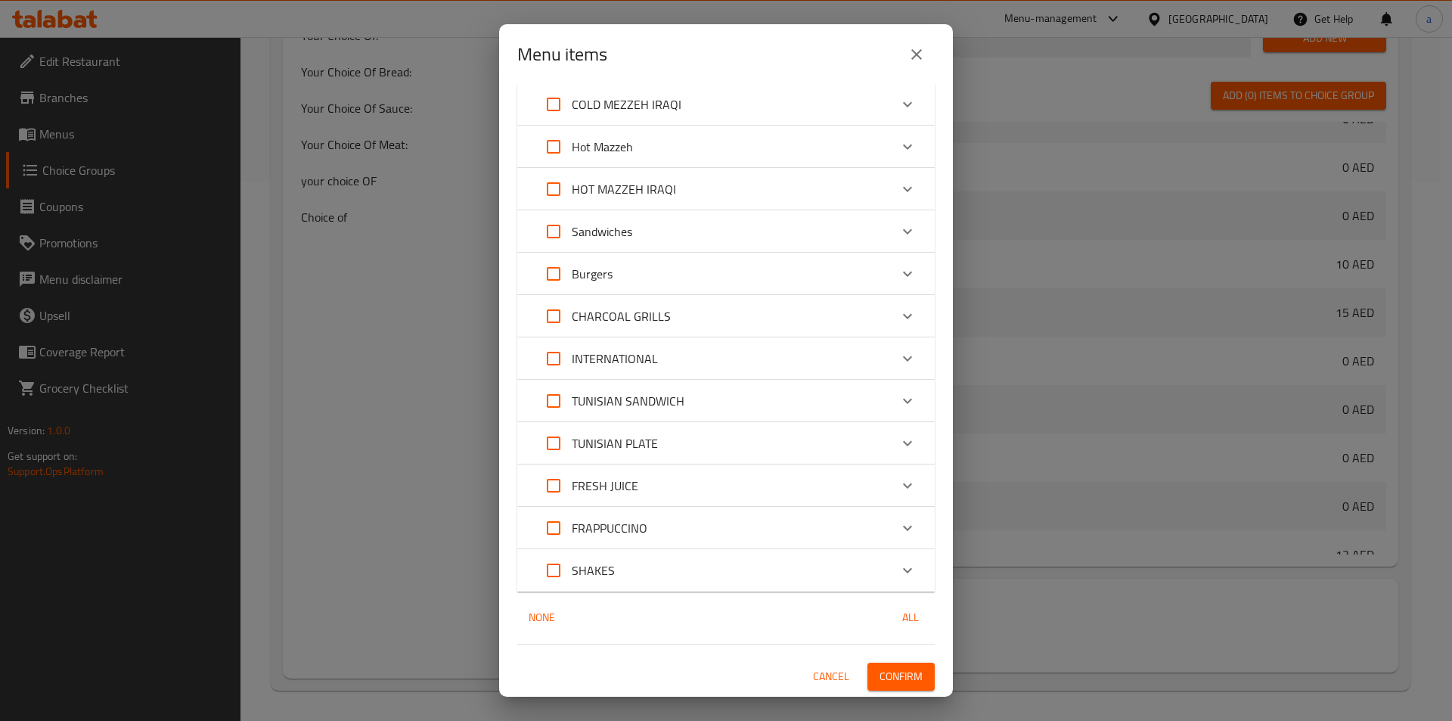
checkbox input "true"
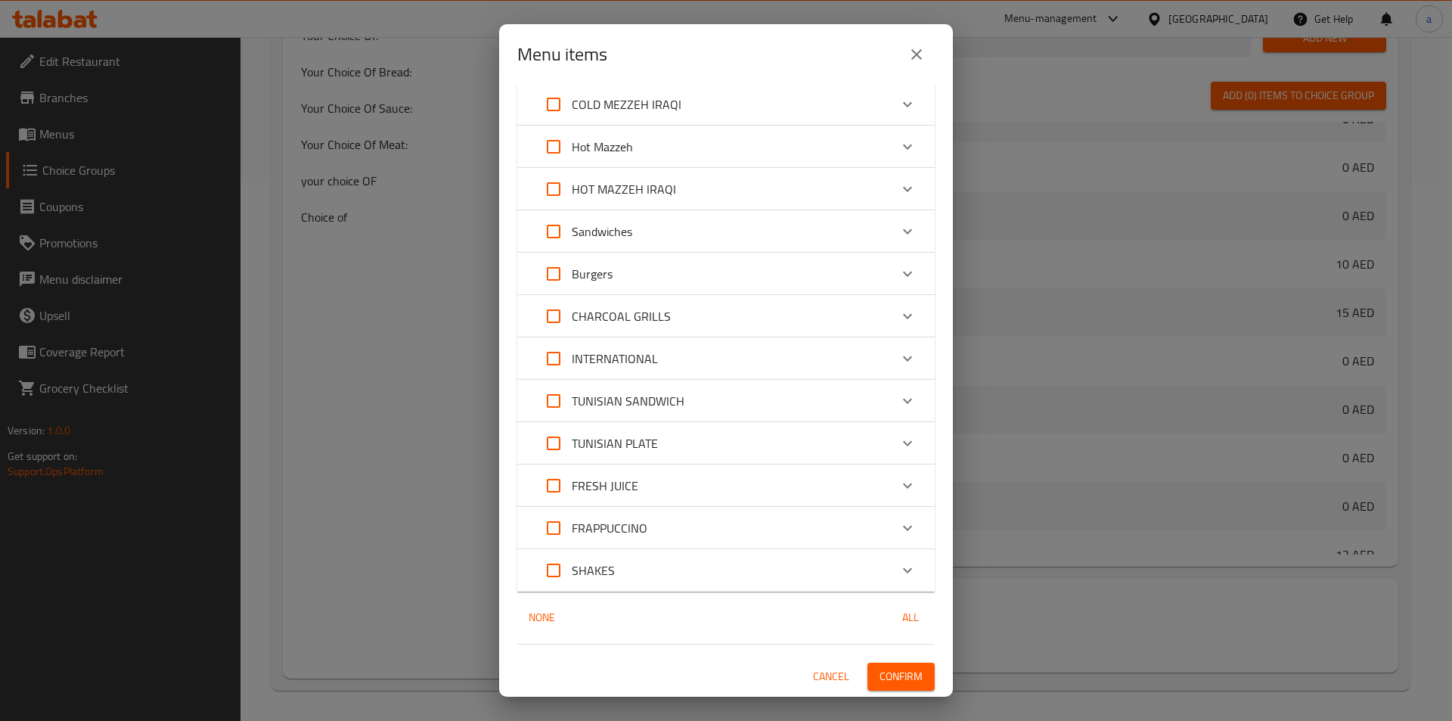
checkbox input "true"
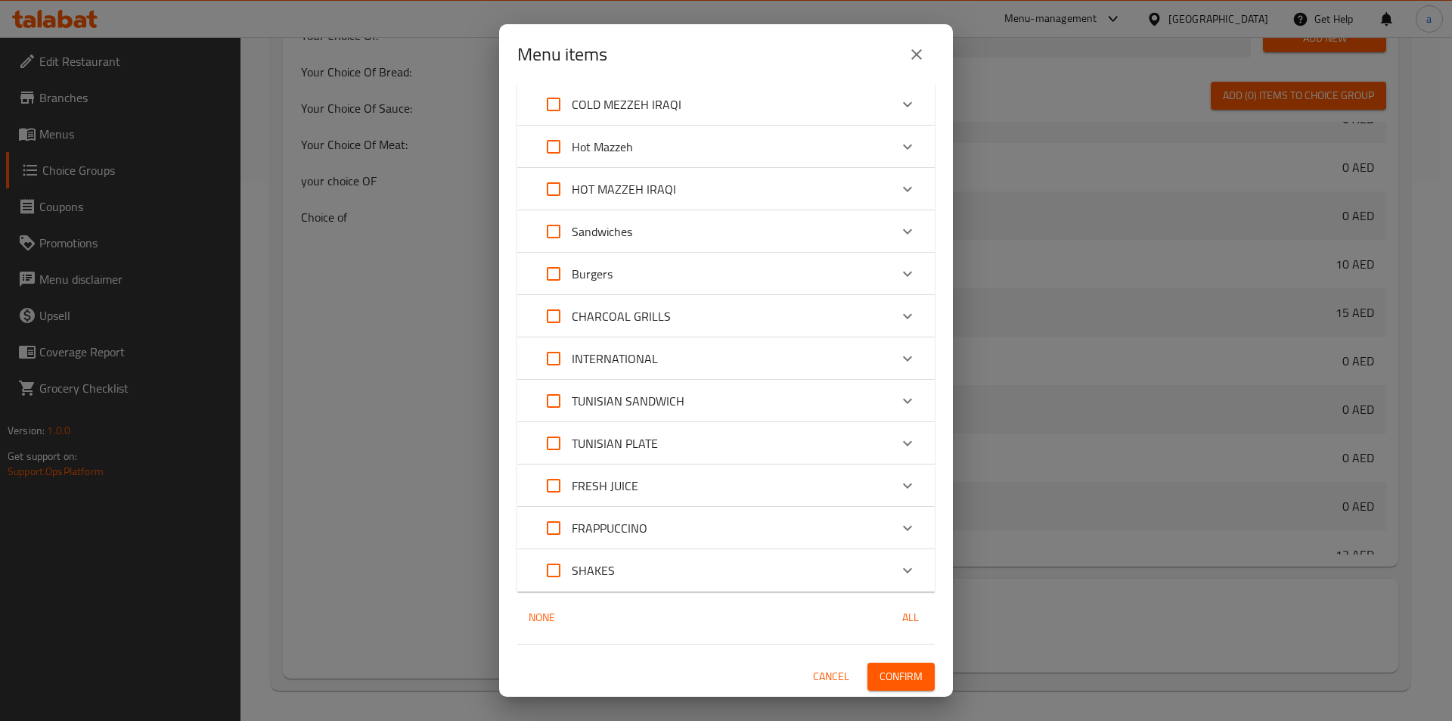
checkbox input "true"
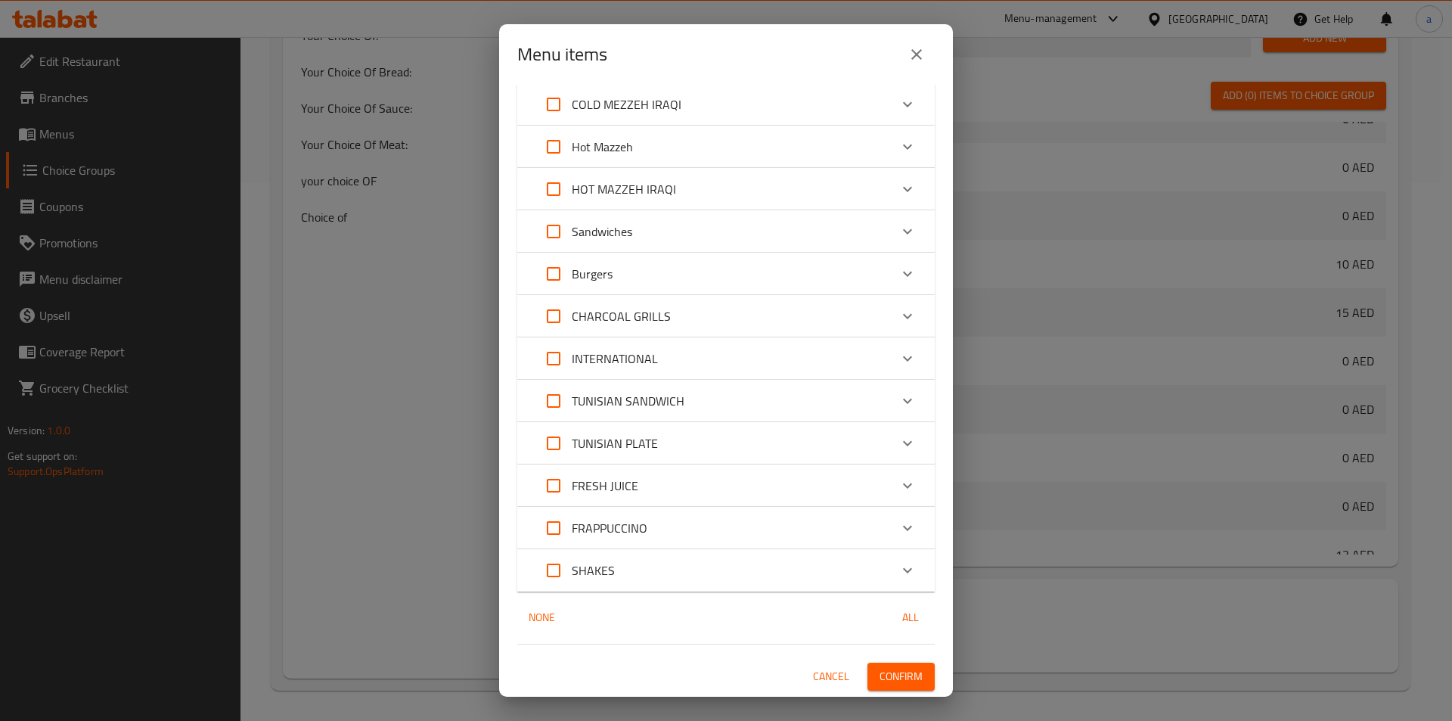
checkbox input "true"
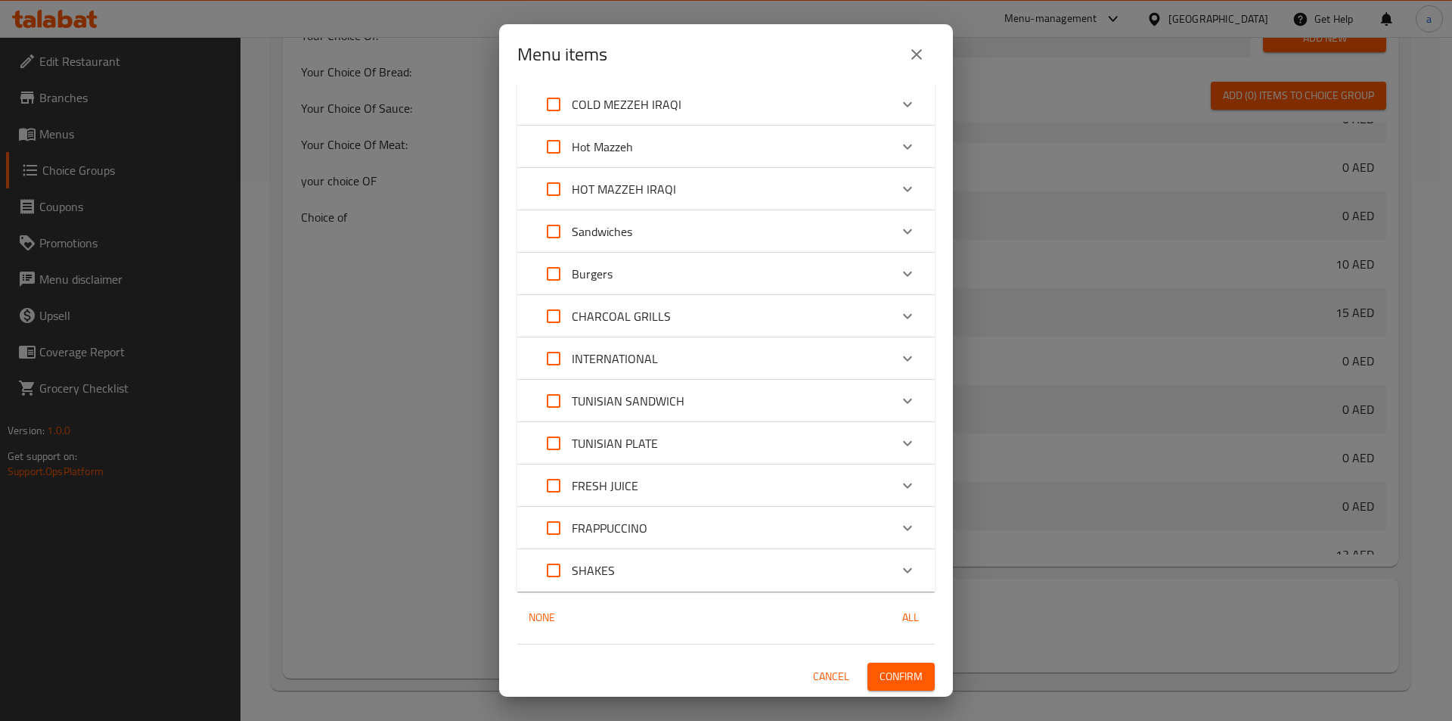
checkbox input "true"
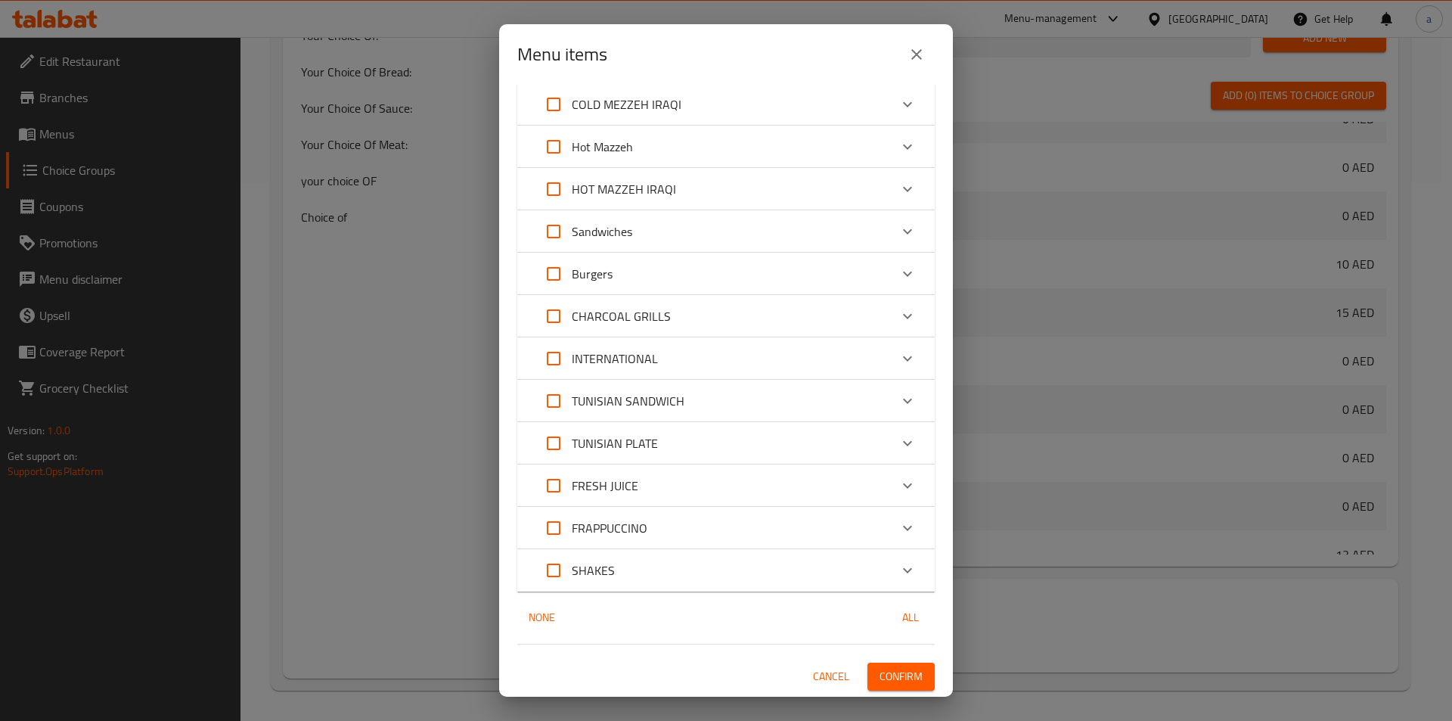
checkbox input "true"
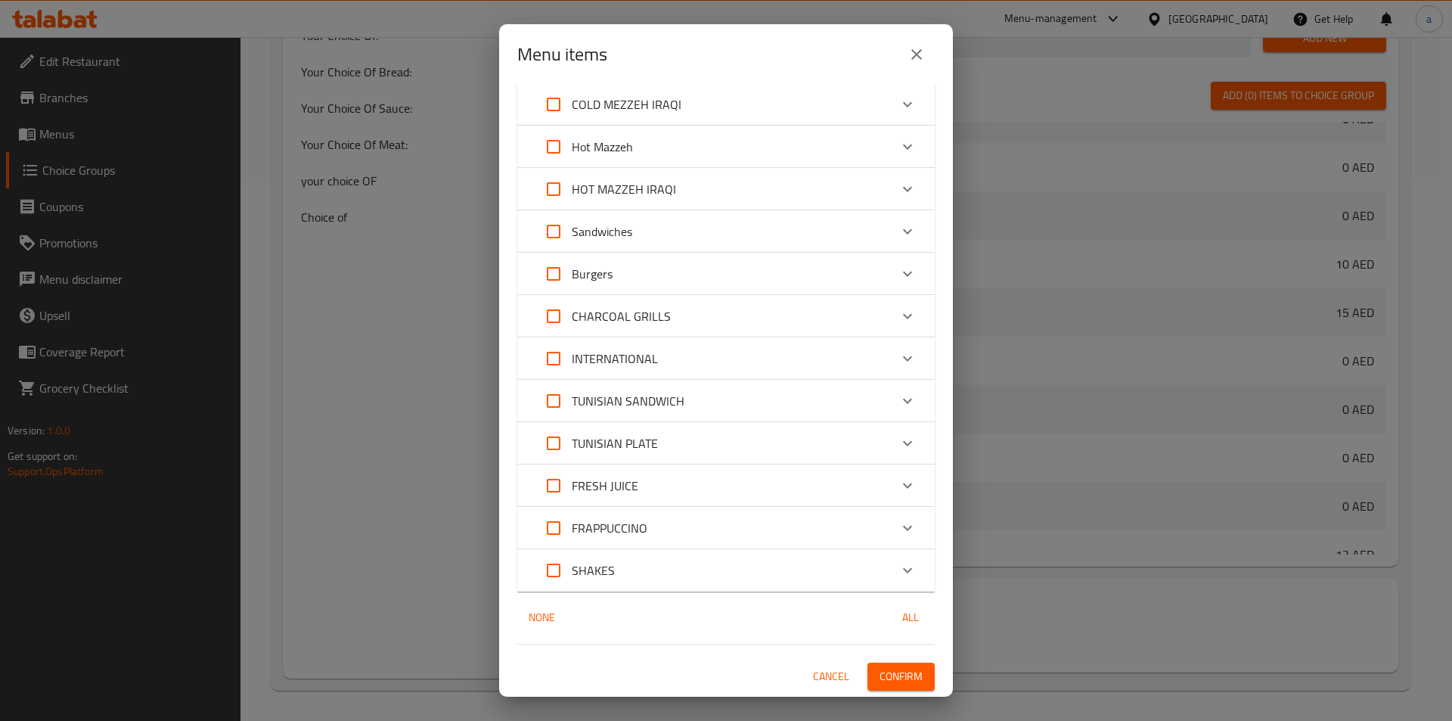
checkbox input "true"
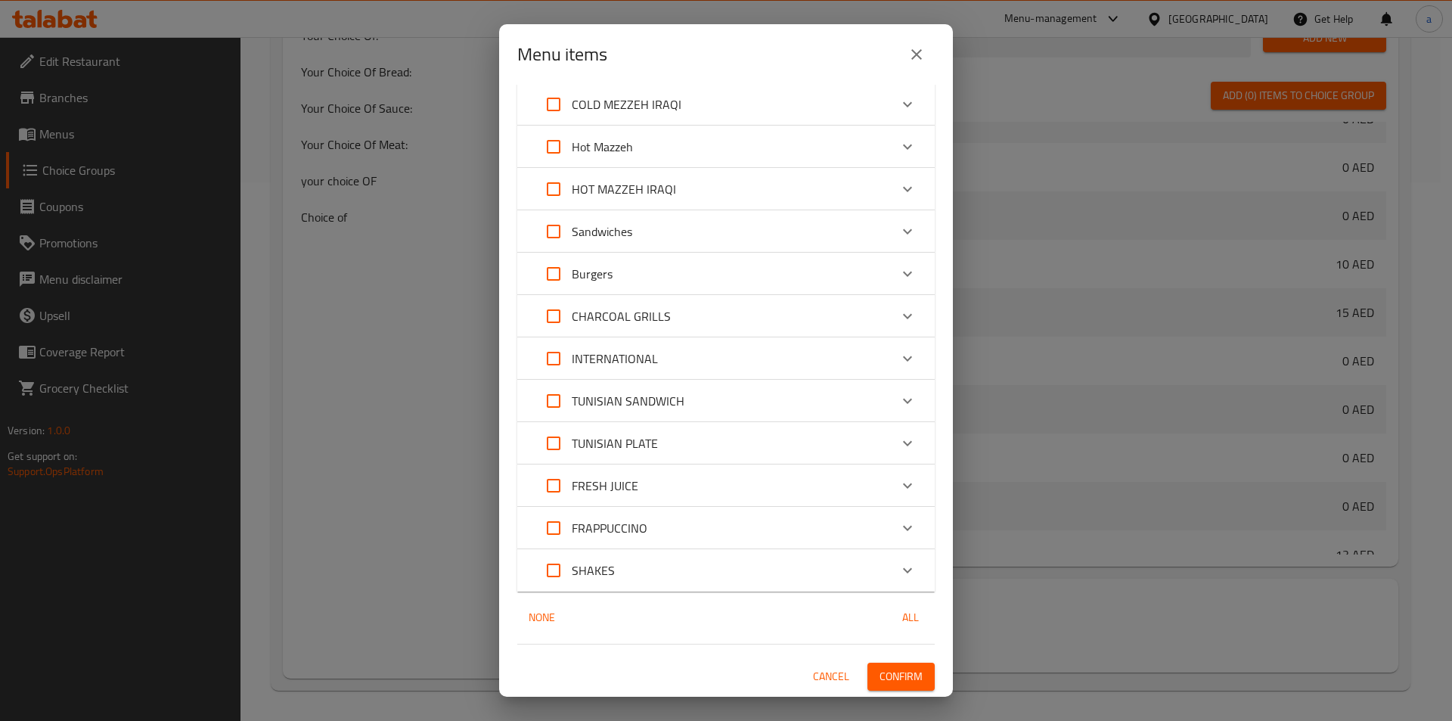
checkbox input "true"
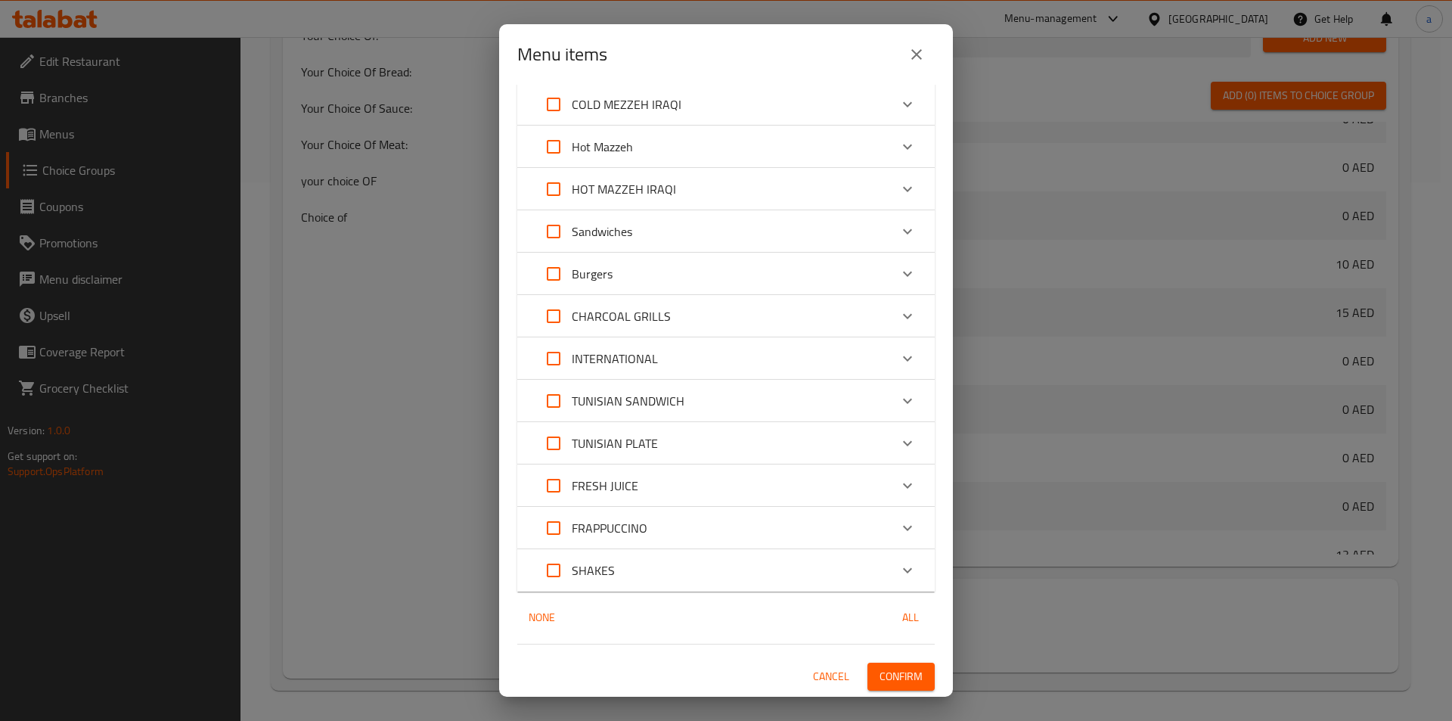
checkbox input "true"
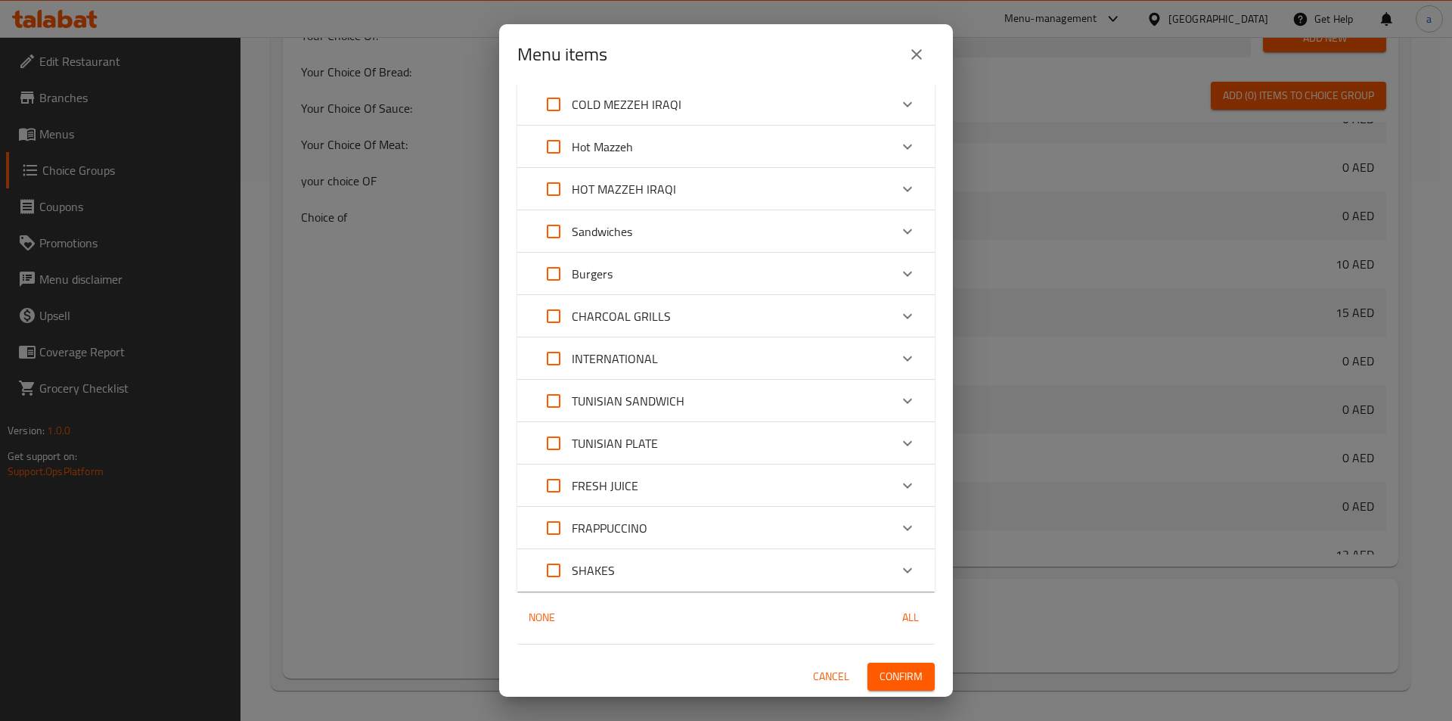
checkbox input "true"
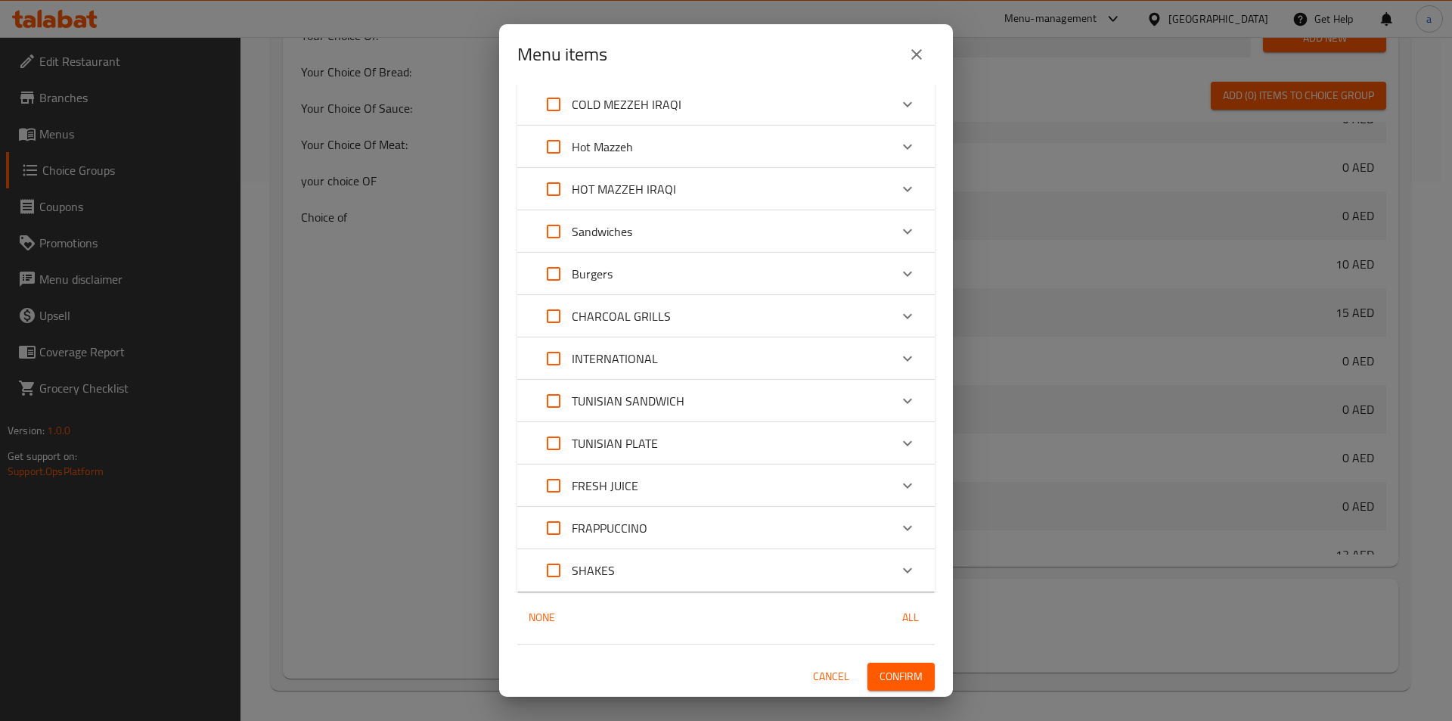
checkbox input "true"
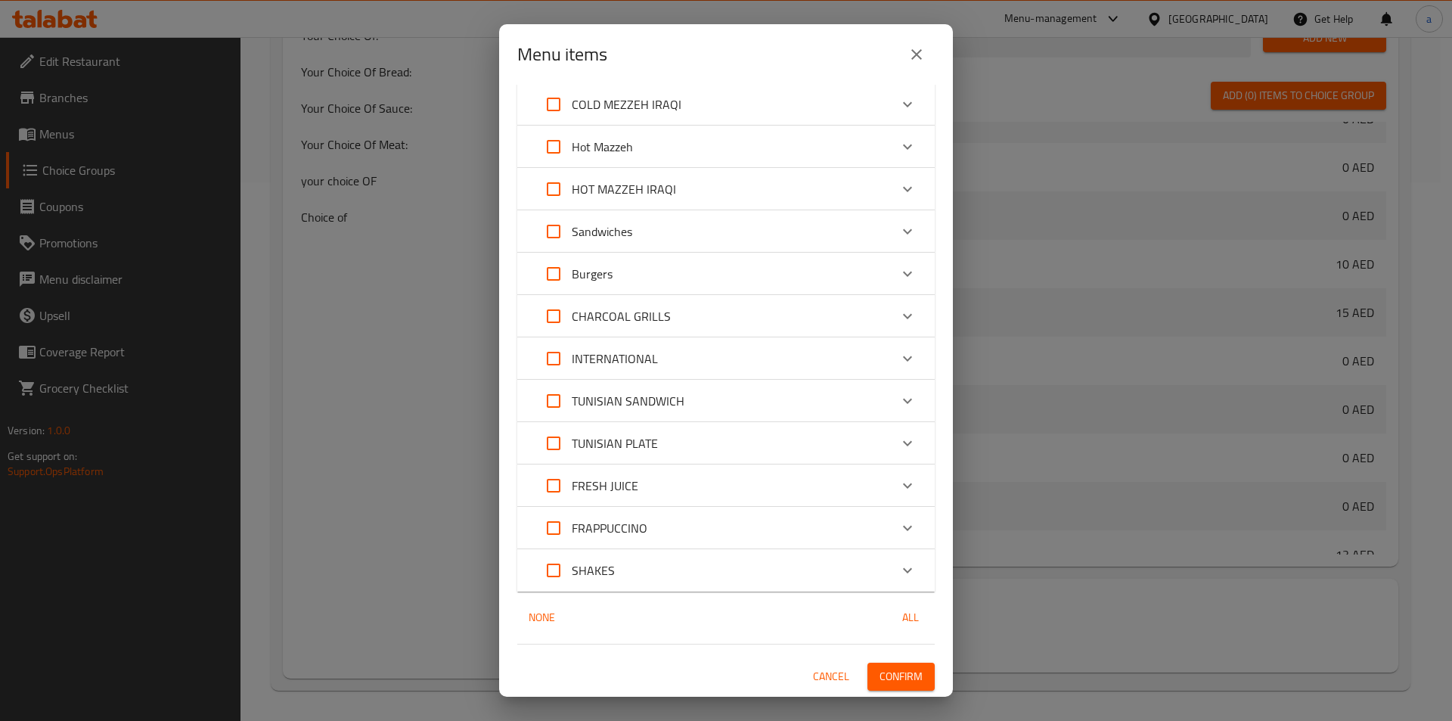
checkbox input "true"
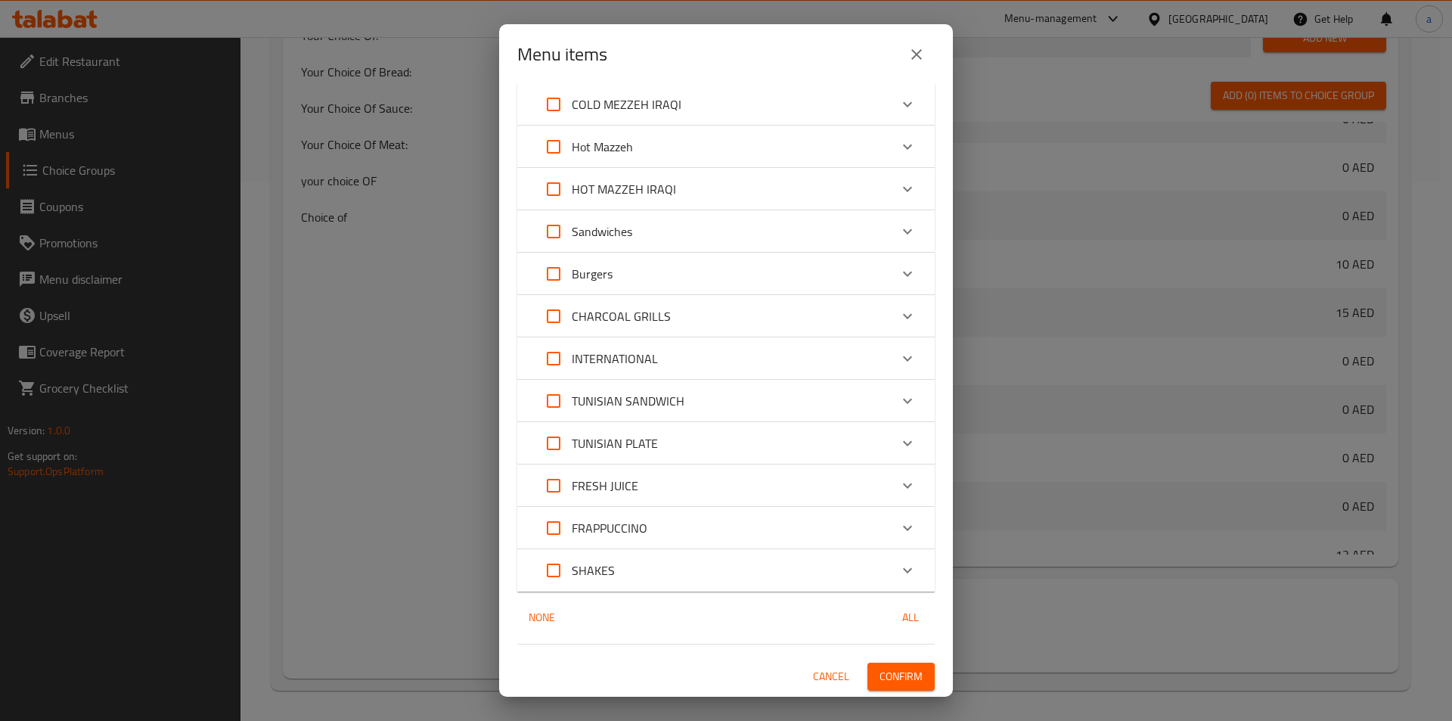
checkbox input "true"
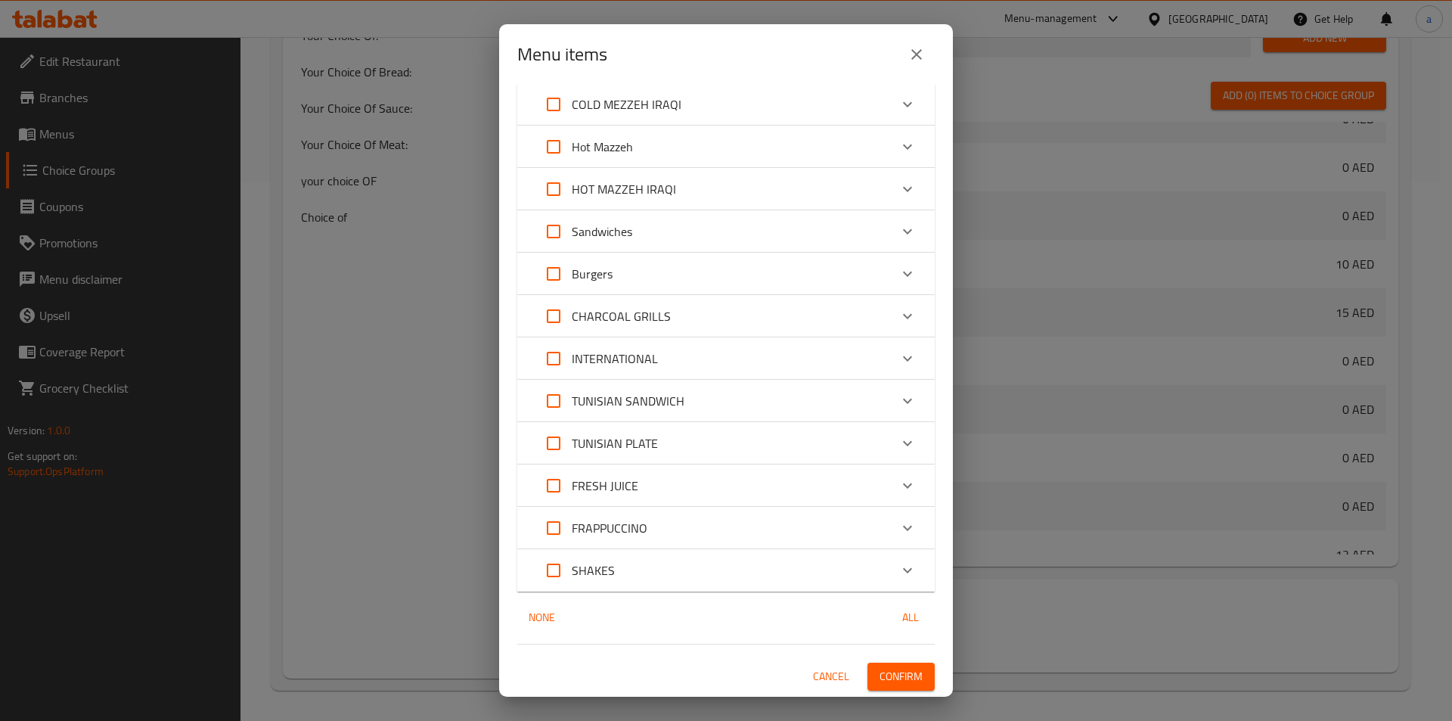
checkbox input "true"
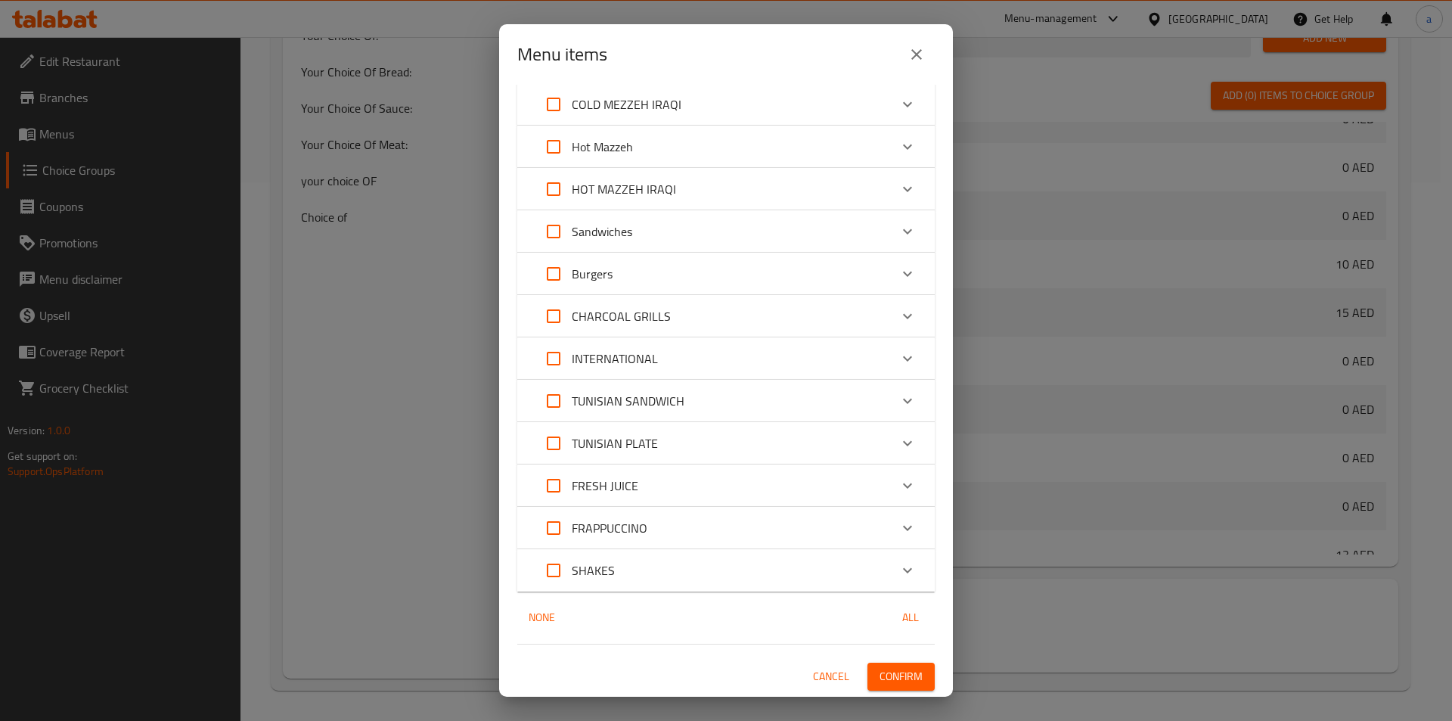
checkbox input "true"
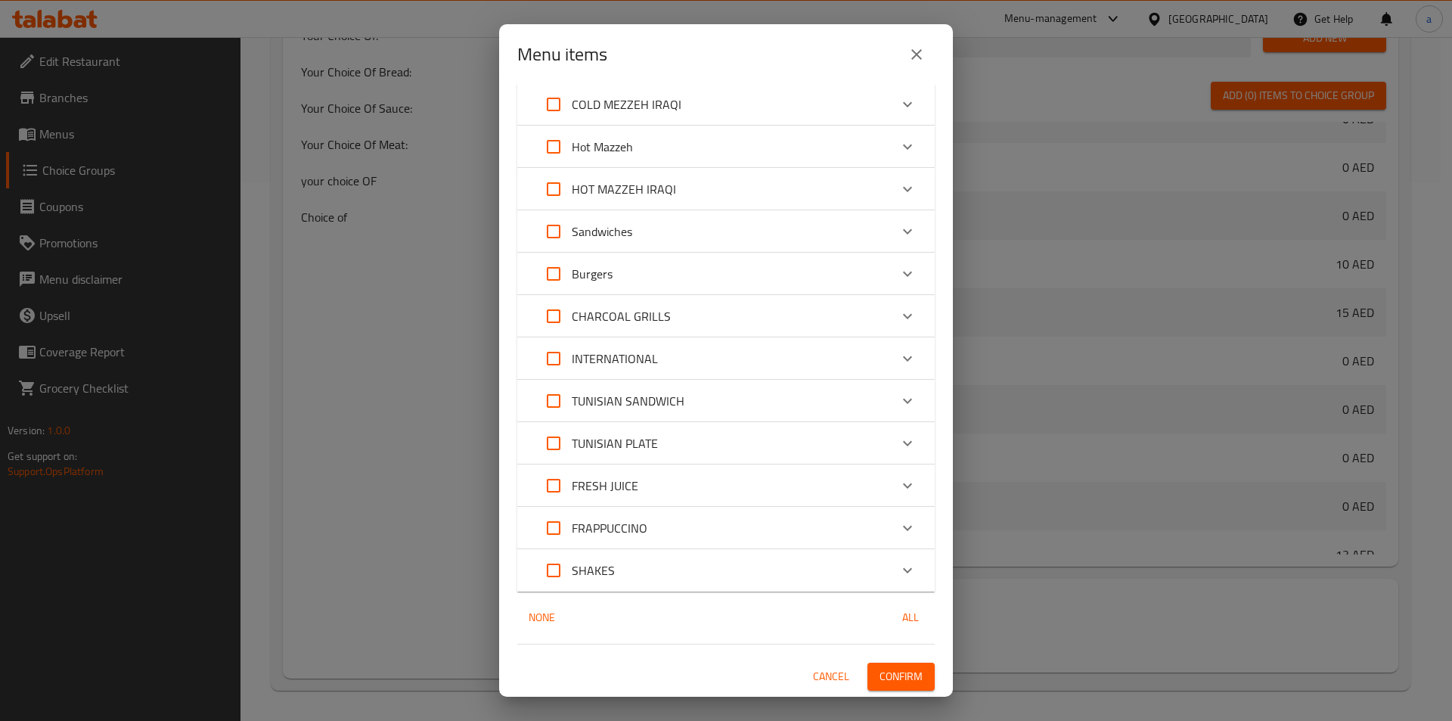
checkbox input "true"
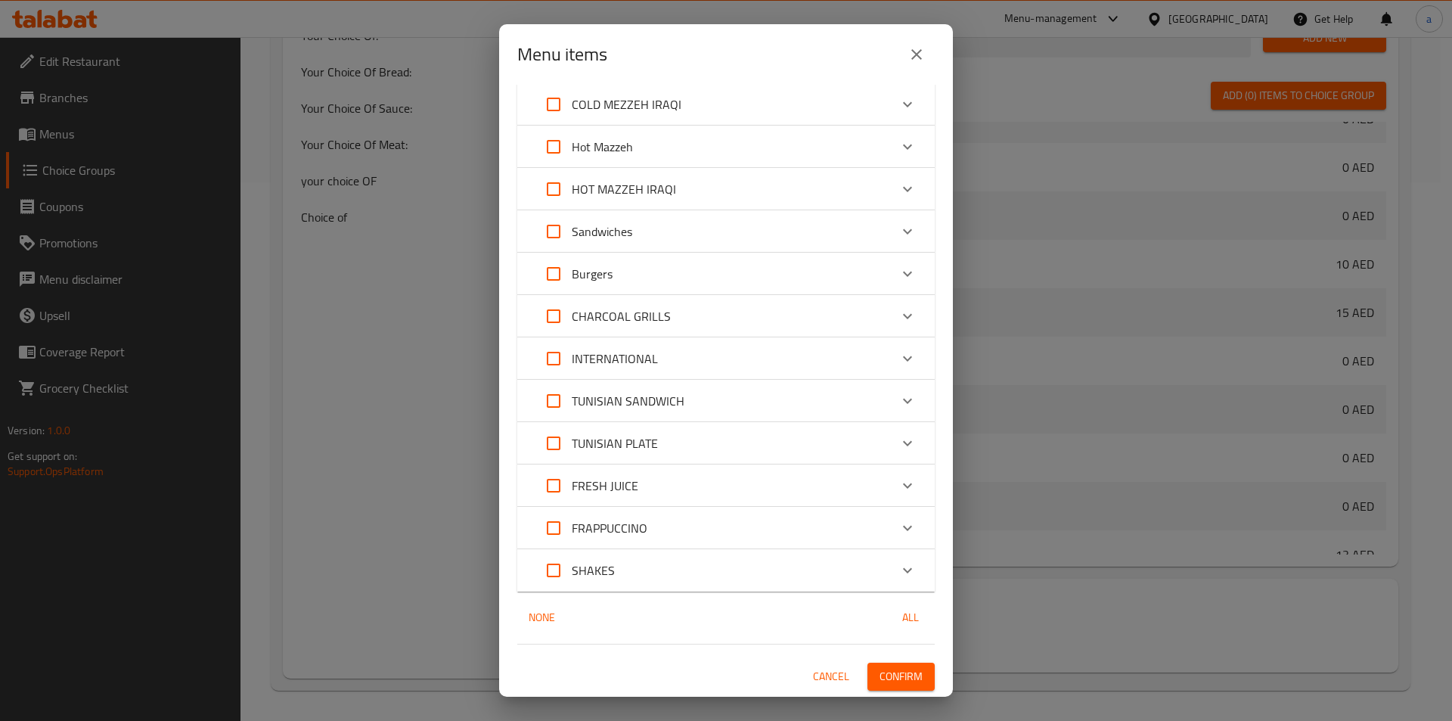
checkbox input "true"
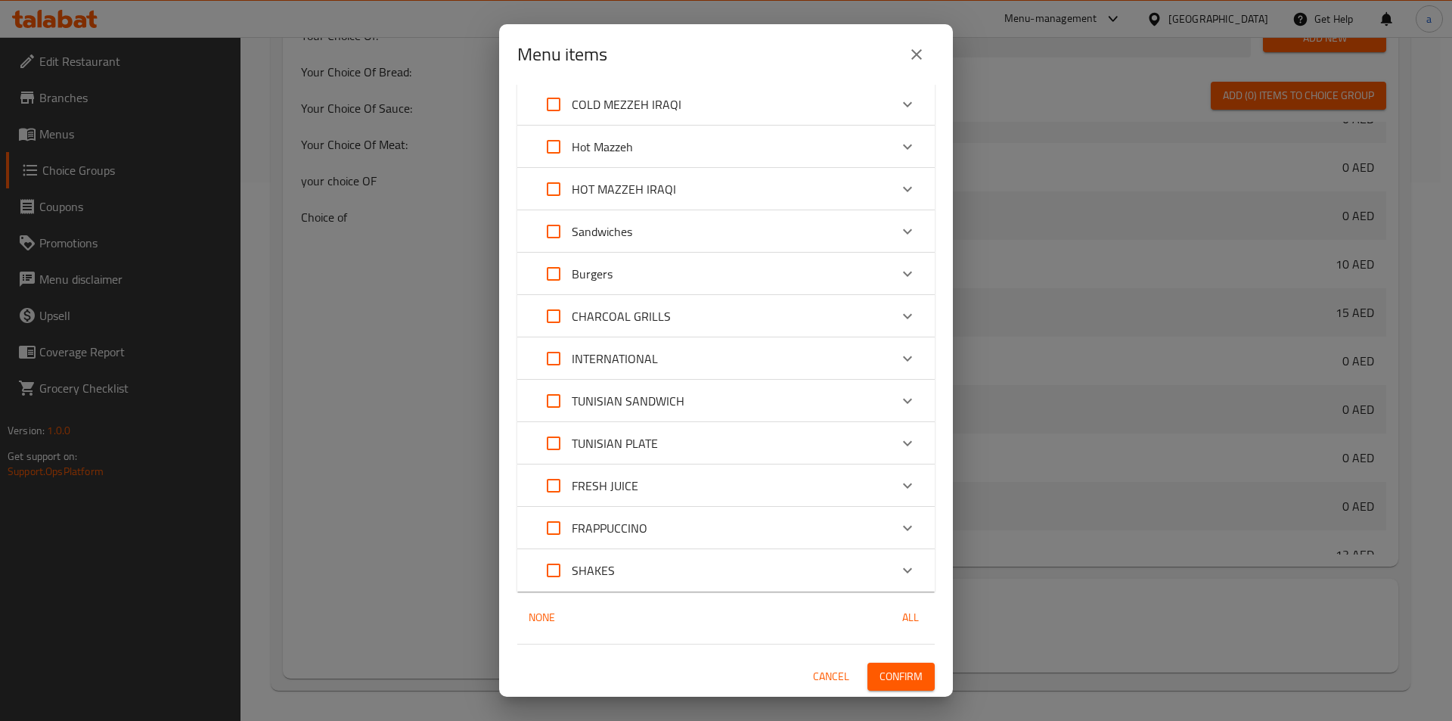
checkbox input "true"
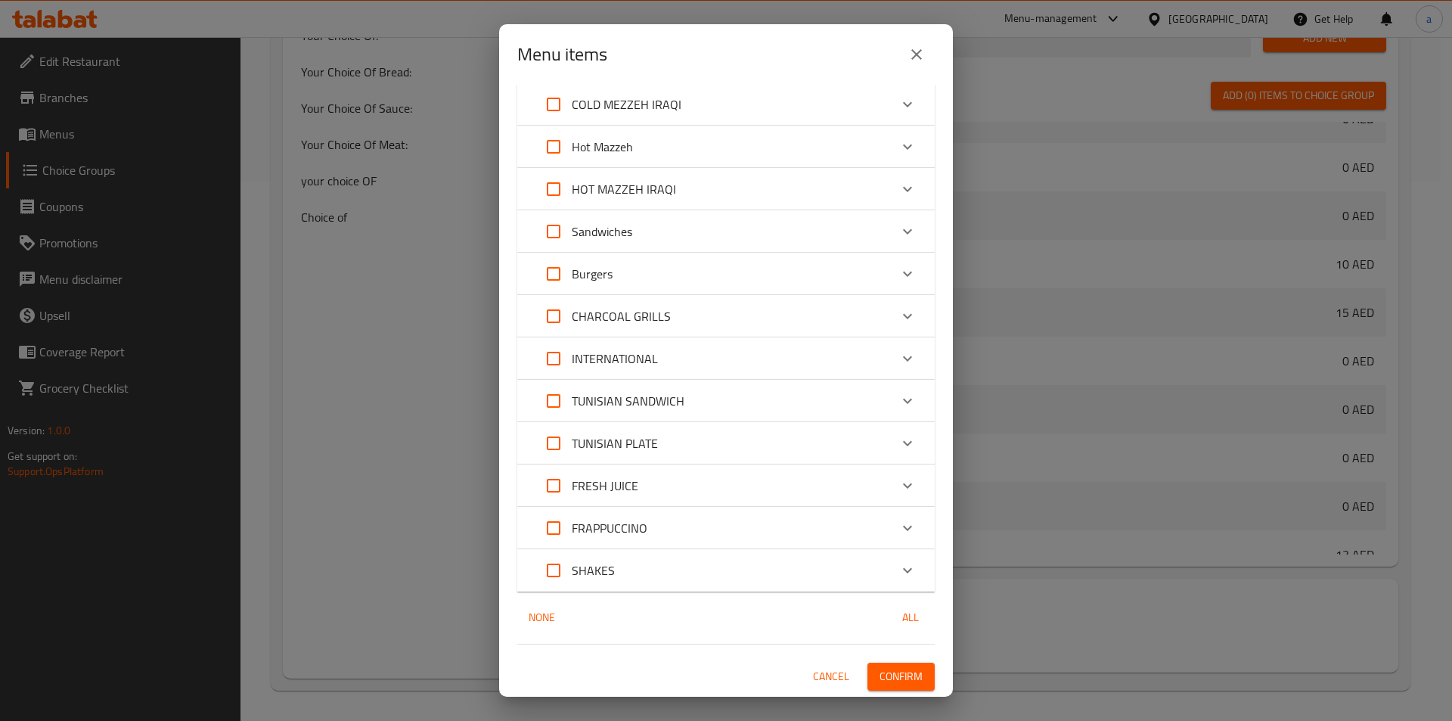
checkbox input "true"
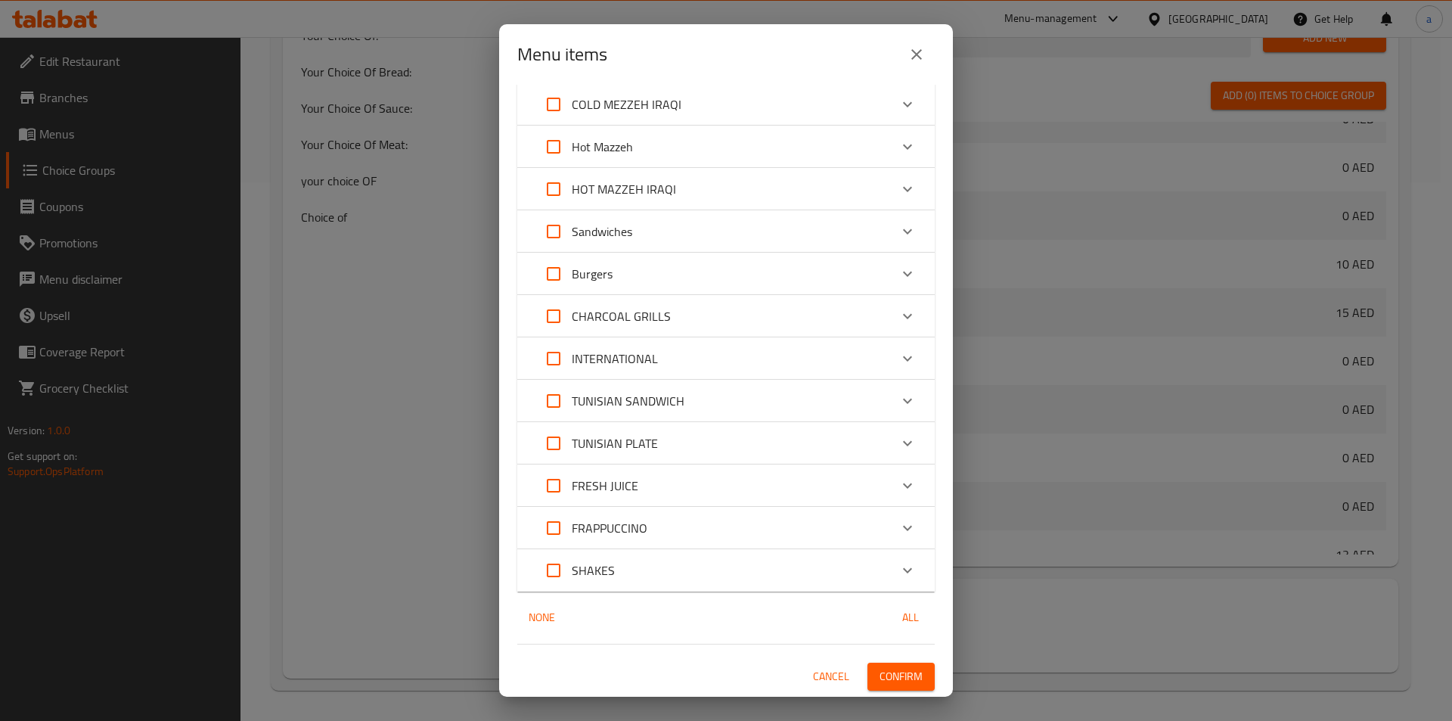
checkbox input "true"
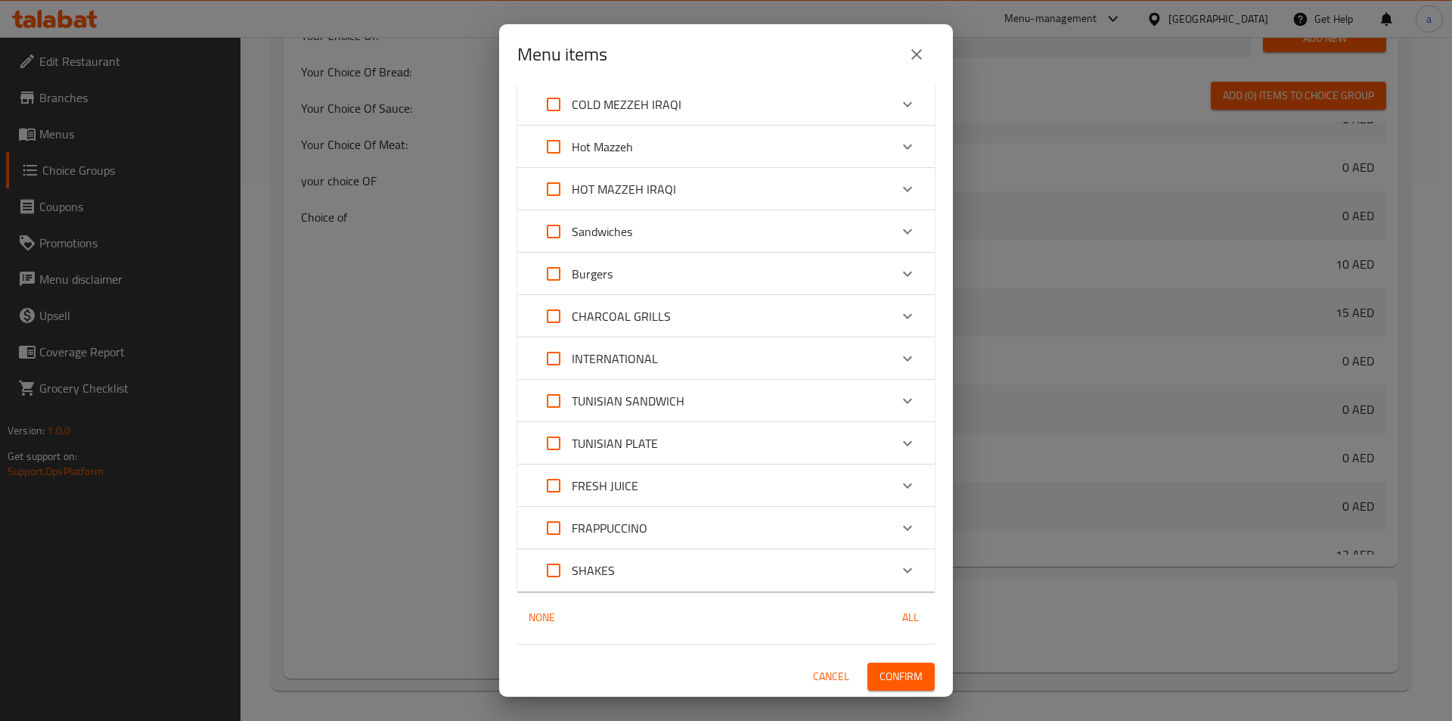
checkbox input "true"
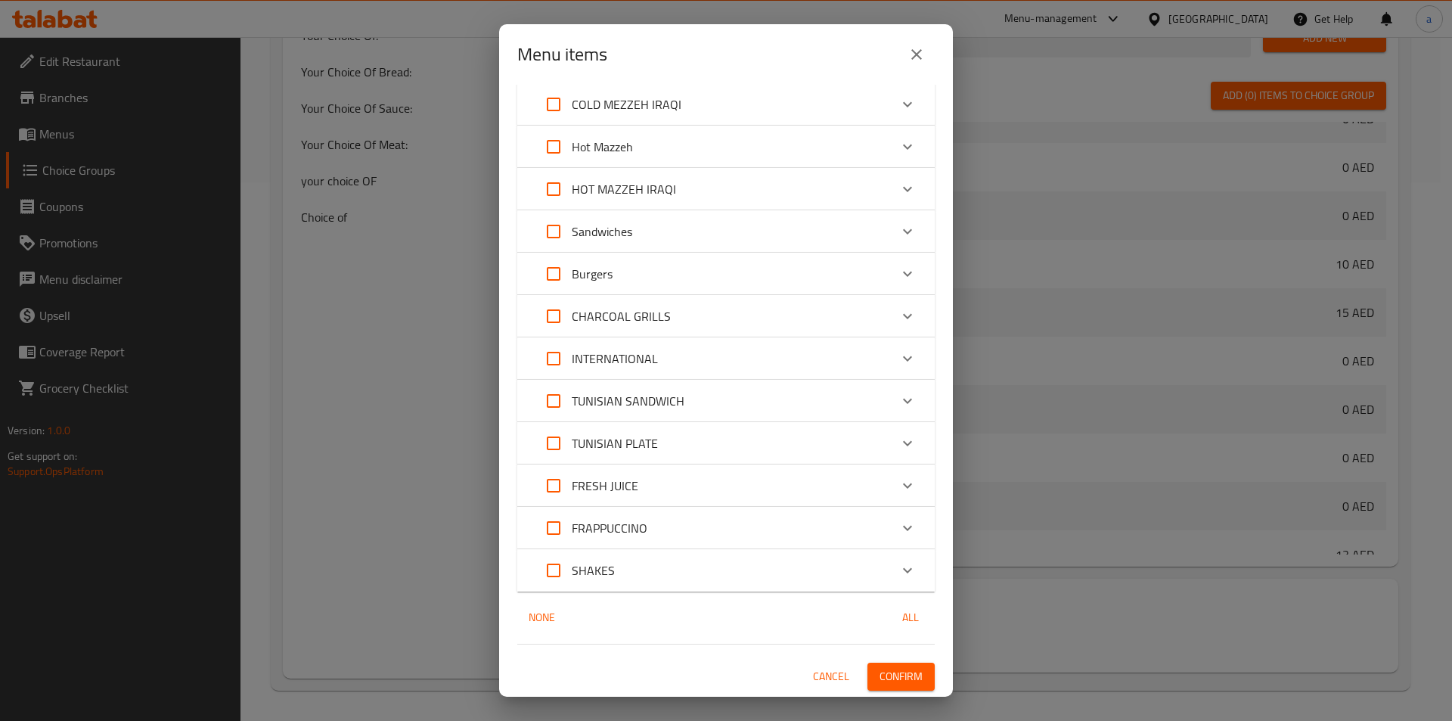
checkbox input "true"
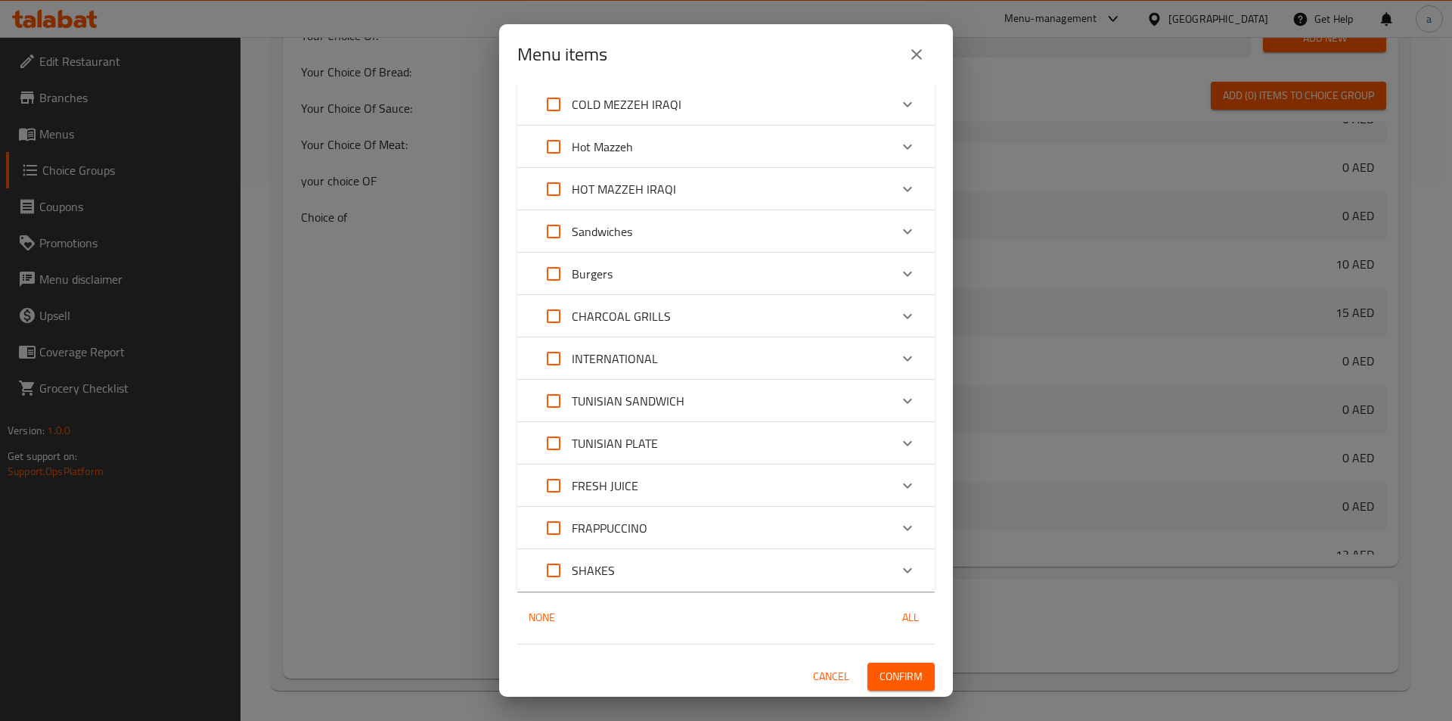
checkbox input "true"
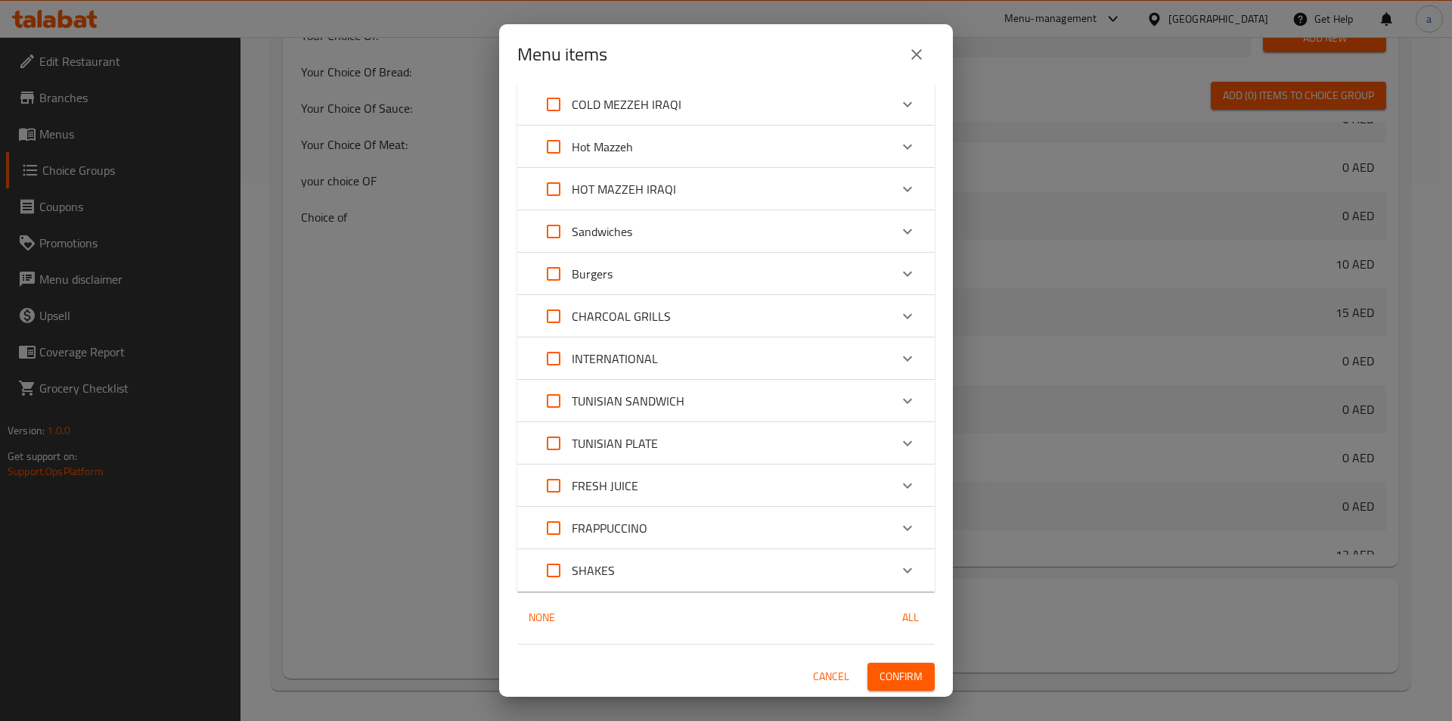
checkbox input "true"
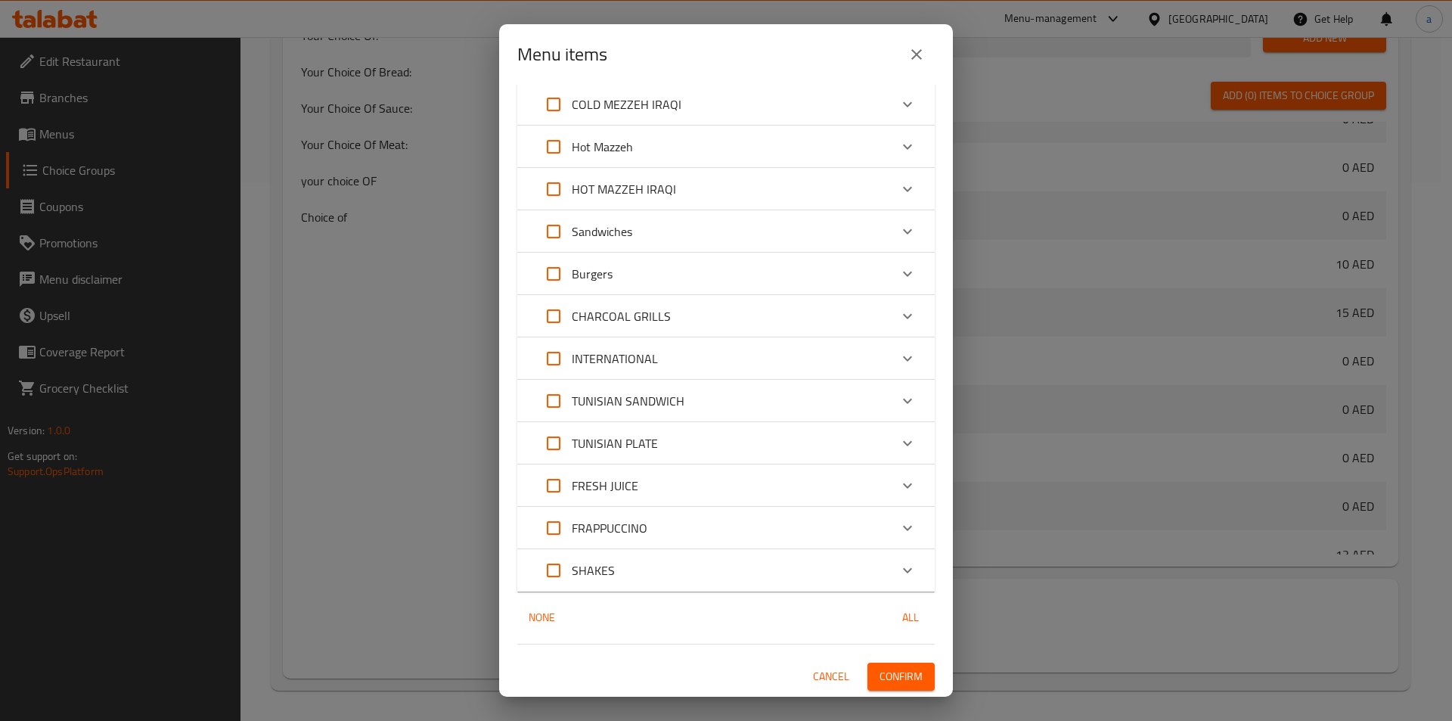
checkbox input "true"
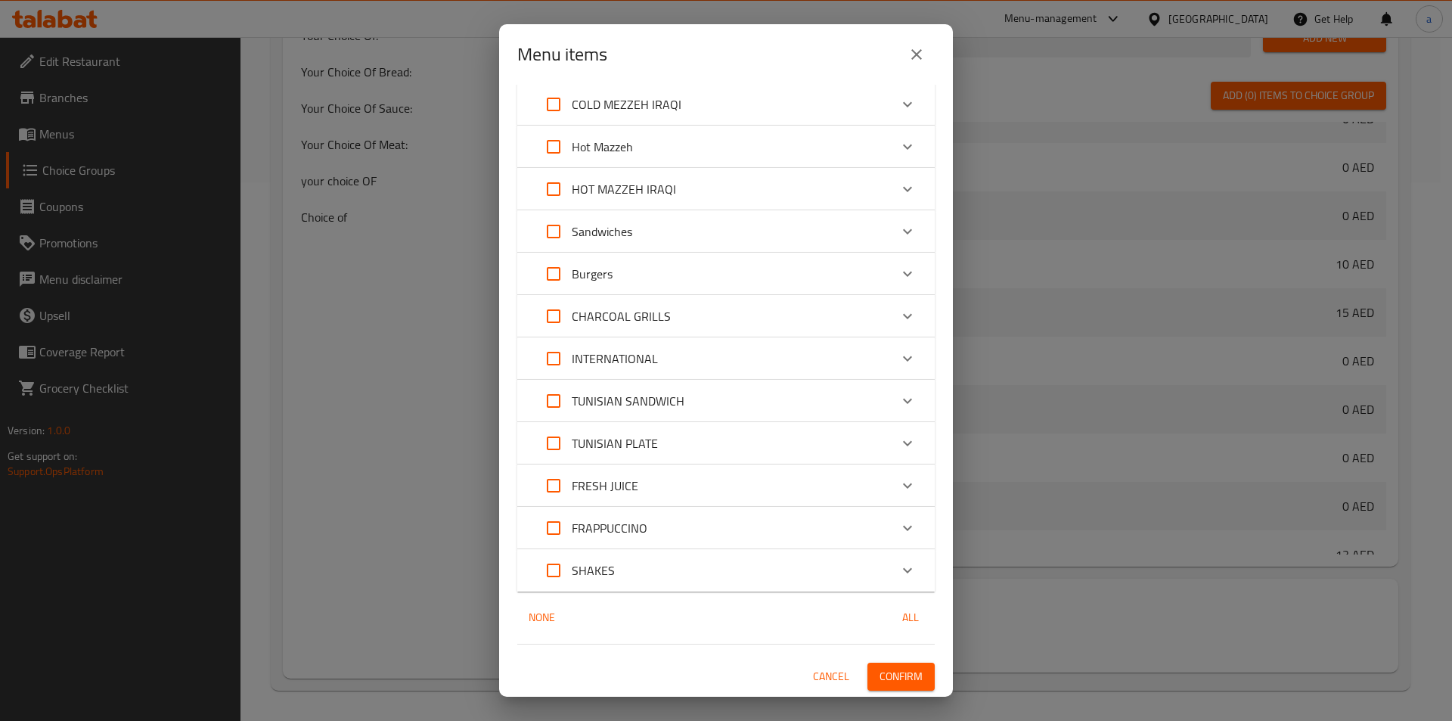
checkbox input "true"
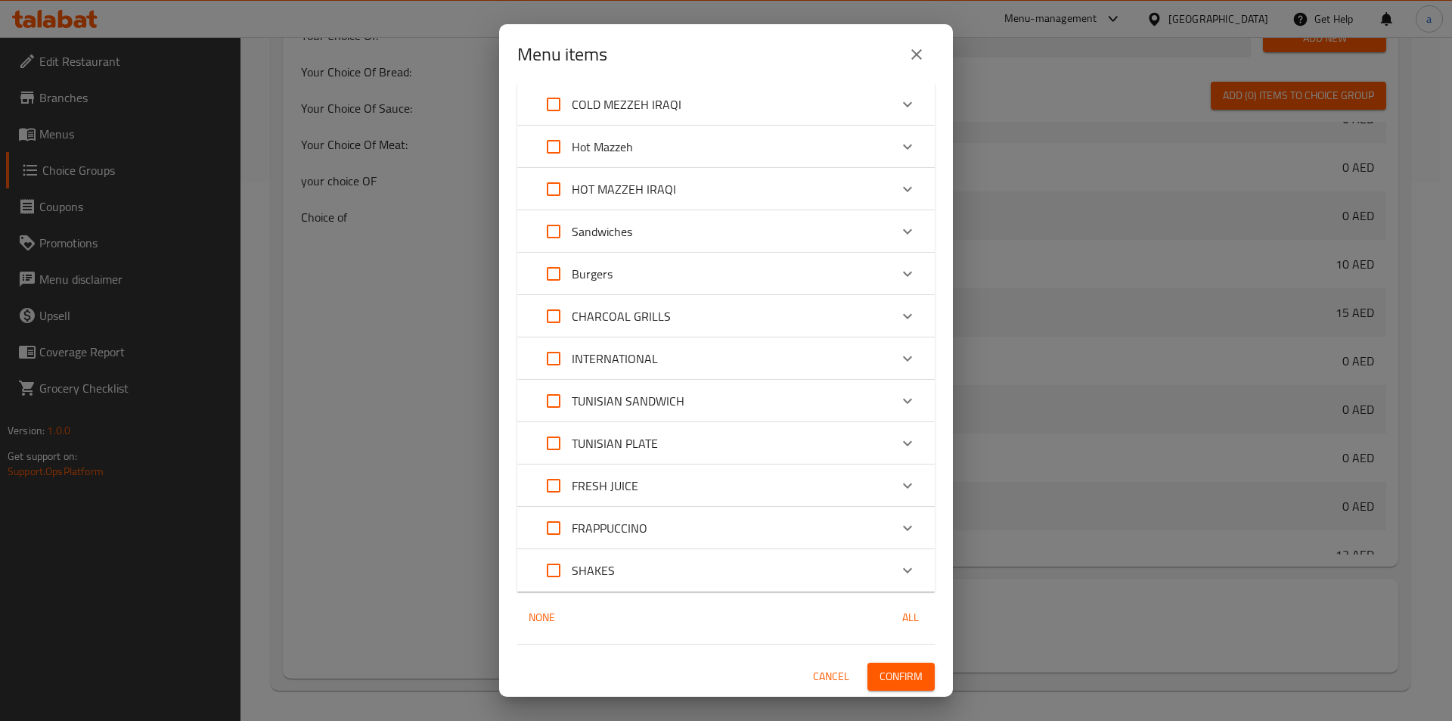
checkbox input "true"
click at [894, 630] on button "All" at bounding box center [910, 617] width 48 height 28
click at [899, 621] on span "All" at bounding box center [910, 617] width 36 height 19
click at [820, 675] on span "Cancel" at bounding box center [831, 676] width 36 height 19
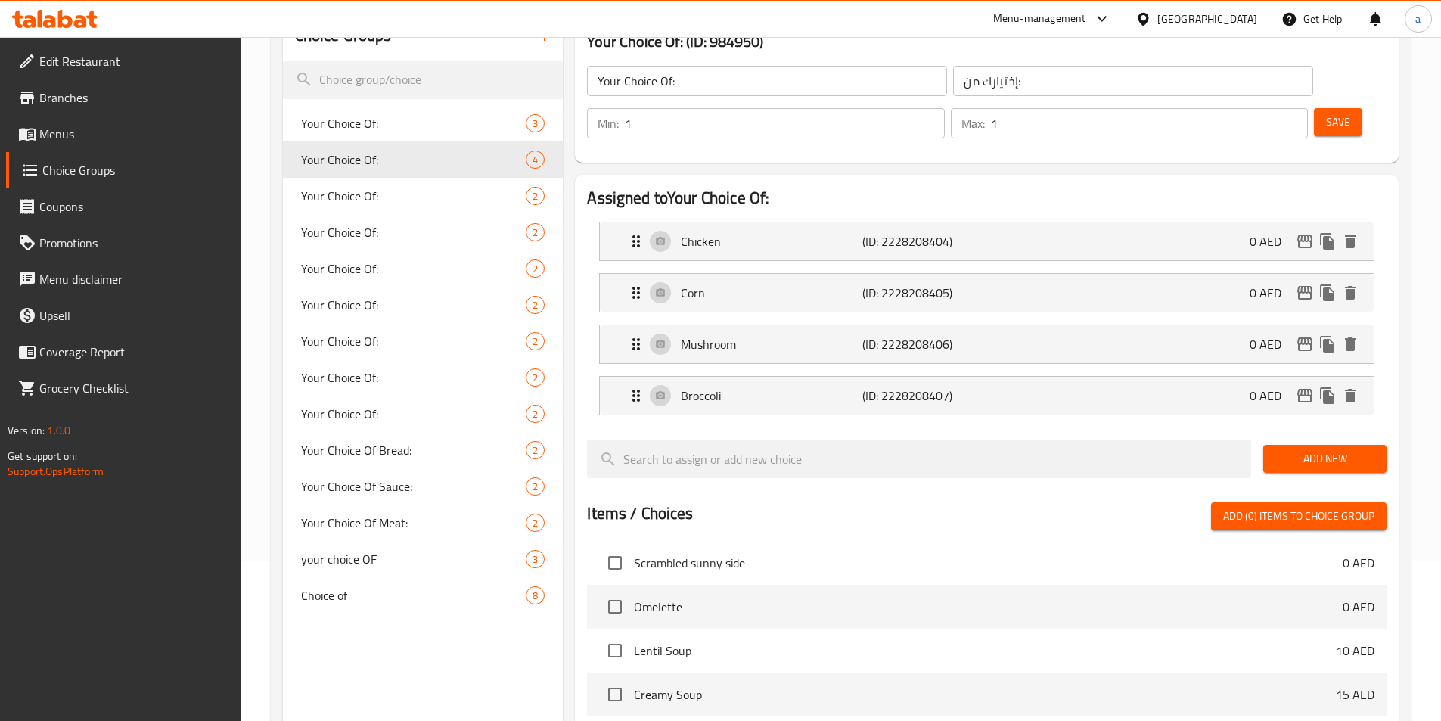
scroll to position [85, 0]
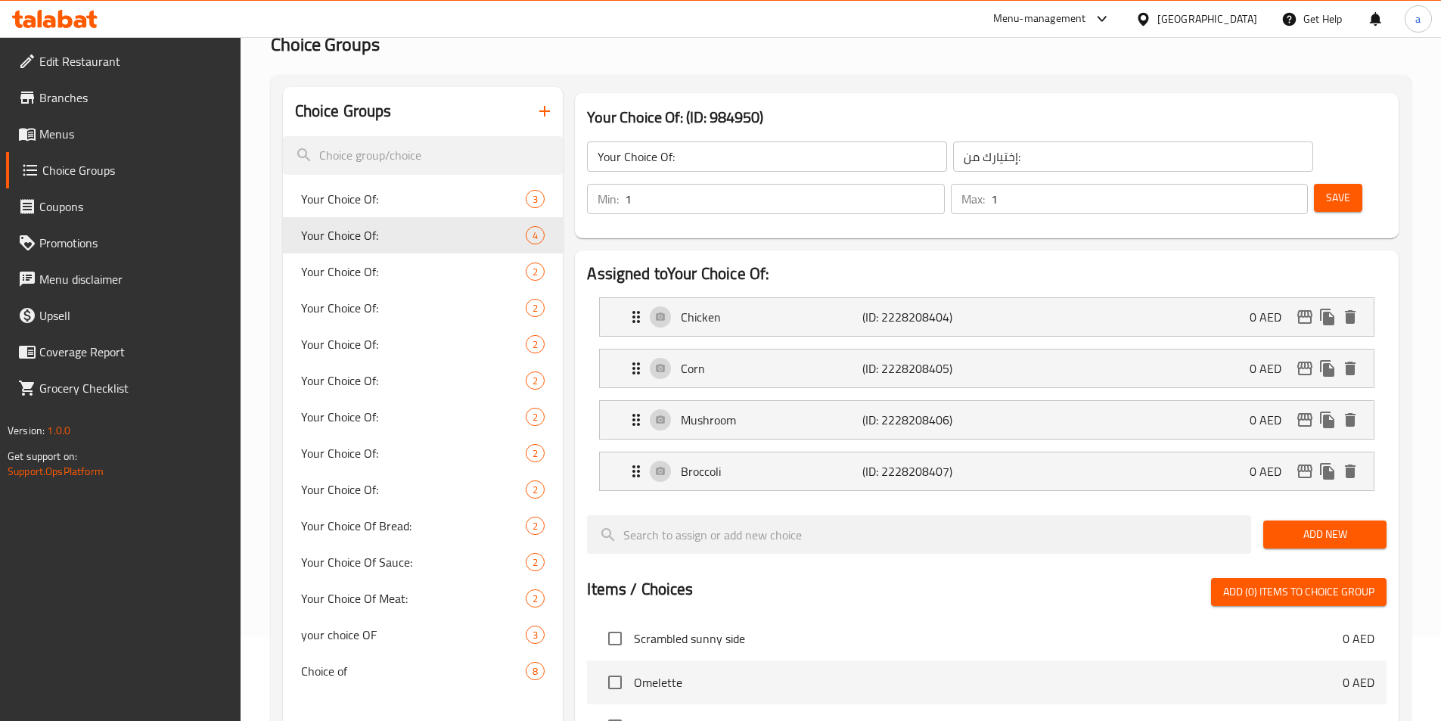
click at [75, 131] on span "Menus" at bounding box center [133, 134] width 189 height 18
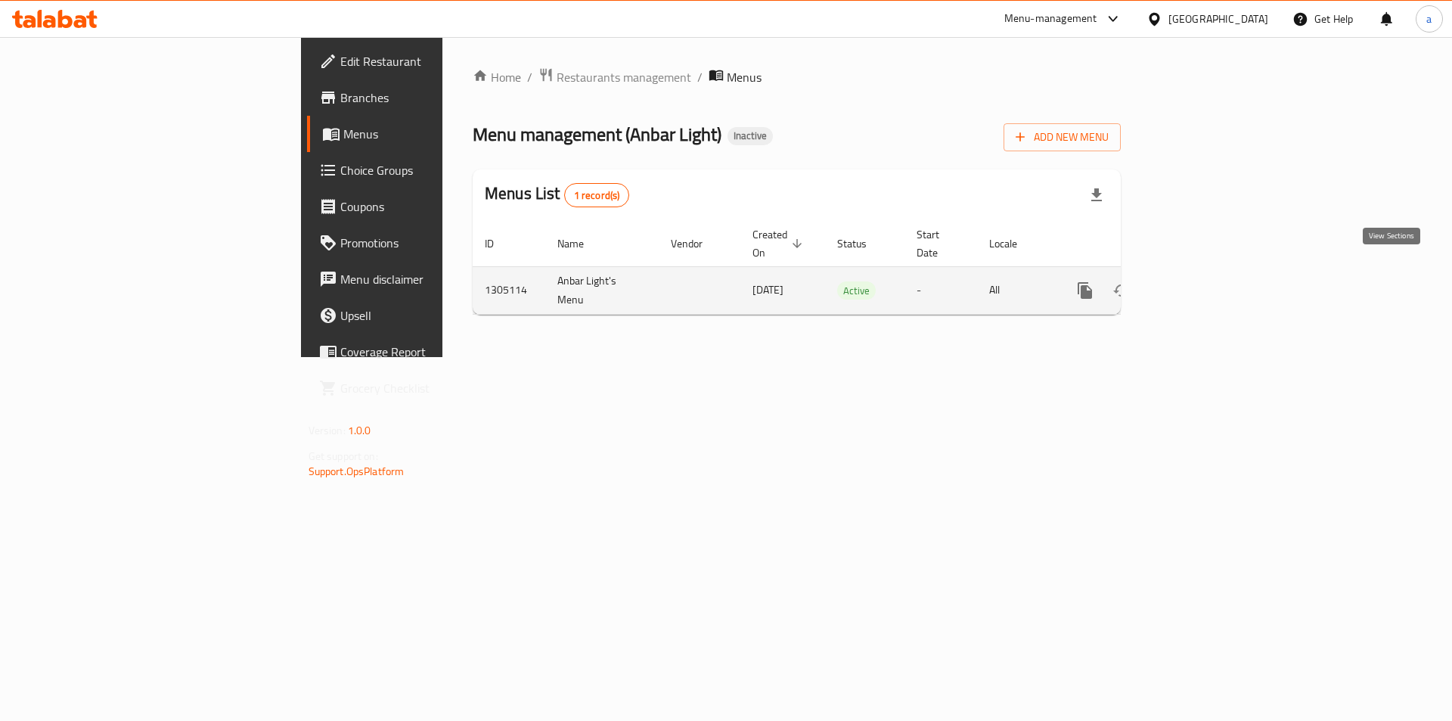
click at [1212, 284] on link "enhanced table" at bounding box center [1194, 290] width 36 height 36
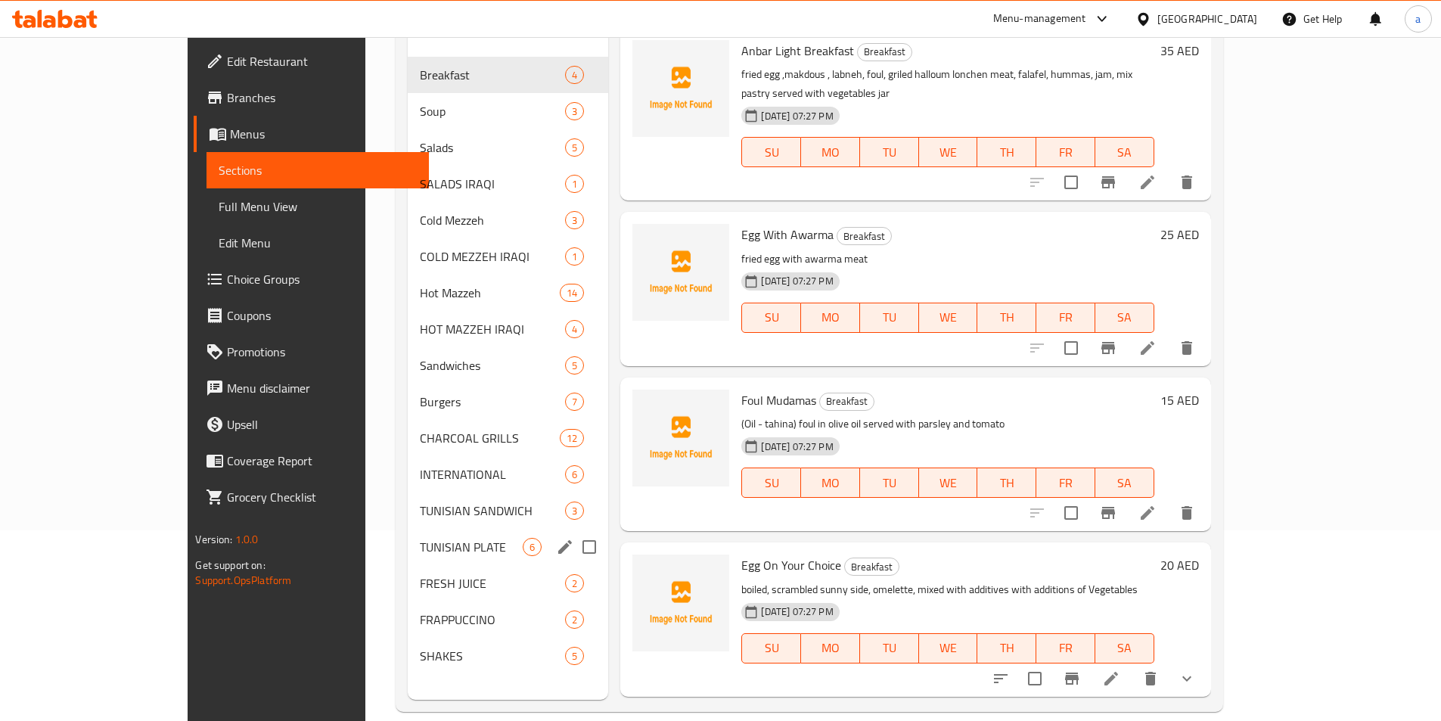
scroll to position [212, 0]
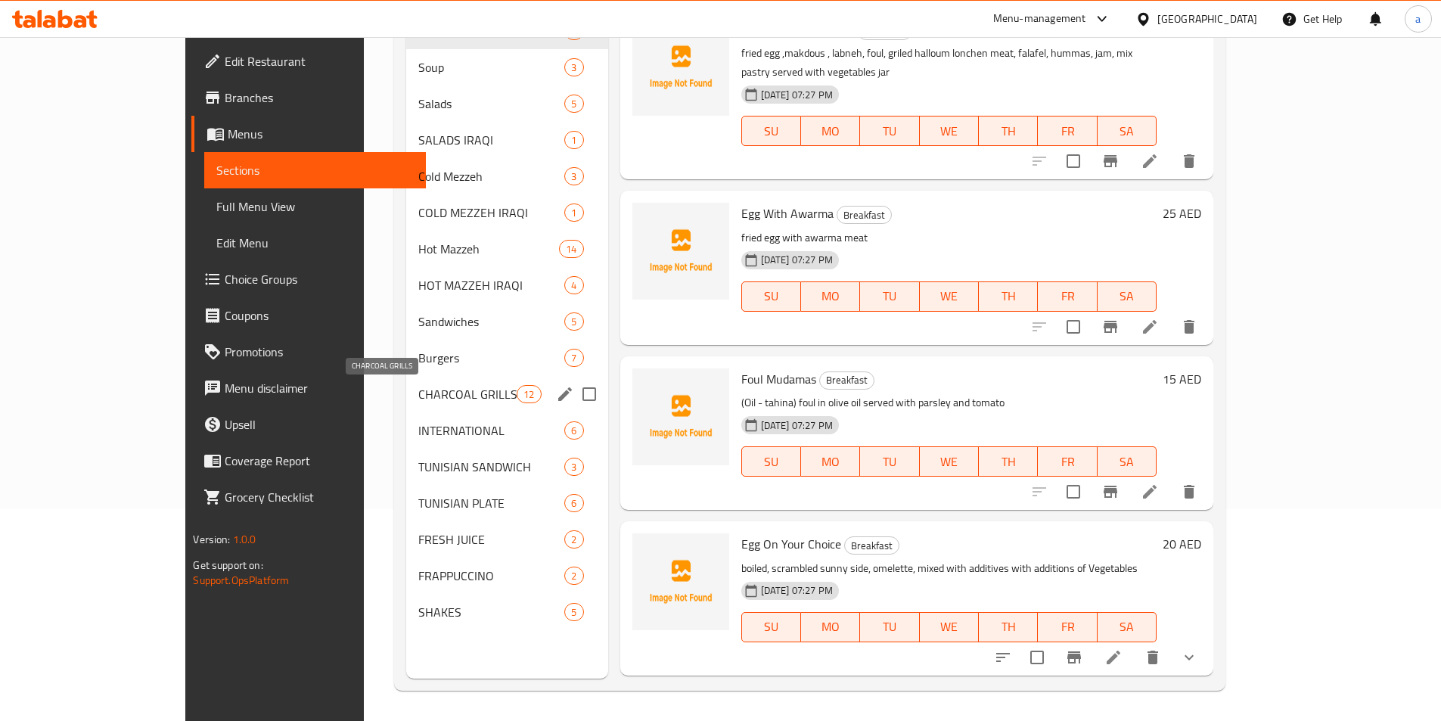
click at [418, 396] on span "CHARCOAL GRILLS" at bounding box center [467, 394] width 99 height 18
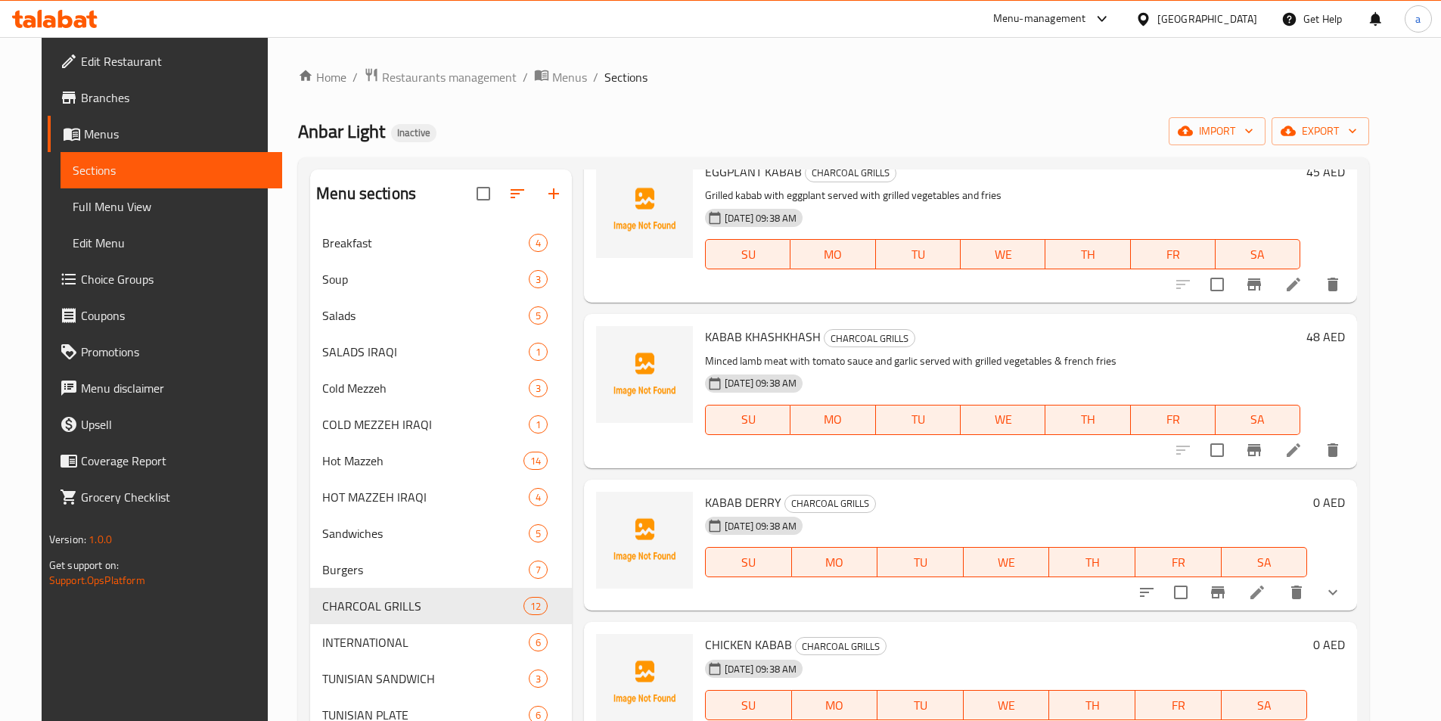
scroll to position [756, 0]
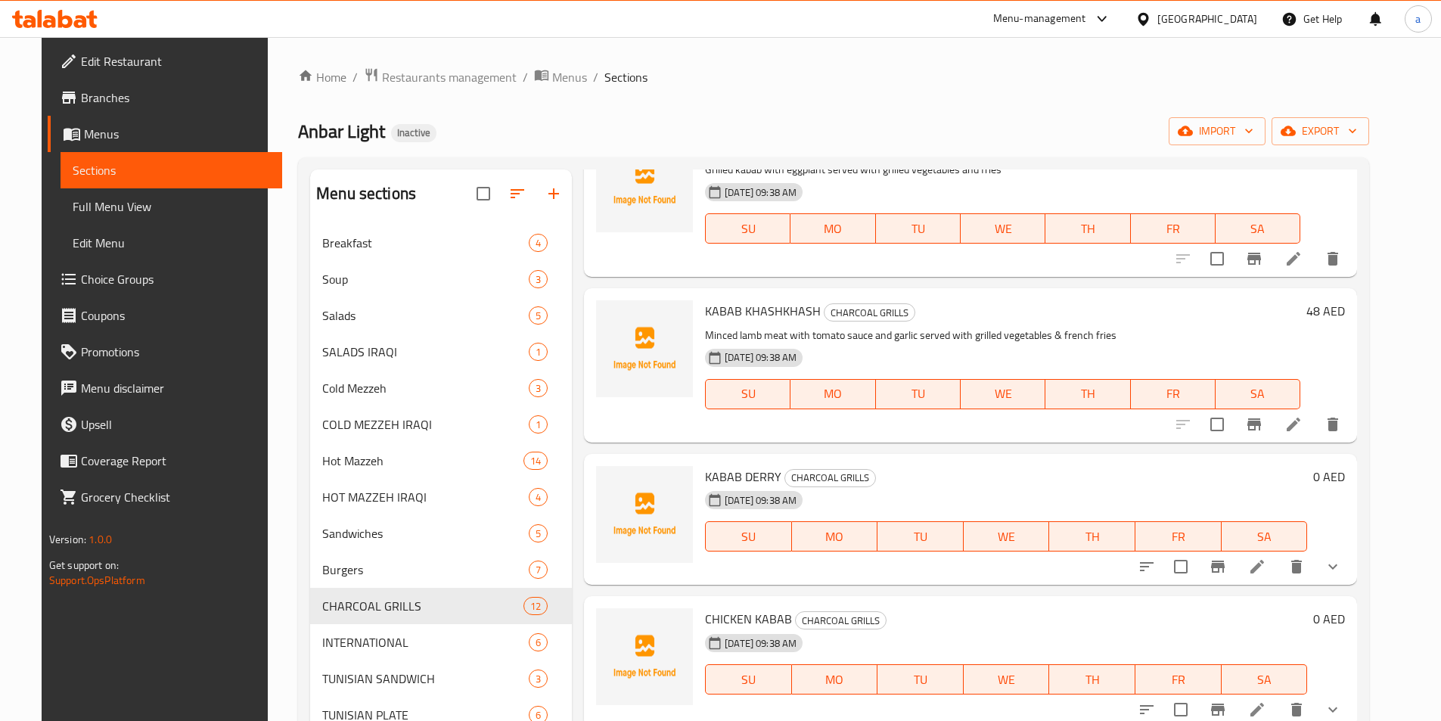
click at [1302, 430] on icon at bounding box center [1293, 424] width 18 height 18
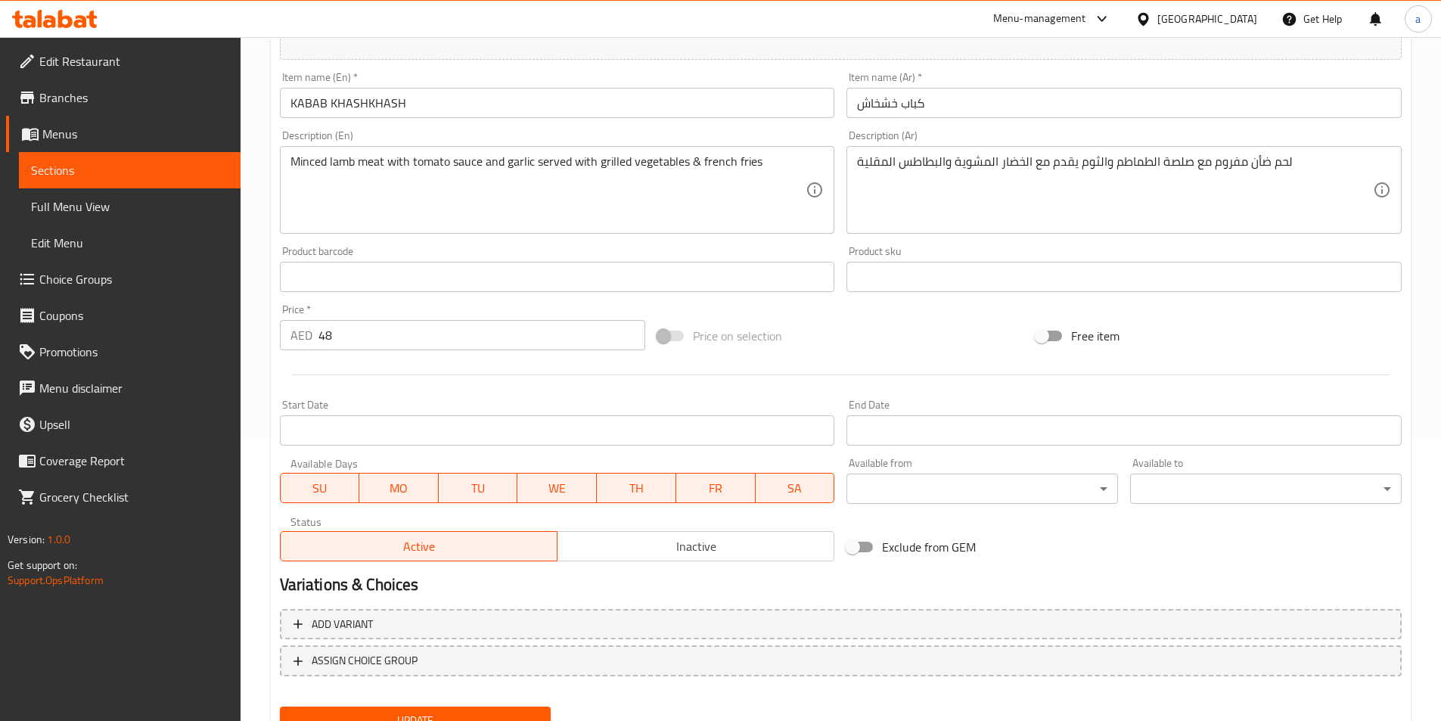
scroll to position [348, 0]
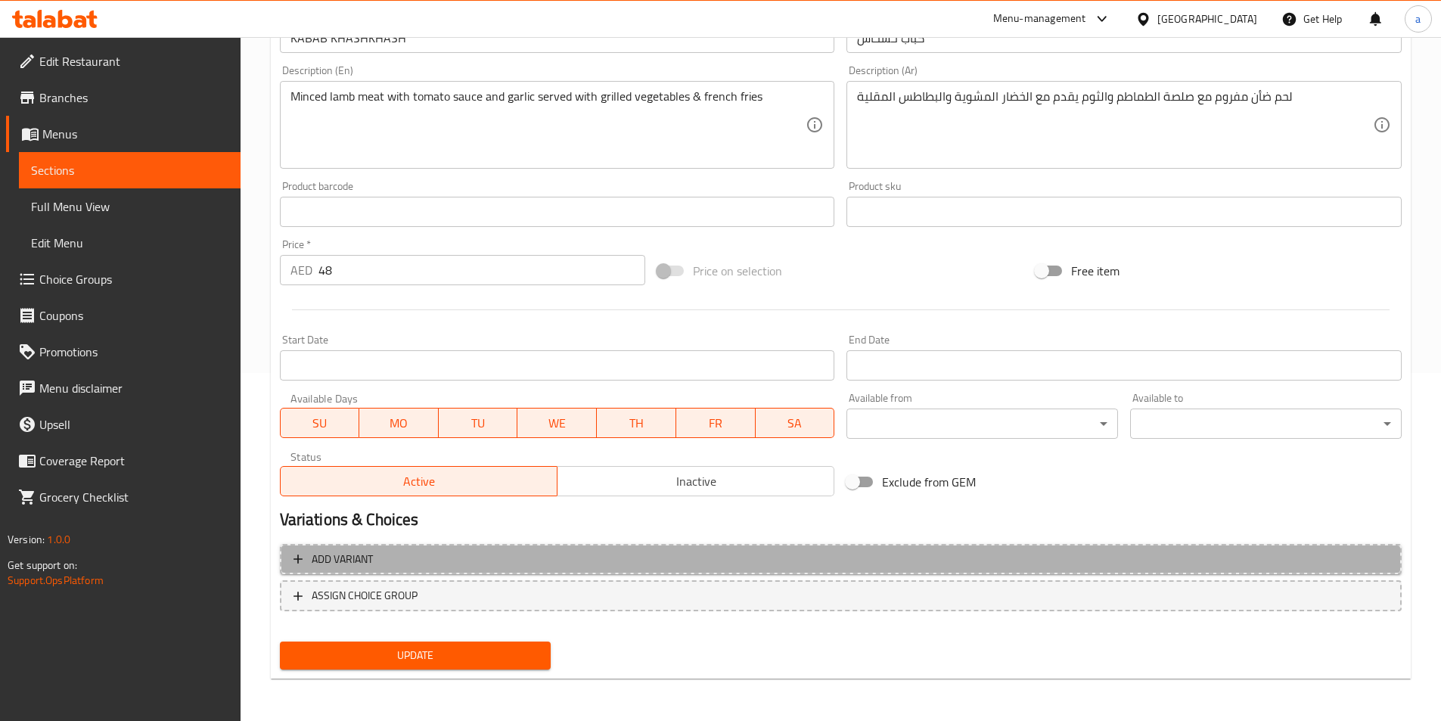
click at [665, 560] on span "Add variant" at bounding box center [840, 559] width 1094 height 19
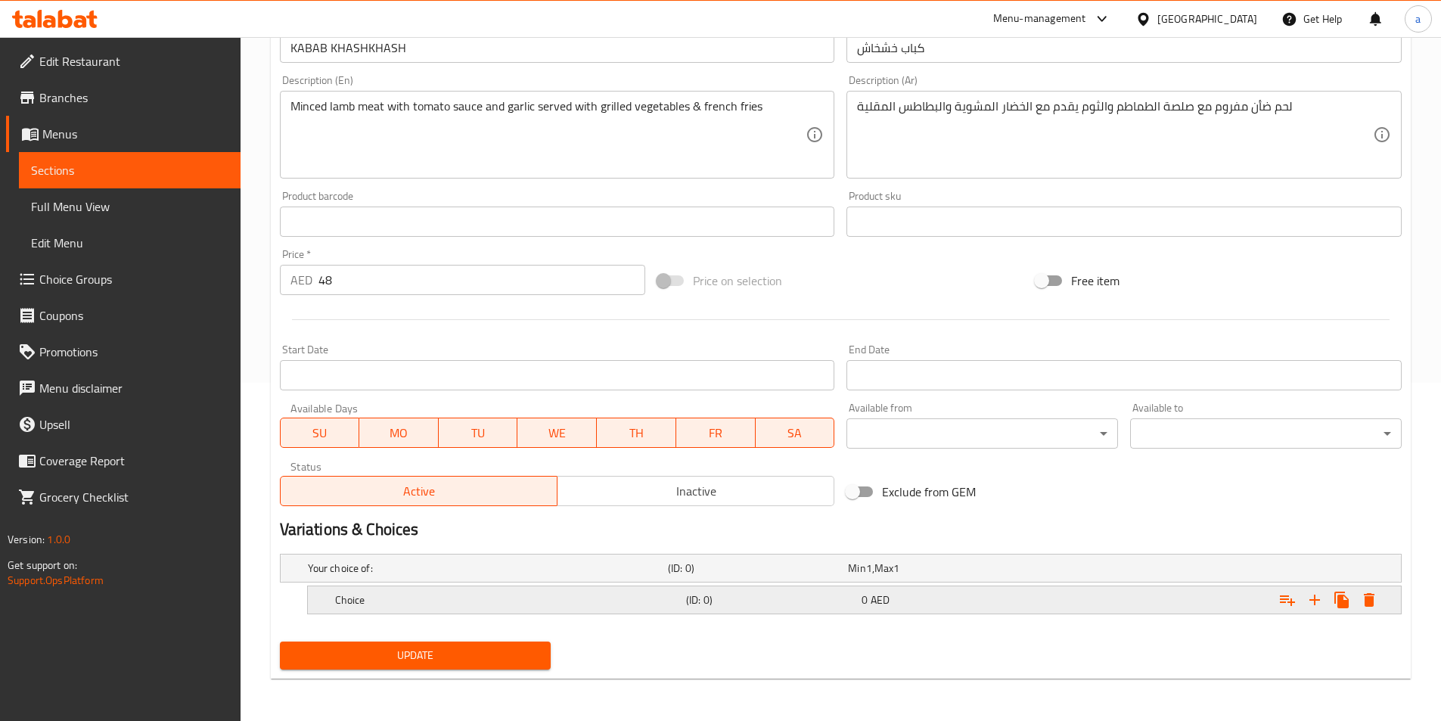
click at [712, 575] on h5 "(ID: 0)" at bounding box center [755, 567] width 174 height 15
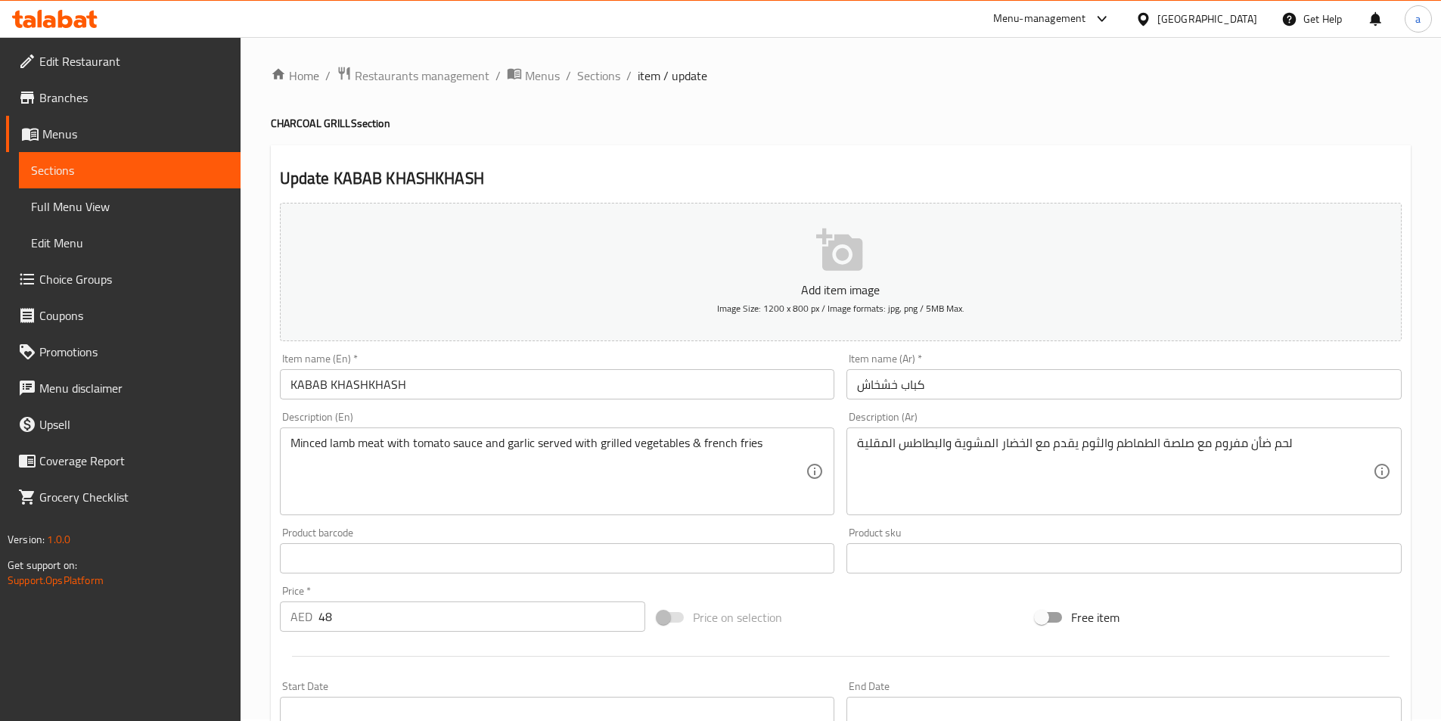
scroll to position [0, 0]
click at [54, 162] on span "Sections" at bounding box center [129, 170] width 197 height 18
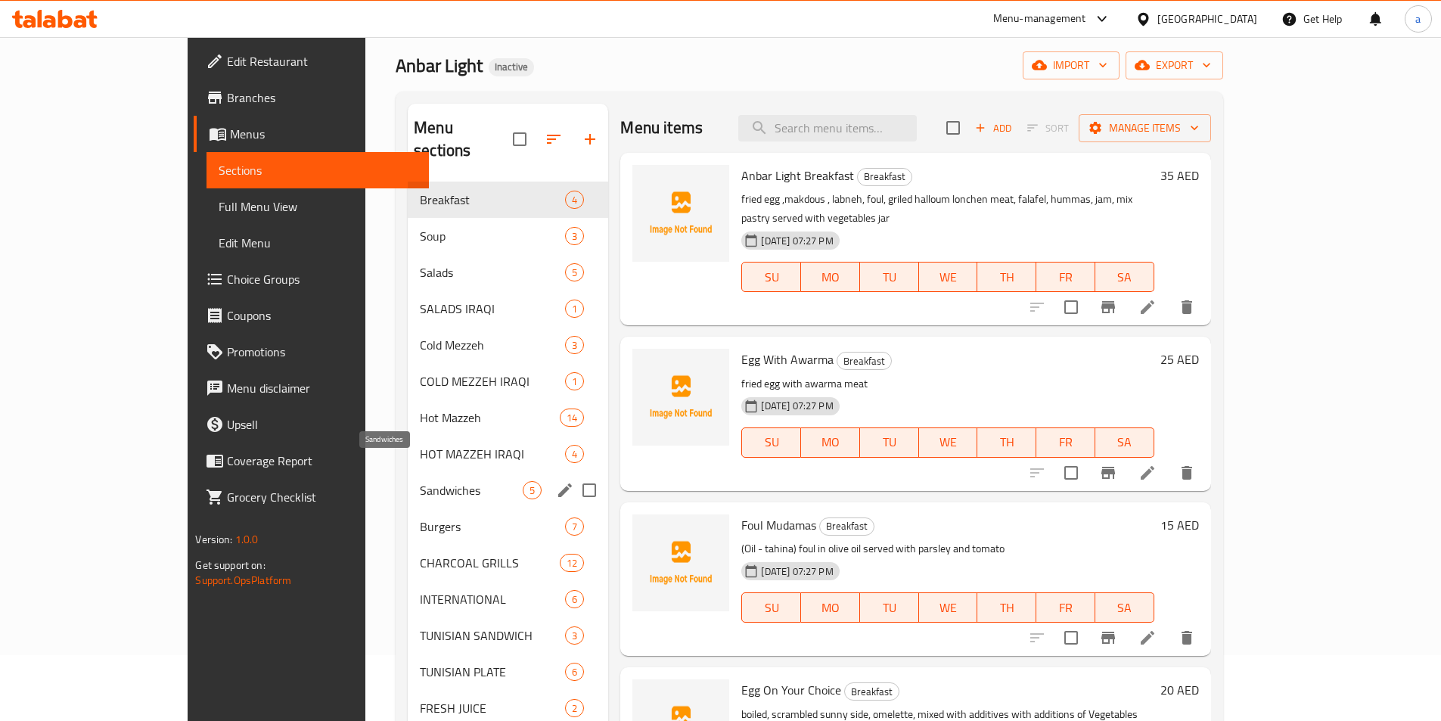
scroll to position [212, 0]
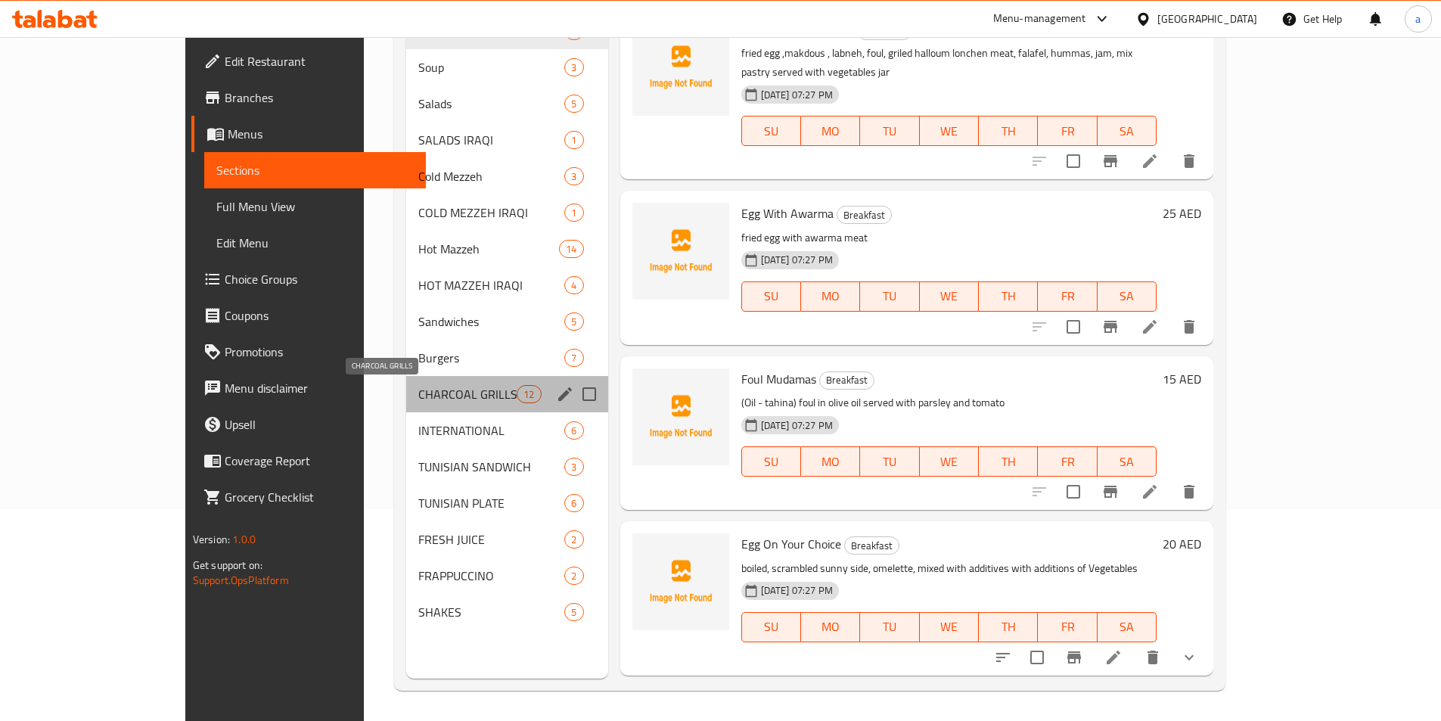
click at [418, 391] on span "CHARCOAL GRILLS" at bounding box center [467, 394] width 99 height 18
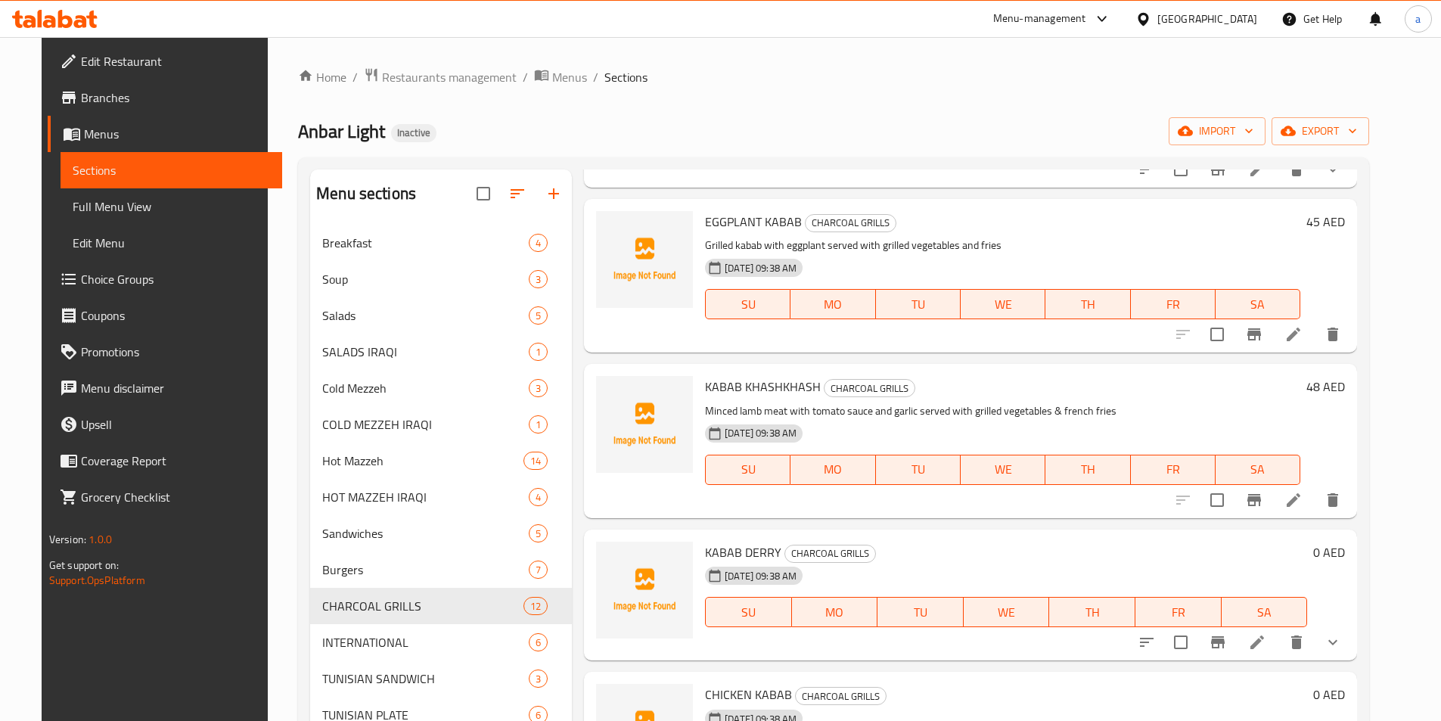
scroll to position [756, 0]
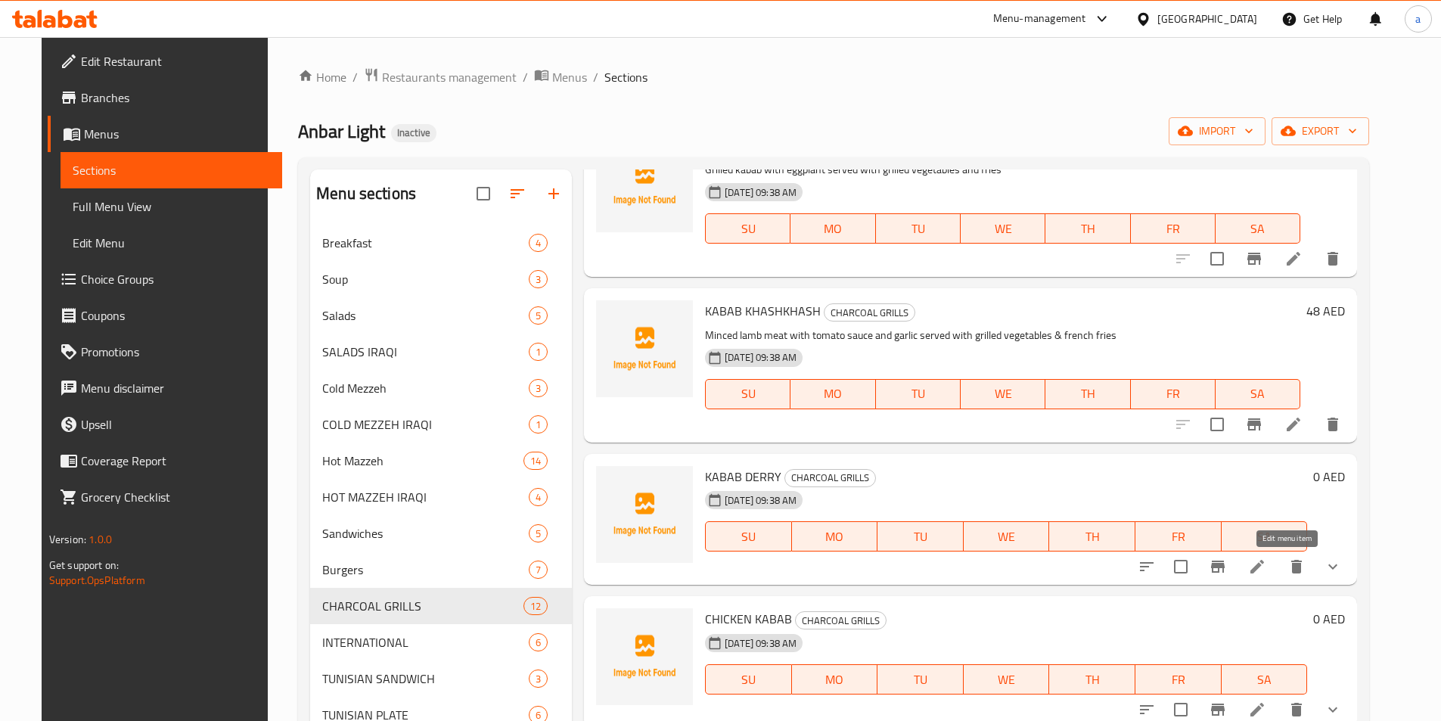
click at [1266, 573] on icon at bounding box center [1257, 566] width 18 height 18
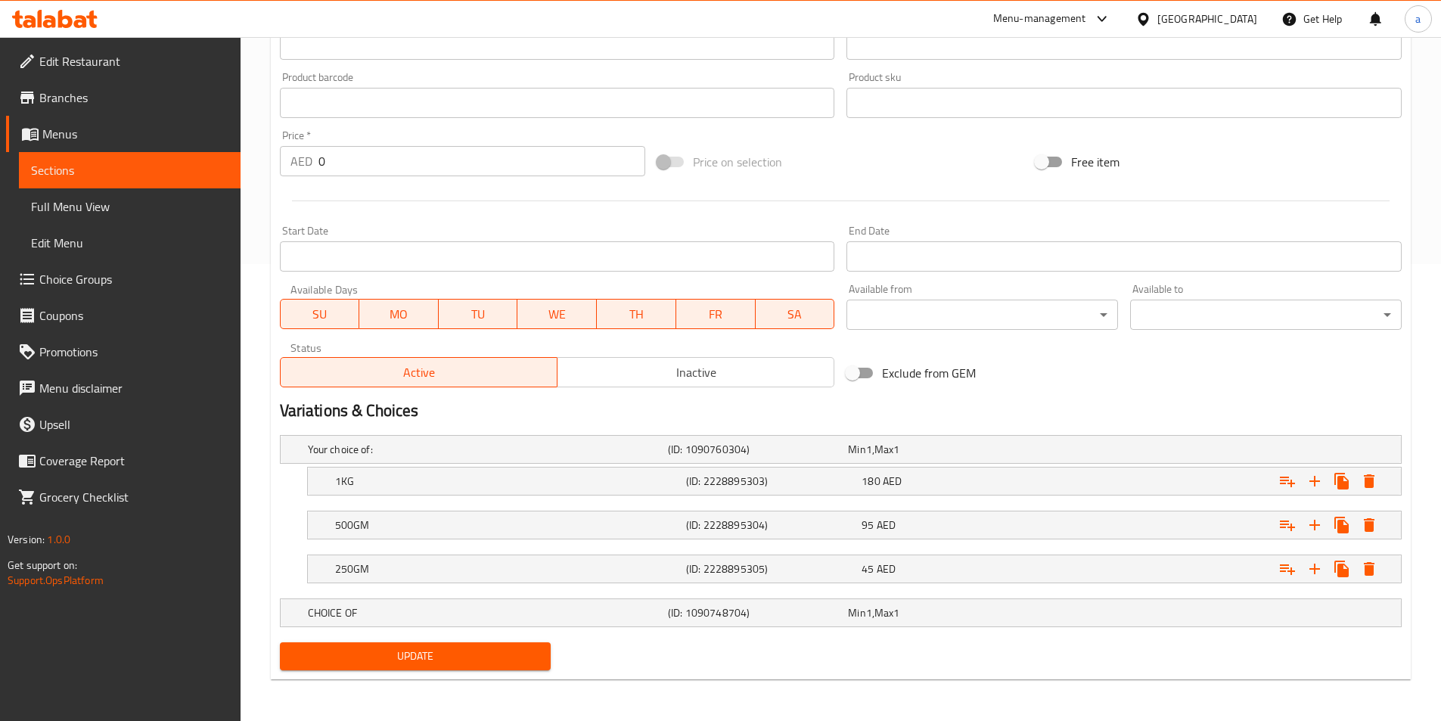
scroll to position [458, 0]
click at [167, 275] on span "Choice Groups" at bounding box center [133, 279] width 189 height 18
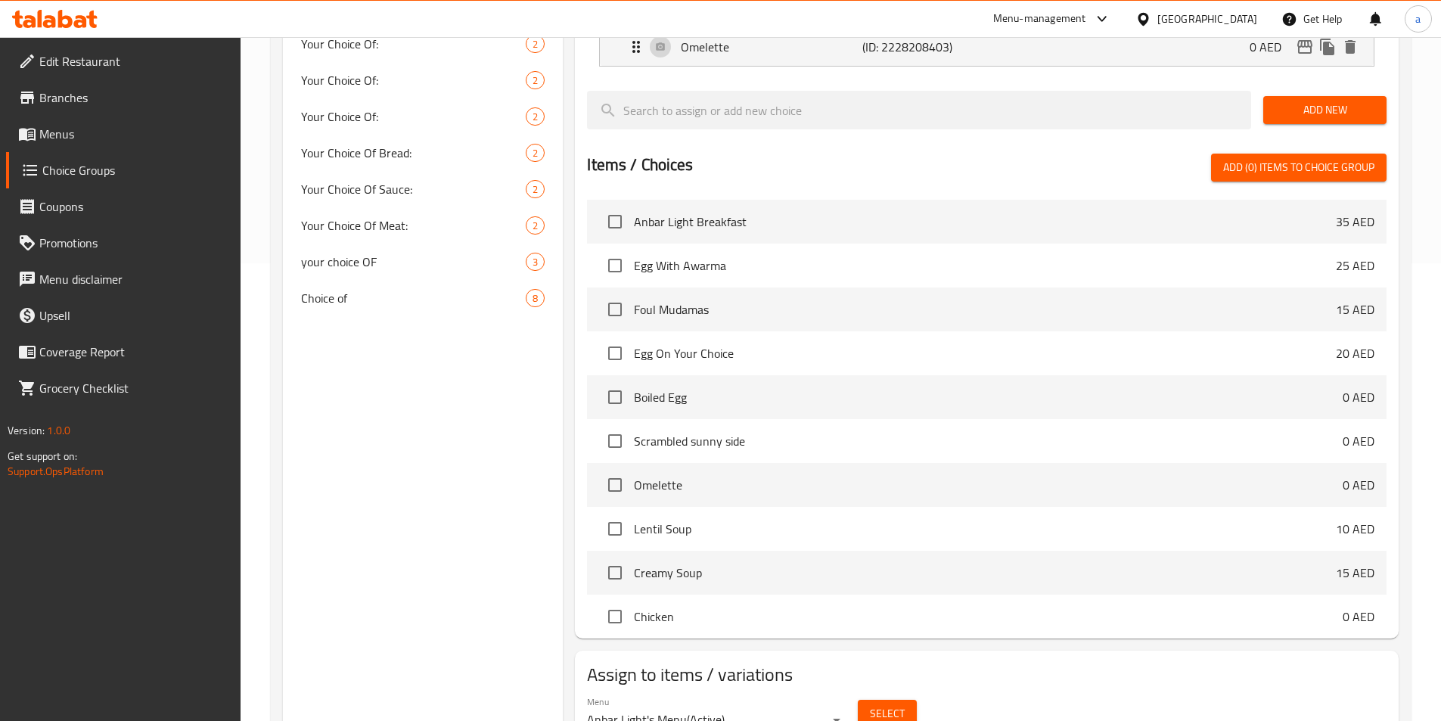
scroll to position [214, 0]
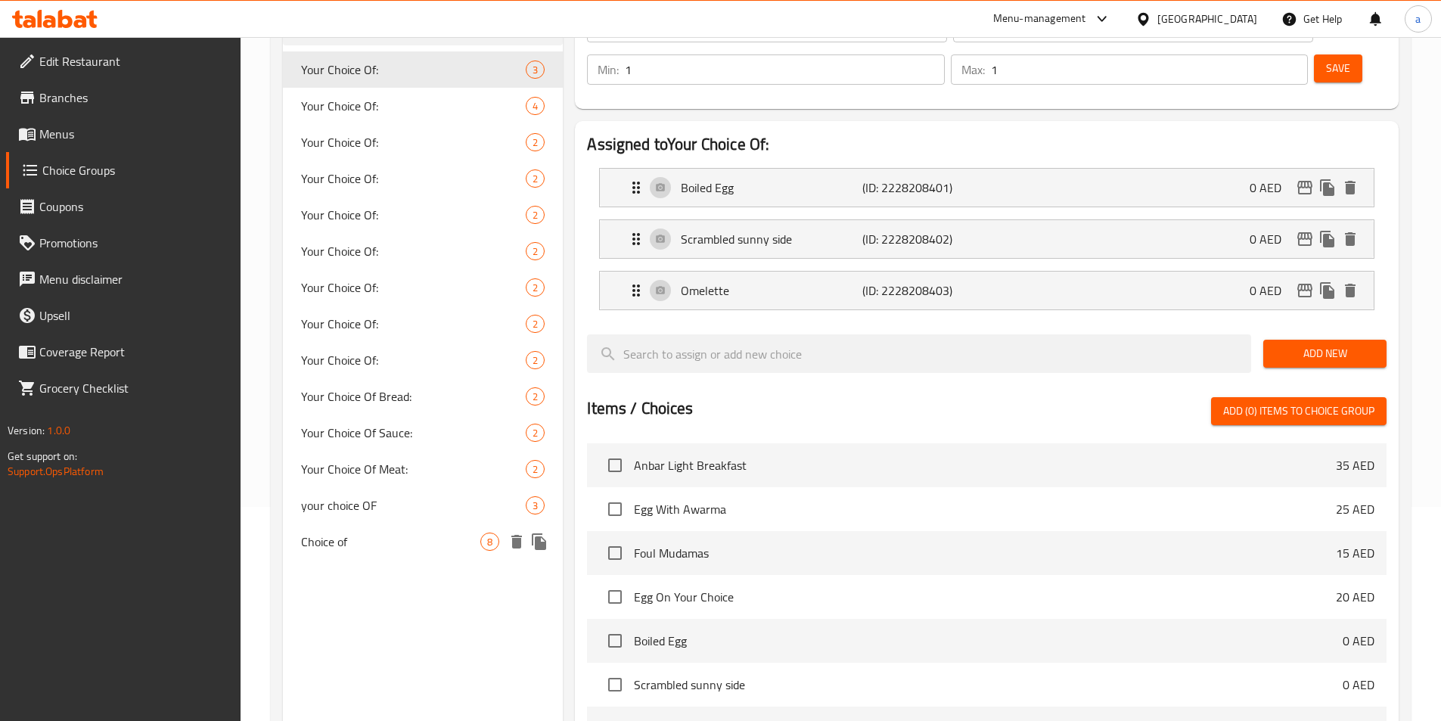
click at [327, 551] on span "Choice of" at bounding box center [391, 541] width 180 height 18
type input "Choice of"
type input "اختيار من"
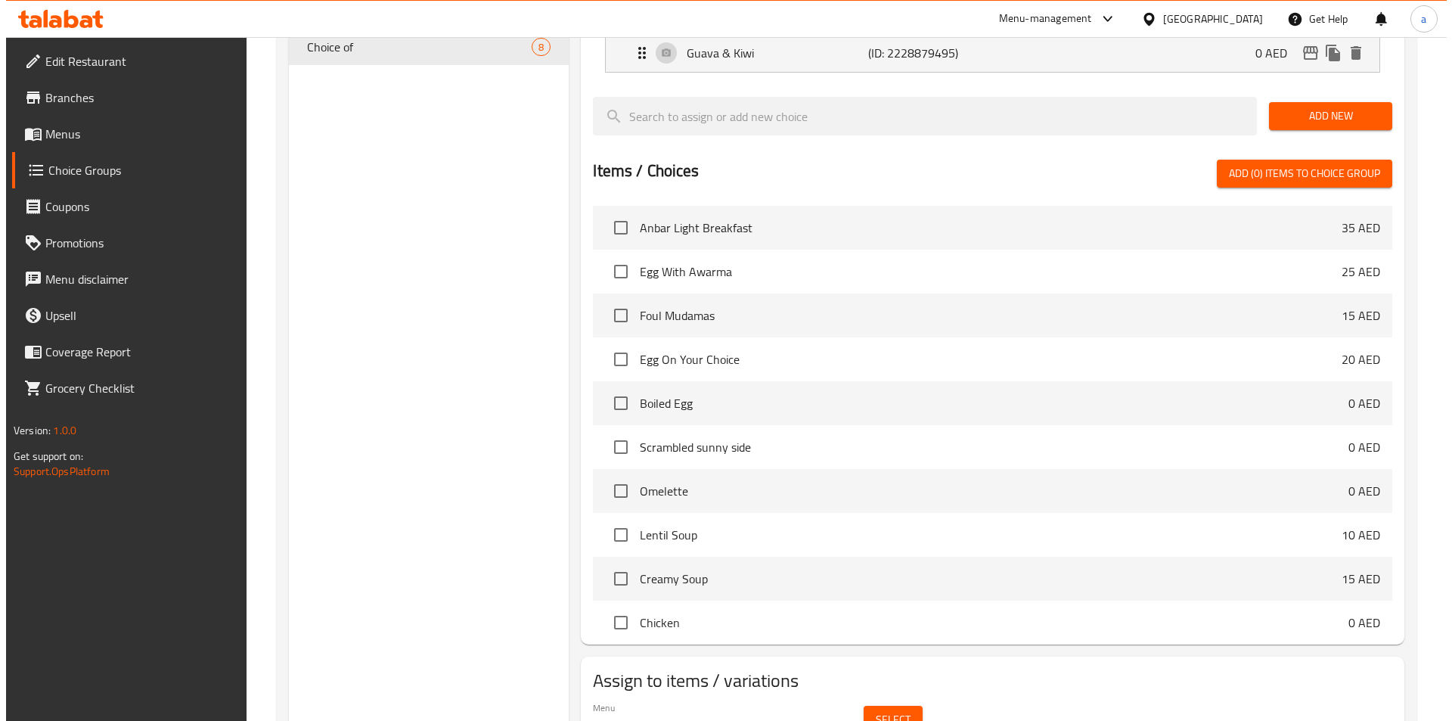
scroll to position [744, 0]
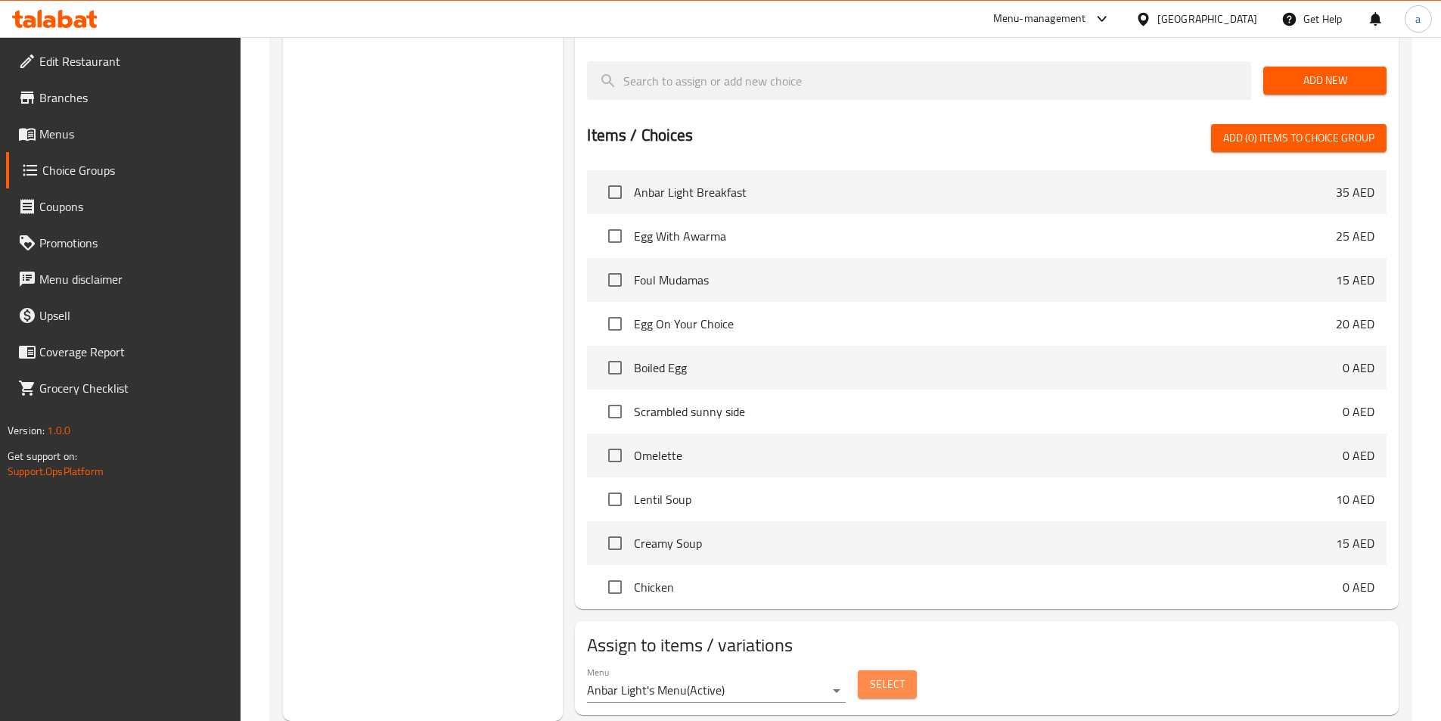
click at [899, 675] on span "Select" at bounding box center [887, 684] width 35 height 19
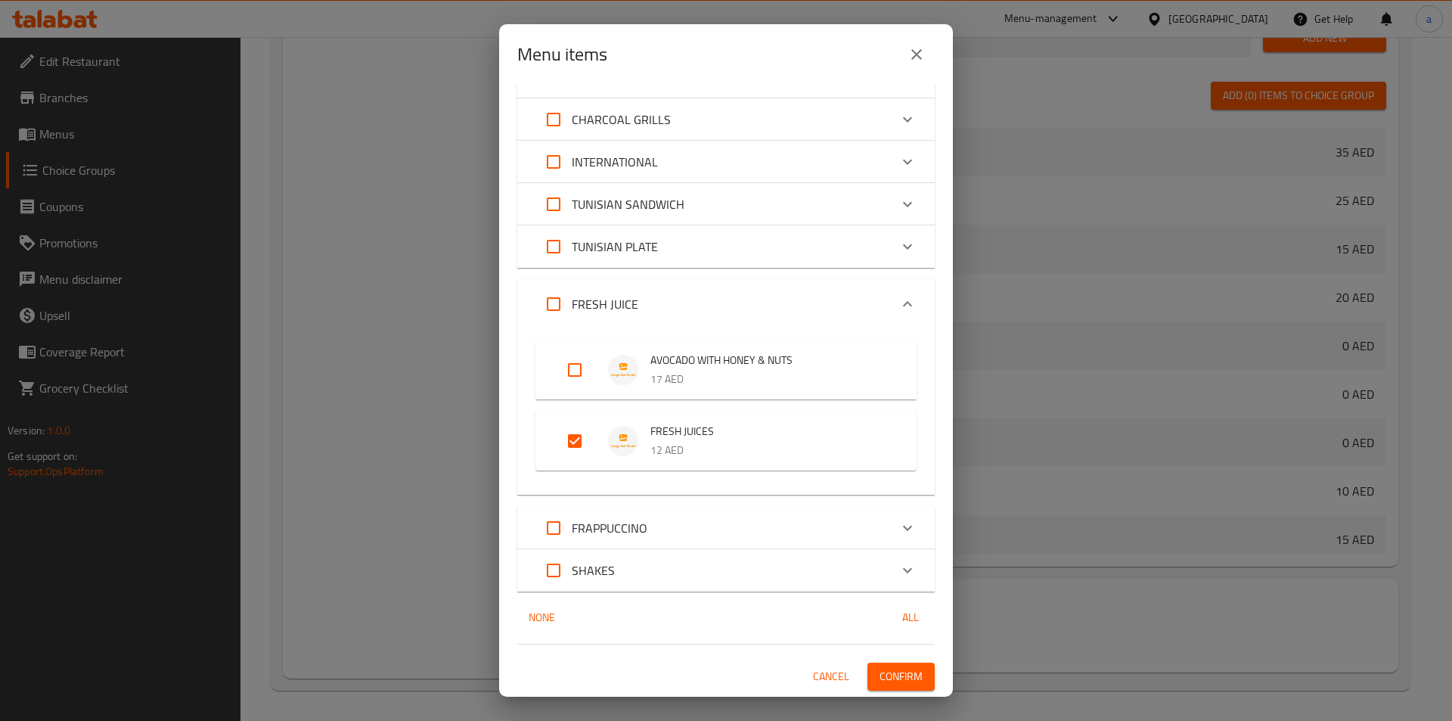
click at [576, 439] on input "Expand" at bounding box center [575, 441] width 36 height 36
checkbox input "false"
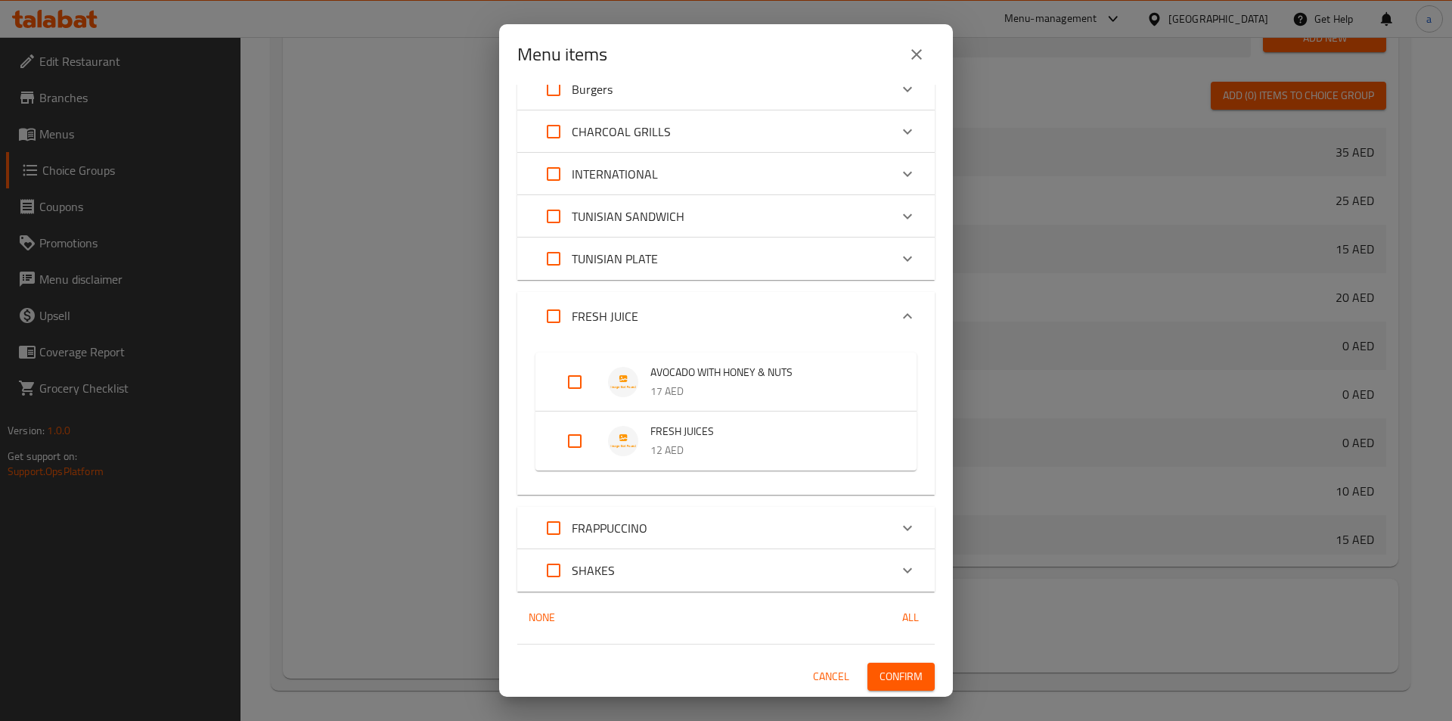
scroll to position [445, 0]
click at [880, 673] on span "Confirm" at bounding box center [901, 676] width 43 height 19
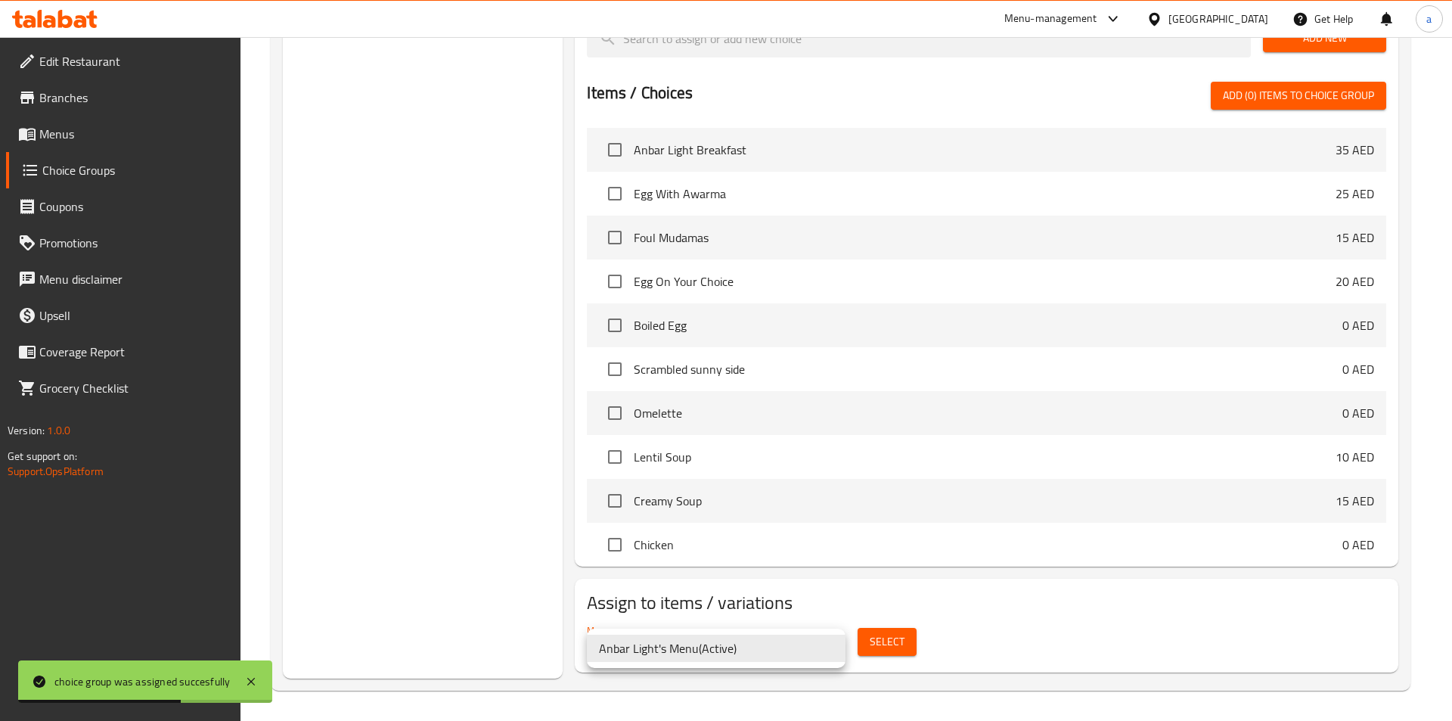
click at [882, 653] on div at bounding box center [726, 360] width 1452 height 721
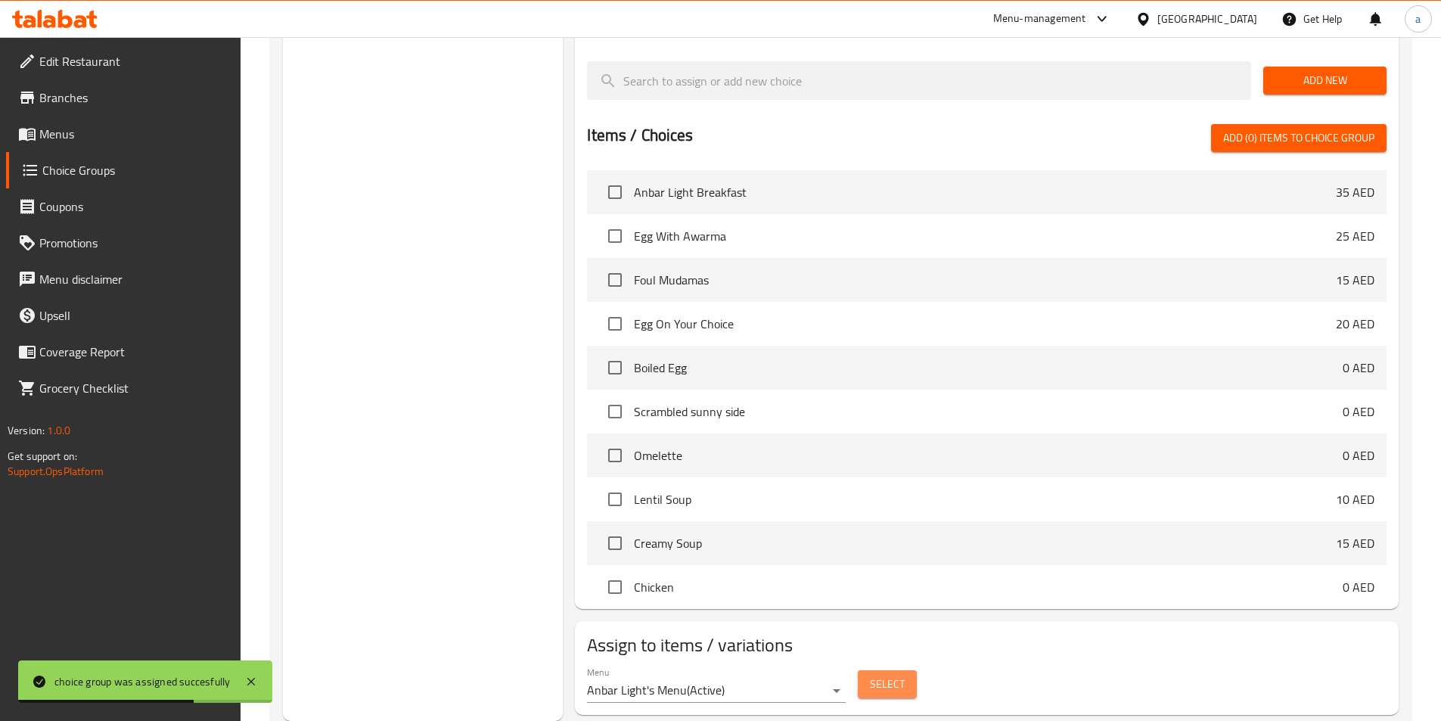
click at [887, 675] on span "Select" at bounding box center [887, 684] width 35 height 19
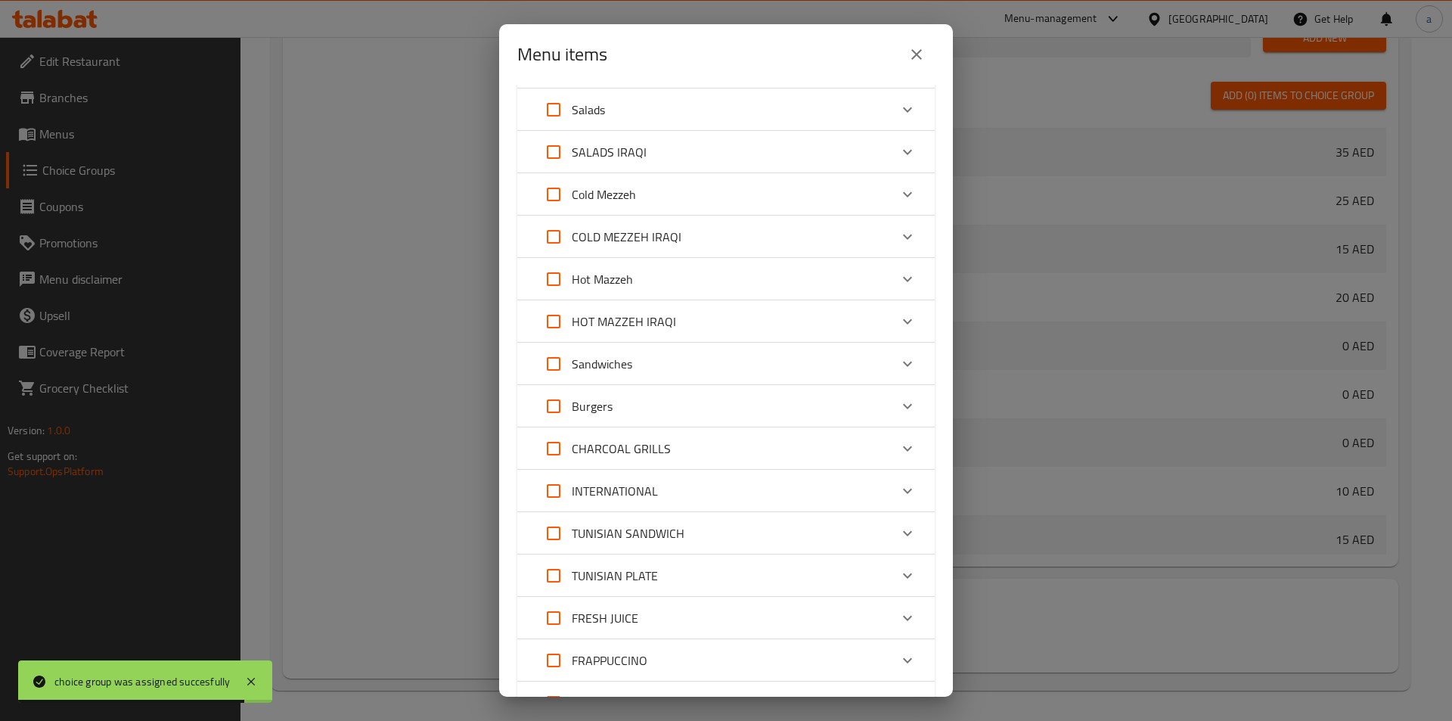
scroll to position [261, 0]
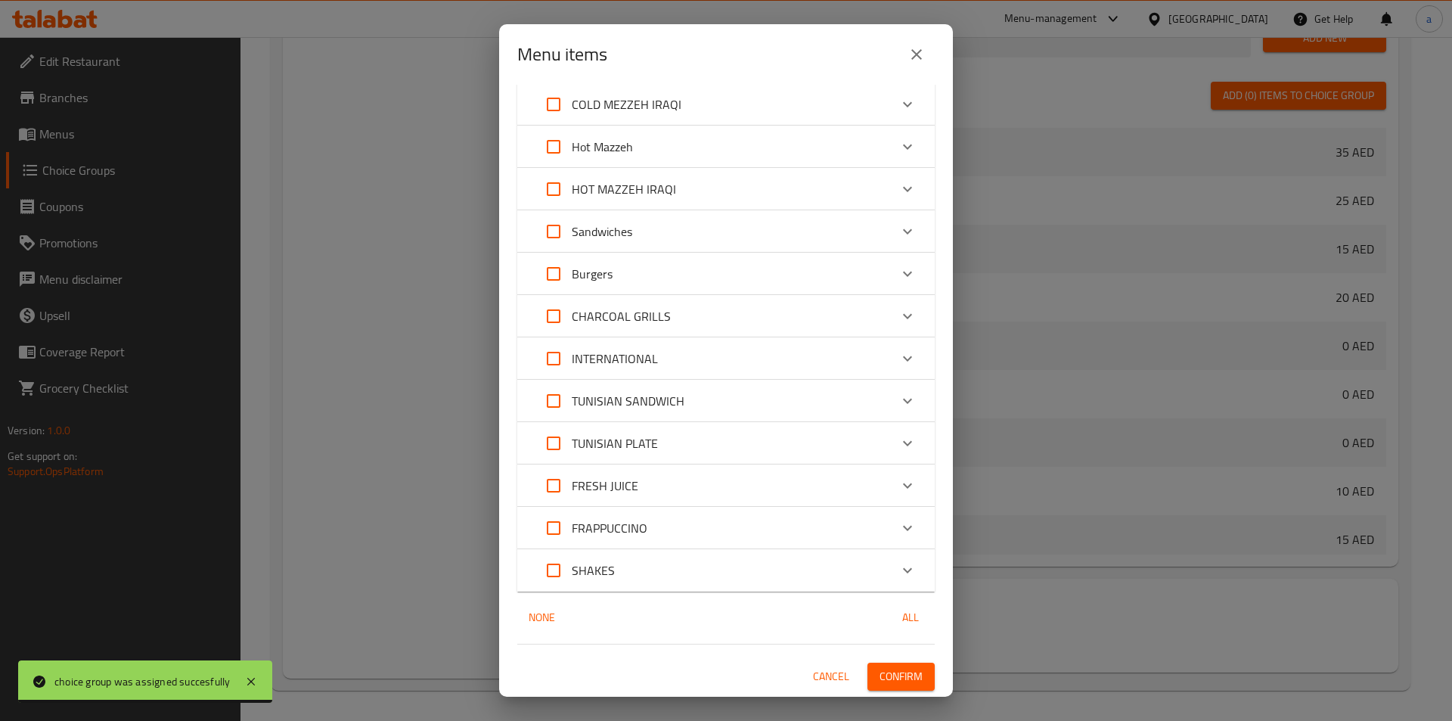
click at [638, 483] on div "FRESH JUICE" at bounding box center [712, 485] width 354 height 36
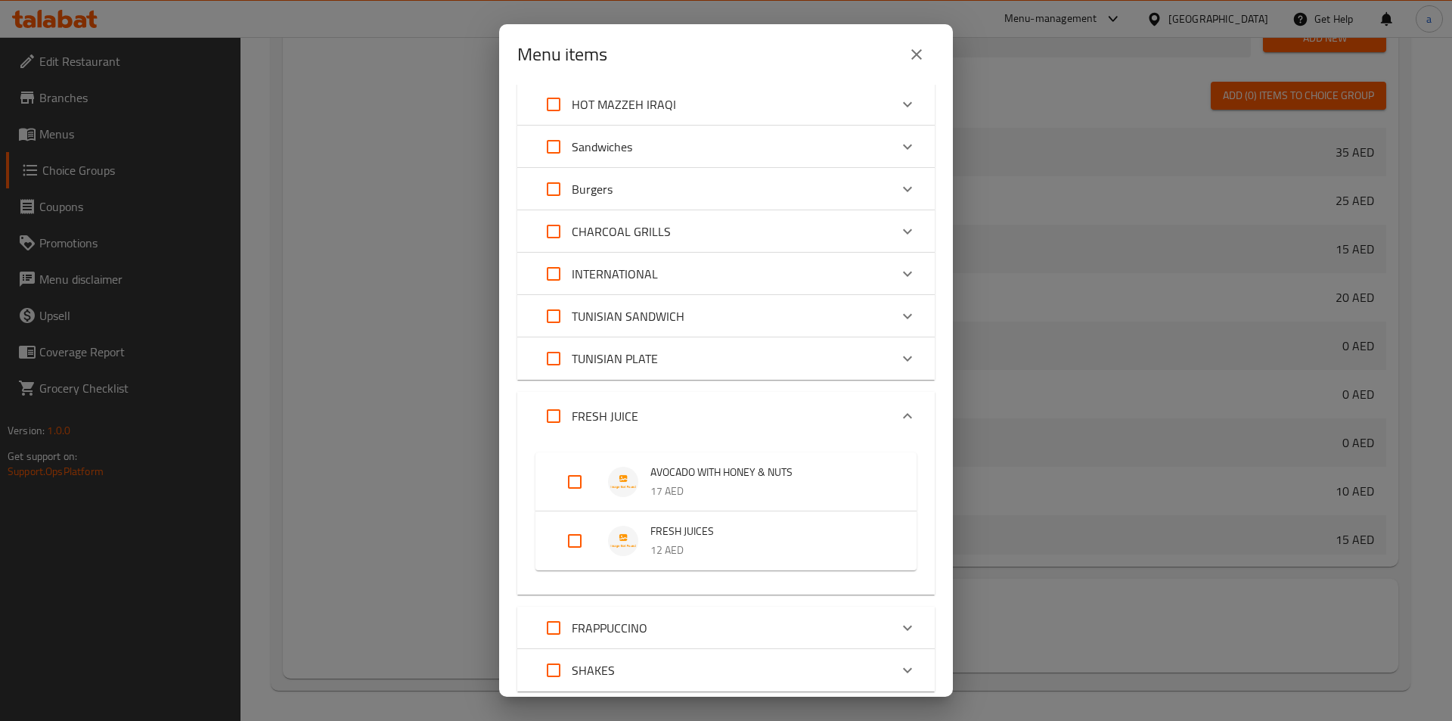
scroll to position [445, 0]
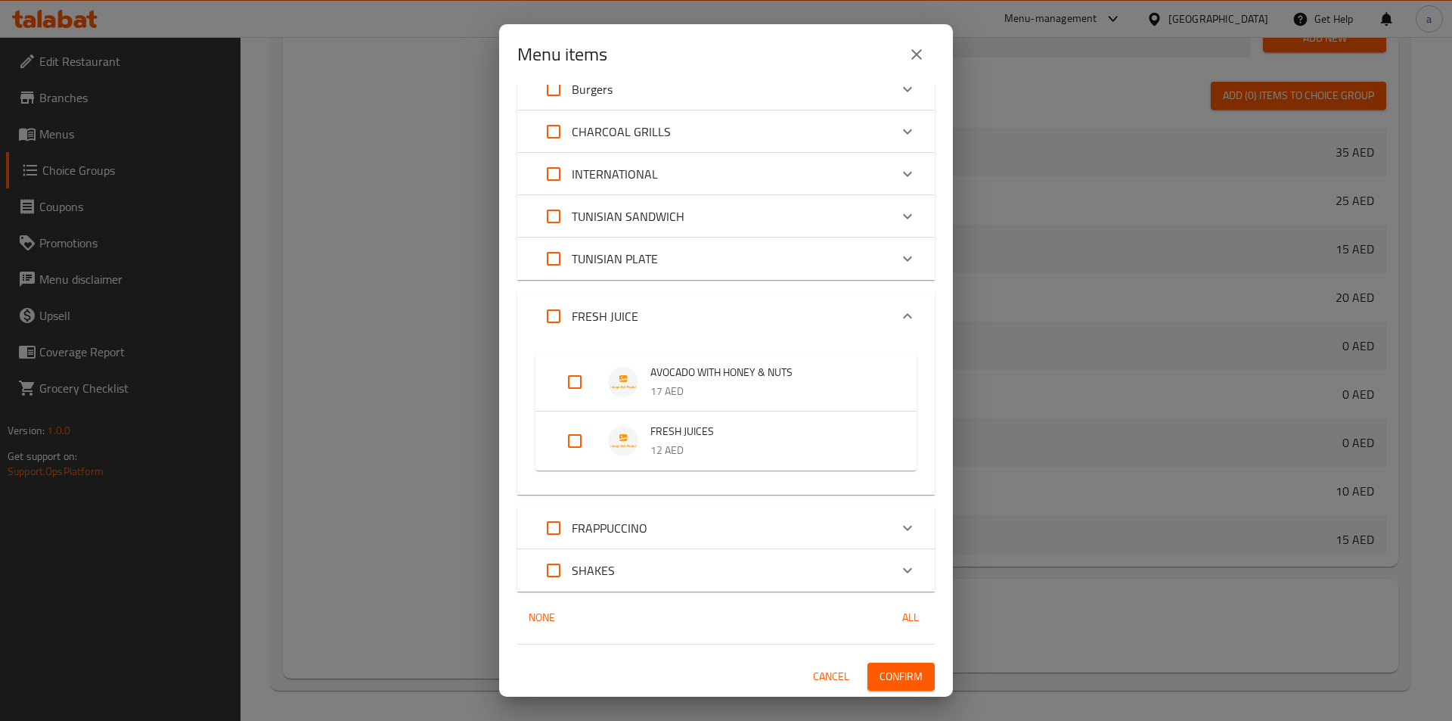
click at [566, 436] on input "Expand" at bounding box center [575, 441] width 36 height 36
checkbox input "true"
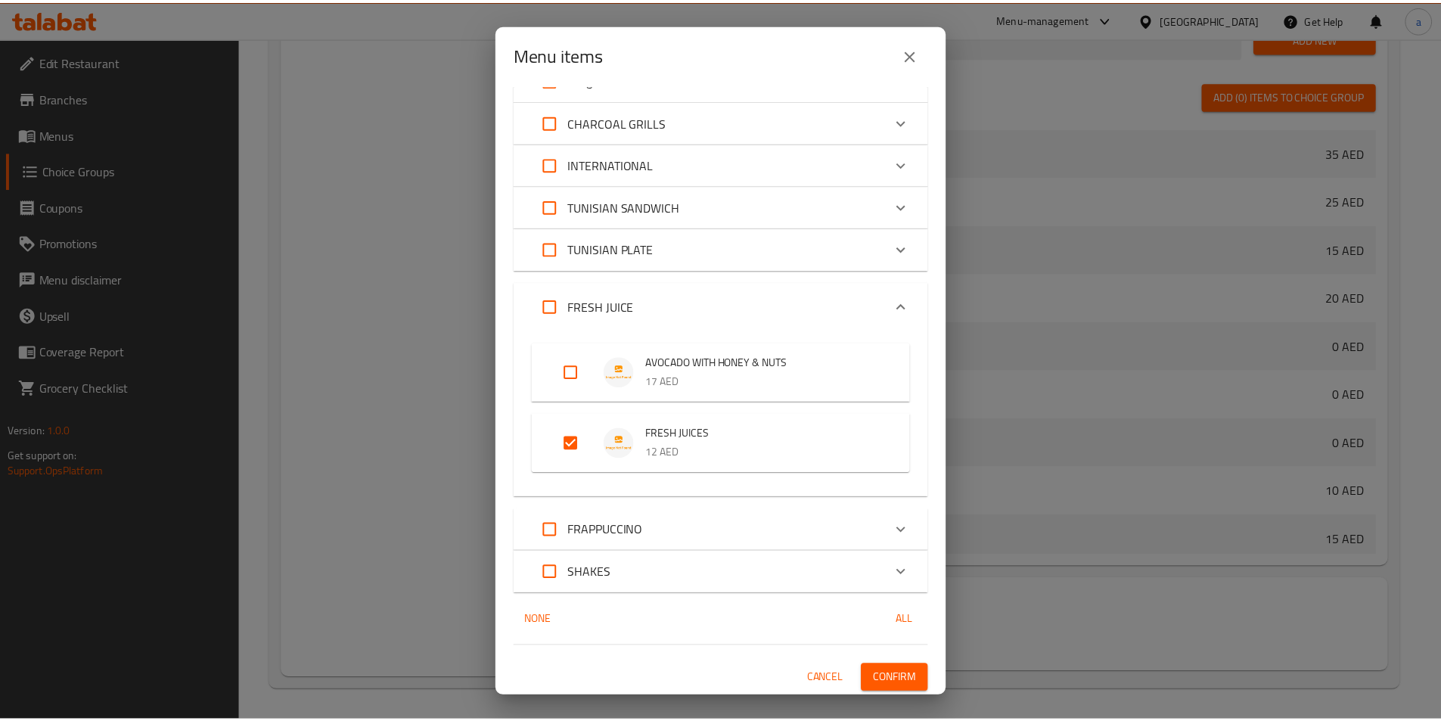
scroll to position [458, 0]
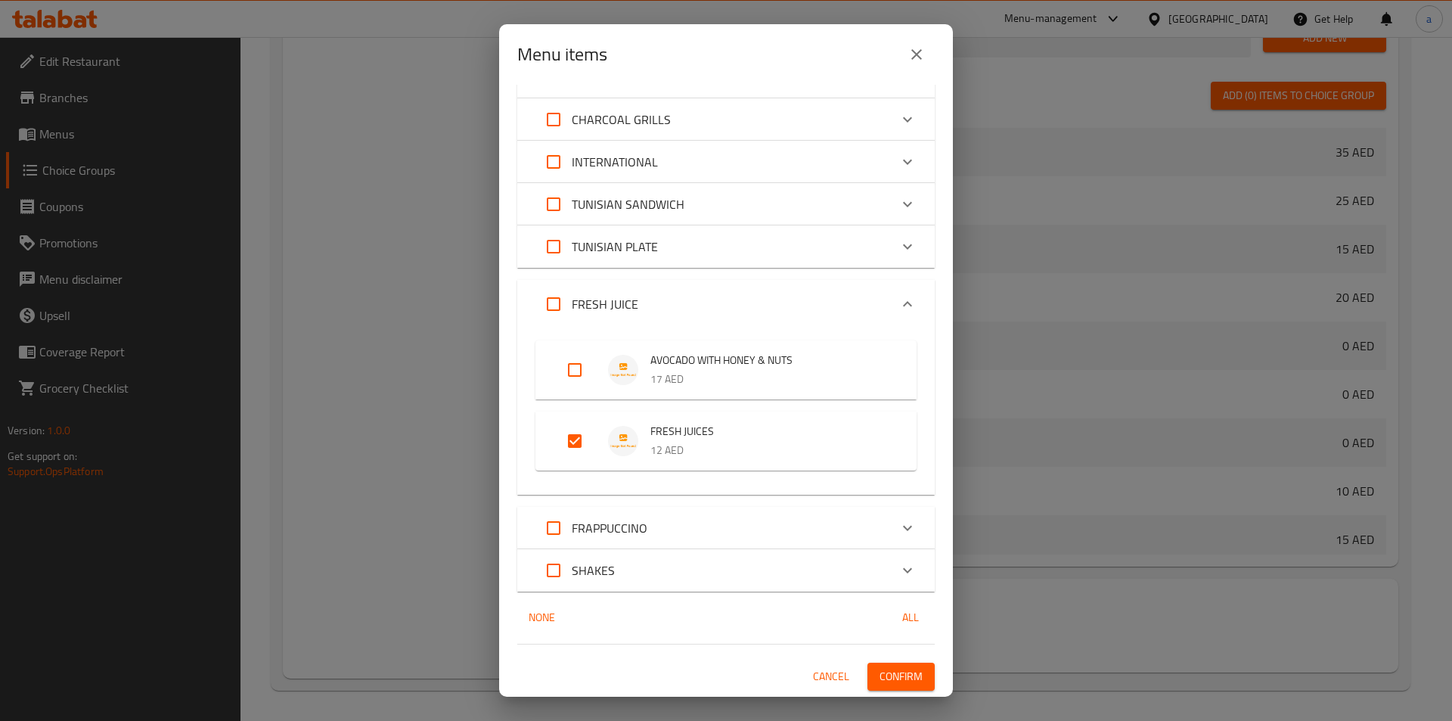
click at [887, 674] on span "Confirm" at bounding box center [901, 676] width 43 height 19
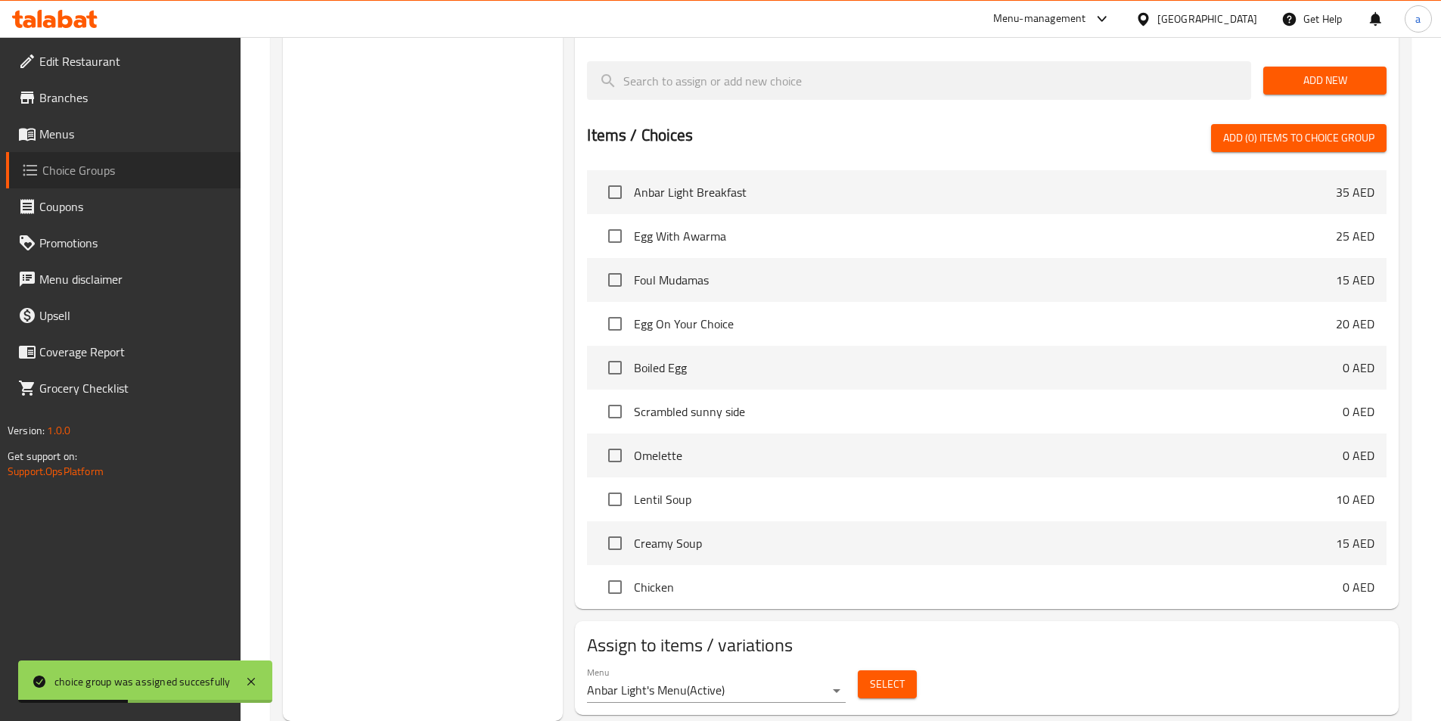
click at [125, 152] on link "Choice Groups" at bounding box center [123, 170] width 234 height 36
click at [136, 138] on span "Menus" at bounding box center [133, 134] width 189 height 18
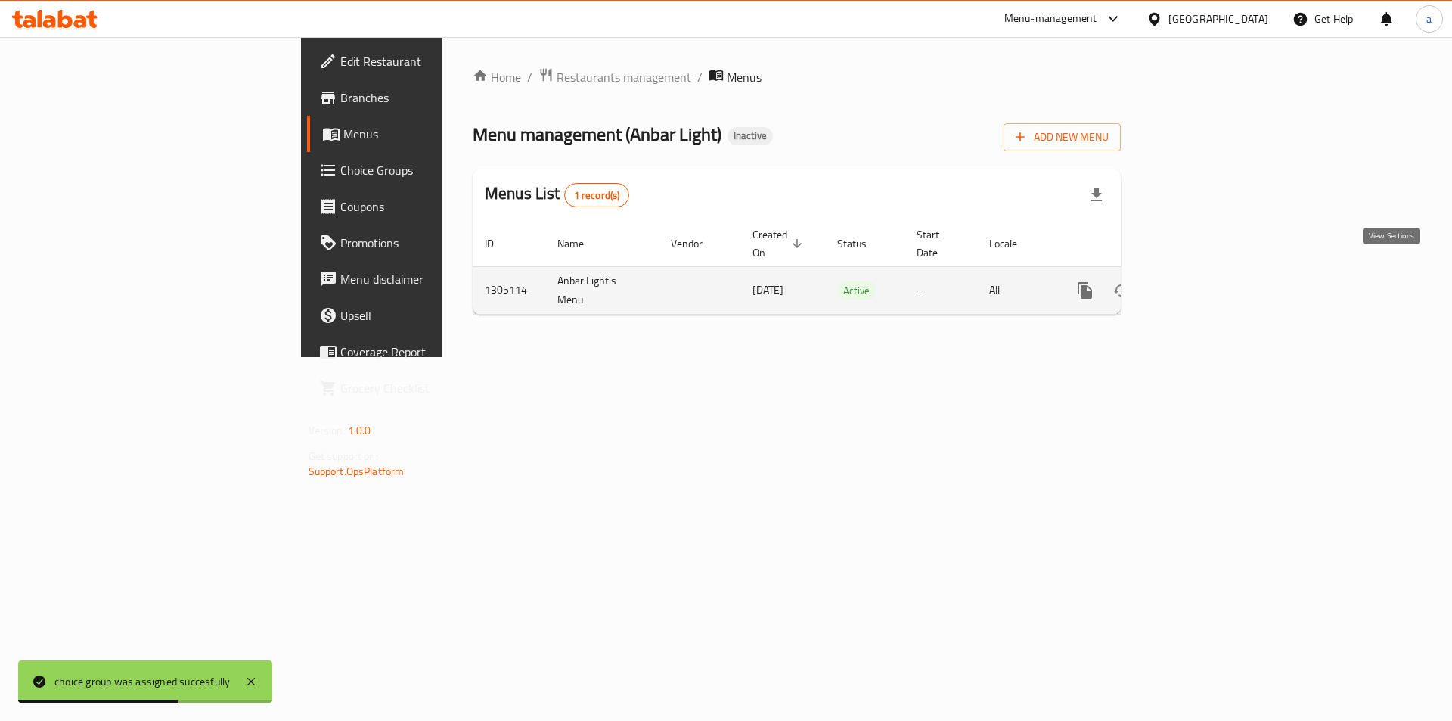
click at [1203, 281] on icon "enhanced table" at bounding box center [1194, 290] width 18 height 18
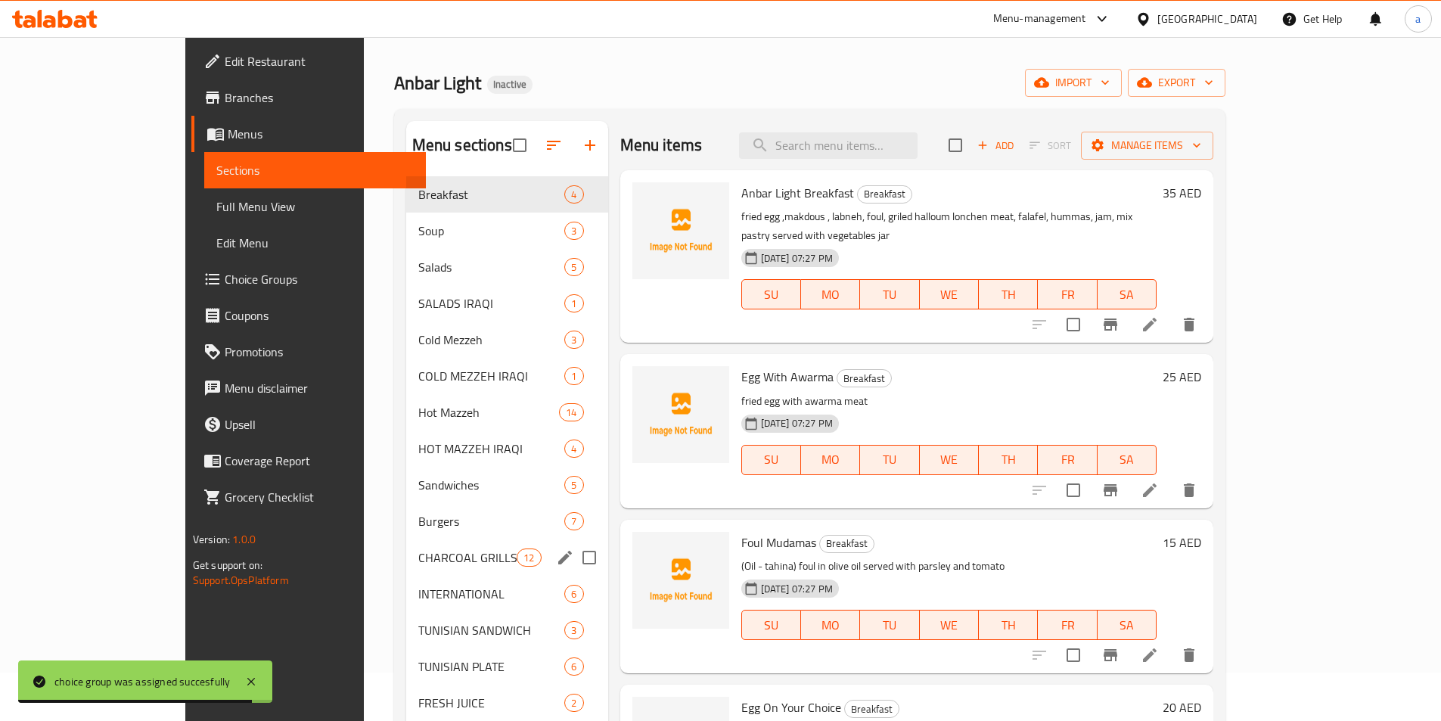
scroll to position [76, 0]
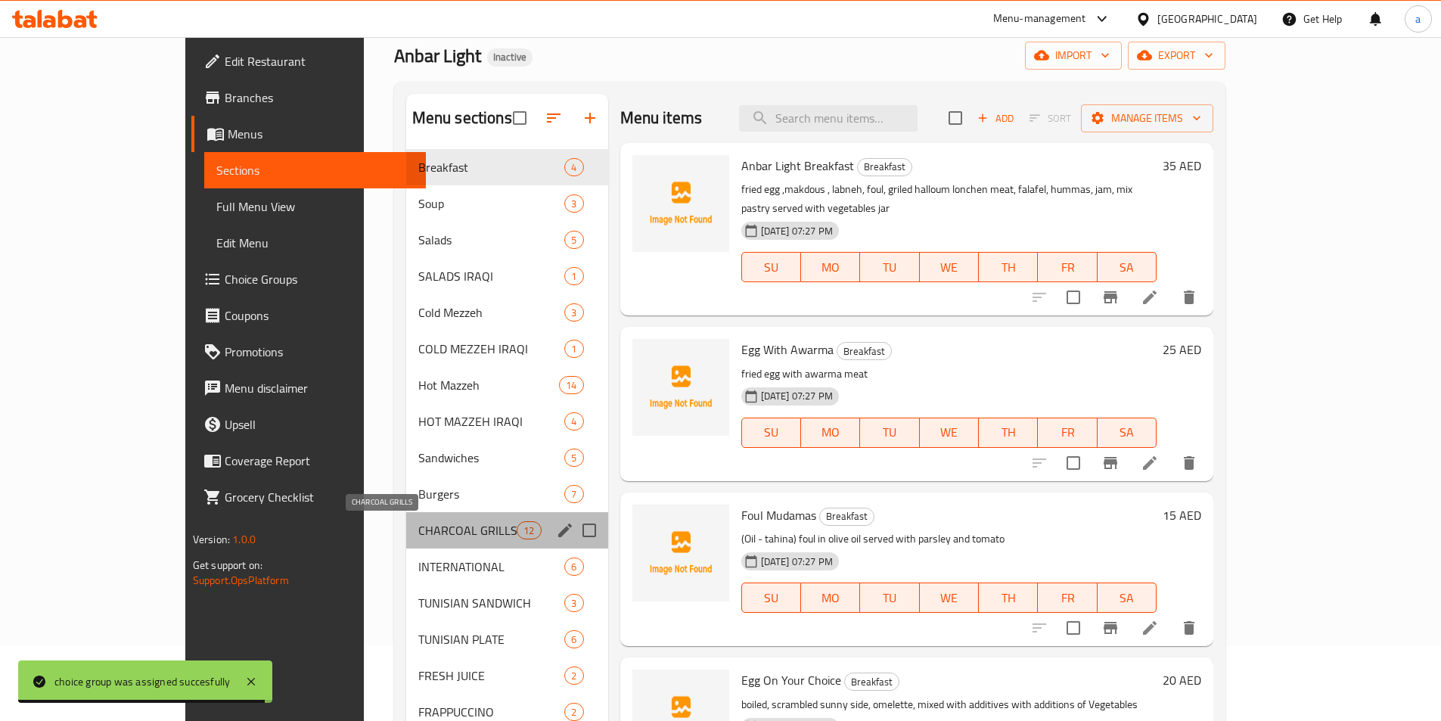
click at [418, 535] on span "CHARCOAL GRILLS" at bounding box center [467, 530] width 99 height 18
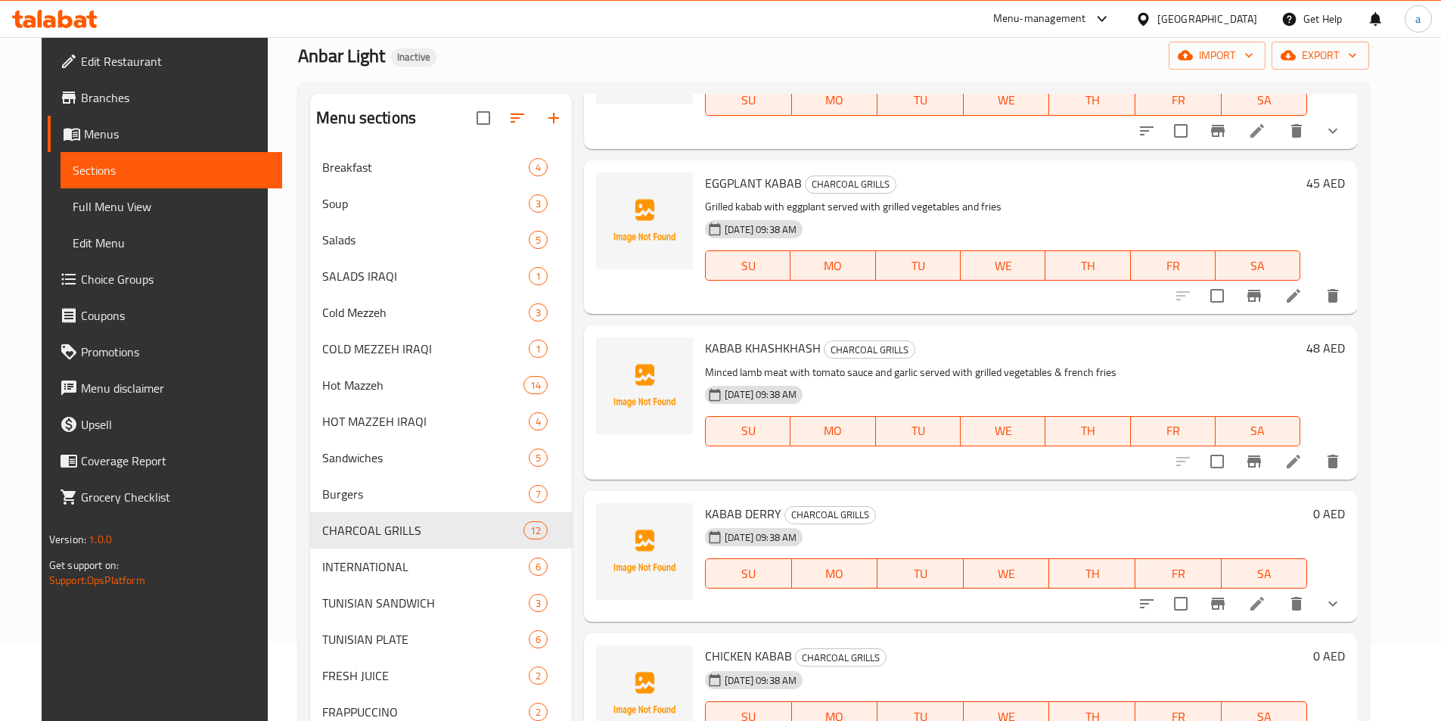
scroll to position [681, 0]
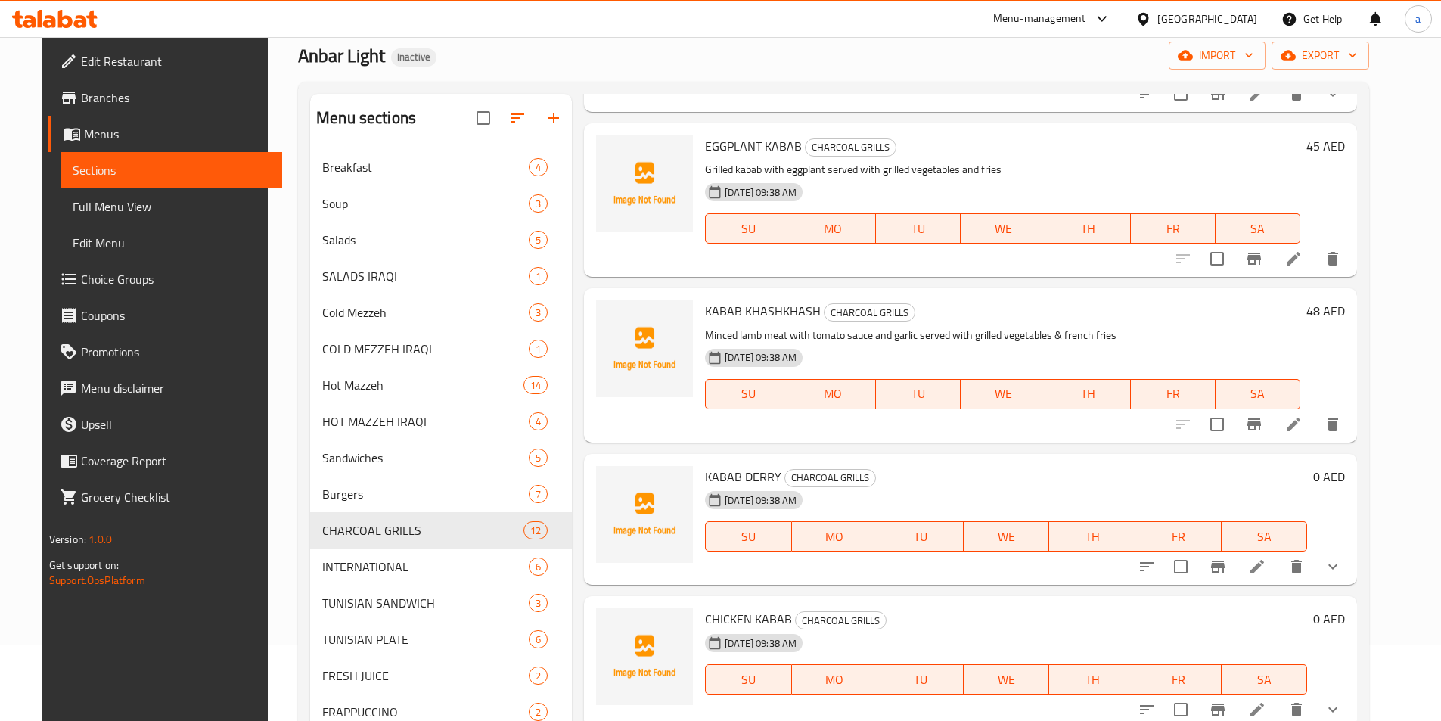
click at [1266, 564] on icon at bounding box center [1257, 566] width 18 height 18
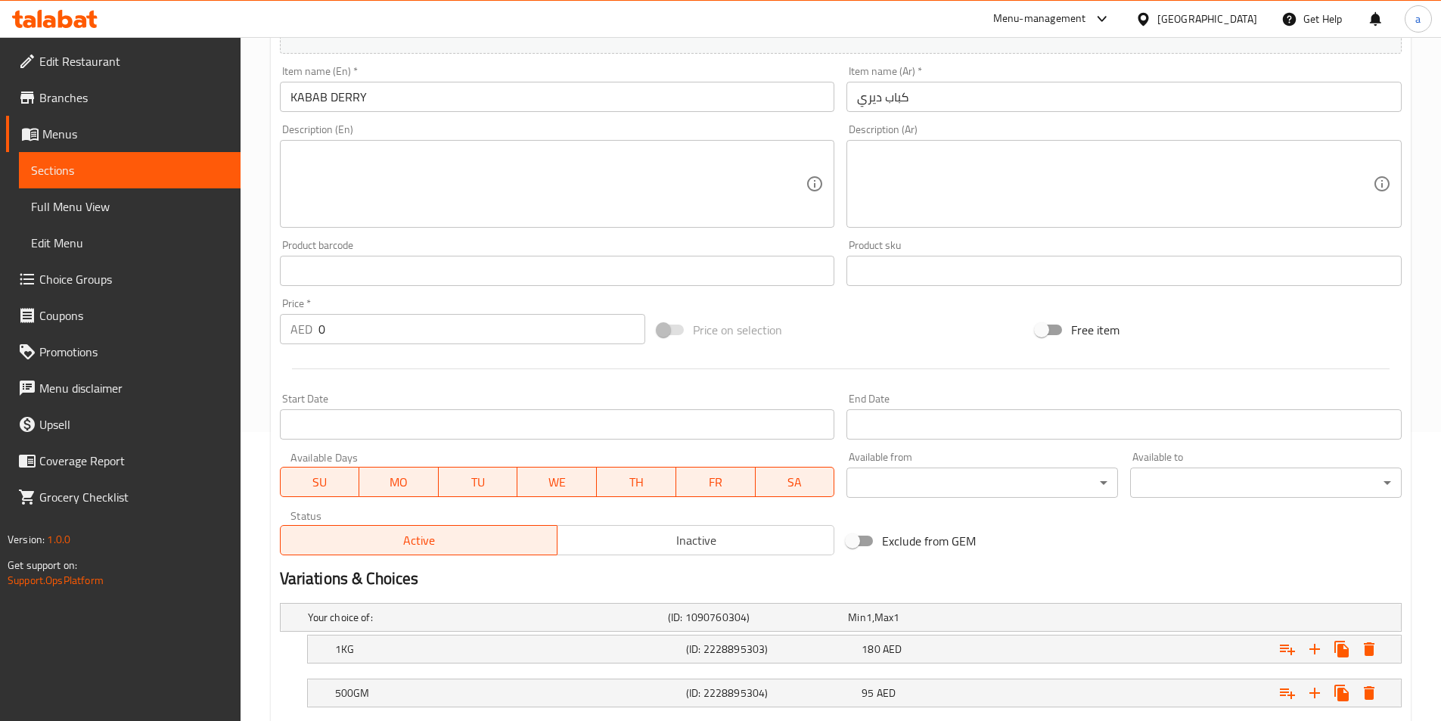
scroll to position [458, 0]
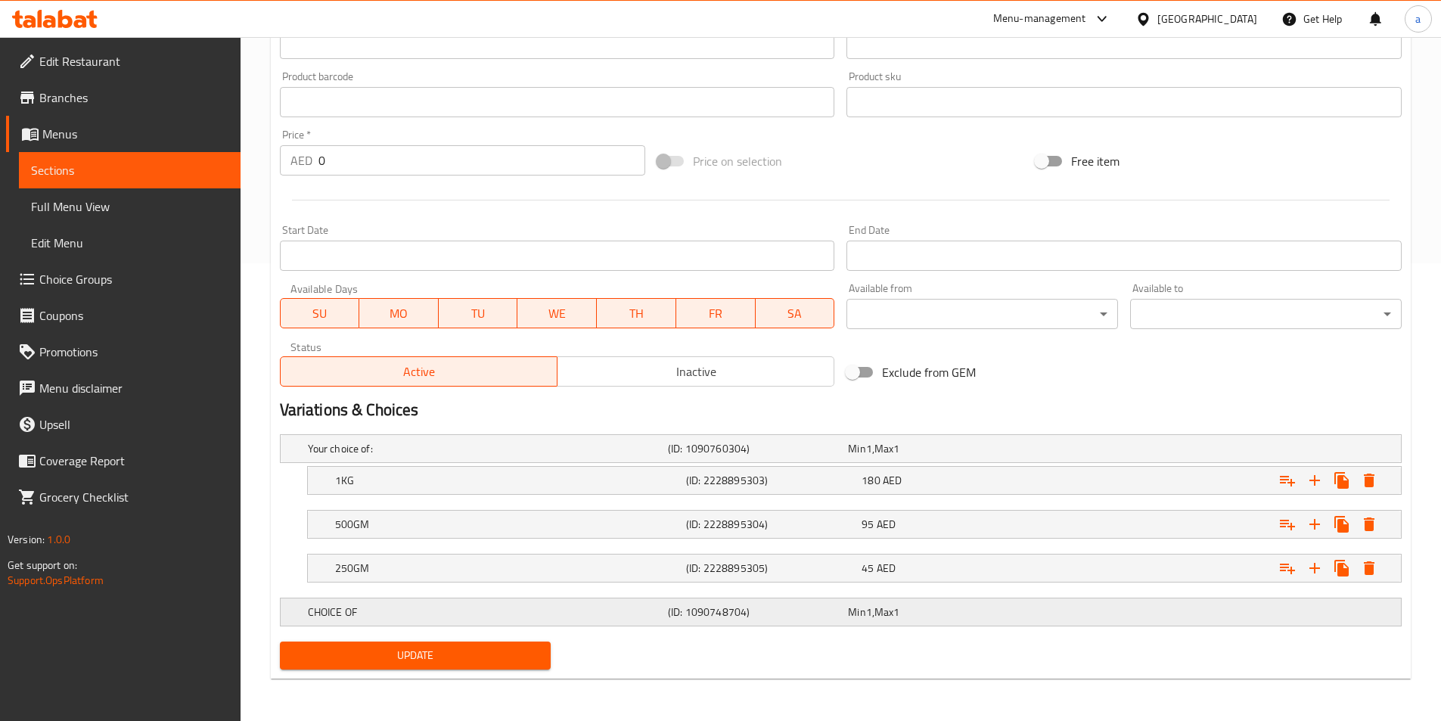
click at [507, 456] on h5 "CHOICE OF" at bounding box center [485, 448] width 354 height 15
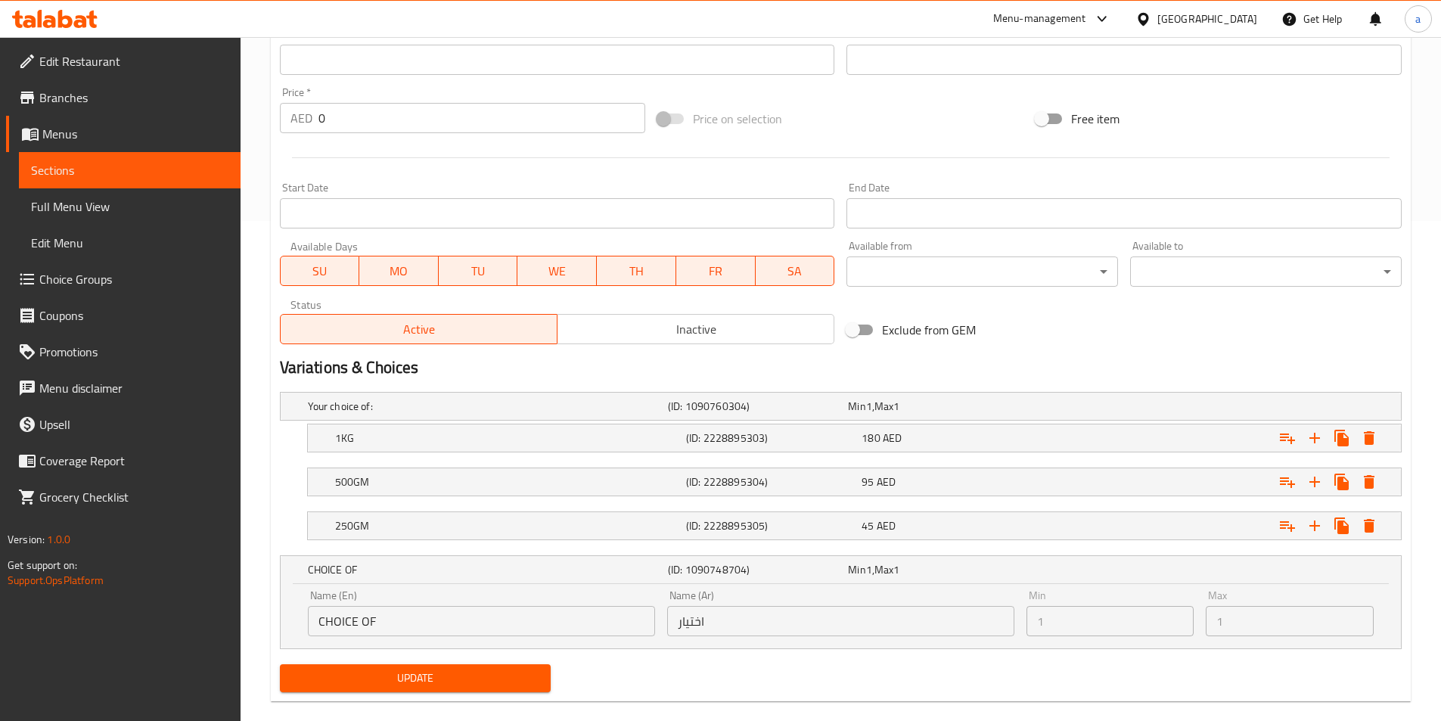
scroll to position [523, 0]
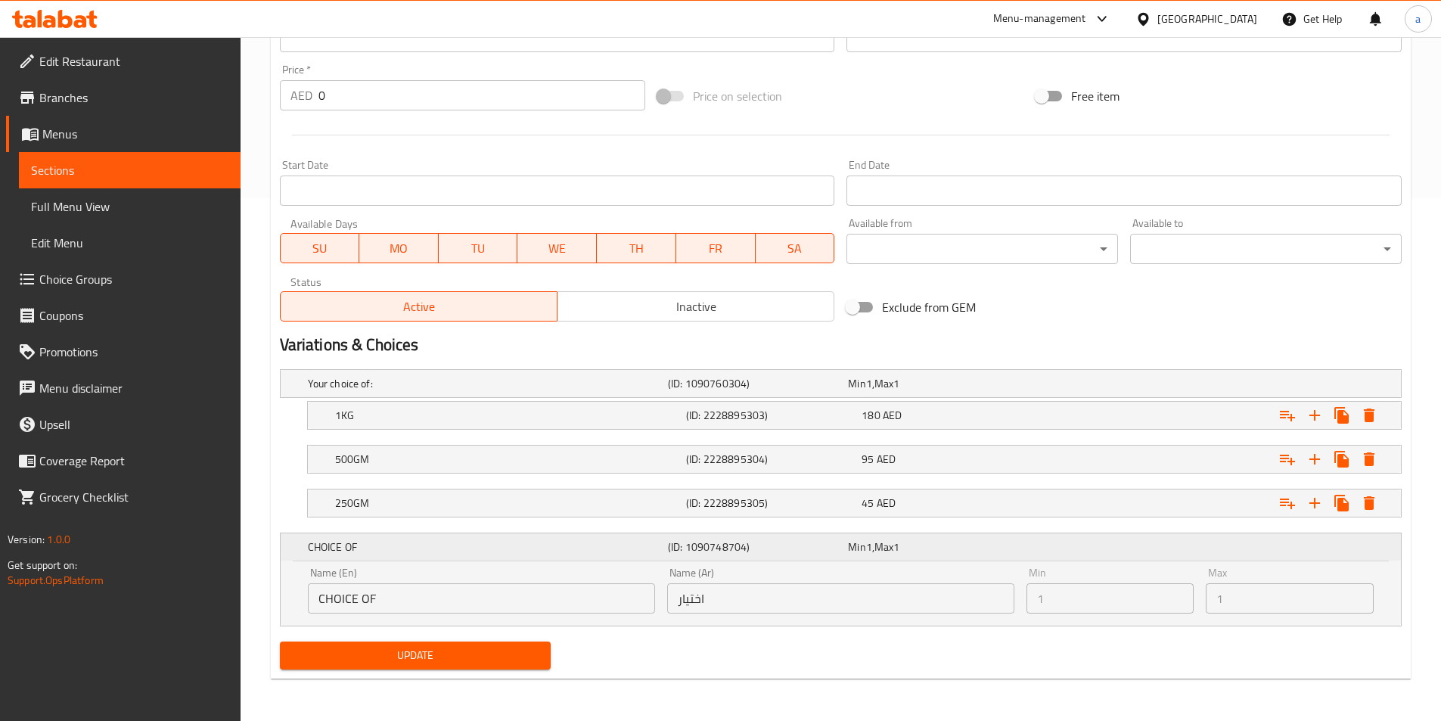
click at [353, 552] on h5 "CHOICE OF" at bounding box center [485, 546] width 354 height 15
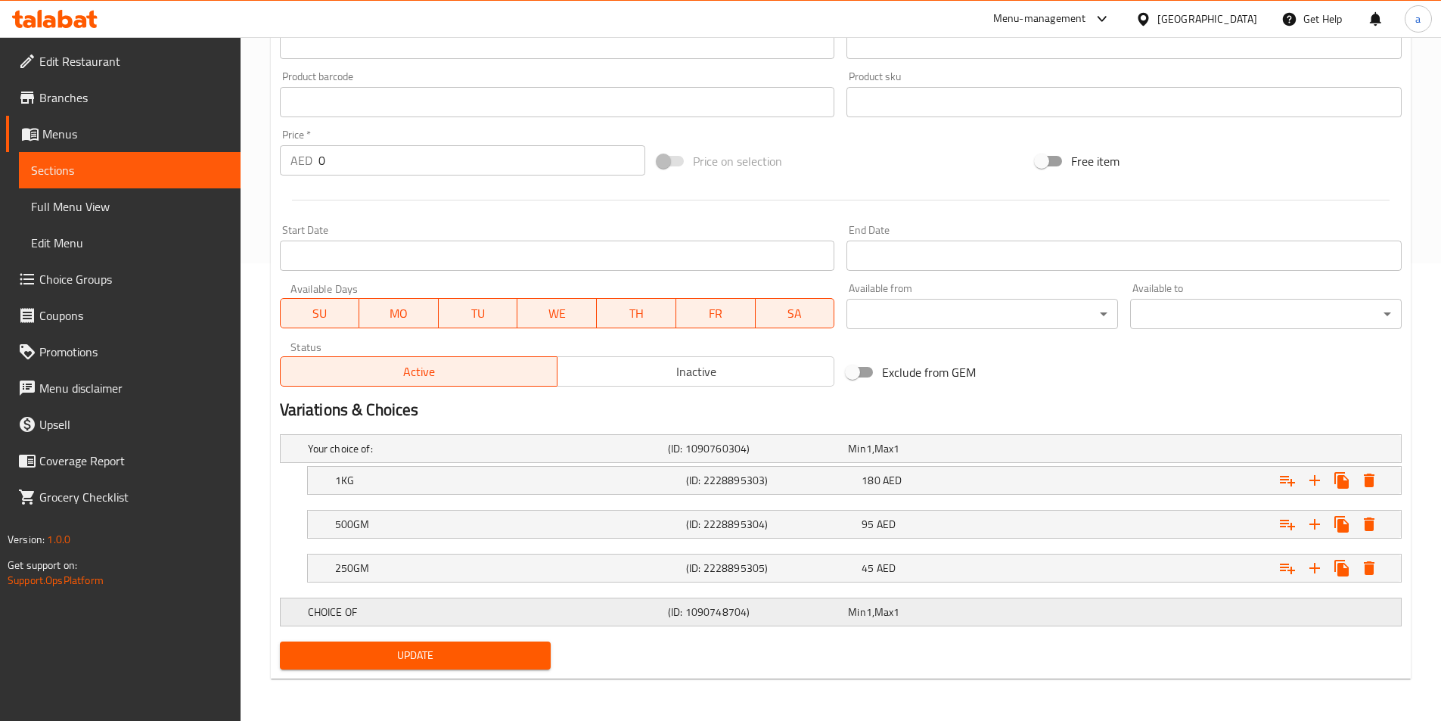
scroll to position [458, 0]
click at [1135, 451] on div "Expand" at bounding box center [1205, 448] width 360 height 6
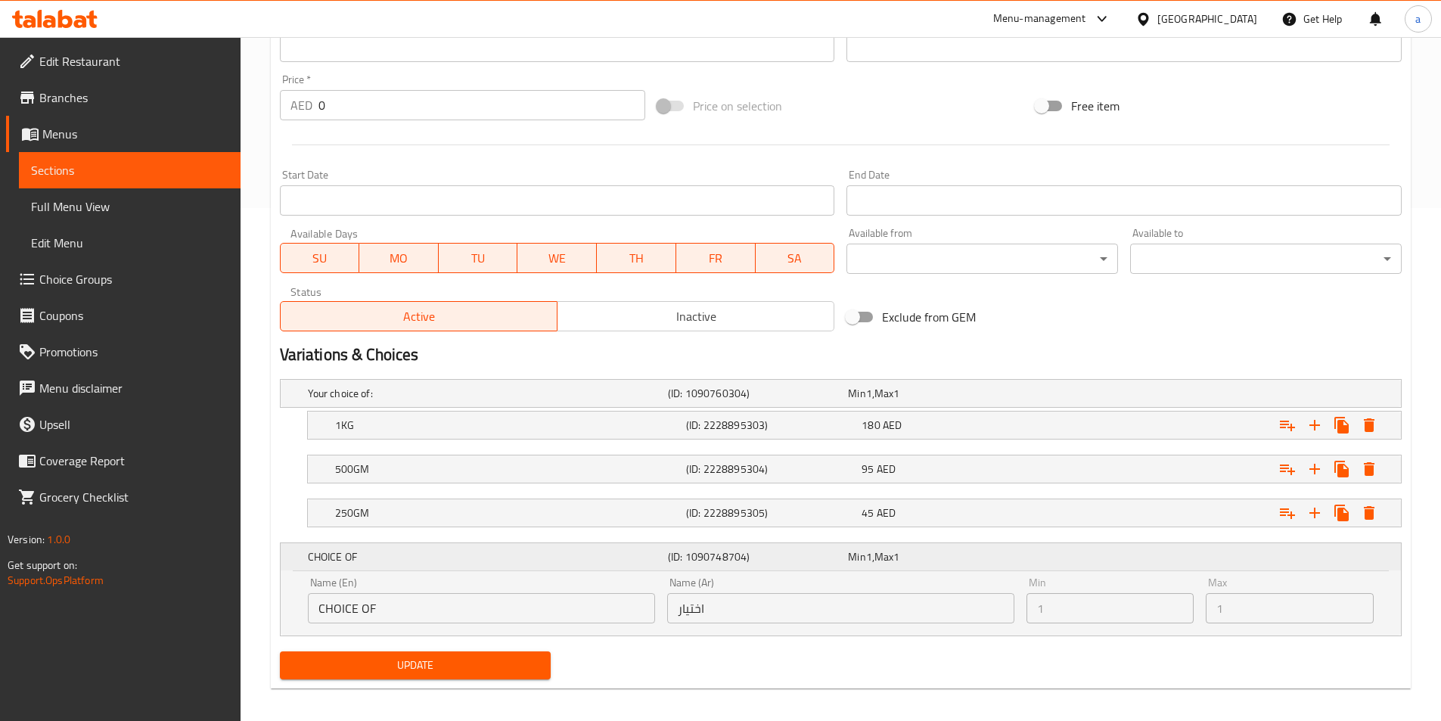
scroll to position [523, 0]
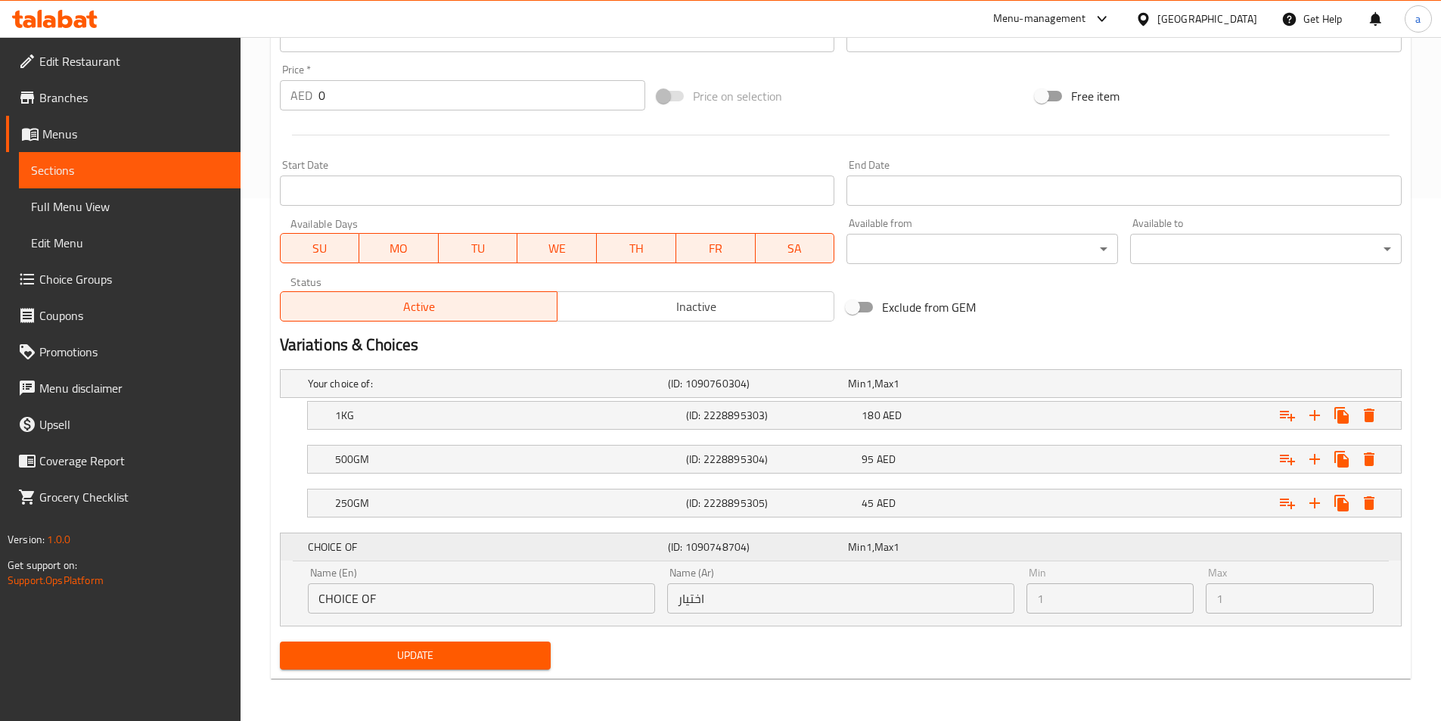
click at [971, 551] on div "Min 1 , Max 1" at bounding box center [935, 546] width 174 height 15
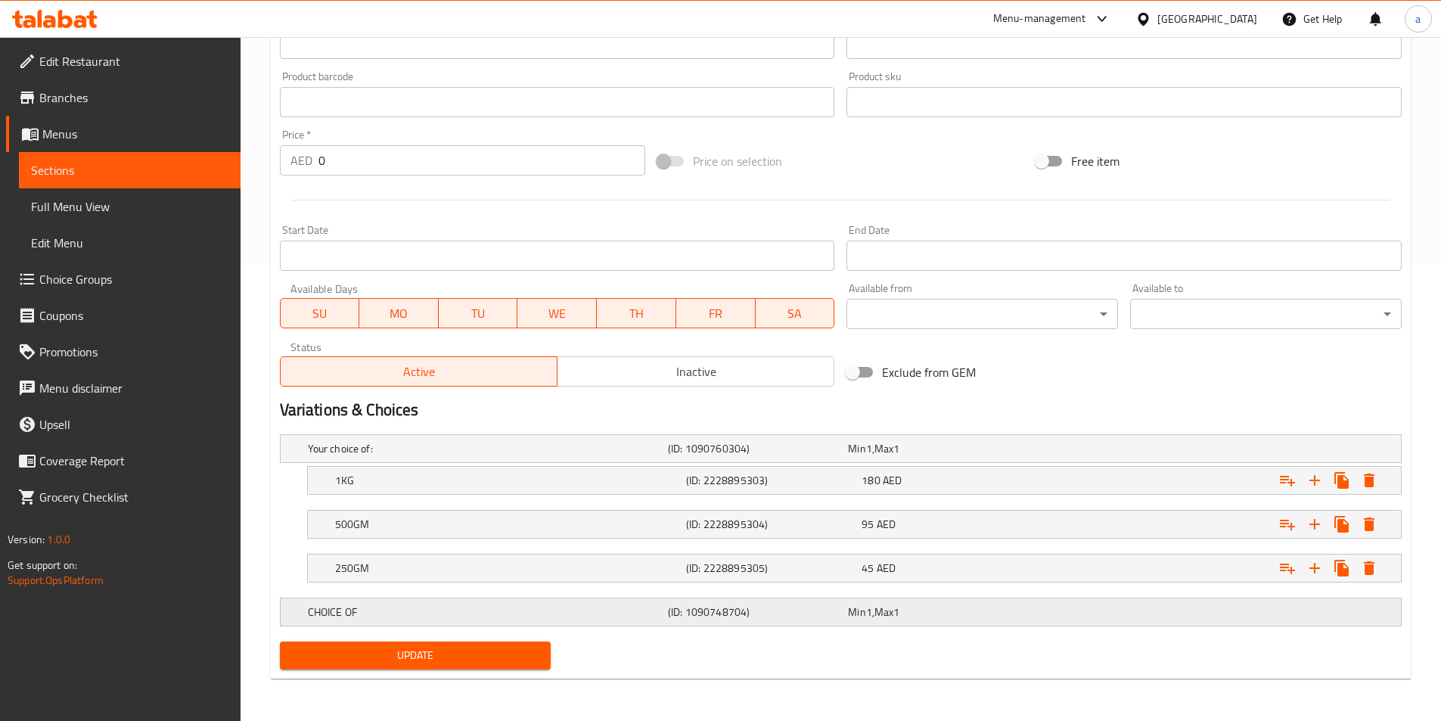
scroll to position [458, 0]
click at [177, 274] on span "Choice Groups" at bounding box center [133, 279] width 189 height 18
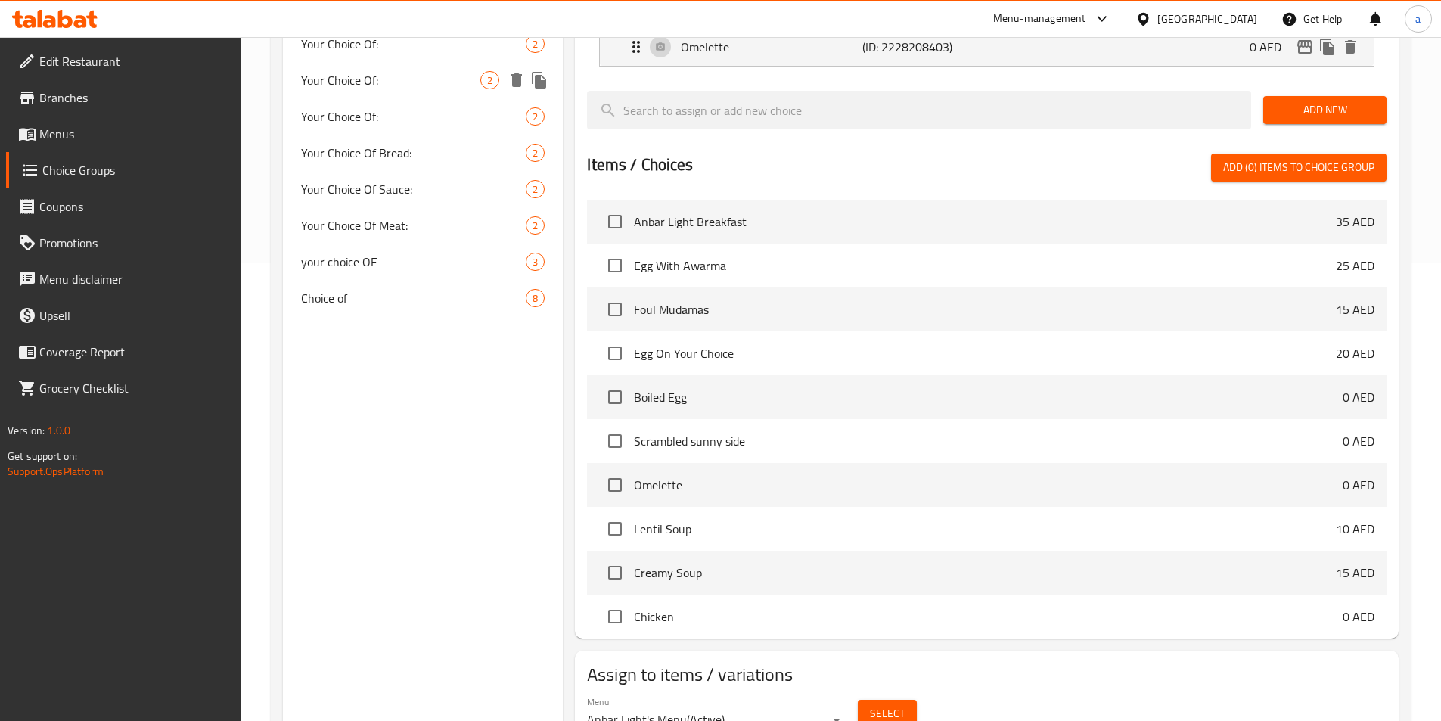
scroll to position [214, 0]
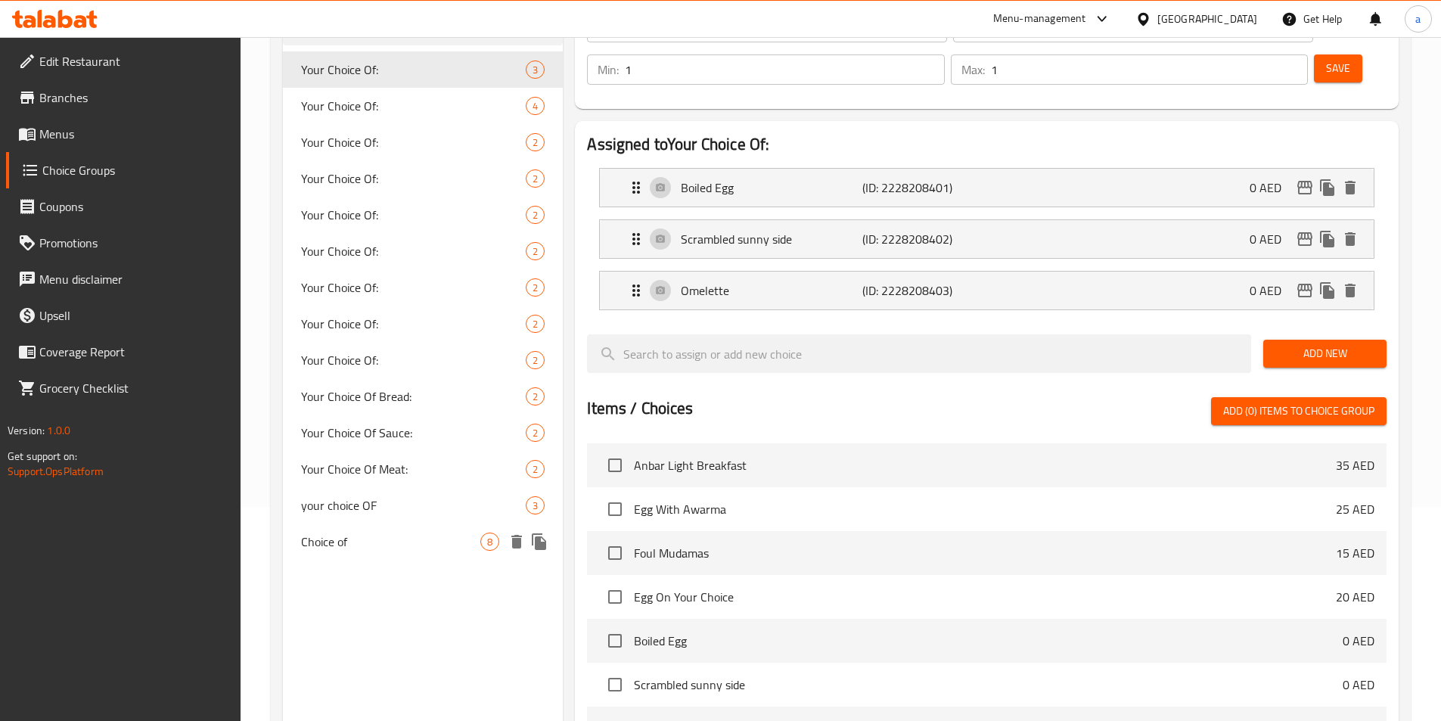
click at [406, 537] on span "Choice of" at bounding box center [391, 541] width 180 height 18
type input "Choice of"
type input "اختيار من"
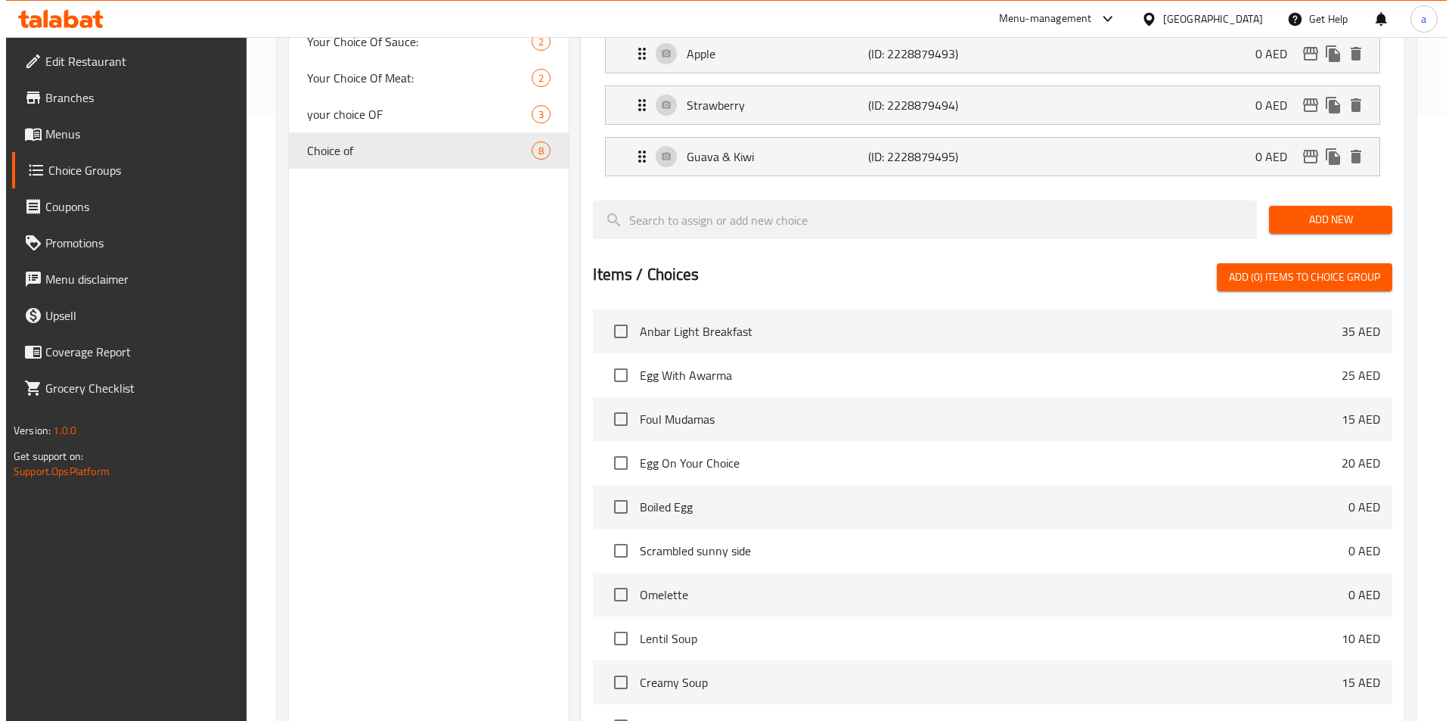
scroll to position [744, 0]
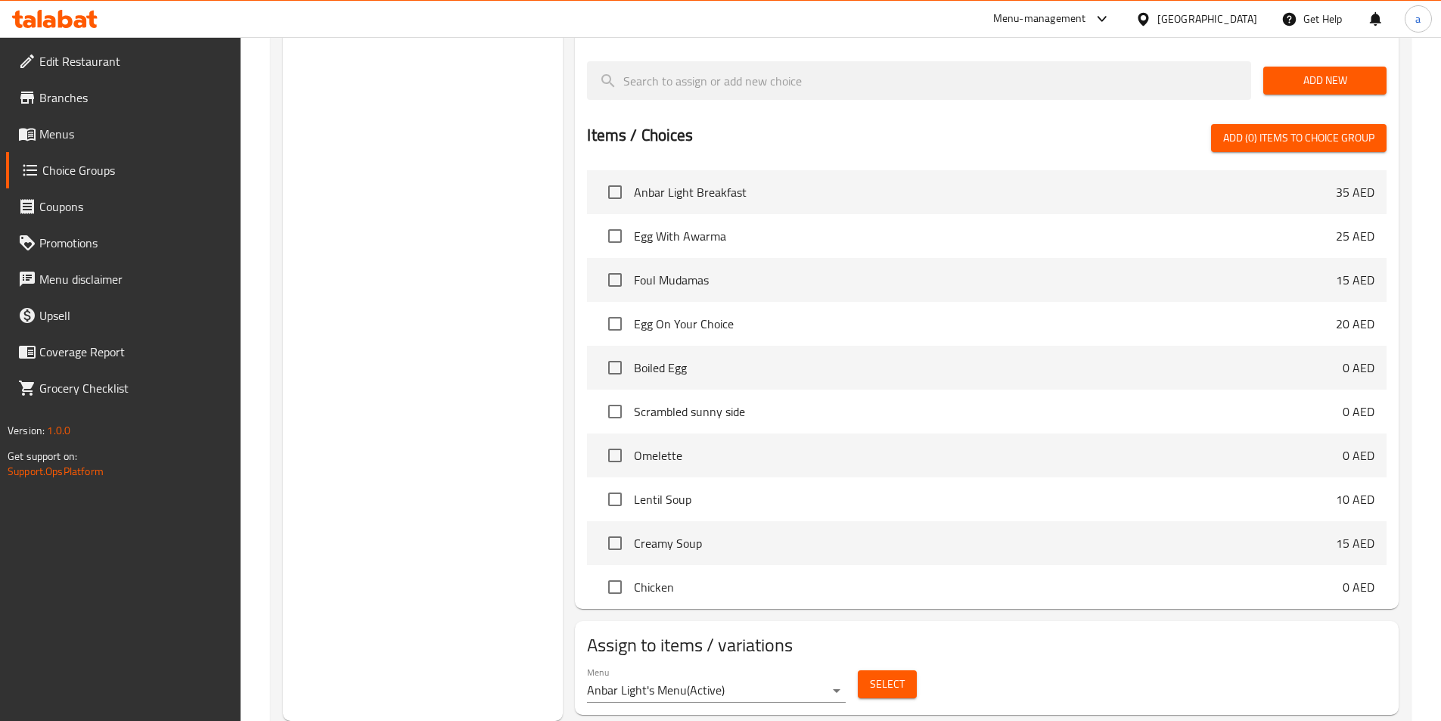
click at [870, 675] on span "Select" at bounding box center [887, 684] width 35 height 19
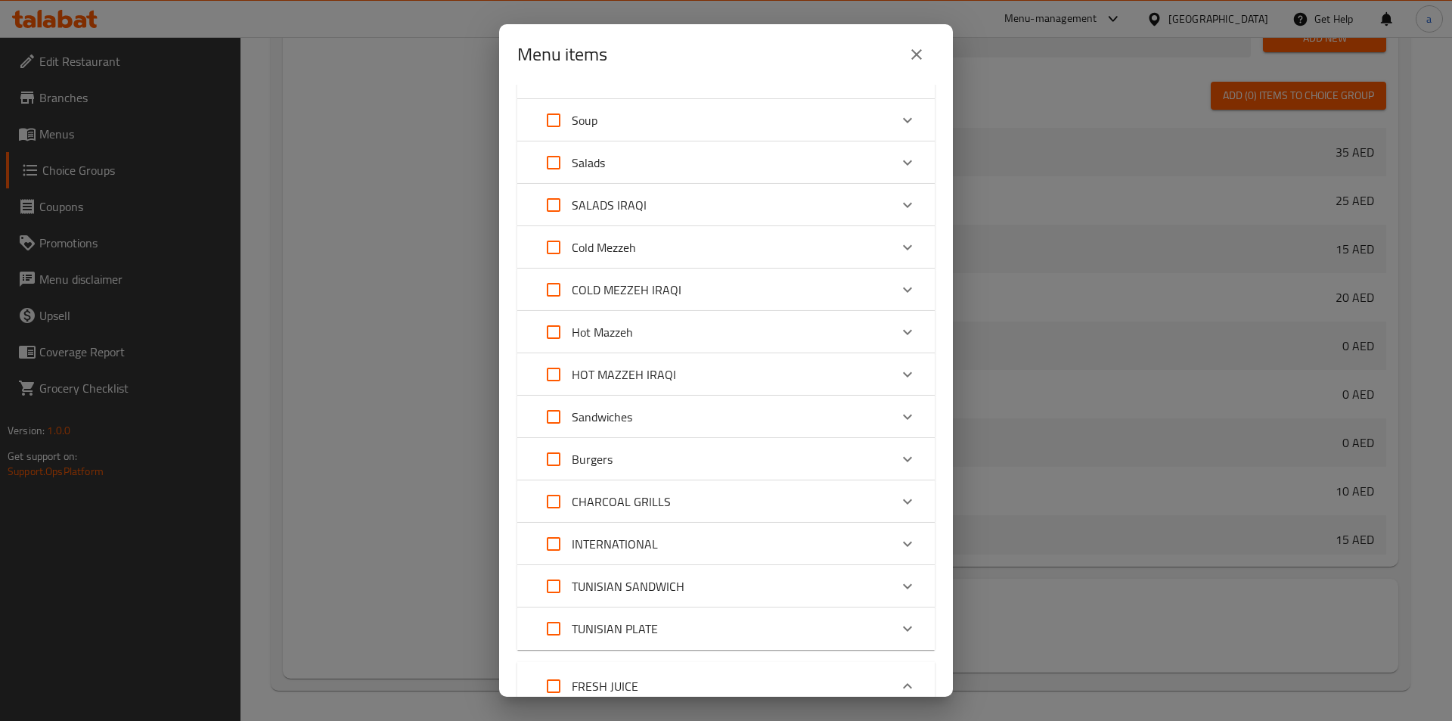
scroll to position [0, 0]
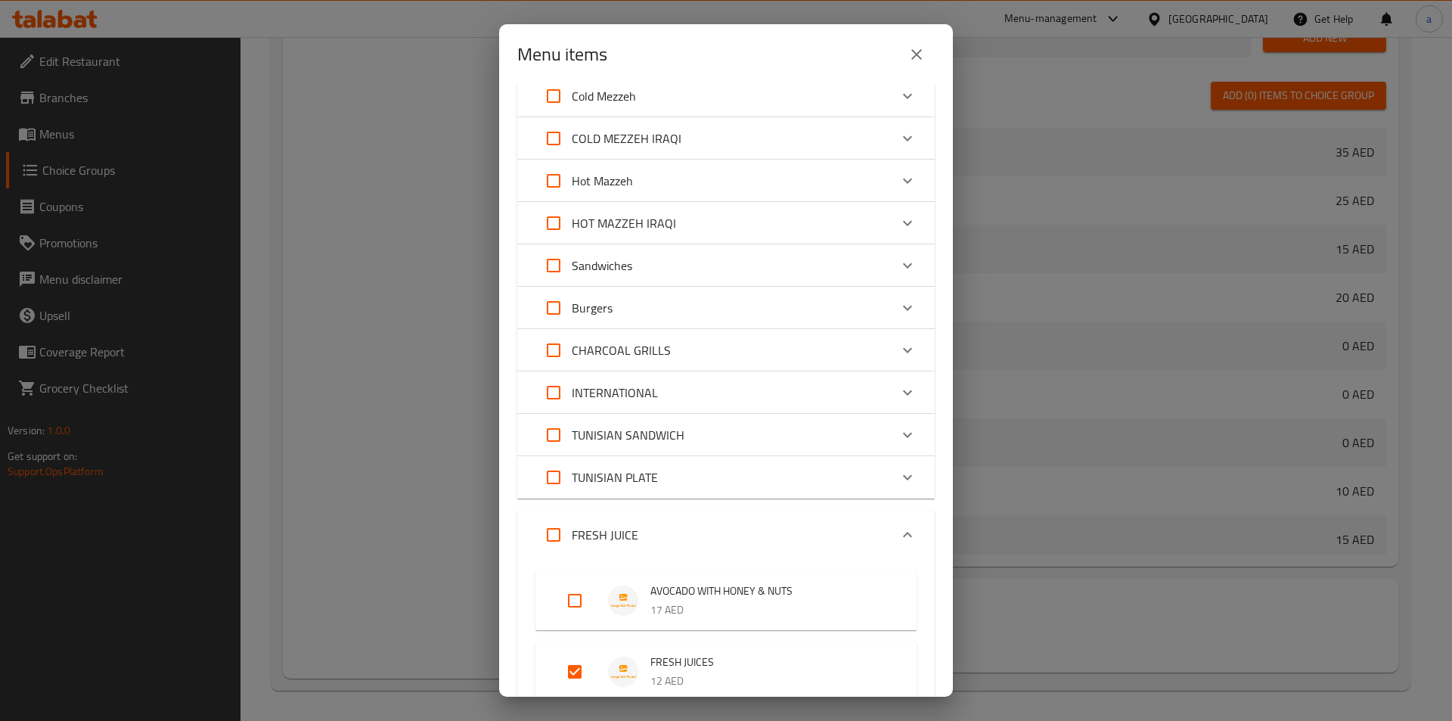
click at [647, 352] on p "CHARCOAL GRILLS" at bounding box center [621, 350] width 99 height 18
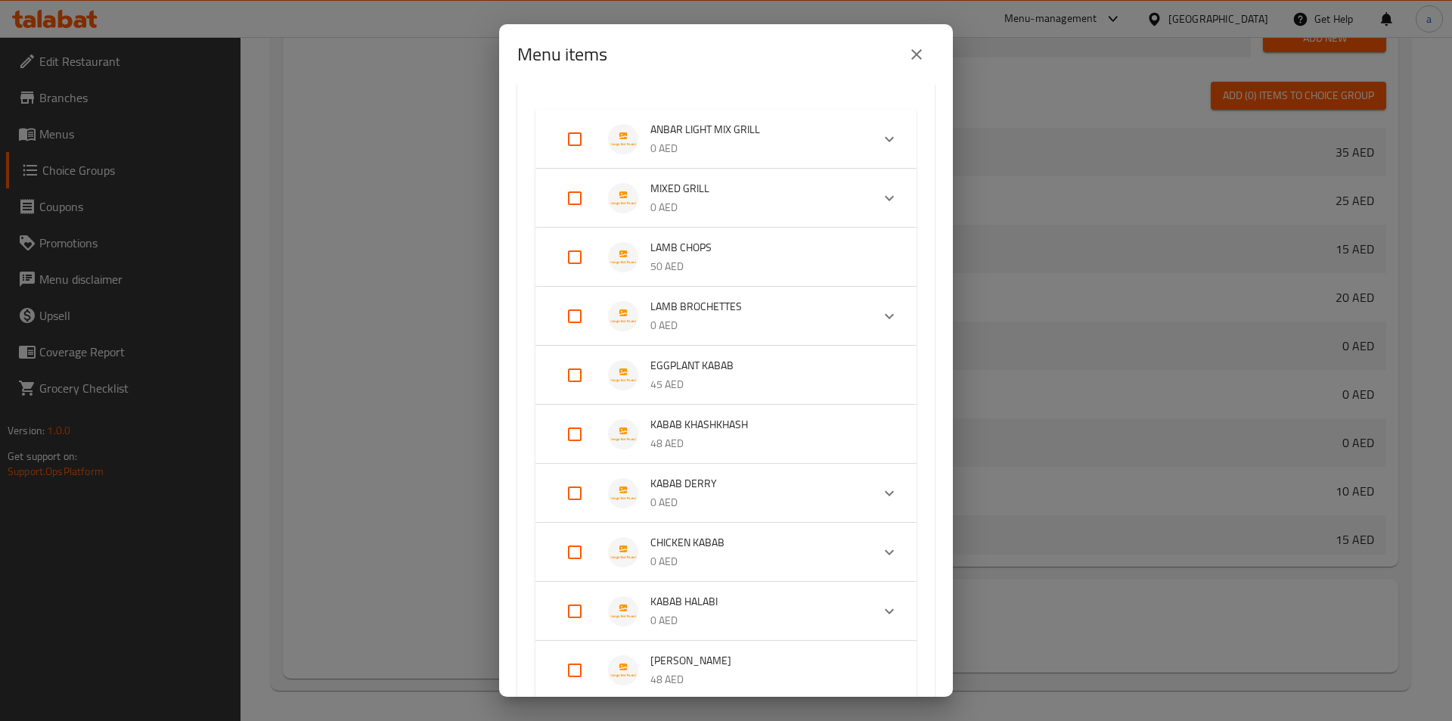
scroll to position [605, 0]
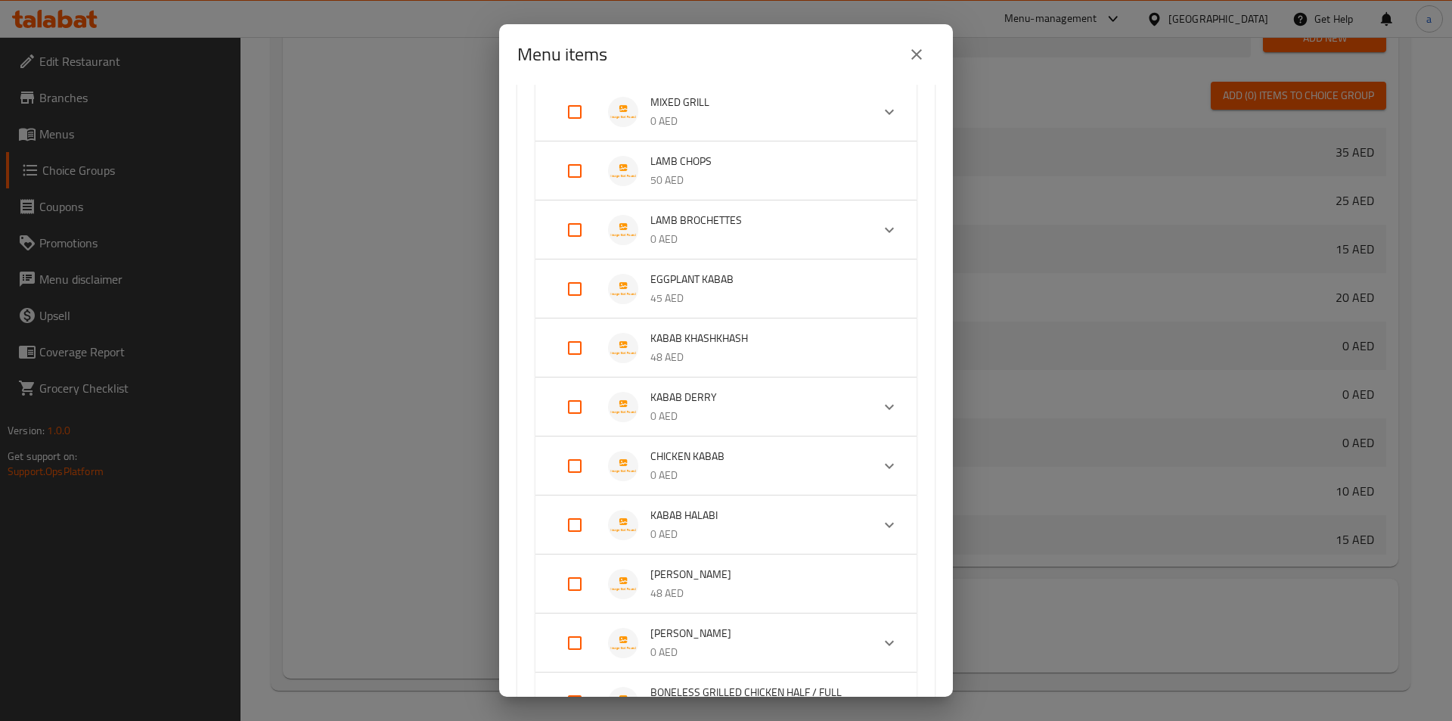
click at [574, 407] on input "Expand" at bounding box center [575, 407] width 36 height 36
checkbox input "true"
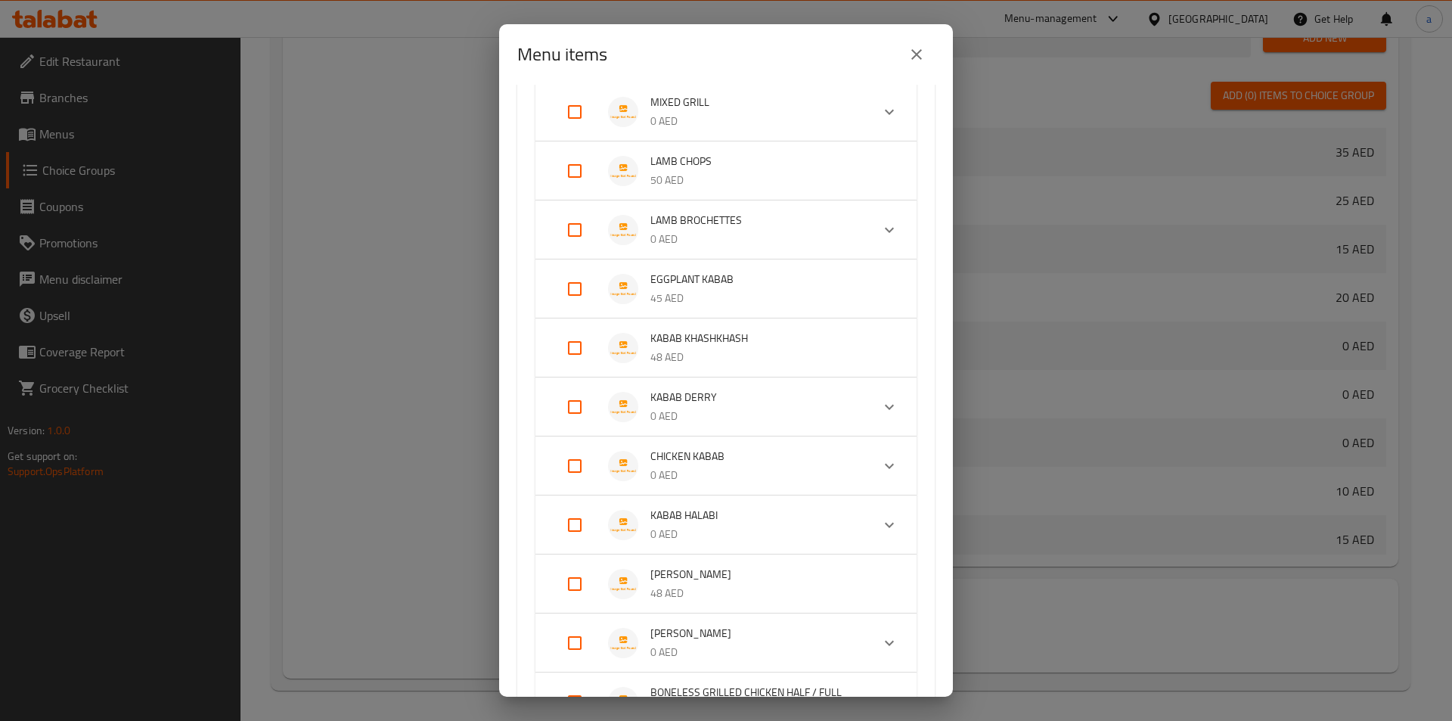
checkbox input "true"
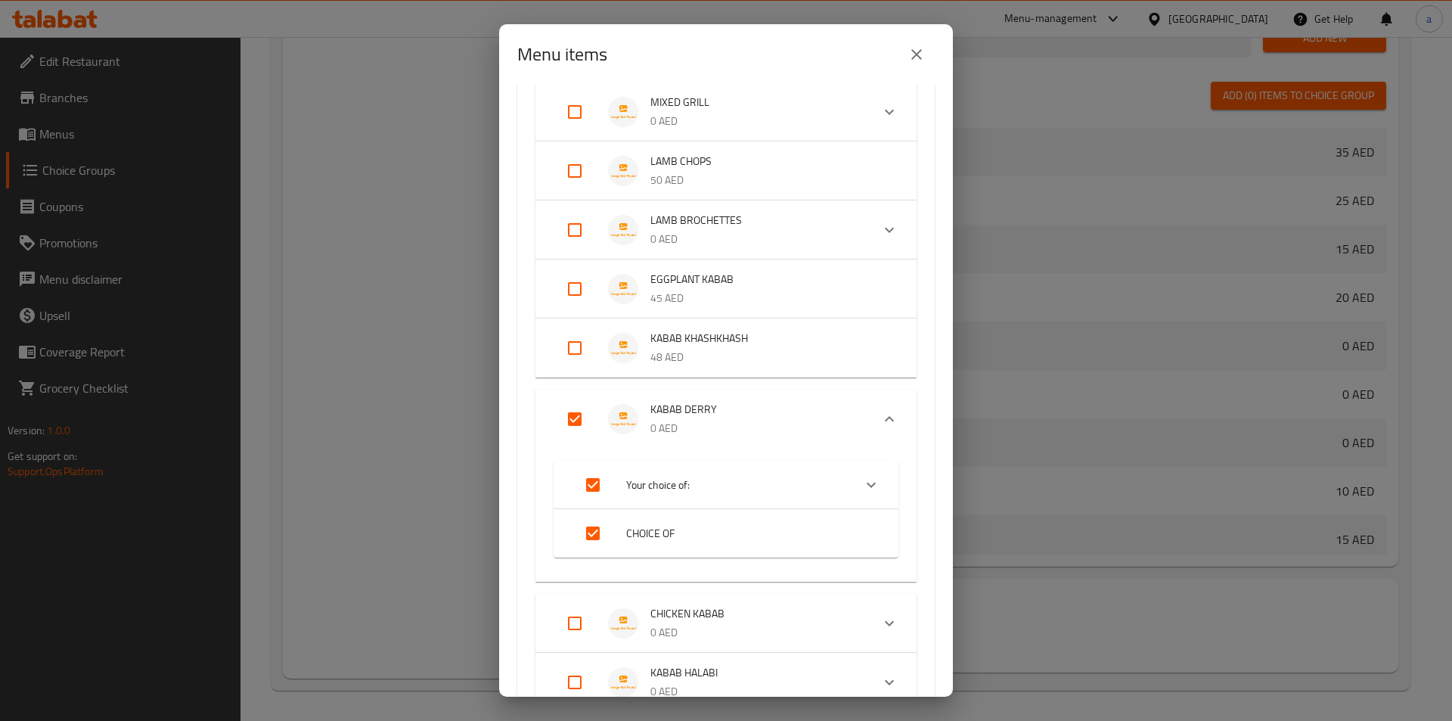
click at [580, 421] on input "Expand" at bounding box center [575, 419] width 36 height 36
checkbox input "false"
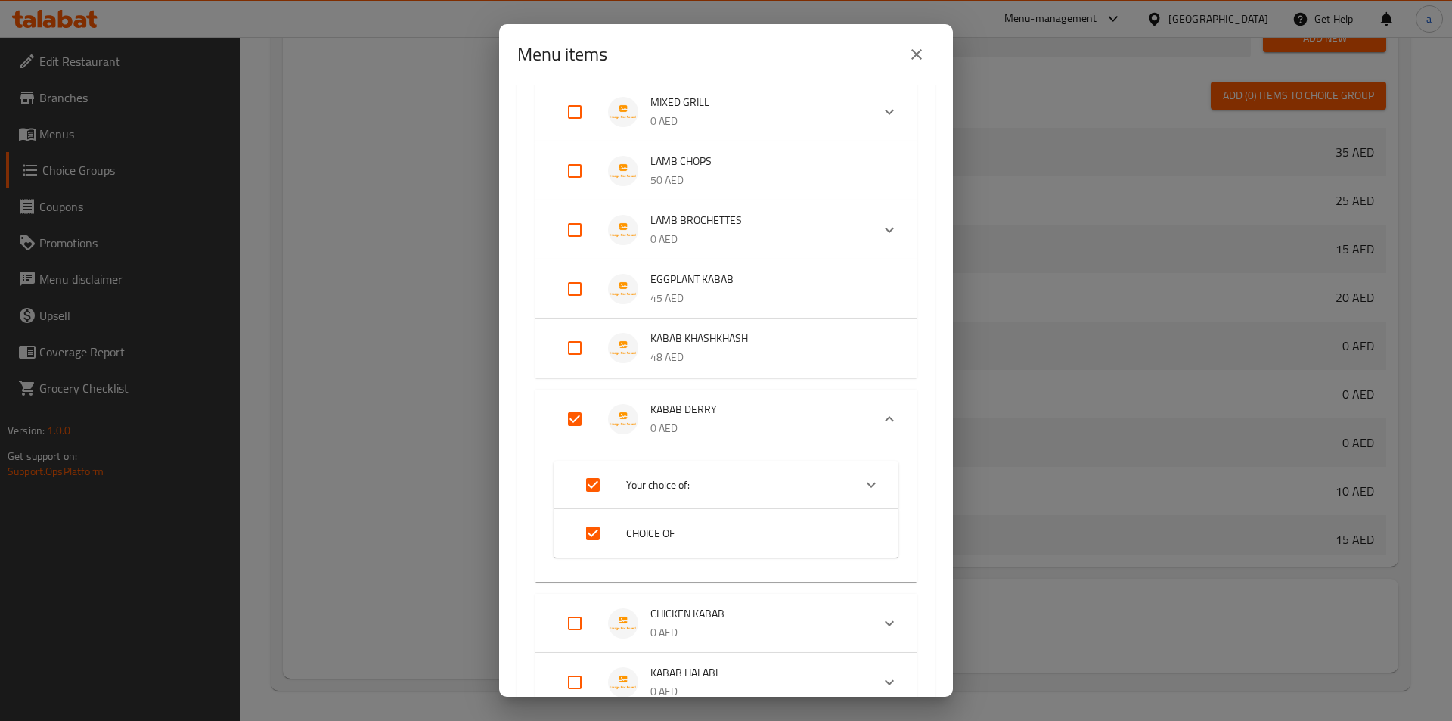
checkbox input "false"
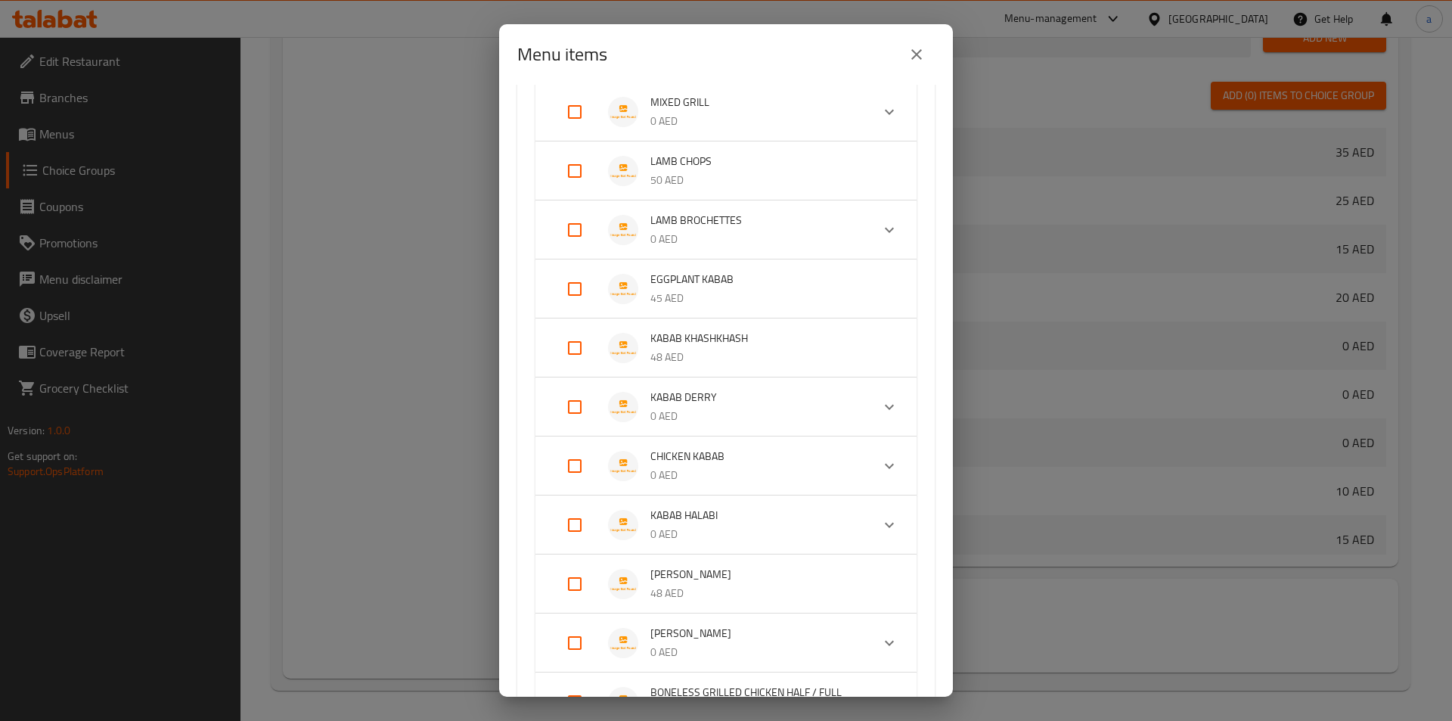
click at [660, 423] on p "0 AED" at bounding box center [754, 416] width 209 height 19
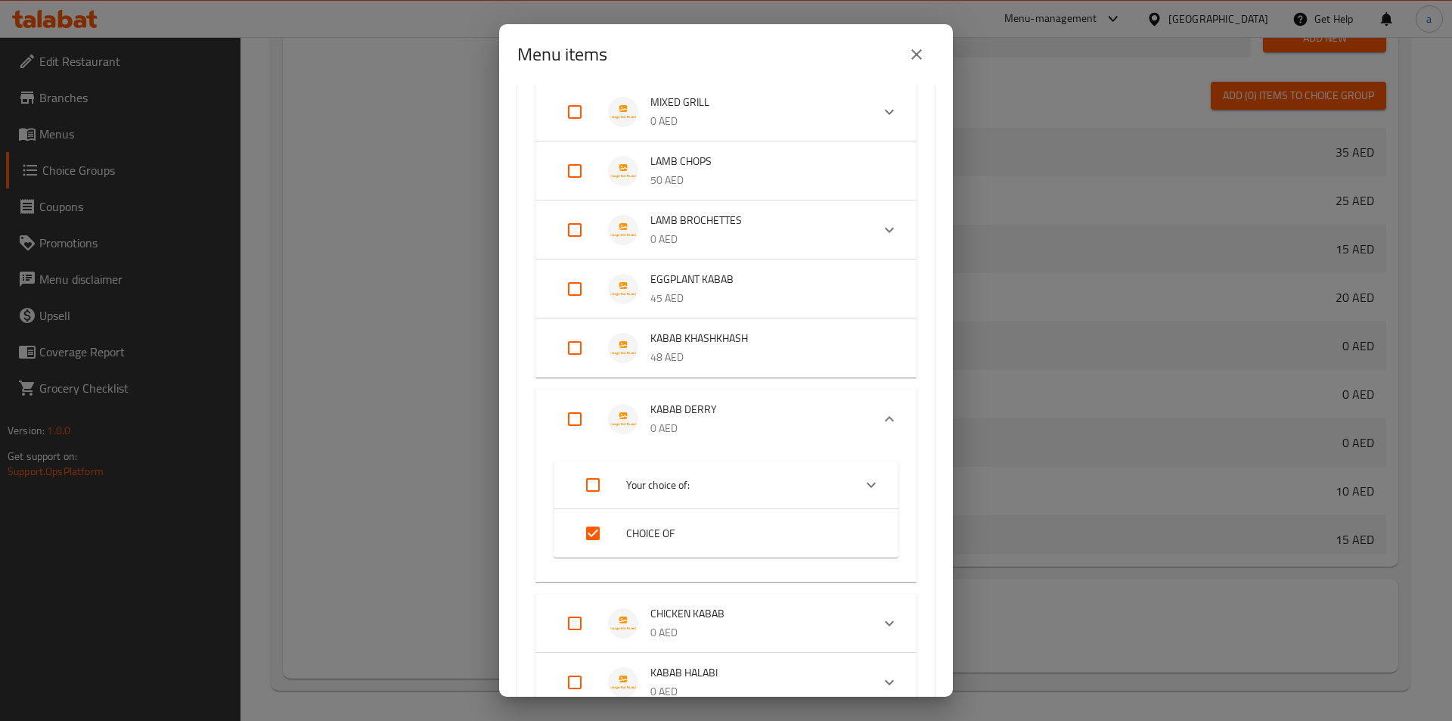
click at [629, 540] on span "CHOICE OF" at bounding box center [747, 533] width 242 height 19
click at [600, 554] on input "Expand" at bounding box center [593, 545] width 36 height 36
click at [595, 538] on input "Expand" at bounding box center [593, 533] width 36 height 36
click at [595, 538] on input "Expand" at bounding box center [593, 545] width 36 height 36
click at [595, 538] on input "Expand" at bounding box center [593, 533] width 36 height 36
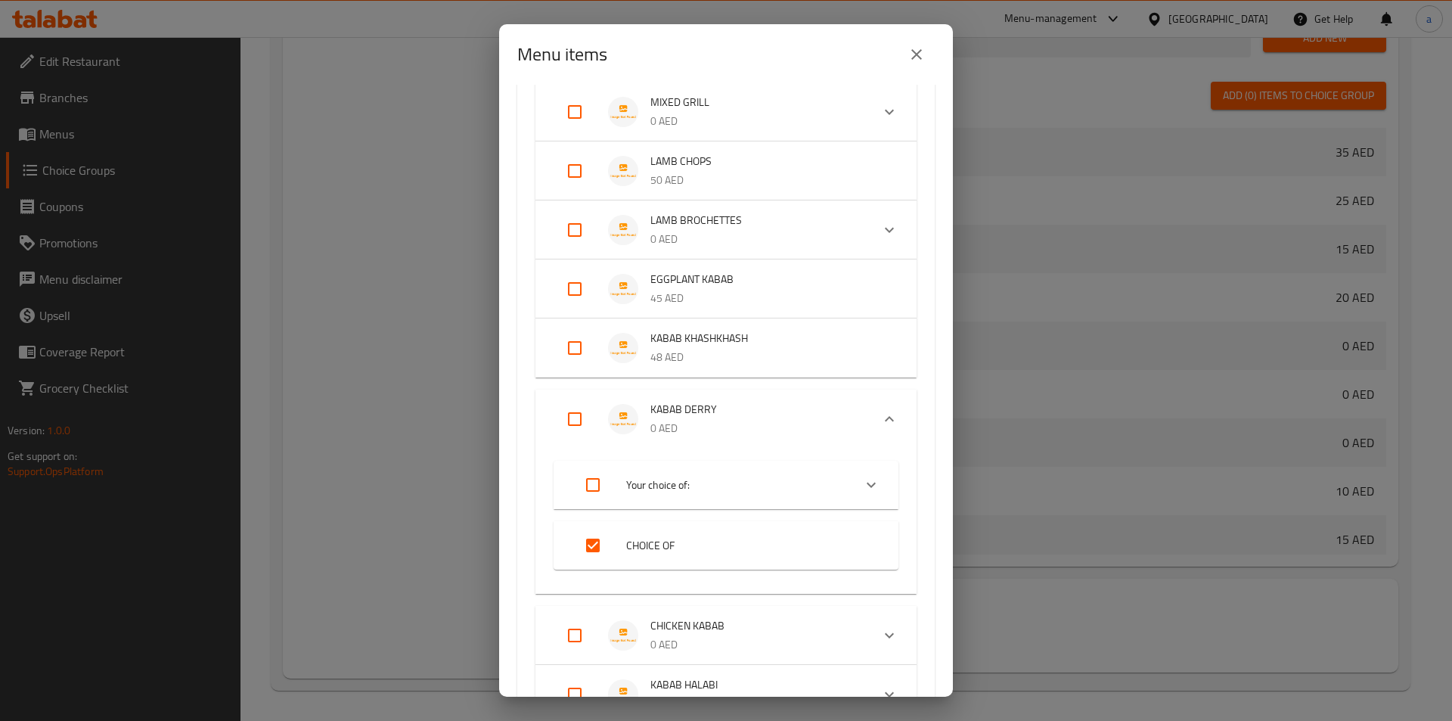
click at [595, 538] on input "Expand" at bounding box center [593, 545] width 36 height 36
checkbox input "true"
click at [579, 430] on input "Expand" at bounding box center [575, 419] width 36 height 36
checkbox input "true"
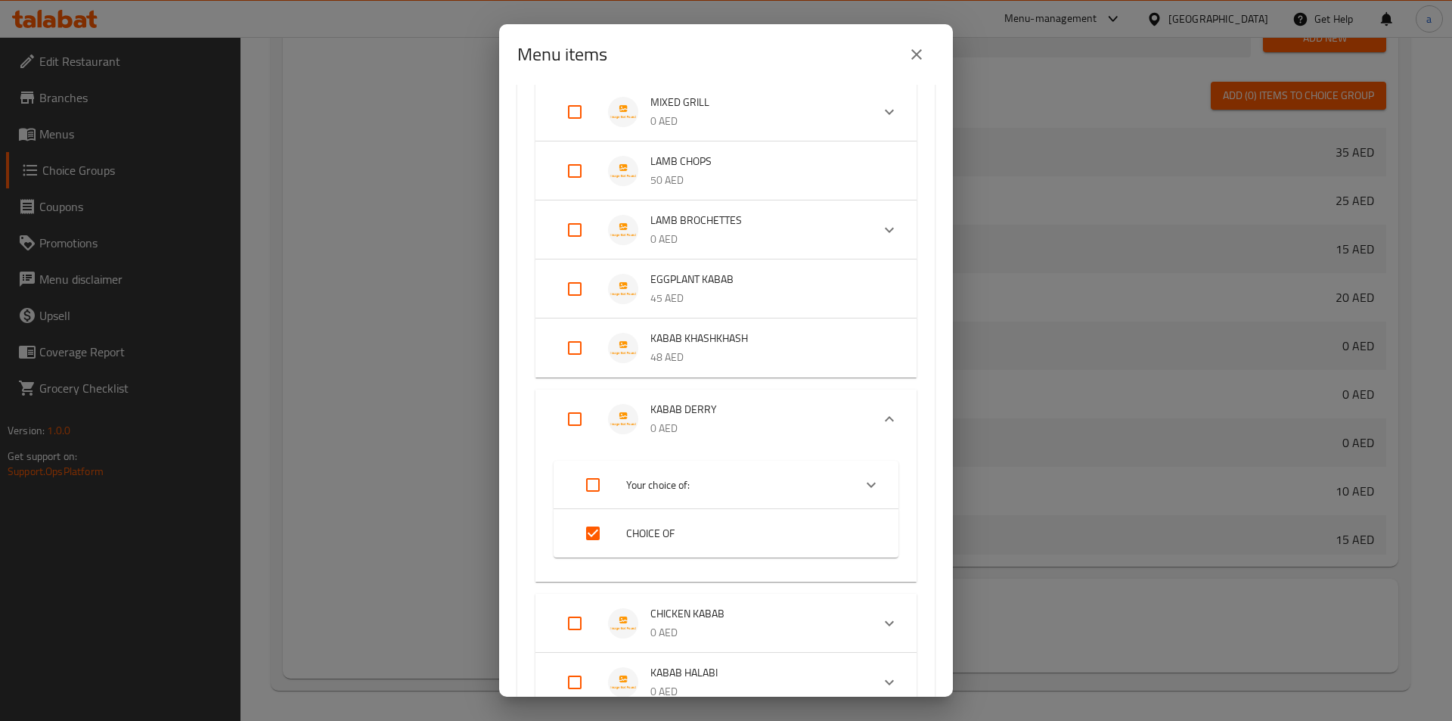
checkbox input "true"
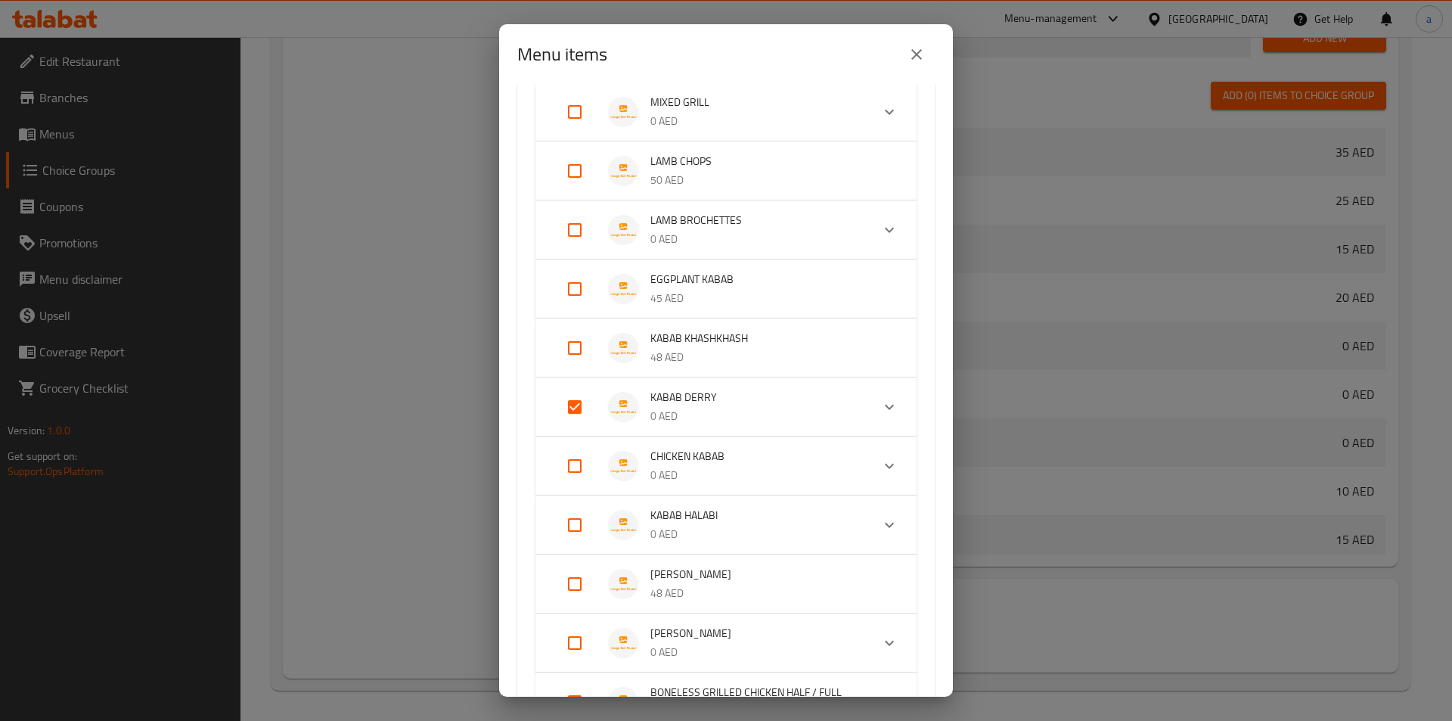
click at [576, 414] on input "Expand" at bounding box center [575, 407] width 36 height 36
checkbox input "false"
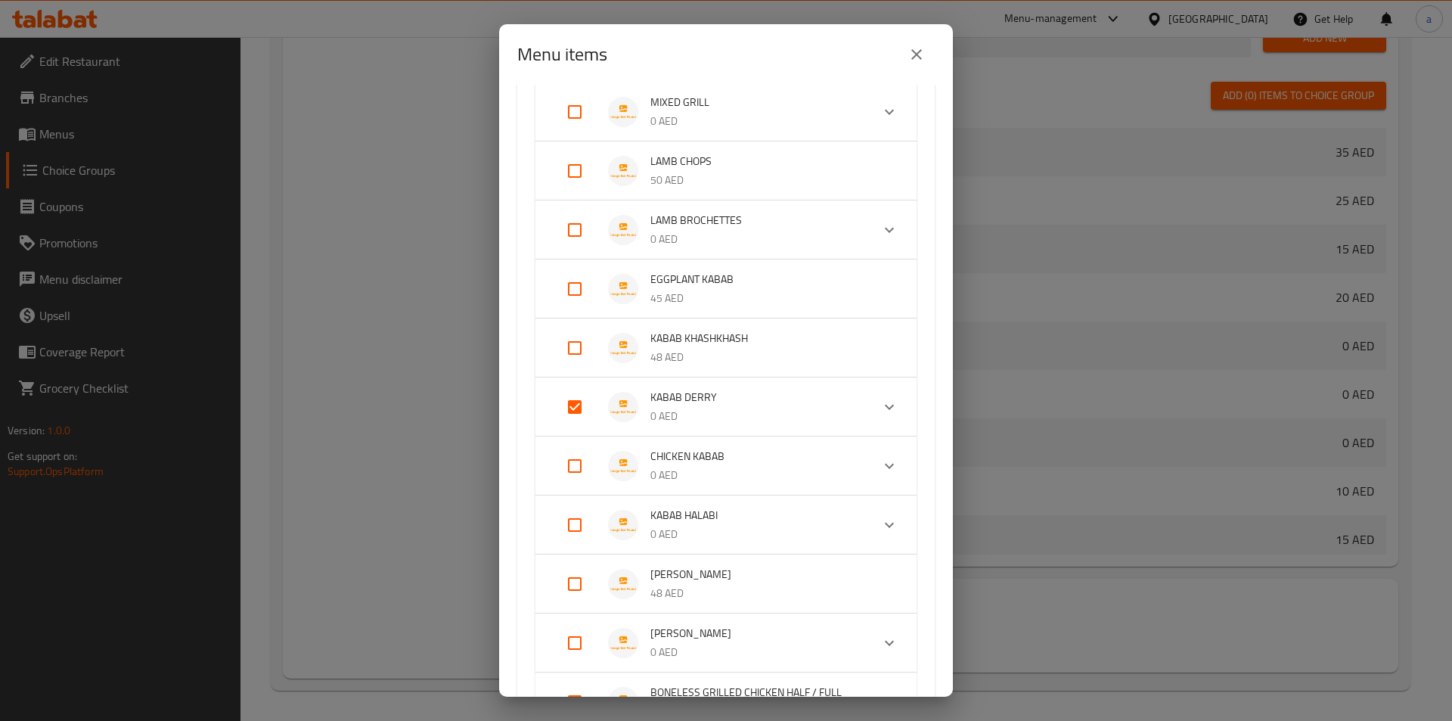
checkbox input "false"
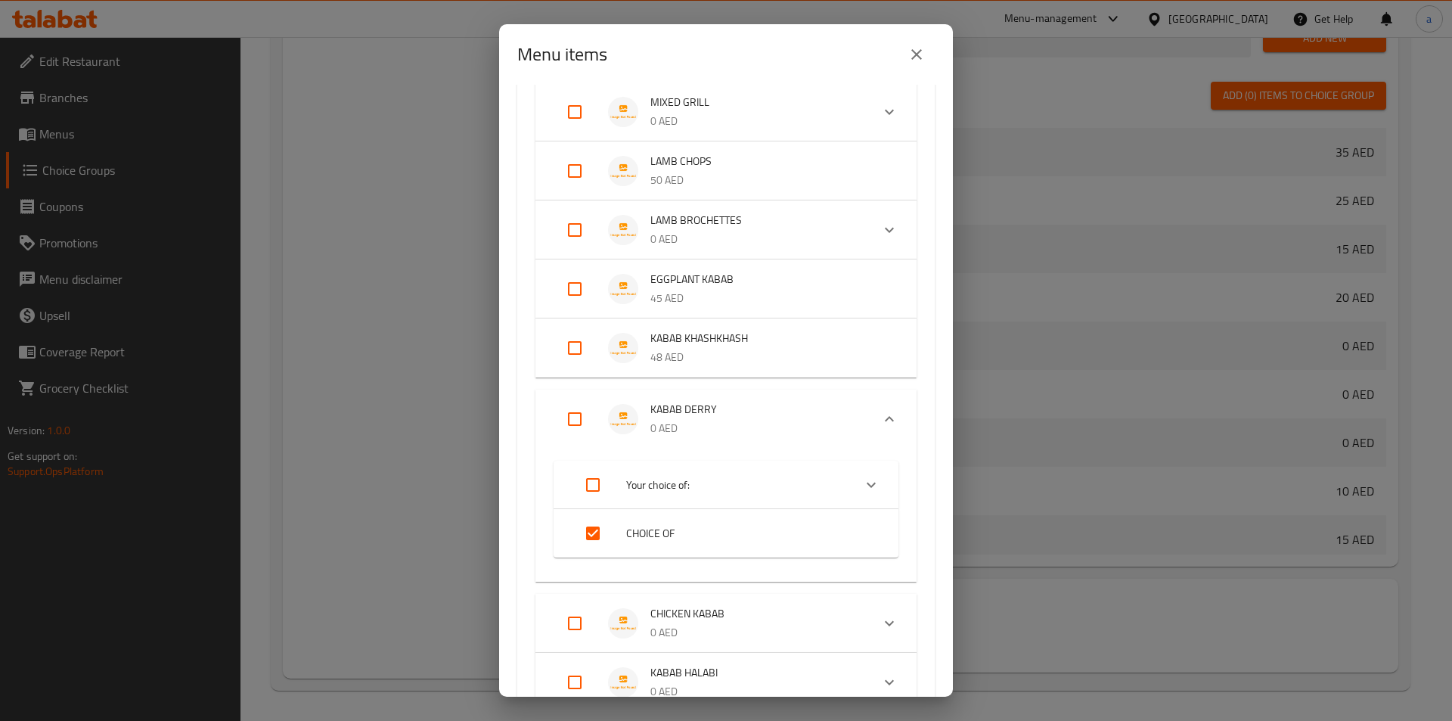
click at [572, 417] on input "Expand" at bounding box center [575, 419] width 36 height 36
checkbox input "true"
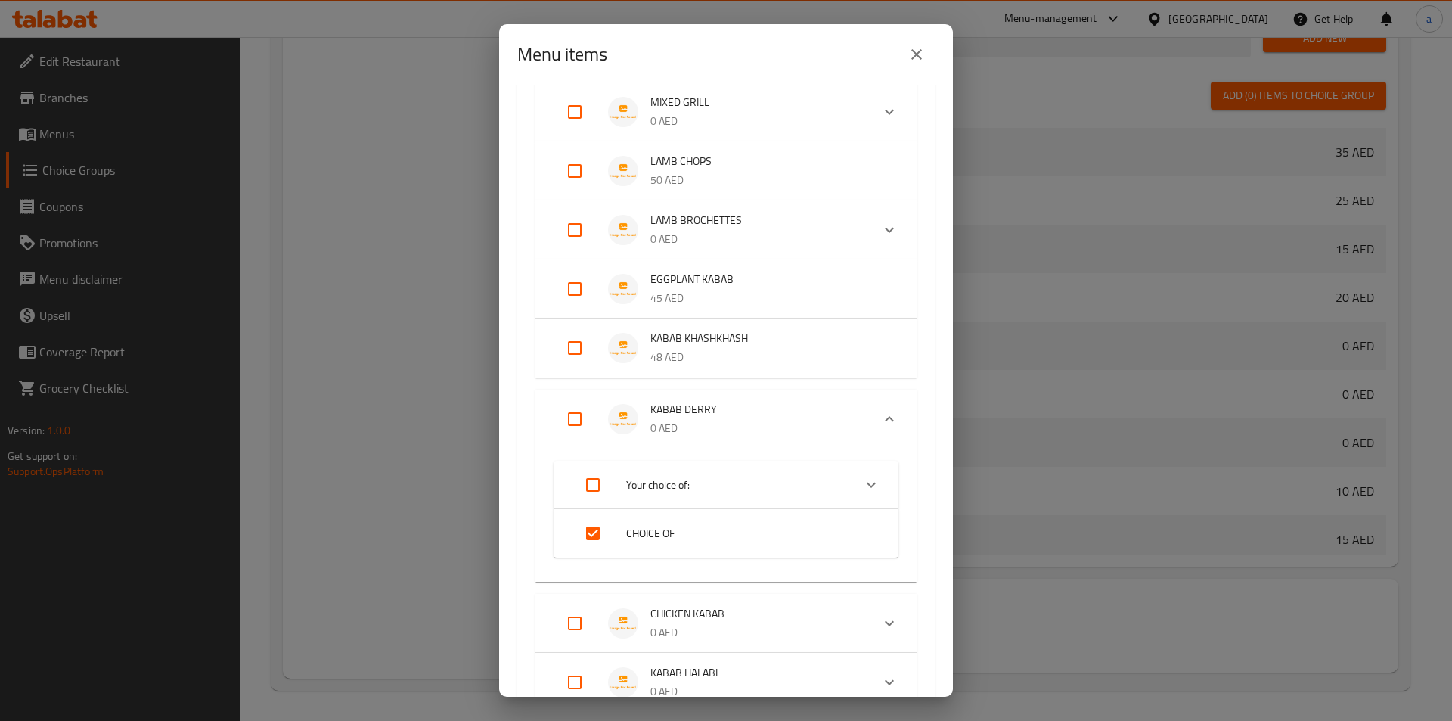
checkbox input "true"
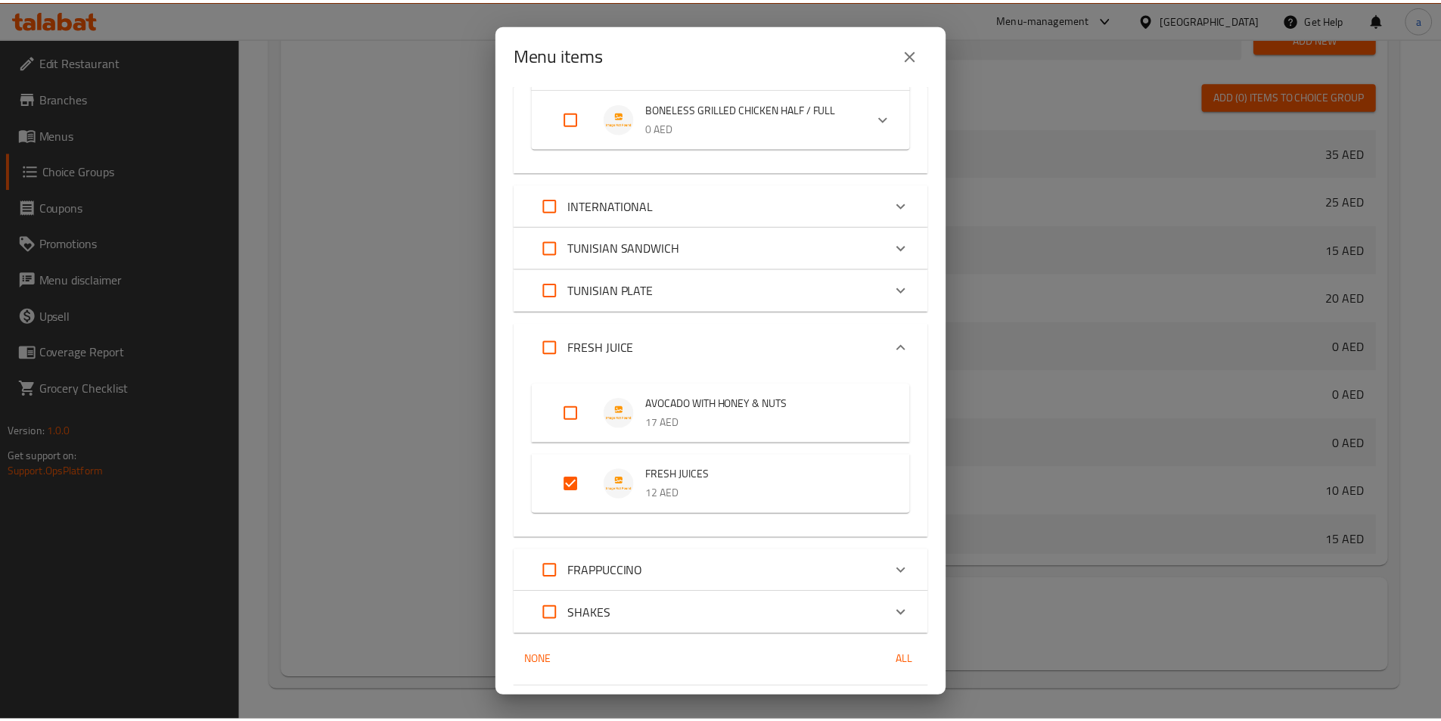
scroll to position [1232, 0]
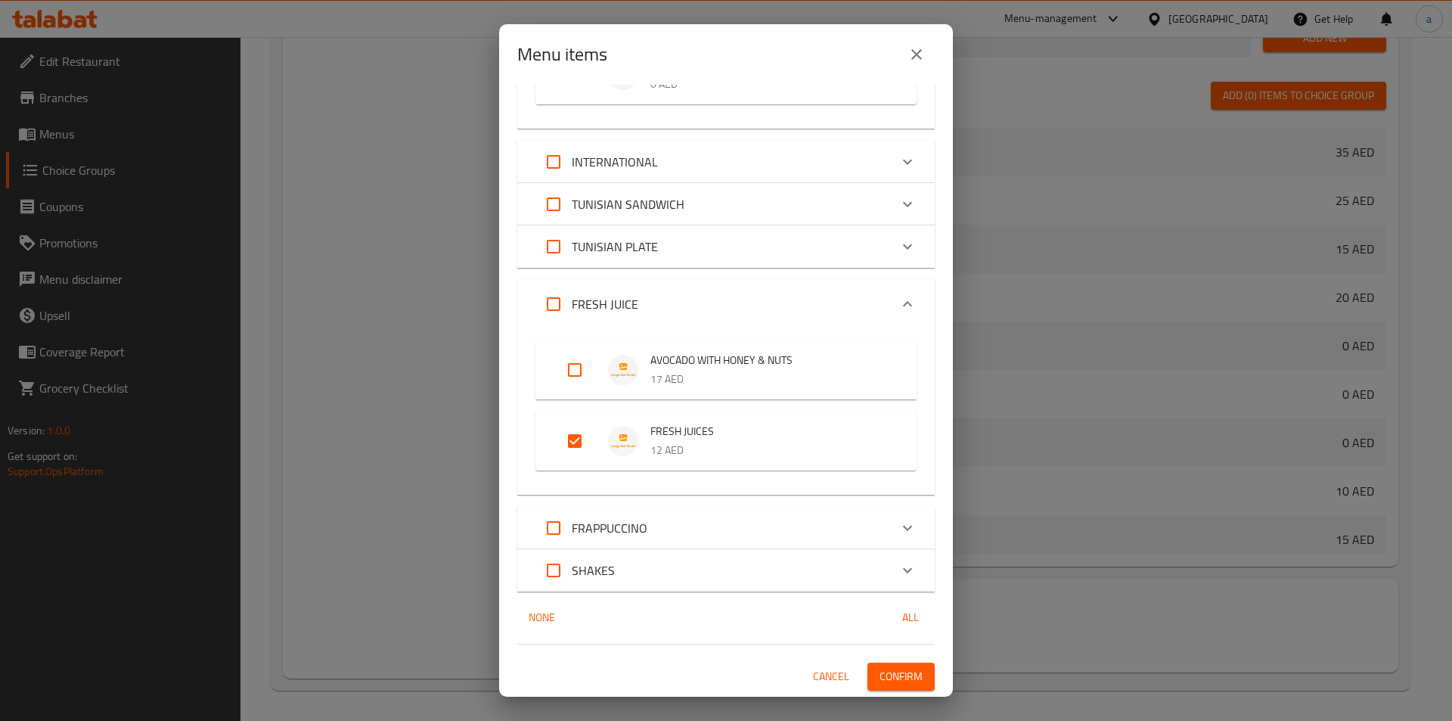
click at [880, 675] on span "Confirm" at bounding box center [901, 676] width 43 height 19
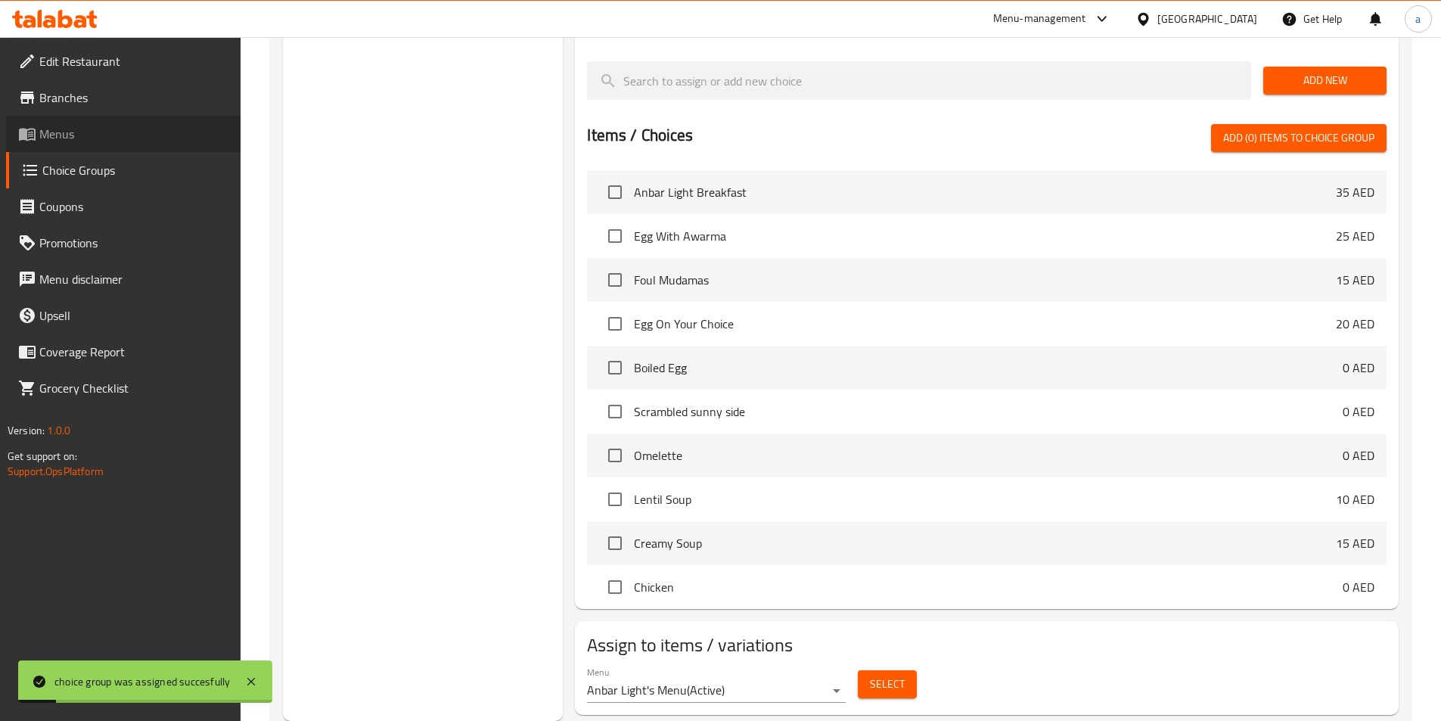
click at [97, 148] on link "Menus" at bounding box center [123, 134] width 234 height 36
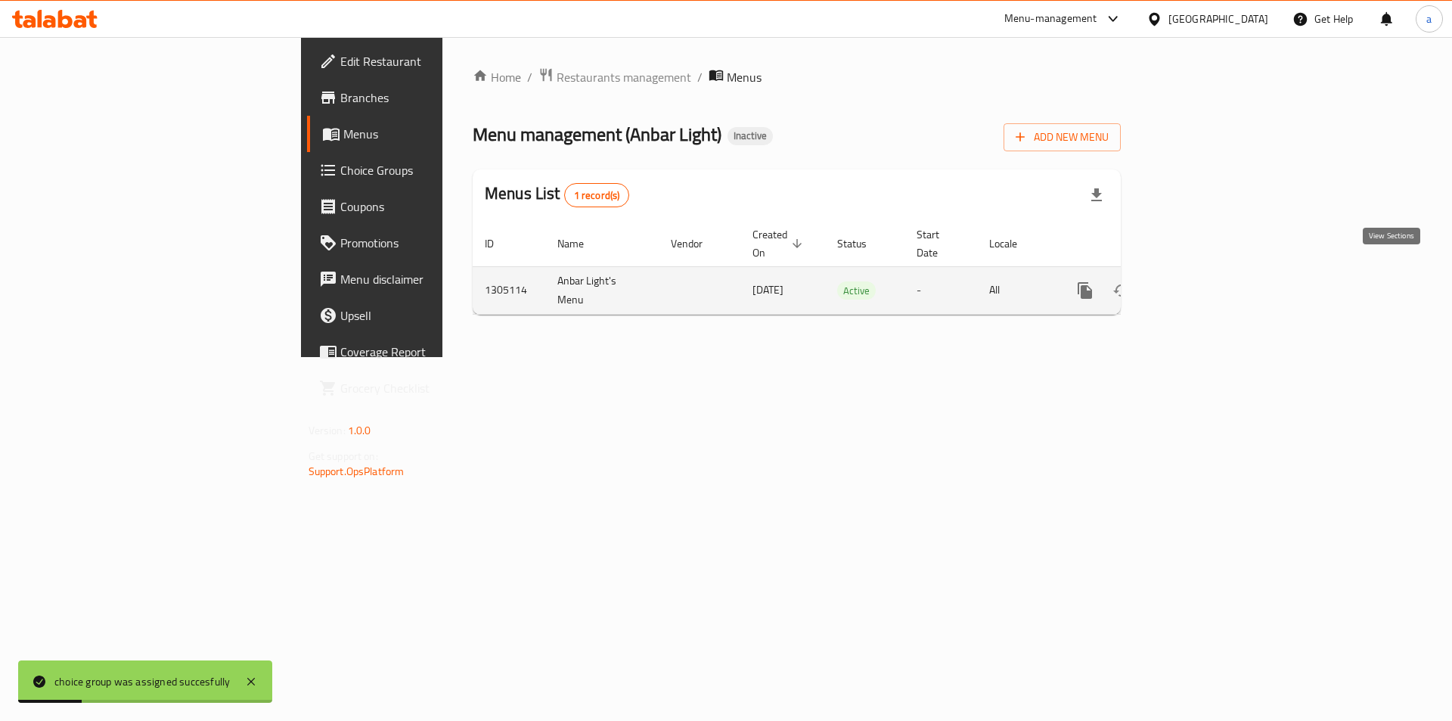
click at [1201, 284] on icon "enhanced table" at bounding box center [1194, 291] width 14 height 14
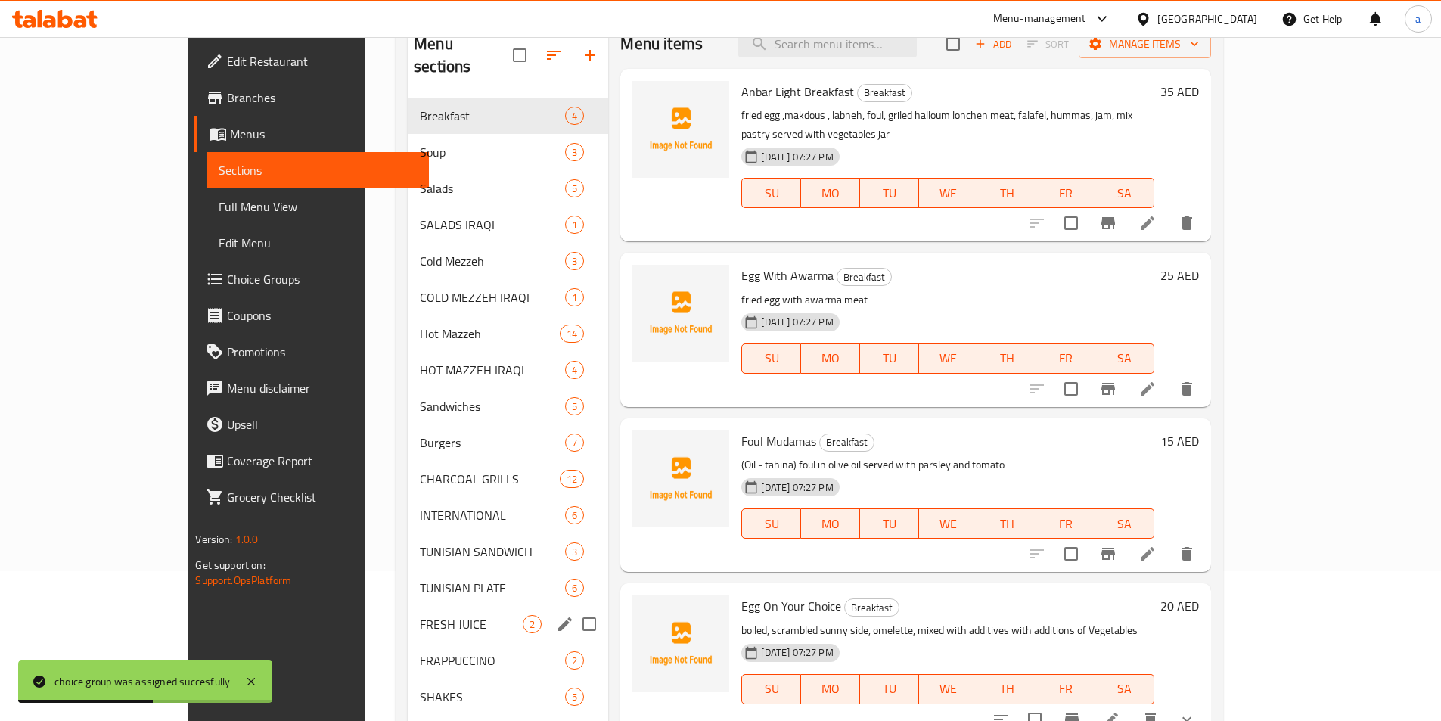
scroll to position [151, 0]
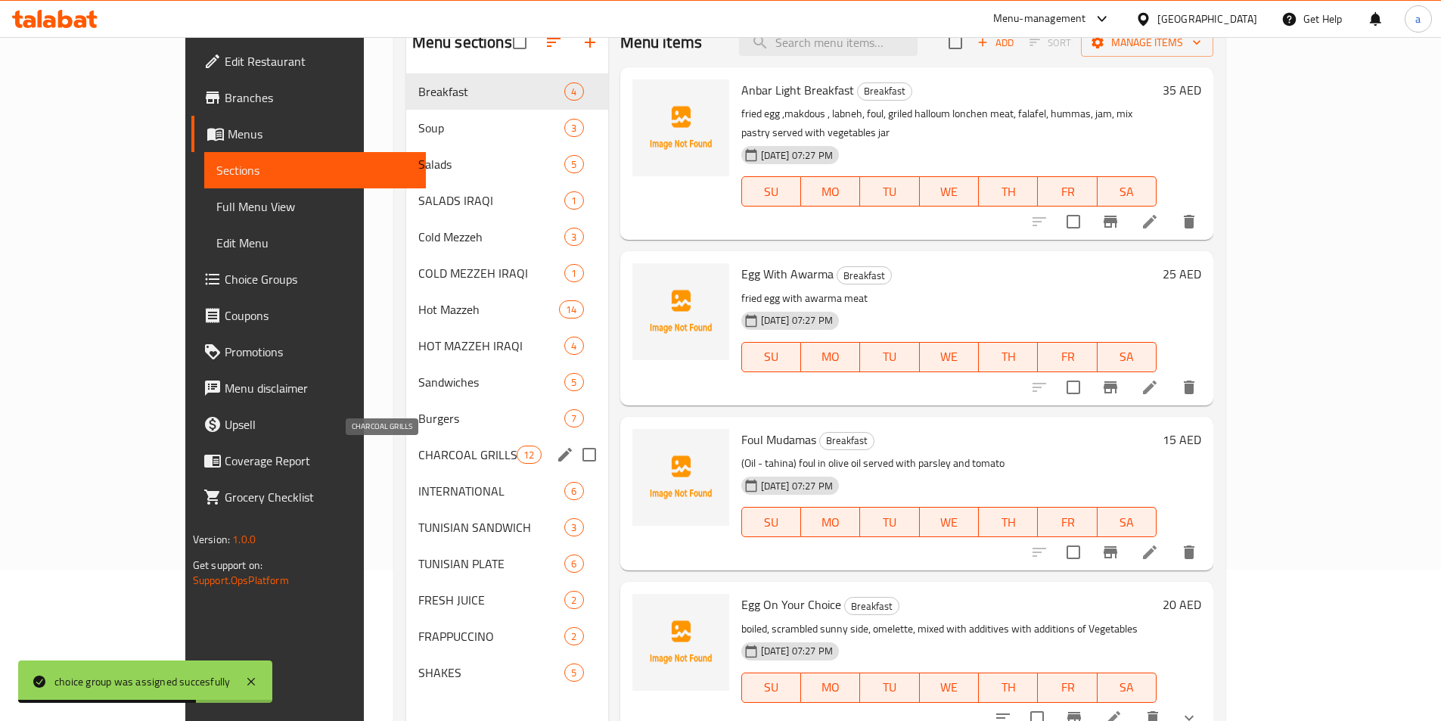
click at [418, 449] on span "CHARCOAL GRILLS" at bounding box center [467, 454] width 99 height 18
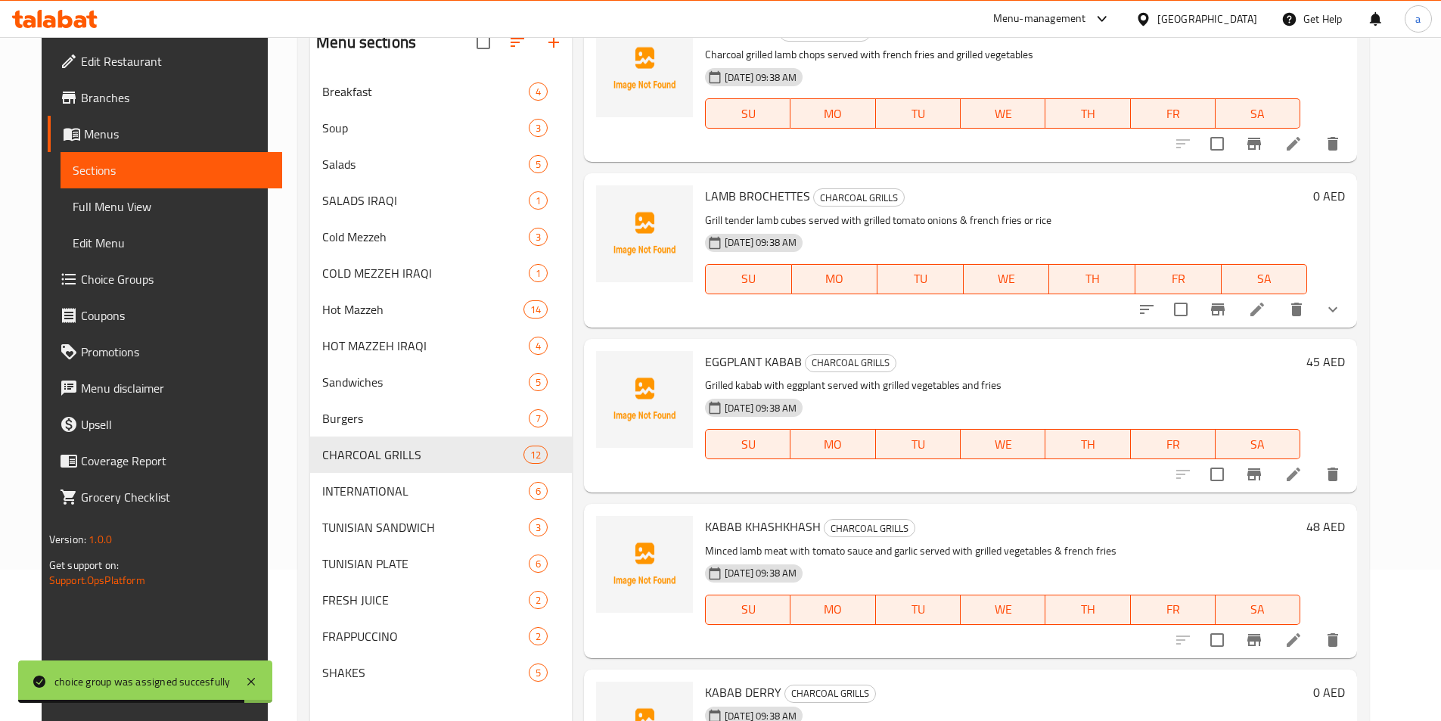
scroll to position [529, 0]
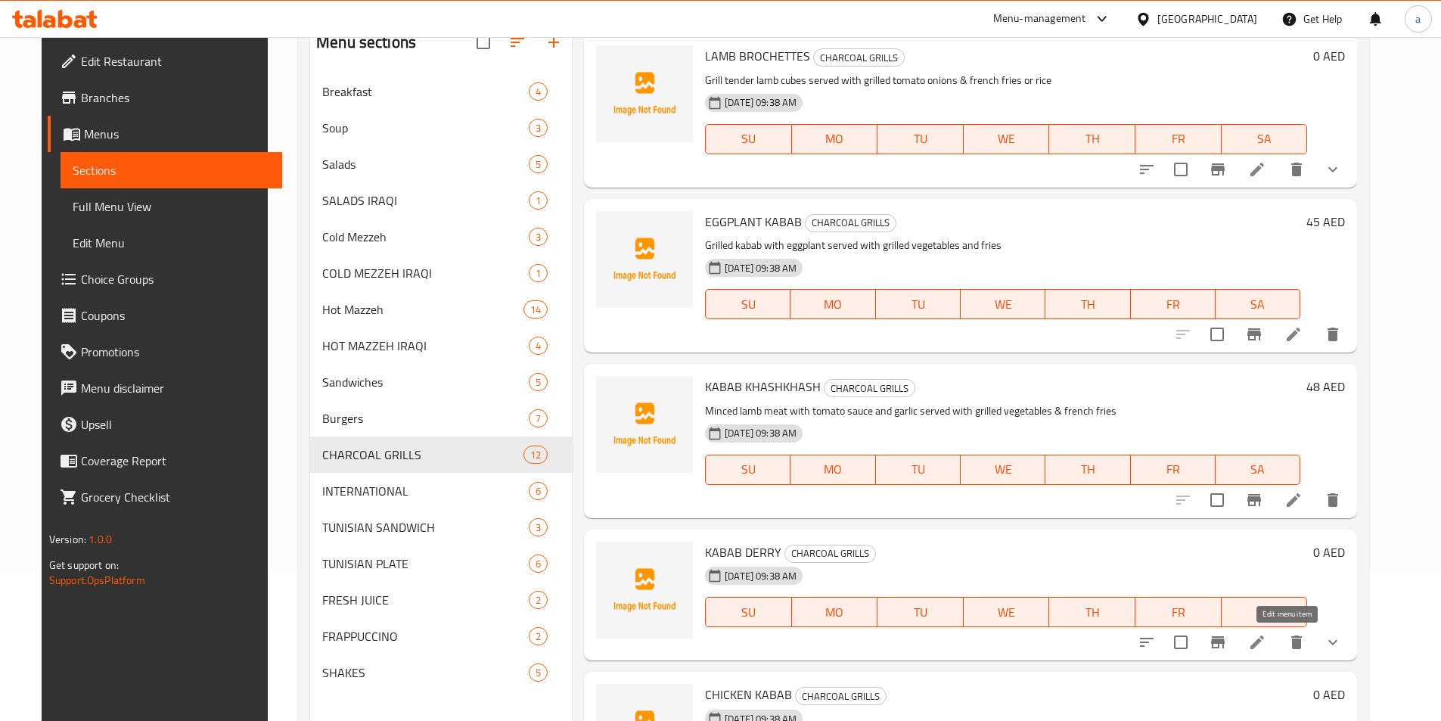
click at [1266, 636] on icon at bounding box center [1257, 642] width 18 height 18
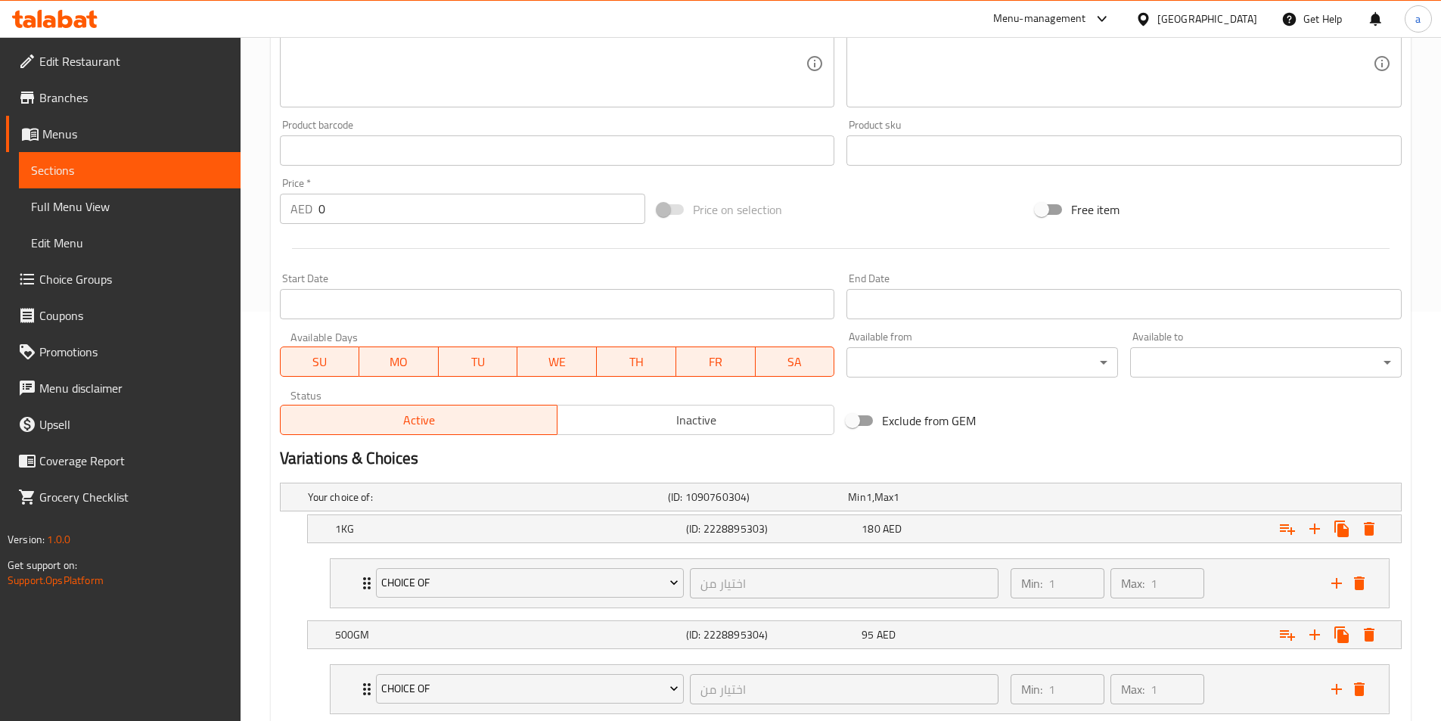
scroll to position [644, 0]
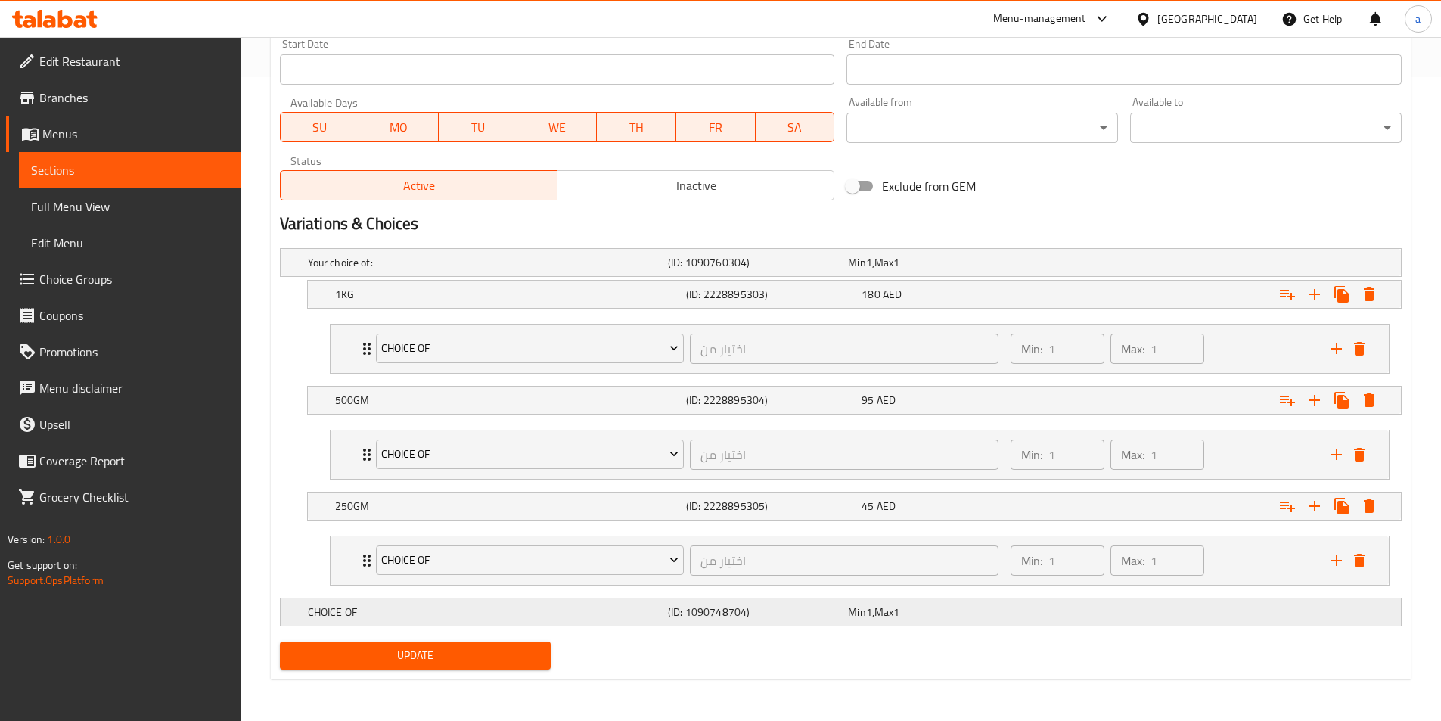
click at [558, 270] on h5 "CHOICE OF" at bounding box center [485, 262] width 354 height 15
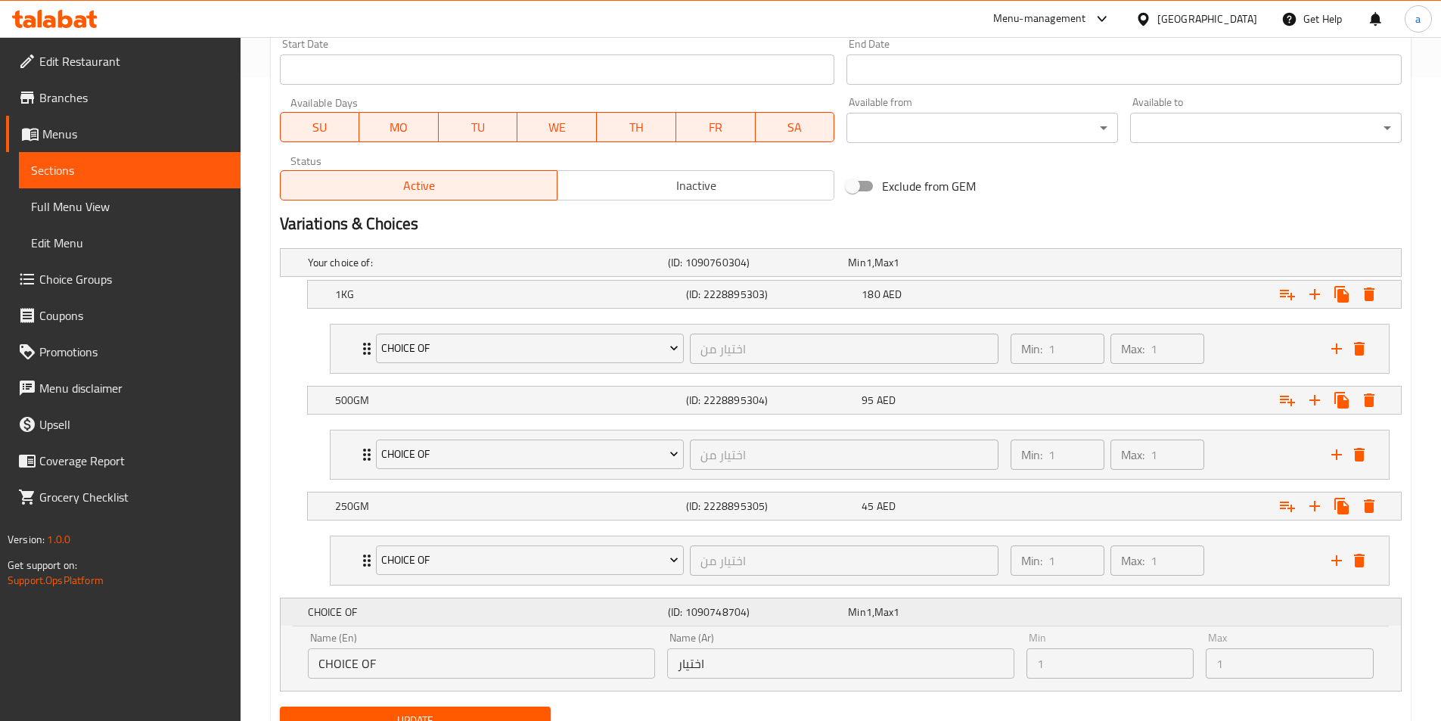
scroll to position [709, 0]
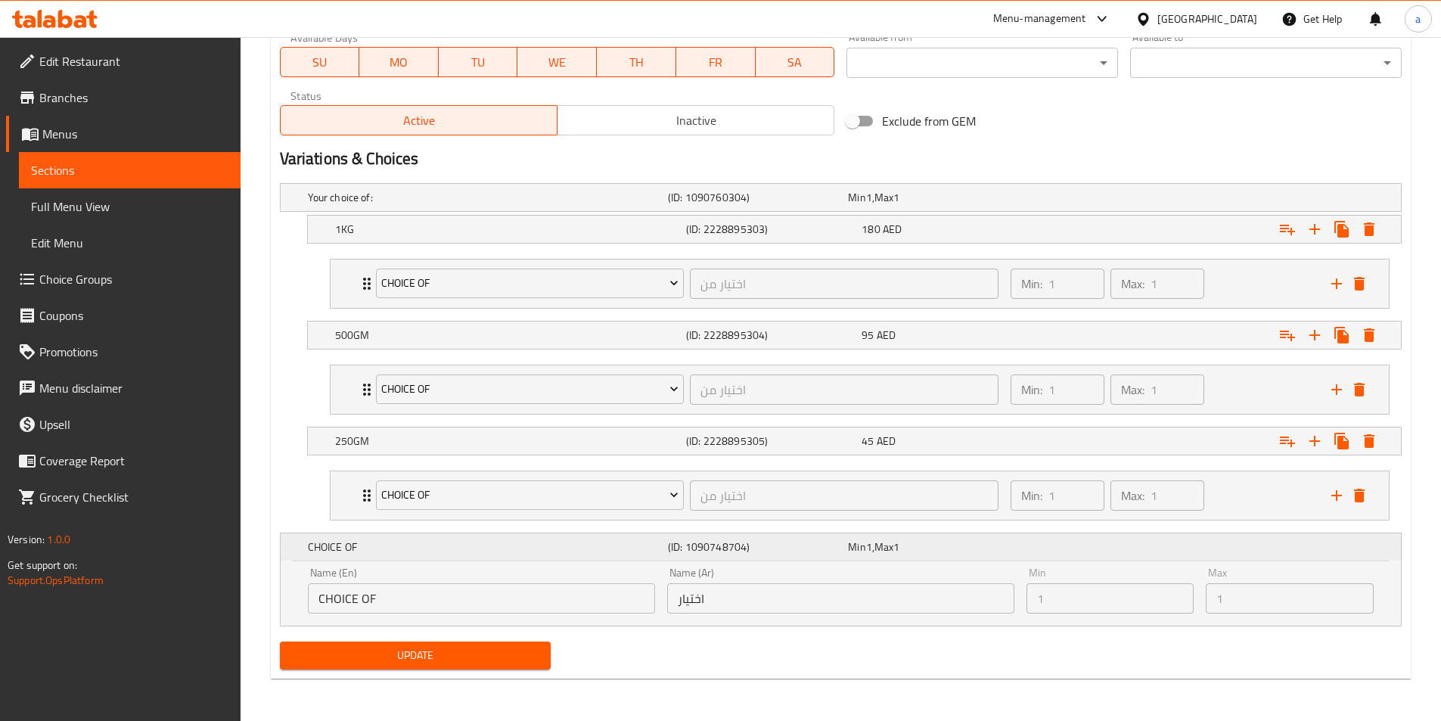
click at [391, 554] on div "CHOICE OF" at bounding box center [485, 546] width 360 height 21
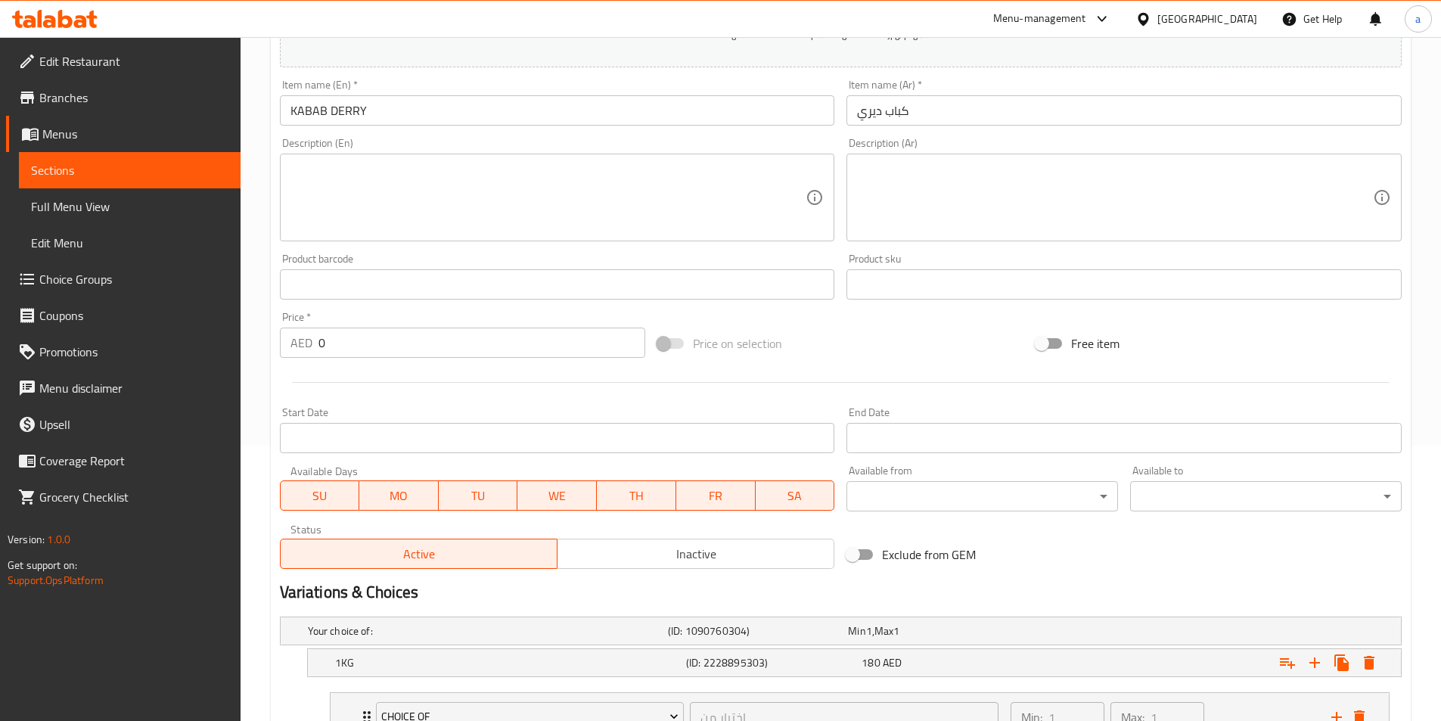
scroll to position [265, 0]
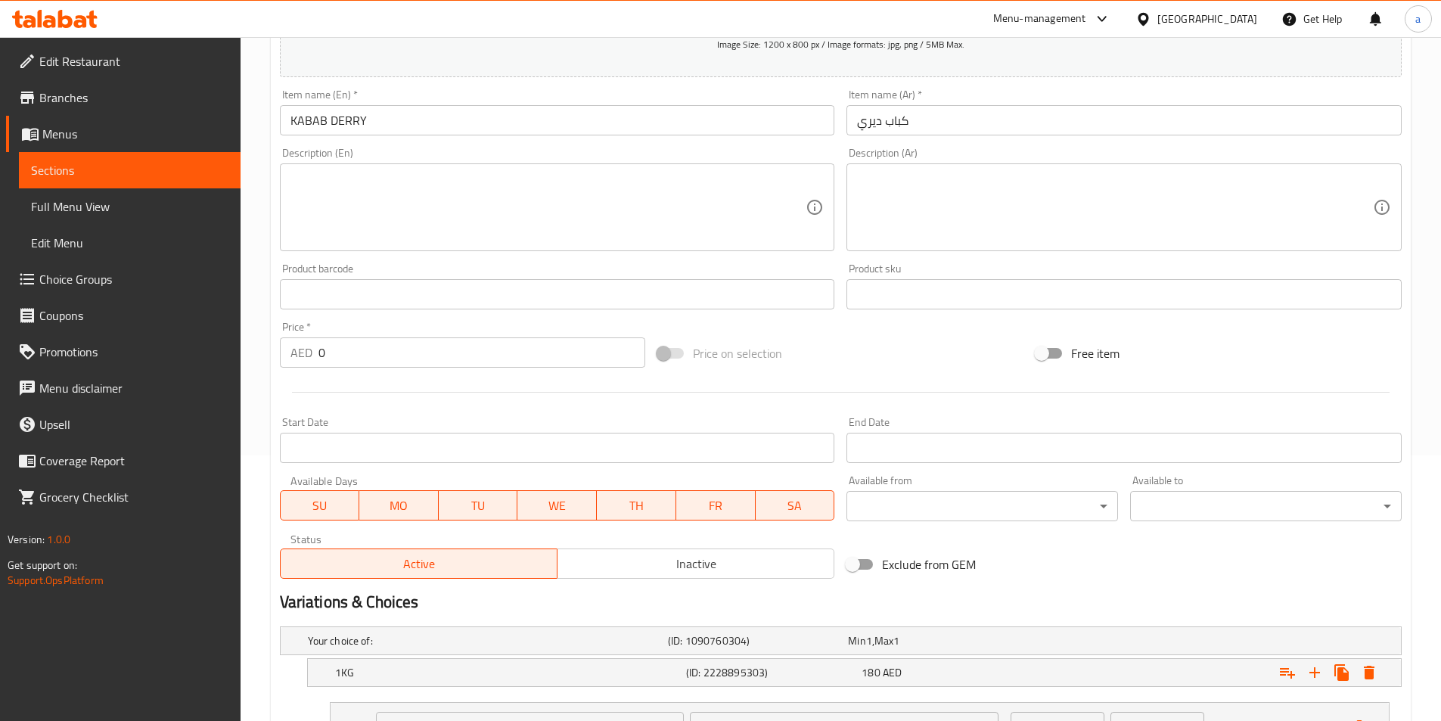
click at [129, 278] on span "Choice Groups" at bounding box center [133, 279] width 189 height 18
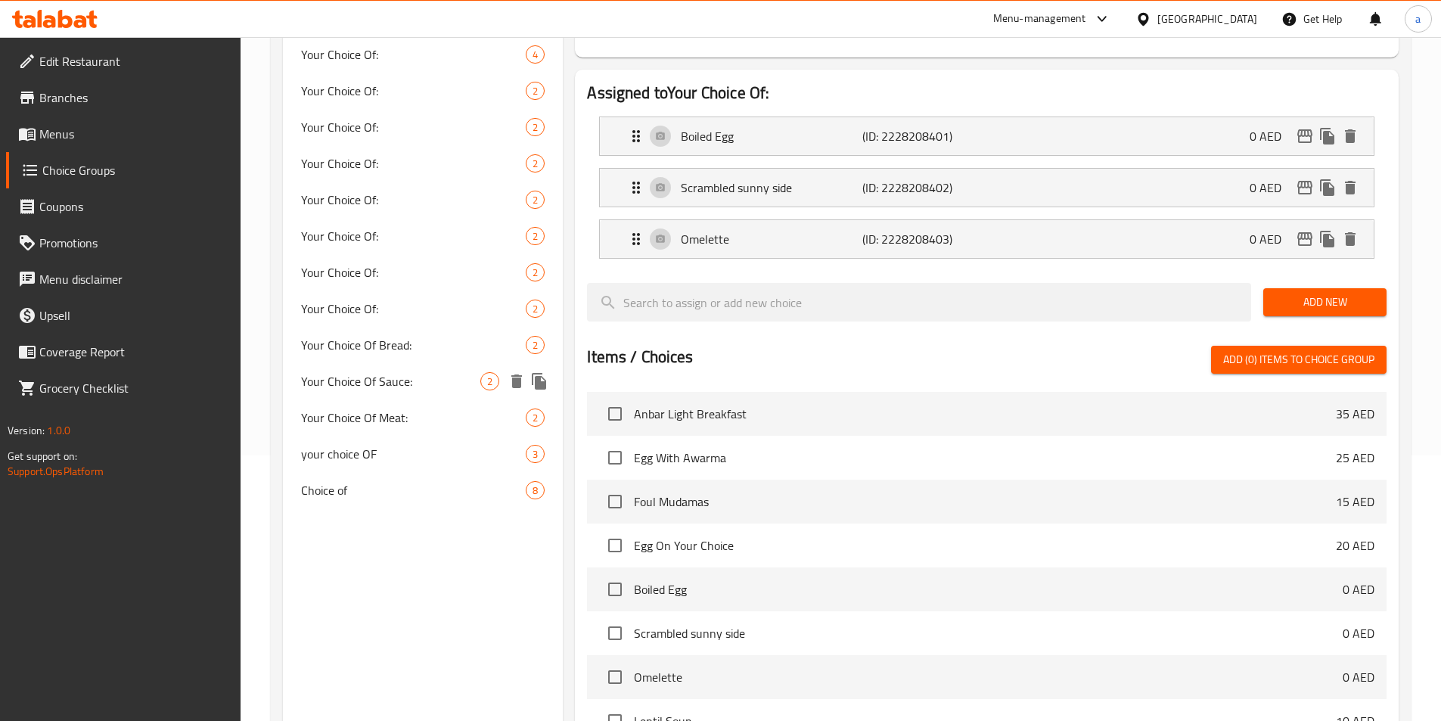
scroll to position [214, 0]
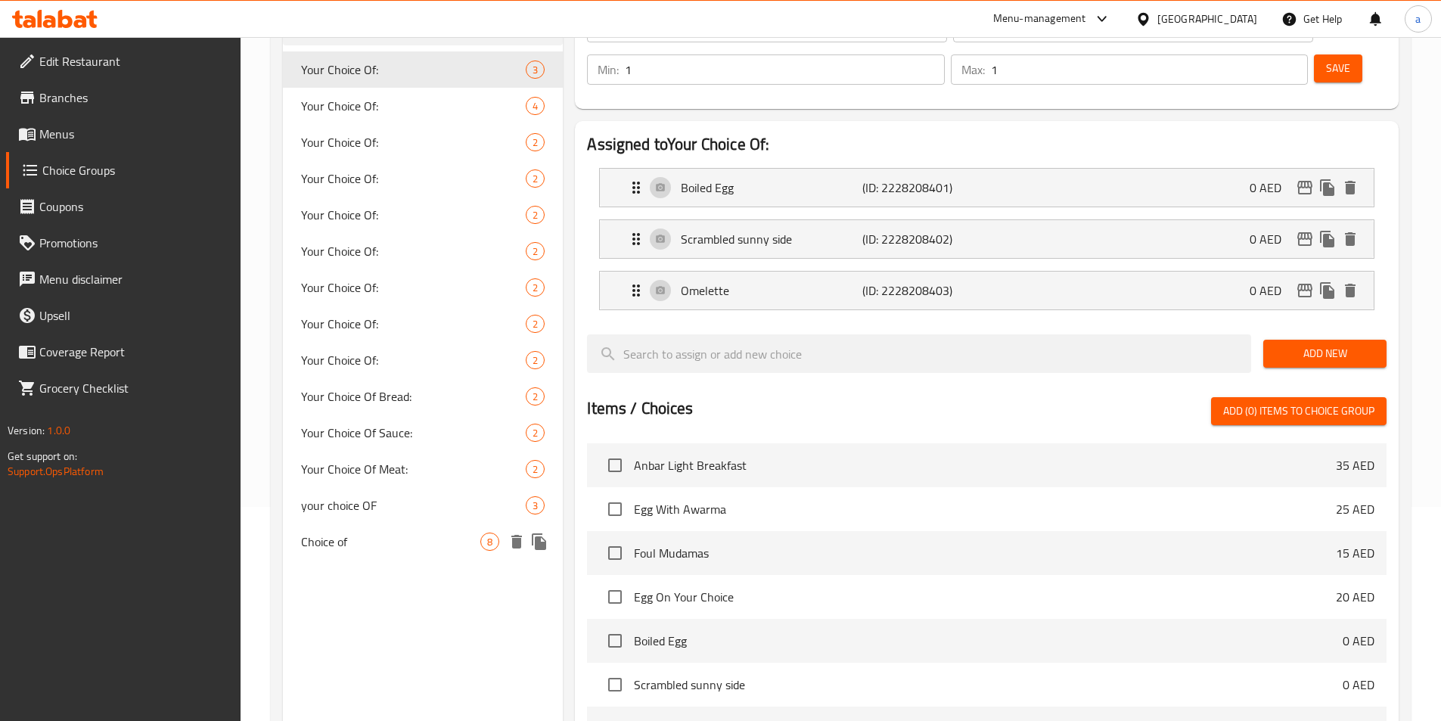
click at [412, 544] on span "Choice of" at bounding box center [391, 541] width 180 height 18
type input "Choice of"
type input "اختيار من"
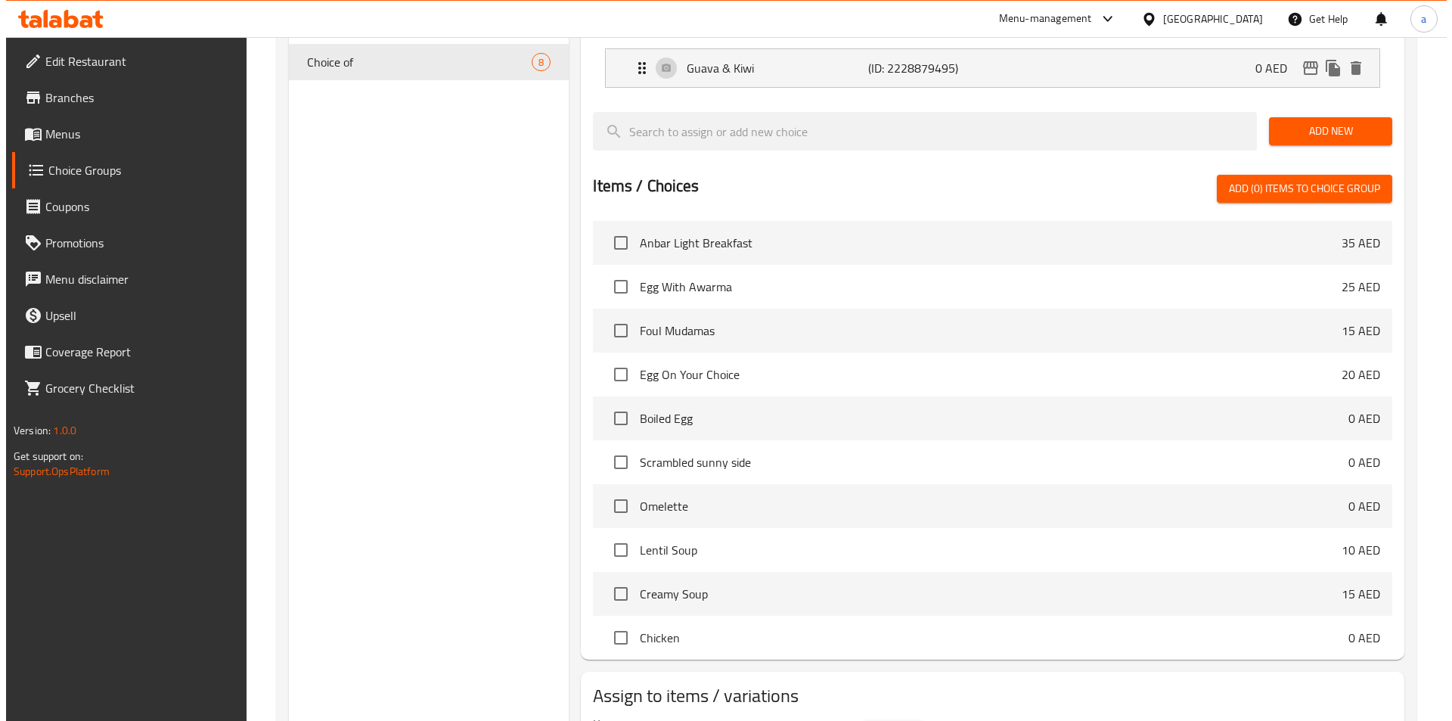
scroll to position [744, 0]
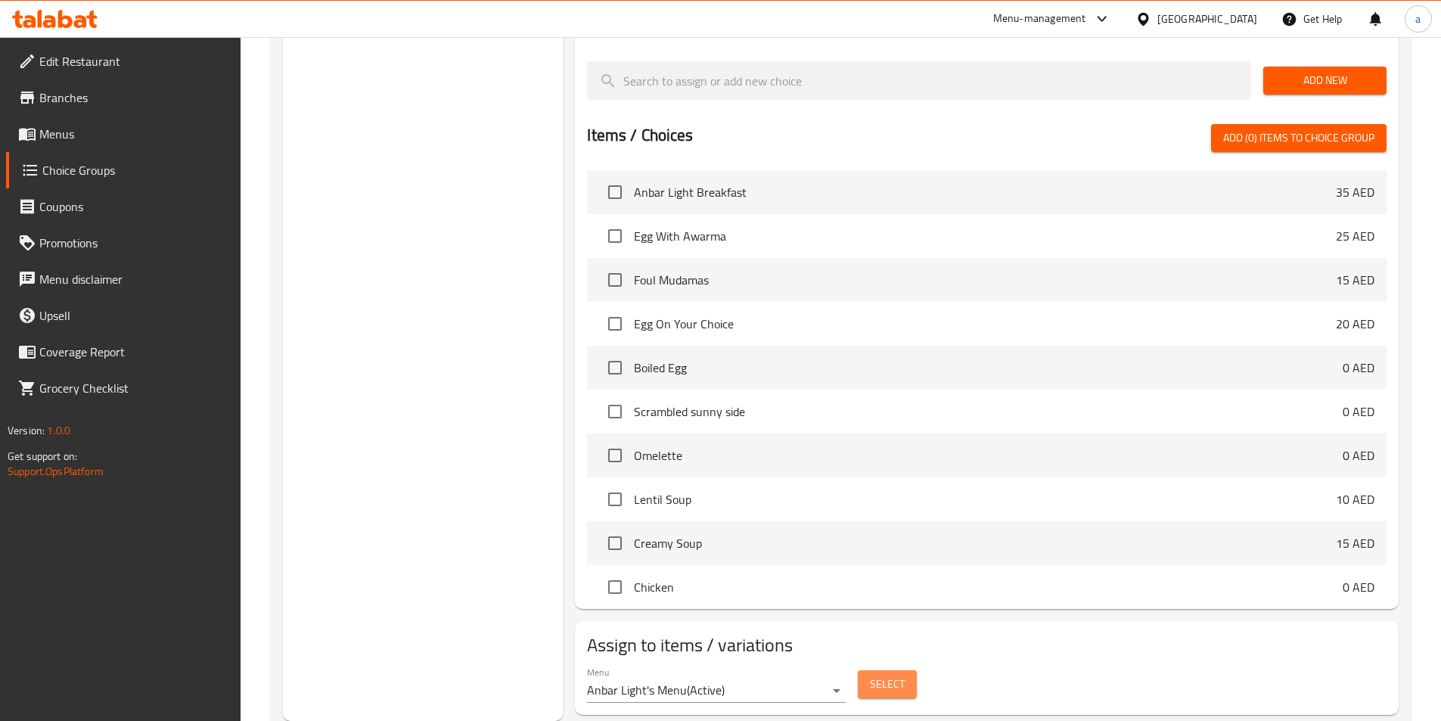
click at [874, 675] on span "Select" at bounding box center [887, 684] width 35 height 19
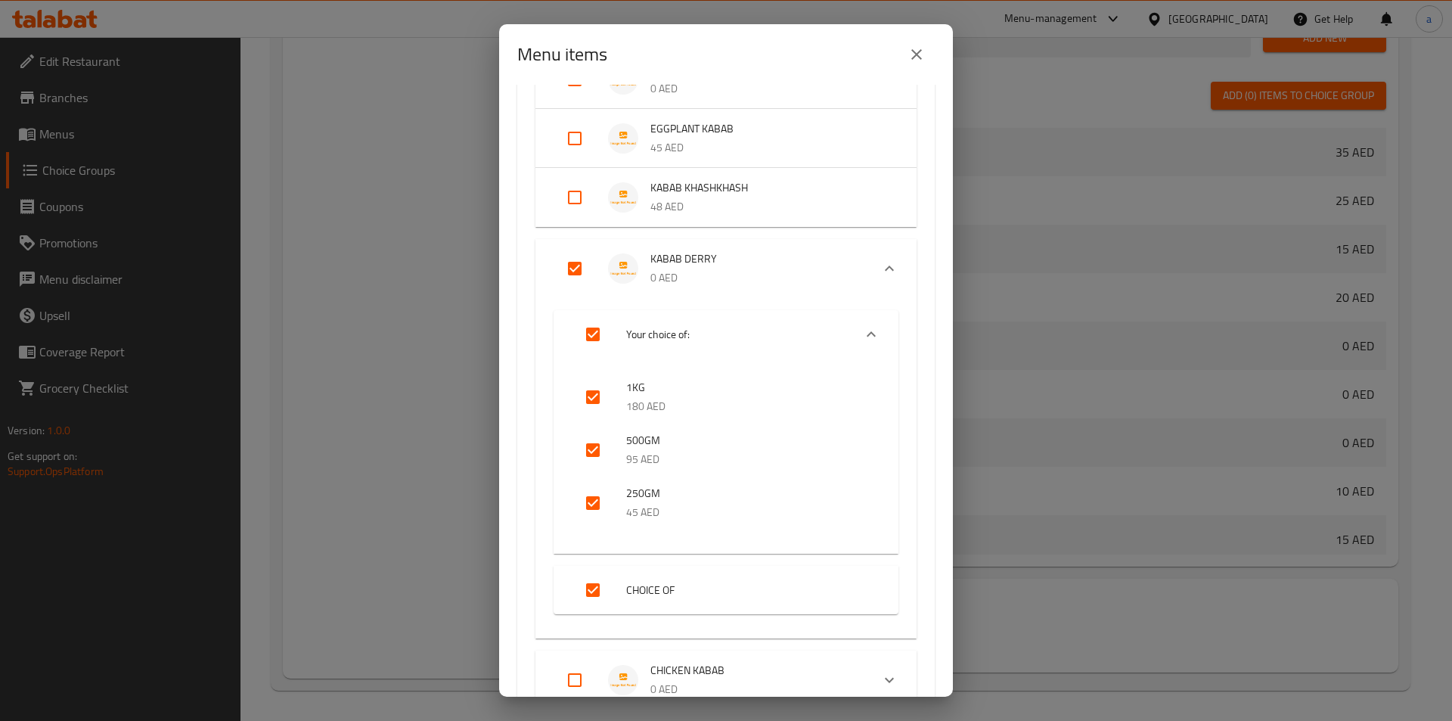
scroll to position [756, 0]
click at [566, 271] on input "Expand" at bounding box center [575, 268] width 36 height 36
checkbox input "false"
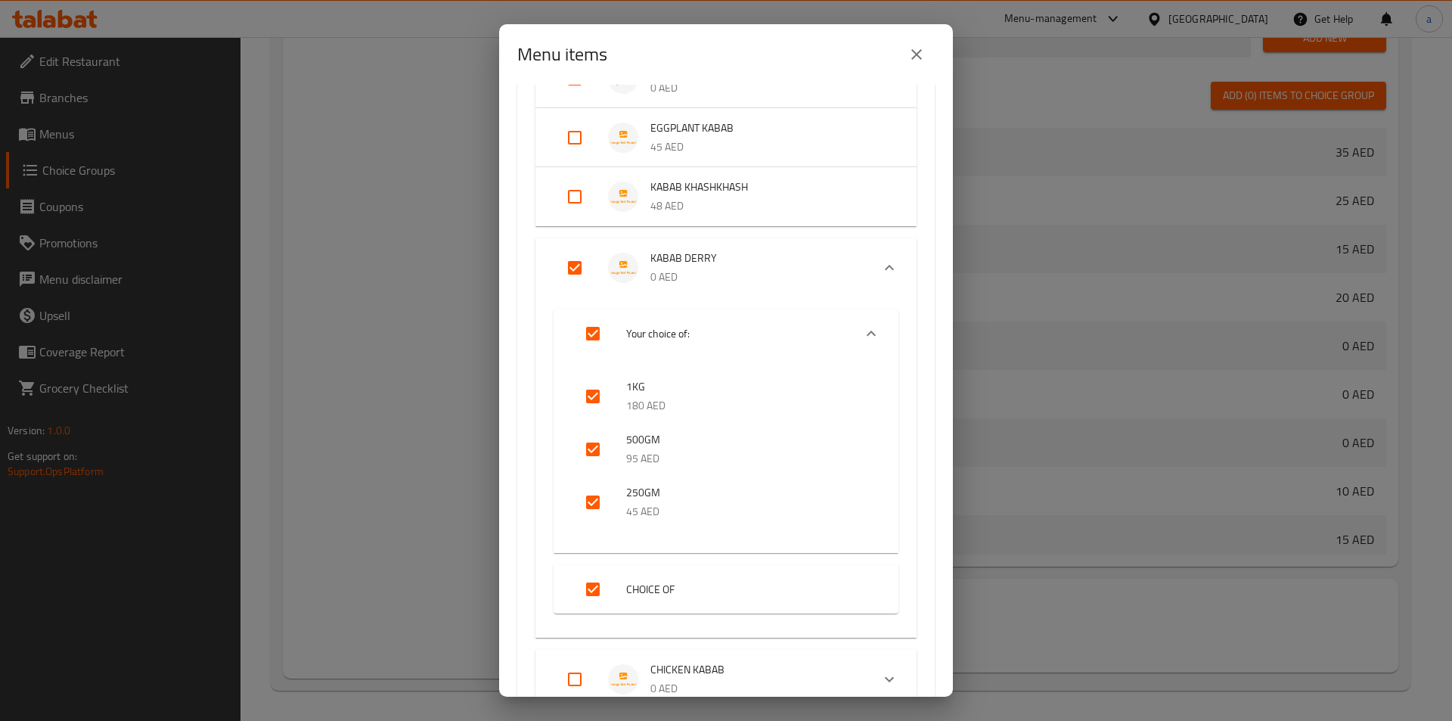
checkbox input "false"
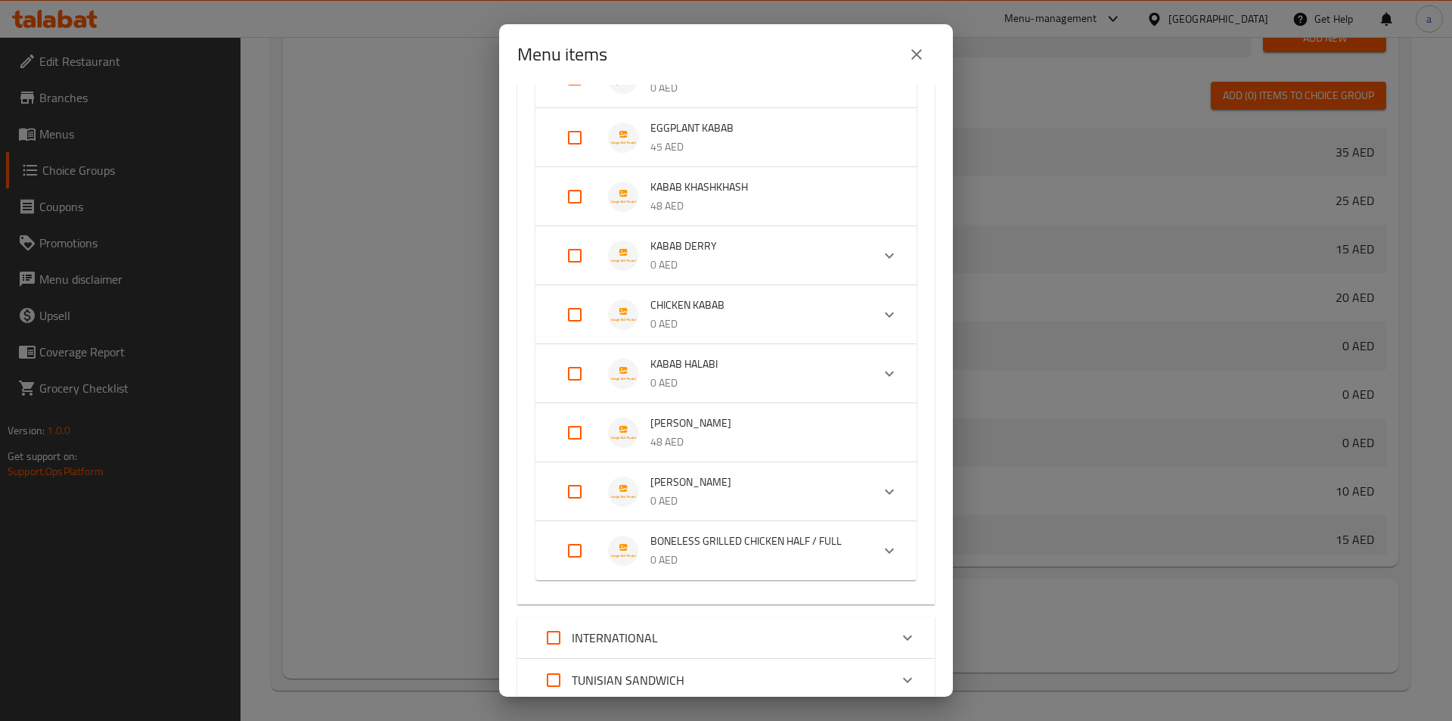
click at [662, 259] on p "0 AED" at bounding box center [754, 265] width 209 height 19
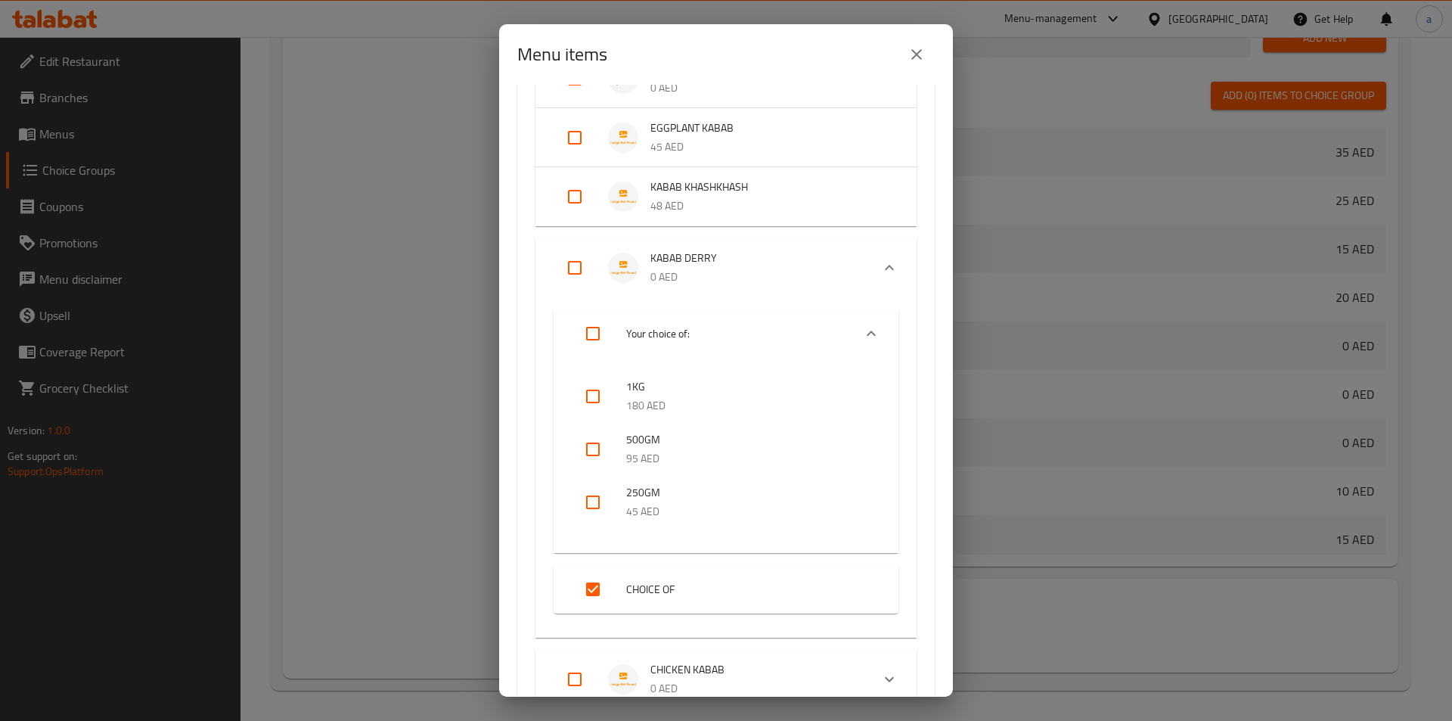
click at [592, 591] on input "Expand" at bounding box center [593, 589] width 36 height 36
click at [594, 588] on input "Expand" at bounding box center [593, 589] width 36 height 36
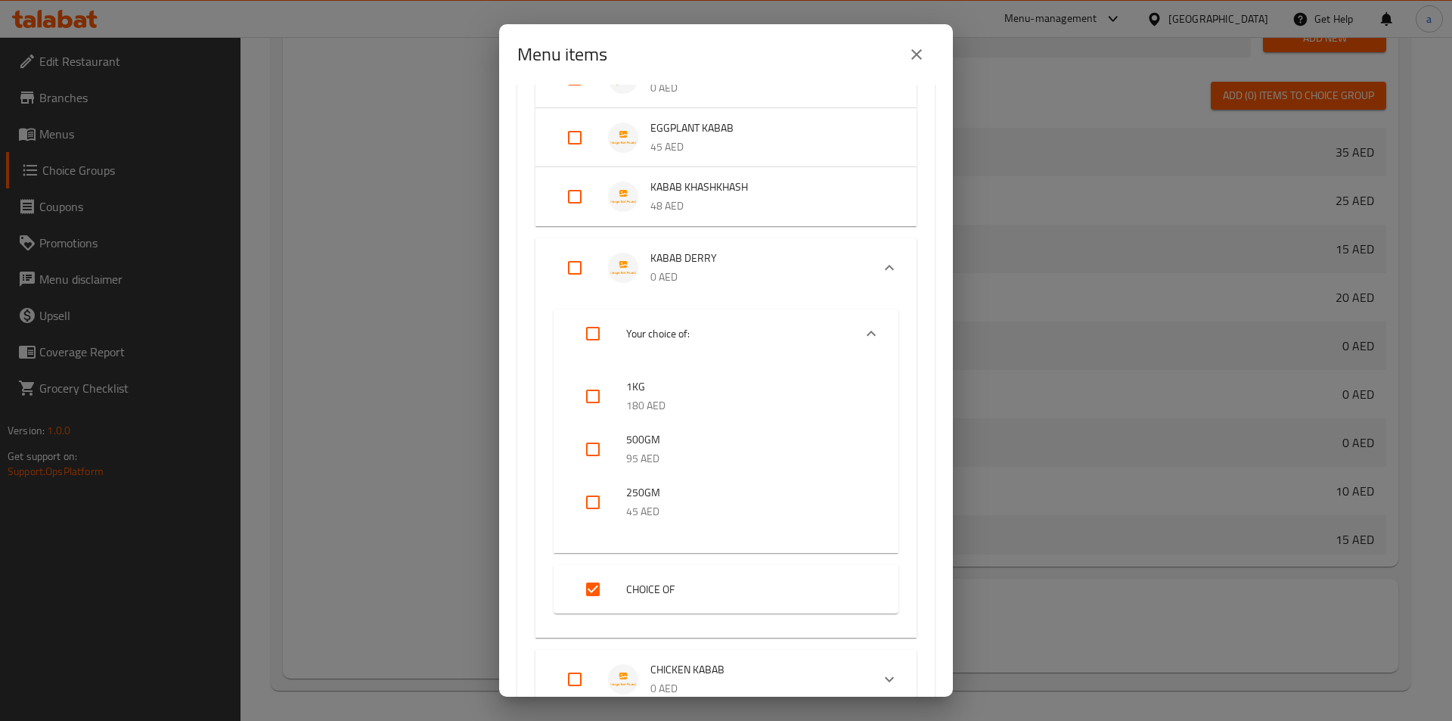
click at [597, 581] on input "Expand" at bounding box center [593, 589] width 36 height 36
click at [595, 591] on input "Expand" at bounding box center [593, 589] width 36 height 36
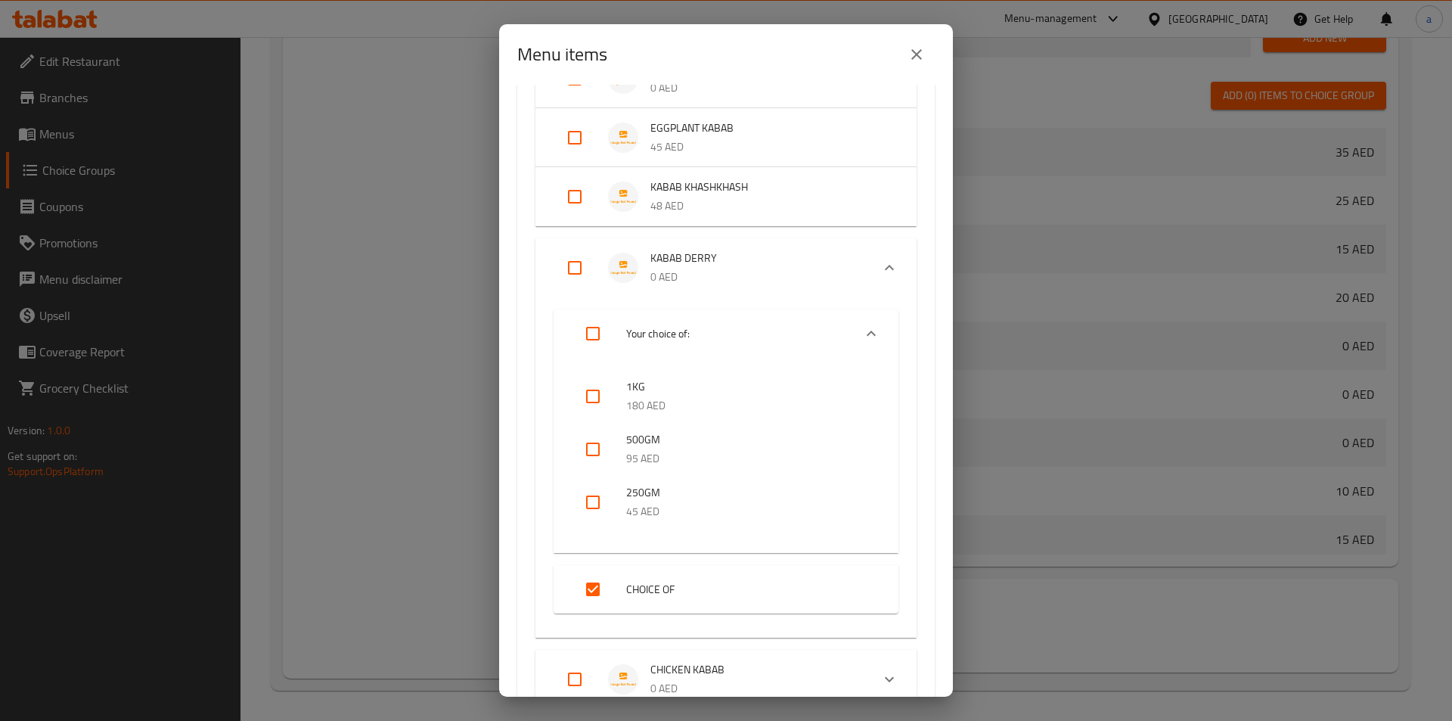
click at [594, 591] on input "Expand" at bounding box center [593, 589] width 36 height 36
checkbox input "true"
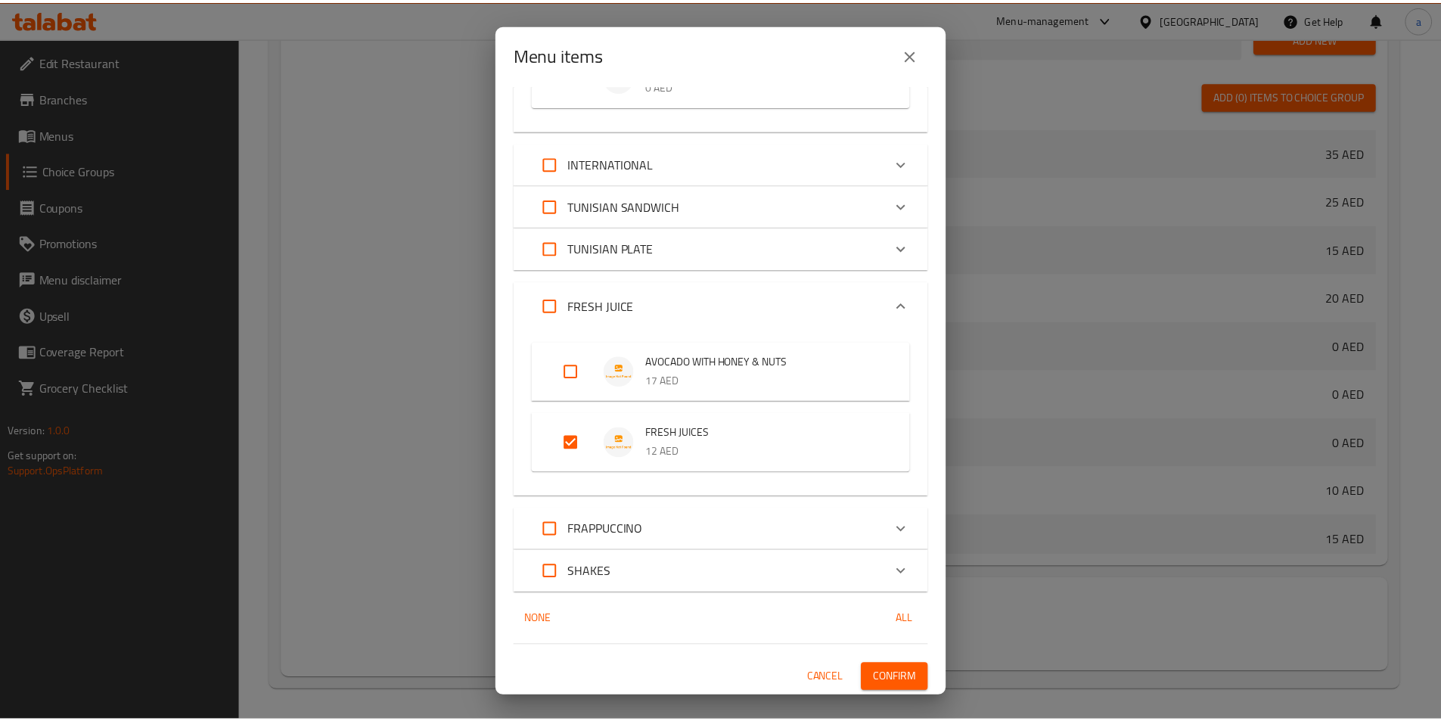
scroll to position [1596, 0]
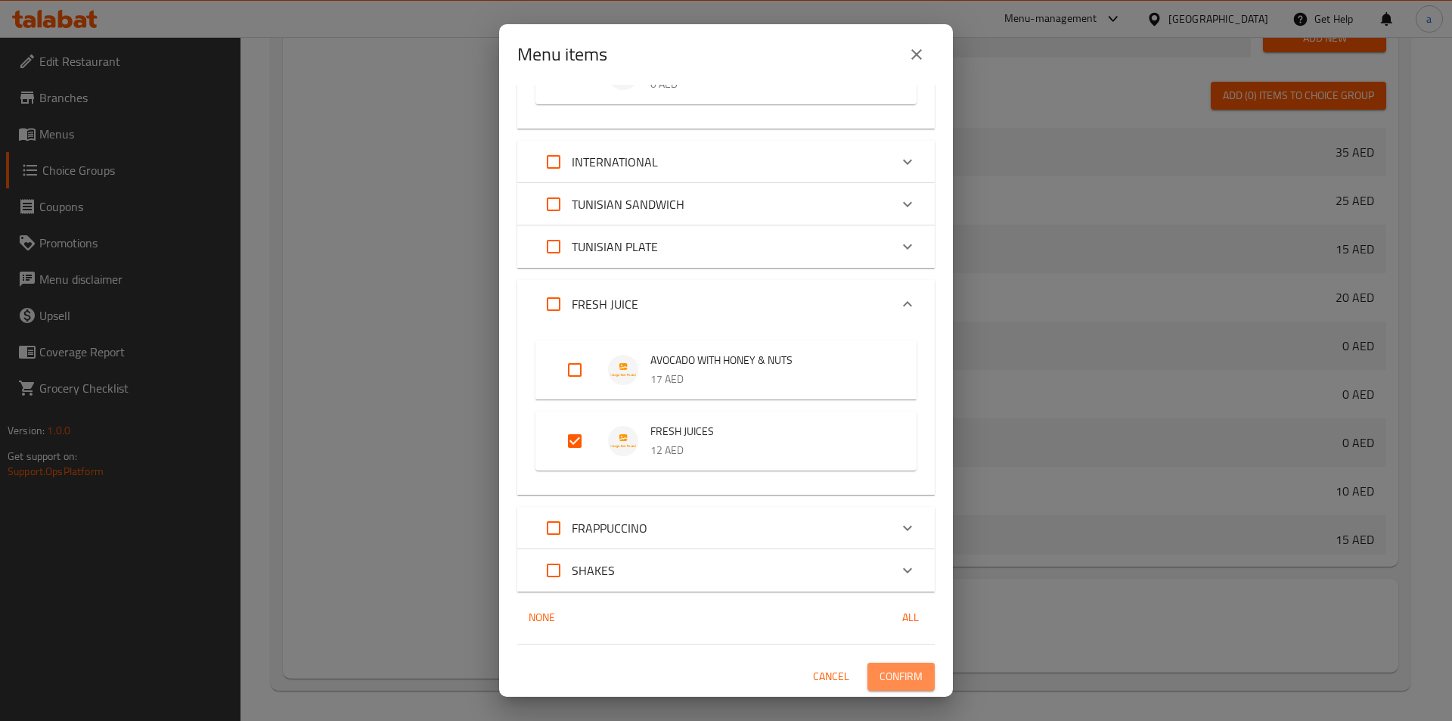
click at [878, 665] on button "Confirm" at bounding box center [900, 676] width 67 height 28
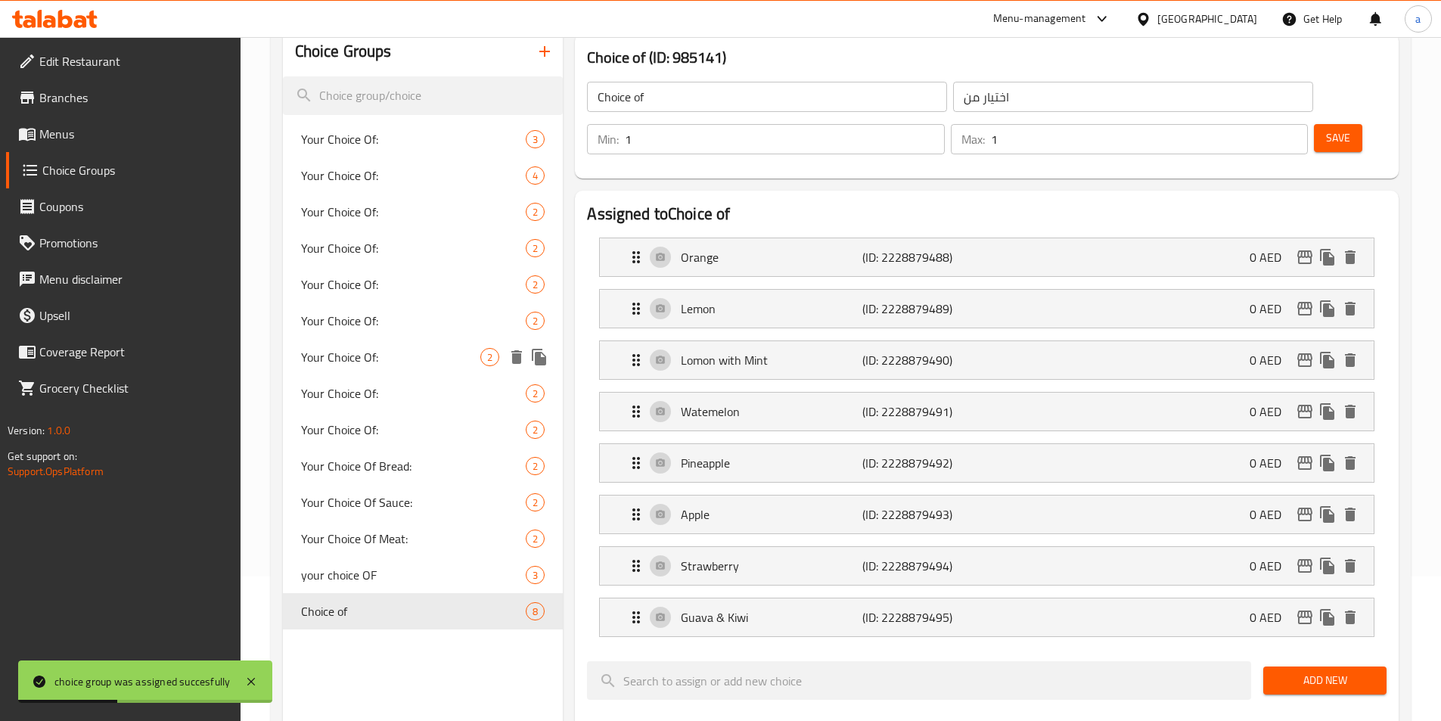
scroll to position [151, 0]
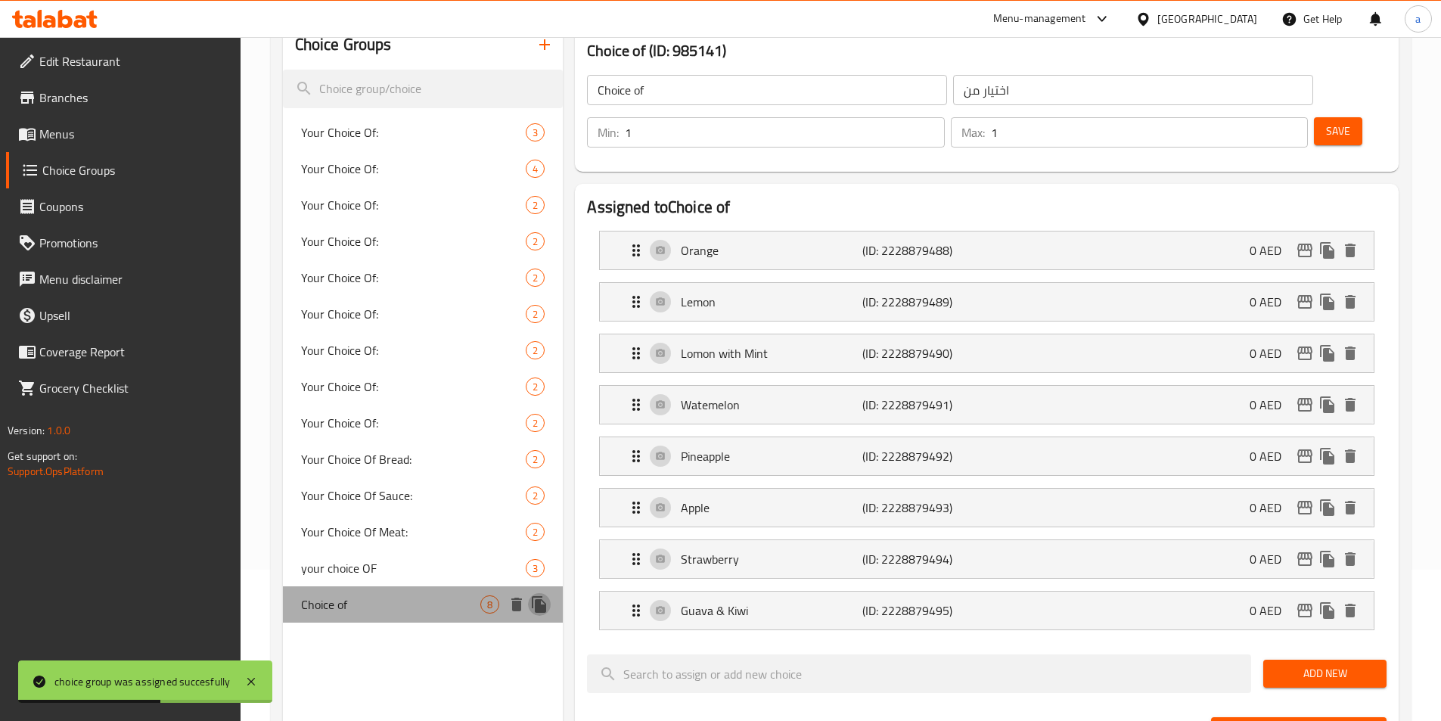
click at [544, 608] on icon "duplicate" at bounding box center [539, 604] width 14 height 17
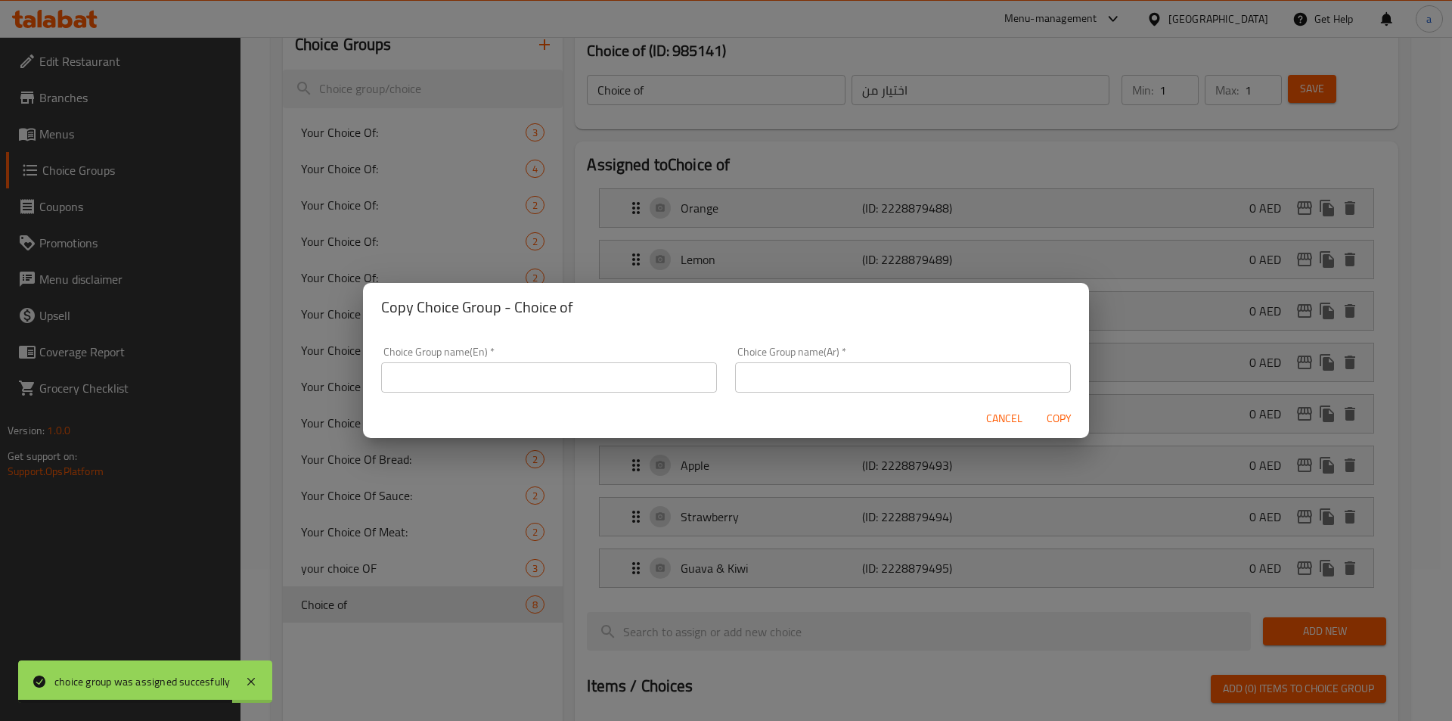
click at [496, 383] on input "text" at bounding box center [549, 377] width 336 height 30
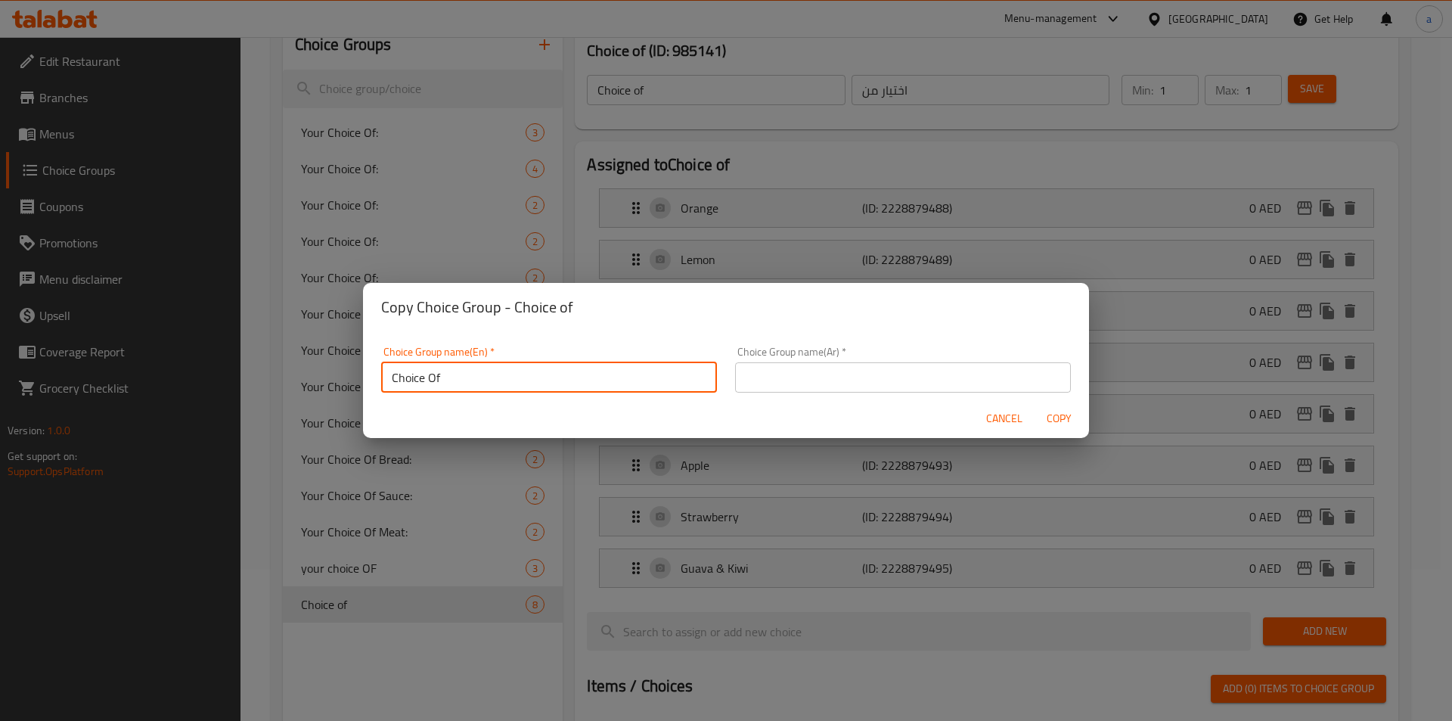
type input "Choice Of"
click at [881, 383] on input "text" at bounding box center [903, 377] width 336 height 30
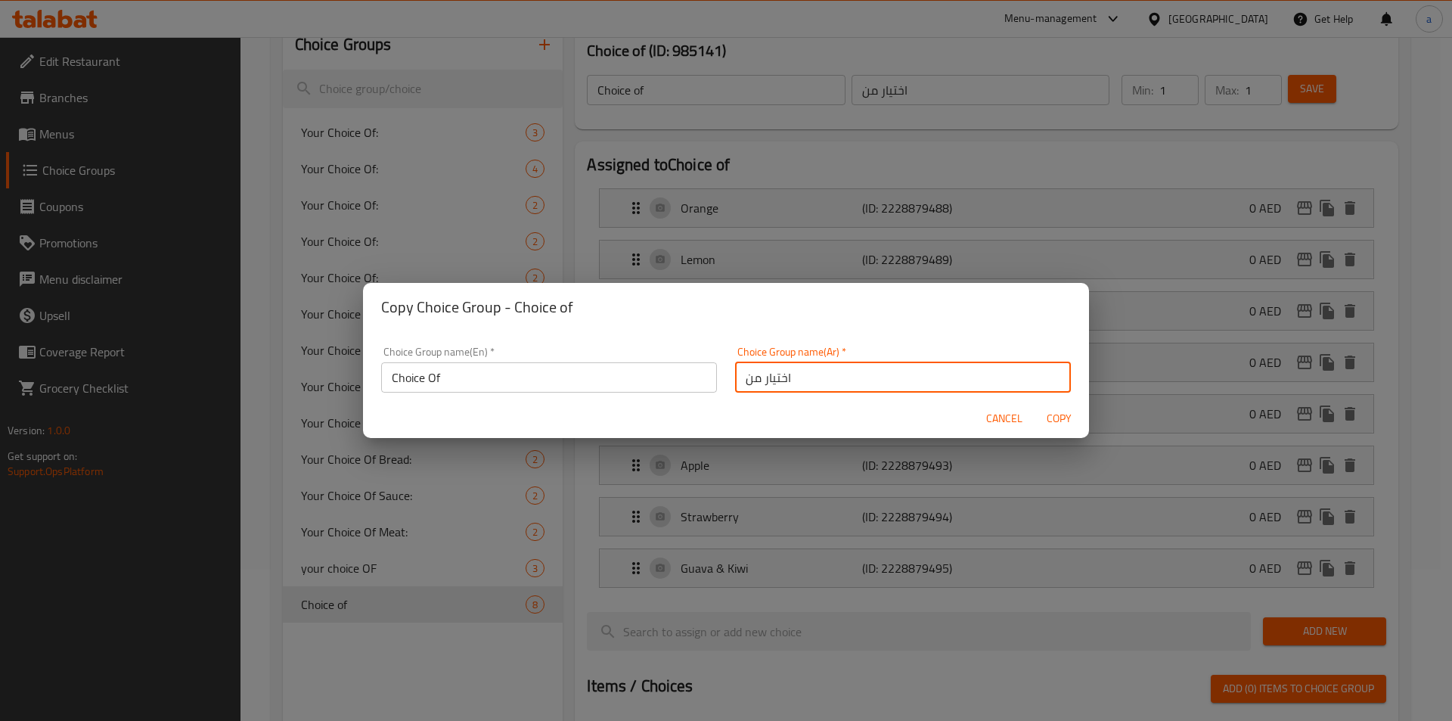
type input "اختيار من"
click at [1061, 411] on span "Copy" at bounding box center [1059, 418] width 36 height 19
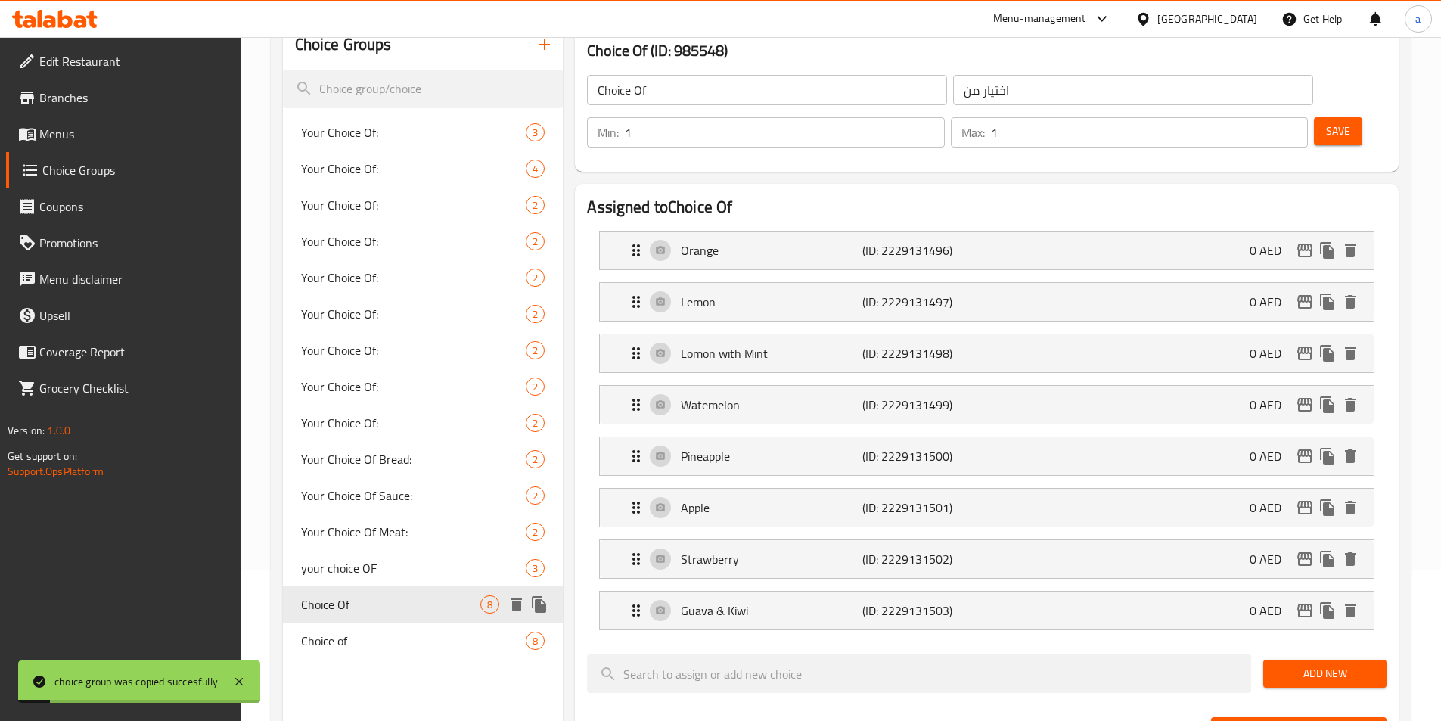
click at [394, 604] on span "Choice Of" at bounding box center [391, 604] width 180 height 18
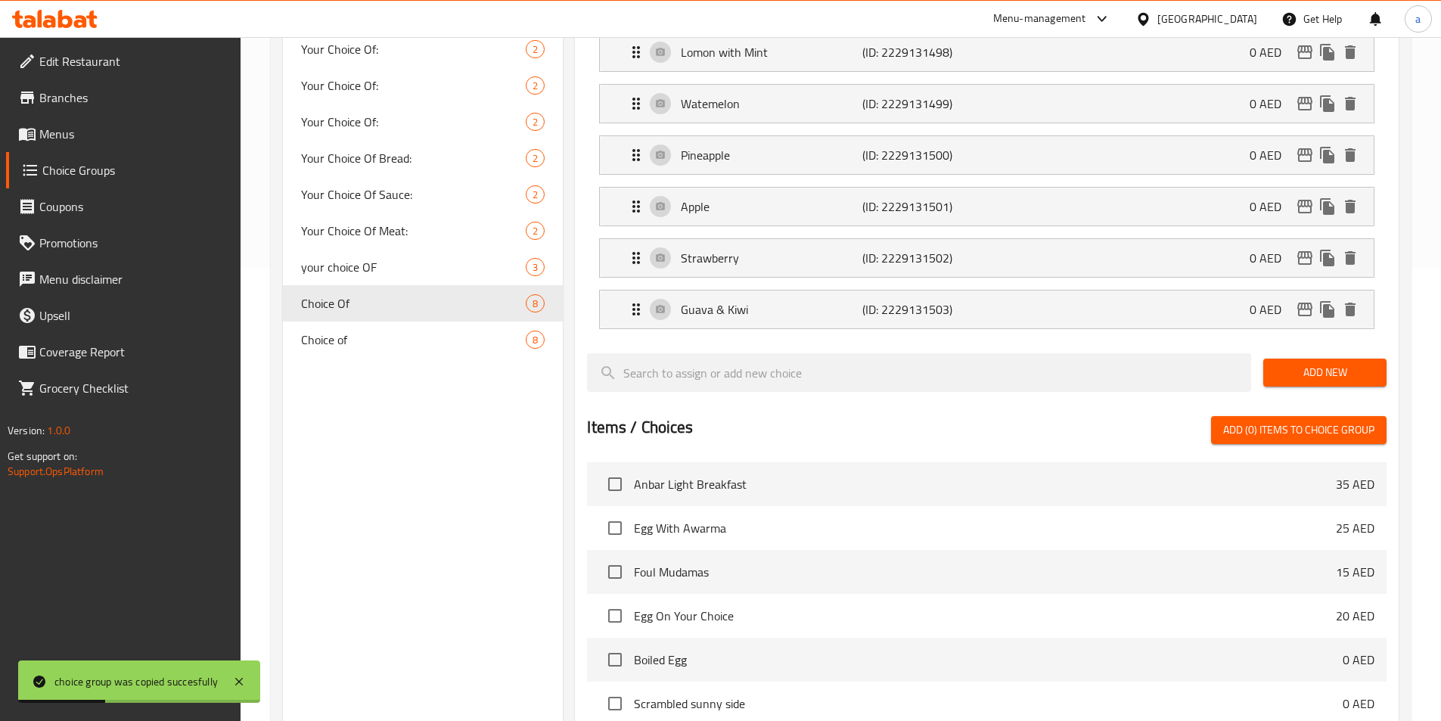
scroll to position [454, 0]
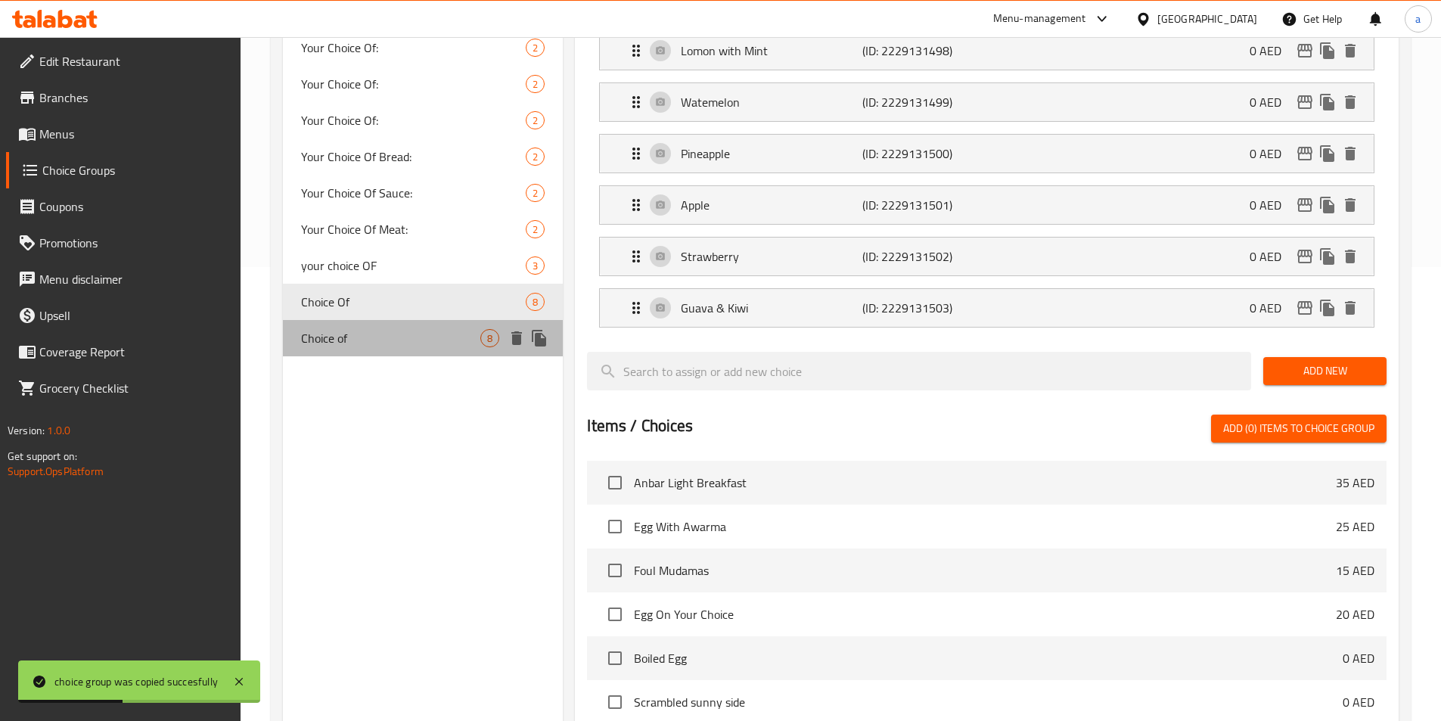
click at [381, 345] on span "Choice of" at bounding box center [391, 338] width 180 height 18
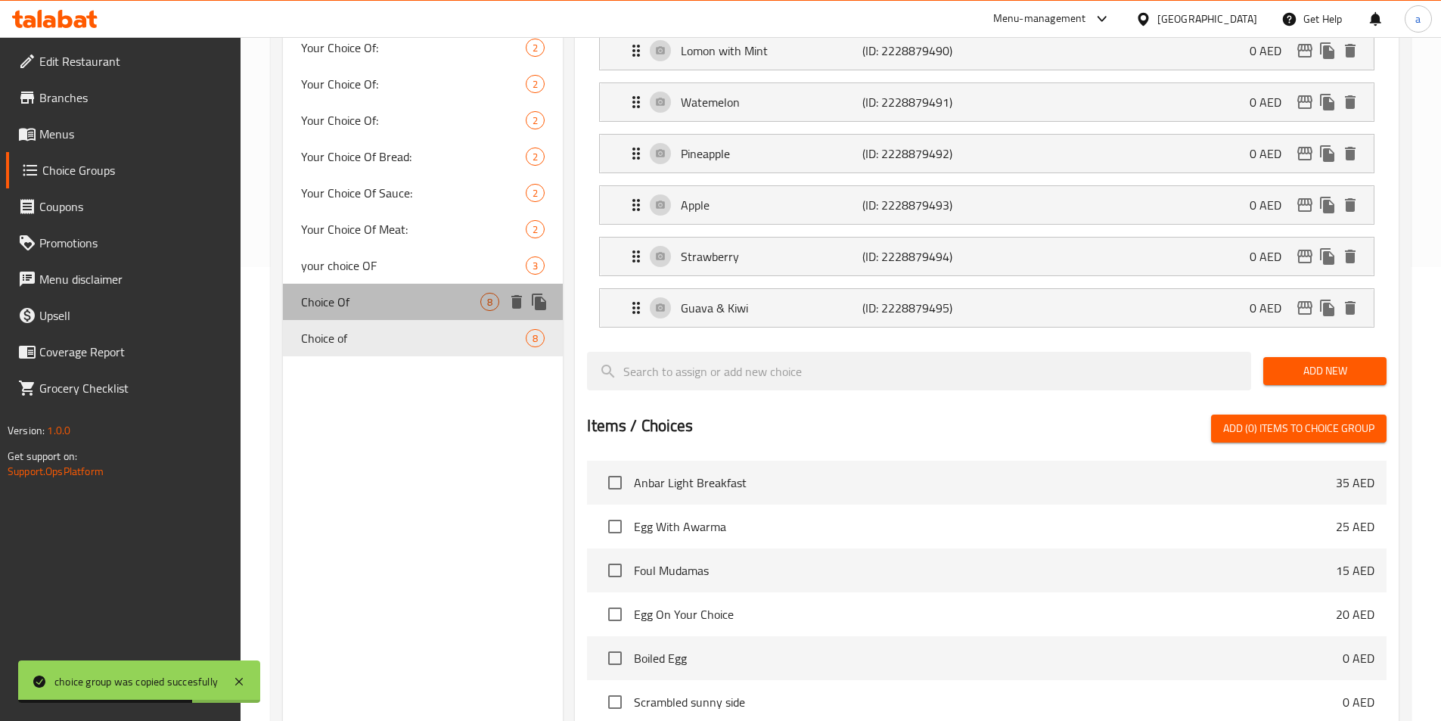
click at [473, 305] on span "Choice Of" at bounding box center [391, 302] width 180 height 18
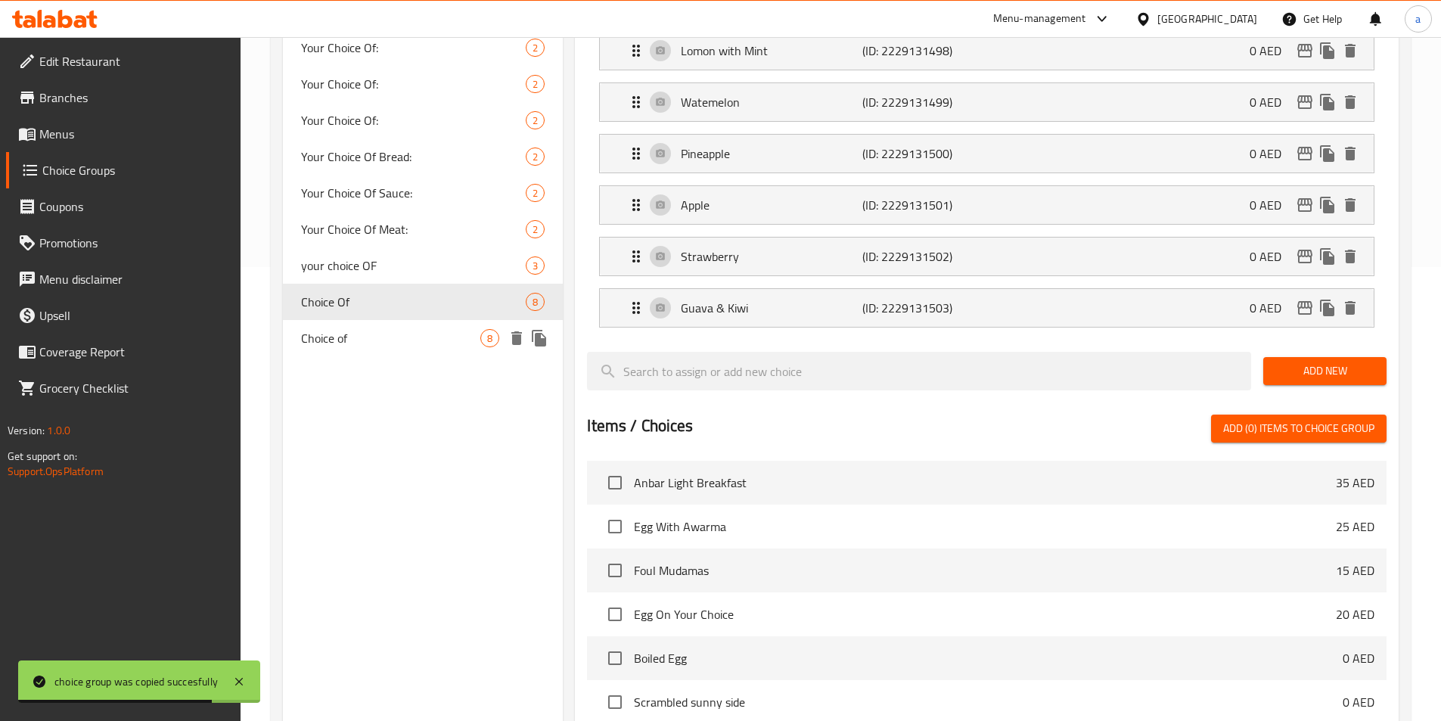
click at [428, 337] on span "Choice of" at bounding box center [391, 338] width 180 height 18
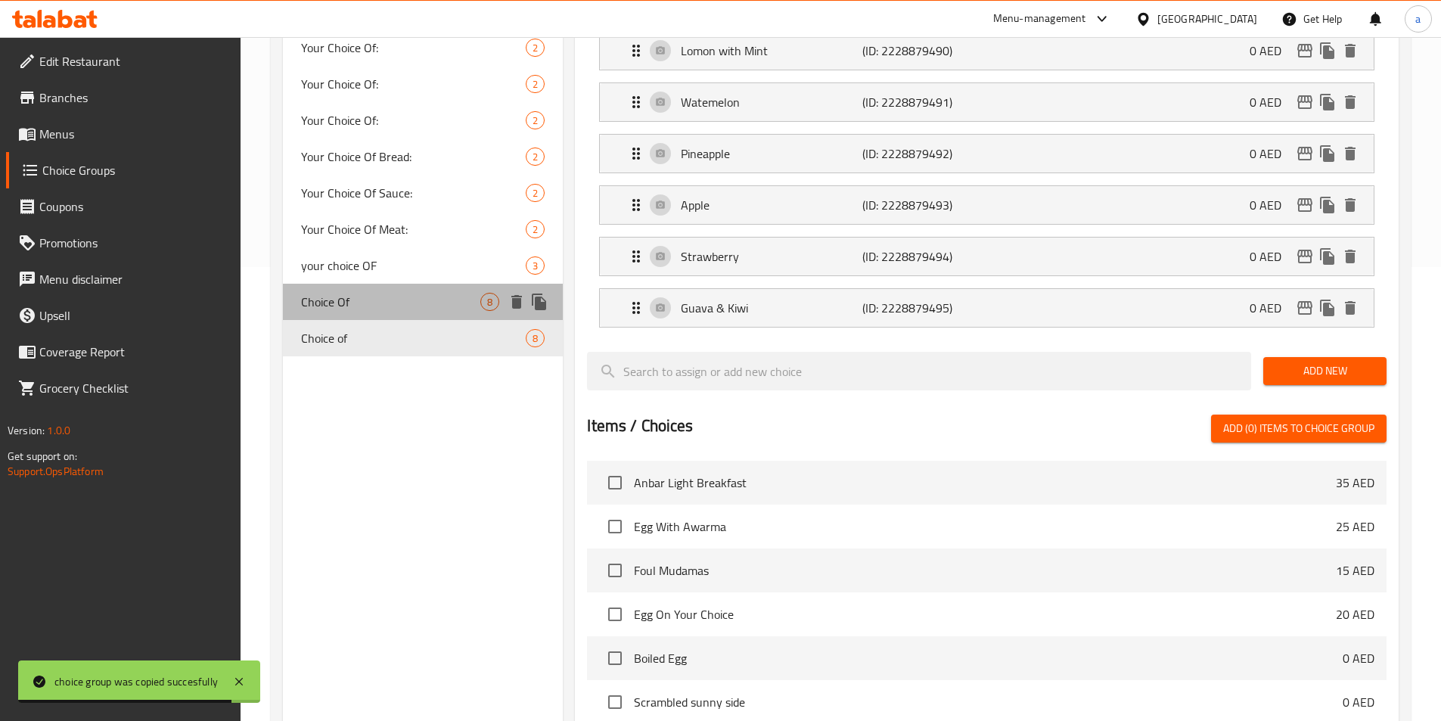
click at [416, 309] on span "Choice Of" at bounding box center [391, 302] width 180 height 18
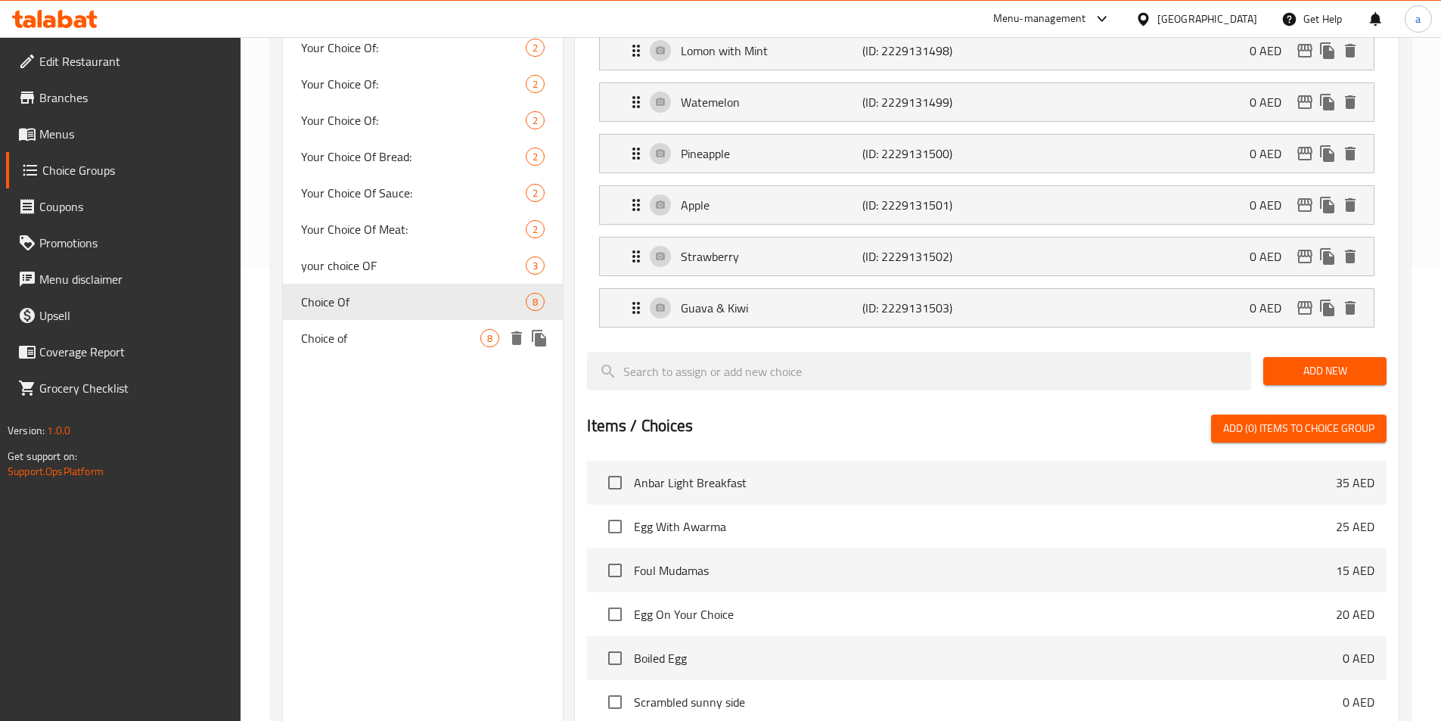
click at [413, 346] on span "Choice of" at bounding box center [391, 338] width 180 height 18
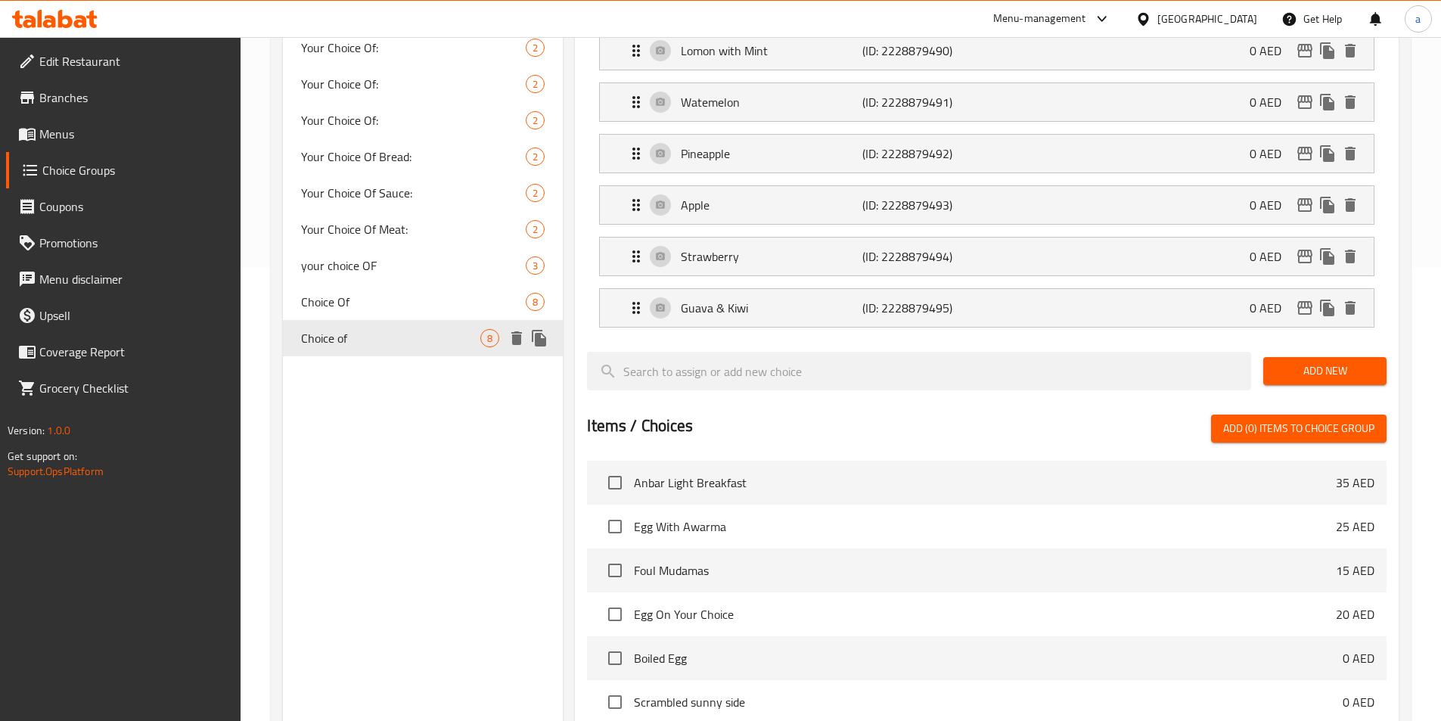
click at [520, 340] on icon "delete" at bounding box center [516, 338] width 11 height 14
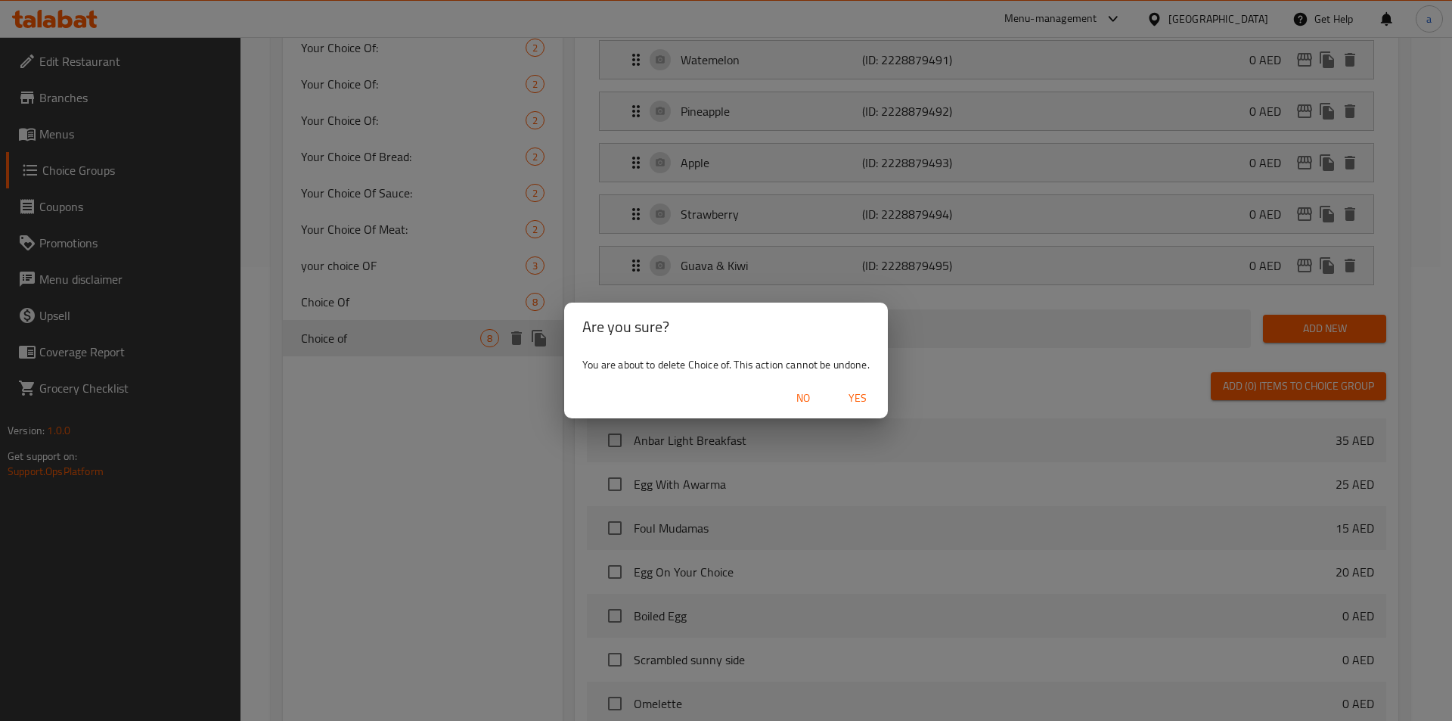
click at [864, 401] on span "Yes" at bounding box center [857, 398] width 36 height 19
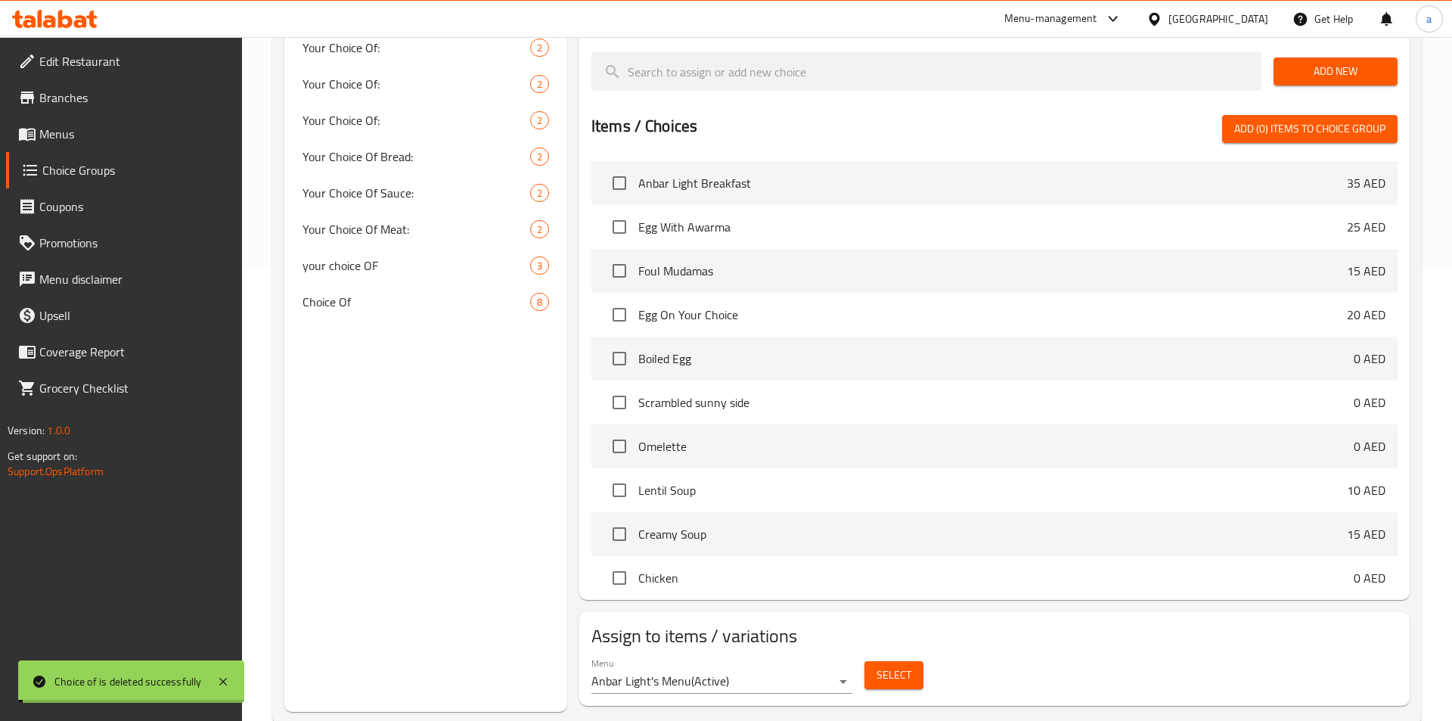
type input "Your Choice Of:"
type input "إختيارك من:"
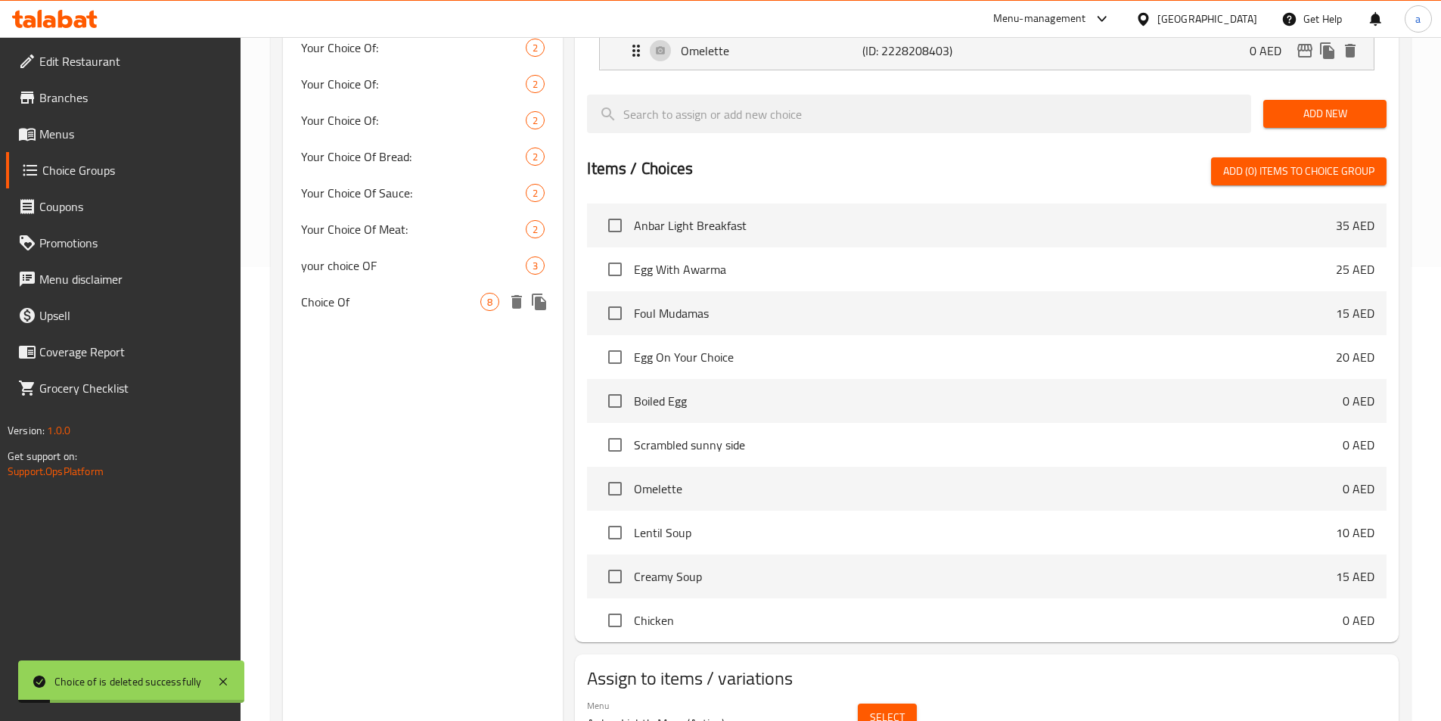
drag, startPoint x: 346, startPoint y: 312, endPoint x: 719, endPoint y: 424, distance: 390.0
click at [346, 311] on span "Choice Of" at bounding box center [391, 302] width 180 height 18
type input "Choice Of"
type input "اختيار من"
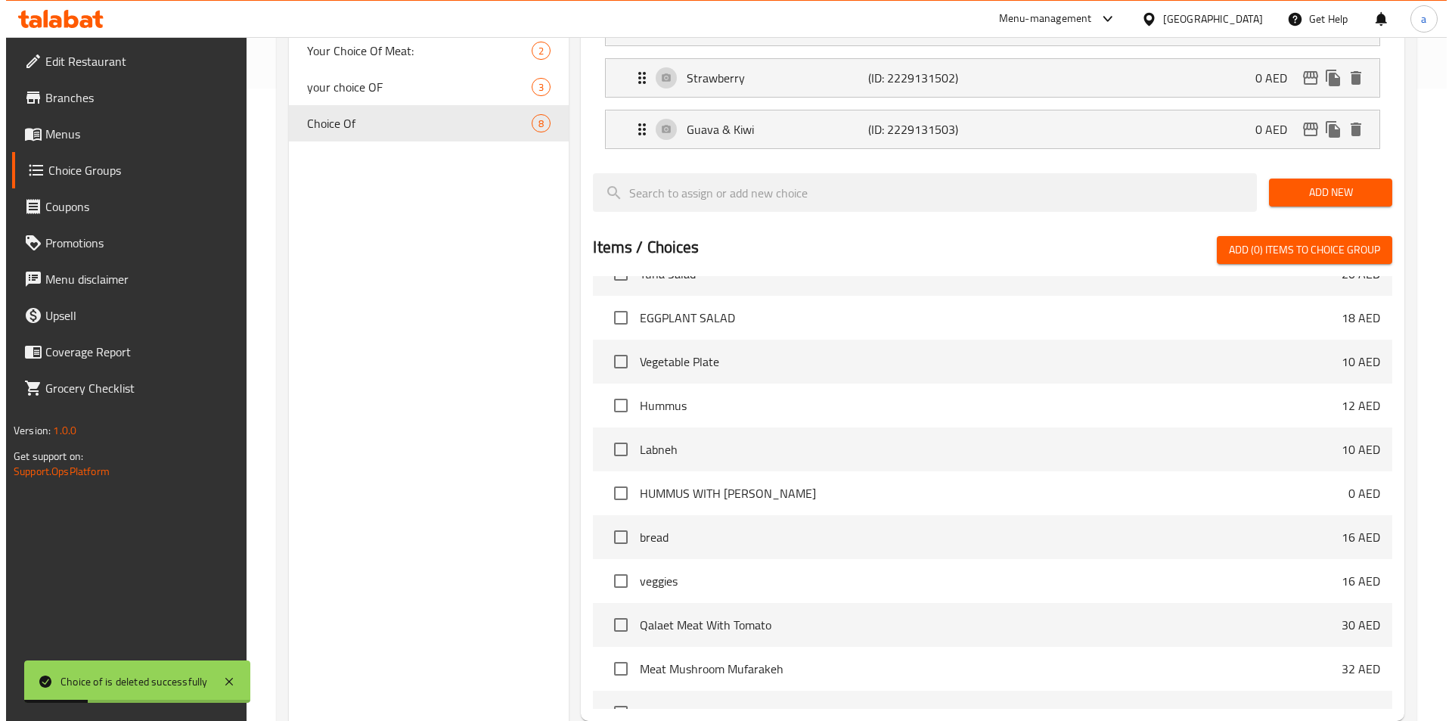
scroll to position [744, 0]
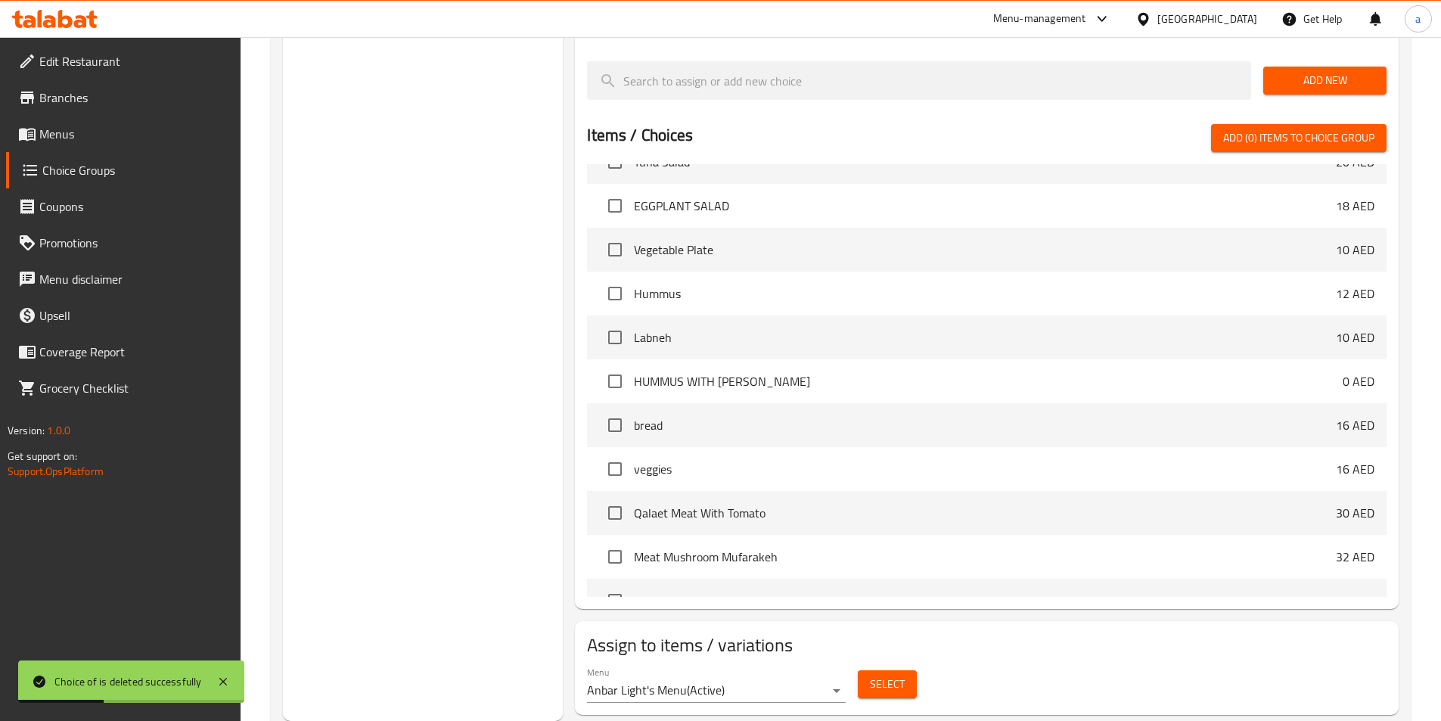
click at [873, 675] on span "Select" at bounding box center [887, 684] width 35 height 19
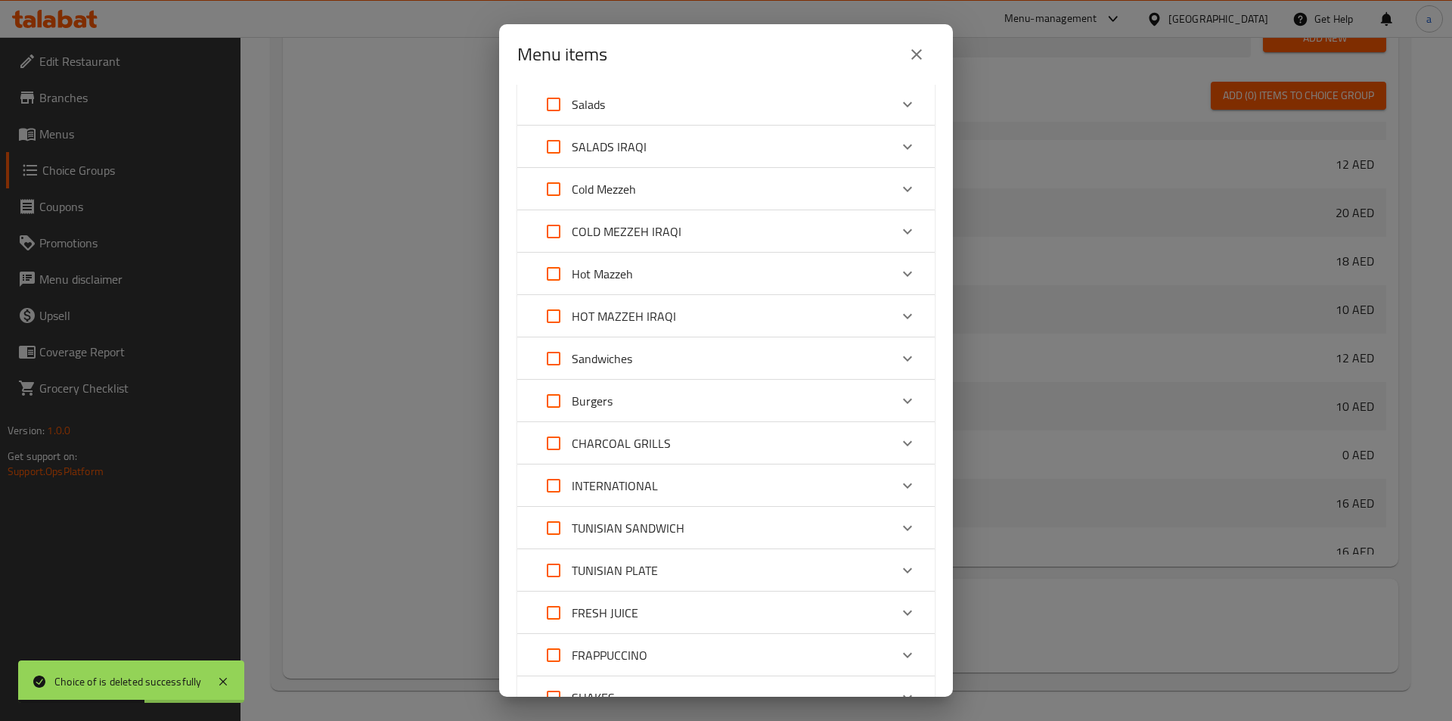
scroll to position [261, 0]
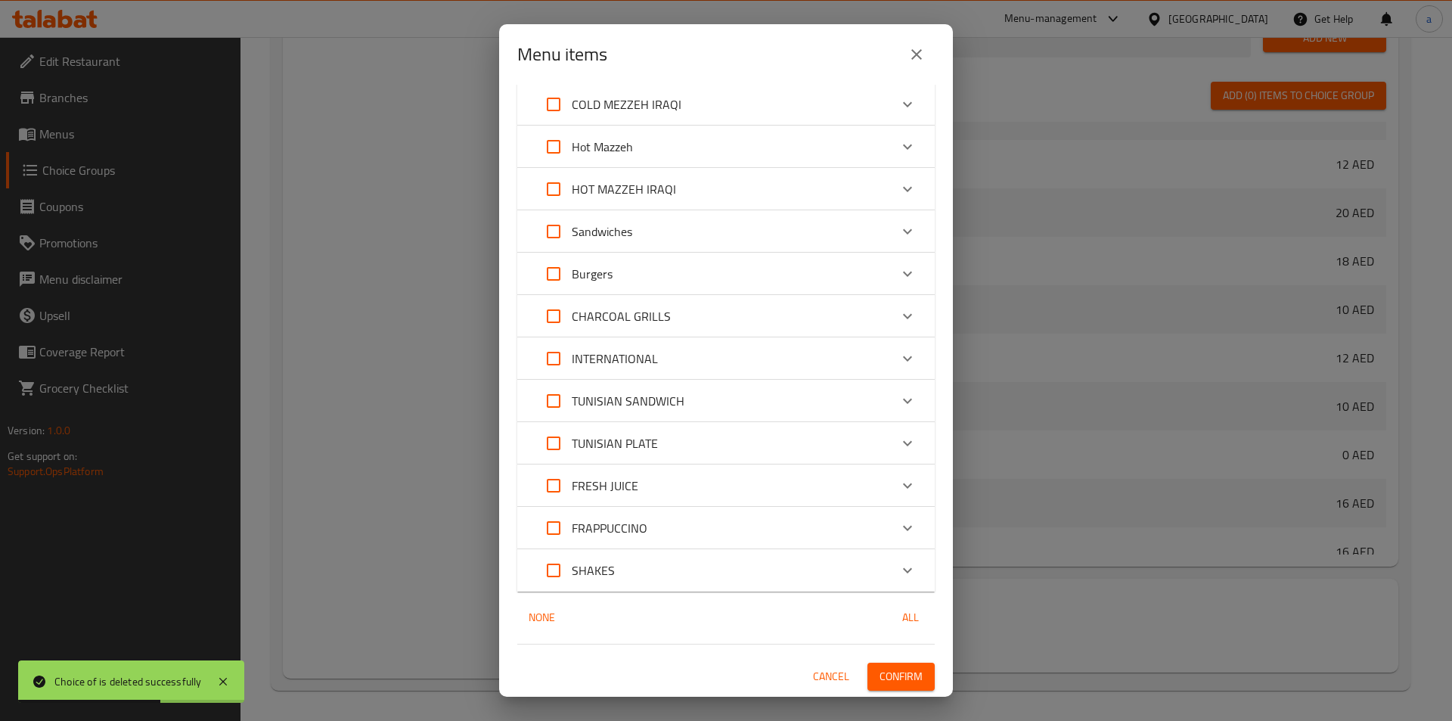
click at [642, 484] on div "FRESH JUICE" at bounding box center [712, 485] width 354 height 36
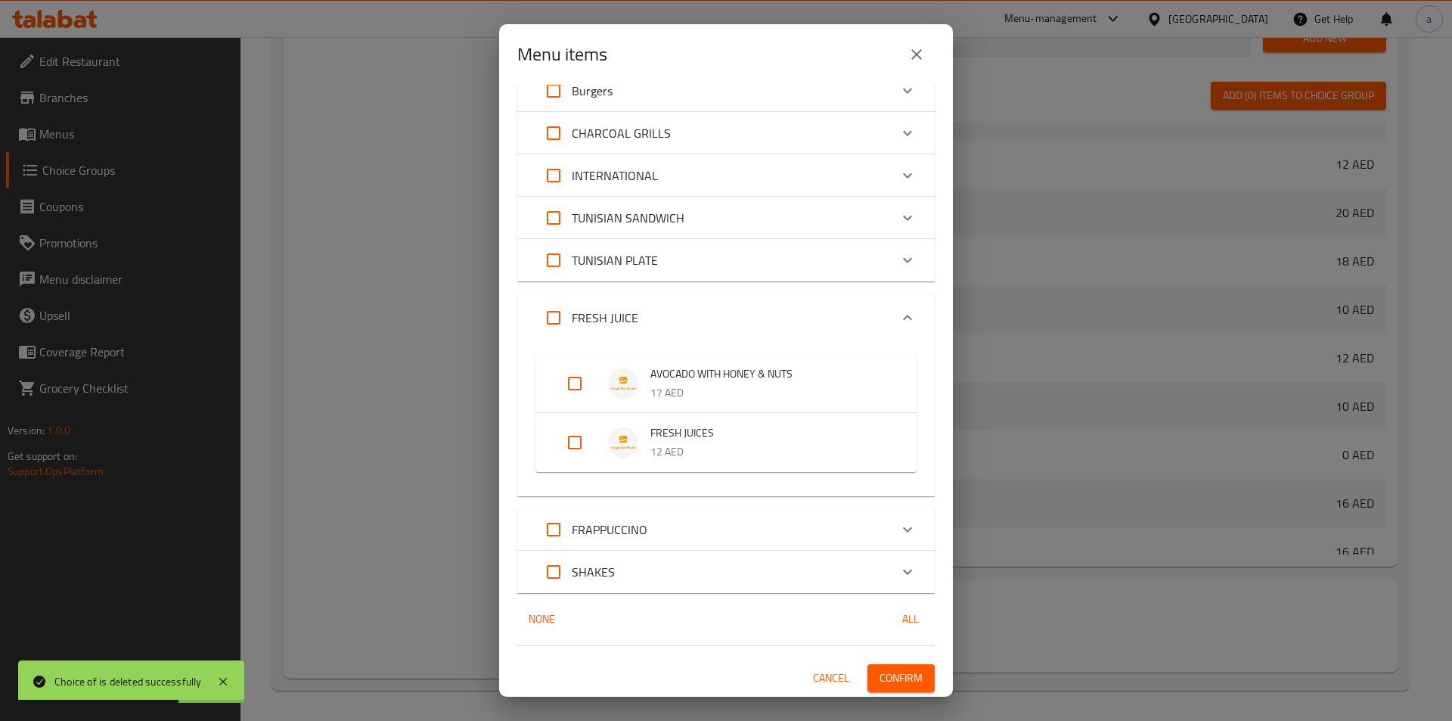
scroll to position [445, 0]
click at [575, 436] on input "Expand" at bounding box center [575, 441] width 36 height 36
checkbox input "true"
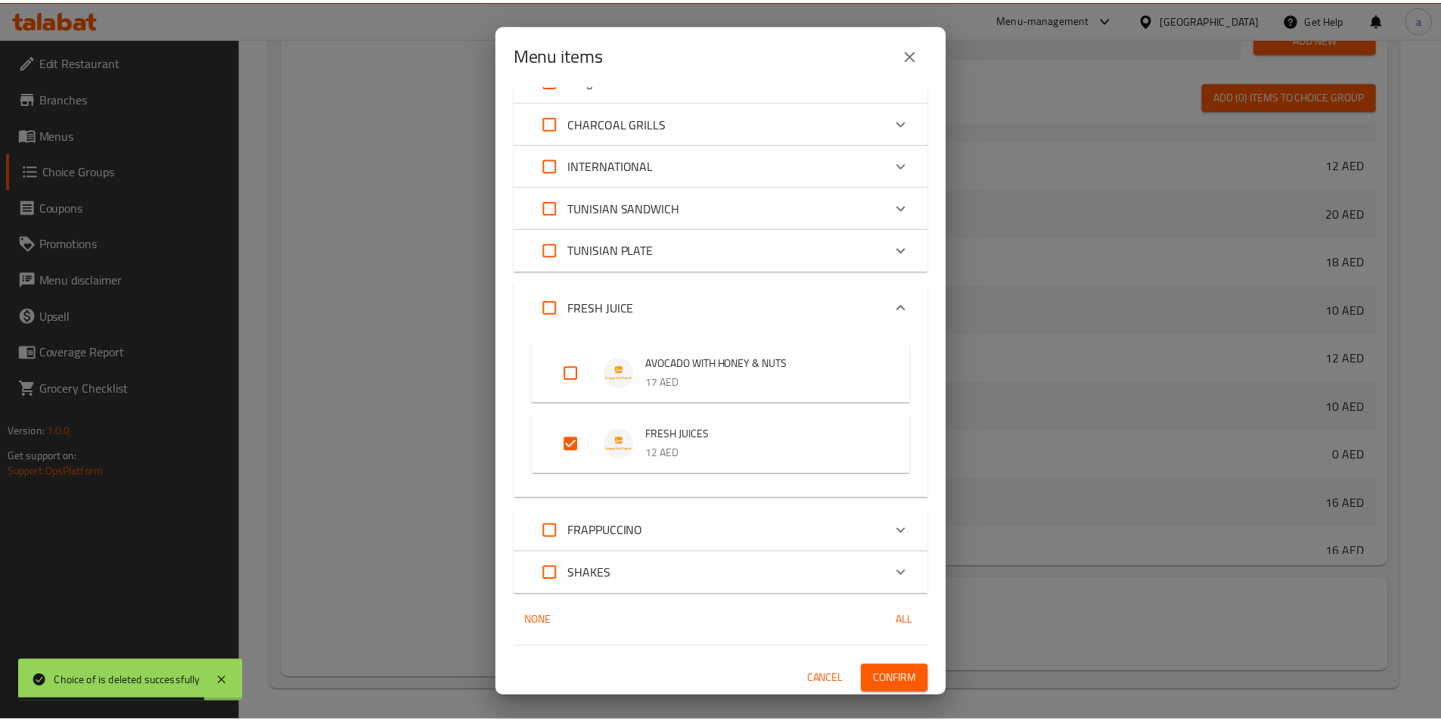
scroll to position [458, 0]
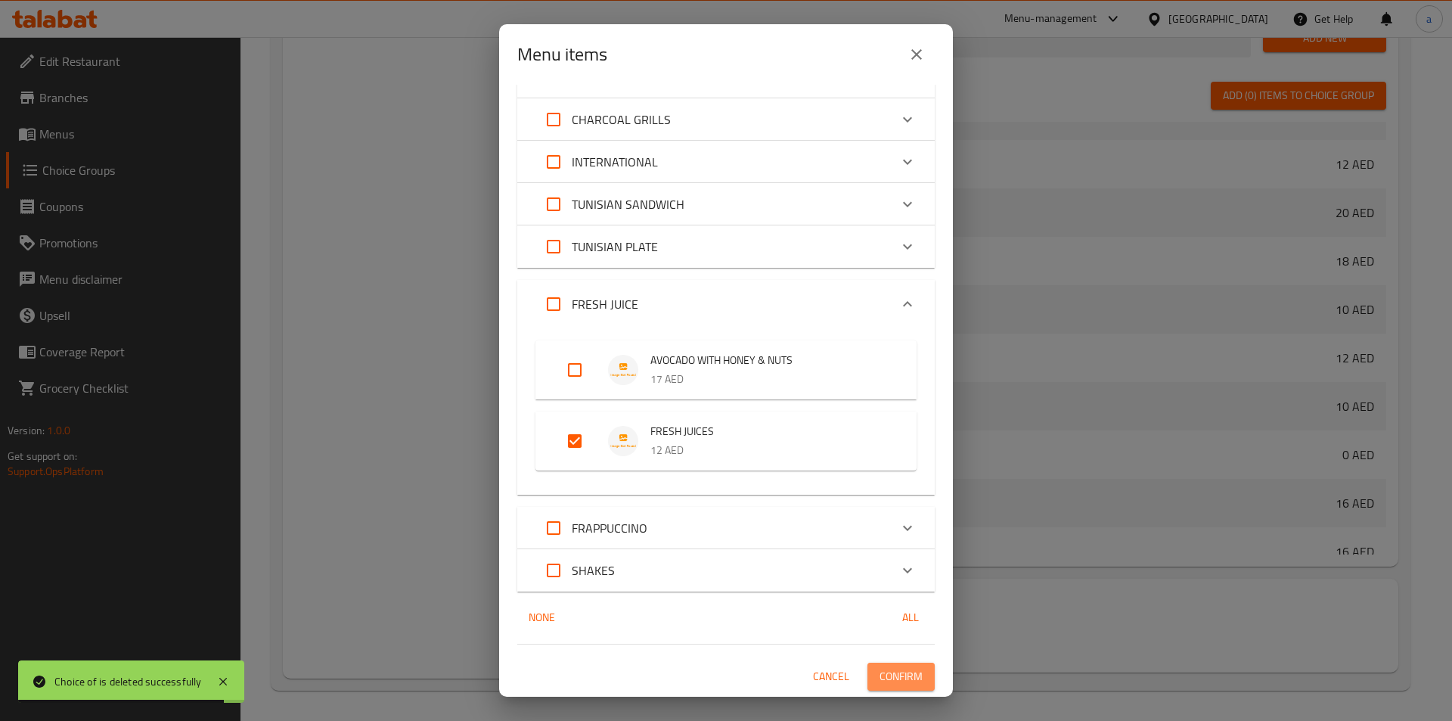
click at [894, 669] on span "Confirm" at bounding box center [901, 676] width 43 height 19
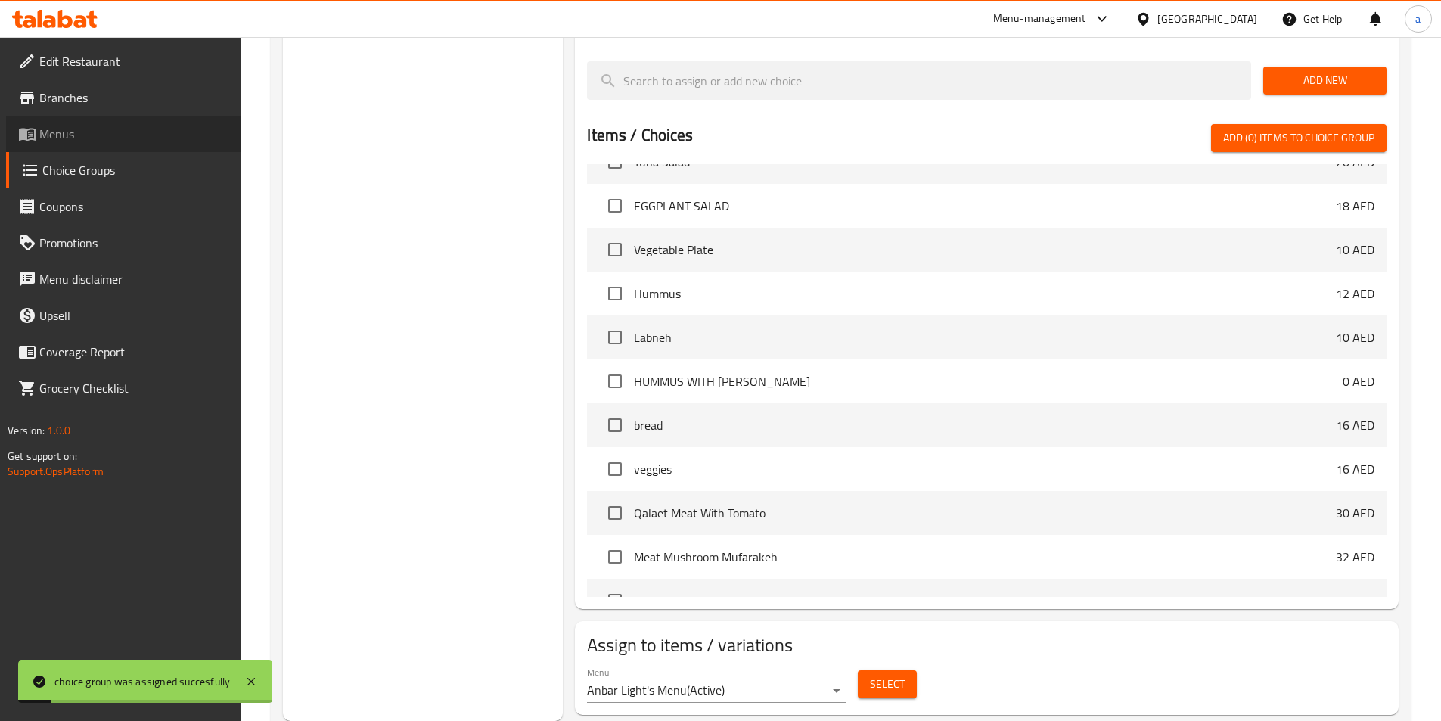
click at [73, 138] on span "Menus" at bounding box center [133, 134] width 189 height 18
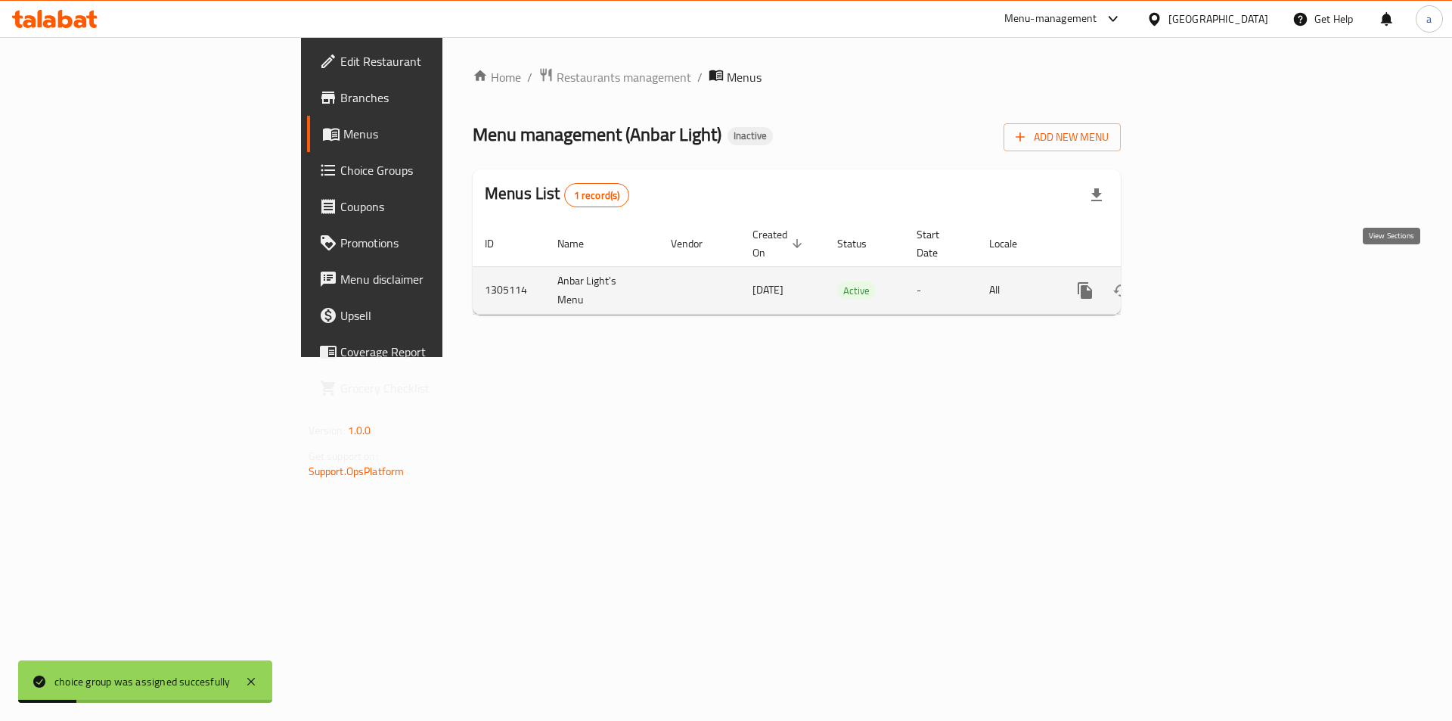
click at [1203, 281] on icon "enhanced table" at bounding box center [1194, 290] width 18 height 18
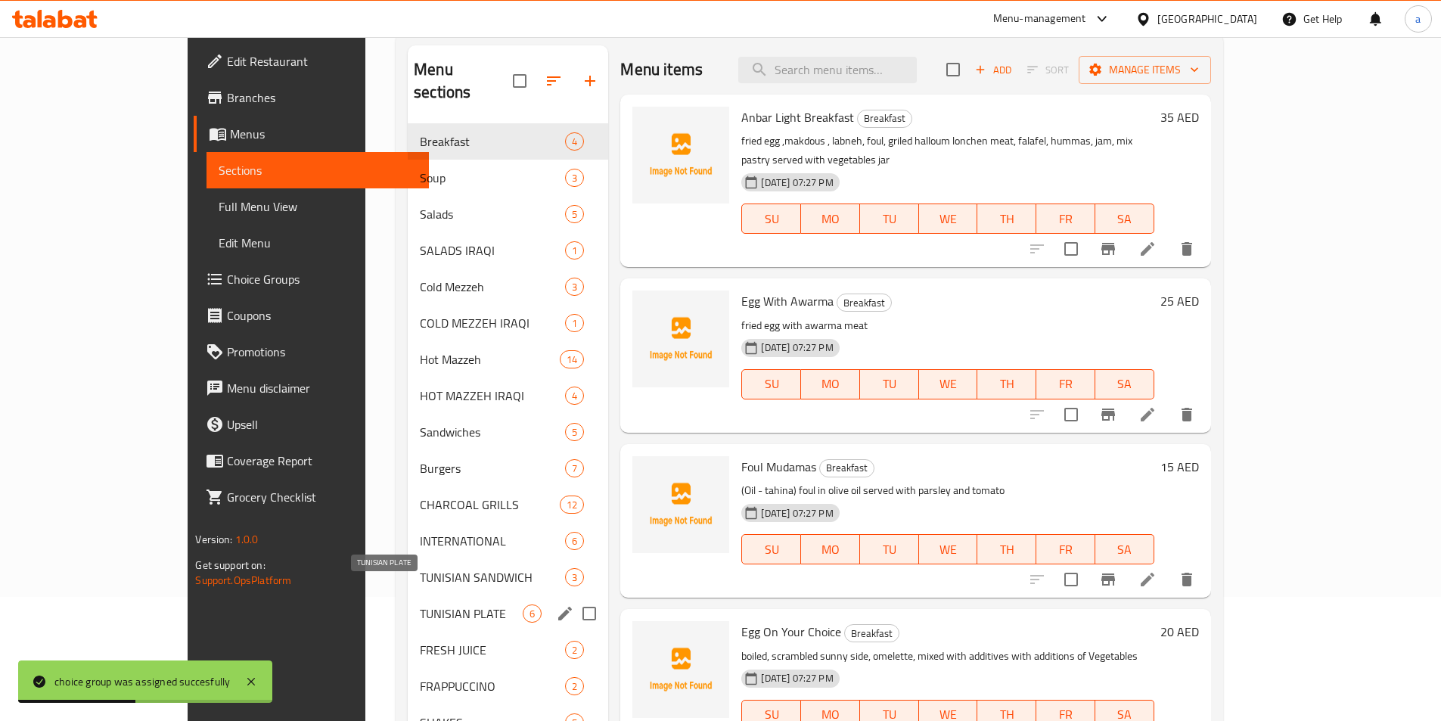
scroll to position [151, 0]
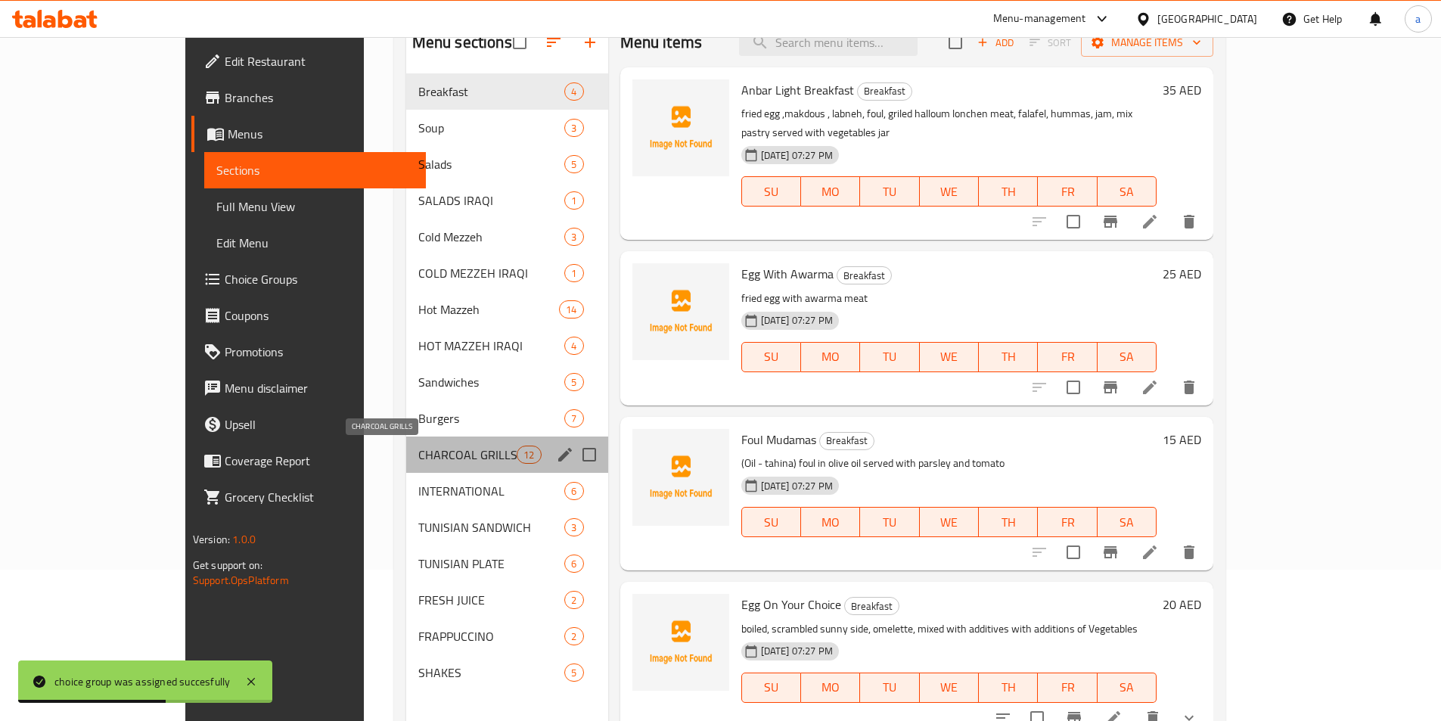
click at [418, 454] on span "CHARCOAL GRILLS" at bounding box center [467, 454] width 99 height 18
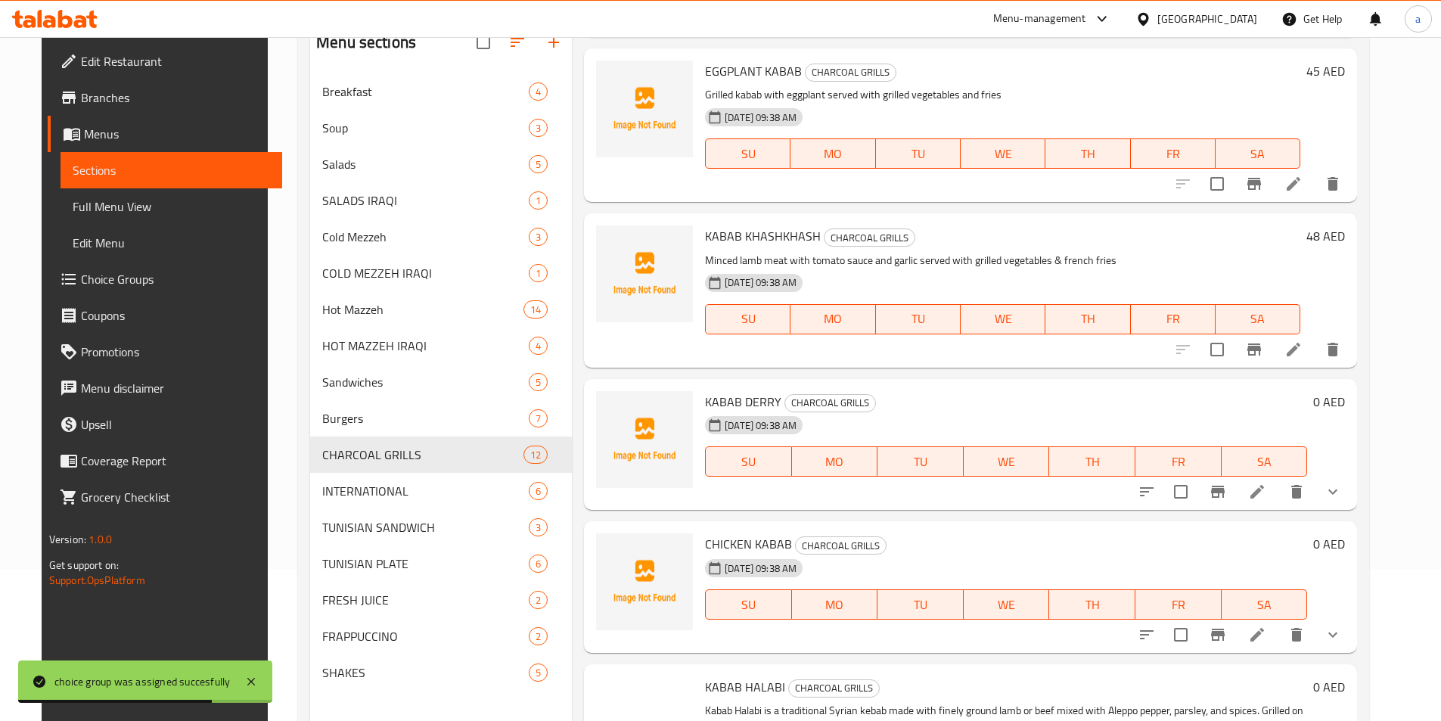
scroll to position [681, 0]
click at [1266, 494] on icon at bounding box center [1257, 491] width 18 height 18
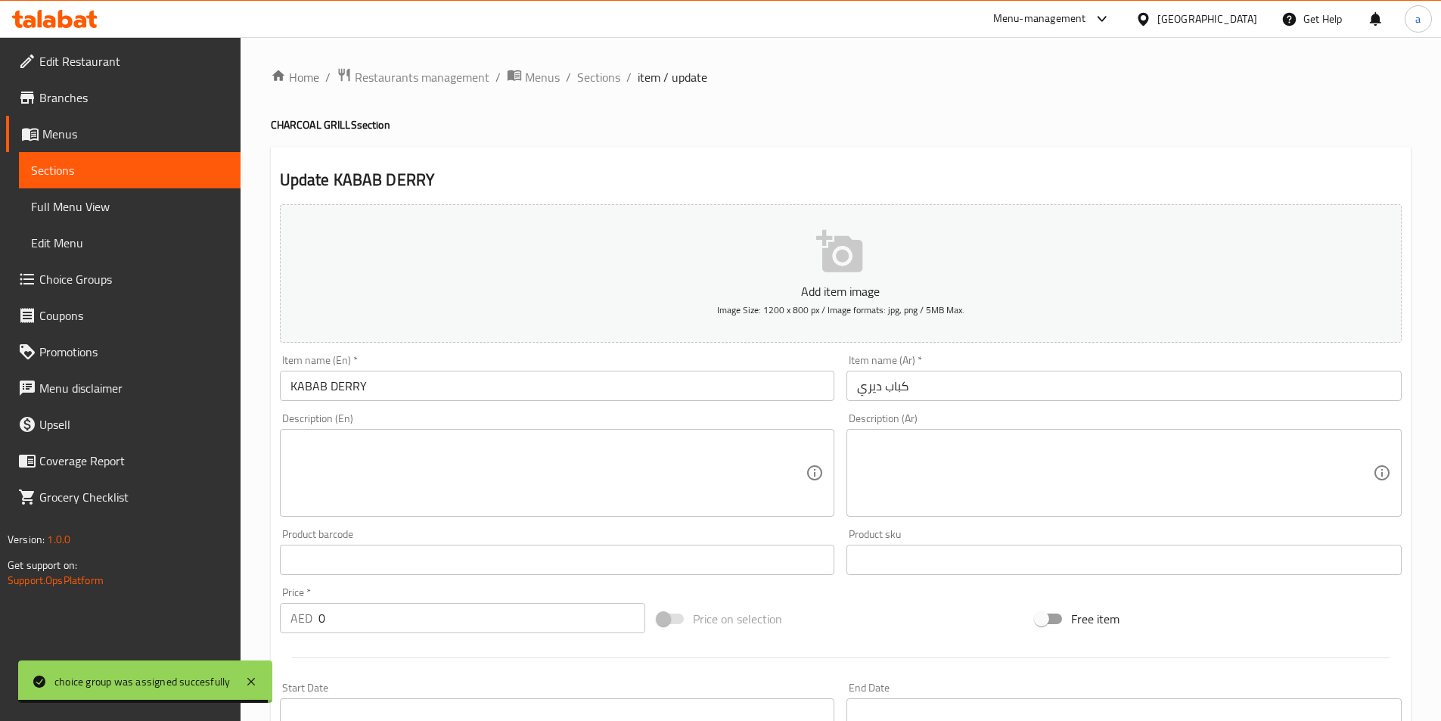
scroll to position [458, 0]
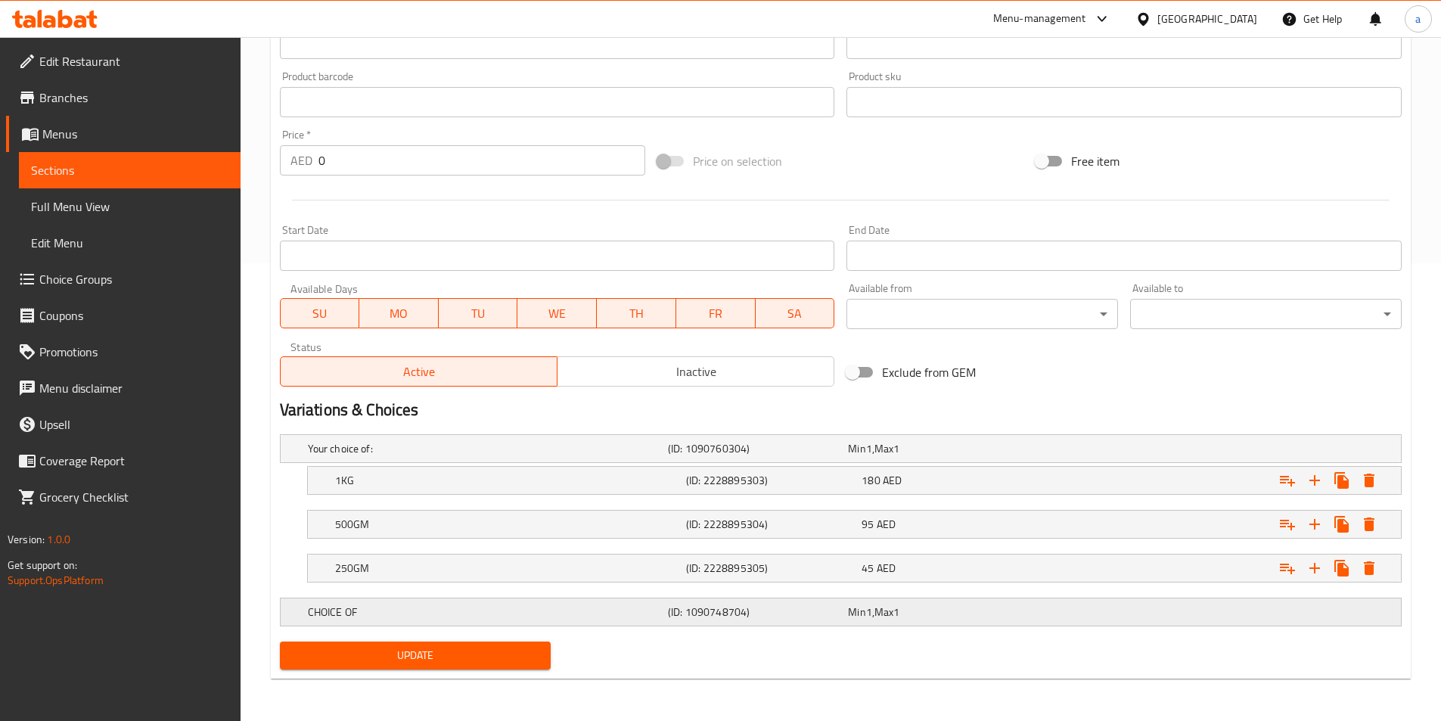
click at [569, 456] on h5 "CHOICE OF" at bounding box center [485, 448] width 354 height 15
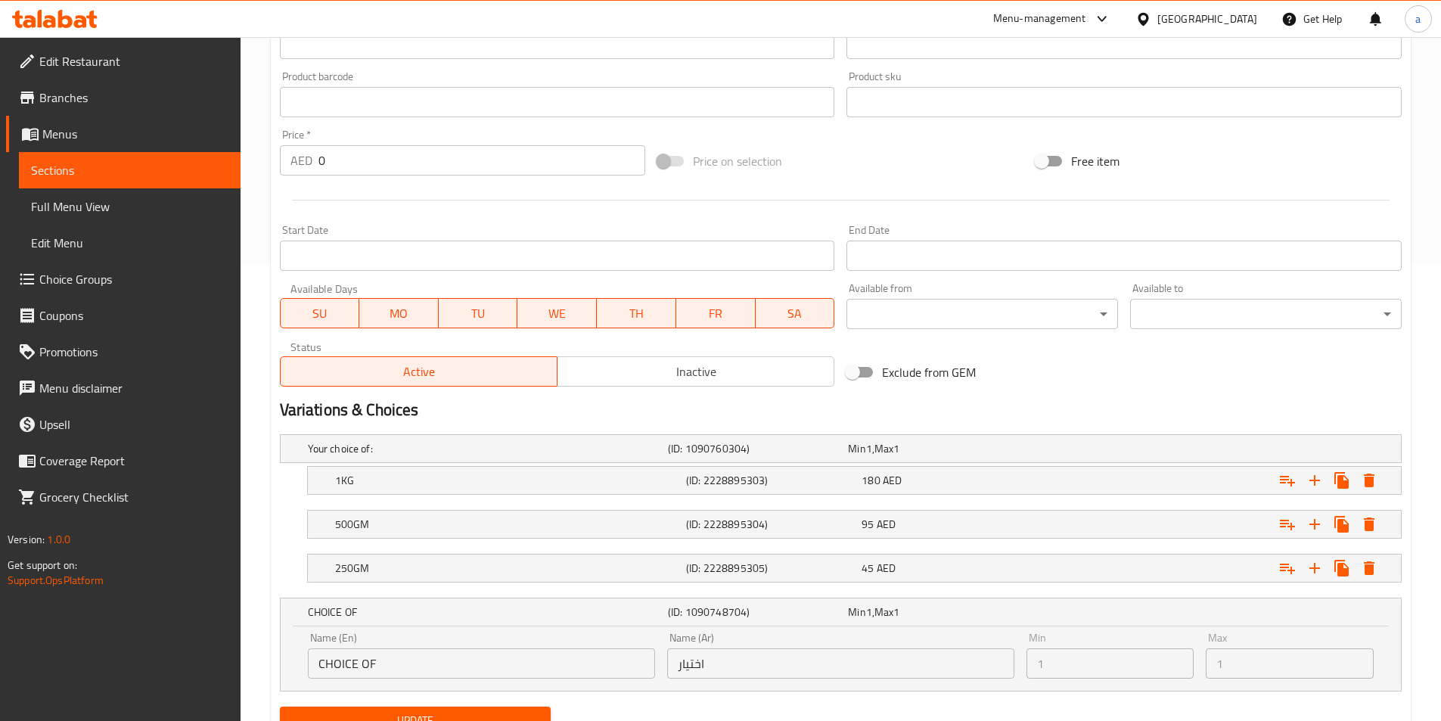
click at [769, 662] on input "اختيار" at bounding box center [840, 663] width 347 height 30
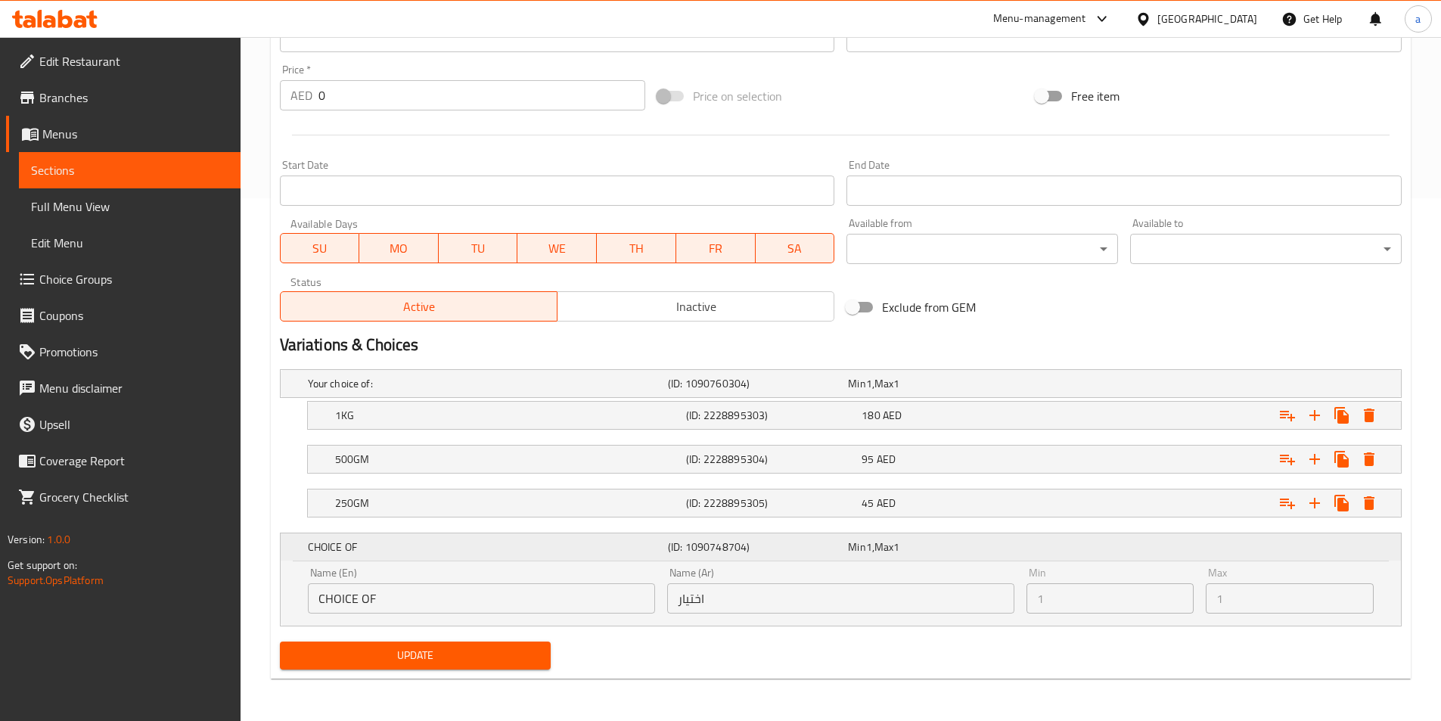
click at [565, 547] on h5 "CHOICE OF" at bounding box center [485, 546] width 354 height 15
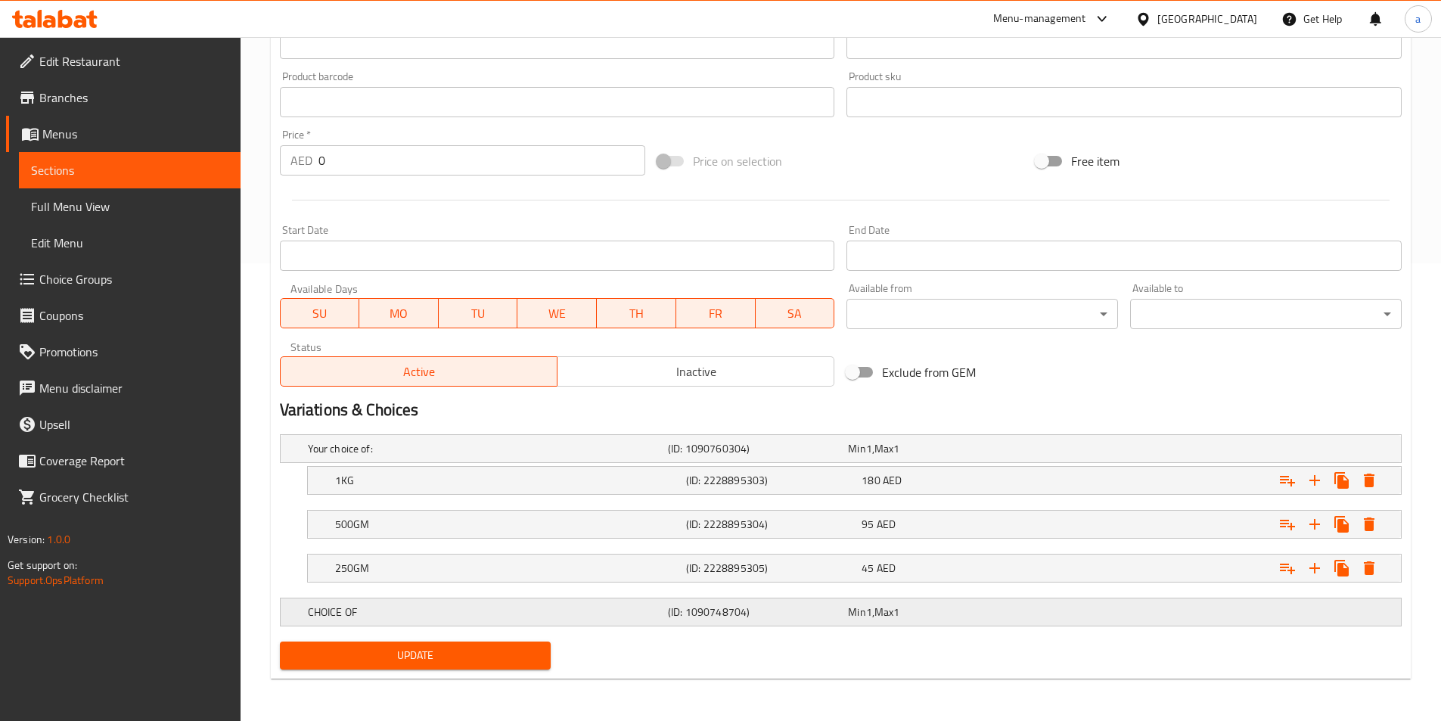
click at [557, 456] on h5 "CHOICE OF" at bounding box center [485, 448] width 354 height 15
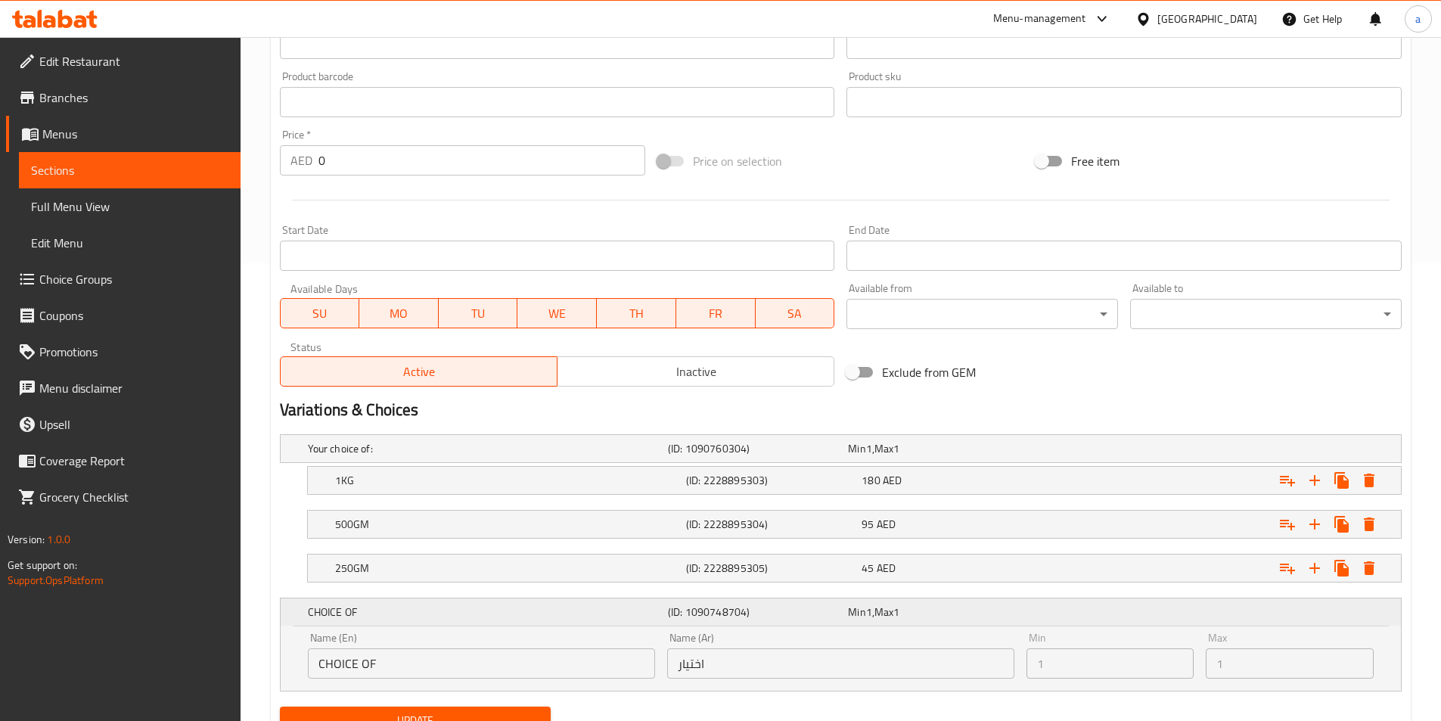
scroll to position [523, 0]
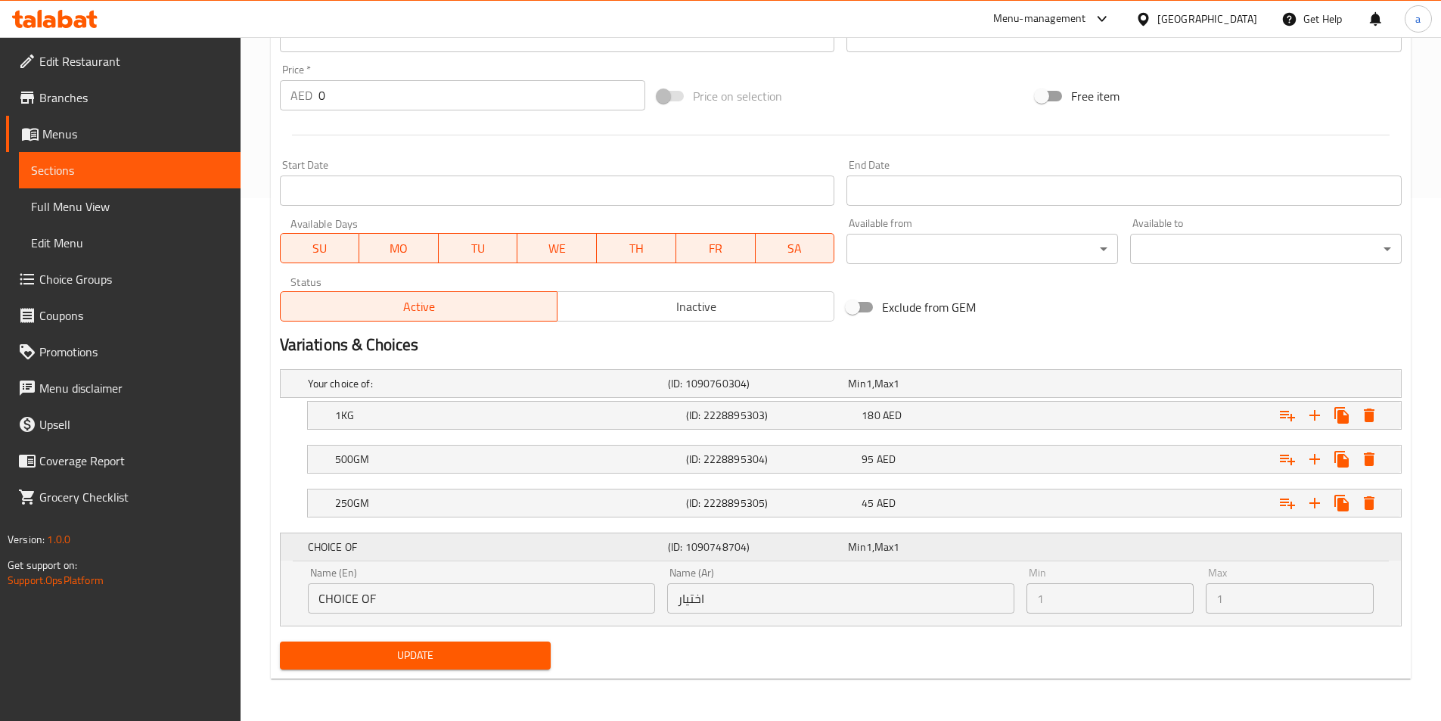
click at [392, 549] on h5 "CHOICE OF" at bounding box center [485, 546] width 354 height 15
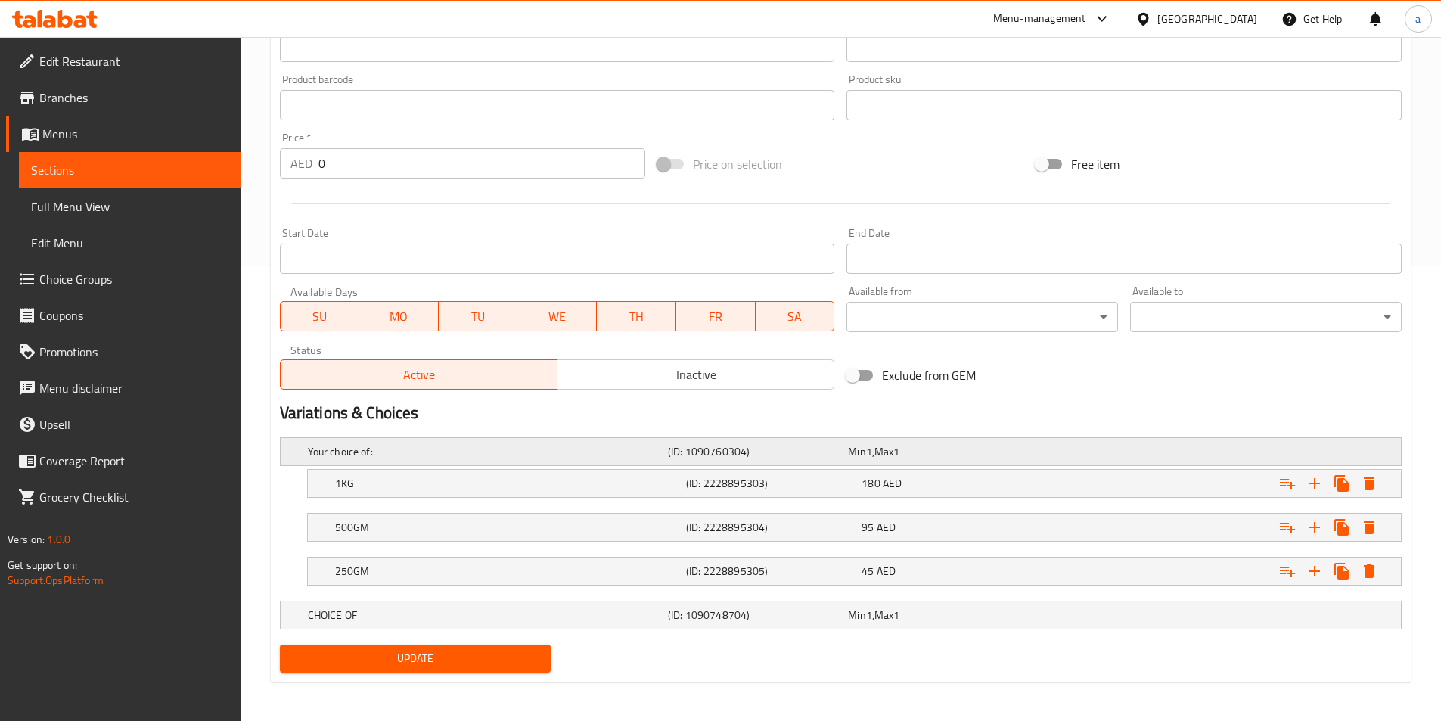
scroll to position [458, 0]
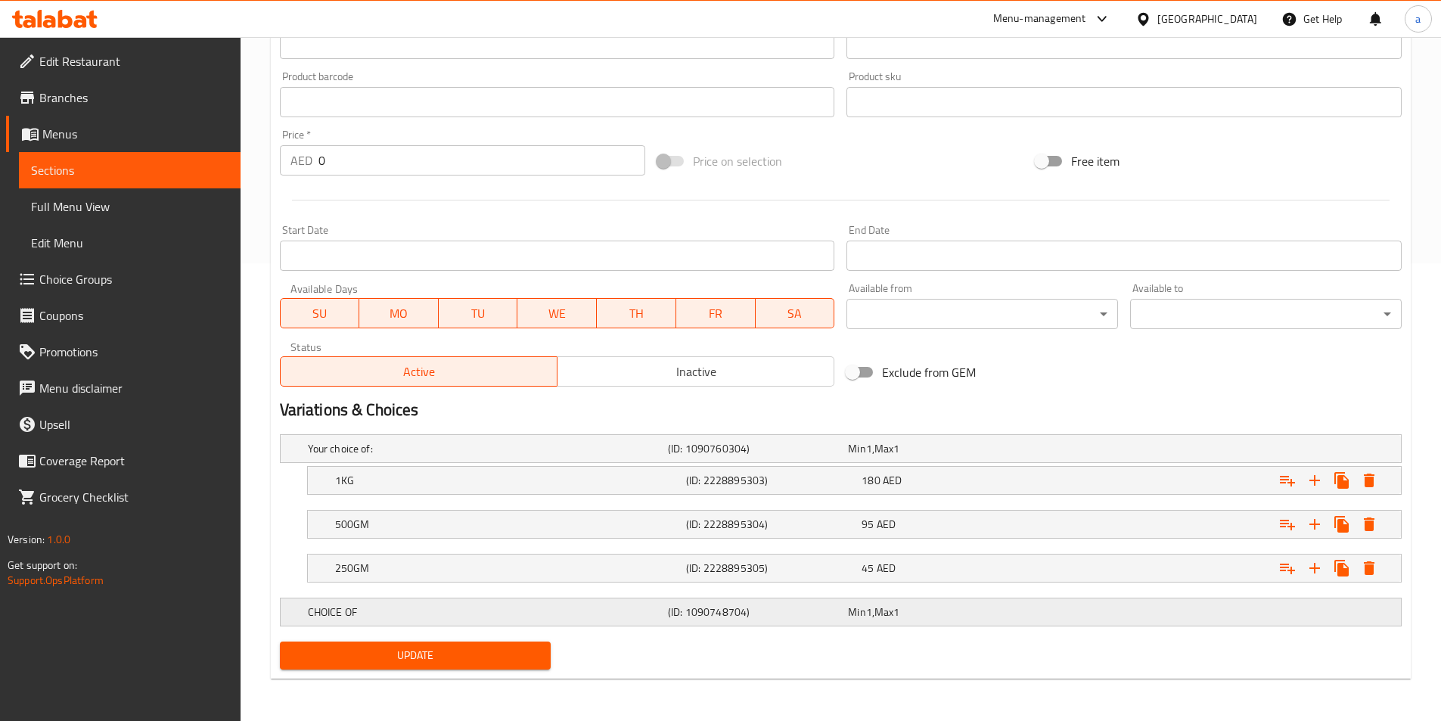
click at [427, 456] on h5 "CHOICE OF" at bounding box center [485, 448] width 354 height 15
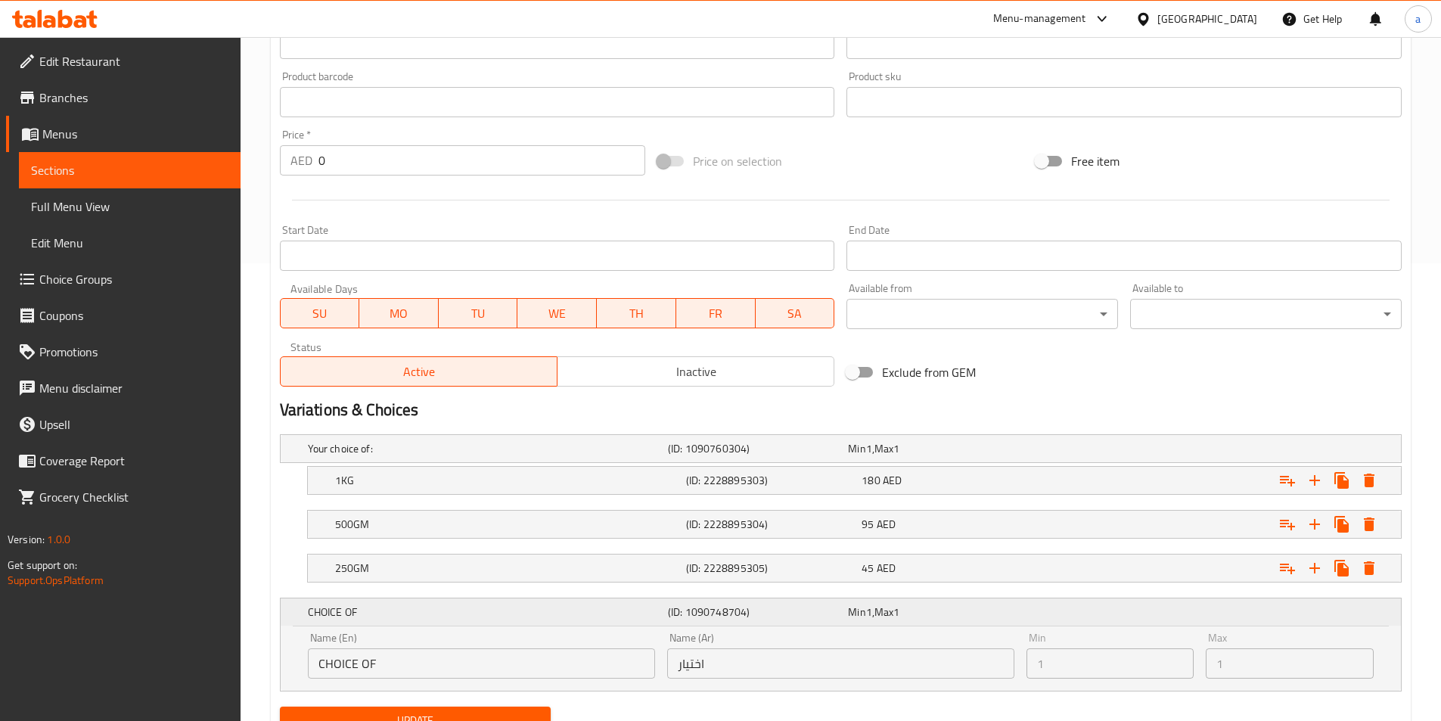
scroll to position [523, 0]
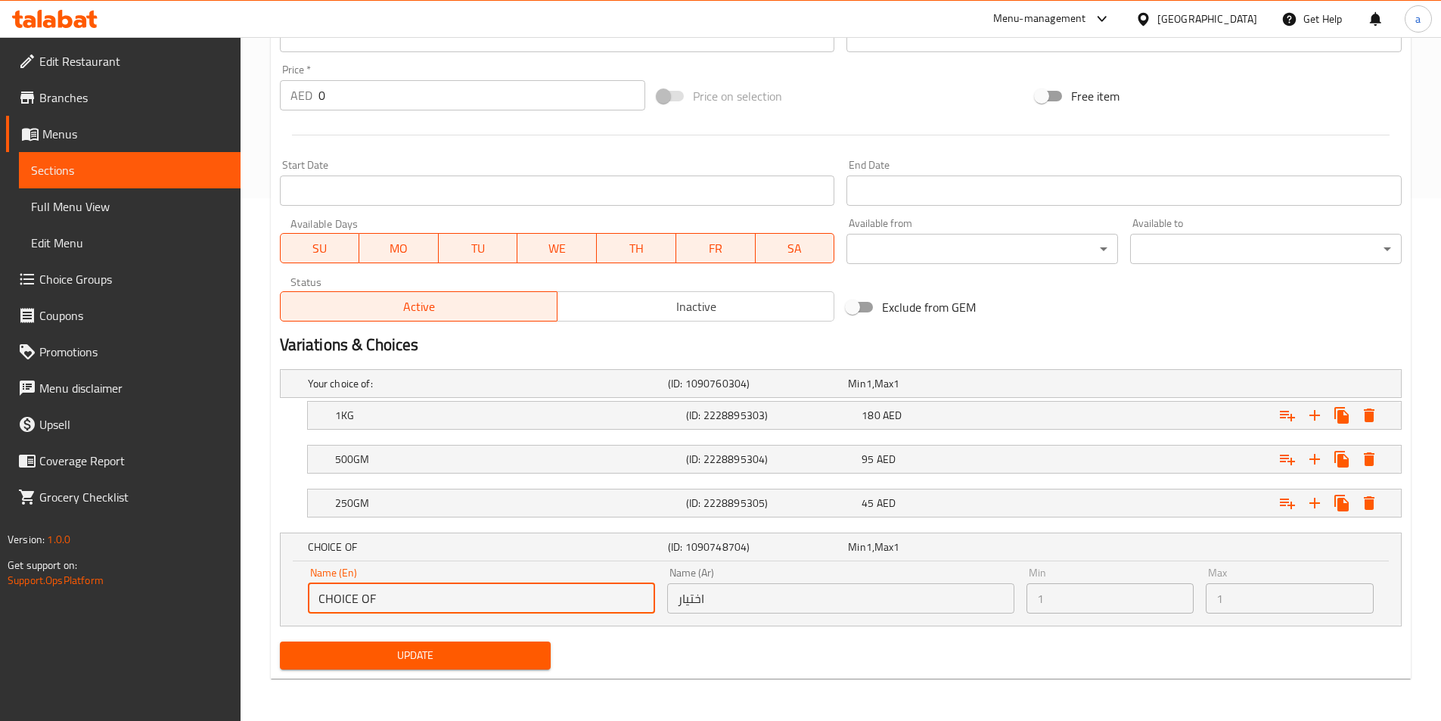
click at [469, 597] on input "CHOICE OF" at bounding box center [481, 598] width 347 height 30
click at [623, 601] on input "CHOICE OF" at bounding box center [481, 598] width 347 height 30
click at [537, 340] on h2 "Variations & Choices" at bounding box center [841, 345] width 1122 height 23
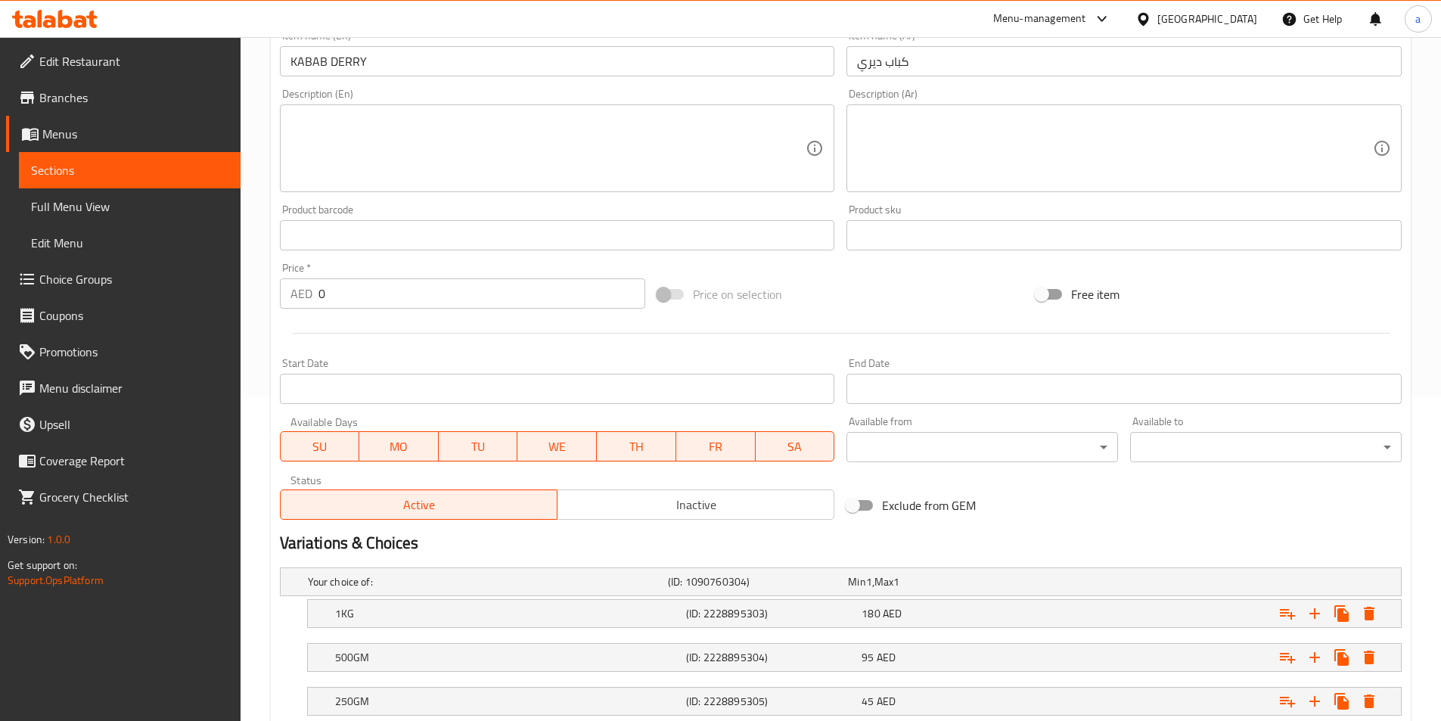
scroll to position [0, 0]
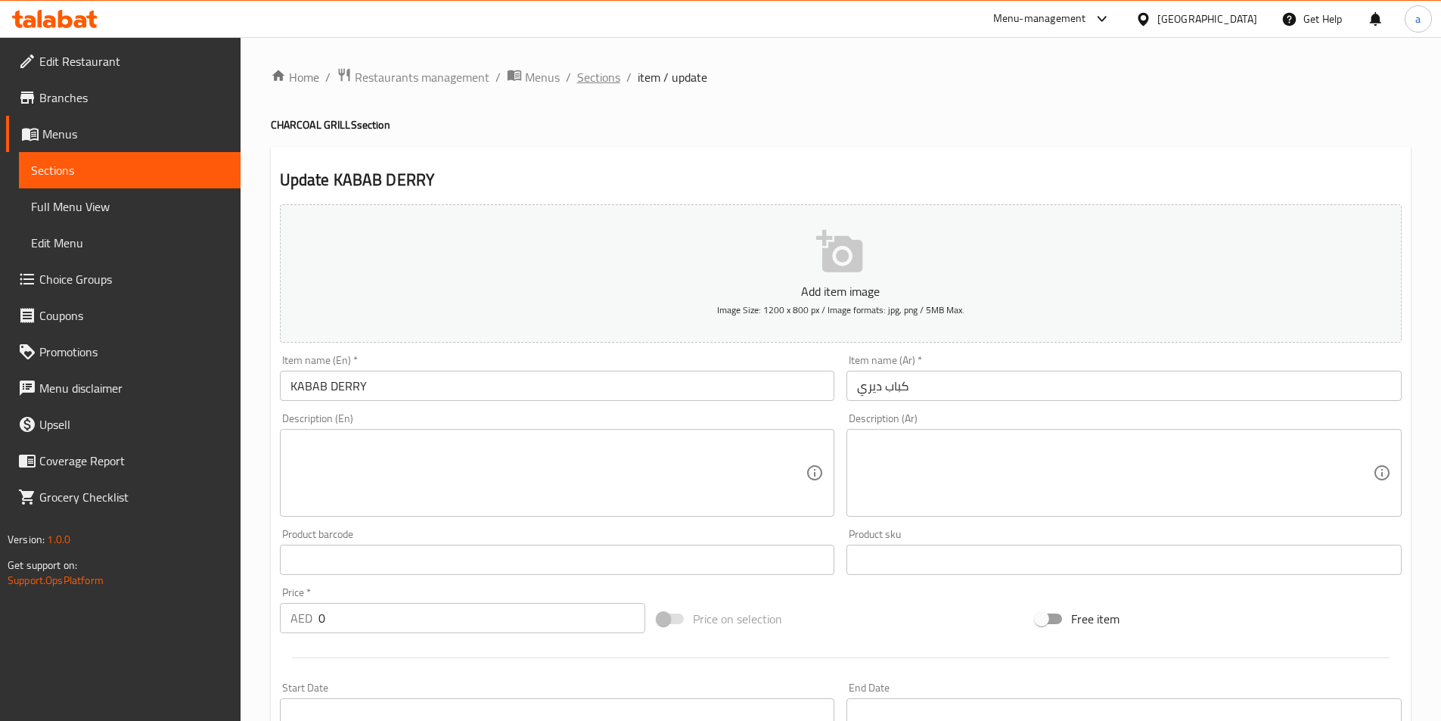
click at [602, 79] on span "Sections" at bounding box center [598, 77] width 43 height 18
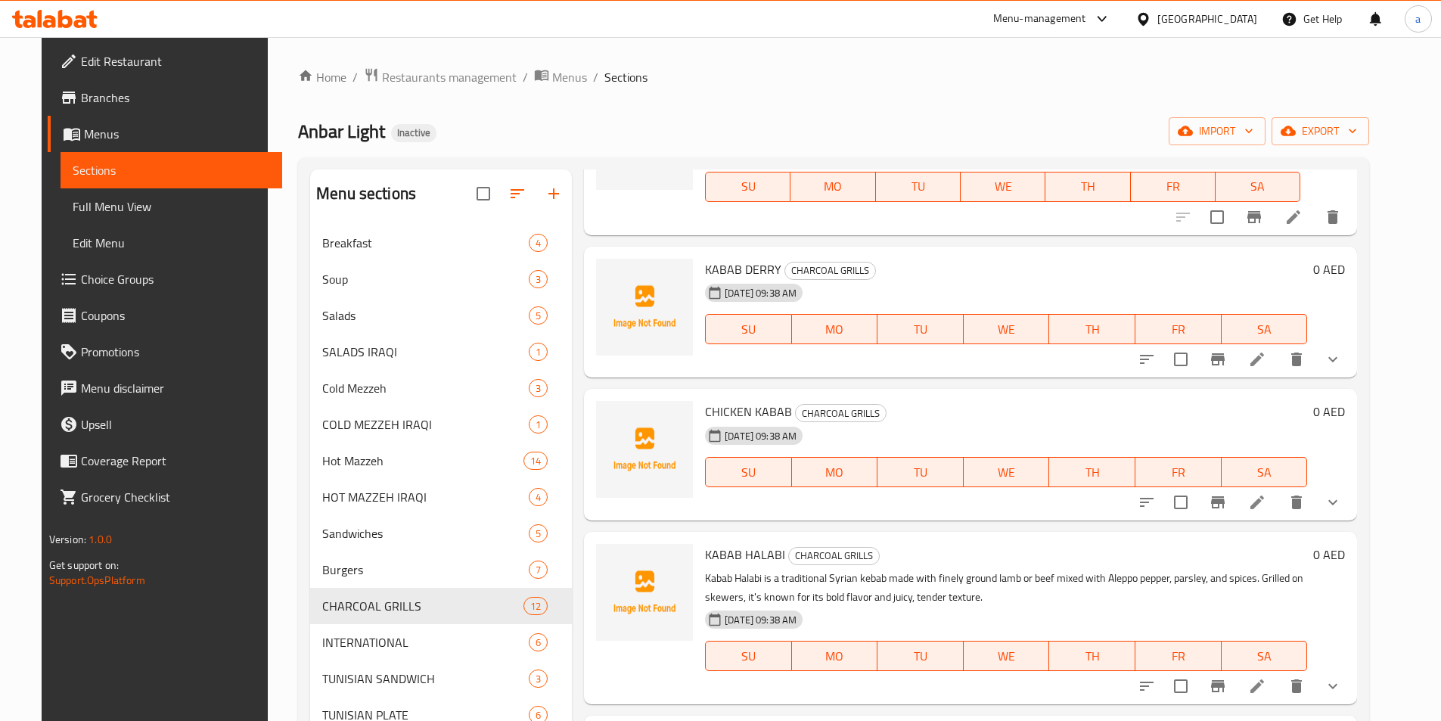
scroll to position [907, 0]
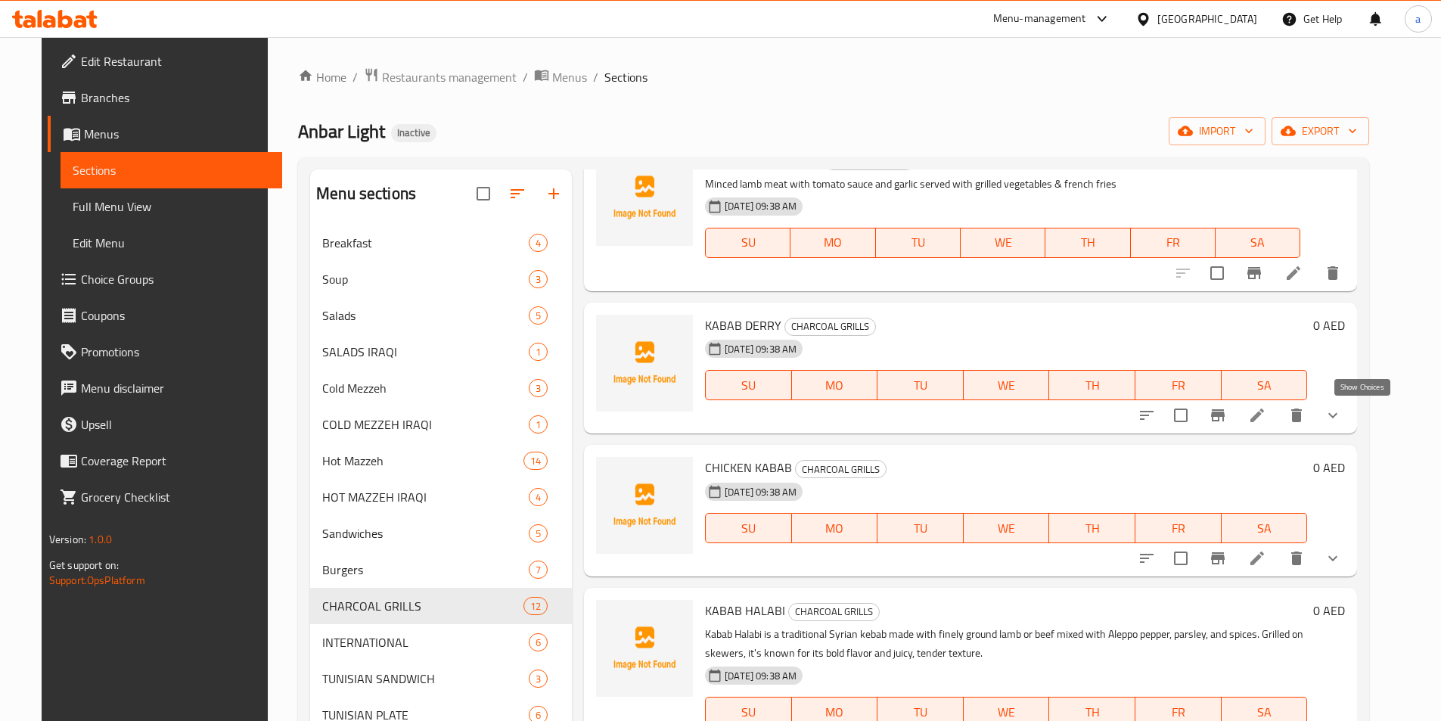
click at [1342, 413] on icon "show more" at bounding box center [1332, 415] width 18 height 18
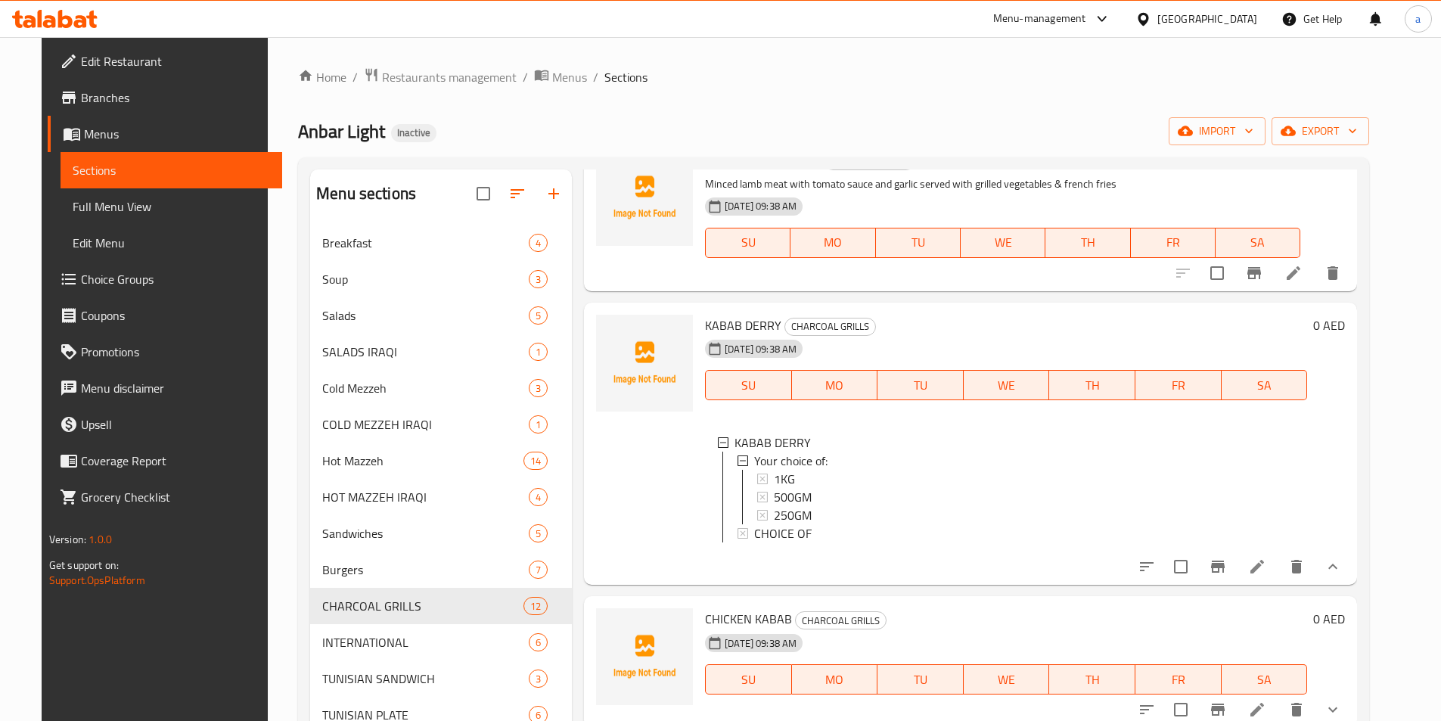
scroll to position [2, 0]
click at [737, 530] on icon at bounding box center [742, 531] width 11 height 11
click at [1156, 575] on icon "sort-choices" at bounding box center [1146, 566] width 18 height 18
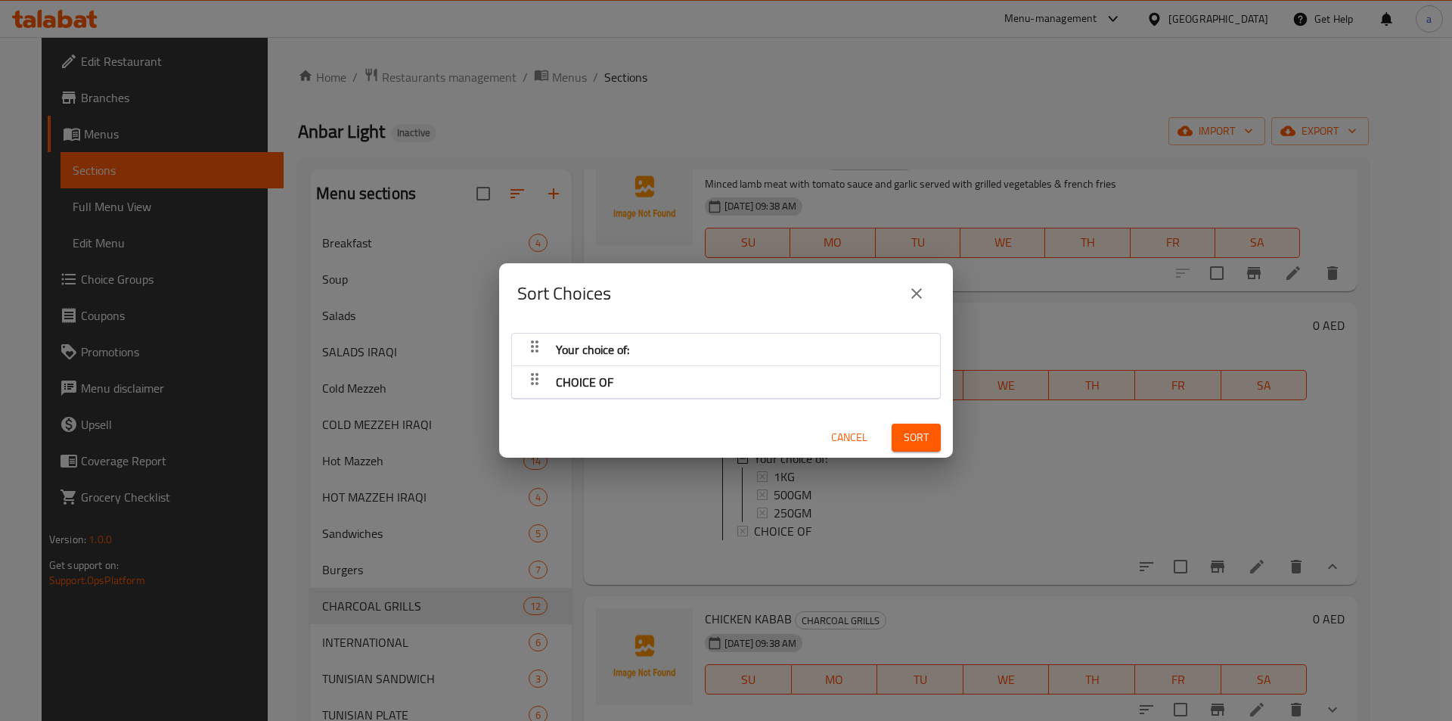
click at [675, 401] on div "Your choice of: CHOICE OF Cancel Sort" at bounding box center [726, 391] width 454 height 134
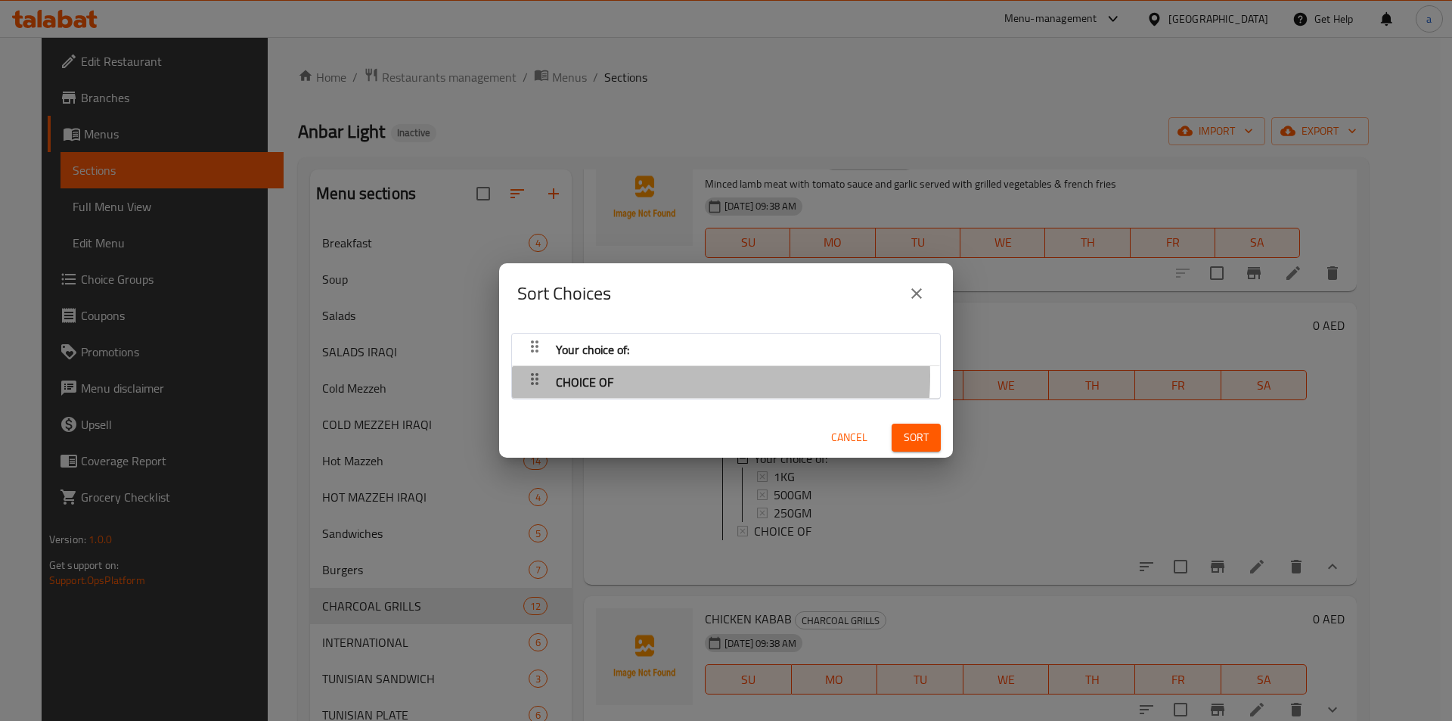
click at [622, 368] on div "CHOICE OF" at bounding box center [726, 349] width 413 height 36
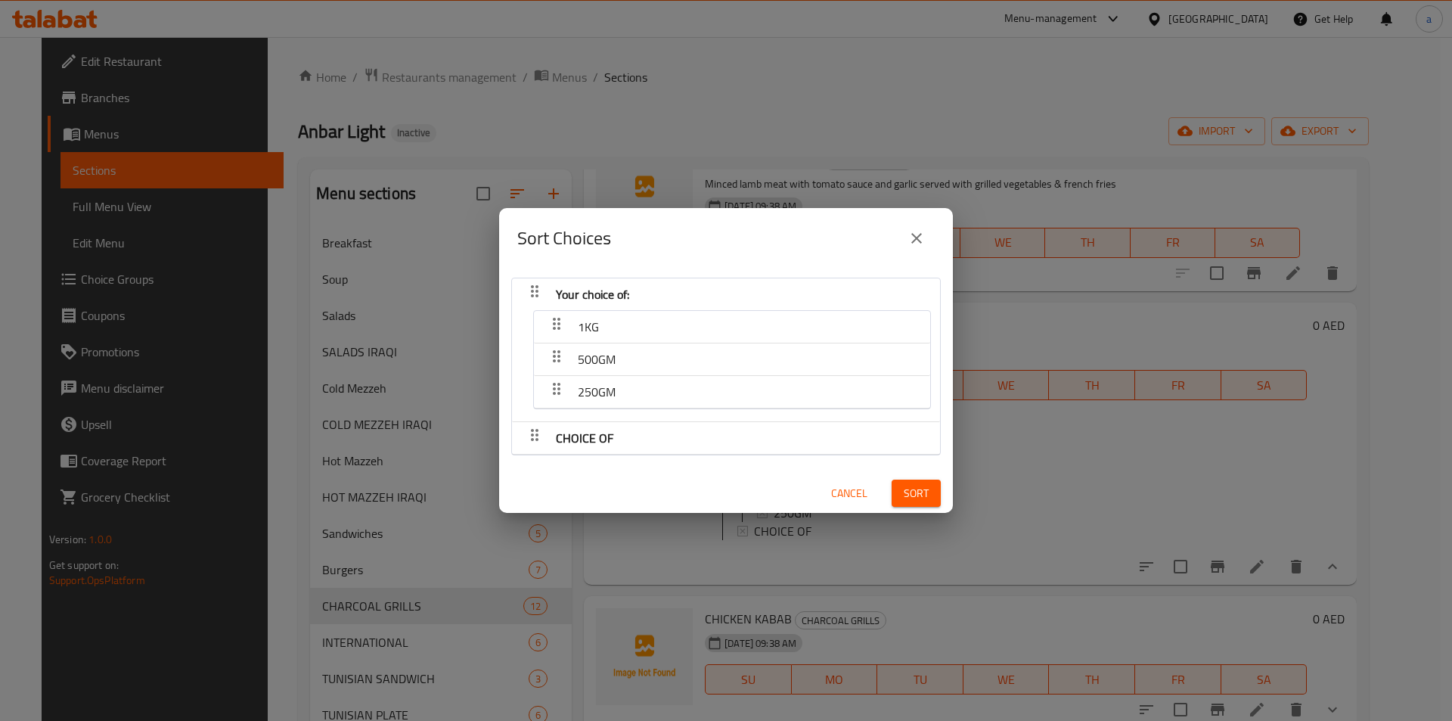
click at [538, 300] on icon "button" at bounding box center [535, 291] width 18 height 18
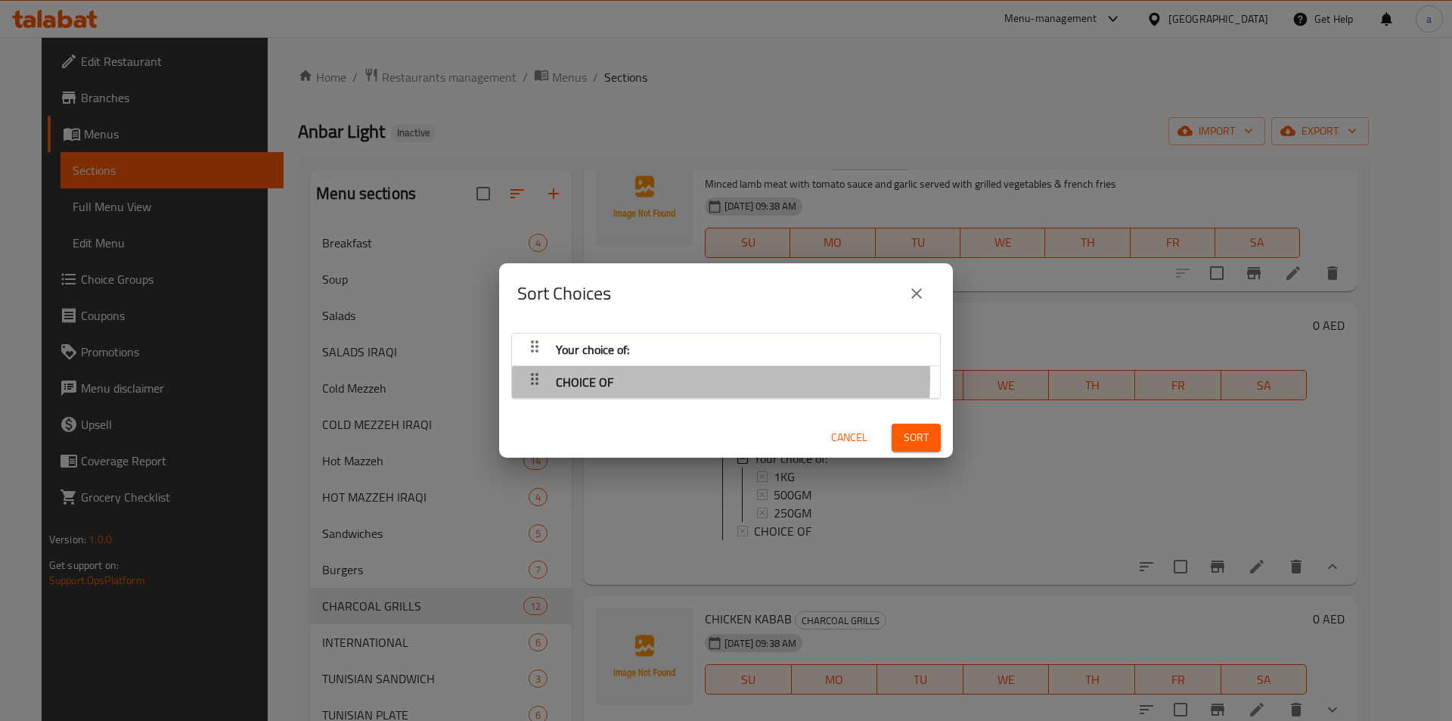
click at [532, 355] on icon "button" at bounding box center [535, 346] width 18 height 18
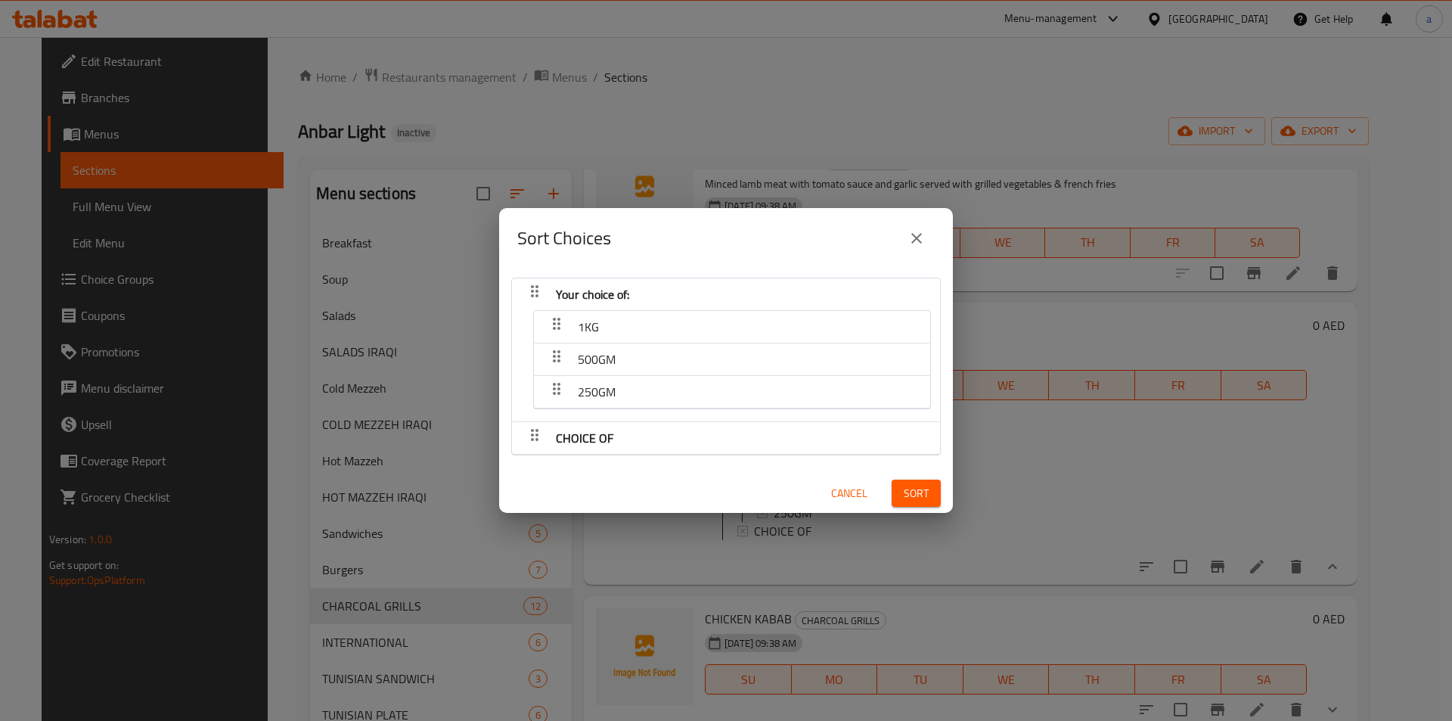
click at [838, 486] on span "Cancel" at bounding box center [849, 493] width 36 height 19
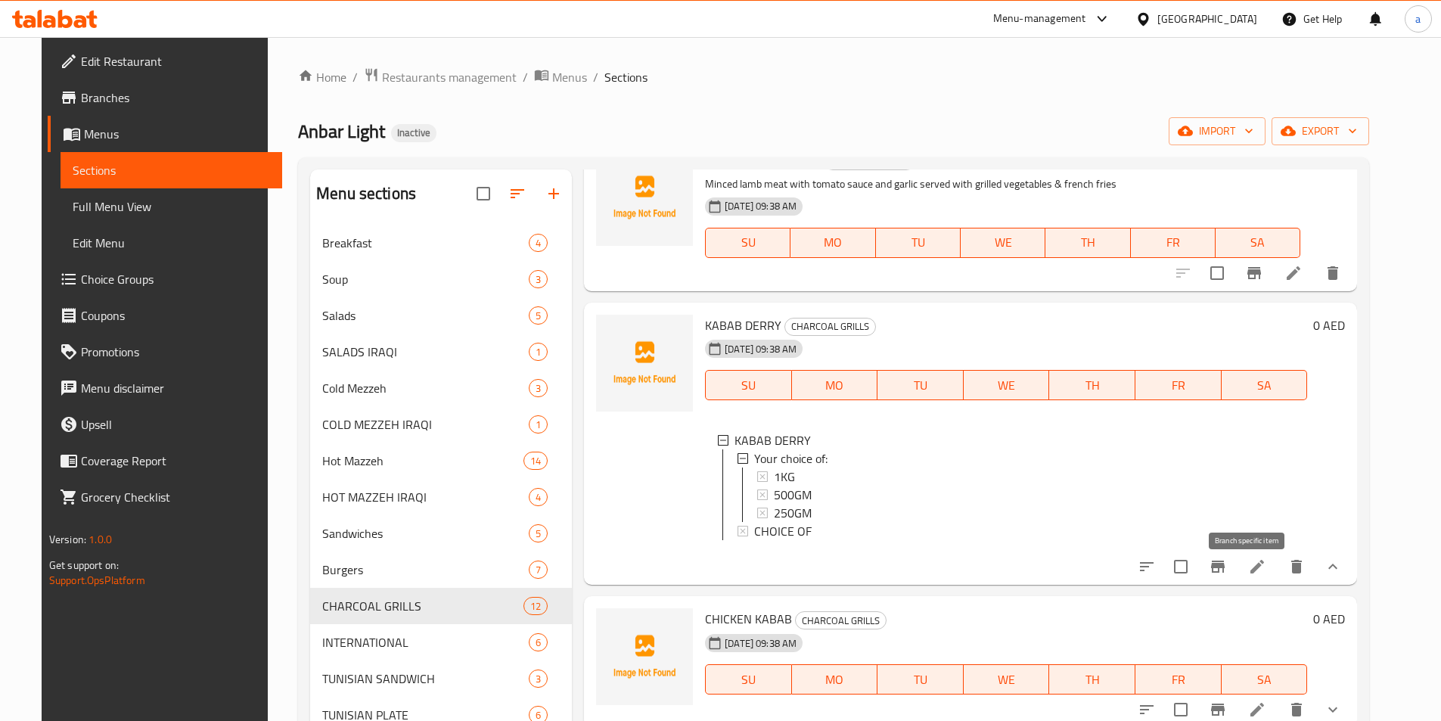
click at [1227, 575] on icon "Branch-specific-item" at bounding box center [1217, 566] width 18 height 18
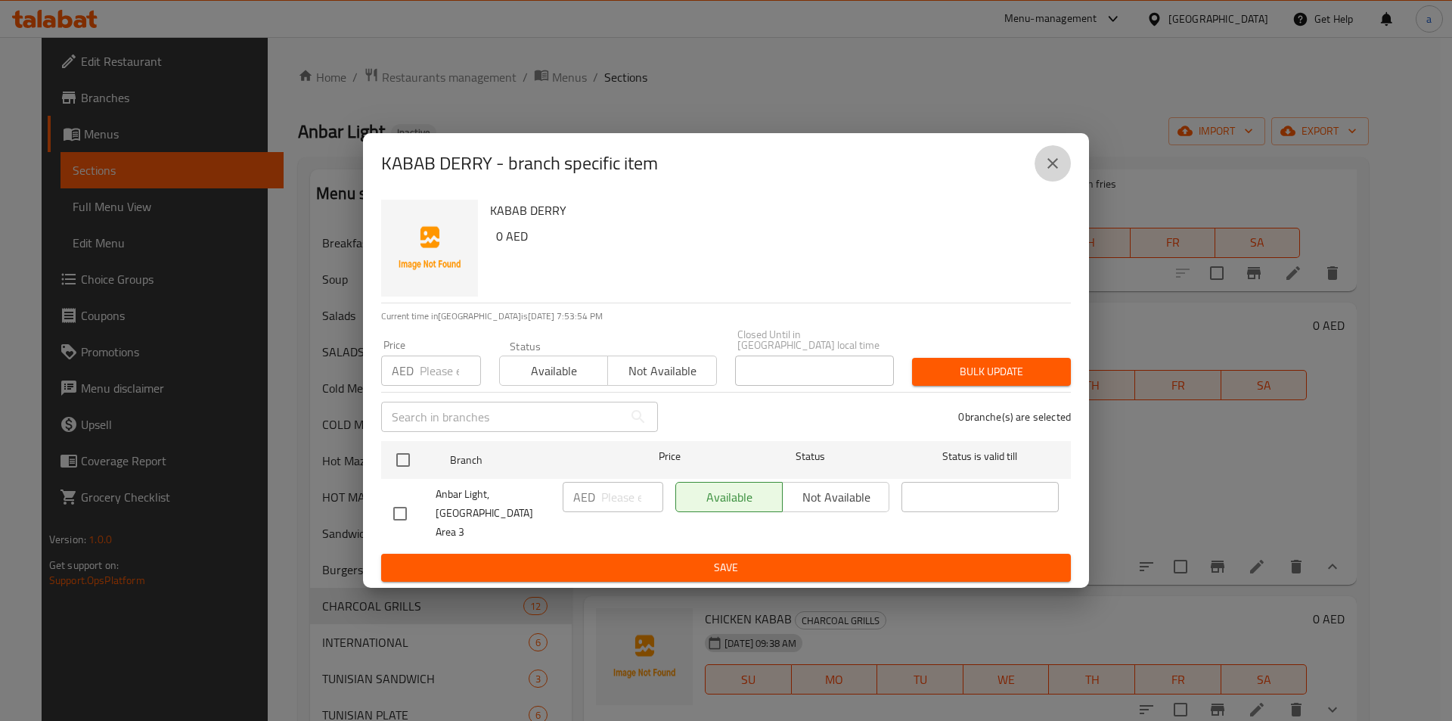
drag, startPoint x: 1059, startPoint y: 177, endPoint x: 1193, endPoint y: 371, distance: 236.0
click at [1056, 172] on icon "close" at bounding box center [1053, 163] width 18 height 18
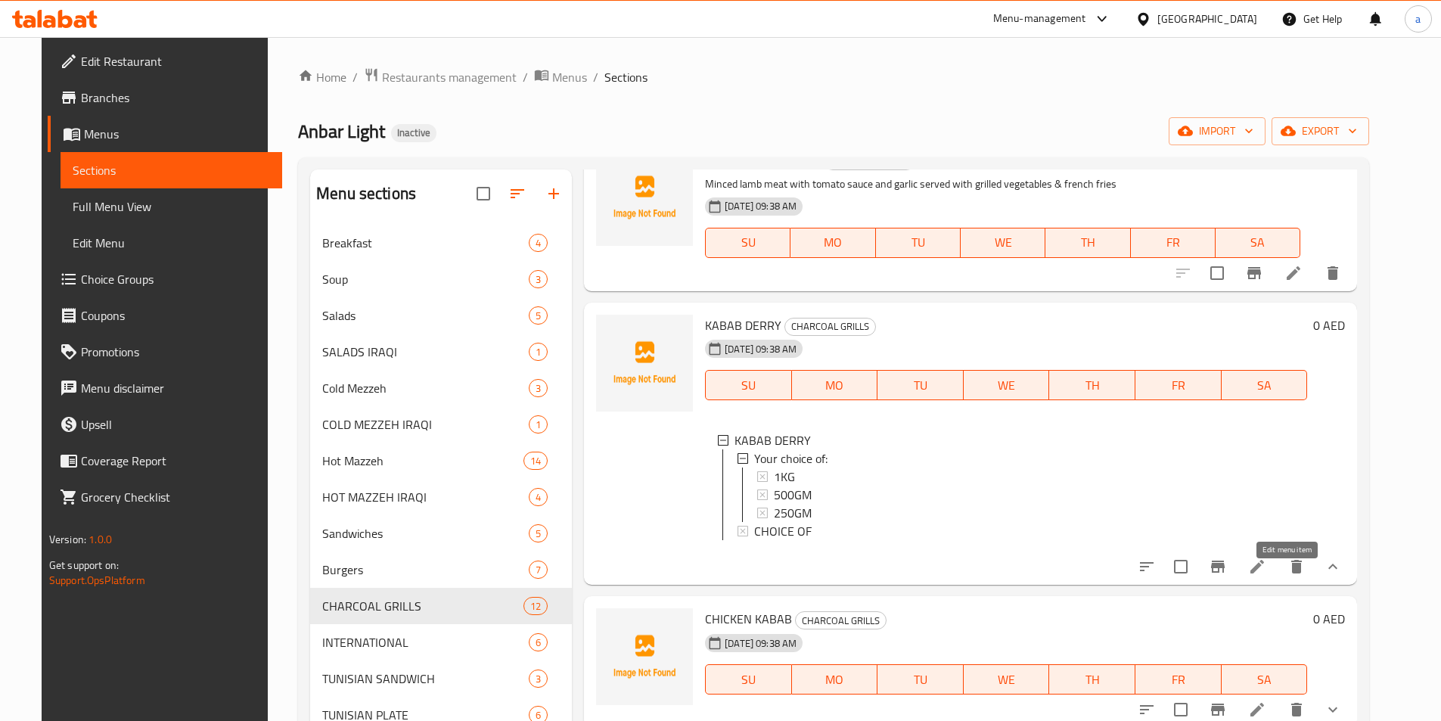
click at [1264, 573] on icon at bounding box center [1257, 567] width 14 height 14
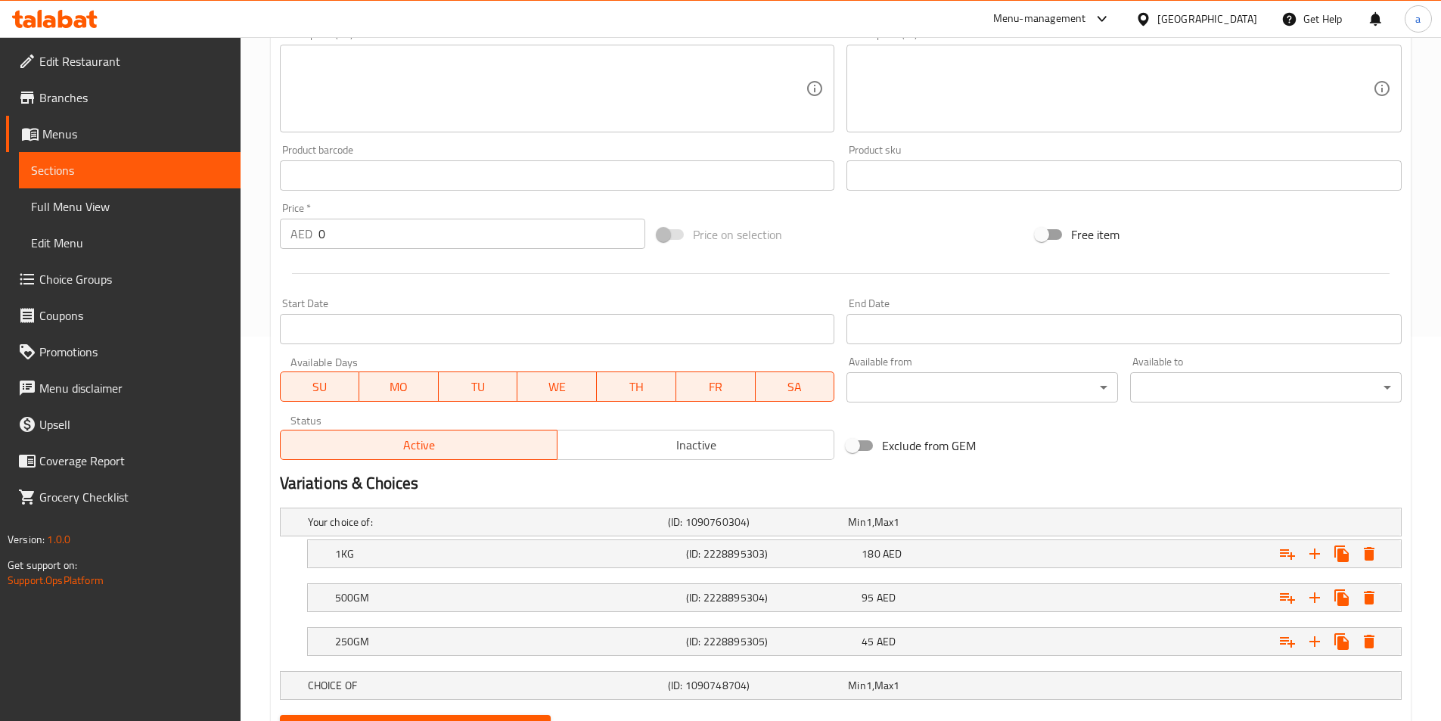
scroll to position [458, 0]
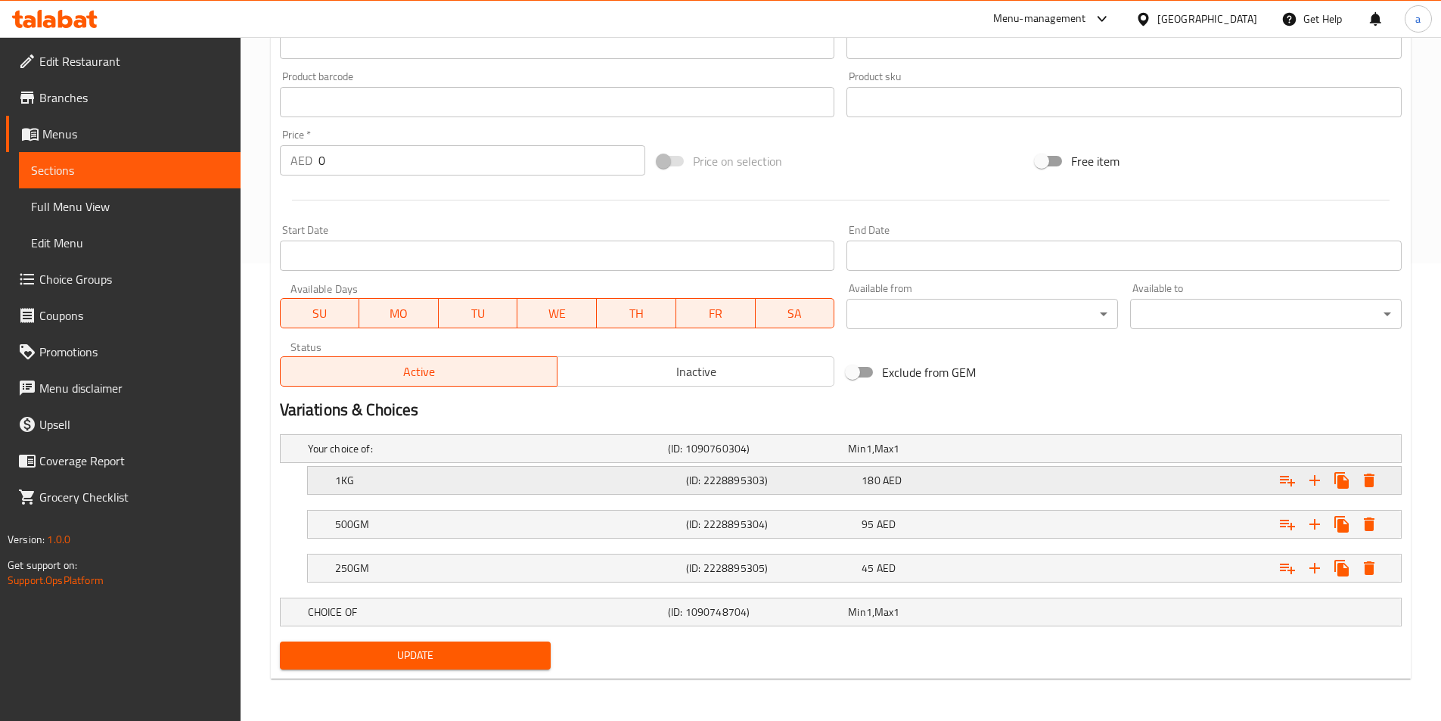
click at [529, 456] on h5 "1KG" at bounding box center [485, 448] width 354 height 15
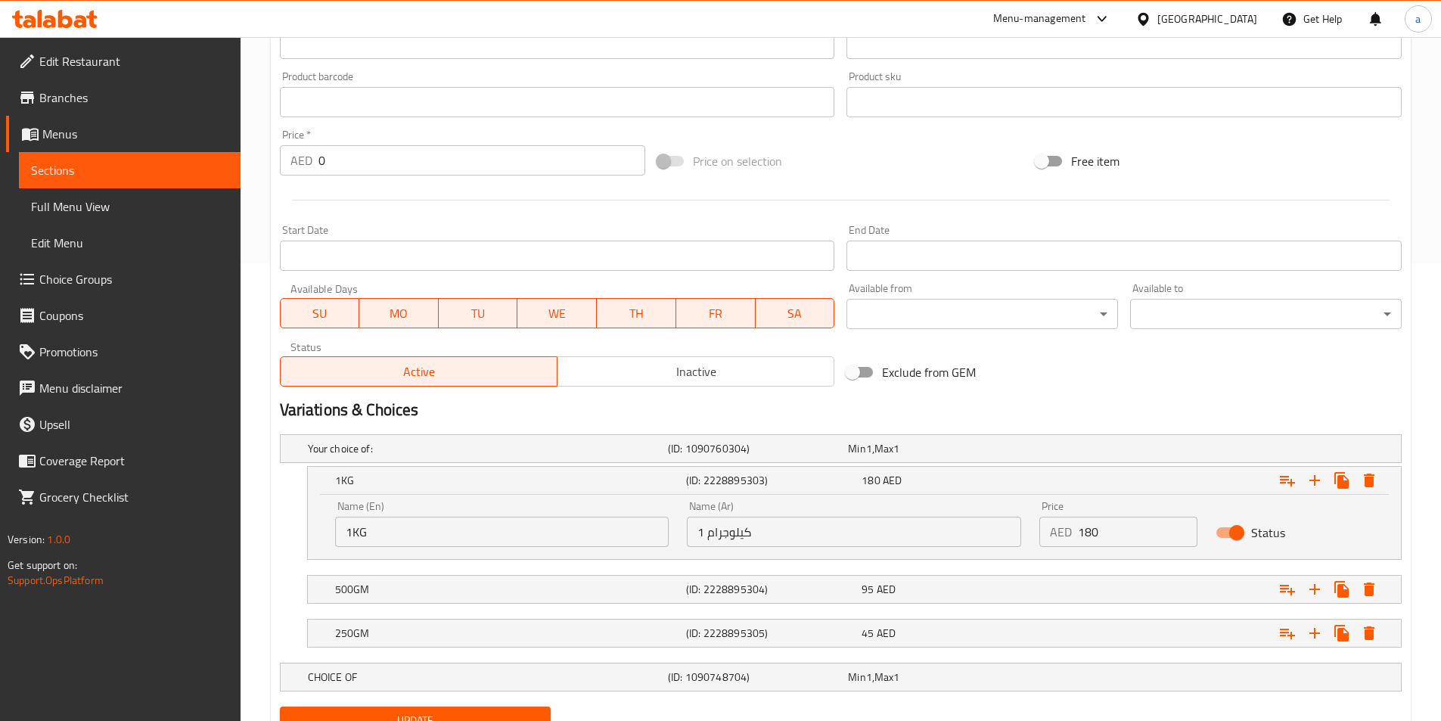
click at [137, 284] on span "Choice Groups" at bounding box center [133, 279] width 189 height 18
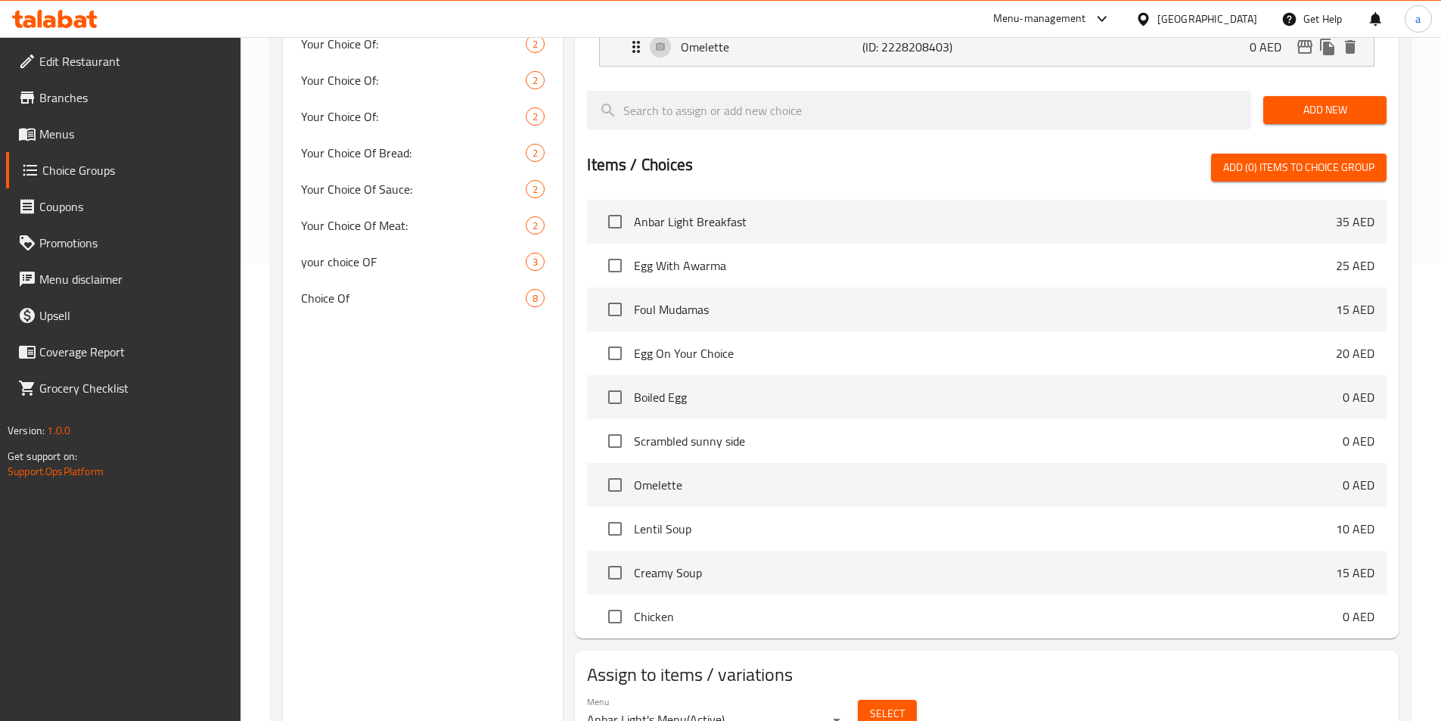
scroll to position [214, 0]
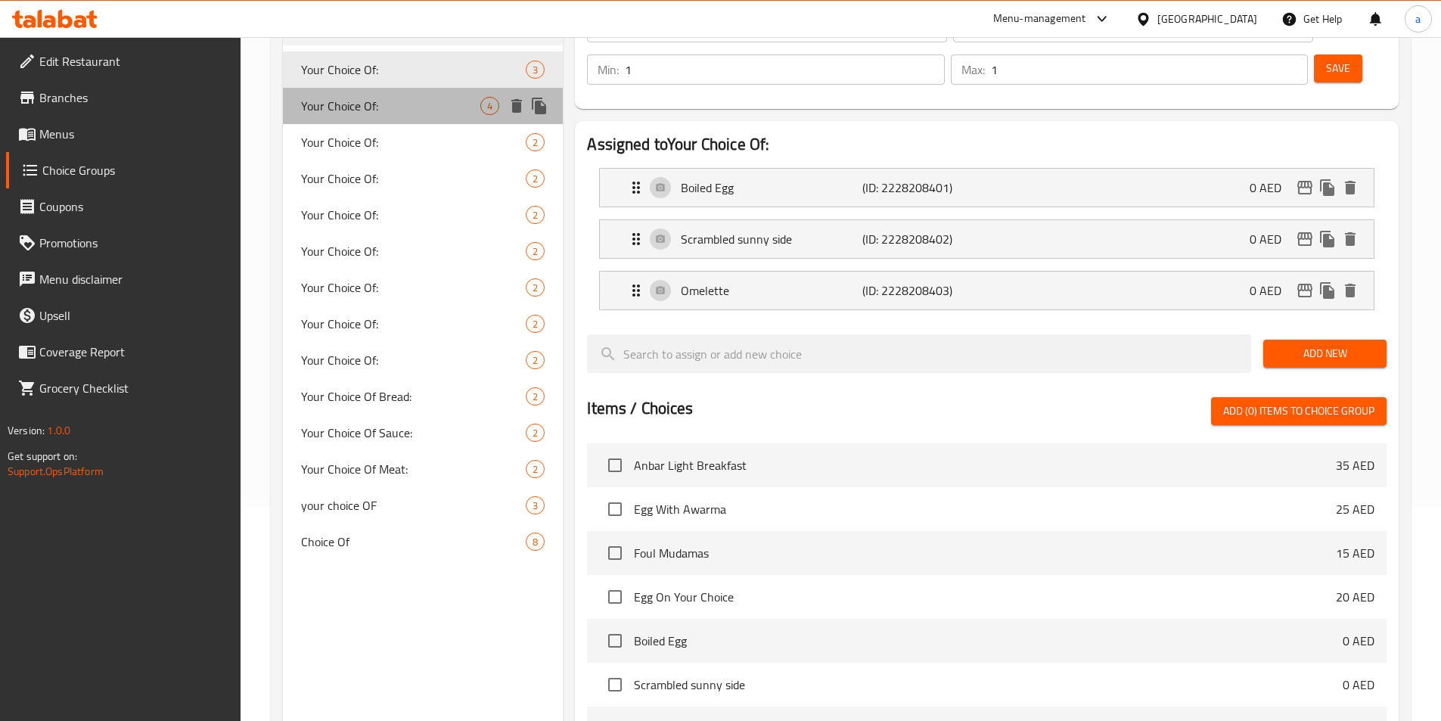
click at [391, 113] on span "Your Choice Of:" at bounding box center [391, 106] width 180 height 18
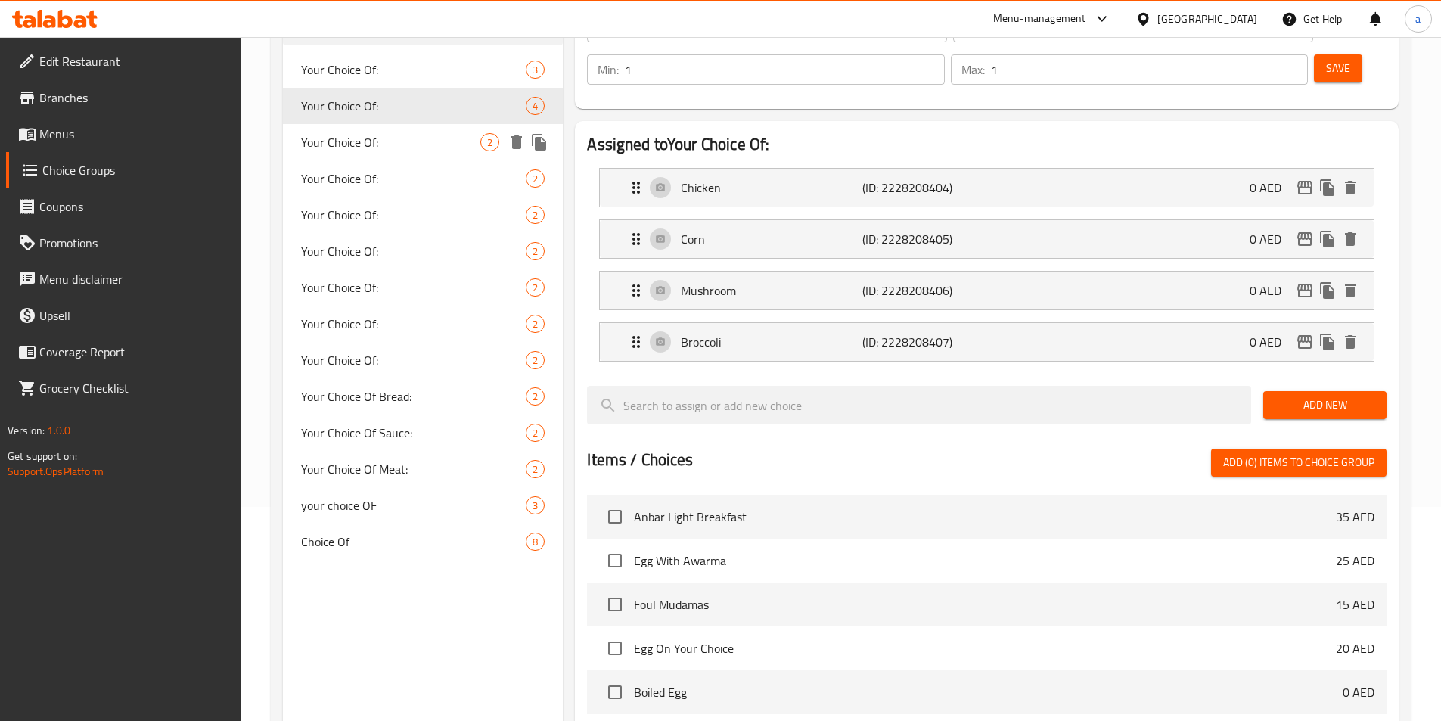
click at [379, 145] on span "Your Choice Of:" at bounding box center [391, 142] width 180 height 18
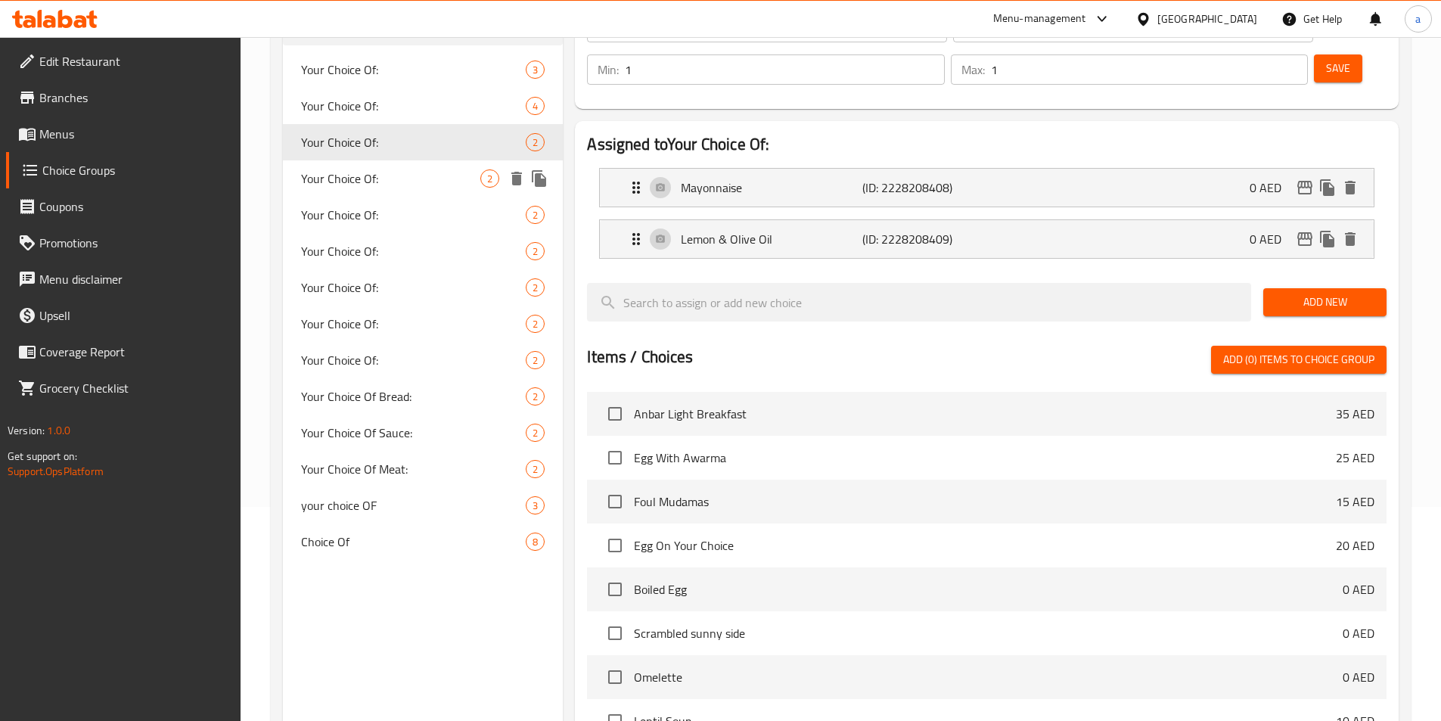
click at [379, 176] on span "Your Choice Of:" at bounding box center [391, 178] width 180 height 18
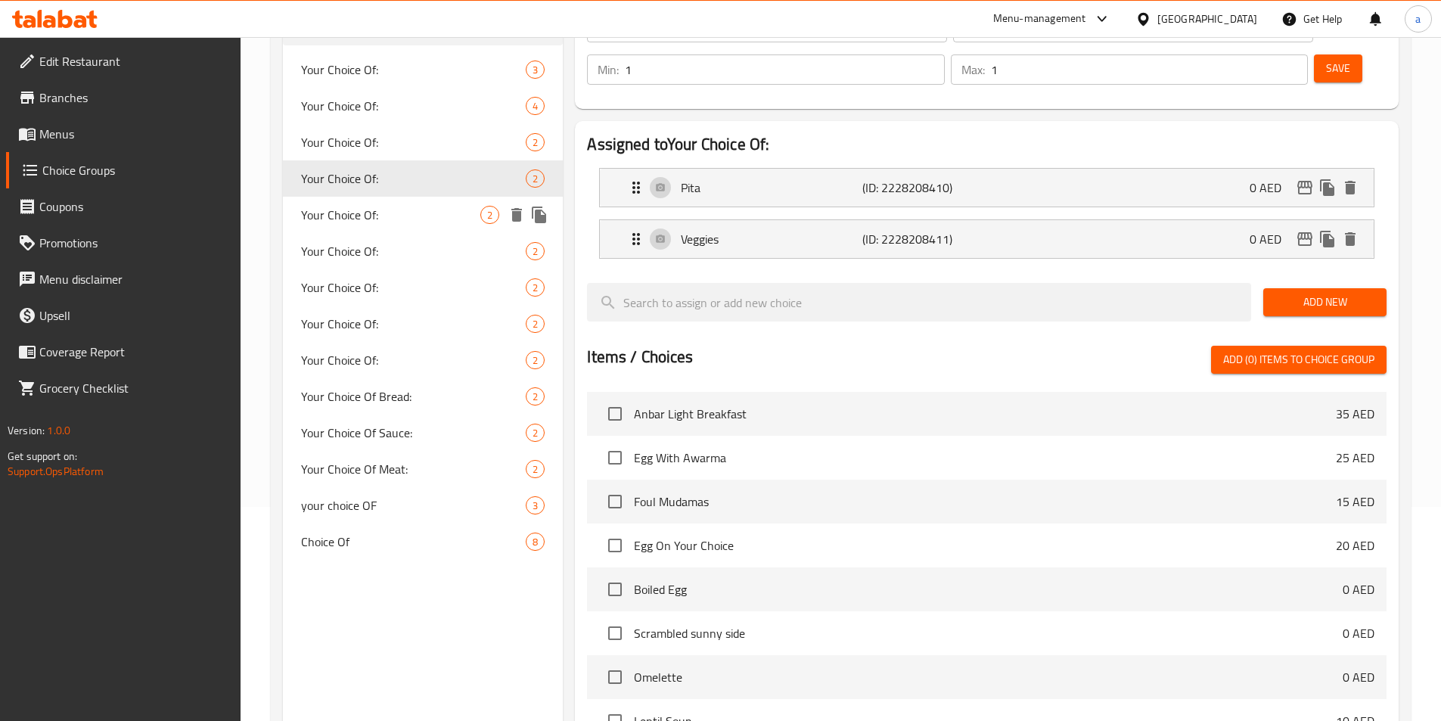
click at [386, 223] on span "Your Choice Of:" at bounding box center [391, 215] width 180 height 18
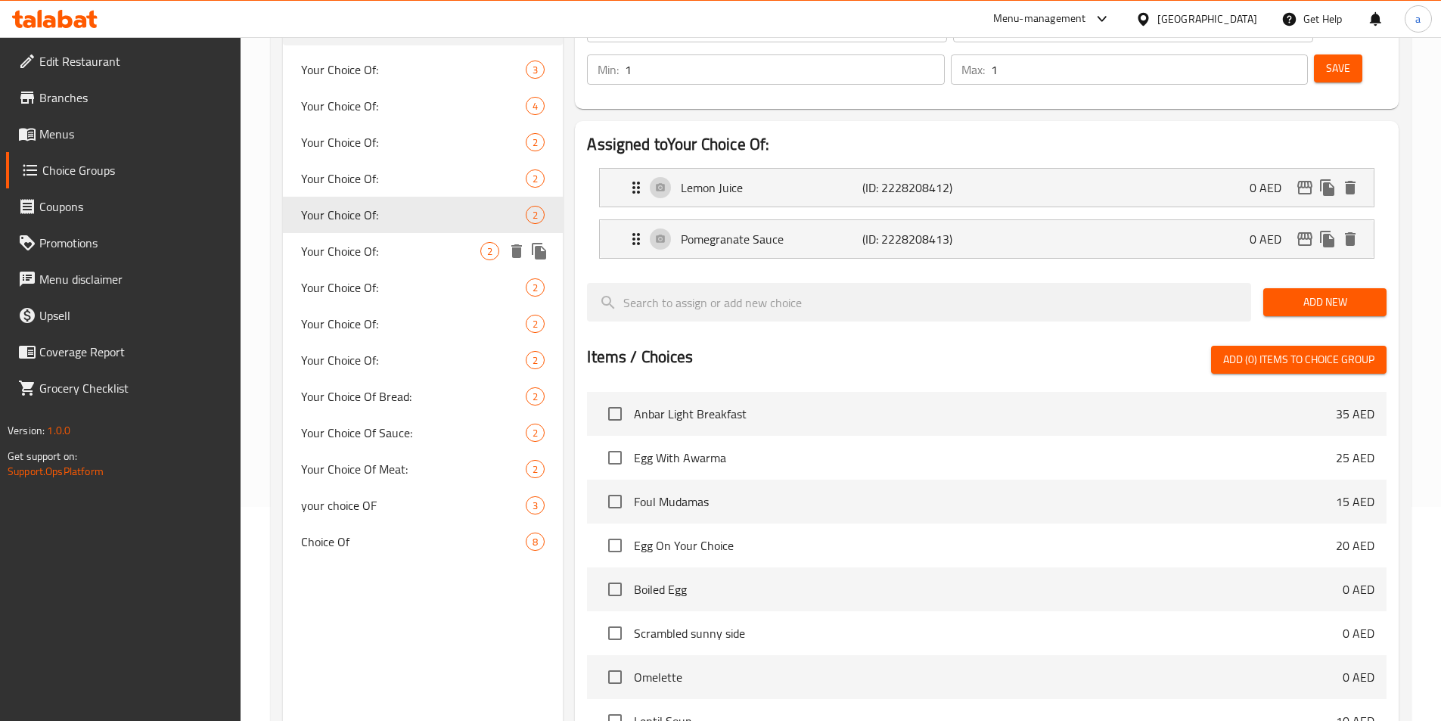
click at [377, 260] on div "Your Choice Of: 2" at bounding box center [423, 251] width 281 height 36
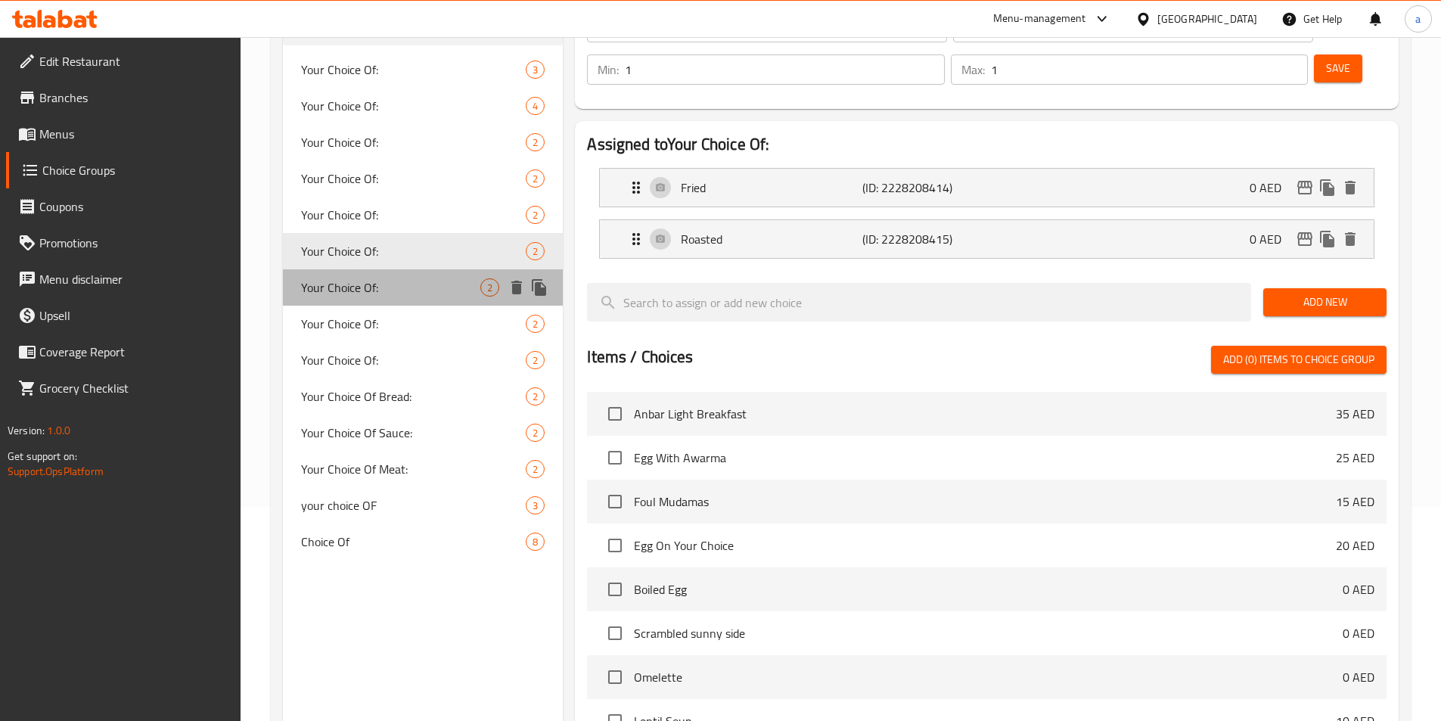
click at [377, 300] on div "Your Choice Of: 2" at bounding box center [423, 287] width 281 height 36
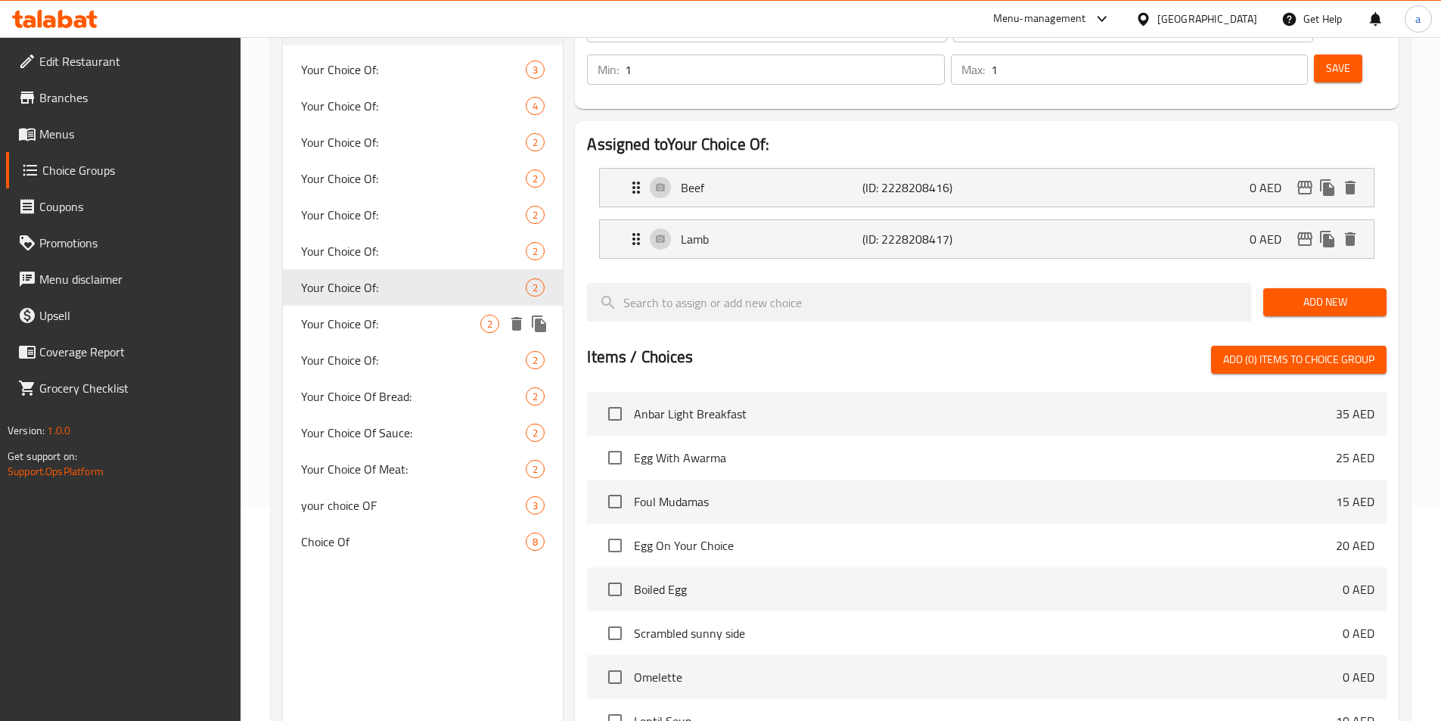
click at [375, 329] on span "Your Choice Of:" at bounding box center [391, 324] width 180 height 18
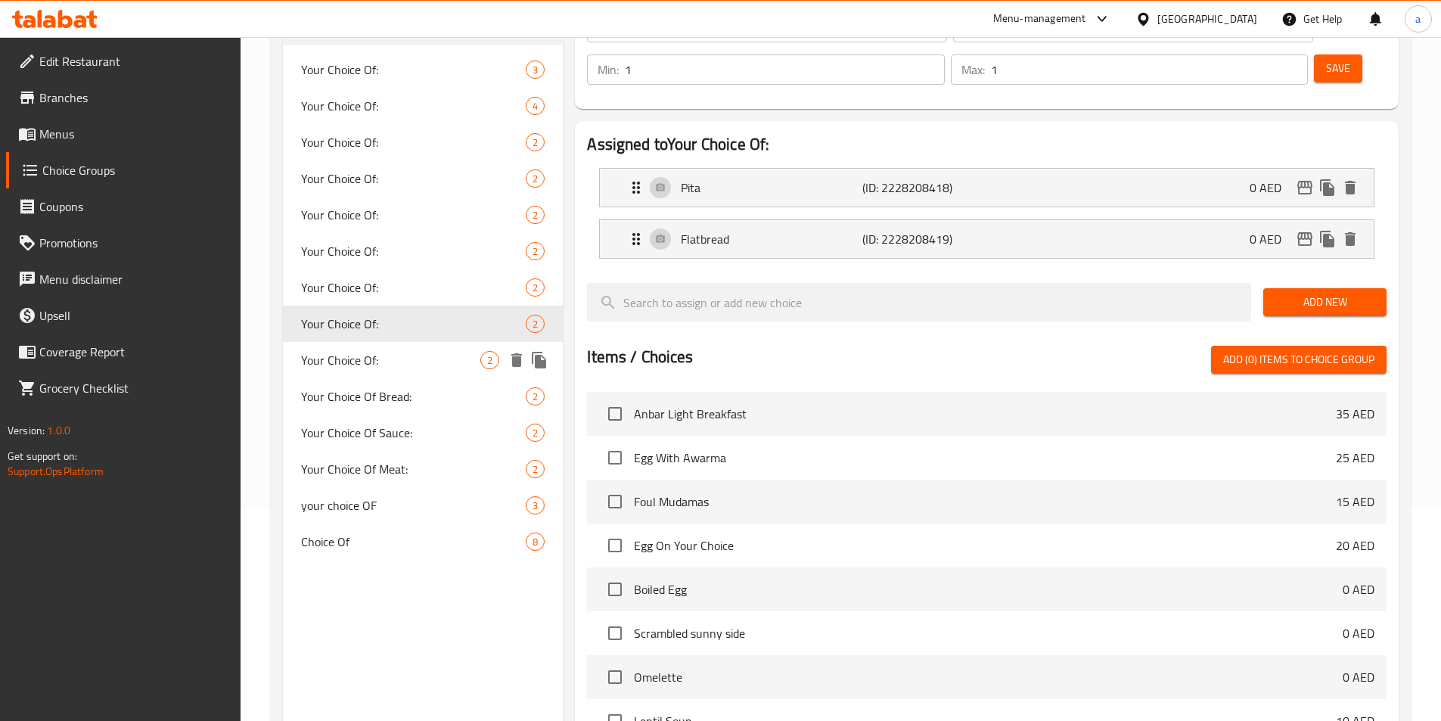
click at [378, 371] on div "Your Choice Of: 2" at bounding box center [423, 360] width 281 height 36
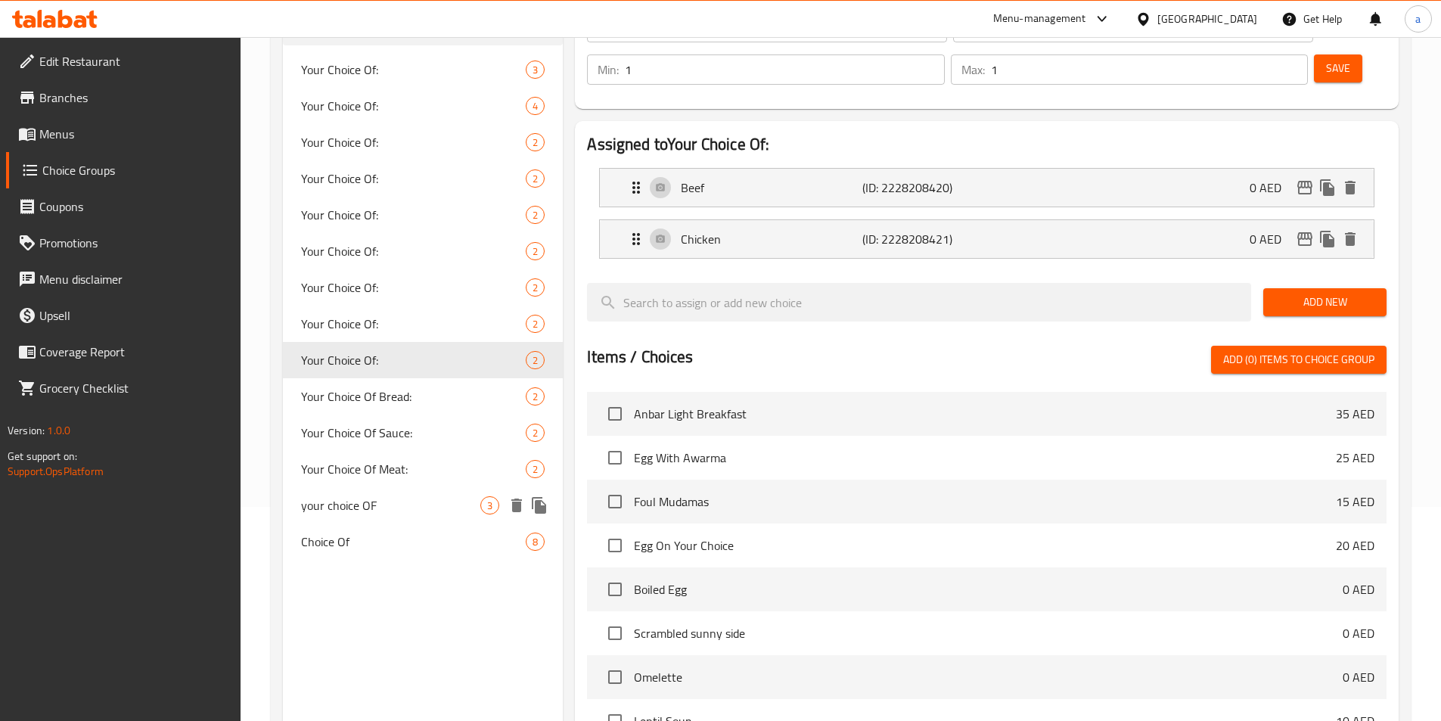
click at [370, 501] on span "your choice OF" at bounding box center [391, 505] width 180 height 18
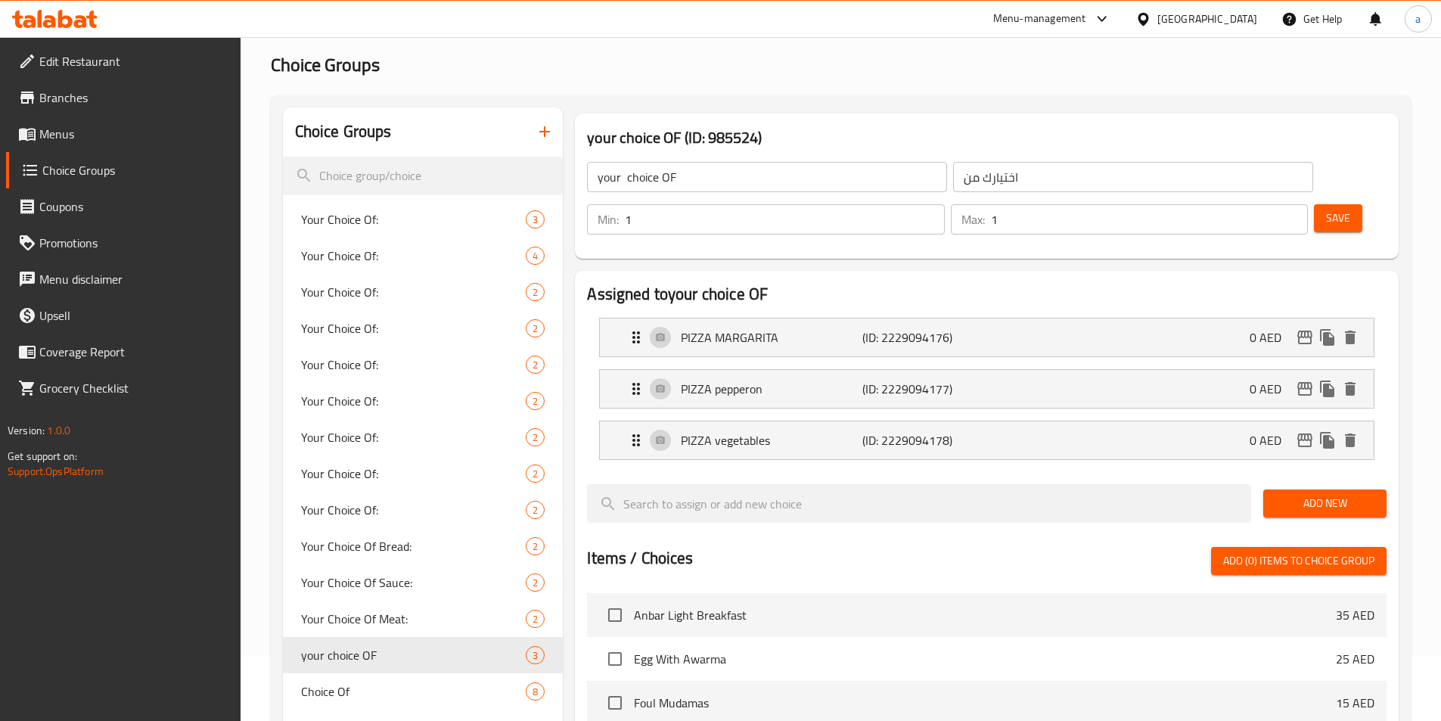
scroll to position [63, 0]
click at [383, 227] on span "Your Choice Of:" at bounding box center [391, 221] width 180 height 18
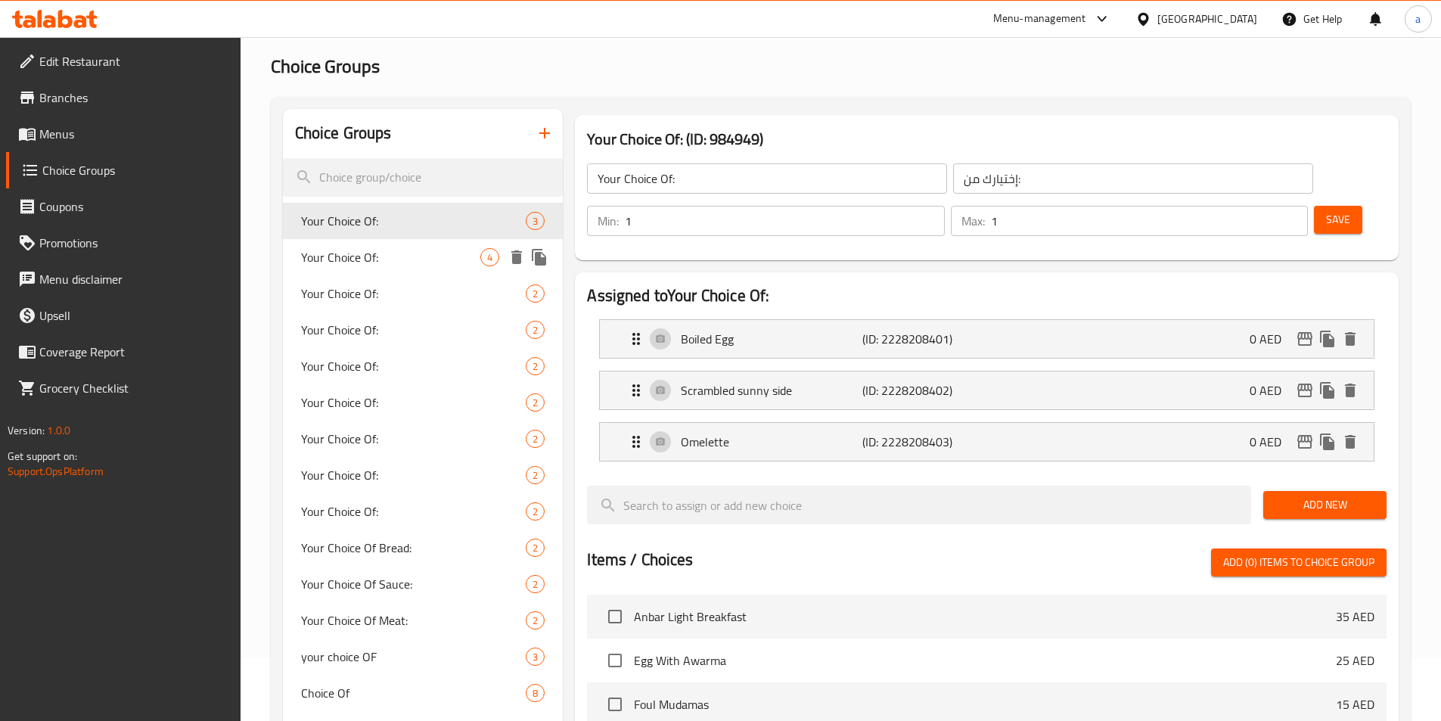
click at [382, 248] on span "Your Choice Of:" at bounding box center [391, 257] width 180 height 18
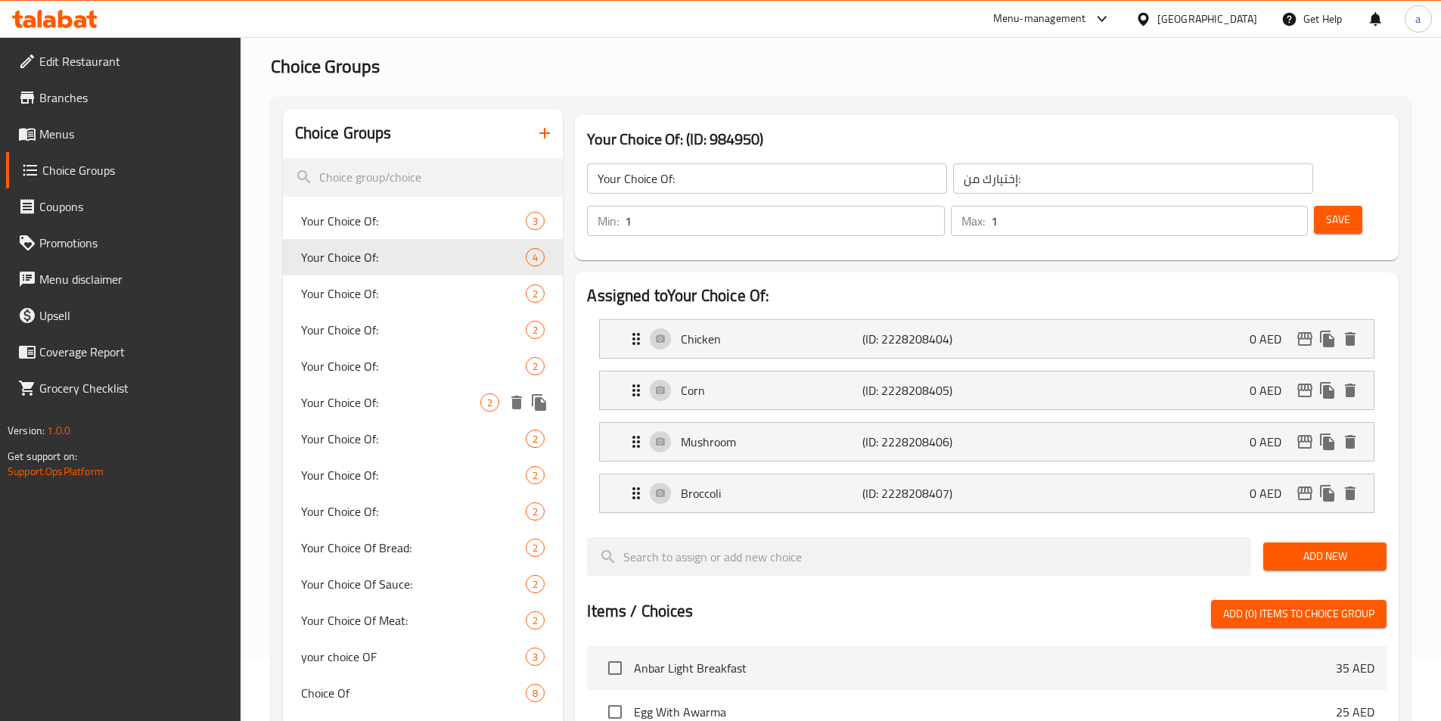
scroll to position [441, 0]
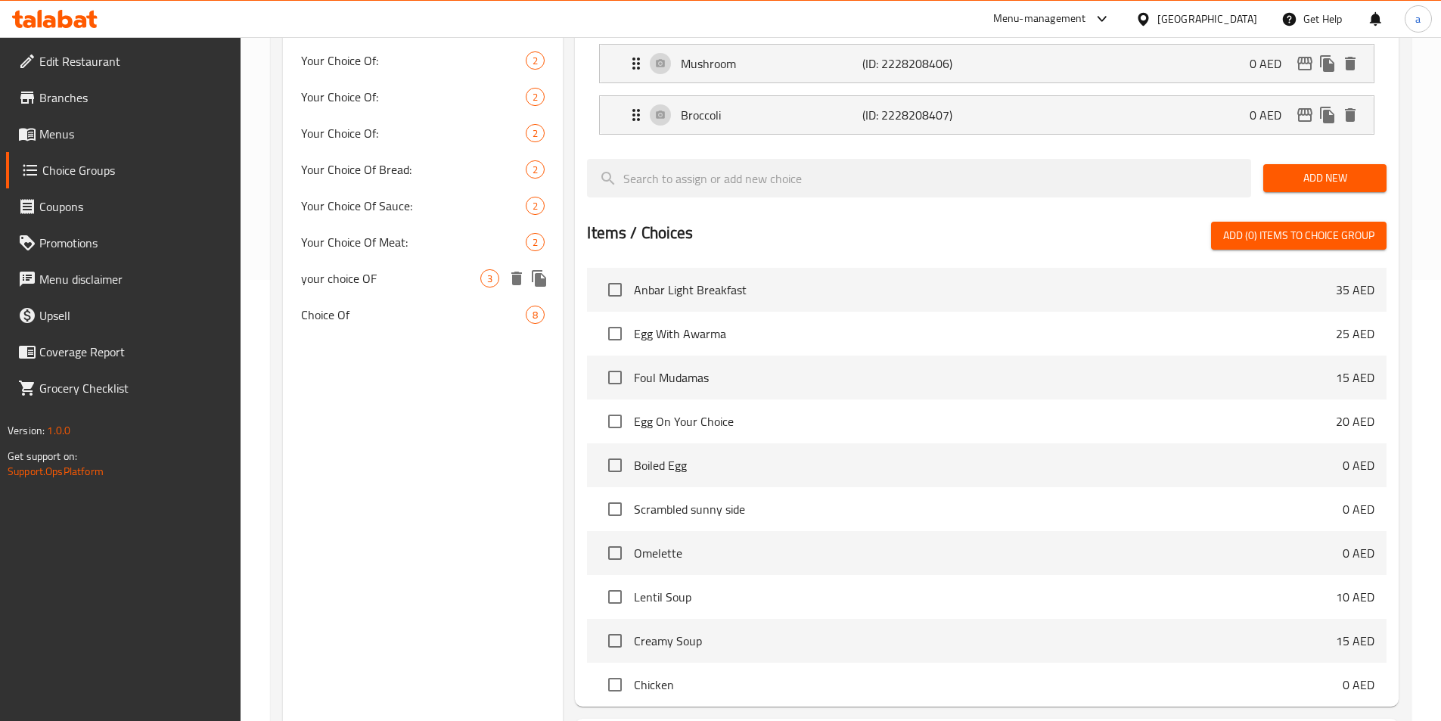
click at [377, 270] on span "your choice OF" at bounding box center [391, 278] width 180 height 18
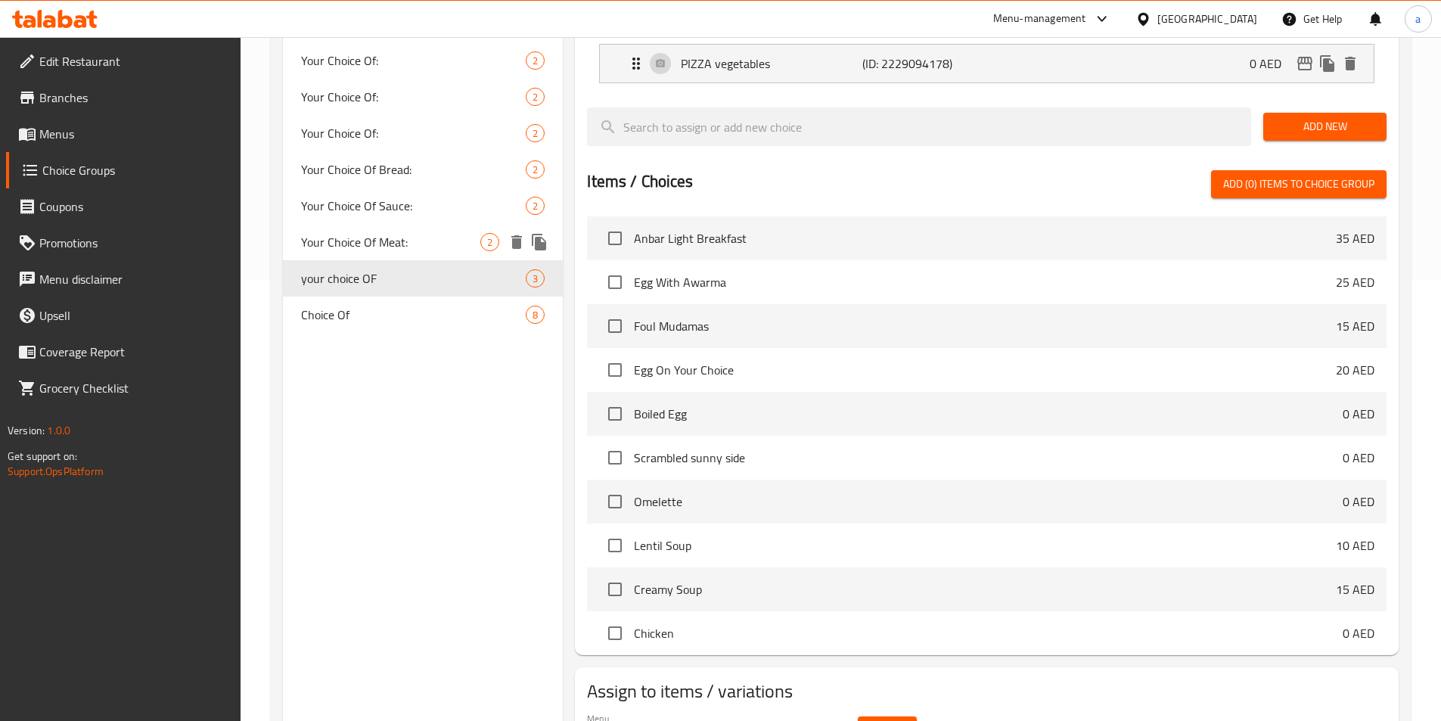
scroll to position [214, 0]
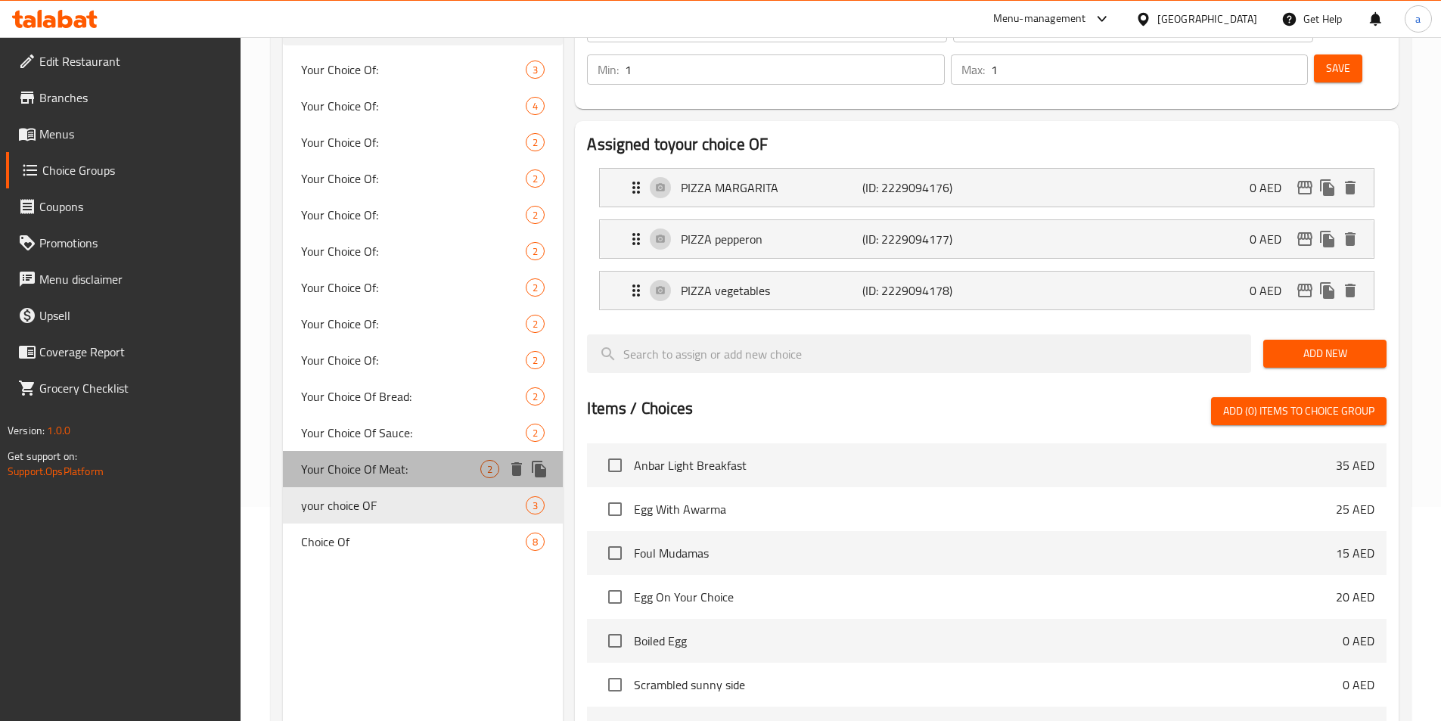
click at [352, 461] on span "Your Choice Of Meat:" at bounding box center [391, 469] width 180 height 18
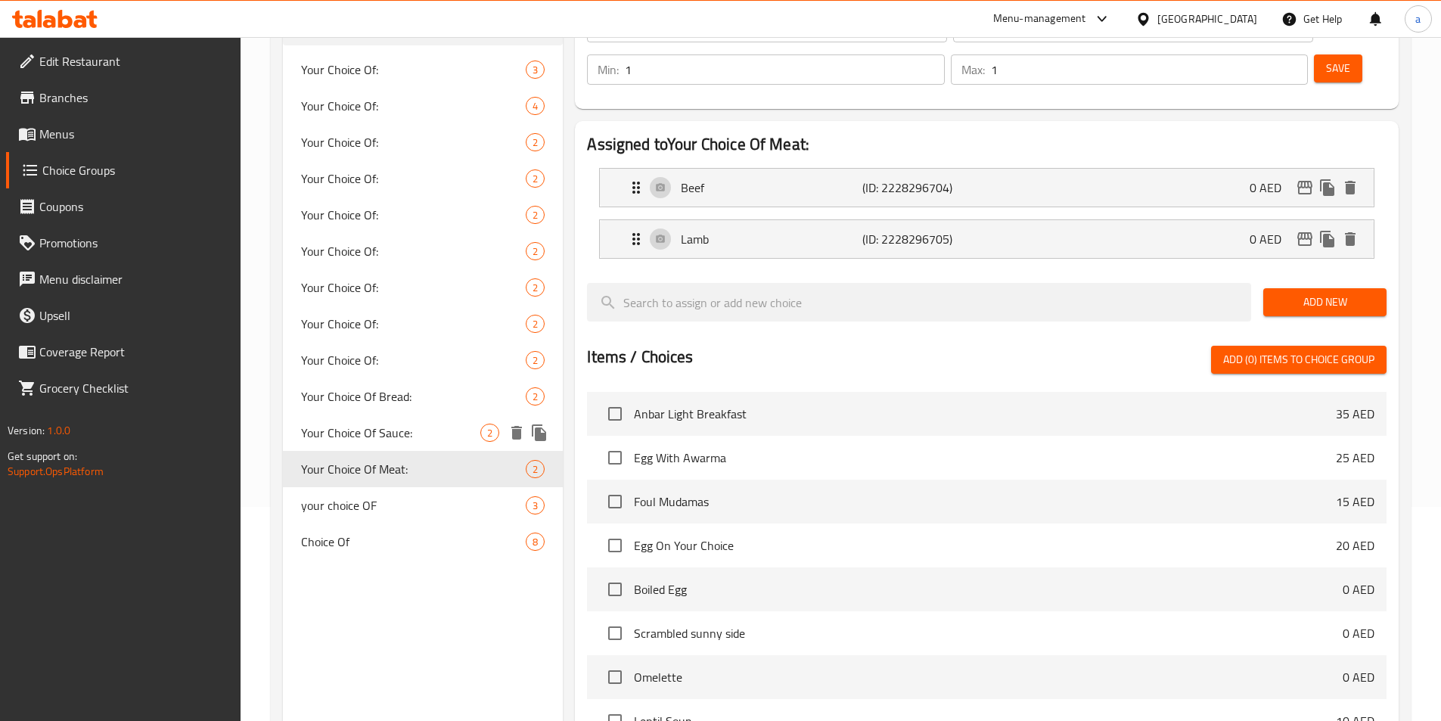
click at [357, 435] on span "Your Choice Of Sauce:" at bounding box center [391, 432] width 180 height 18
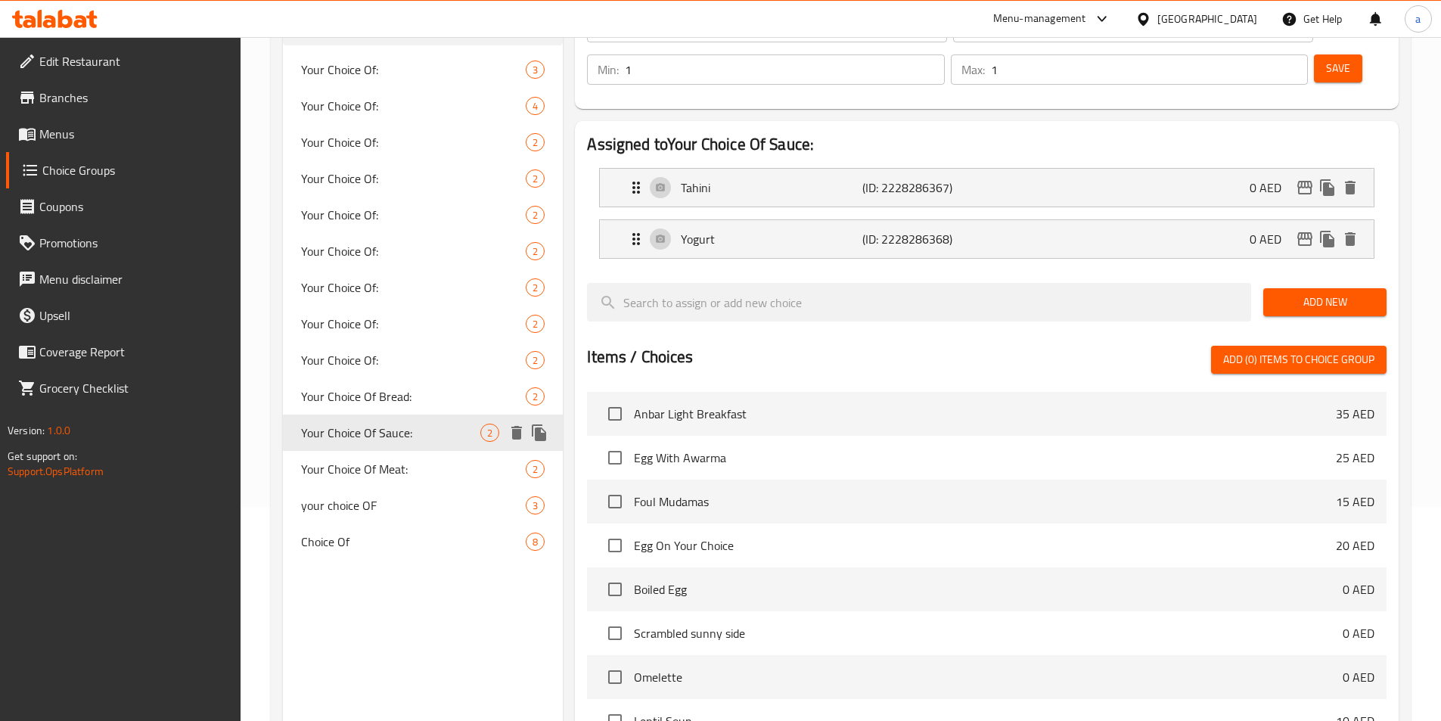
click at [366, 416] on div "Your Choice Of Sauce: 2" at bounding box center [423, 432] width 281 height 36
click at [381, 374] on div "Your Choice Of: 2" at bounding box center [423, 360] width 281 height 36
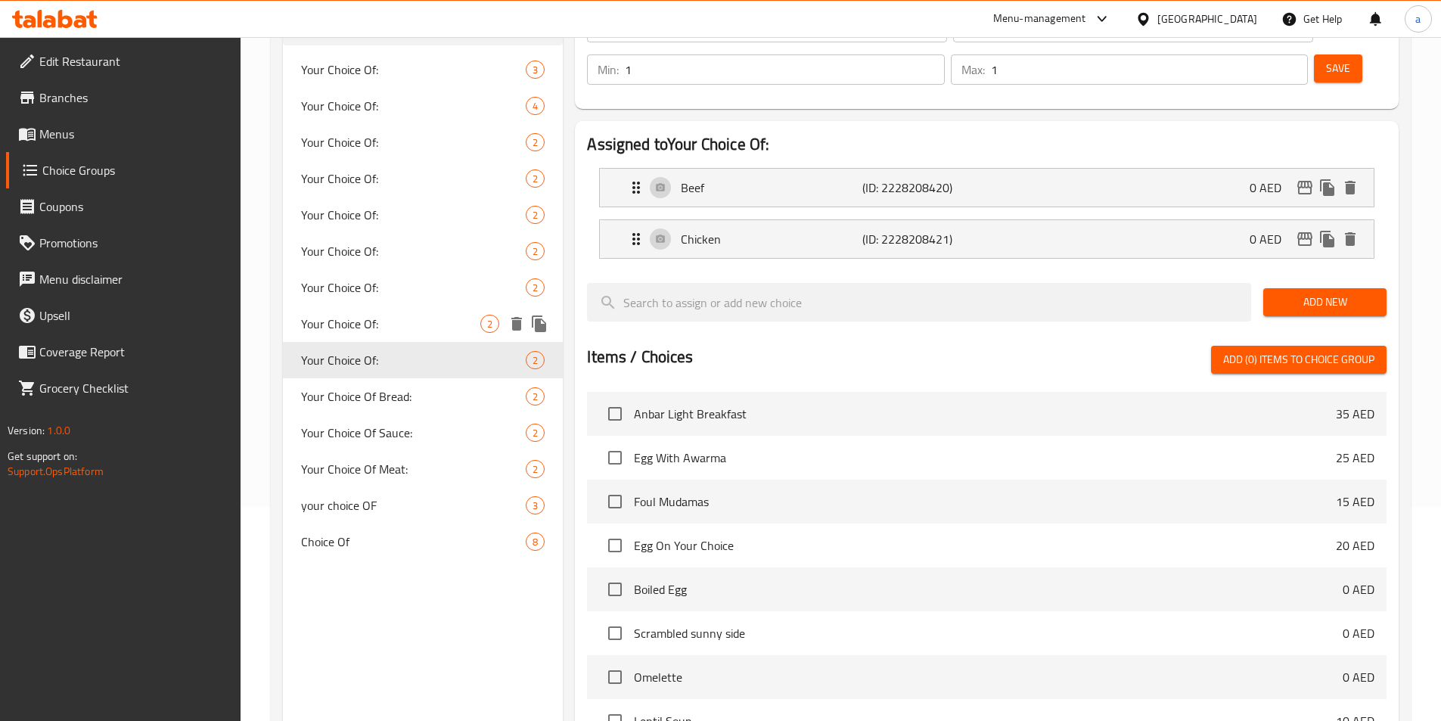
click at [371, 333] on span "Your Choice Of:" at bounding box center [391, 324] width 180 height 18
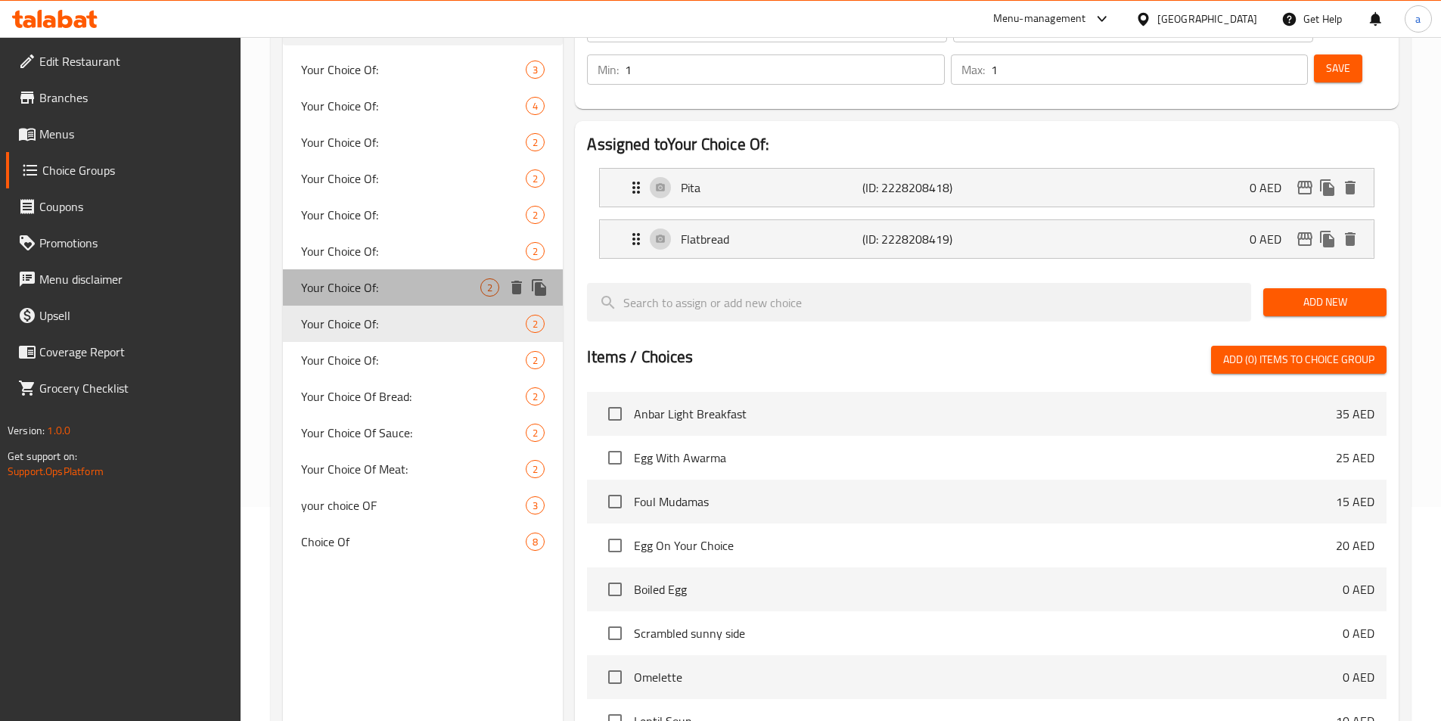
click at [374, 283] on span "Your Choice Of:" at bounding box center [391, 287] width 180 height 18
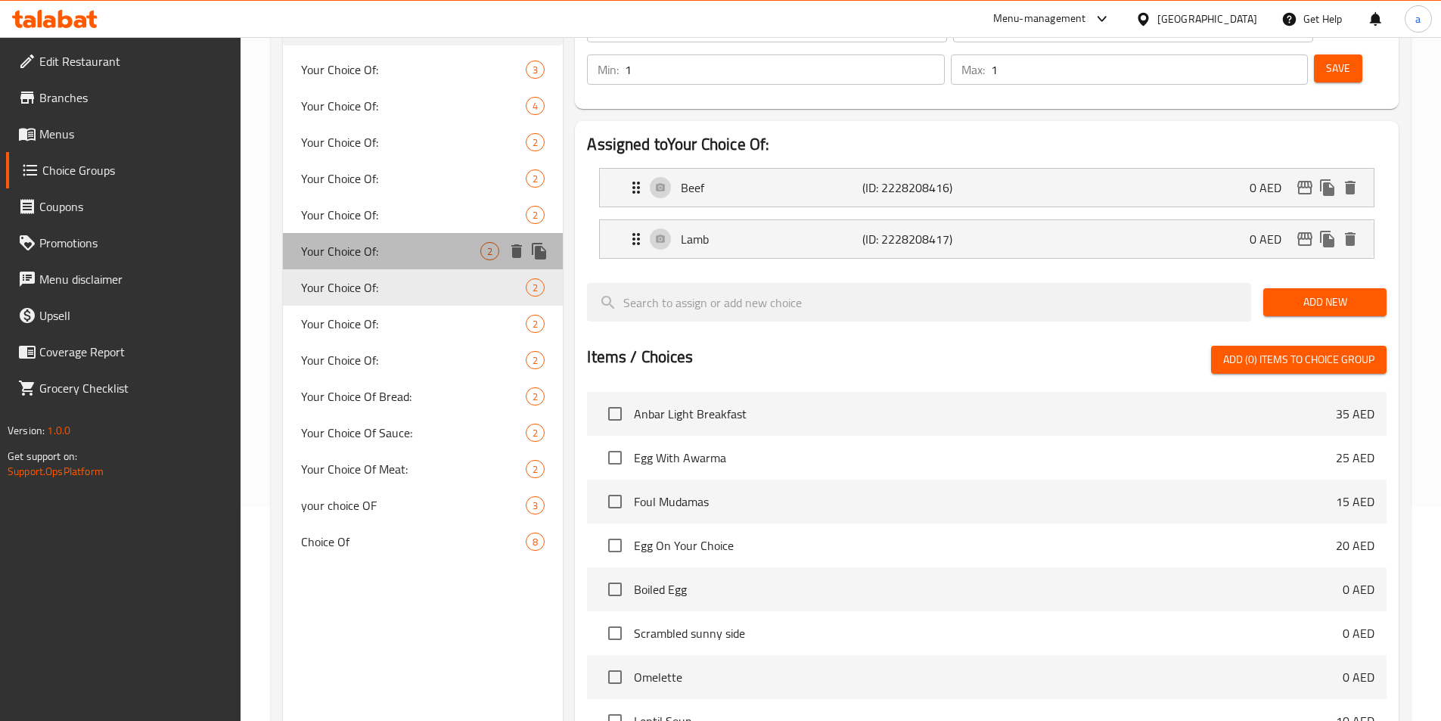
click at [402, 249] on span "Your Choice Of:" at bounding box center [391, 251] width 180 height 18
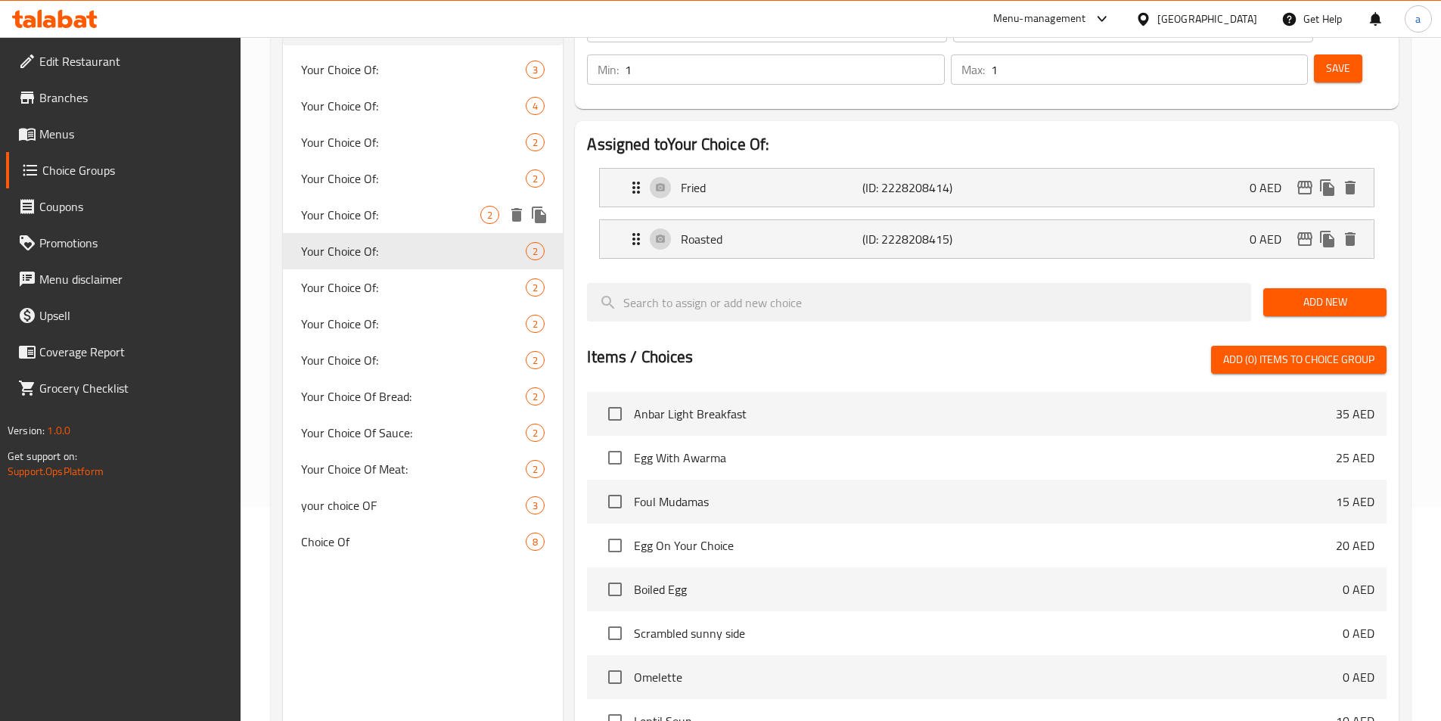
click at [406, 216] on span "Your Choice Of:" at bounding box center [391, 215] width 180 height 18
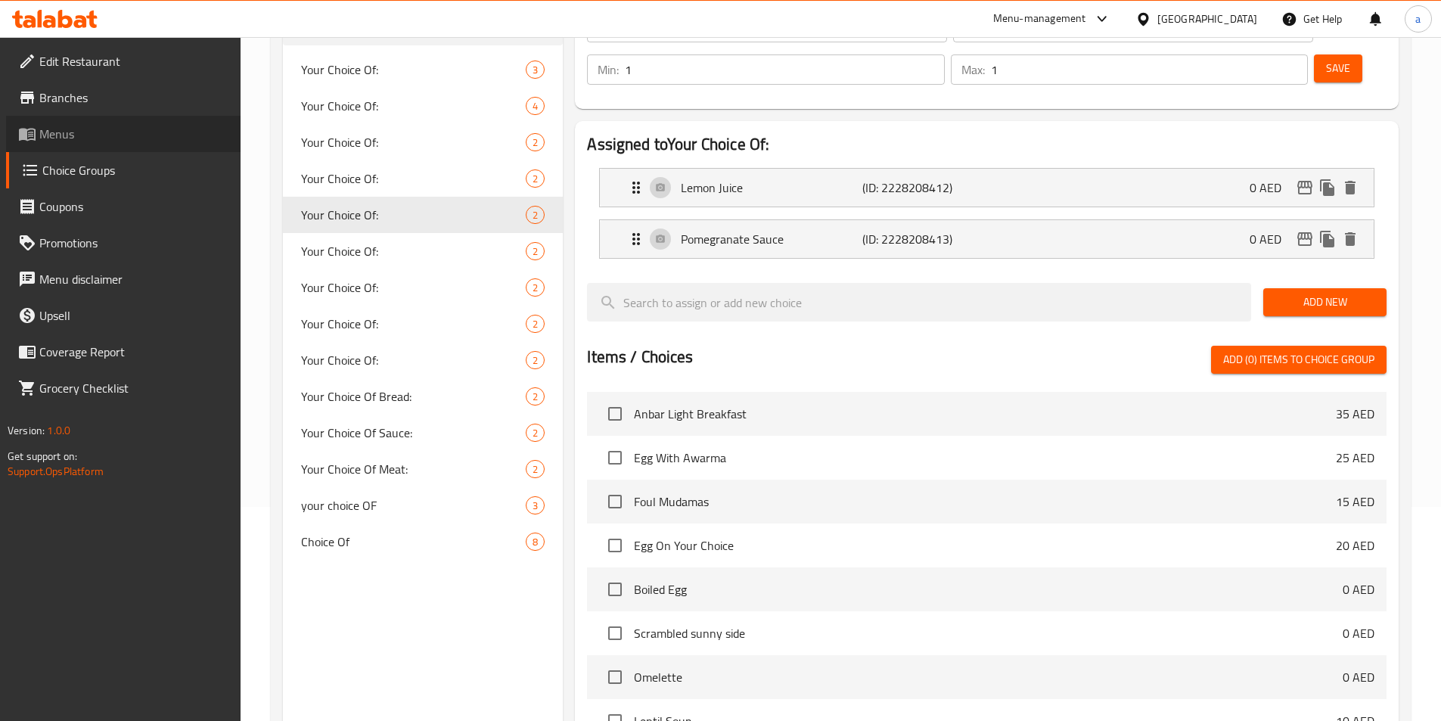
click at [64, 142] on span "Menus" at bounding box center [133, 134] width 189 height 18
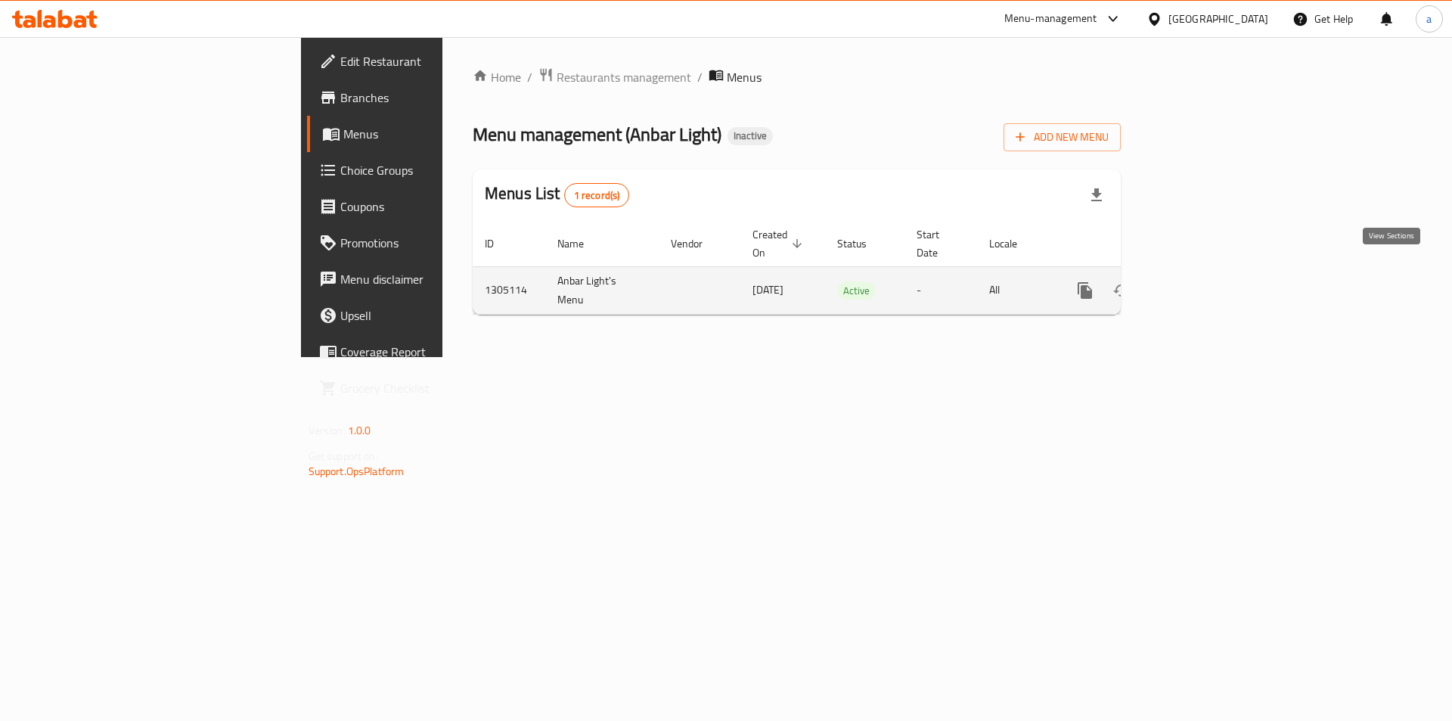
click at [1203, 281] on icon "enhanced table" at bounding box center [1194, 290] width 18 height 18
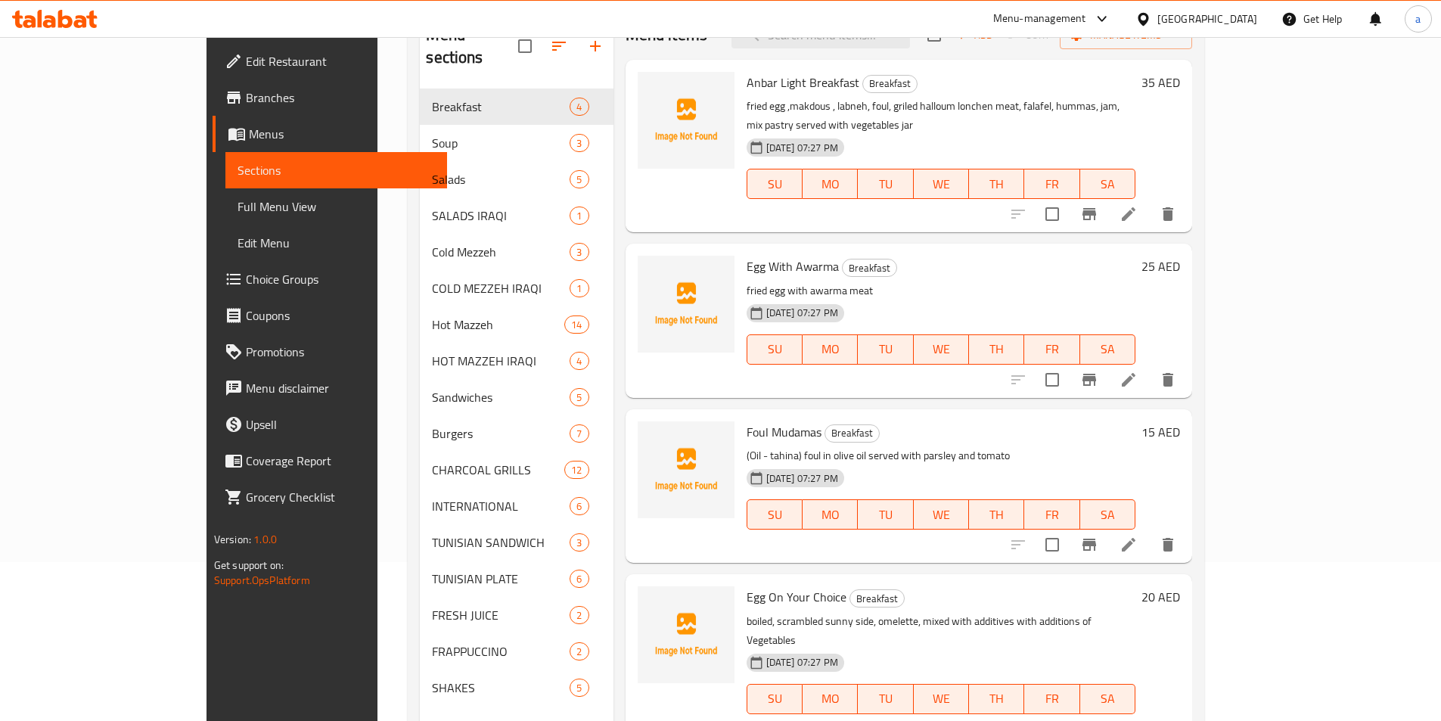
scroll to position [212, 0]
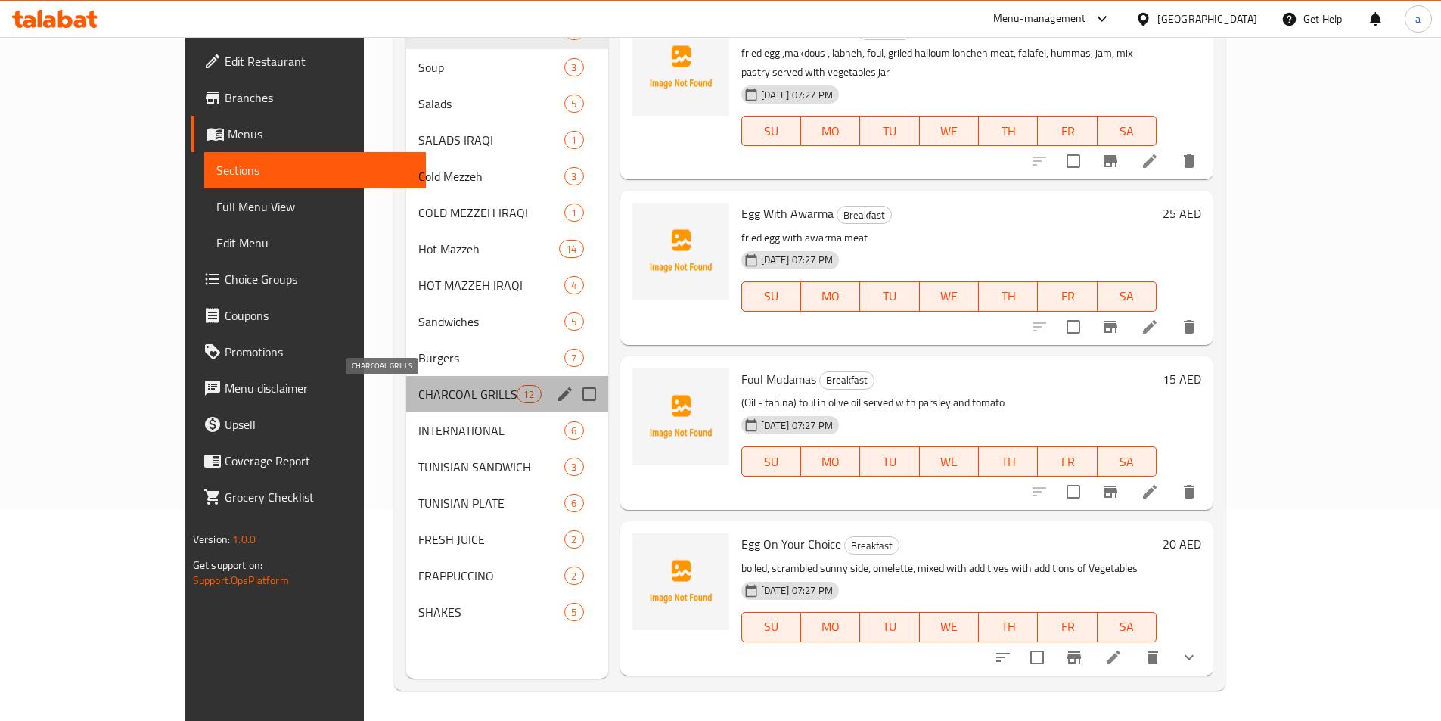
click at [418, 391] on span "CHARCOAL GRILLS" at bounding box center [467, 394] width 99 height 18
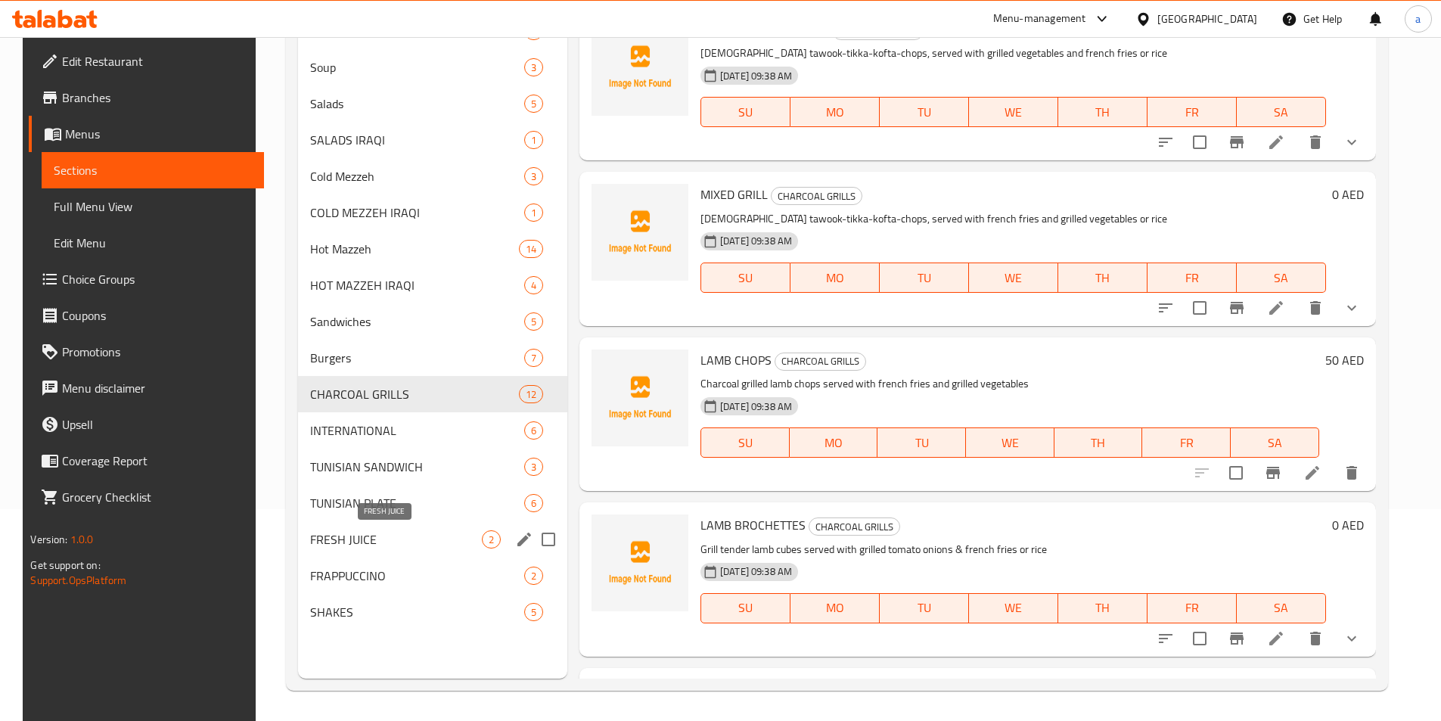
click at [327, 537] on span "FRESH JUICE" at bounding box center [396, 539] width 172 height 18
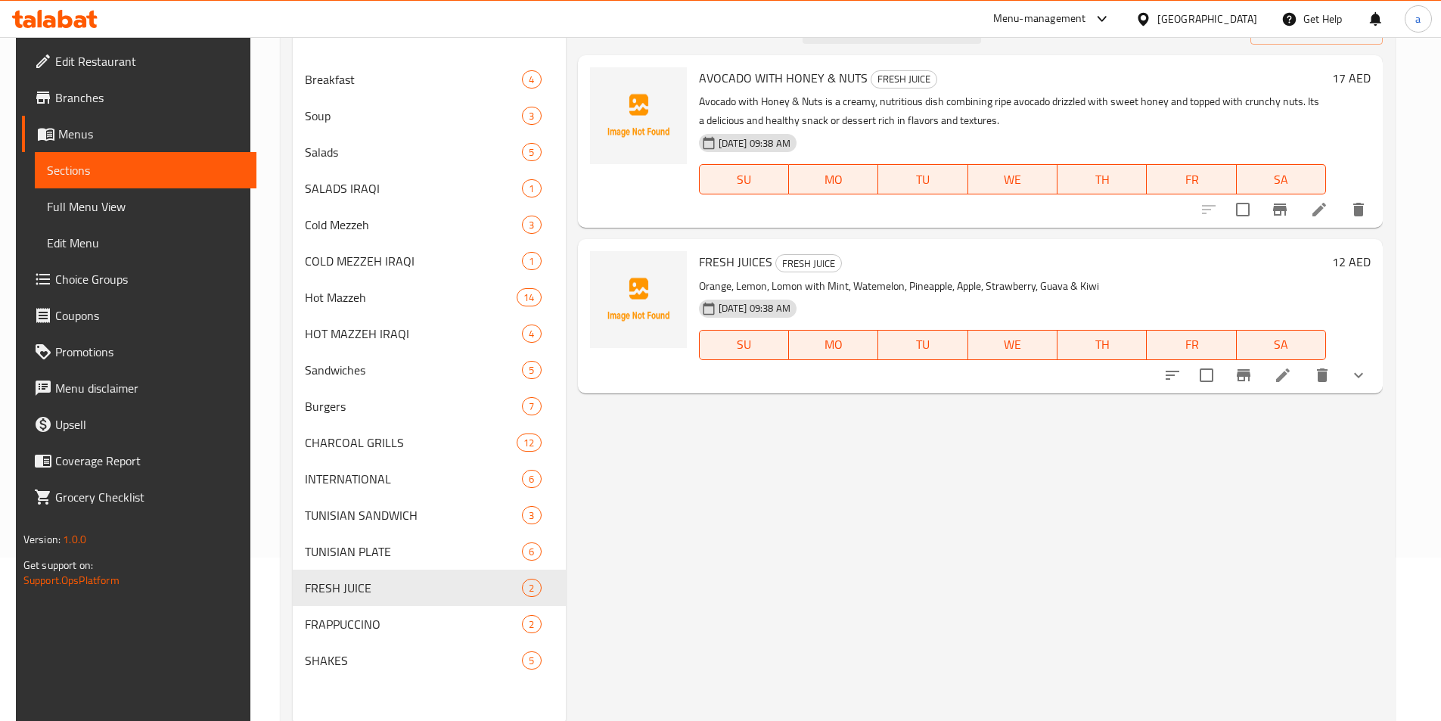
scroll to position [136, 0]
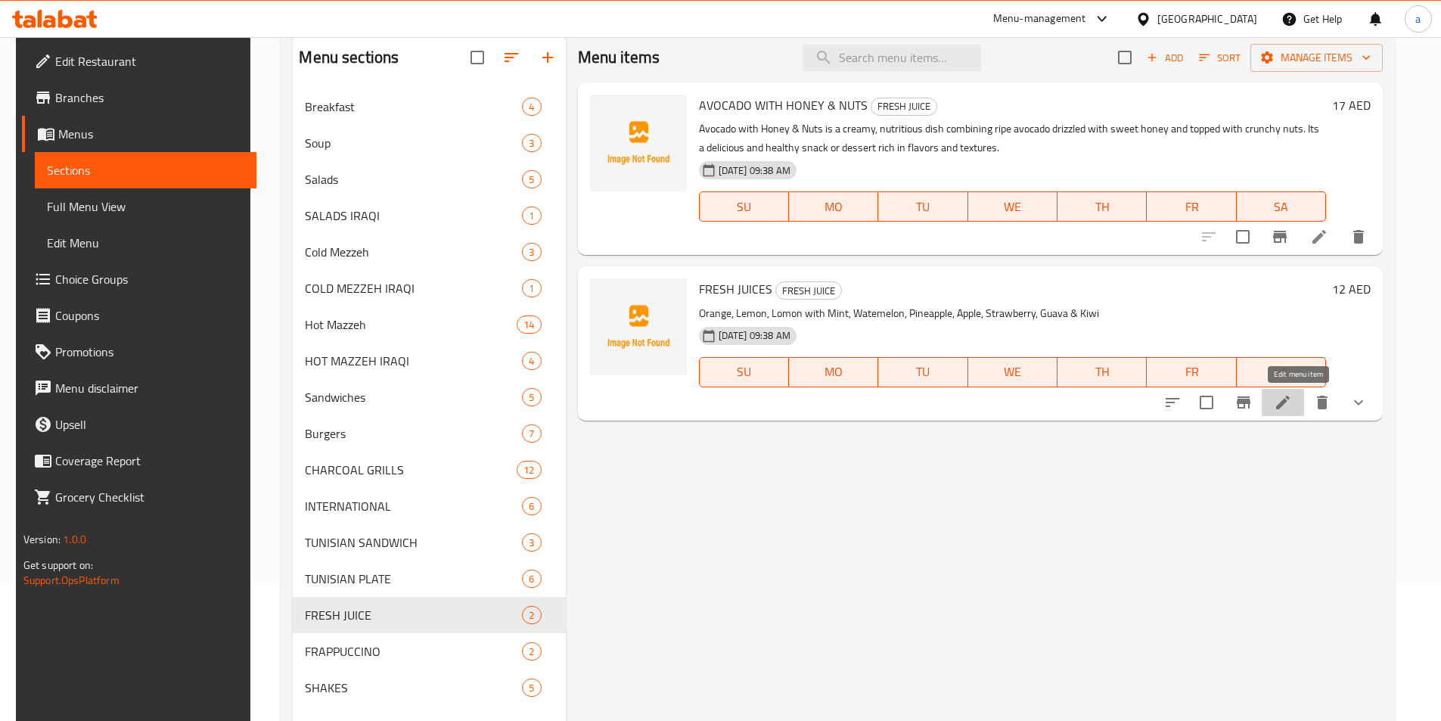
click at [1289, 402] on icon at bounding box center [1283, 403] width 14 height 14
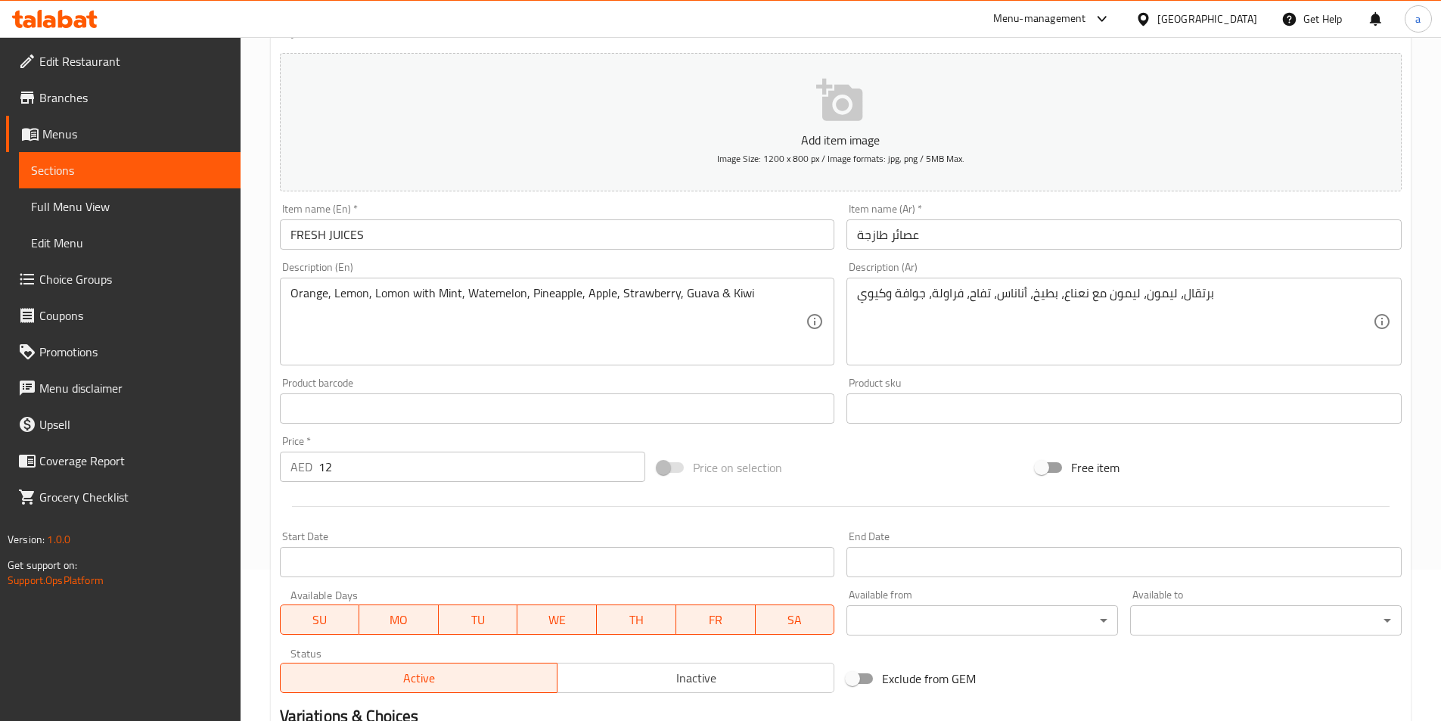
scroll to position [373, 0]
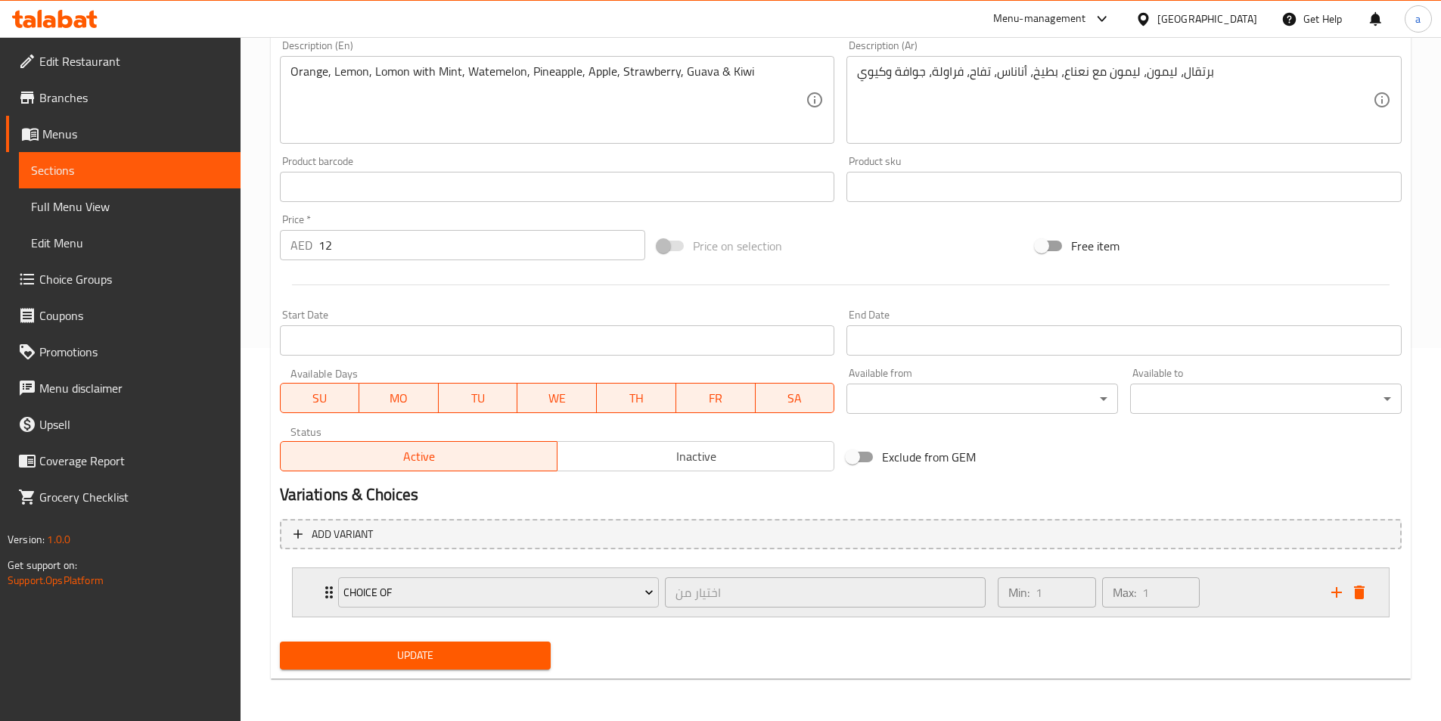
click at [330, 591] on div "Choice Of اختيار من ​" at bounding box center [662, 592] width 666 height 48
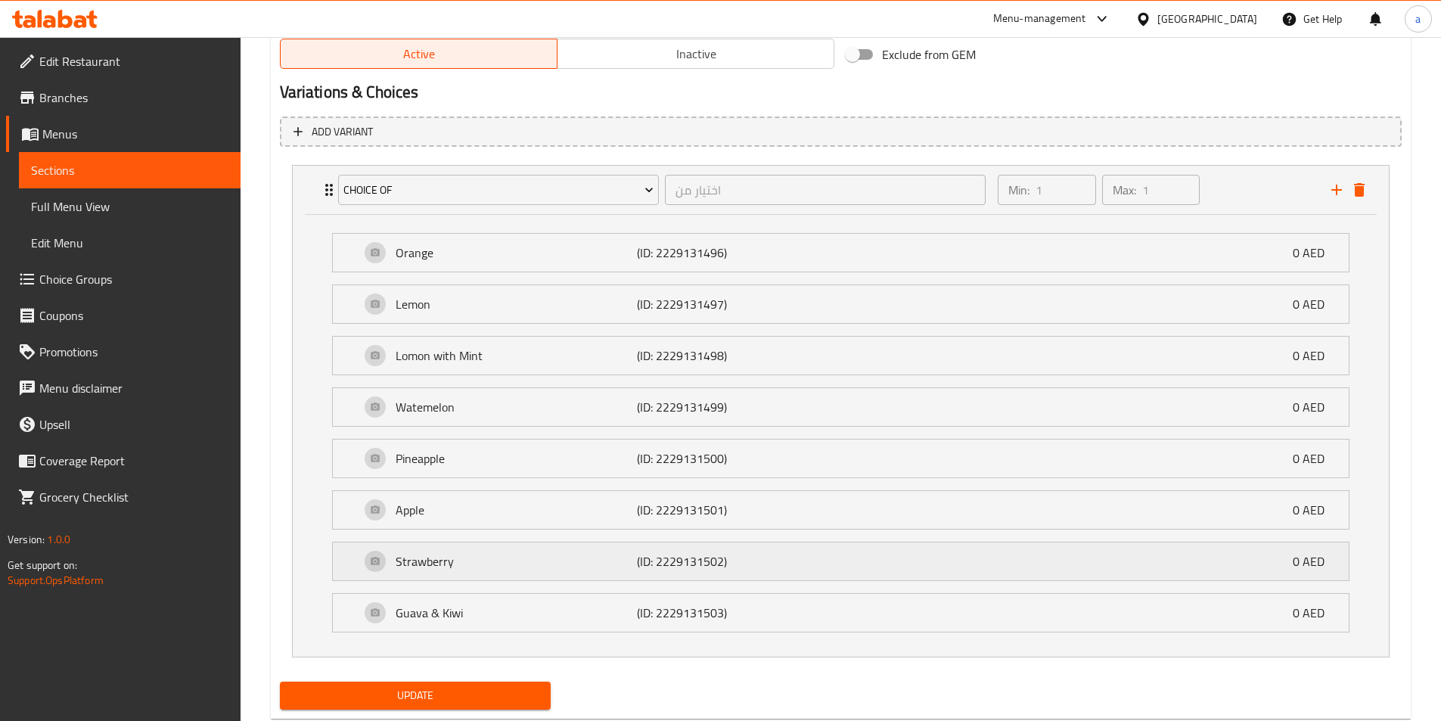
scroll to position [815, 0]
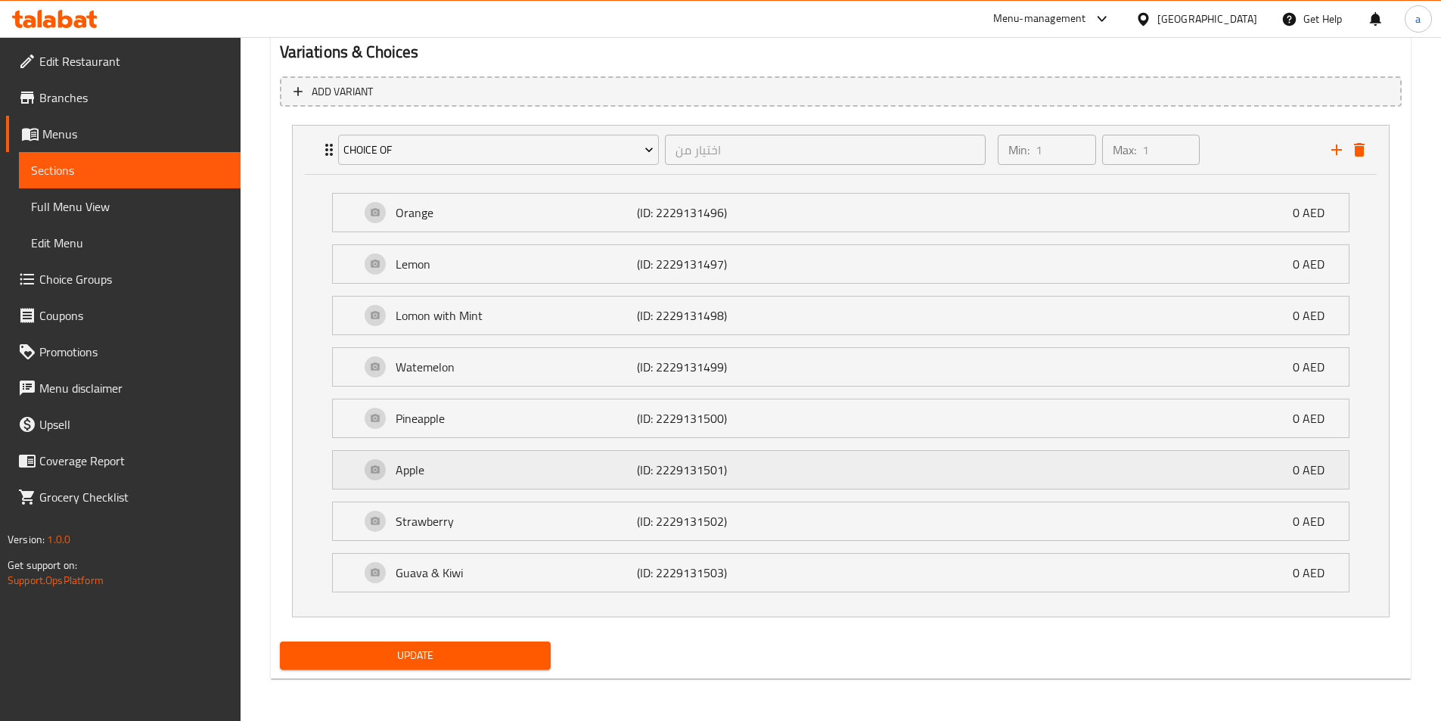
click at [836, 467] on div "Apple (ID: 2229131501) 0 AED" at bounding box center [845, 470] width 970 height 38
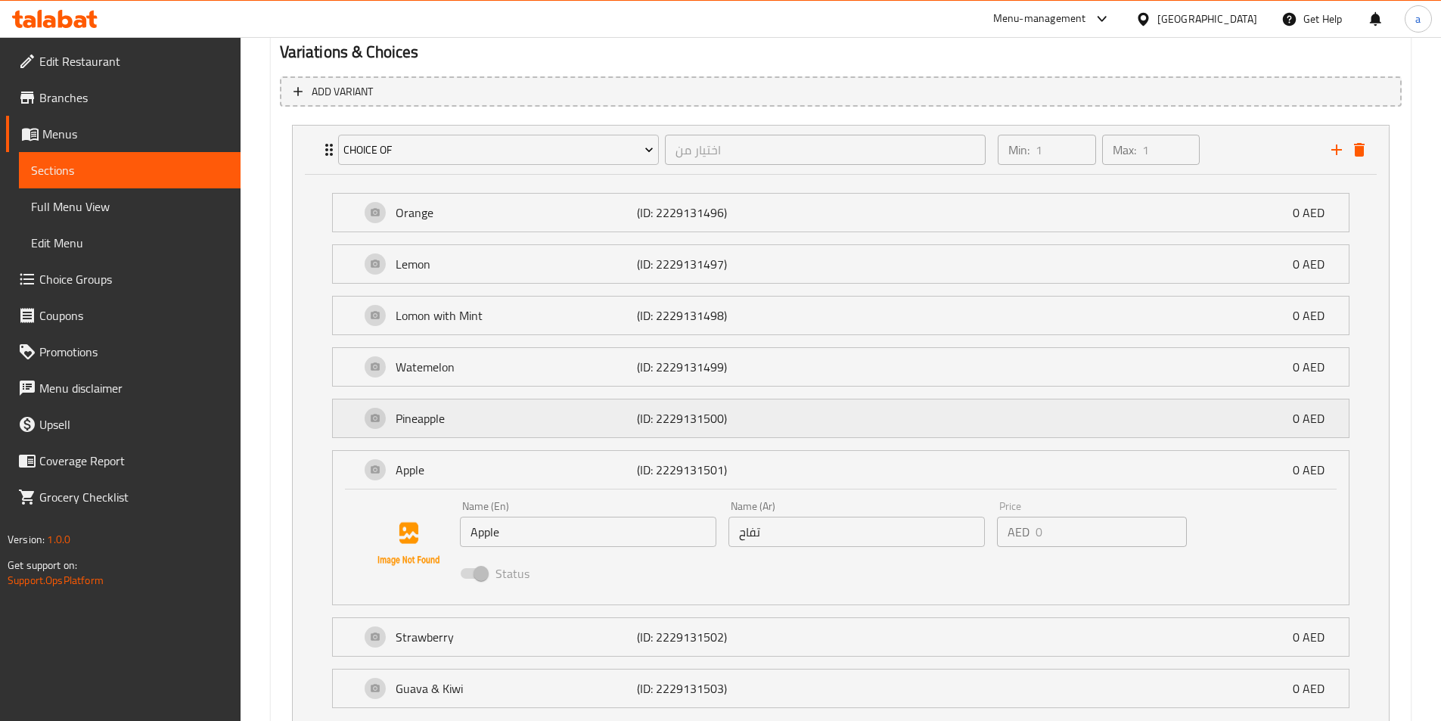
click at [821, 433] on div "Pineapple (ID: 2229131500) 0 AED" at bounding box center [845, 418] width 970 height 38
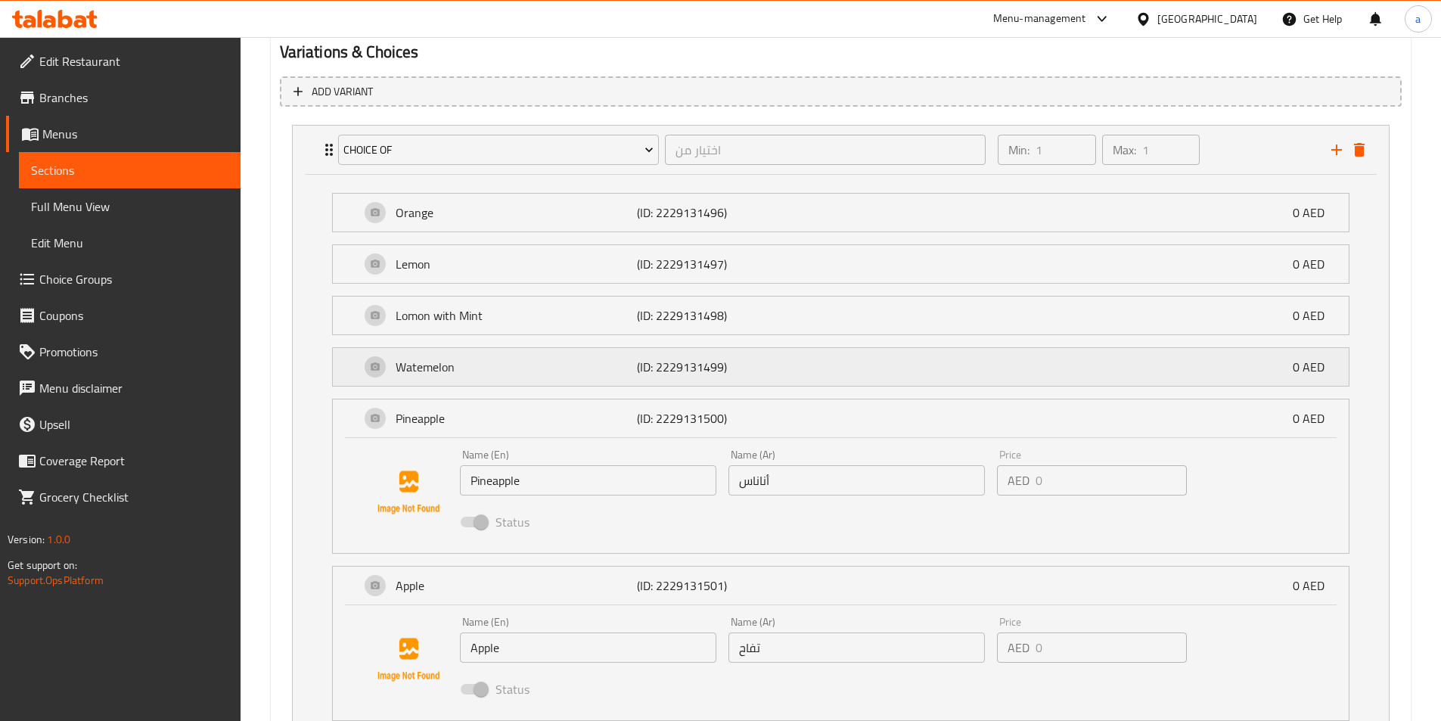
click at [816, 383] on div "Watemelon (ID: 2229131499) 0 AED" at bounding box center [845, 367] width 970 height 38
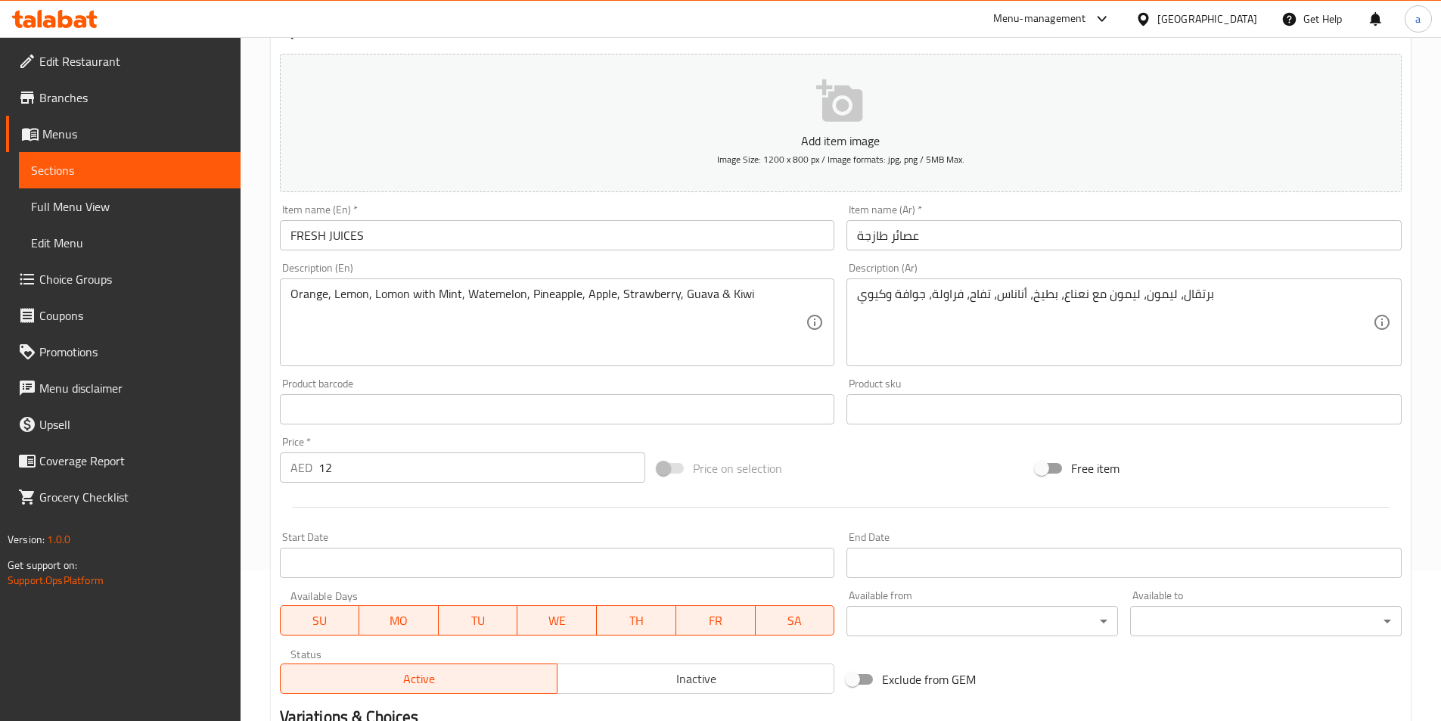
scroll to position [135, 0]
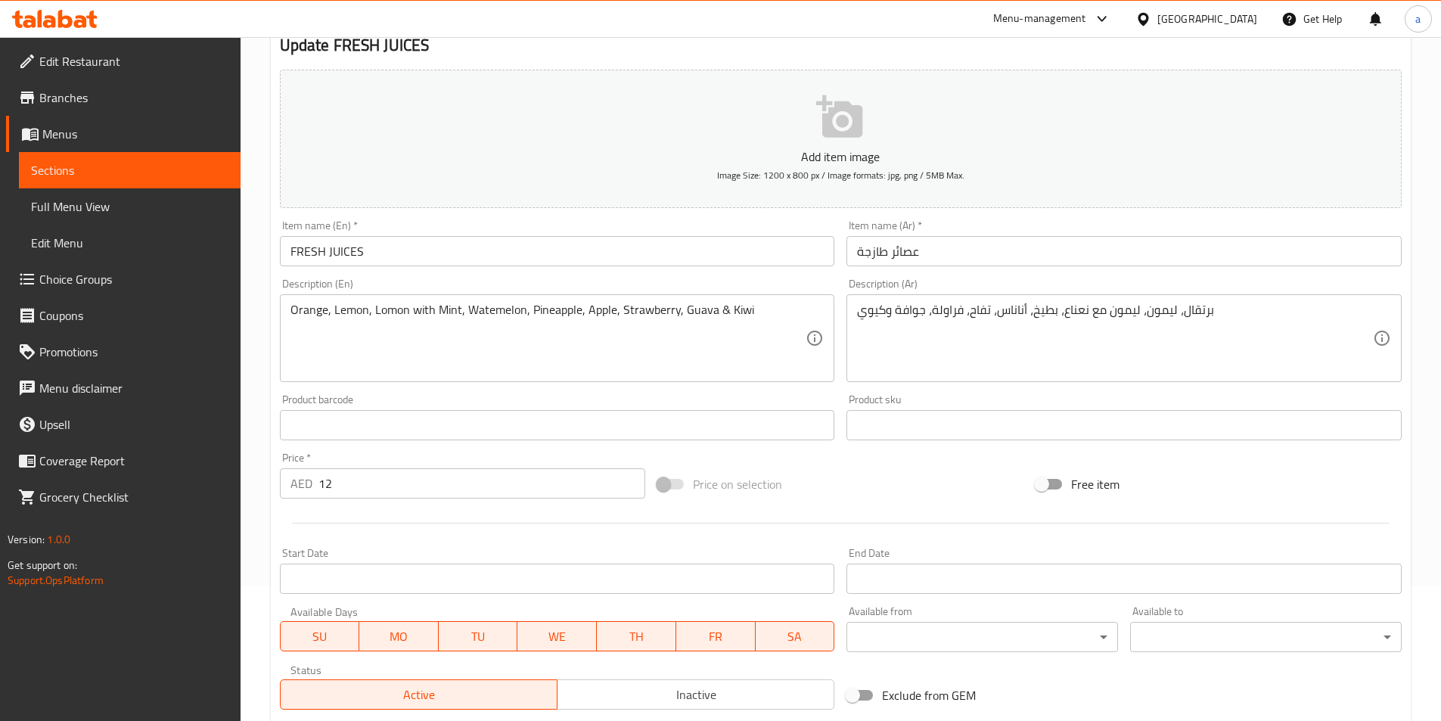
click at [85, 162] on span "Sections" at bounding box center [129, 170] width 197 height 18
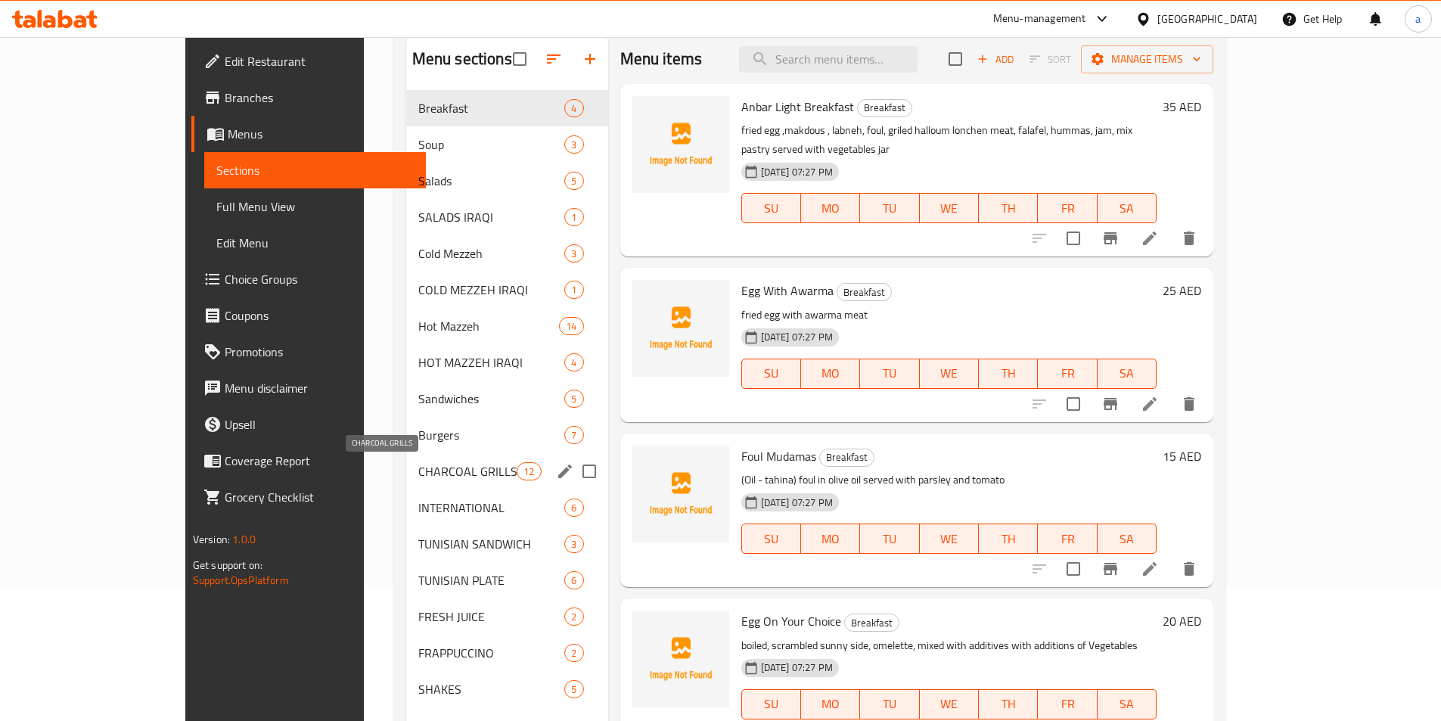
click at [418, 473] on span "CHARCOAL GRILLS" at bounding box center [467, 471] width 99 height 18
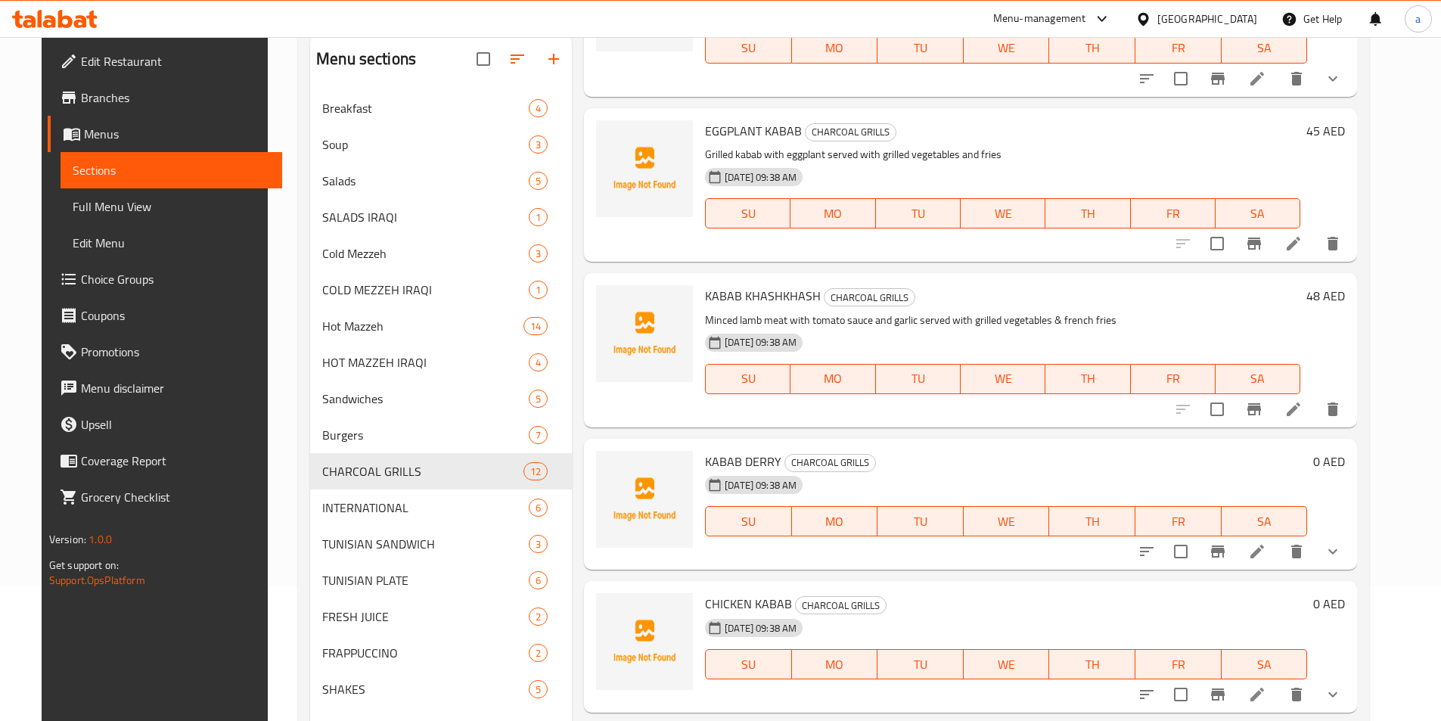
scroll to position [681, 0]
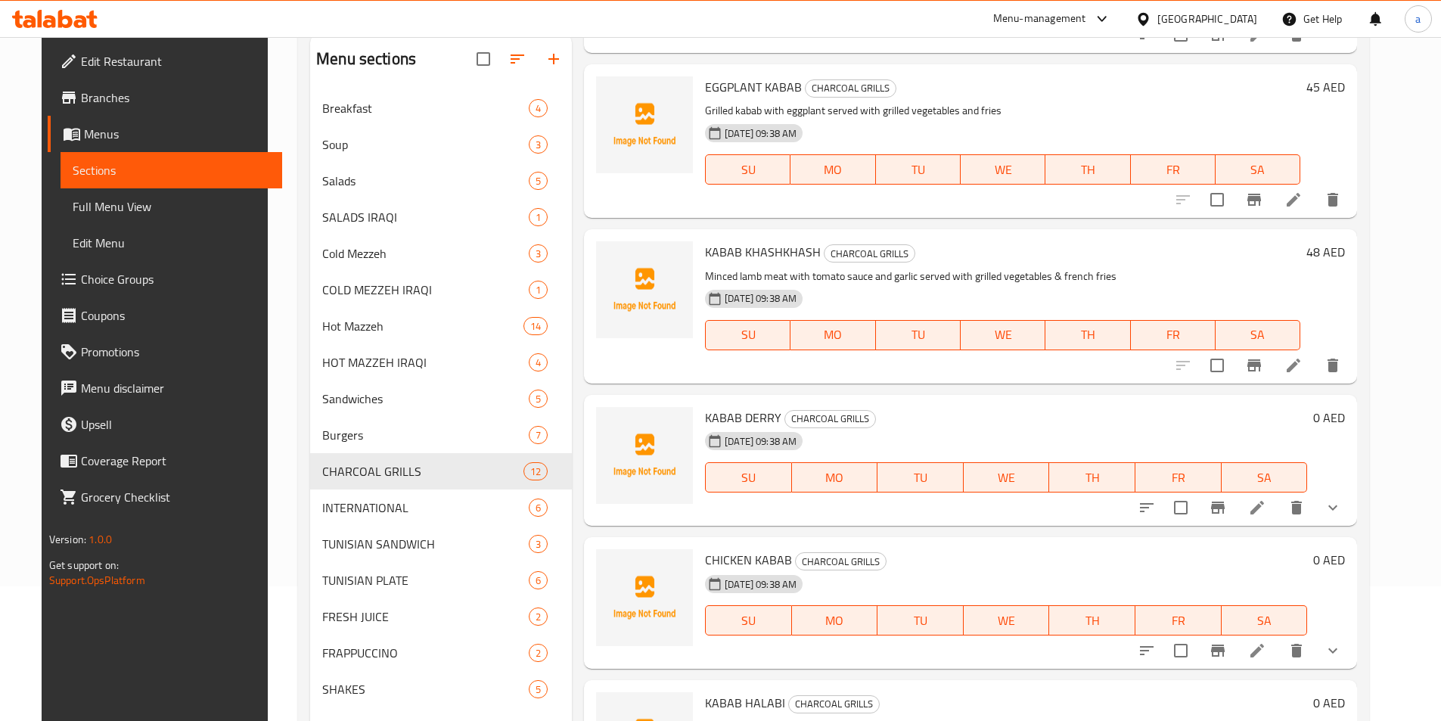
click at [725, 418] on span "KABAB DERRY" at bounding box center [743, 417] width 76 height 23
copy h6 "KABAB DERRY"
click at [1301, 514] on icon "delete" at bounding box center [1296, 508] width 11 height 14
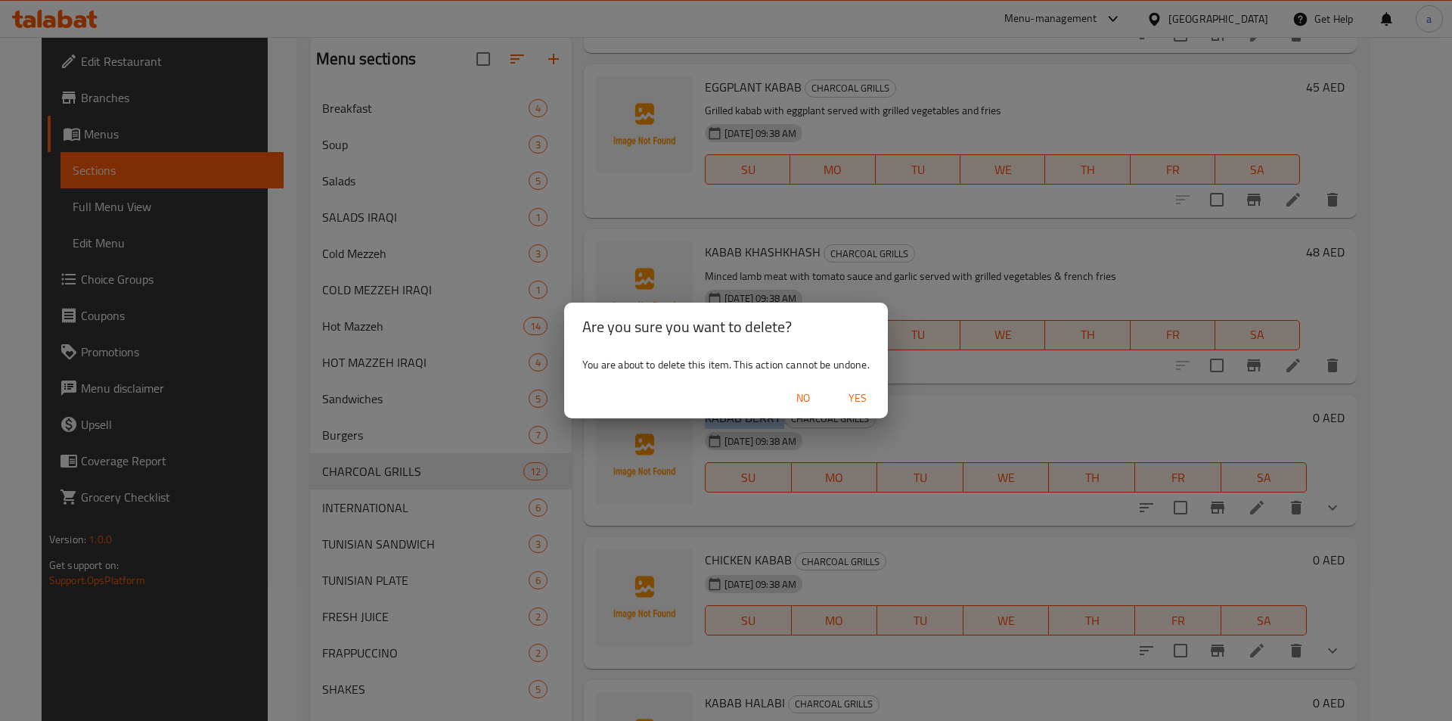
click at [852, 399] on span "Yes" at bounding box center [857, 398] width 36 height 19
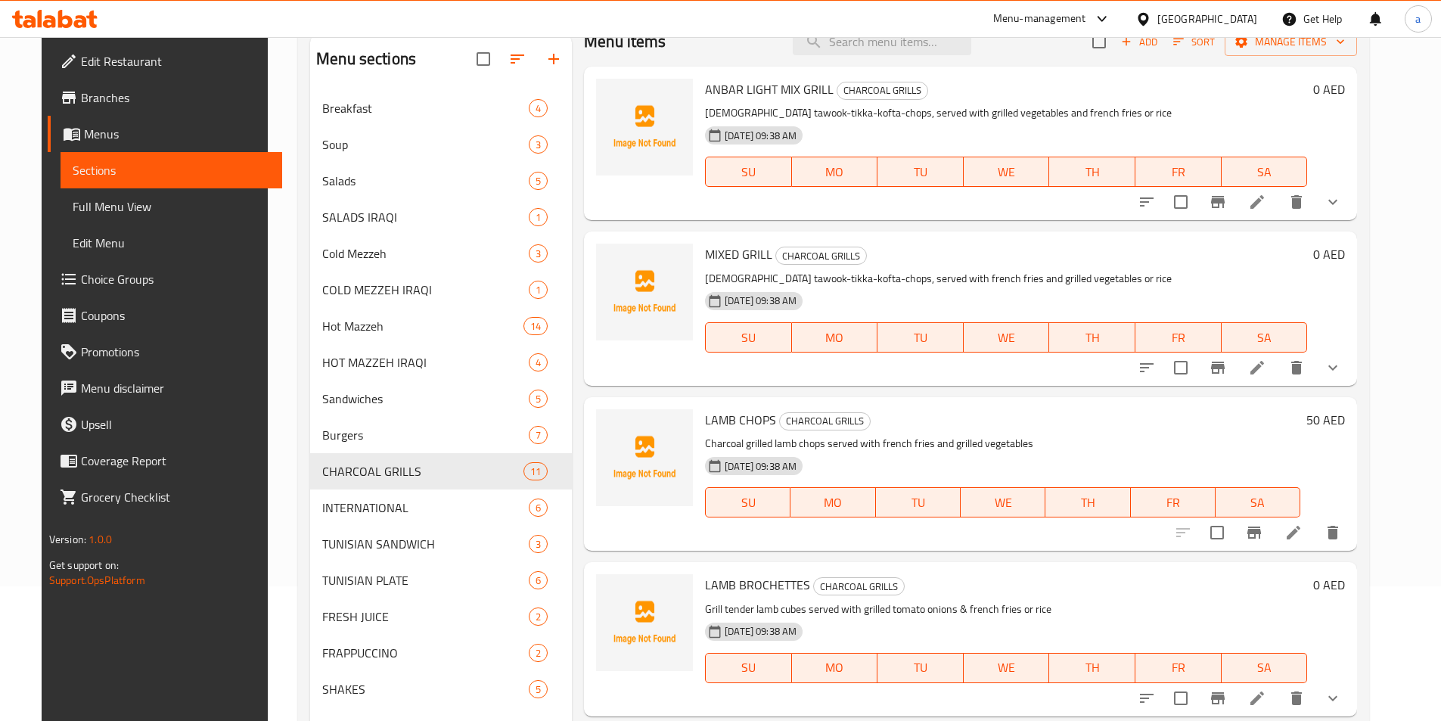
scroll to position [0, 0]
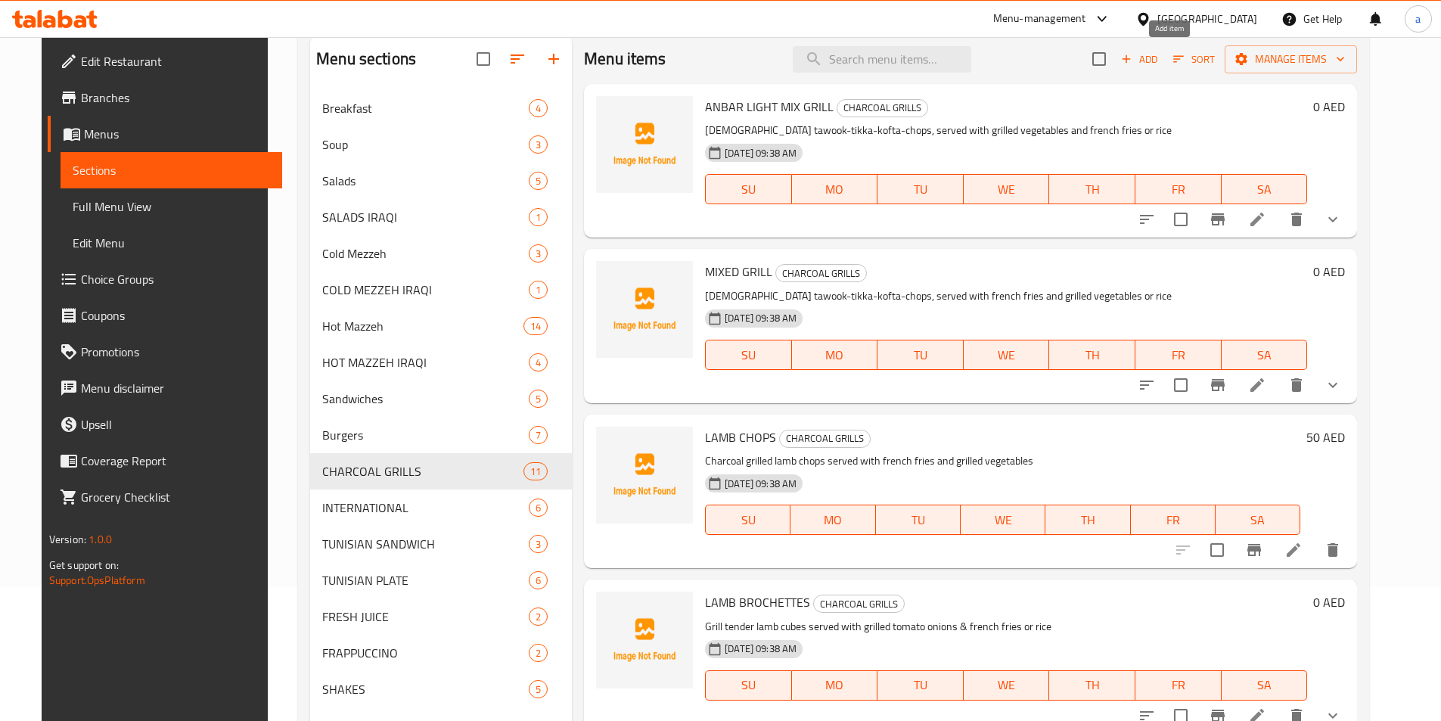
click at [1159, 51] on span "Add" at bounding box center [1138, 59] width 41 height 17
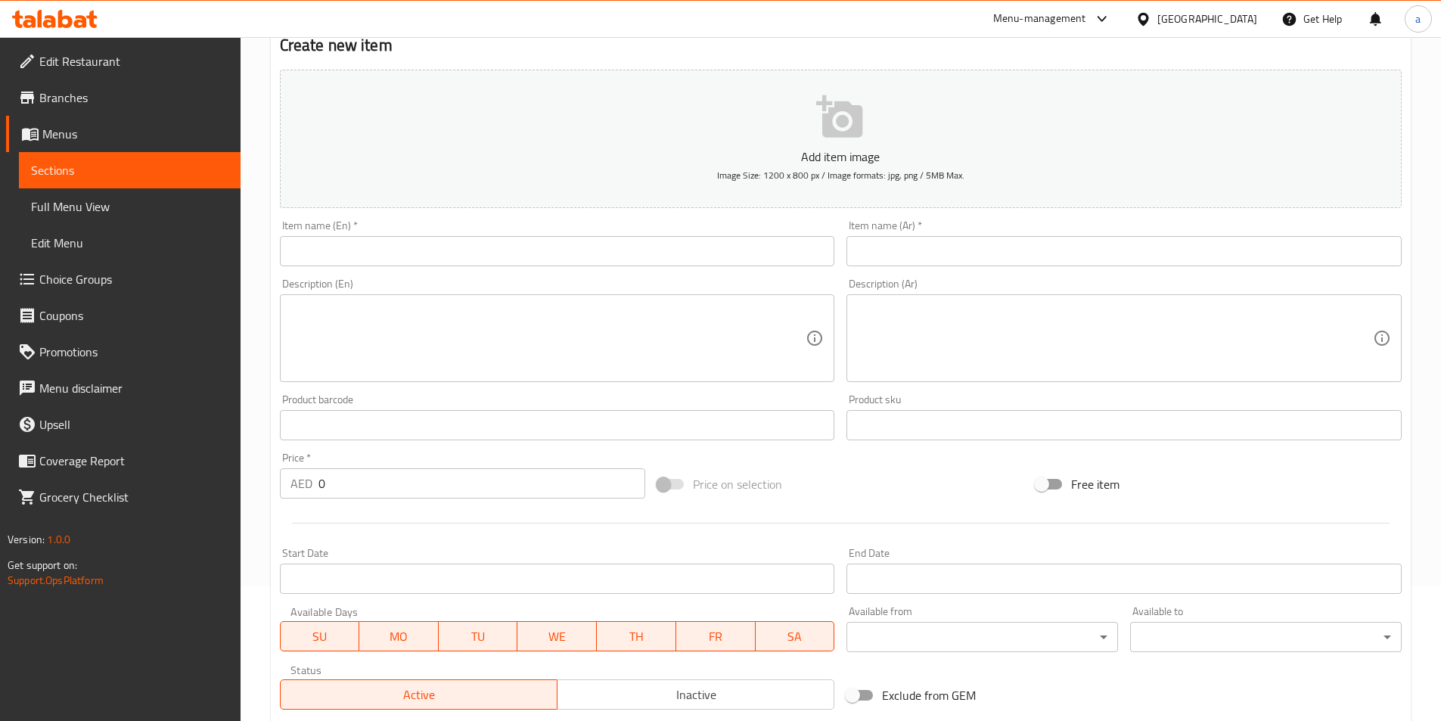
click at [523, 259] on input "text" at bounding box center [557, 251] width 555 height 30
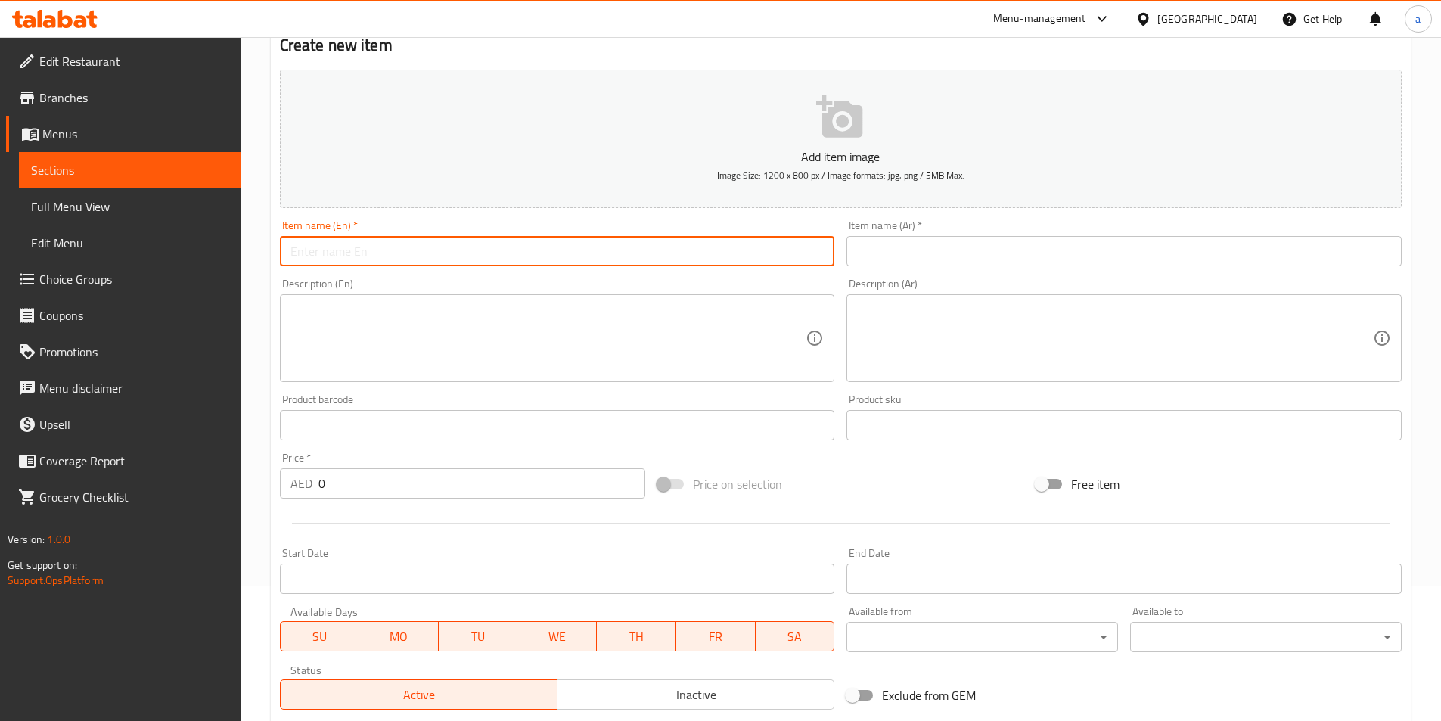
paste input "KABAB DERRY"
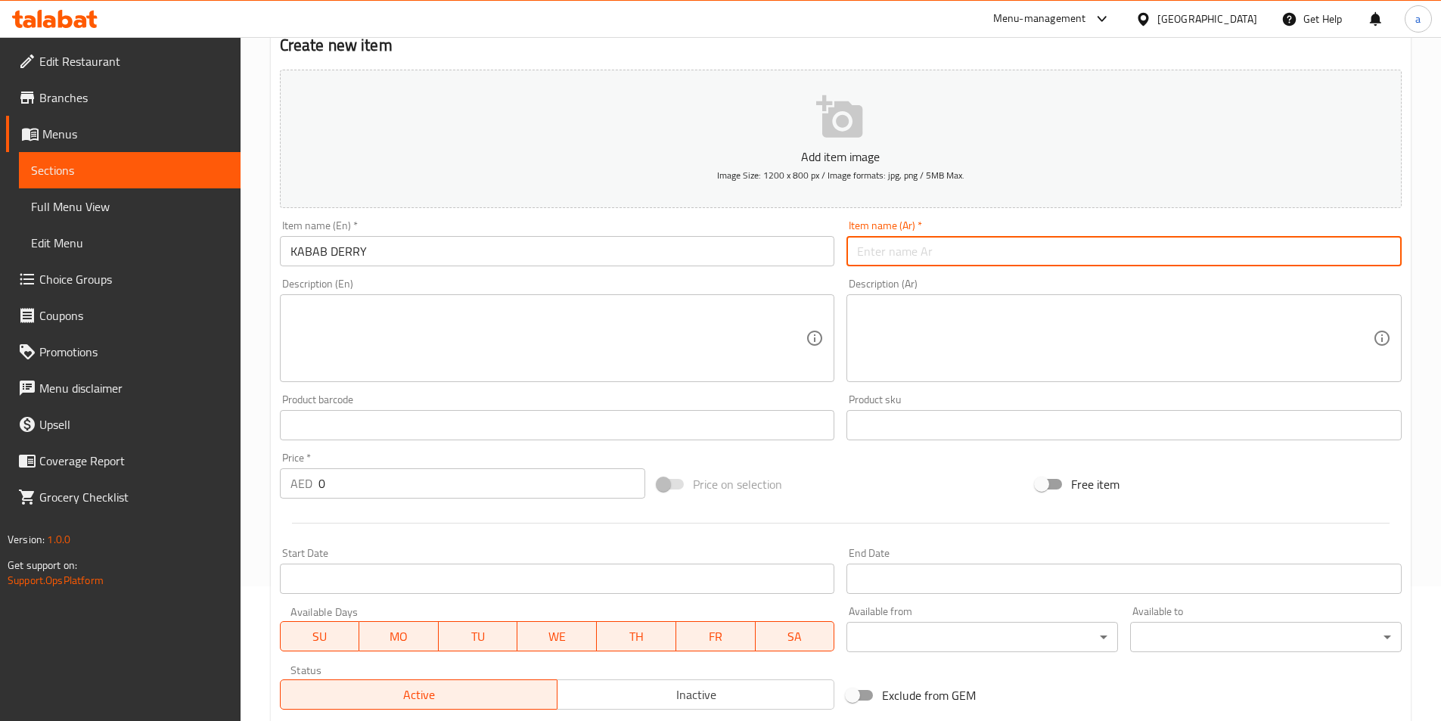
click at [895, 254] on input "text" at bounding box center [1123, 251] width 555 height 30
click at [1044, 330] on textarea at bounding box center [1115, 338] width 516 height 72
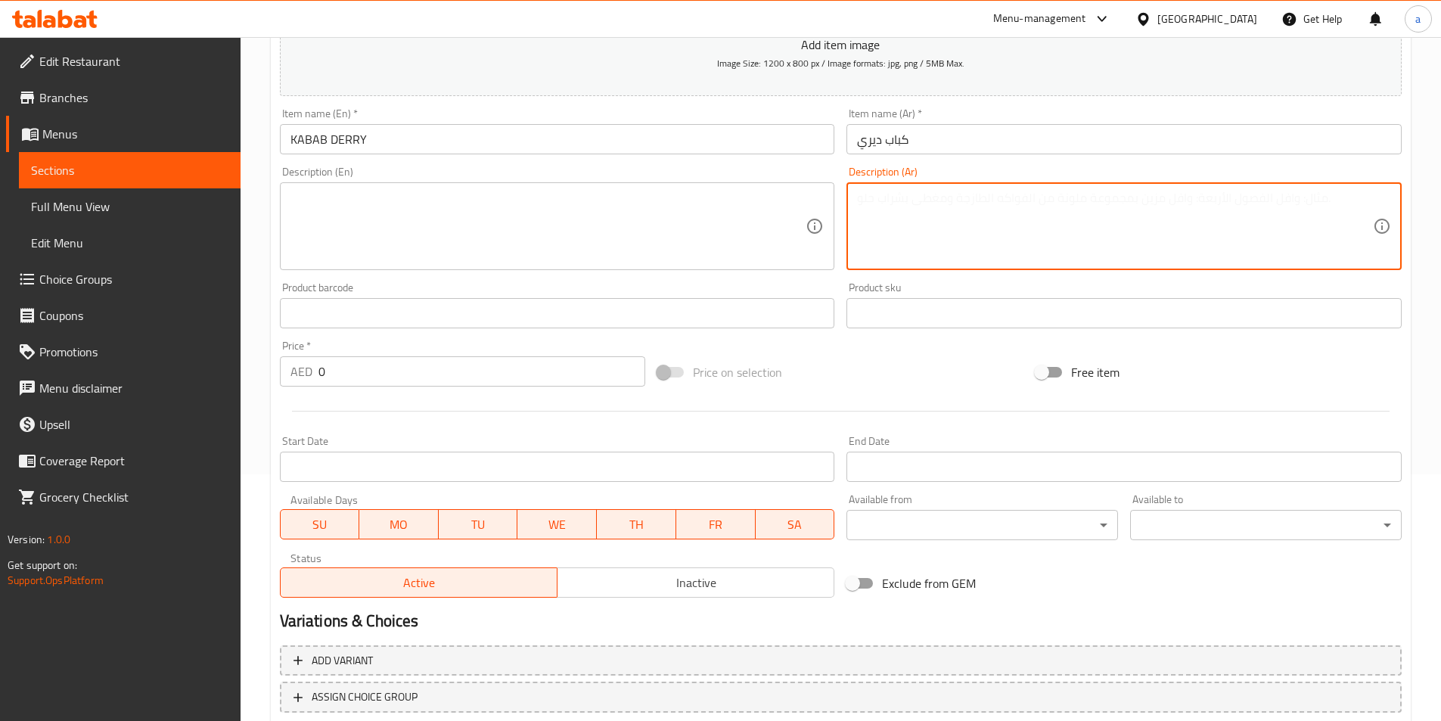
scroll to position [286, 0]
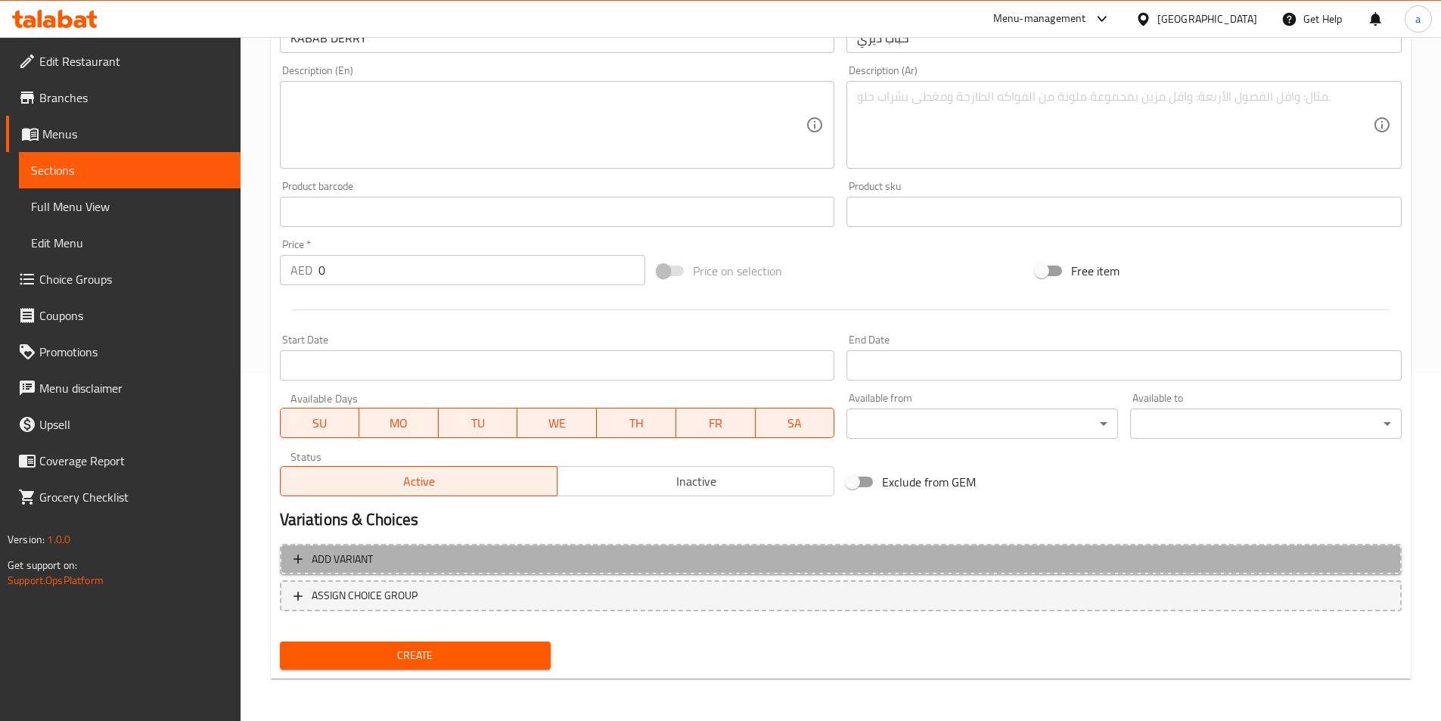
click at [528, 563] on span "Add variant" at bounding box center [840, 559] width 1094 height 19
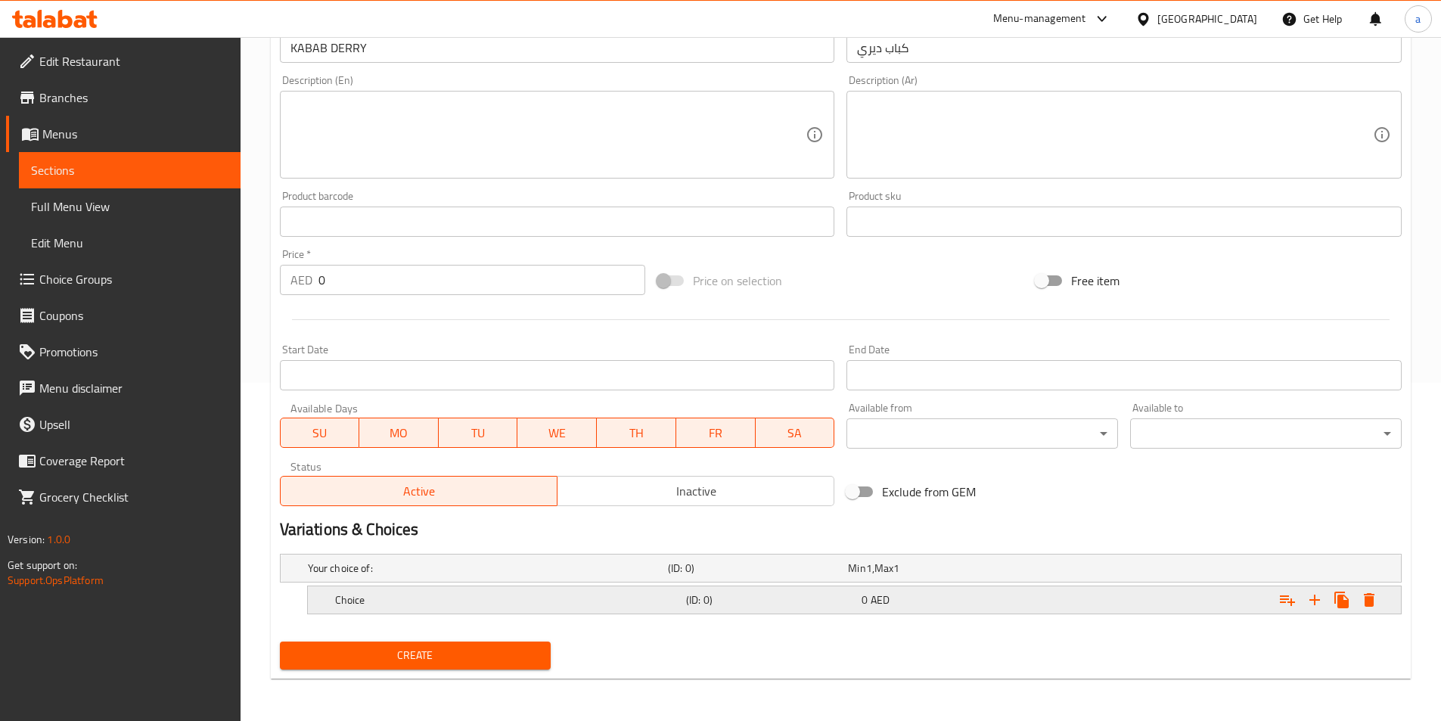
click at [556, 575] on h5 "Choice" at bounding box center [485, 567] width 354 height 15
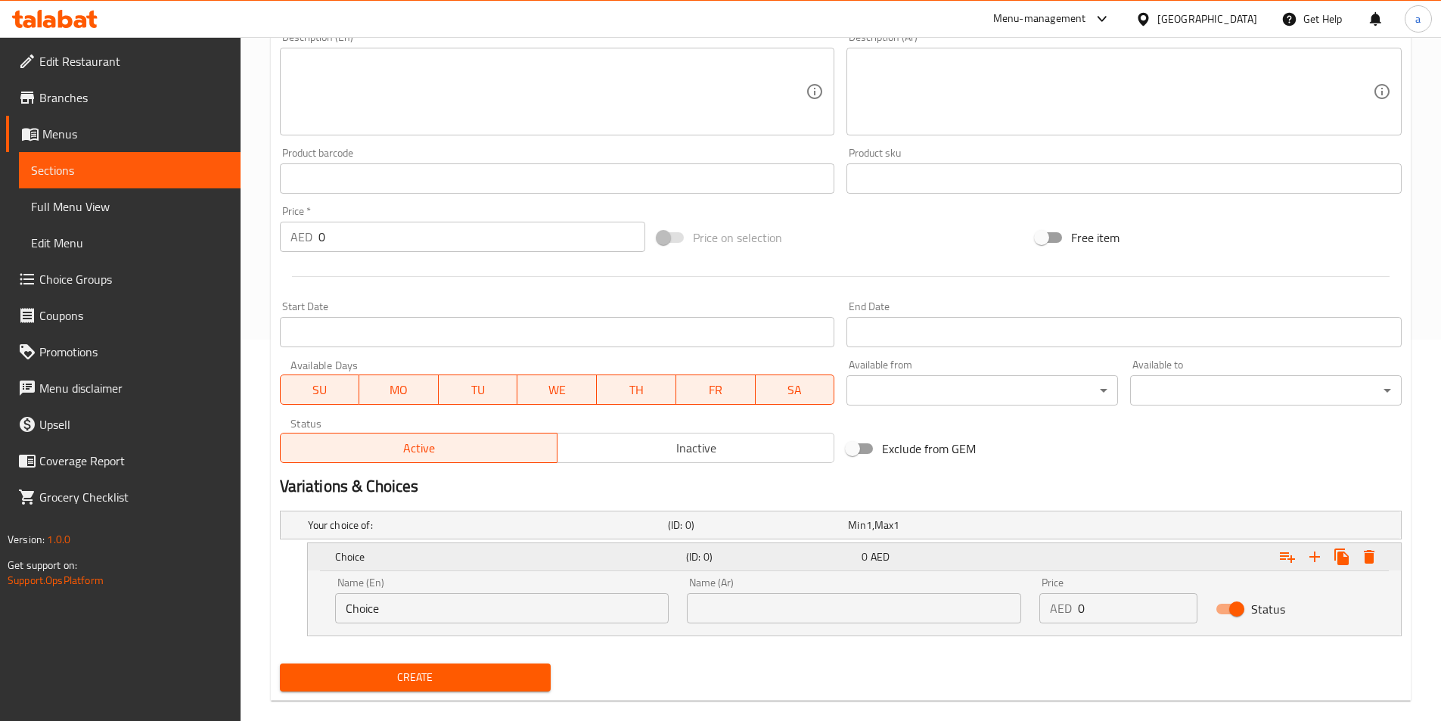
scroll to position [403, 0]
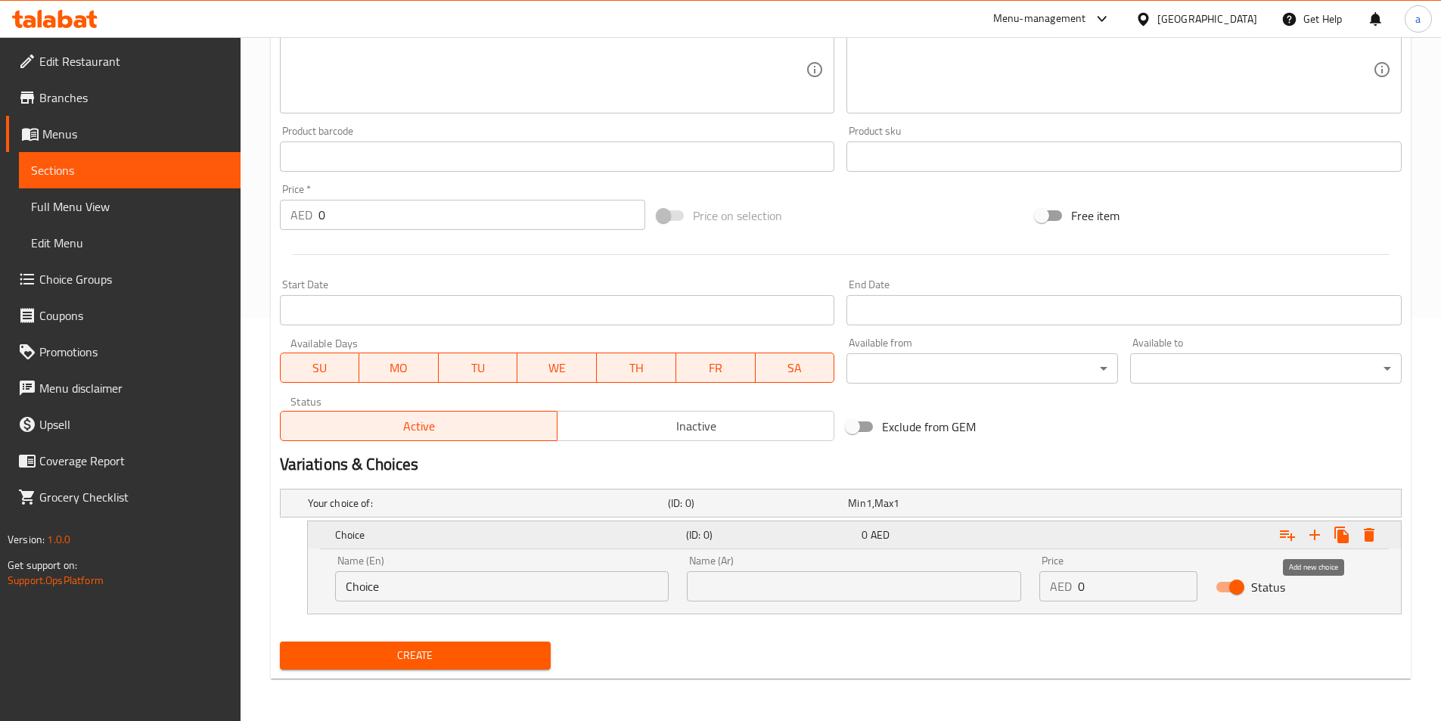
click at [1314, 538] on icon "Expand" at bounding box center [1314, 534] width 11 height 11
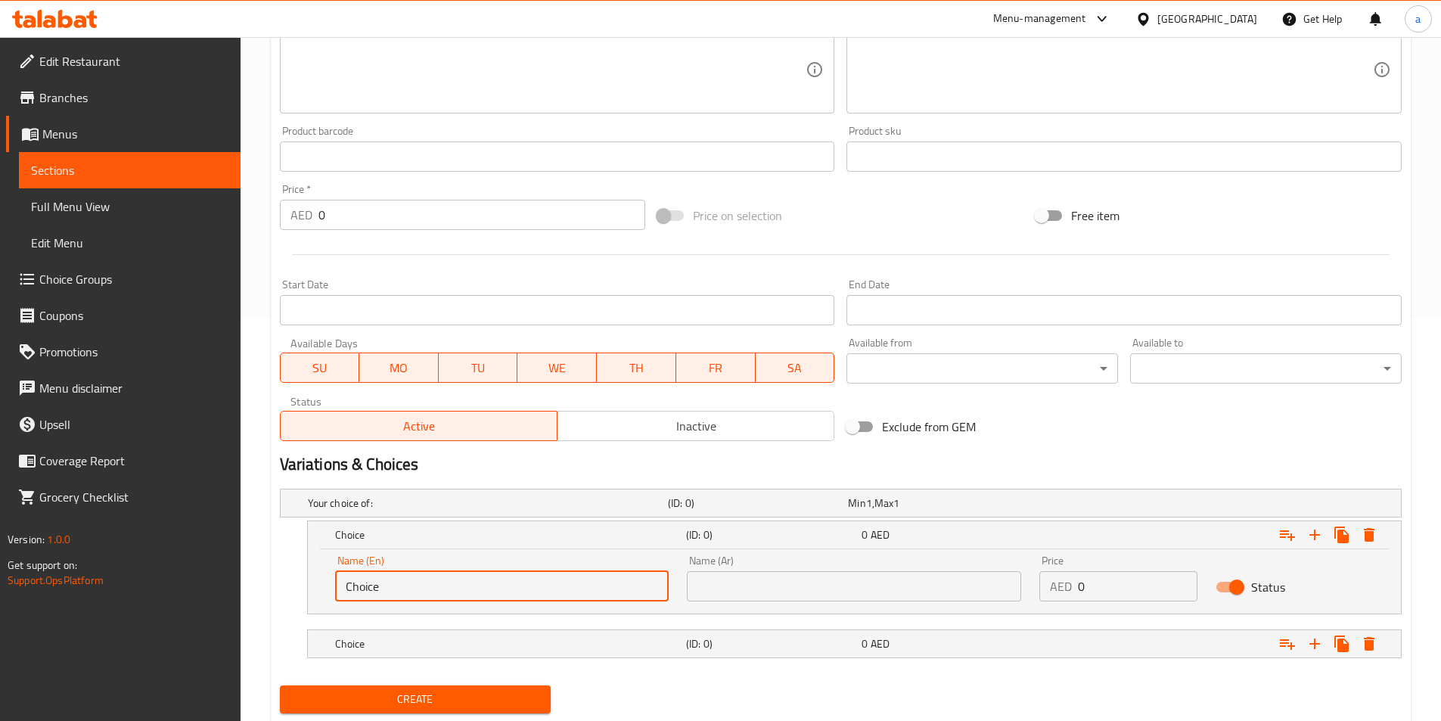
click at [479, 597] on input "Choice" at bounding box center [502, 586] width 334 height 30
paste input "1KG"
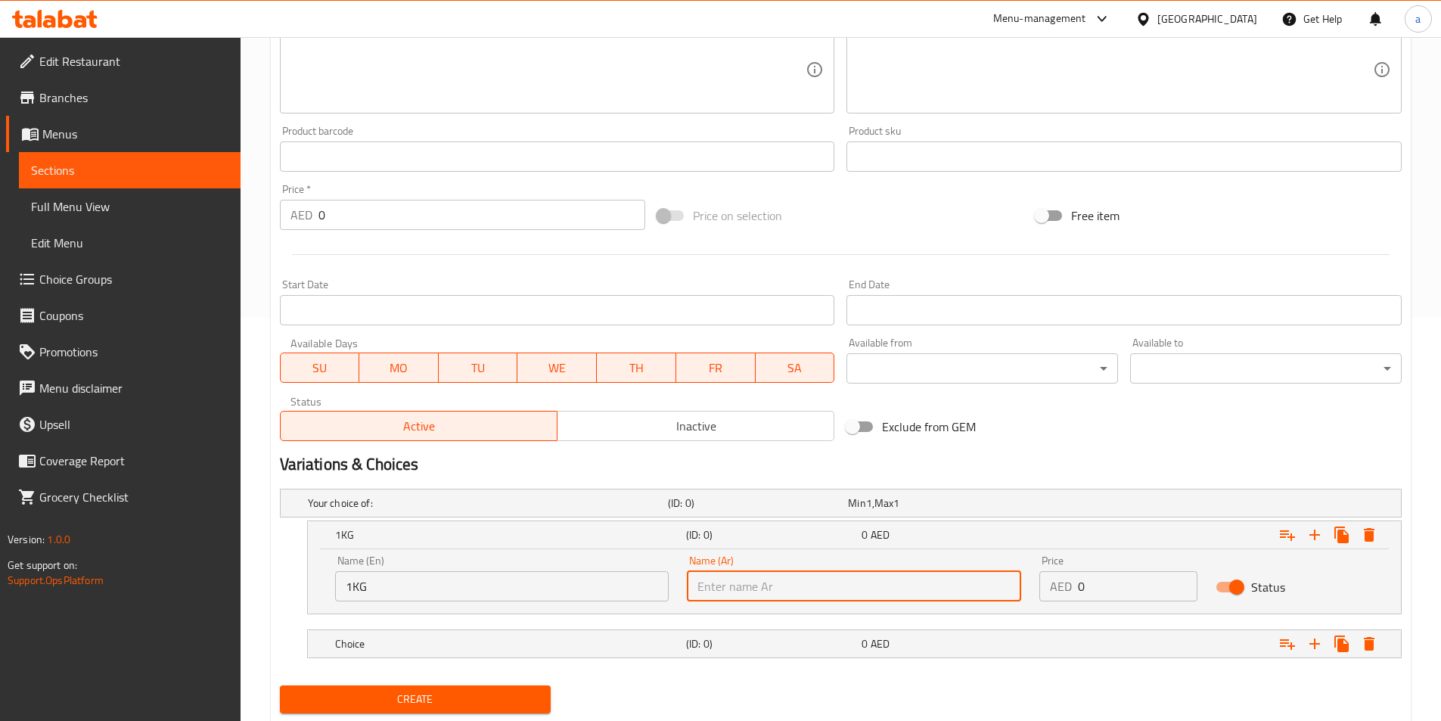
click at [723, 589] on input "text" at bounding box center [854, 586] width 334 height 30
click at [690, 510] on h5 "(ID: 0)" at bounding box center [755, 502] width 174 height 15
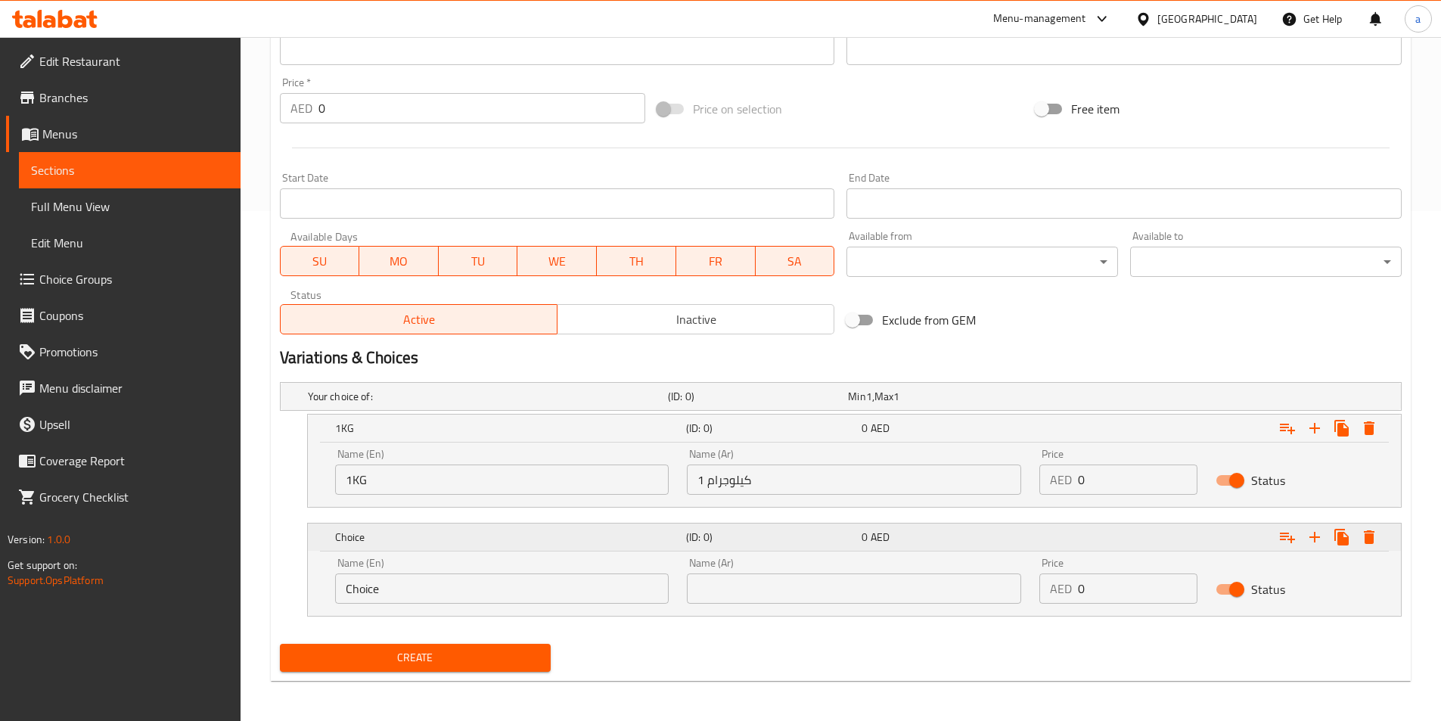
scroll to position [512, 0]
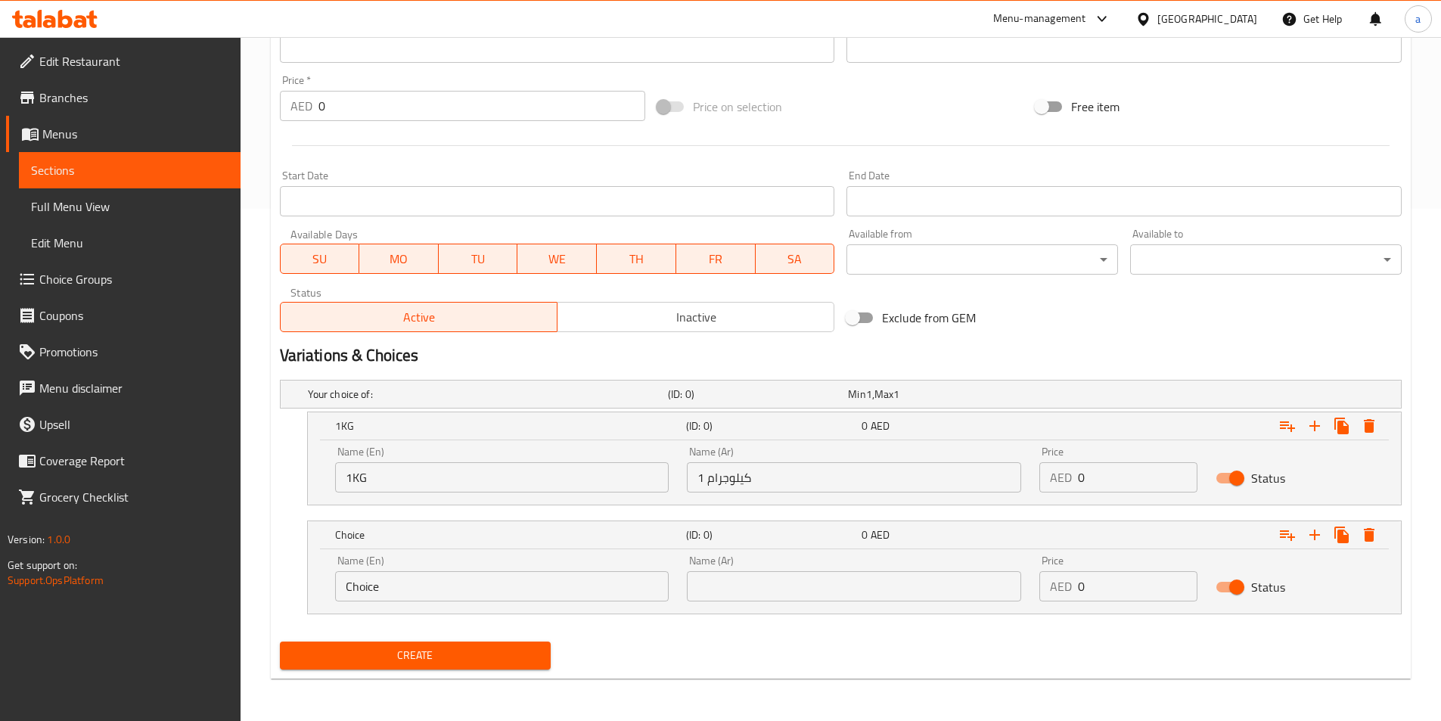
click at [383, 595] on input "Choice" at bounding box center [502, 586] width 334 height 30
paste input "500GM"
click at [789, 588] on input "text" at bounding box center [854, 586] width 334 height 30
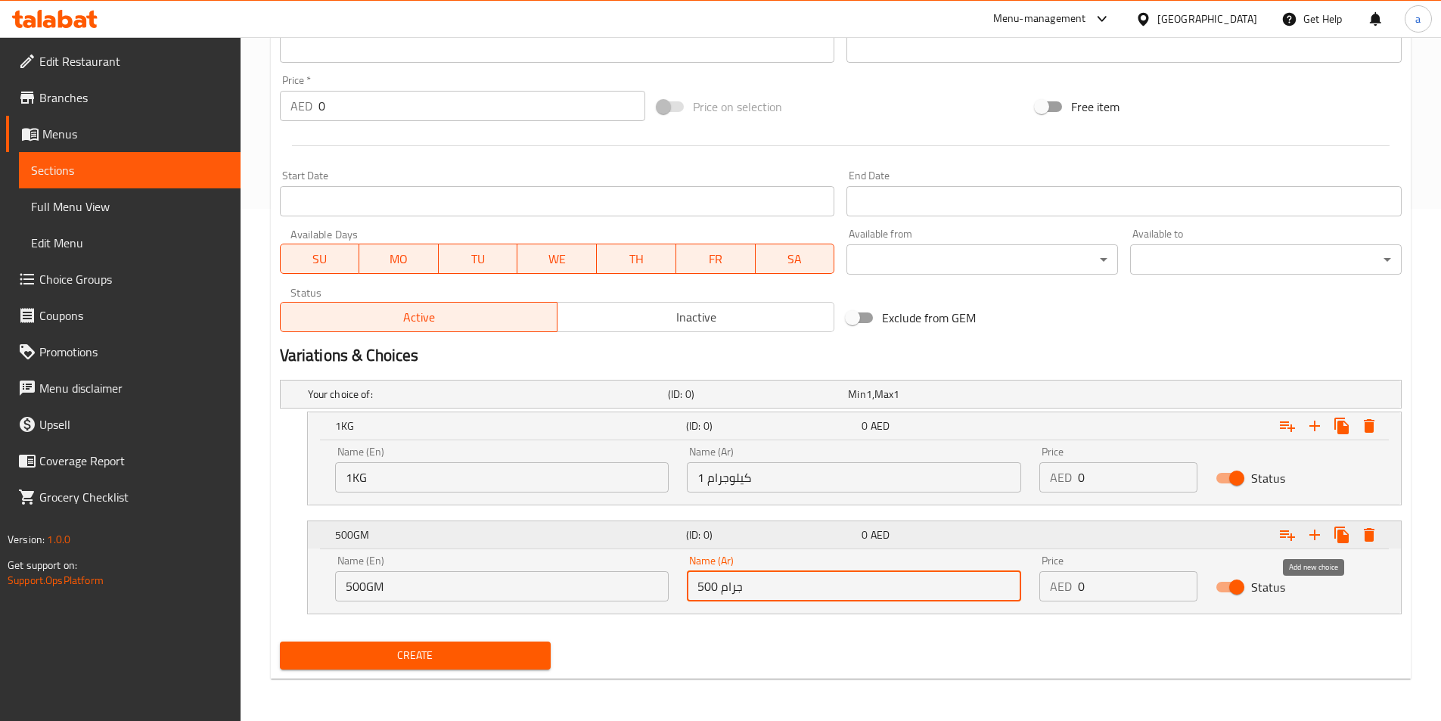
click at [1318, 529] on icon "Expand" at bounding box center [1314, 535] width 18 height 18
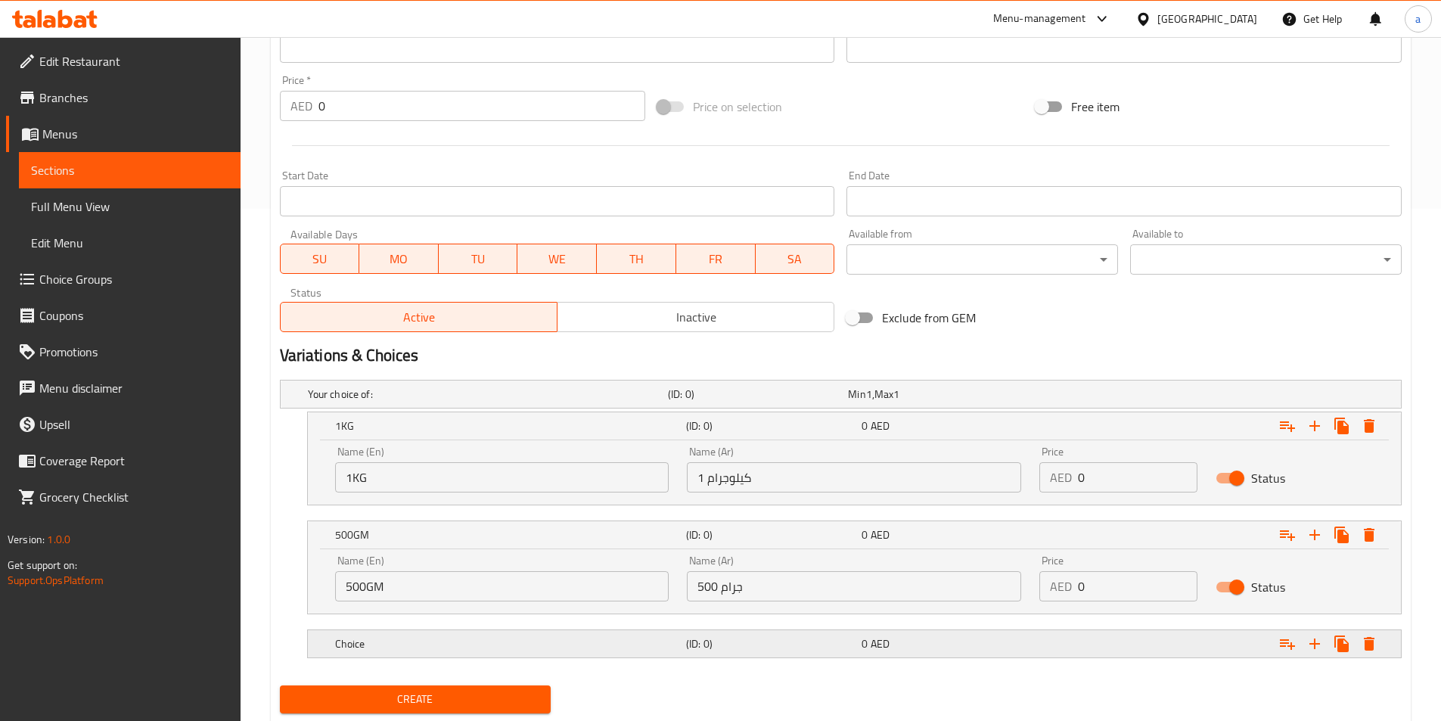
click at [913, 405] on div "0 AED" at bounding box center [935, 393] width 180 height 21
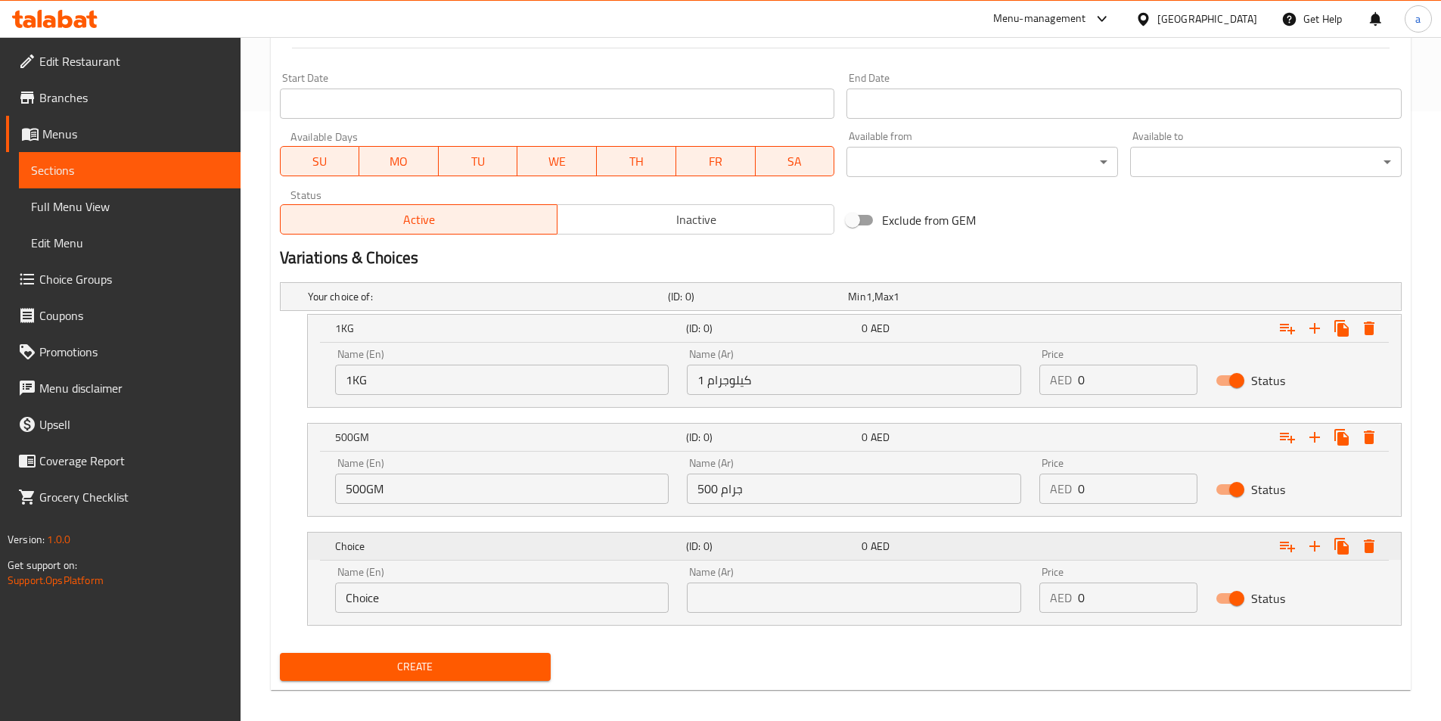
scroll to position [621, 0]
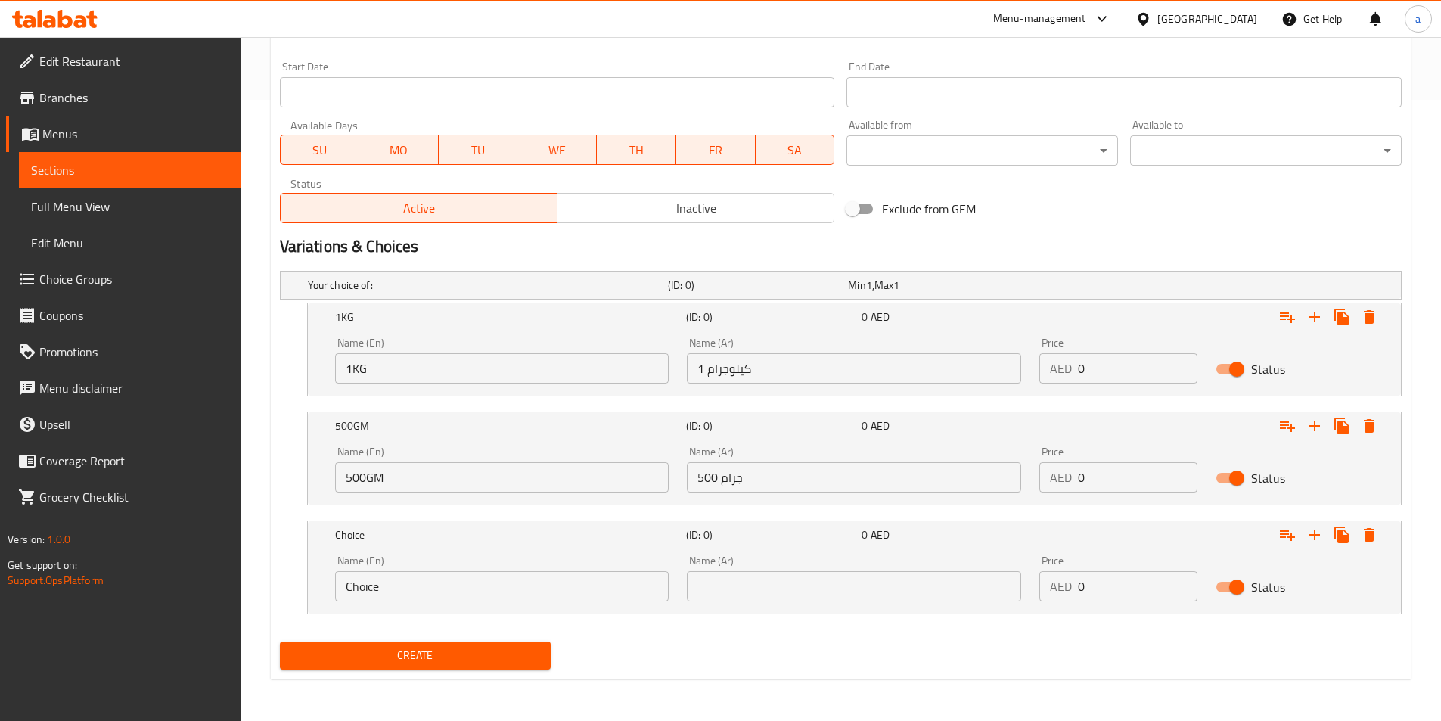
click at [475, 603] on div "Name (En) Choice Name (En)" at bounding box center [502, 578] width 352 height 64
drag, startPoint x: 475, startPoint y: 603, endPoint x: 377, endPoint y: 586, distance: 99.8
click at [377, 586] on input "Choice" at bounding box center [502, 586] width 334 height 30
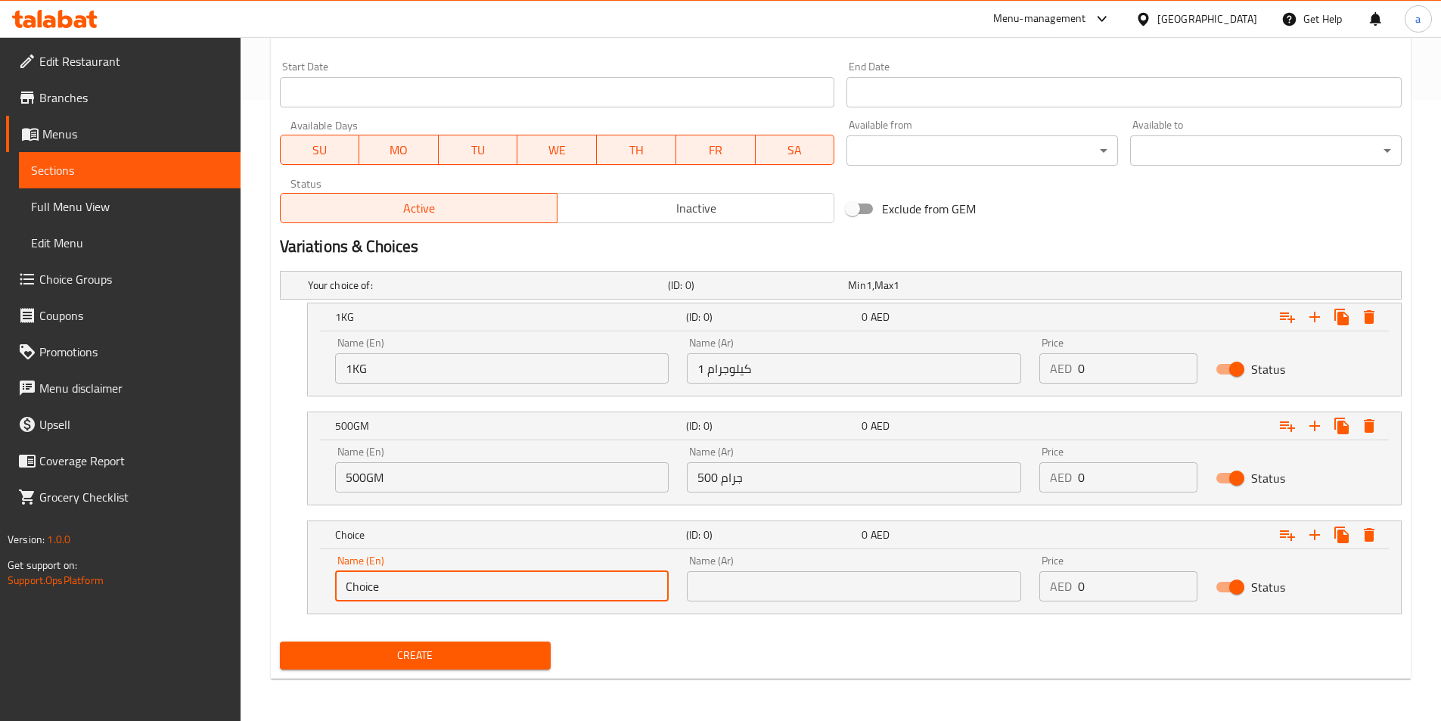
click at [377, 586] on input "Choice" at bounding box center [502, 586] width 334 height 30
paste input "250GM"
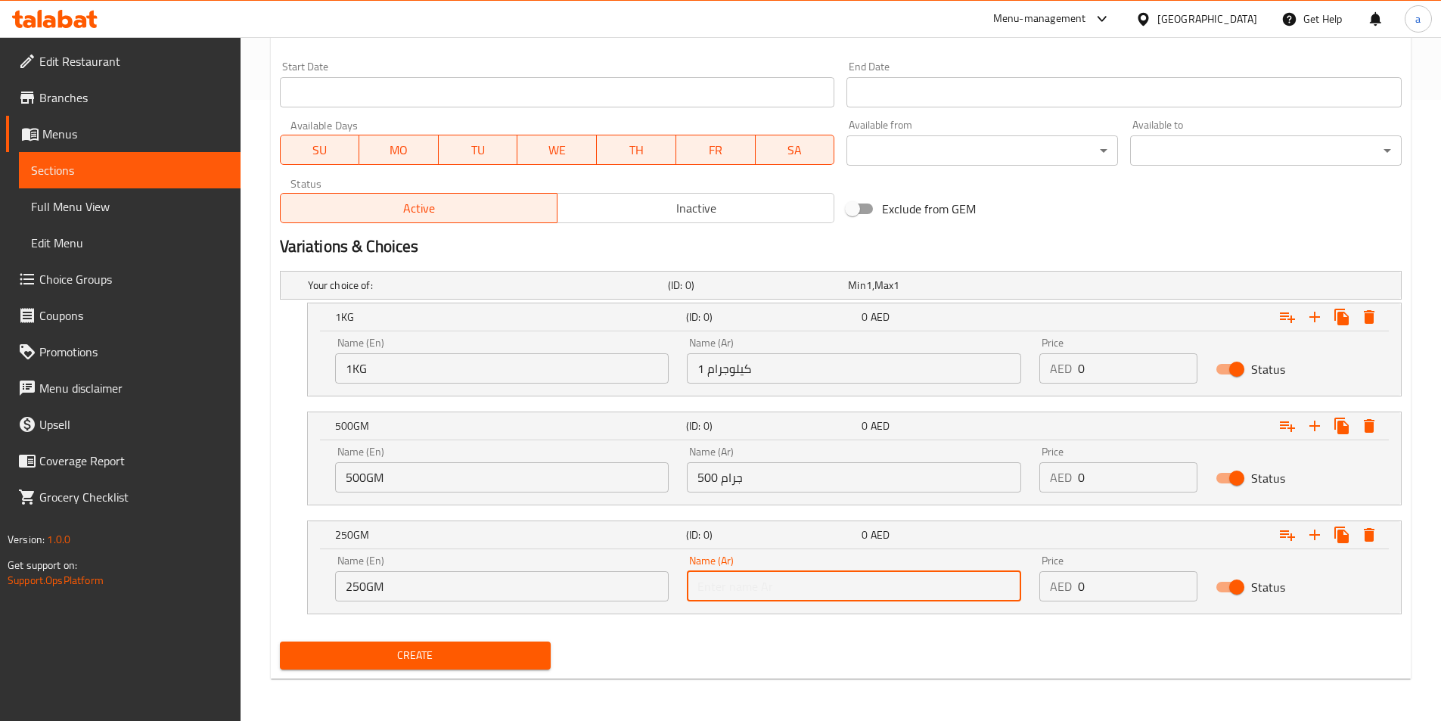
click at [711, 585] on input "text" at bounding box center [854, 586] width 334 height 30
click at [1080, 371] on input "0" at bounding box center [1137, 368] width 119 height 30
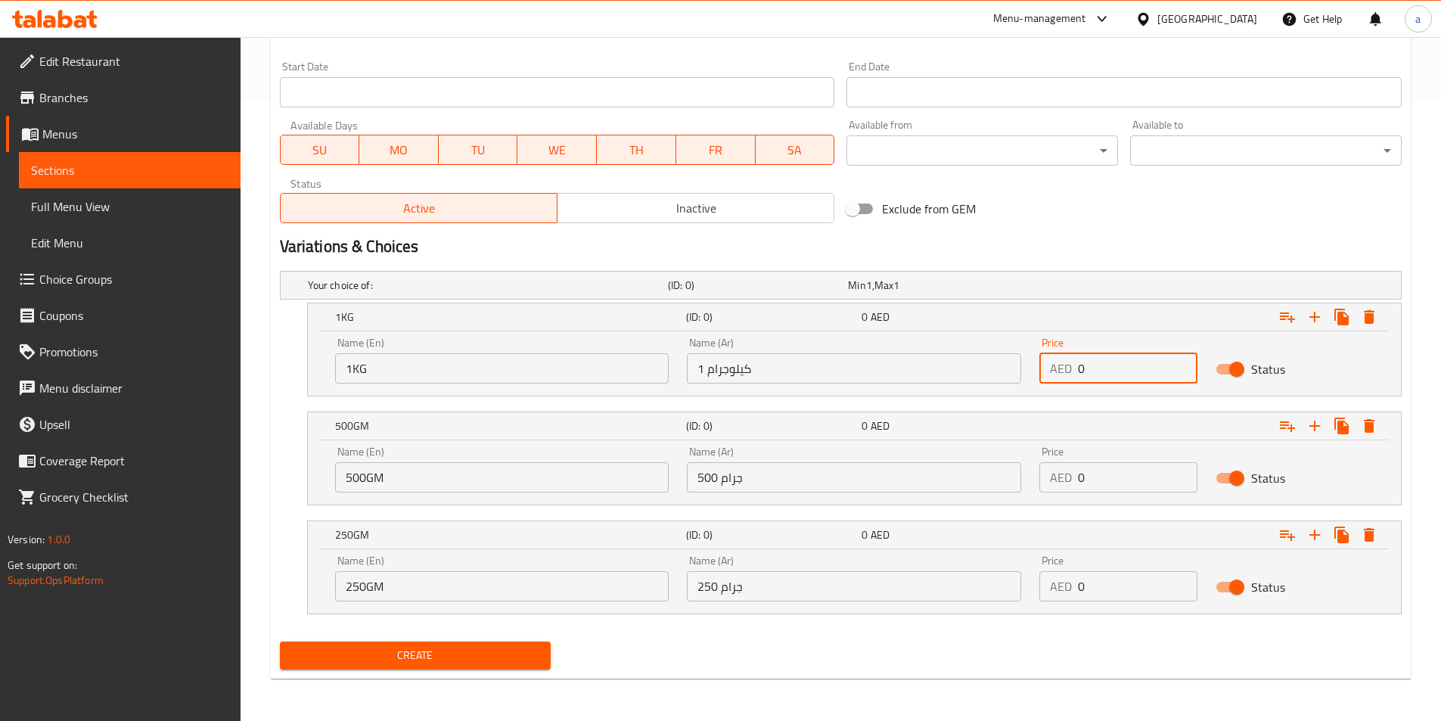
click at [1080, 371] on input "0" at bounding box center [1137, 368] width 119 height 30
click at [1081, 482] on input "0" at bounding box center [1137, 477] width 119 height 30
click at [1081, 479] on input "0" at bounding box center [1137, 477] width 119 height 30
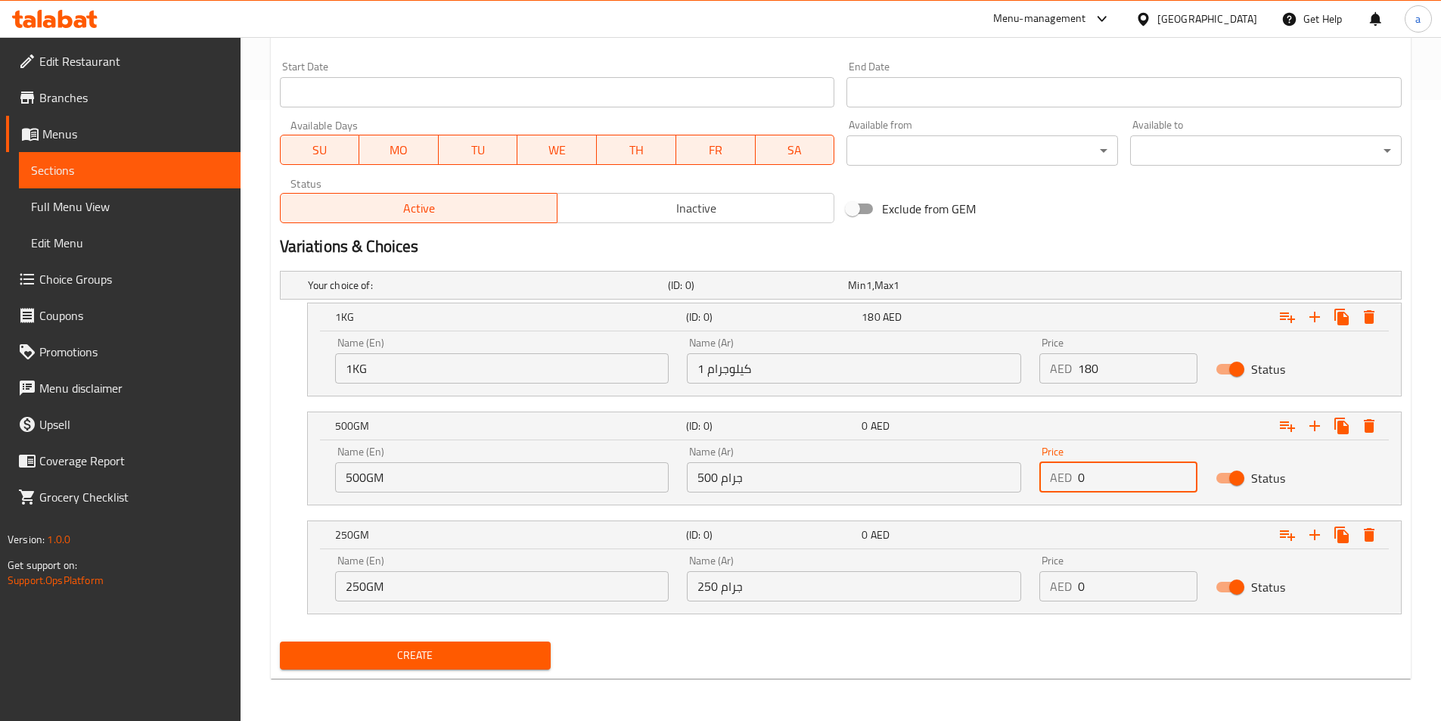
click at [1081, 479] on input "0" at bounding box center [1137, 477] width 119 height 30
click at [1078, 588] on input "0" at bounding box center [1137, 586] width 119 height 30
click at [1080, 588] on input "0" at bounding box center [1137, 586] width 119 height 30
click at [390, 657] on span "Create" at bounding box center [415, 655] width 247 height 19
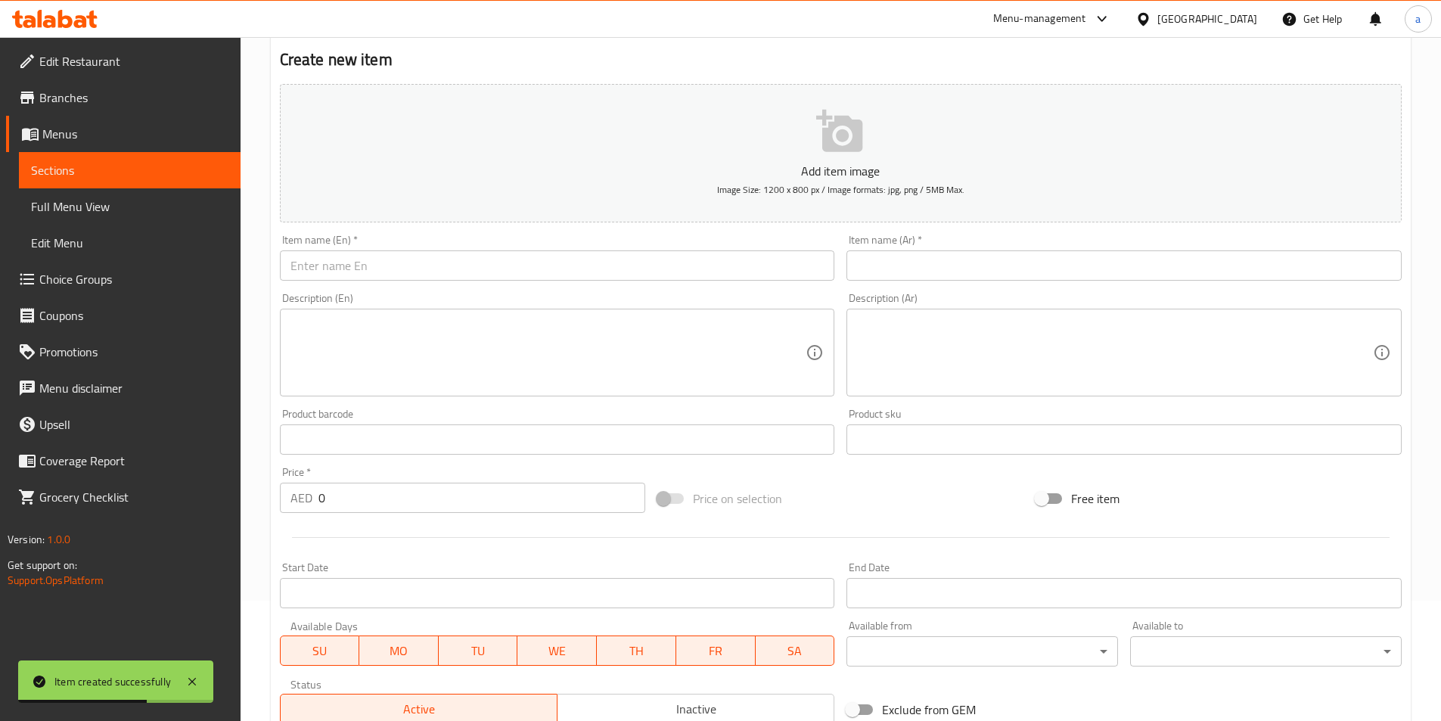
scroll to position [0, 0]
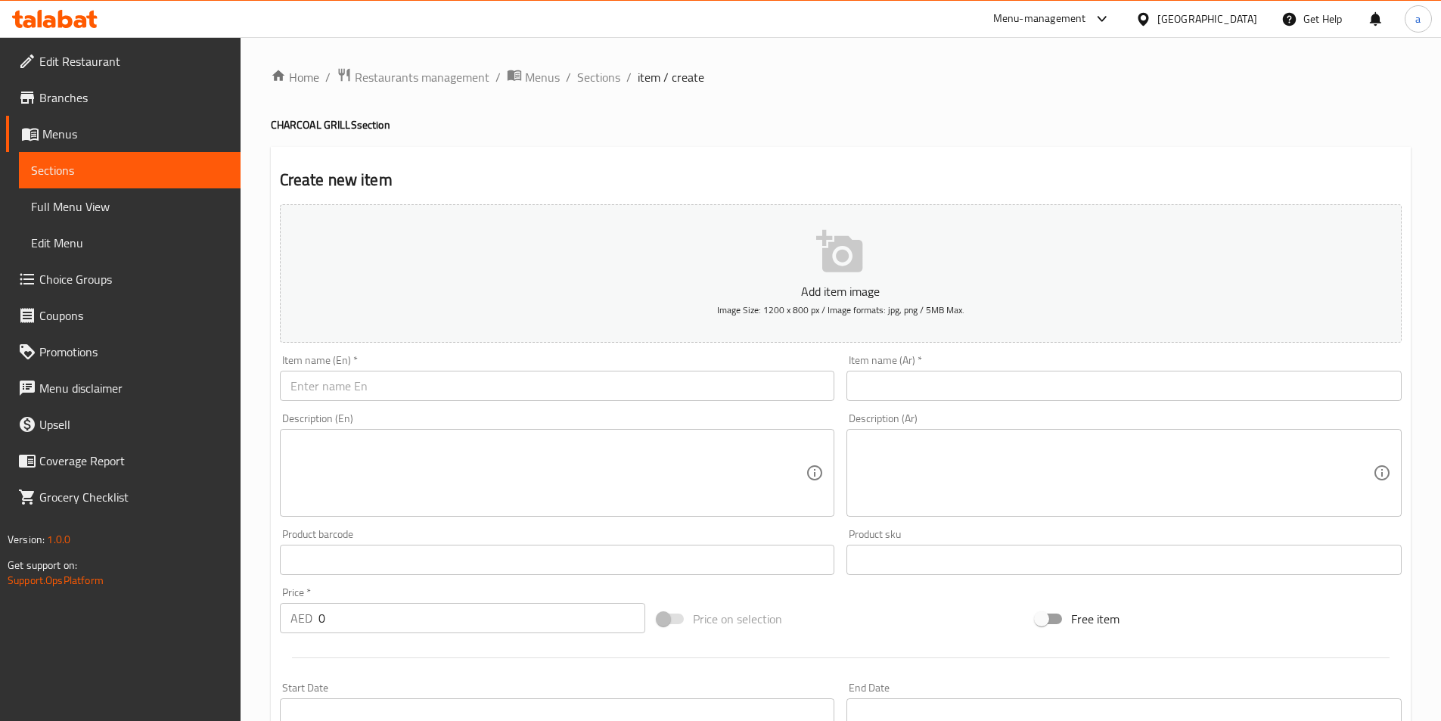
click at [120, 167] on span "Sections" at bounding box center [129, 170] width 197 height 18
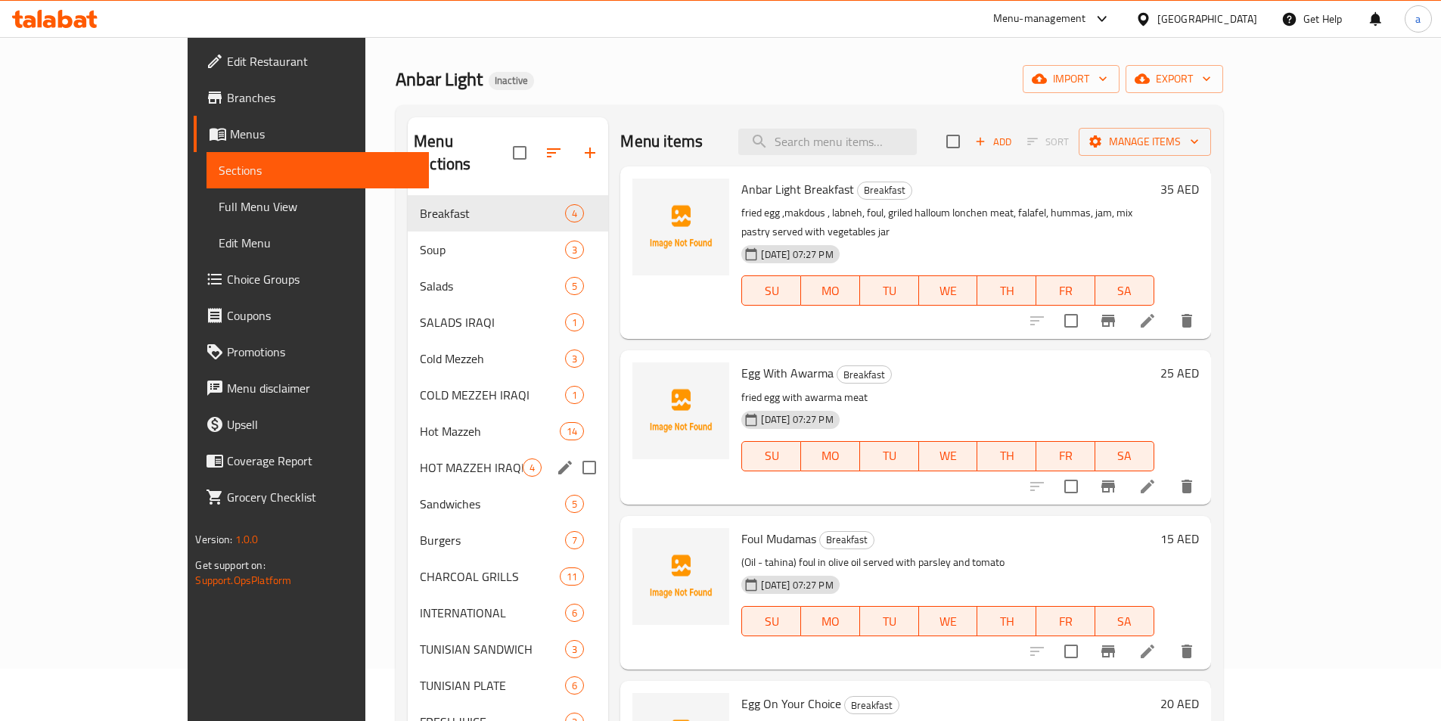
scroll to position [151, 0]
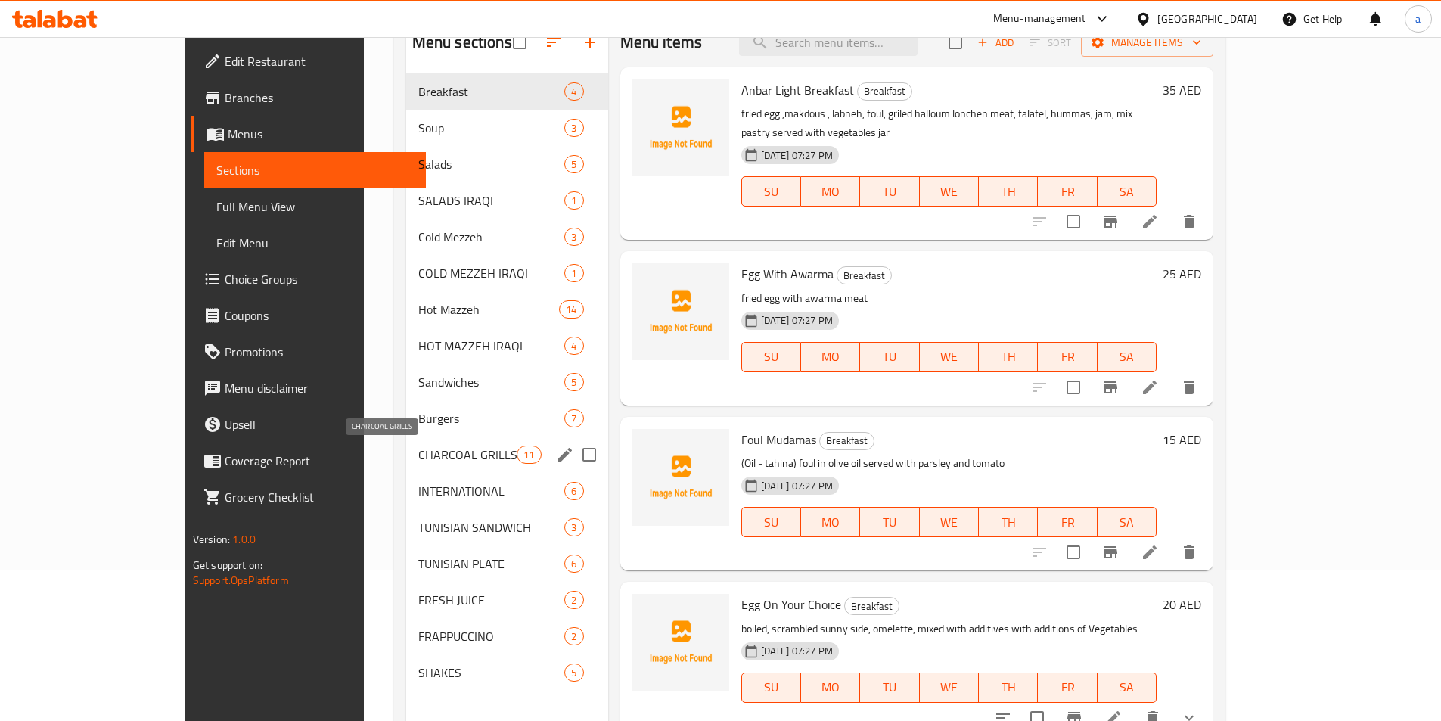
click at [418, 446] on span "CHARCOAL GRILLS" at bounding box center [467, 454] width 99 height 18
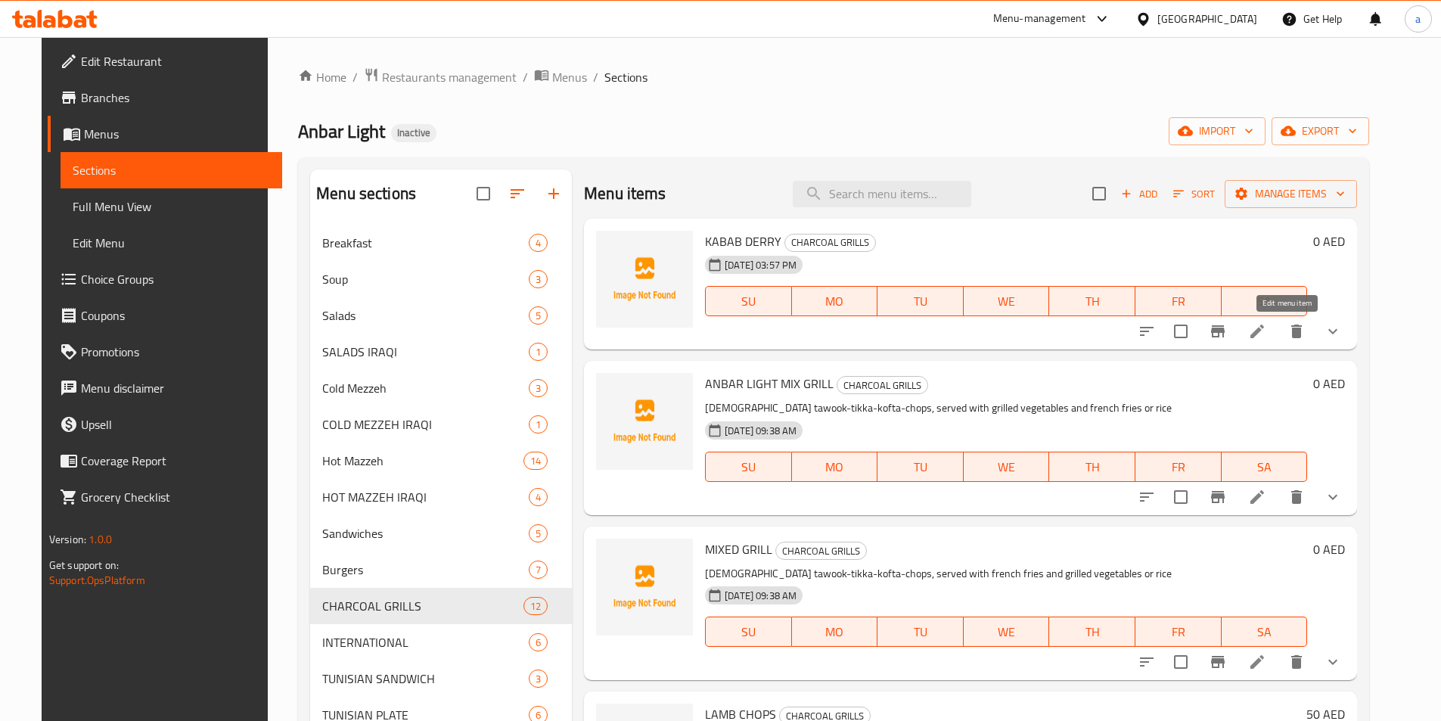
click at [1266, 337] on icon at bounding box center [1257, 331] width 18 height 18
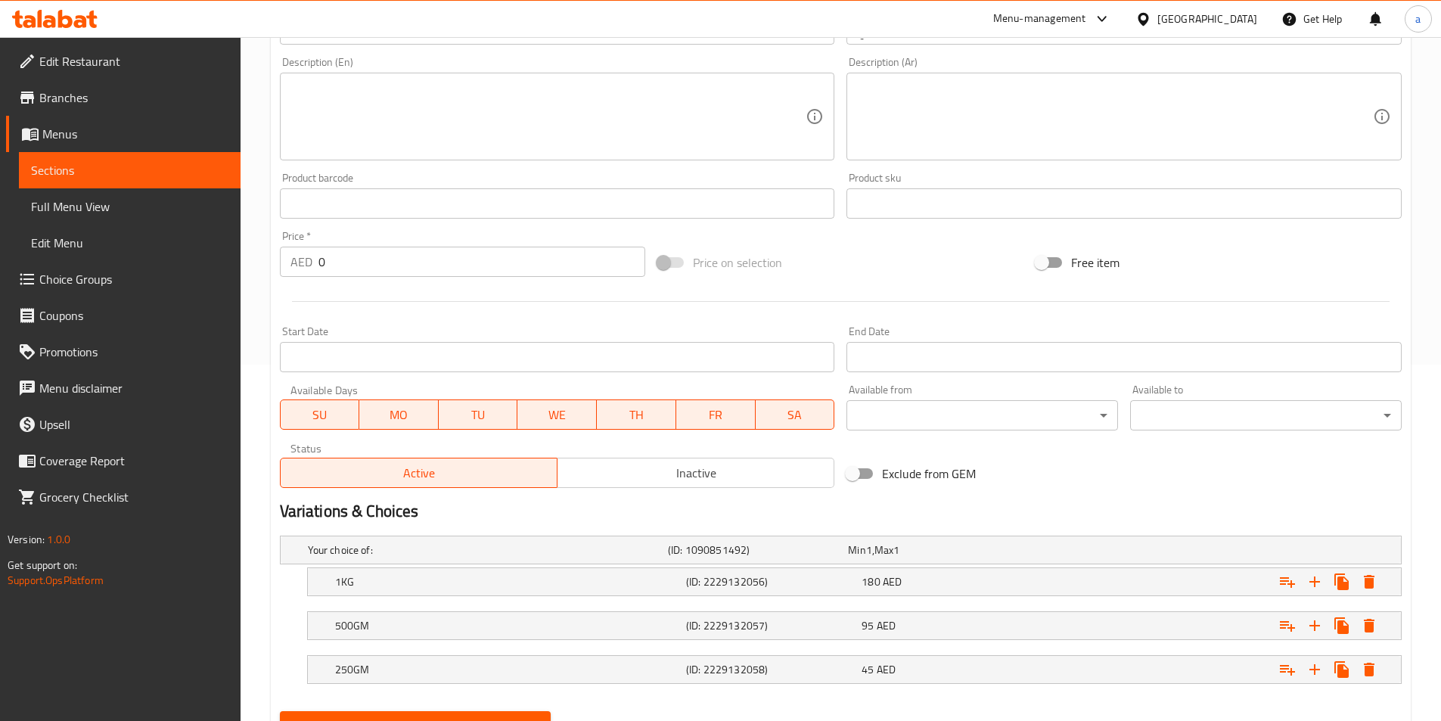
scroll to position [426, 0]
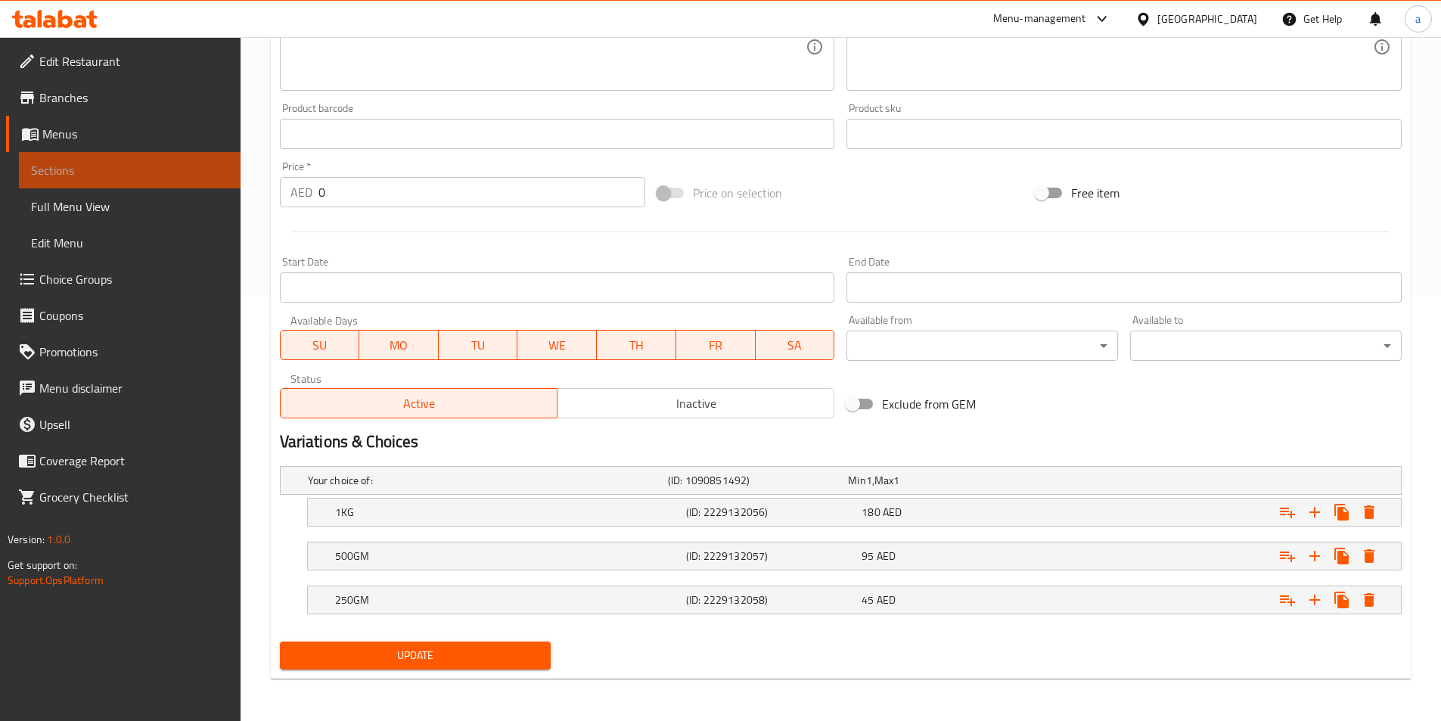
click at [59, 153] on link "Sections" at bounding box center [130, 170] width 222 height 36
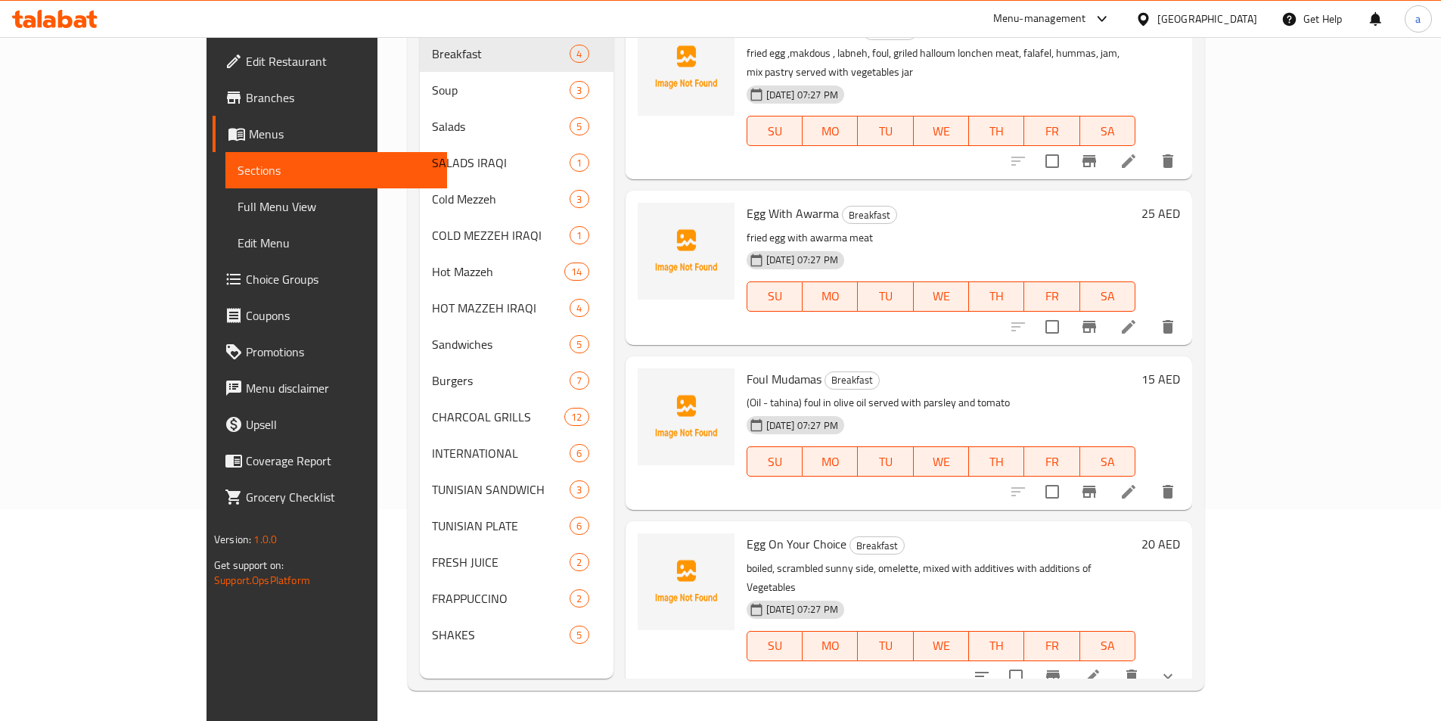
scroll to position [212, 0]
click at [237, 201] on span "Full Menu View" at bounding box center [335, 206] width 197 height 18
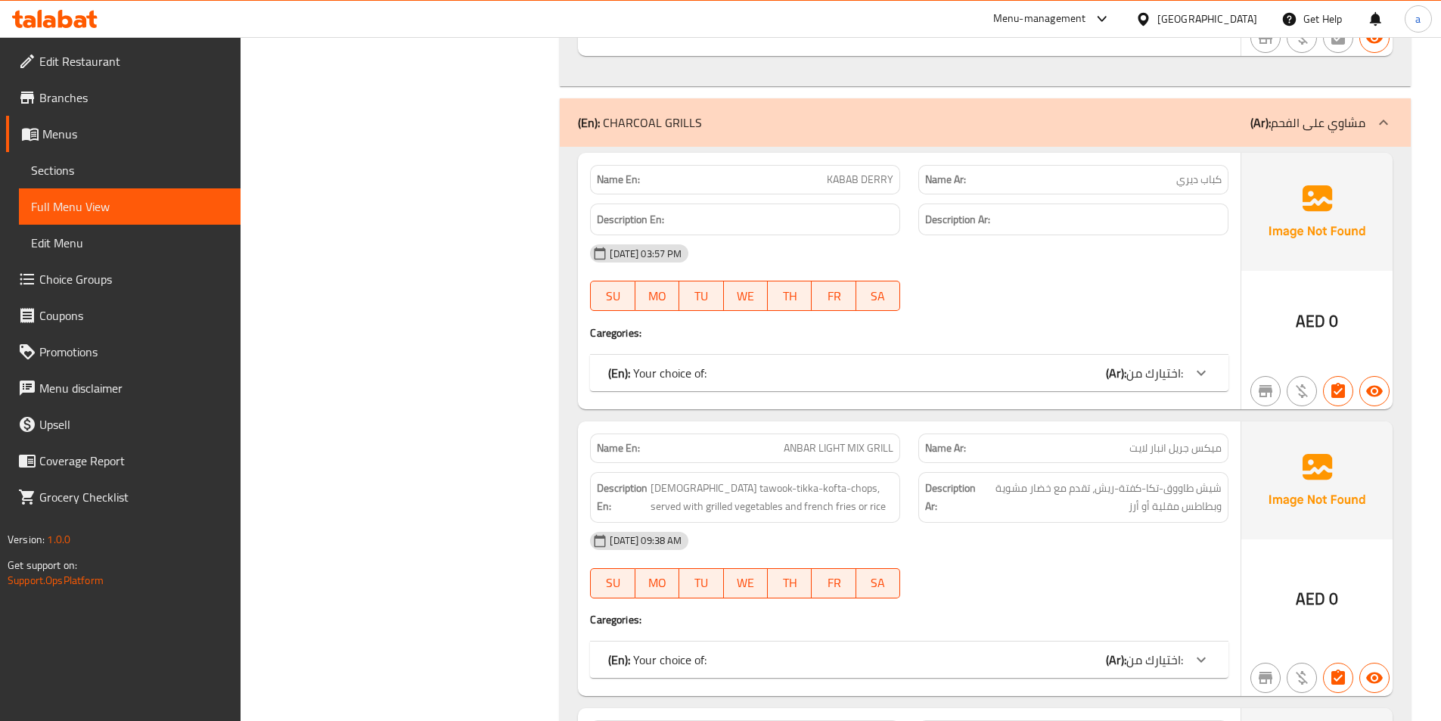
scroll to position [12160, 0]
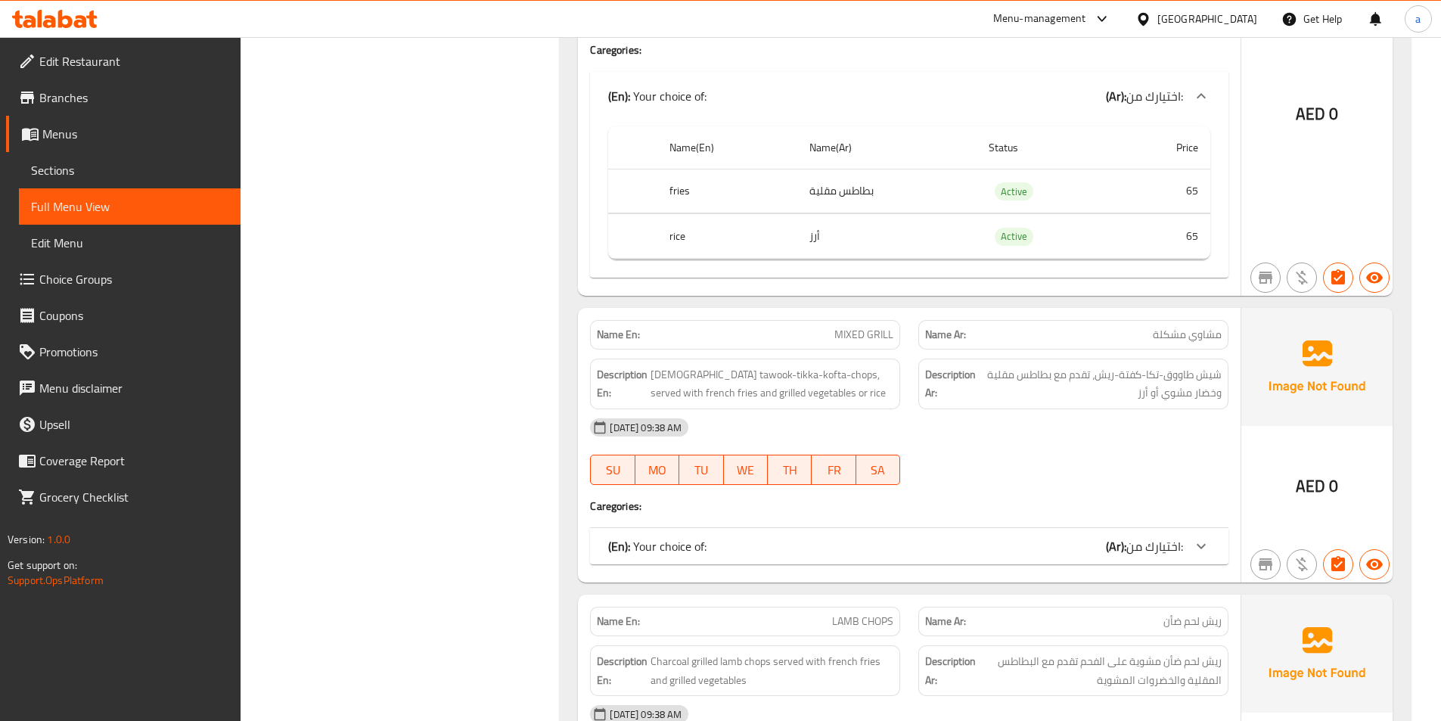
scroll to position [12614, 0]
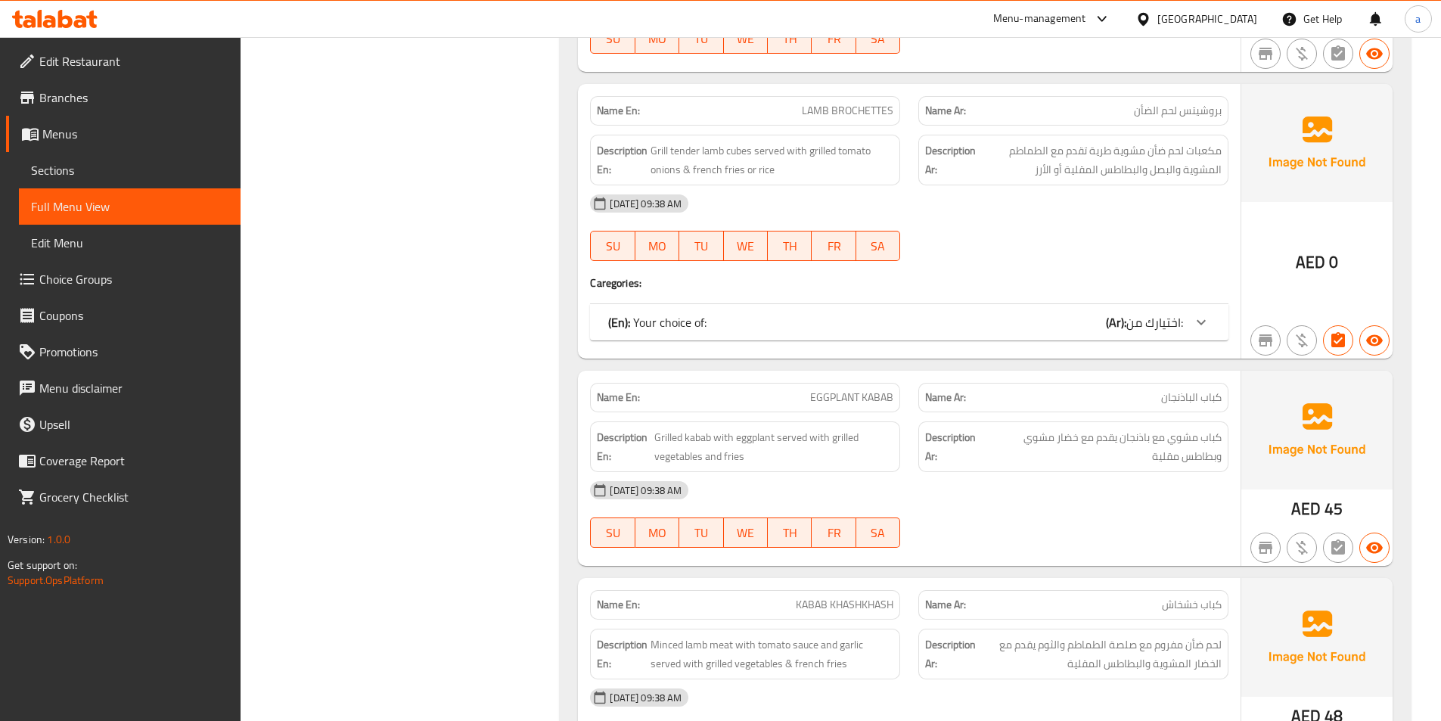
scroll to position [13522, 0]
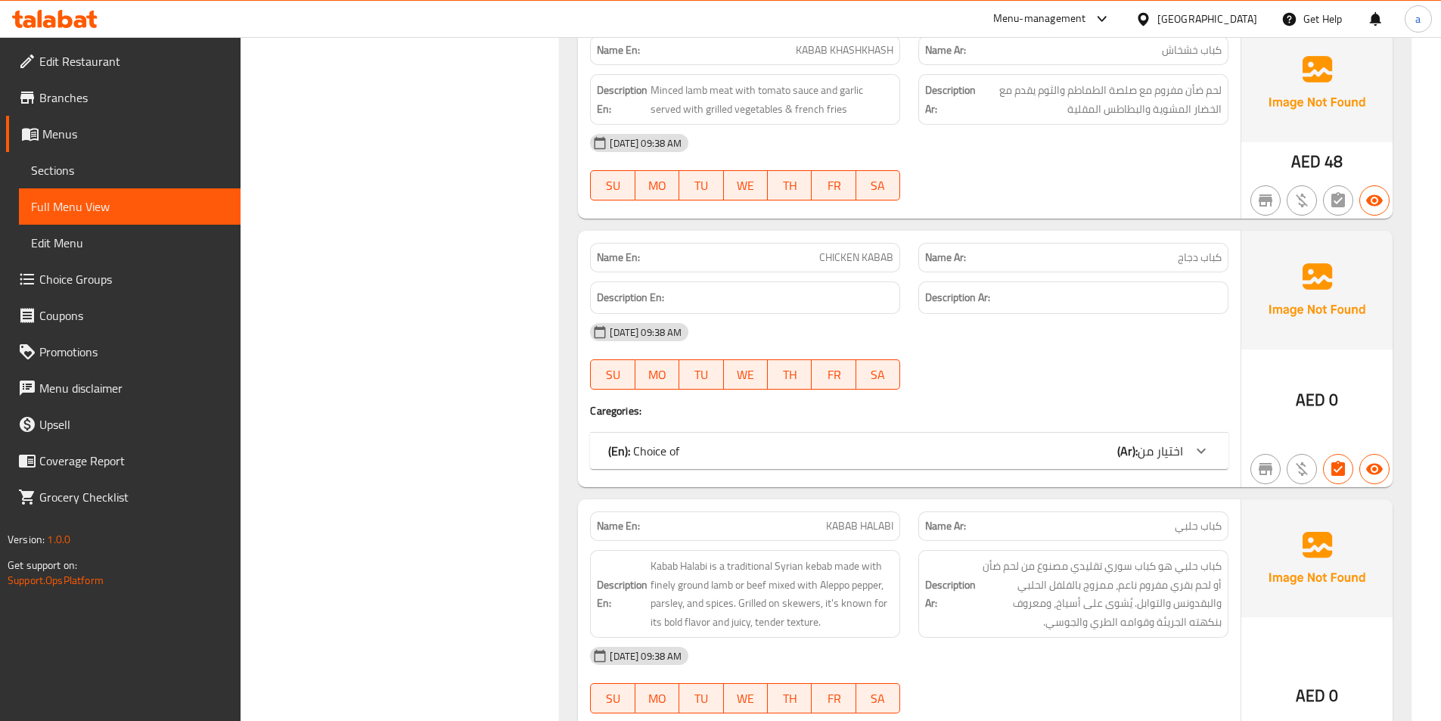
scroll to position [14202, 0]
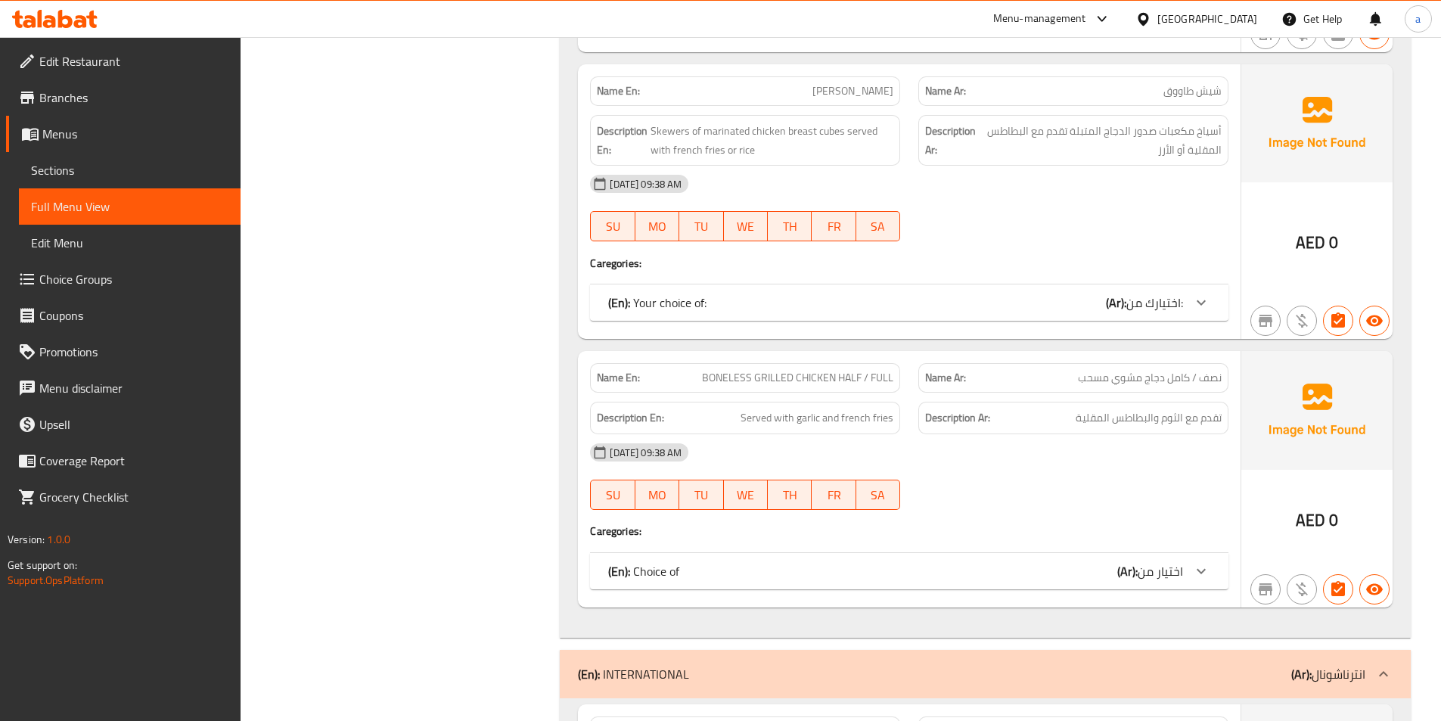
scroll to position [15337, 0]
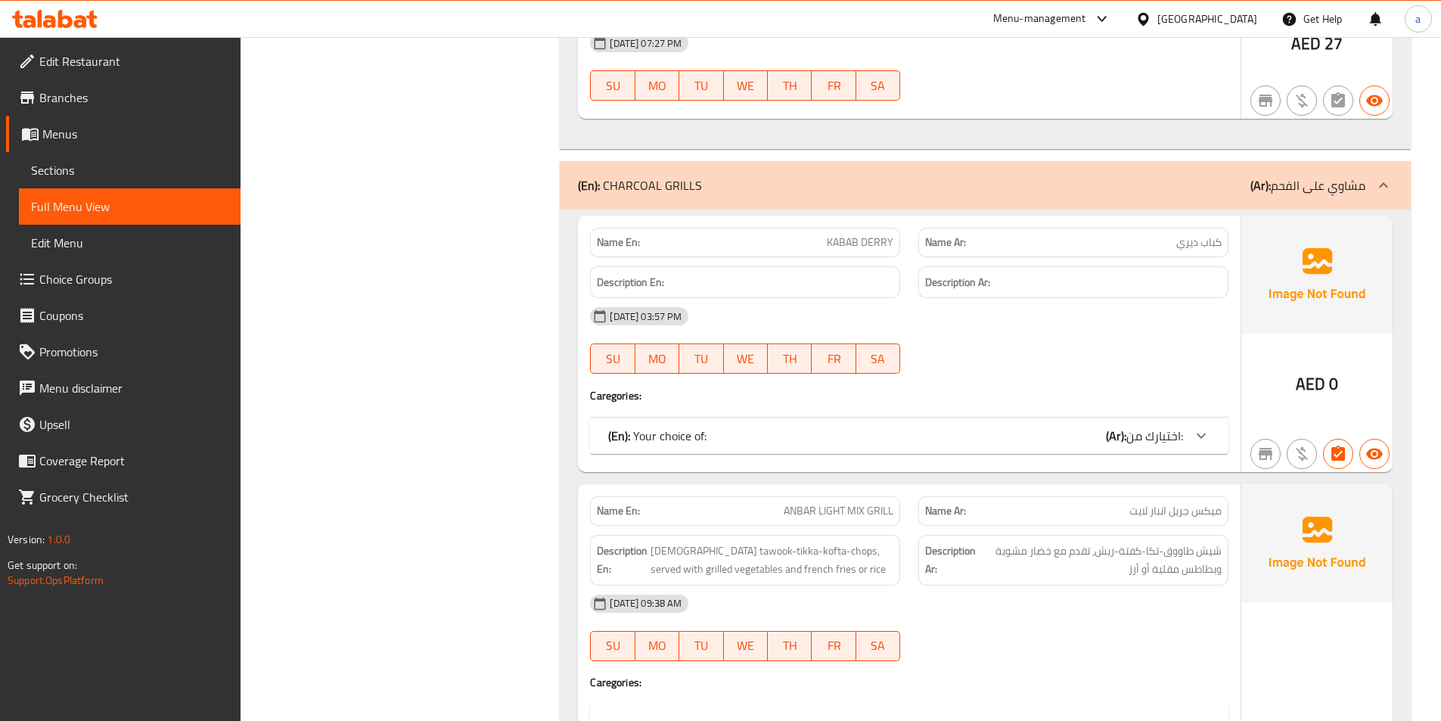
scroll to position [11782, 0]
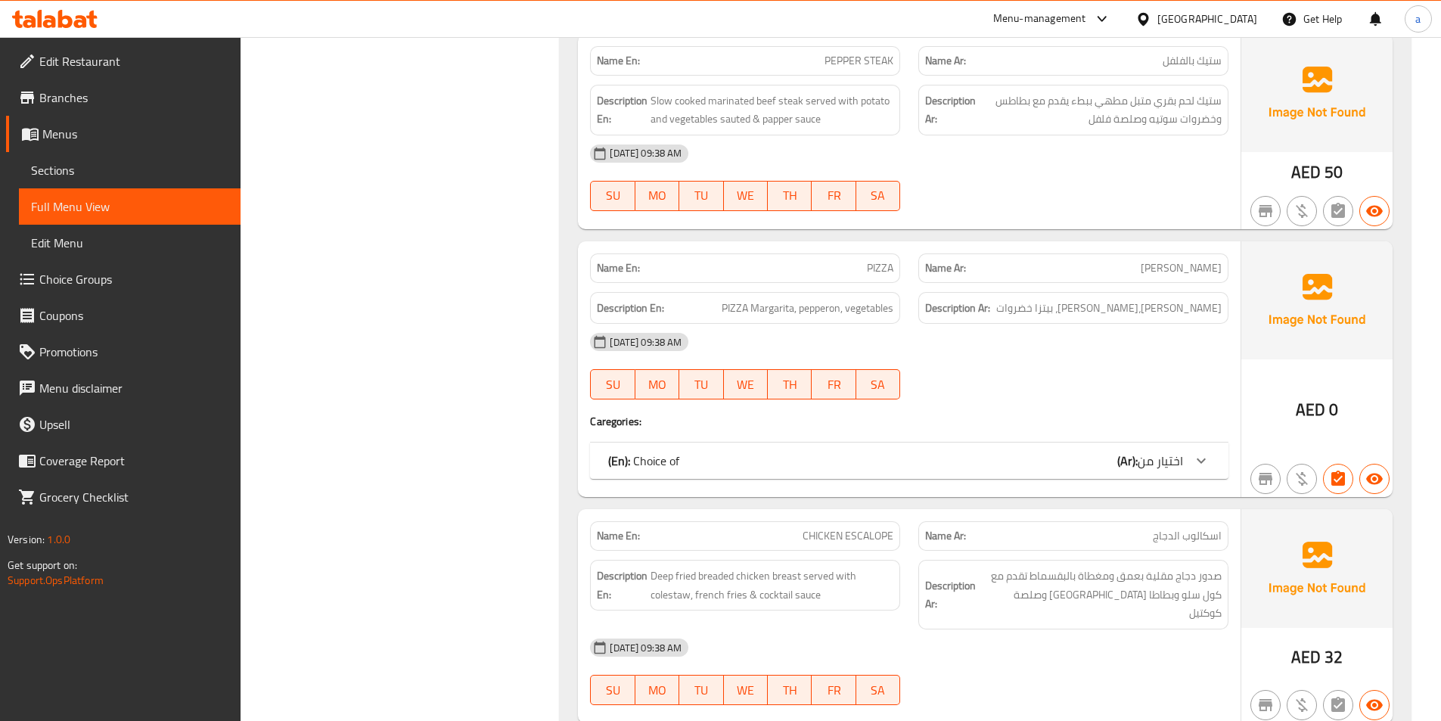
scroll to position [16622, 0]
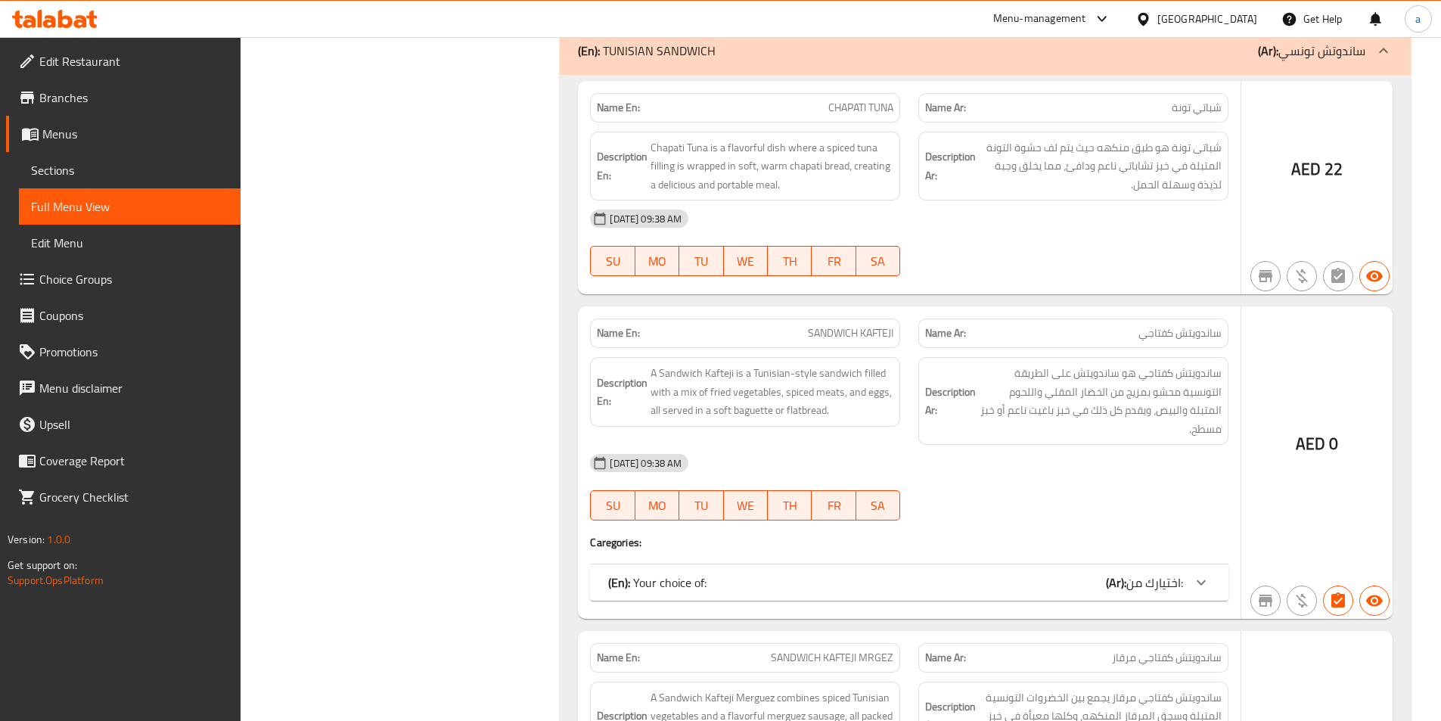
scroll to position [18361, 0]
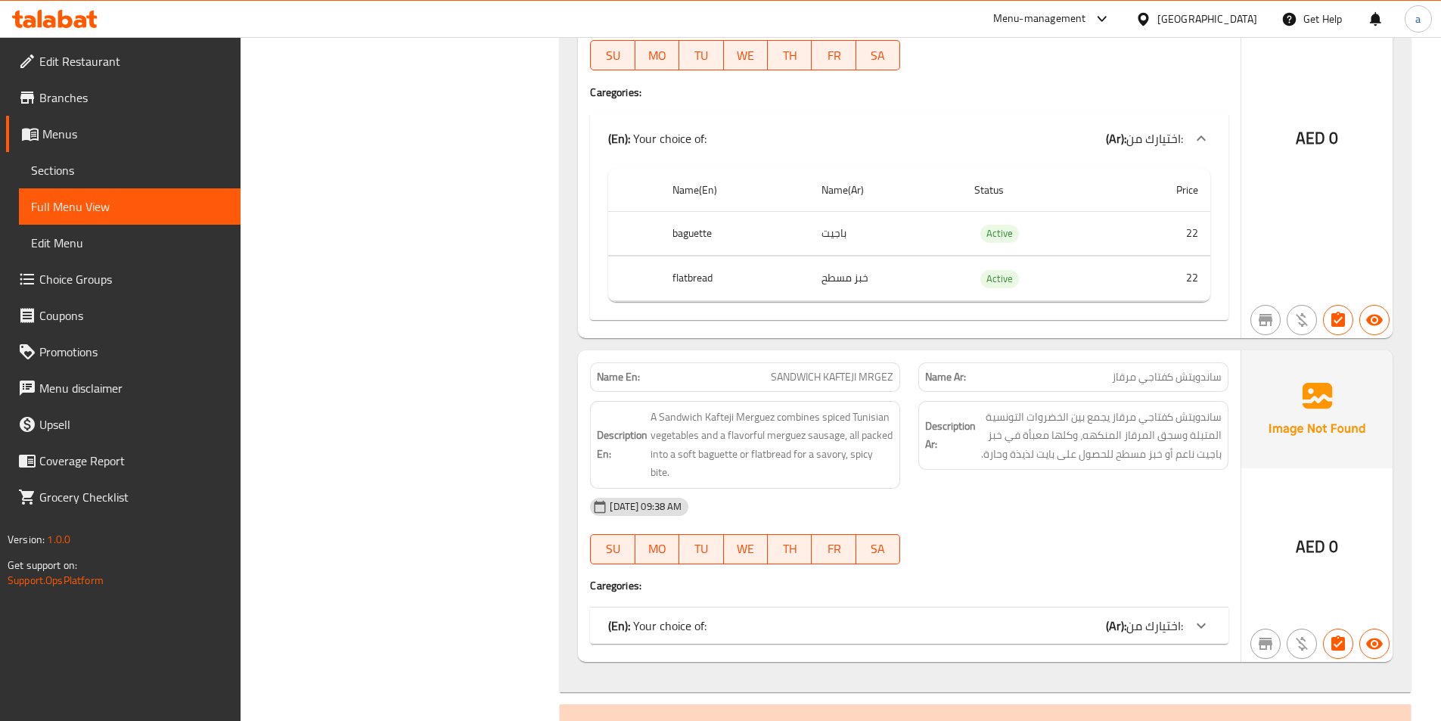
scroll to position [18740, 0]
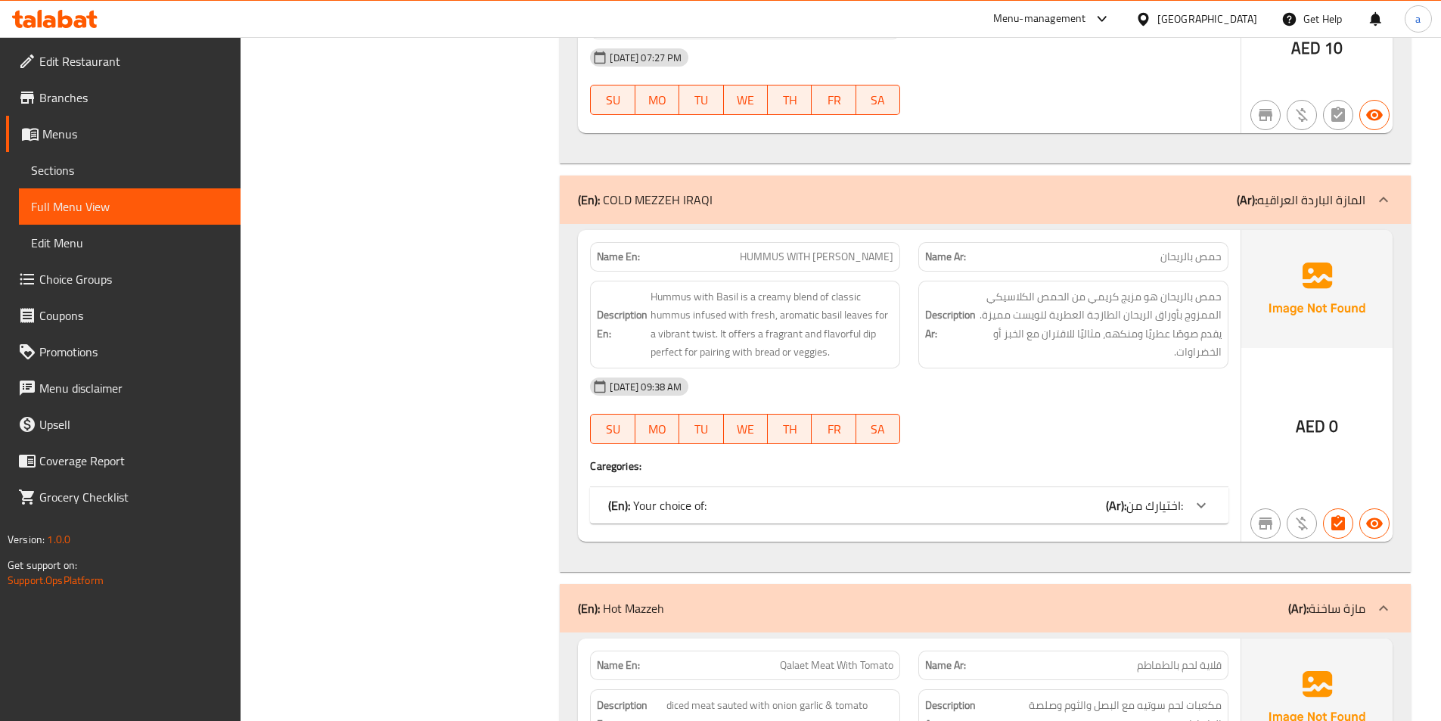
scroll to position [4084, 0]
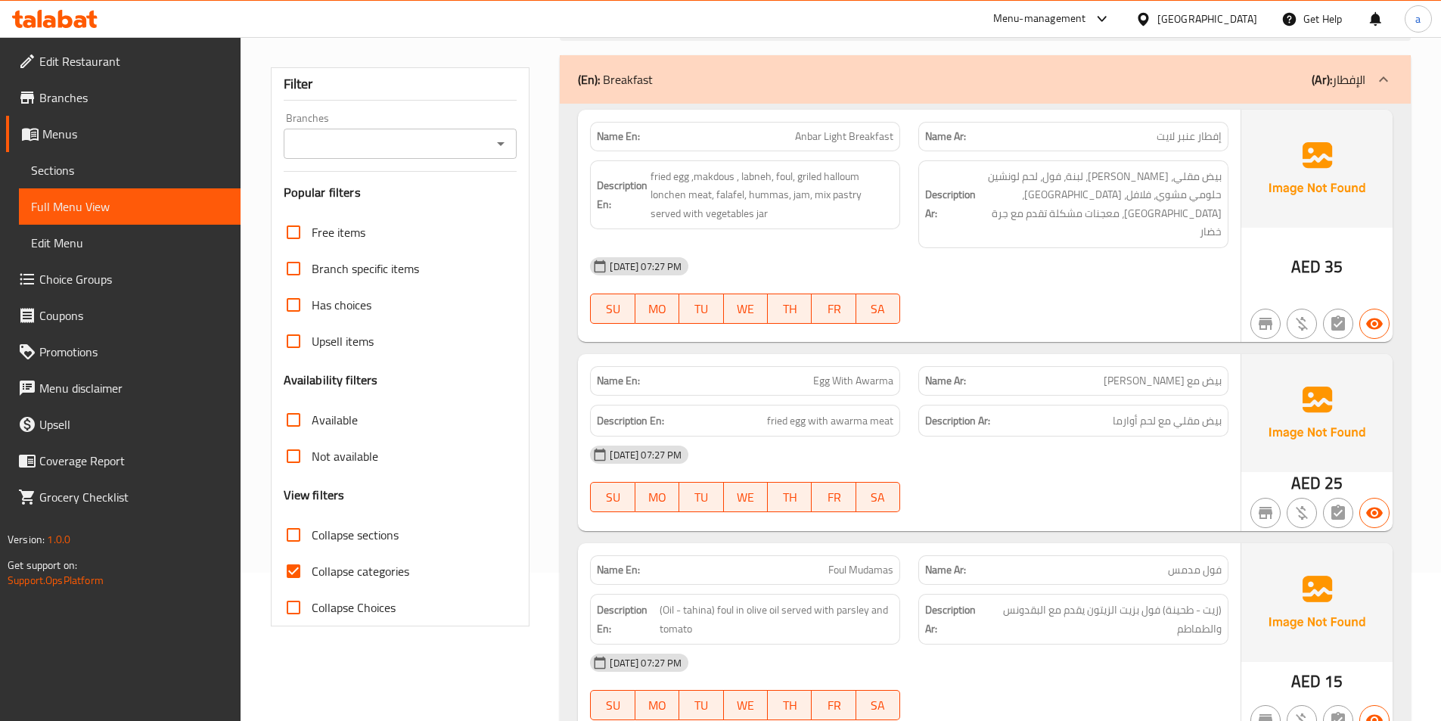
scroll to position [151, 0]
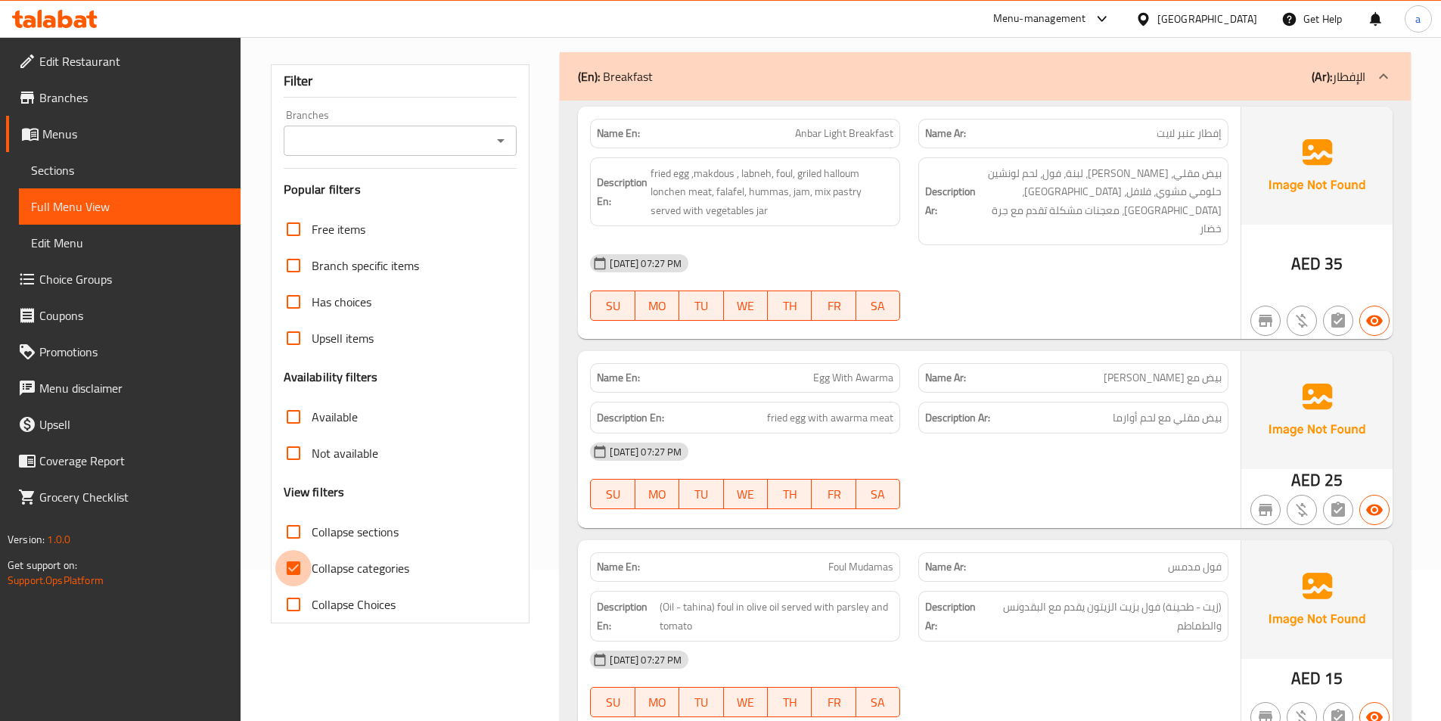
click at [289, 566] on input "Collapse categories" at bounding box center [293, 568] width 36 height 36
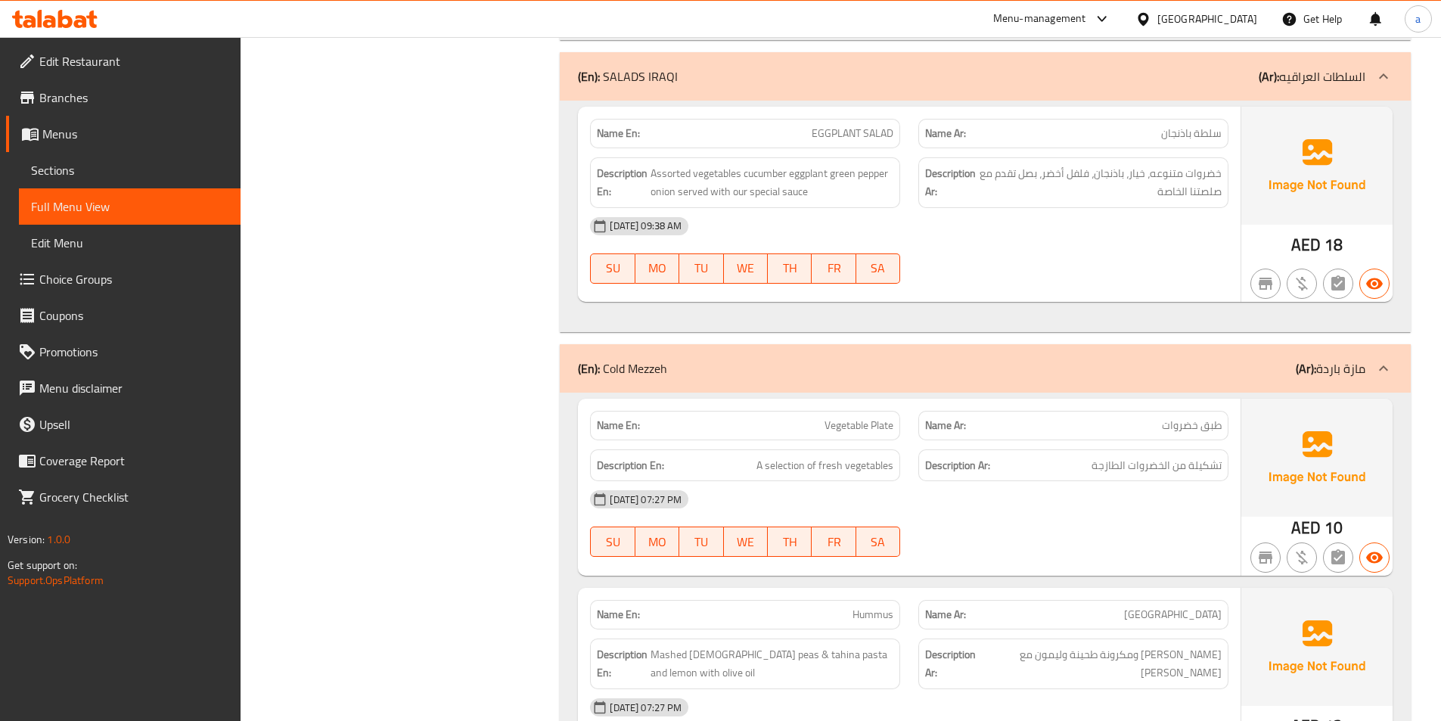
scroll to position [0, 0]
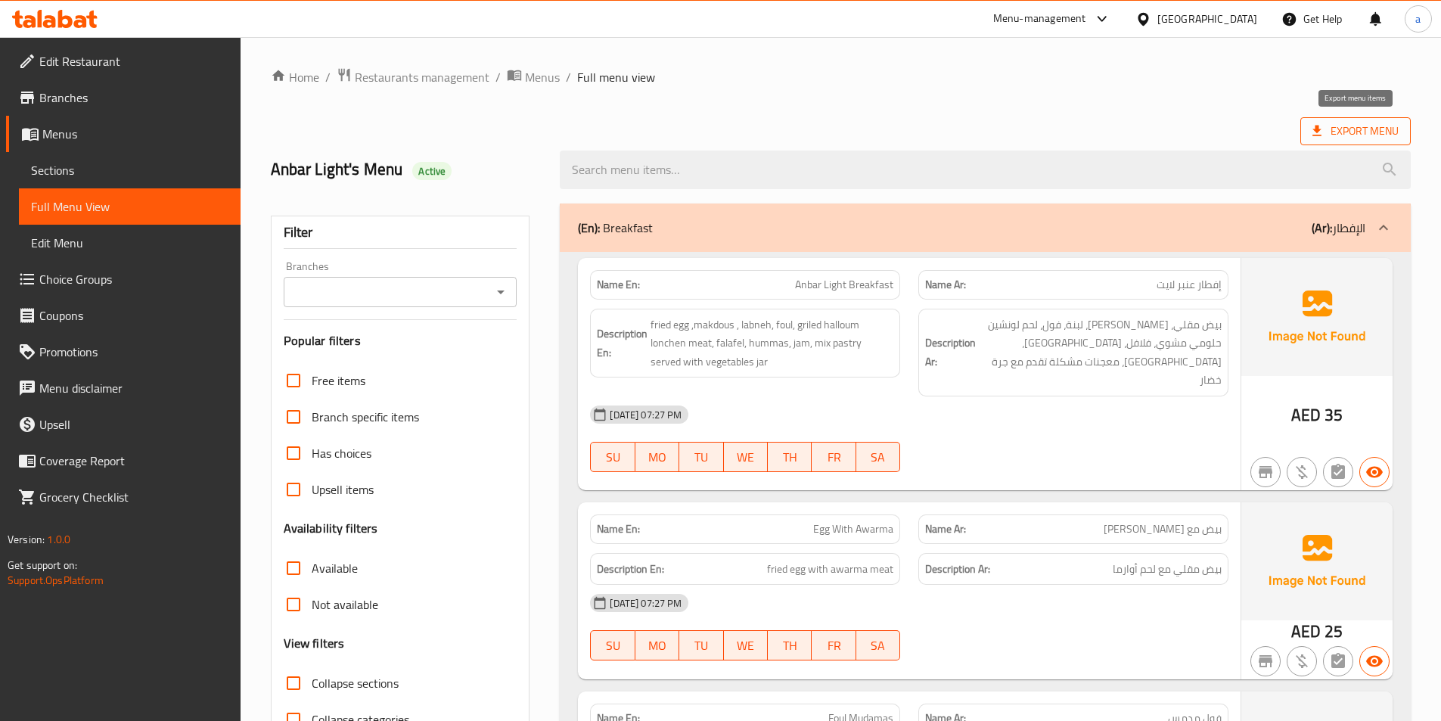
click at [1314, 132] on icon at bounding box center [1316, 130] width 15 height 15
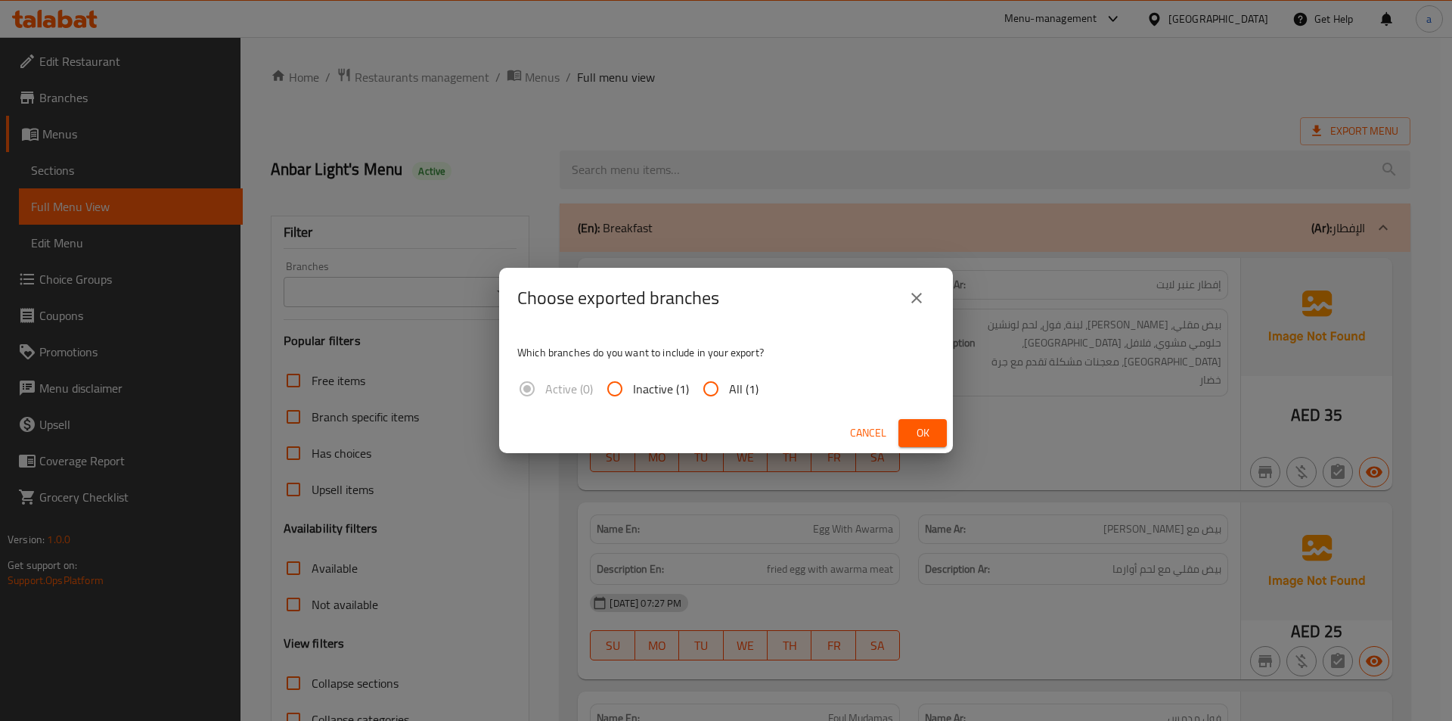
click at [729, 387] on span "All (1)" at bounding box center [743, 389] width 29 height 18
click at [729, 387] on input "All (1)" at bounding box center [711, 389] width 36 height 36
click at [923, 436] on span "Ok" at bounding box center [923, 432] width 24 height 19
